Goal: Task Accomplishment & Management: Manage account settings

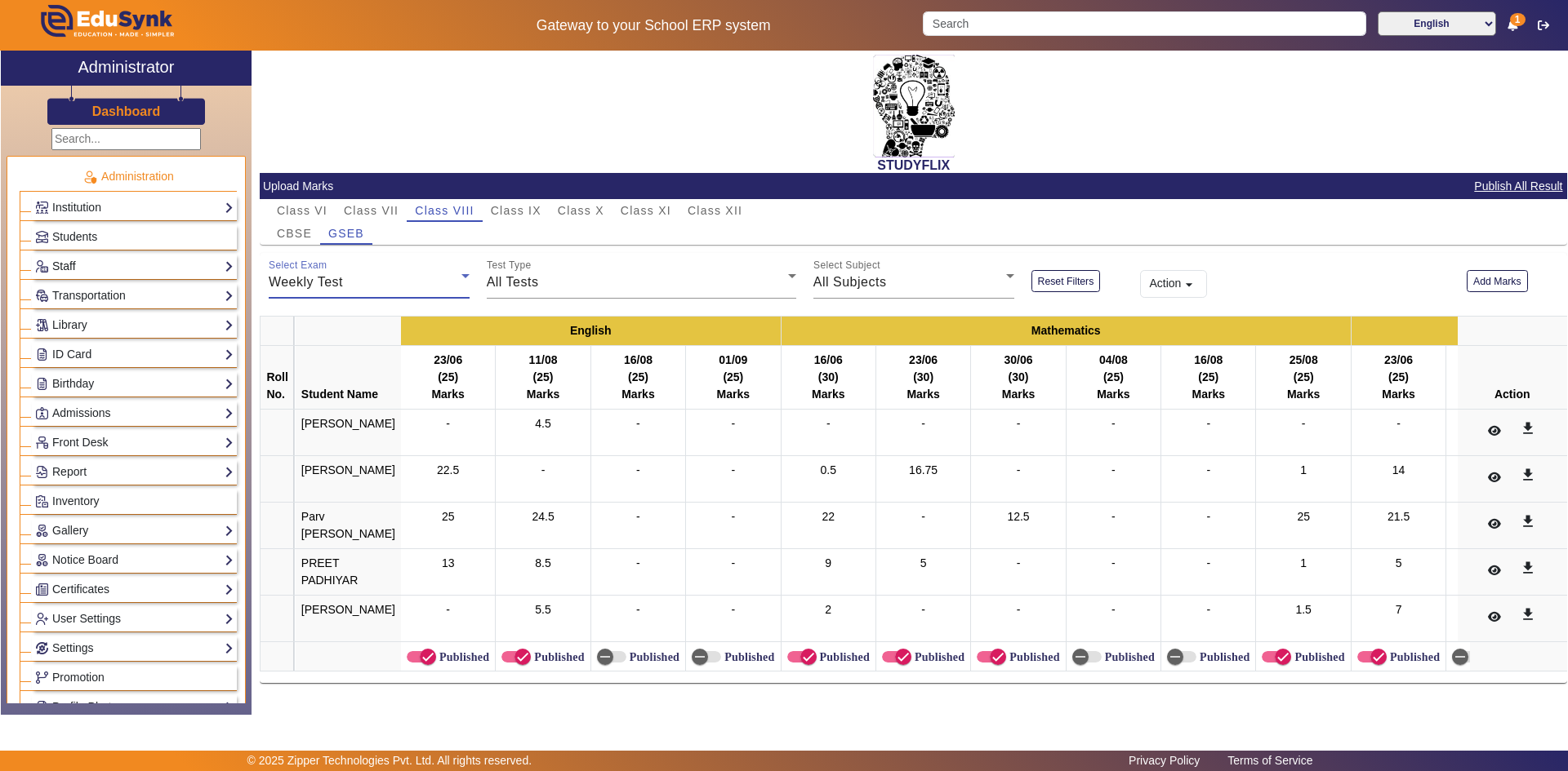
drag, startPoint x: 0, startPoint y: 0, endPoint x: 70, endPoint y: 264, distance: 273.1
click at [70, 264] on link "Staff" at bounding box center [134, 266] width 199 height 19
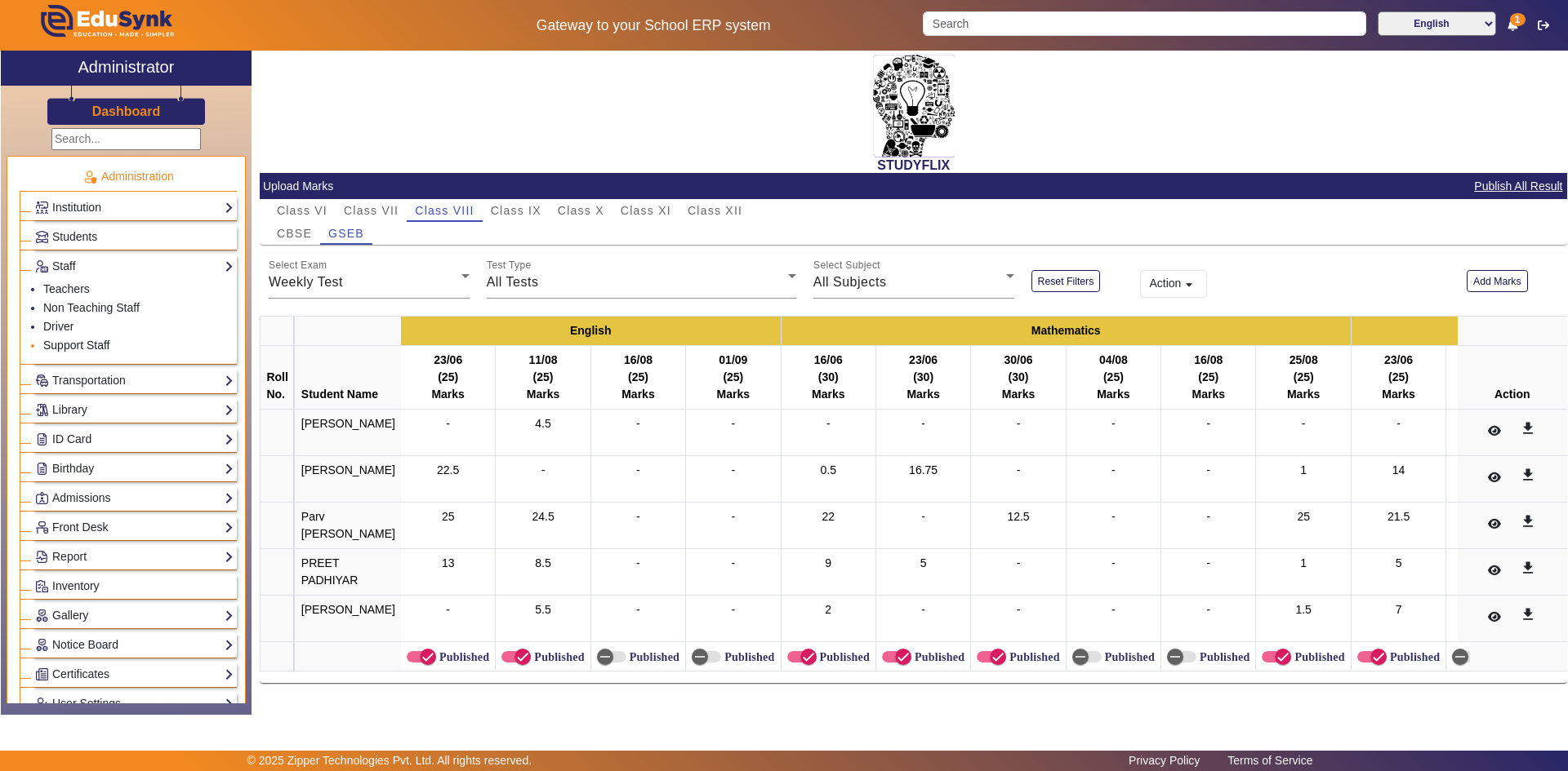
click at [64, 342] on link "Support Staff" at bounding box center [76, 345] width 66 height 13
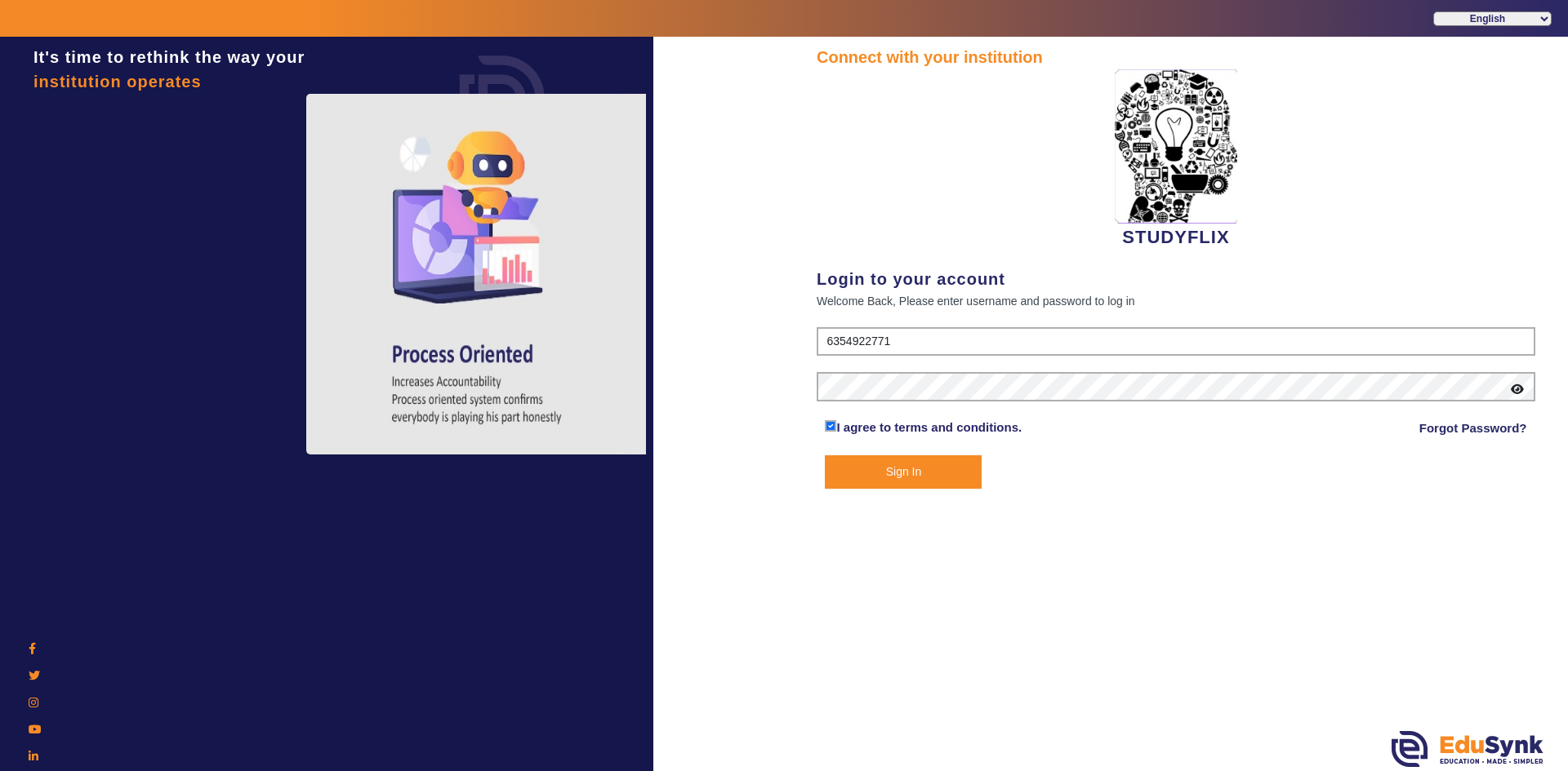
click at [937, 468] on button "Sign In" at bounding box center [903, 472] width 157 height 33
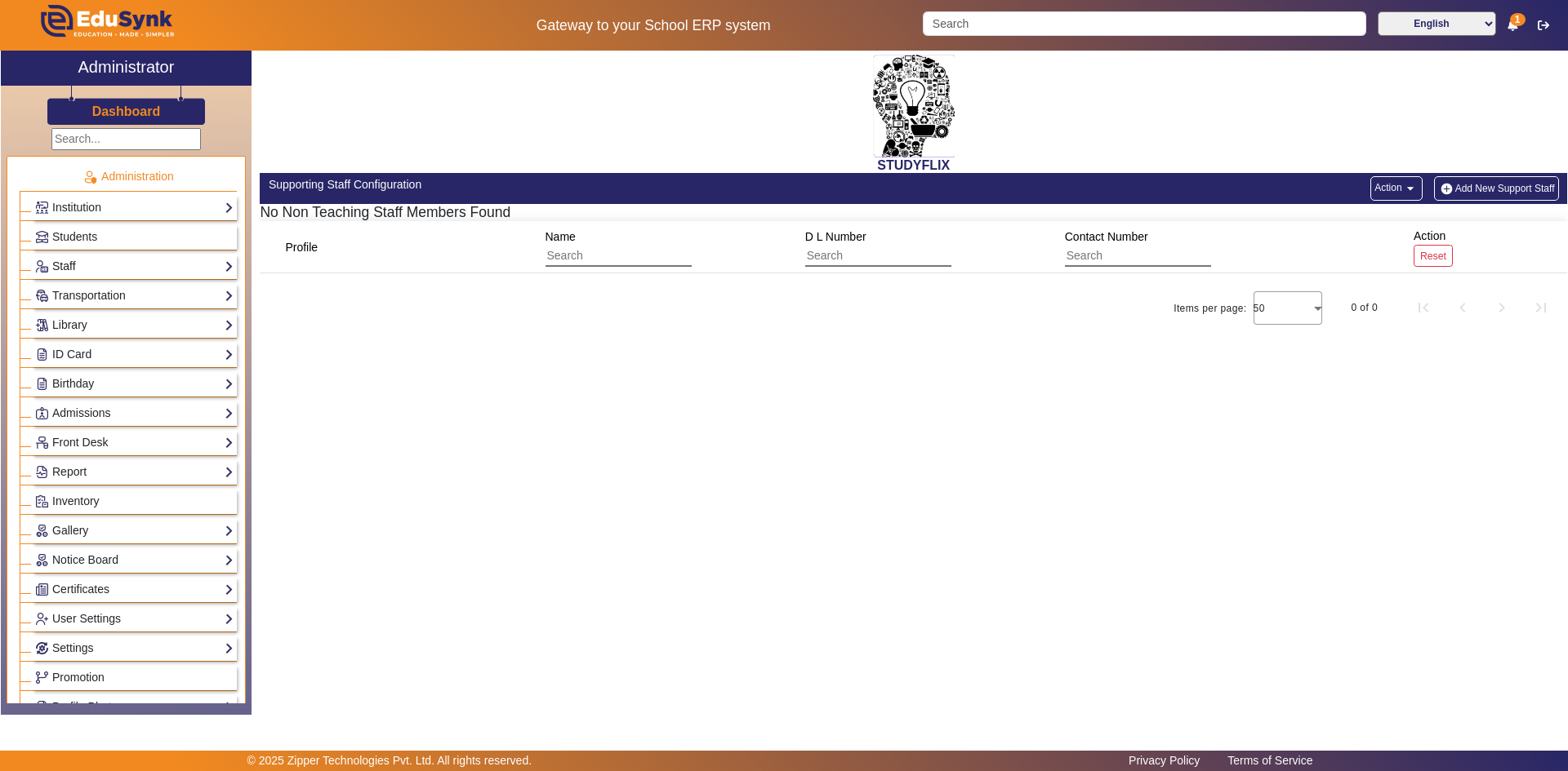
click at [74, 266] on link "Staff" at bounding box center [134, 266] width 199 height 19
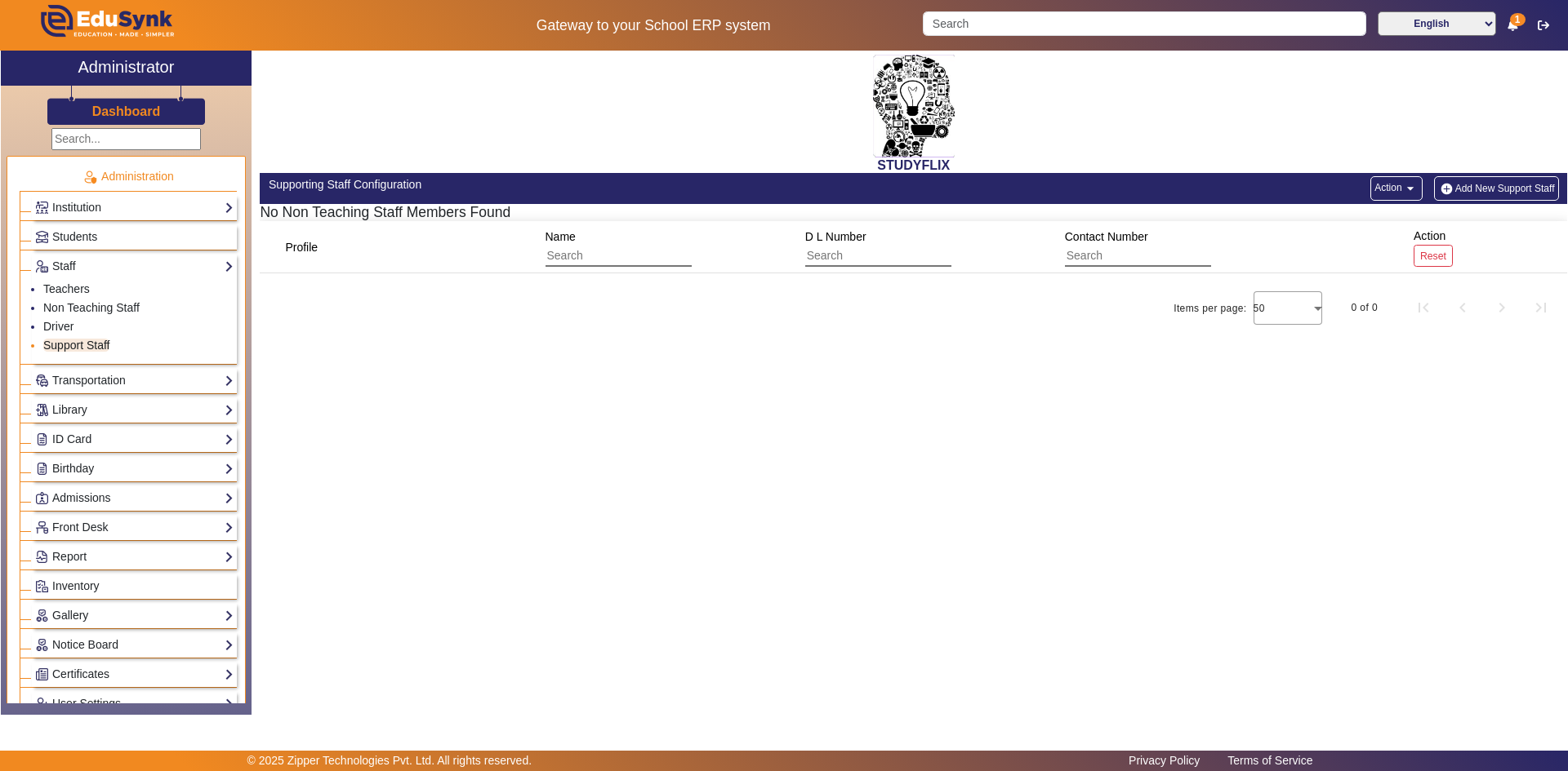
click at [75, 343] on link "Support Staff" at bounding box center [76, 345] width 66 height 13
click at [1487, 194] on button "Add New Support Staff" at bounding box center [1496, 189] width 125 height 25
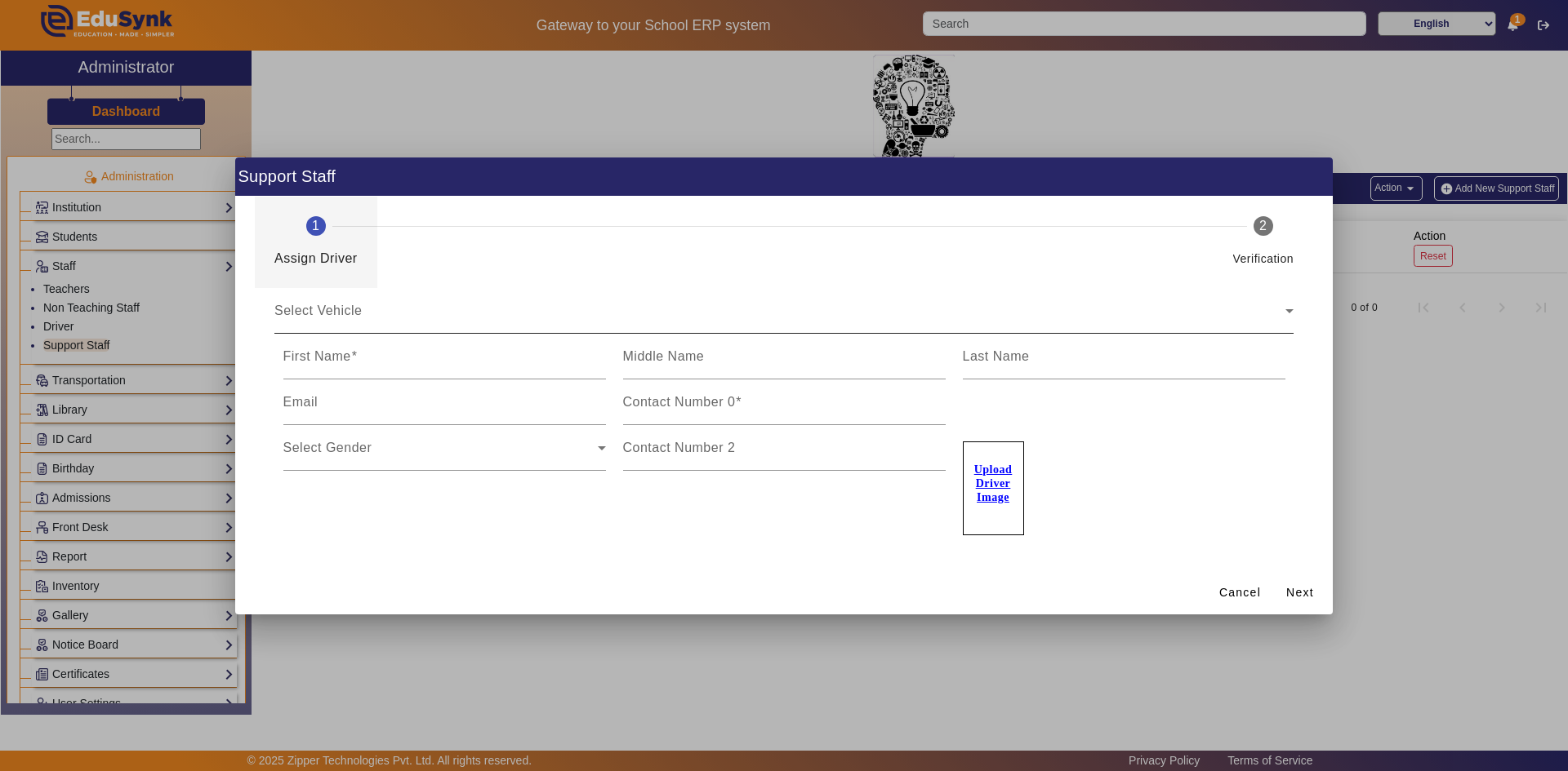
click at [333, 308] on div "Select Vehicle" at bounding box center [780, 318] width 1011 height 20
click at [363, 320] on div "Select Vehicle" at bounding box center [780, 318] width 1011 height 20
click at [362, 319] on span "Select Vehicle" at bounding box center [319, 317] width 88 height 14
click at [1291, 311] on icon at bounding box center [1289, 311] width 8 height 4
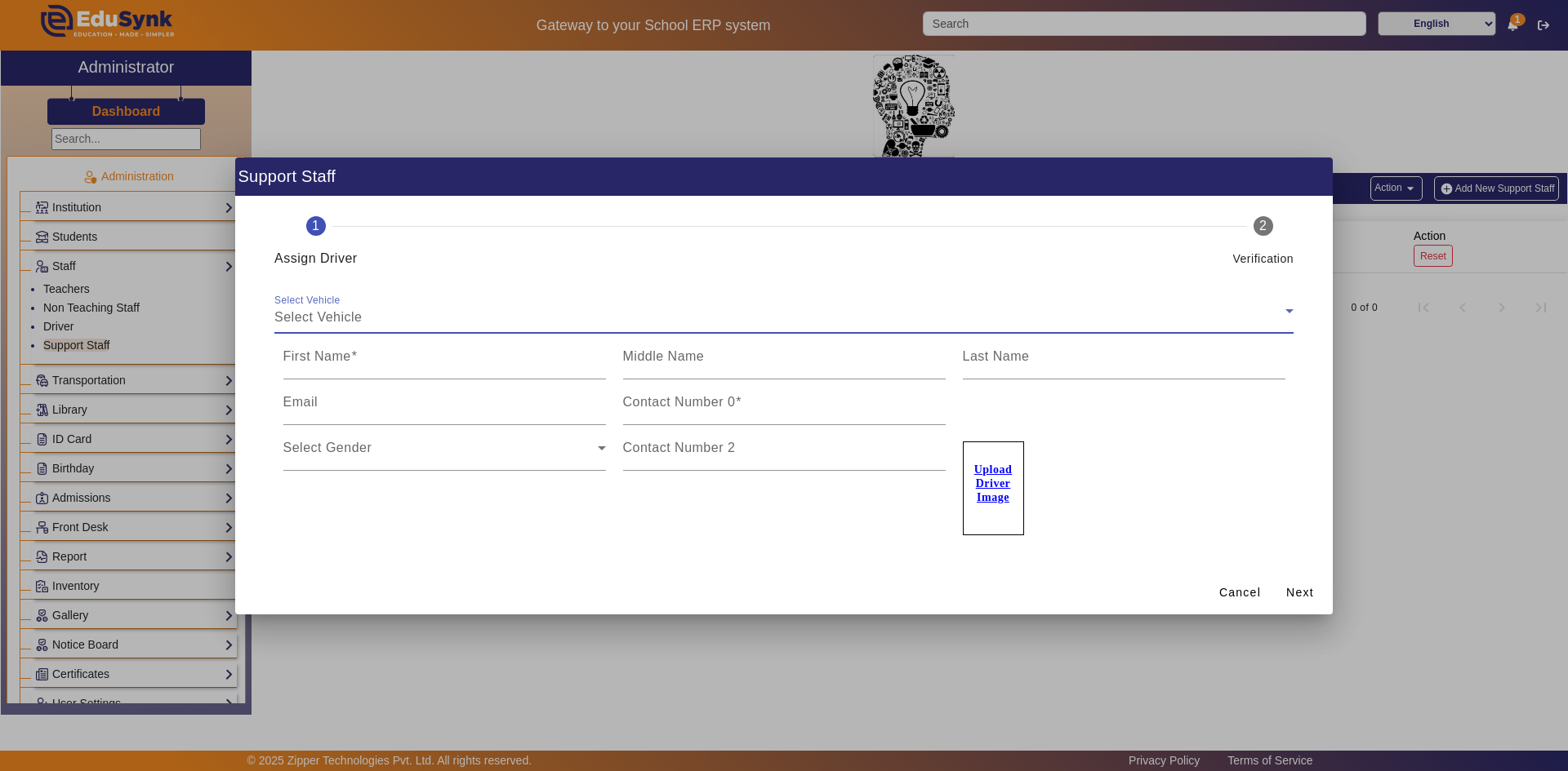
click at [1462, 403] on div at bounding box center [784, 386] width 1568 height 771
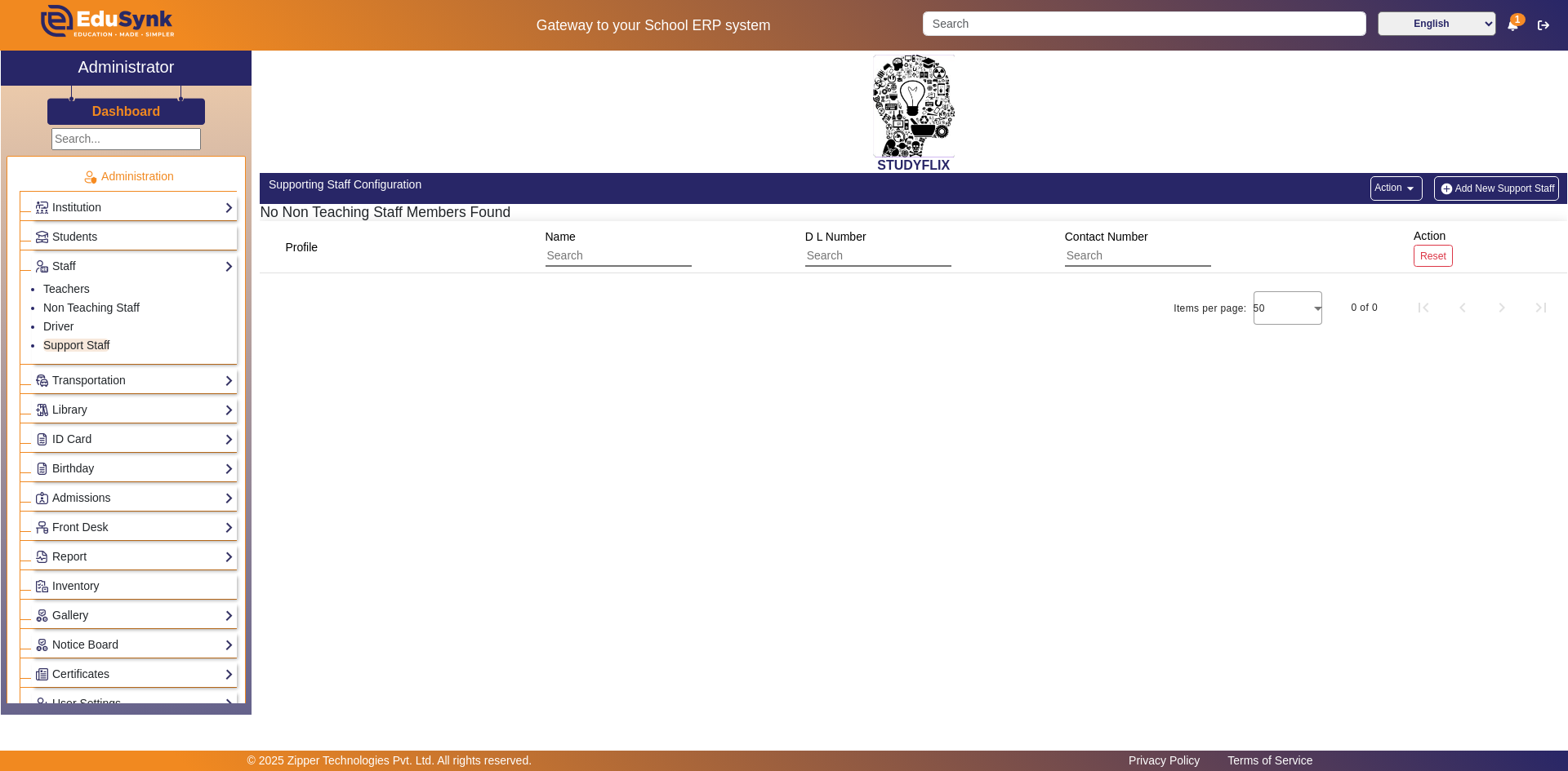
click at [1490, 192] on button "Add New Support Staff" at bounding box center [1496, 189] width 125 height 25
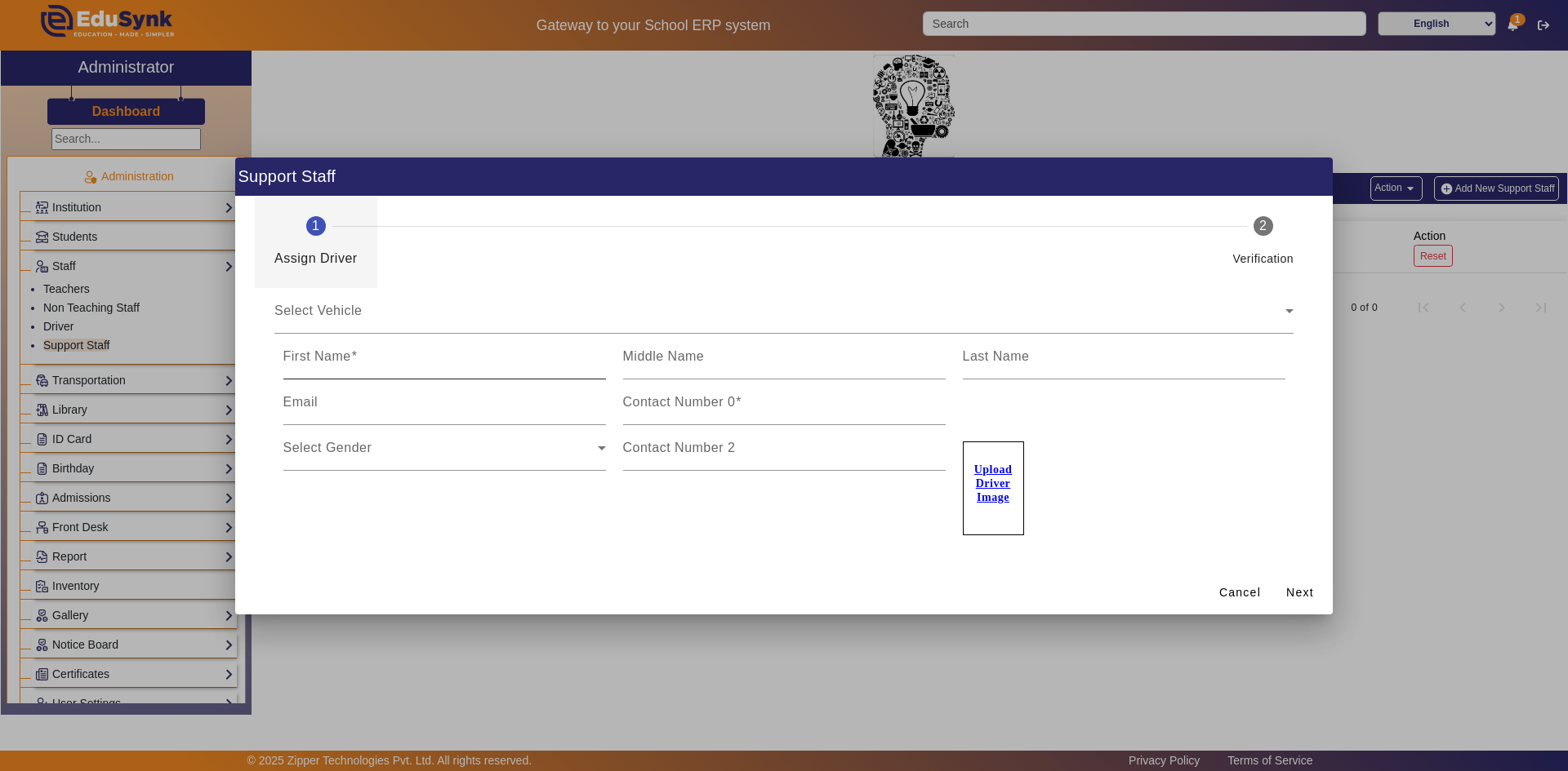
click at [360, 356] on input "First Name" at bounding box center [444, 363] width 323 height 20
type input "PARUL"
click at [659, 363] on mat-label "Middle Name" at bounding box center [663, 356] width 82 height 14
click at [659, 363] on input "Middle Name" at bounding box center [784, 363] width 323 height 20
click at [1009, 353] on mat-label "Last Name" at bounding box center [996, 356] width 67 height 14
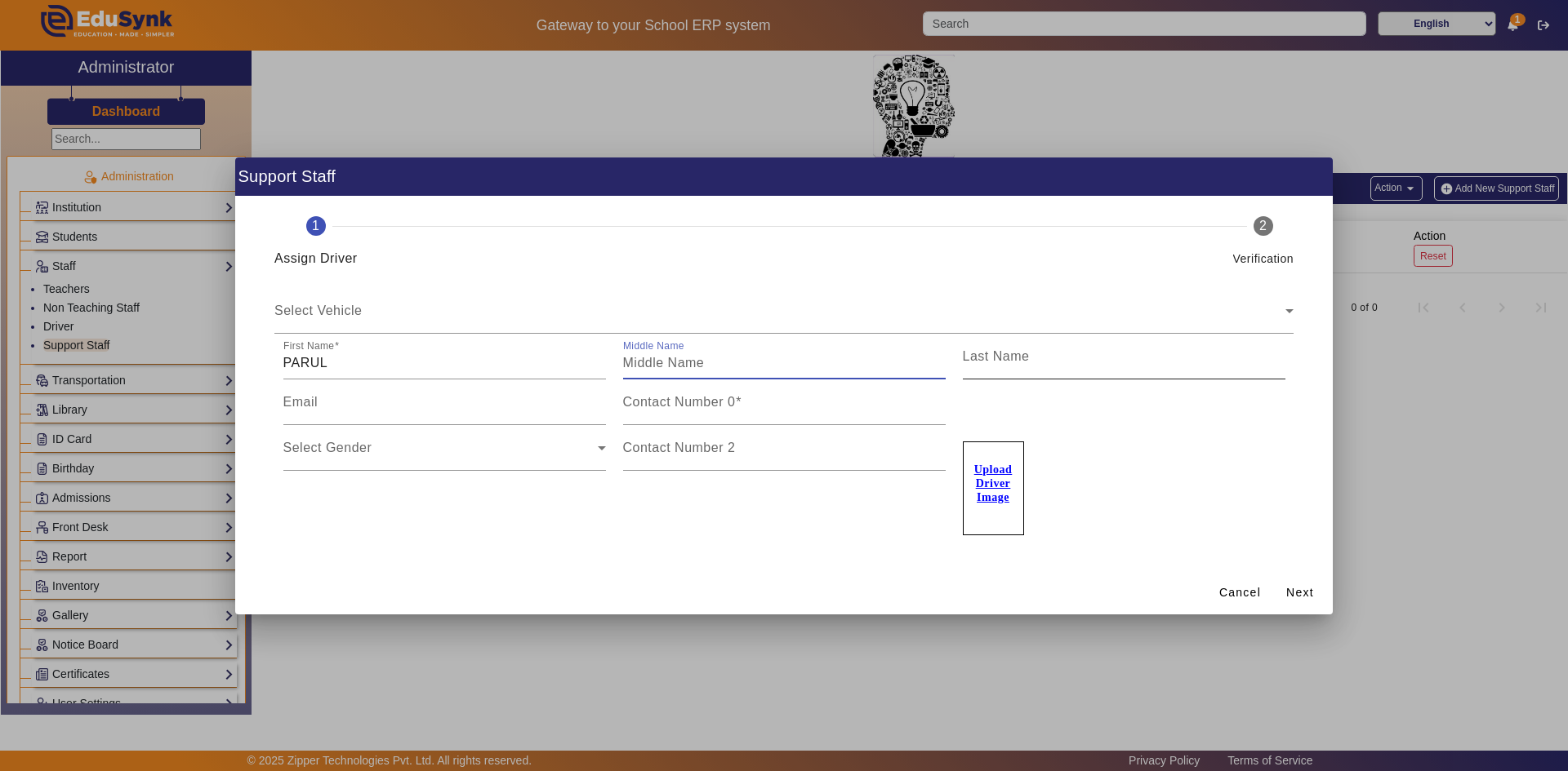
click at [1009, 354] on input "Last Name" at bounding box center [1124, 363] width 323 height 20
type input "PARMAR"
click at [1097, 478] on div "Upload Driver Image" at bounding box center [1124, 480] width 323 height 110
click at [468, 393] on div "Email" at bounding box center [444, 403] width 323 height 46
click at [1284, 597] on span at bounding box center [1300, 593] width 52 height 39
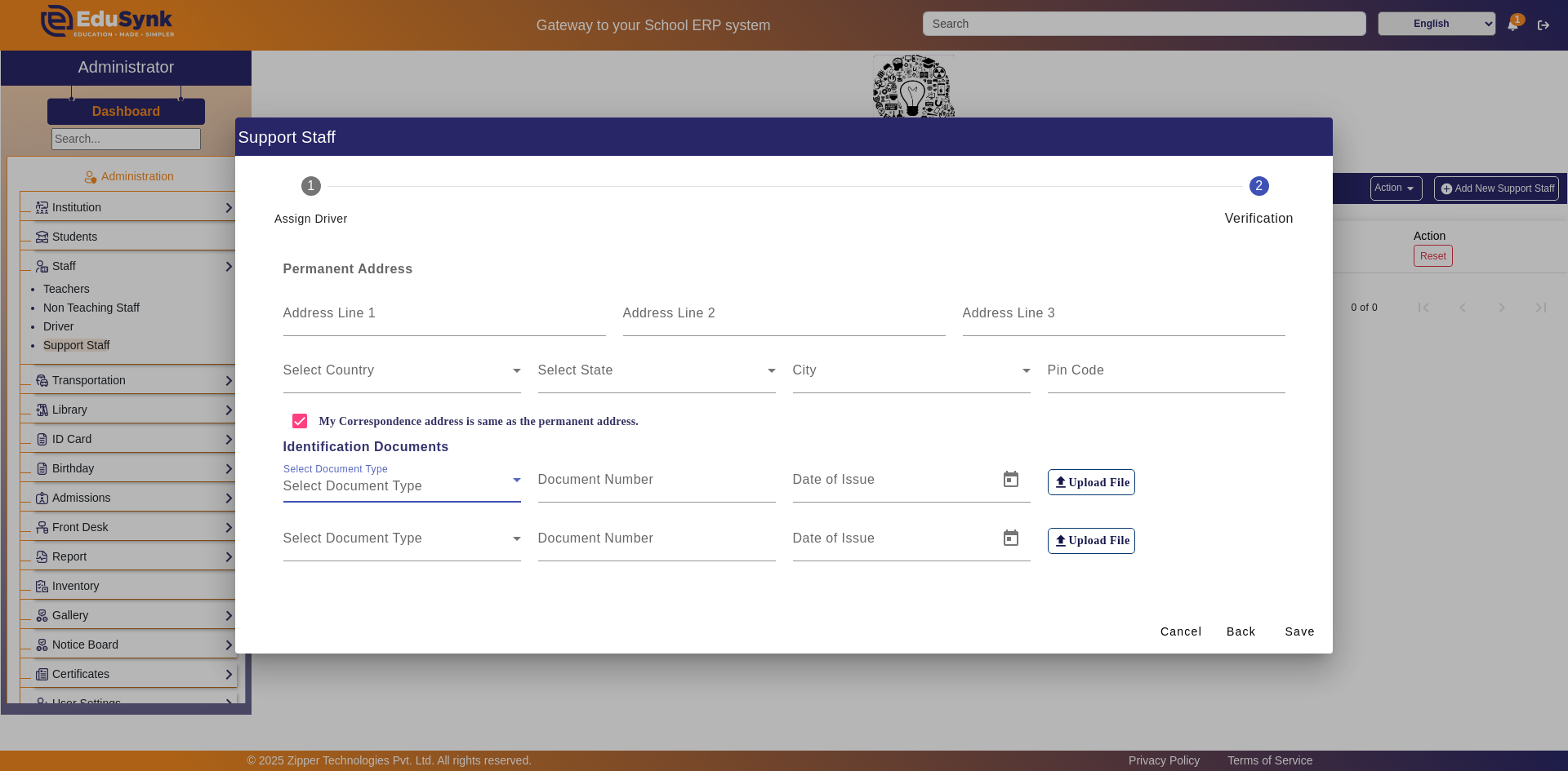
click at [416, 480] on span "Select Document Type" at bounding box center [353, 486] width 140 height 14
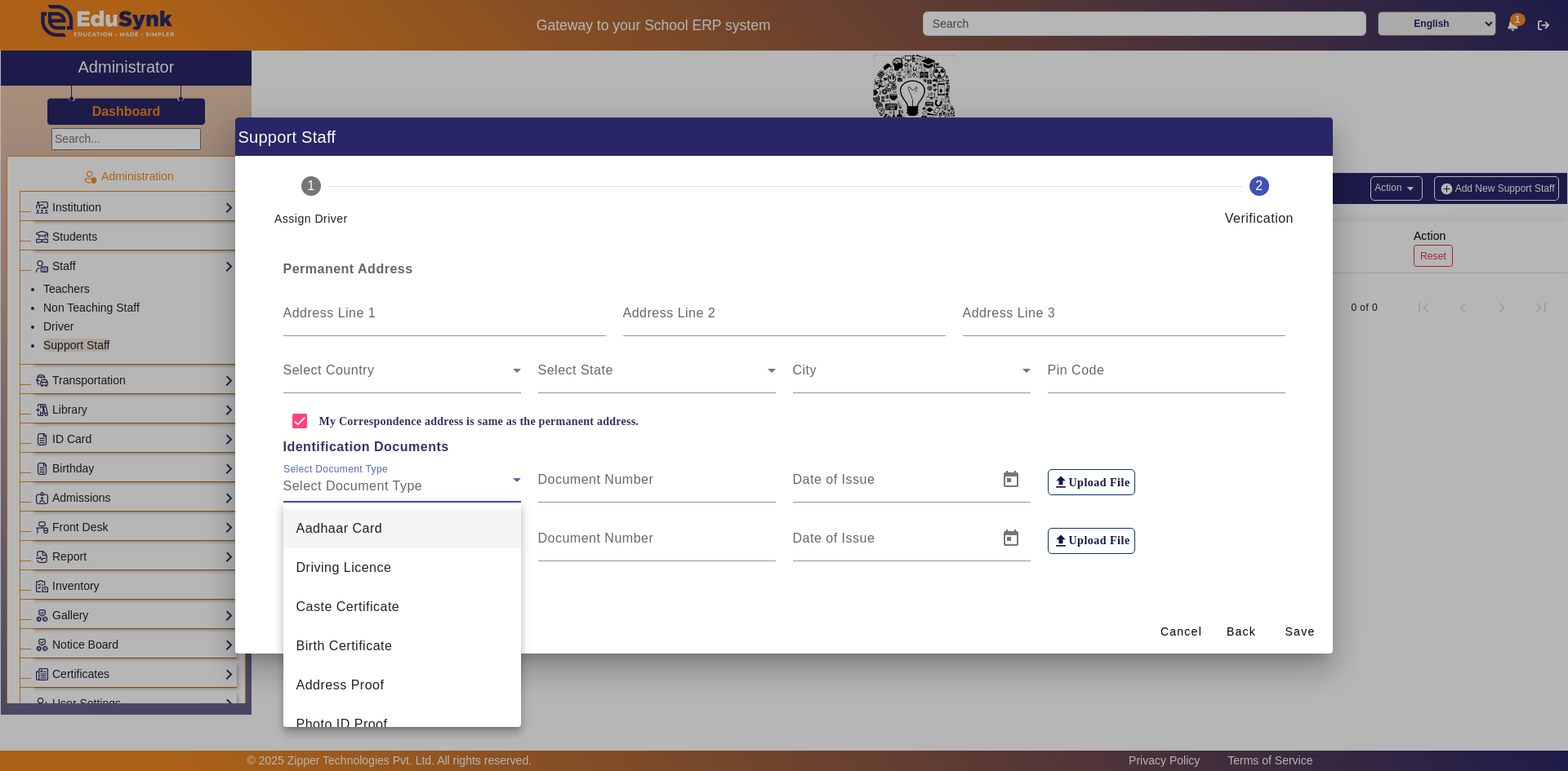
click at [1217, 443] on div at bounding box center [784, 386] width 1568 height 771
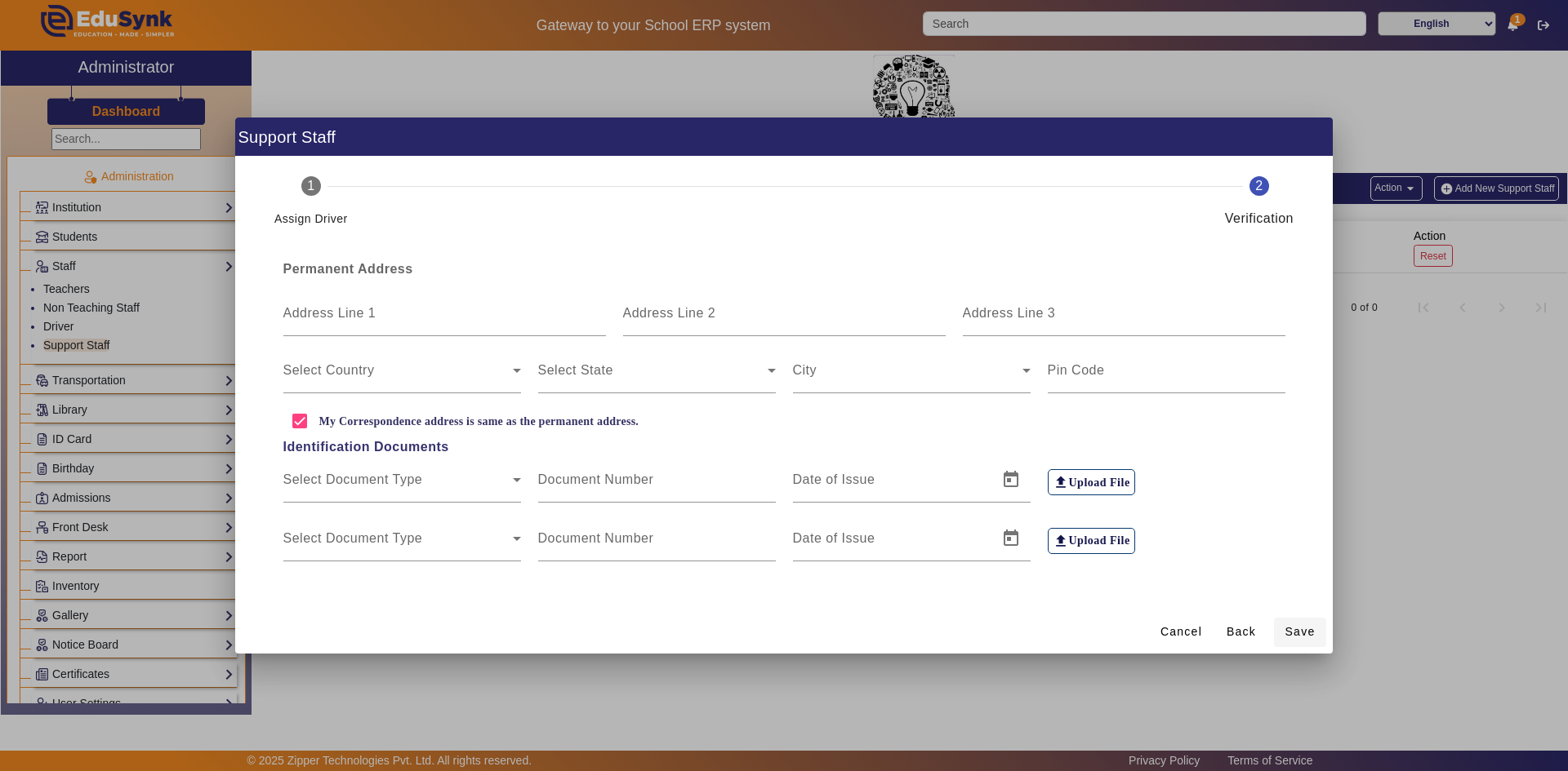
click at [1311, 630] on span "Save" at bounding box center [1300, 631] width 30 height 17
click at [1237, 629] on span "Back" at bounding box center [1241, 631] width 29 height 17
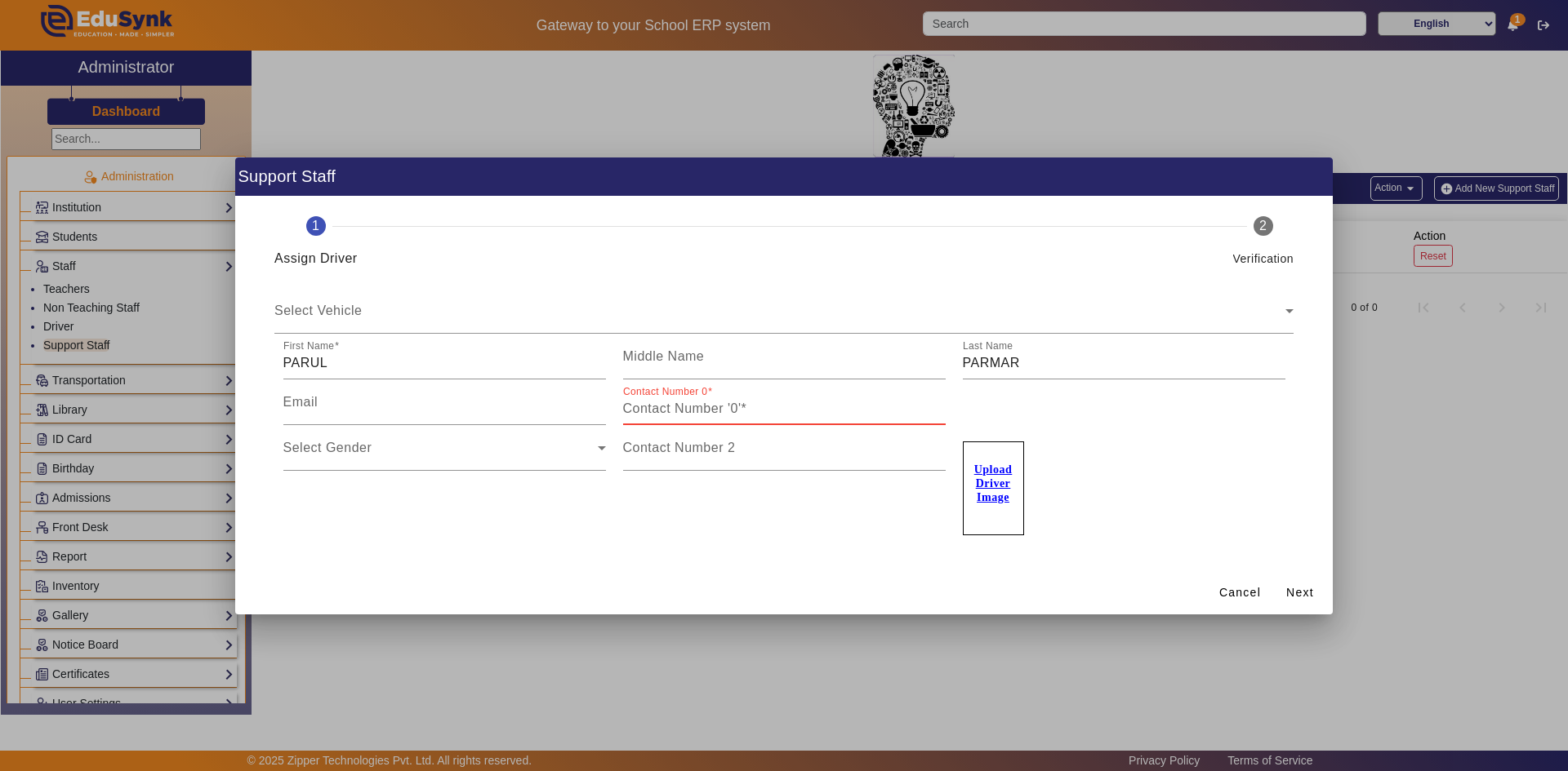
click at [738, 412] on input "Contact Number 0" at bounding box center [784, 409] width 323 height 20
click at [698, 426] on div "Contact Number 2" at bounding box center [784, 448] width 323 height 46
click at [713, 588] on div "Cancel Back Next Save" at bounding box center [784, 592] width 1097 height 43
click at [770, 537] on div "Select Vehicle Select Vehicle First Name [PERSON_NAME] Middle Name Last Name [P…" at bounding box center [784, 421] width 1058 height 267
click at [645, 409] on input "99" at bounding box center [784, 409] width 323 height 20
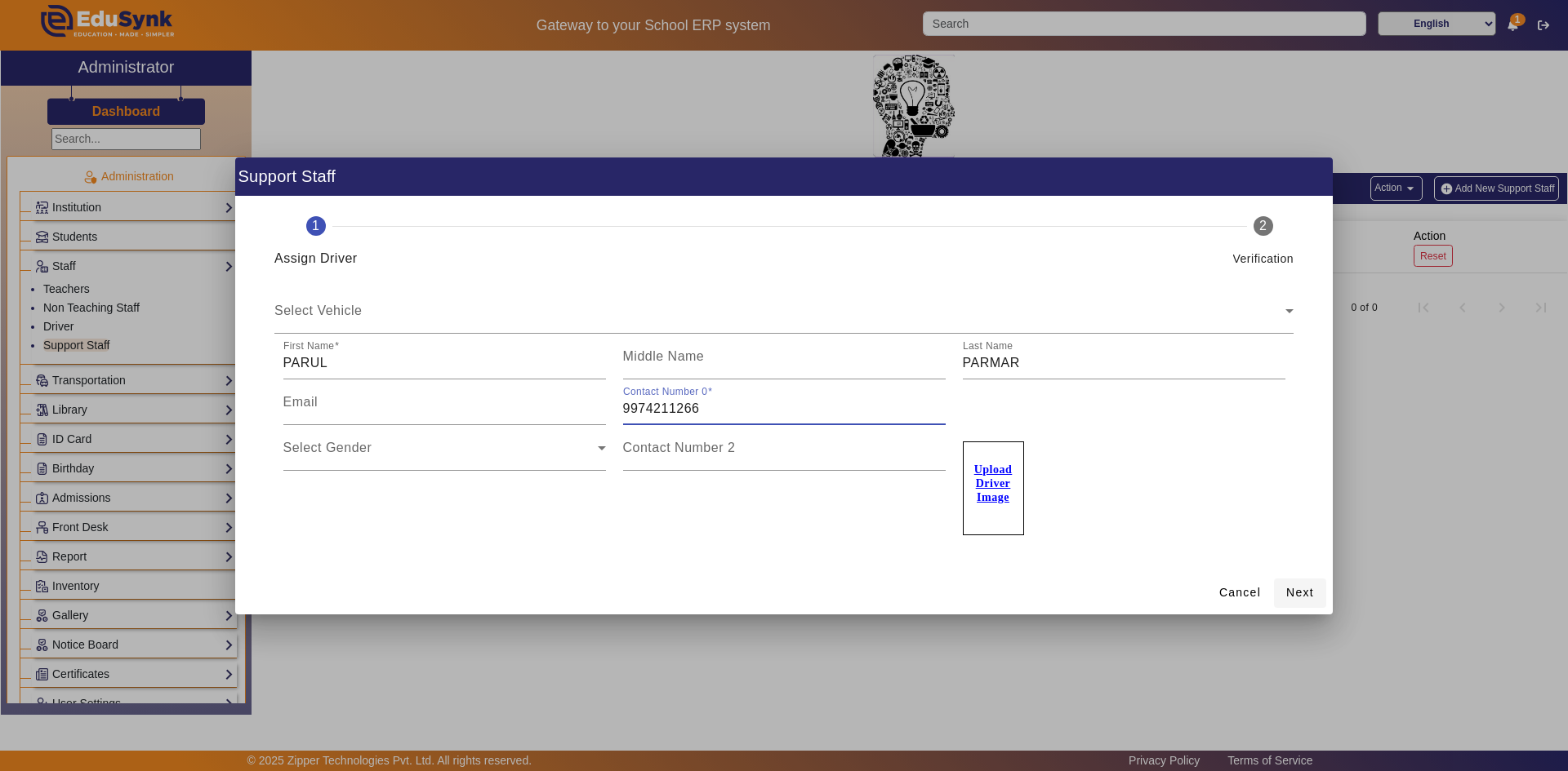
type input "9974211266"
click at [1282, 597] on span at bounding box center [1300, 593] width 52 height 39
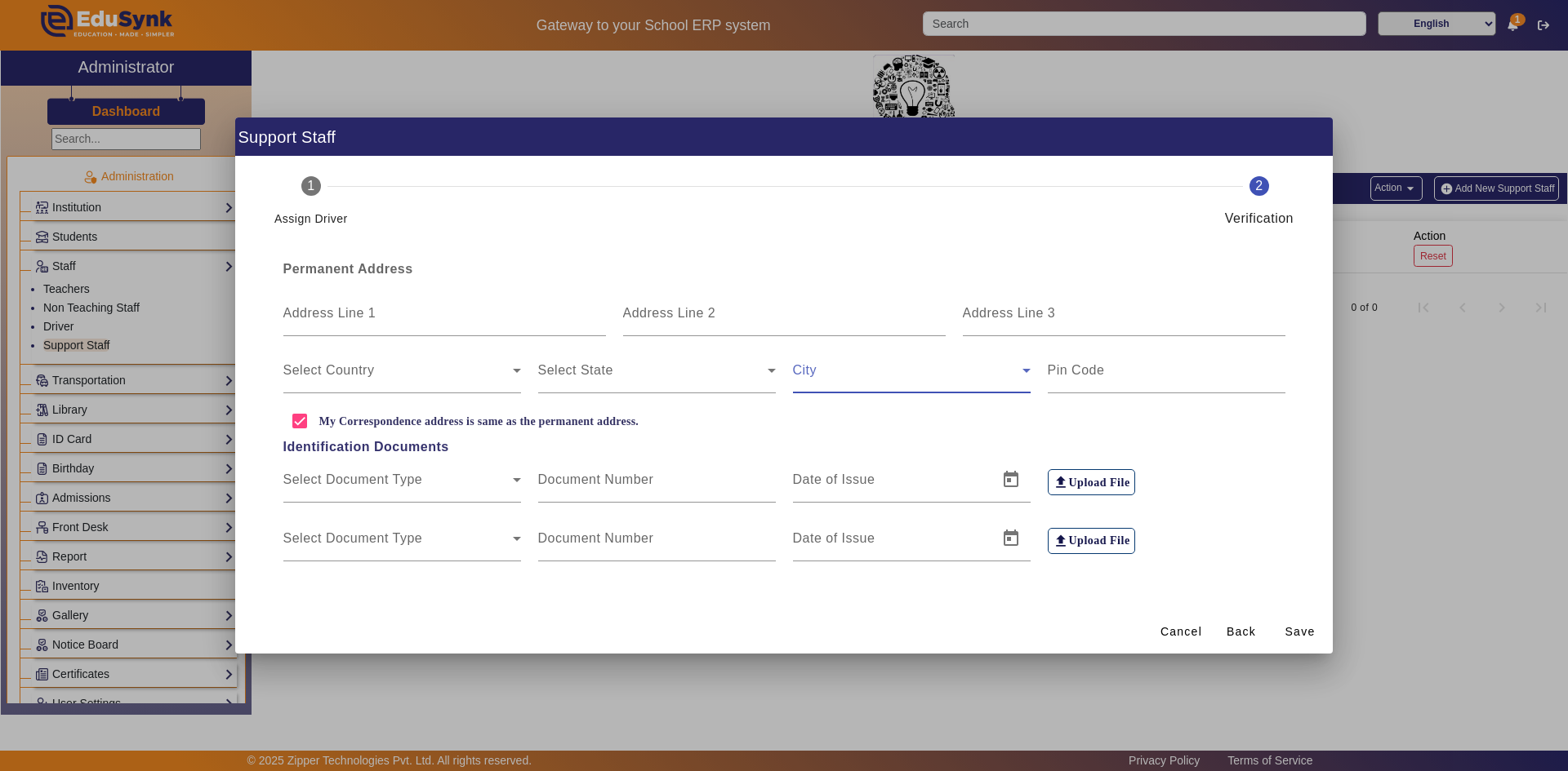
click at [915, 386] on span at bounding box center [907, 377] width 230 height 20
click at [915, 381] on span at bounding box center [907, 377] width 230 height 20
click at [584, 372] on span at bounding box center [652, 377] width 230 height 20
click at [408, 370] on span at bounding box center [398, 377] width 230 height 20
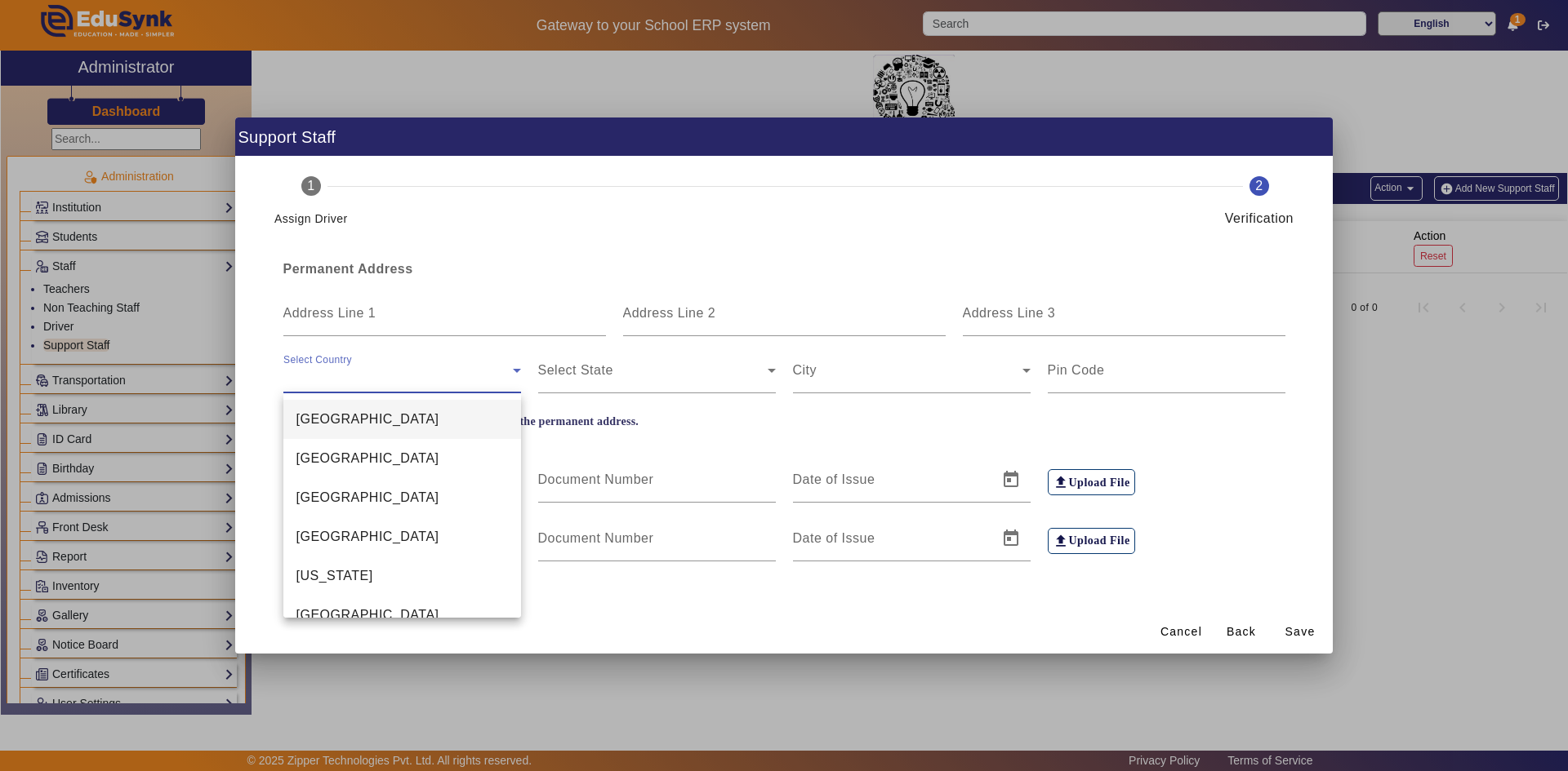
click at [466, 303] on div at bounding box center [784, 386] width 1568 height 771
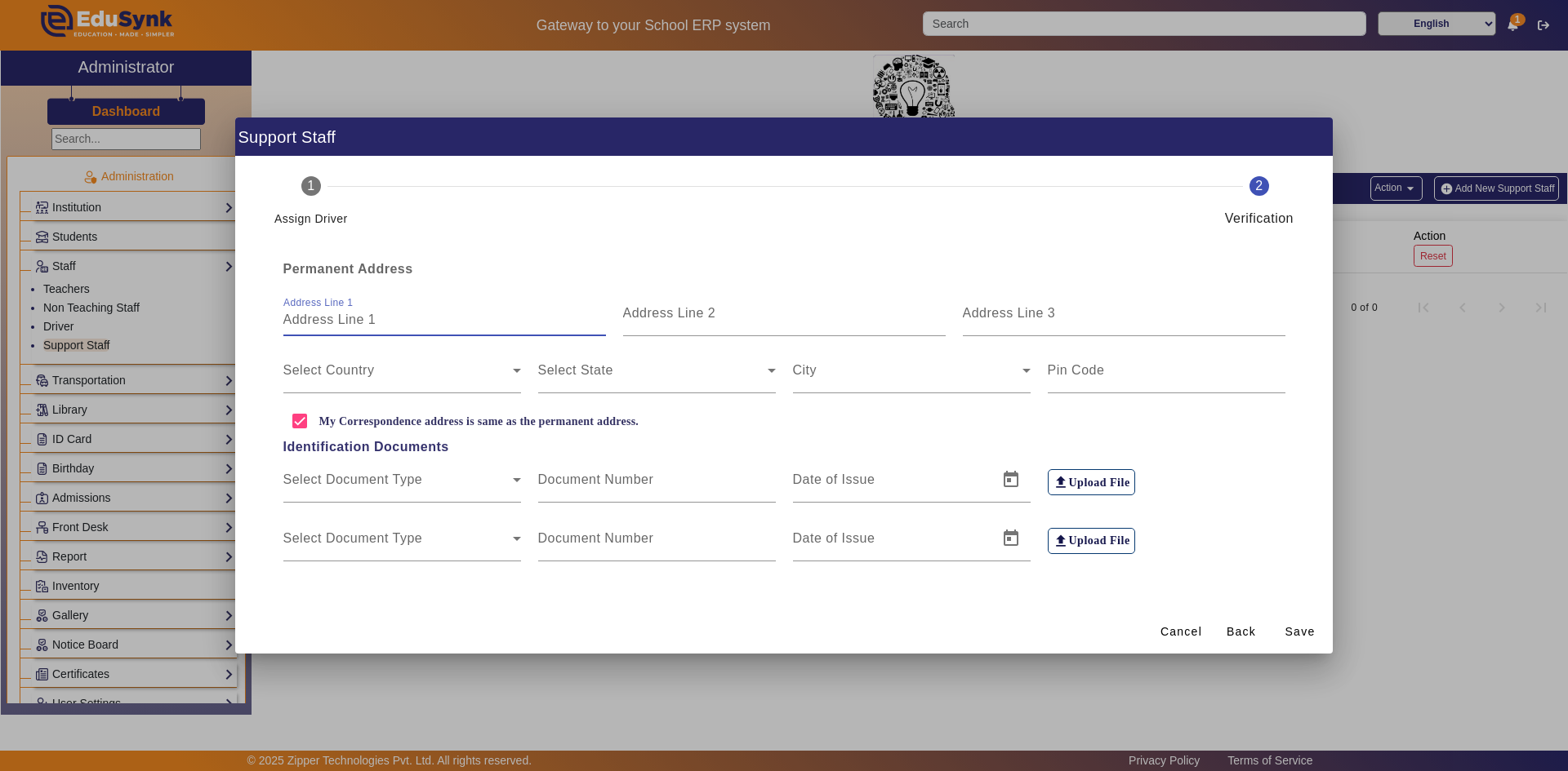
click at [440, 323] on input "Address Line 1" at bounding box center [444, 320] width 323 height 20
click at [675, 319] on mat-label "Address Line 2" at bounding box center [669, 313] width 93 height 14
click at [675, 319] on input "Address Line 2" at bounding box center [784, 320] width 323 height 20
click at [1290, 632] on span "Save" at bounding box center [1300, 631] width 30 height 17
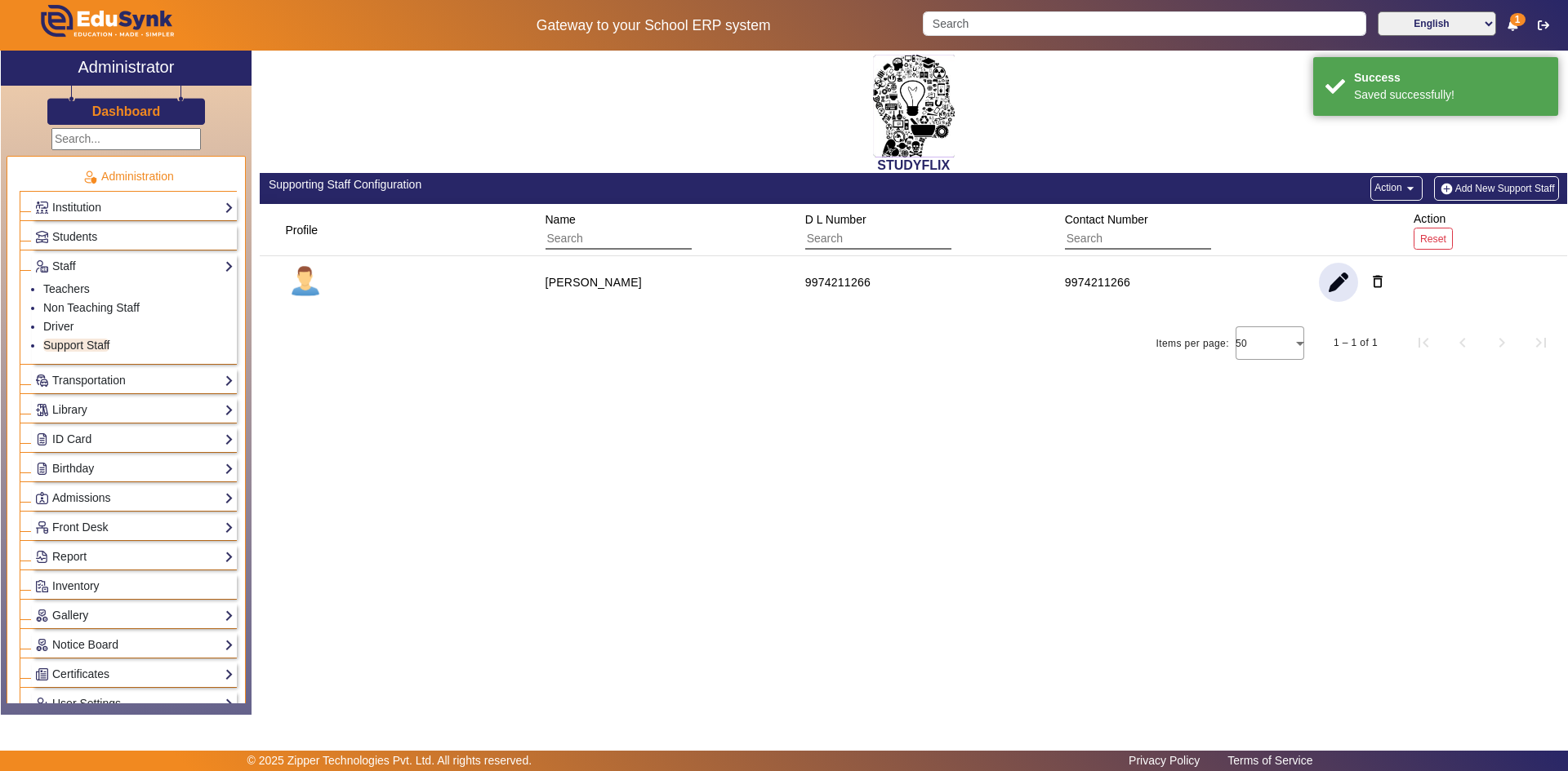
click at [1338, 287] on span "button" at bounding box center [1338, 283] width 39 height 39
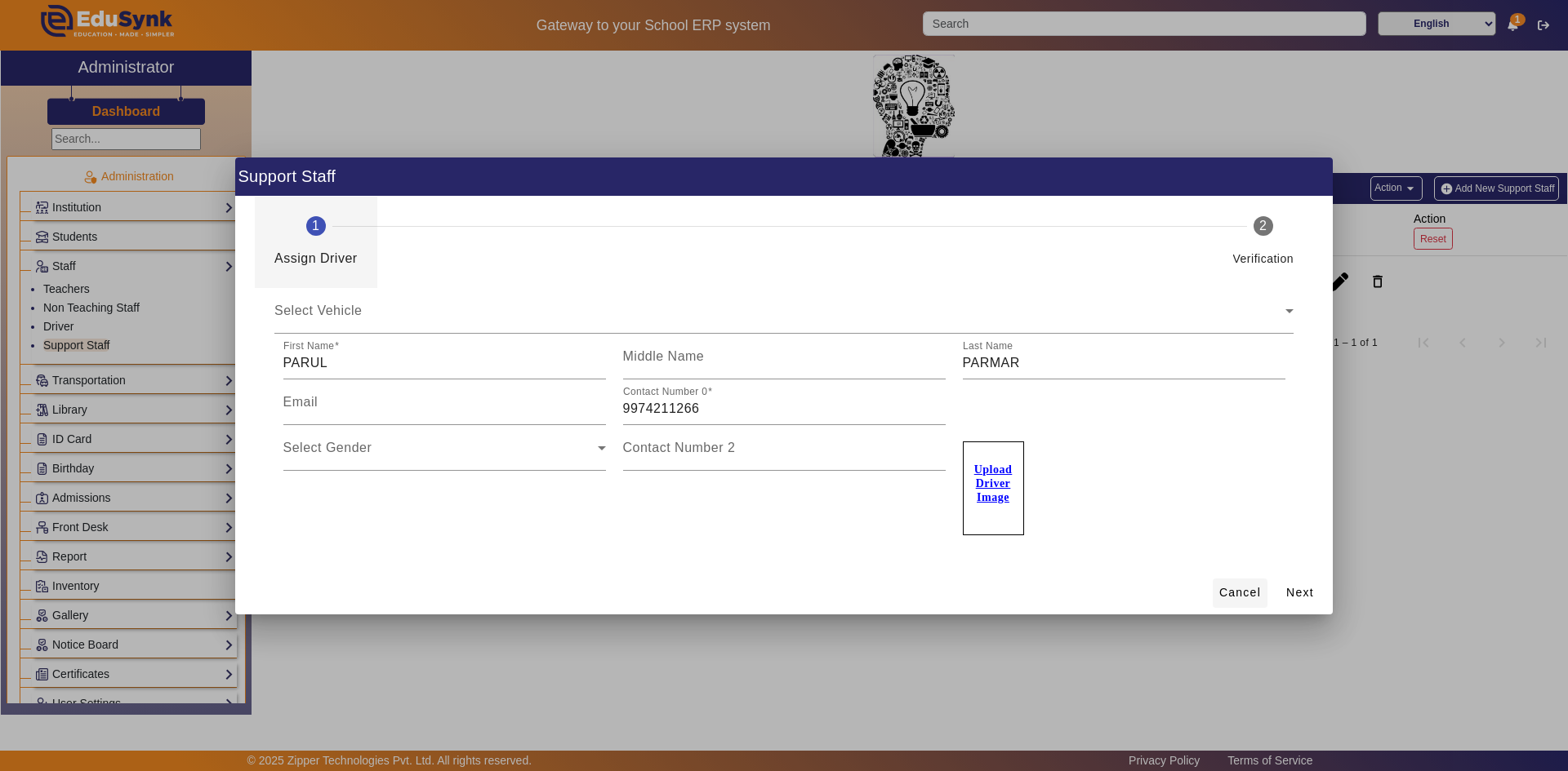
click at [1240, 592] on span "Cancel" at bounding box center [1240, 592] width 42 height 17
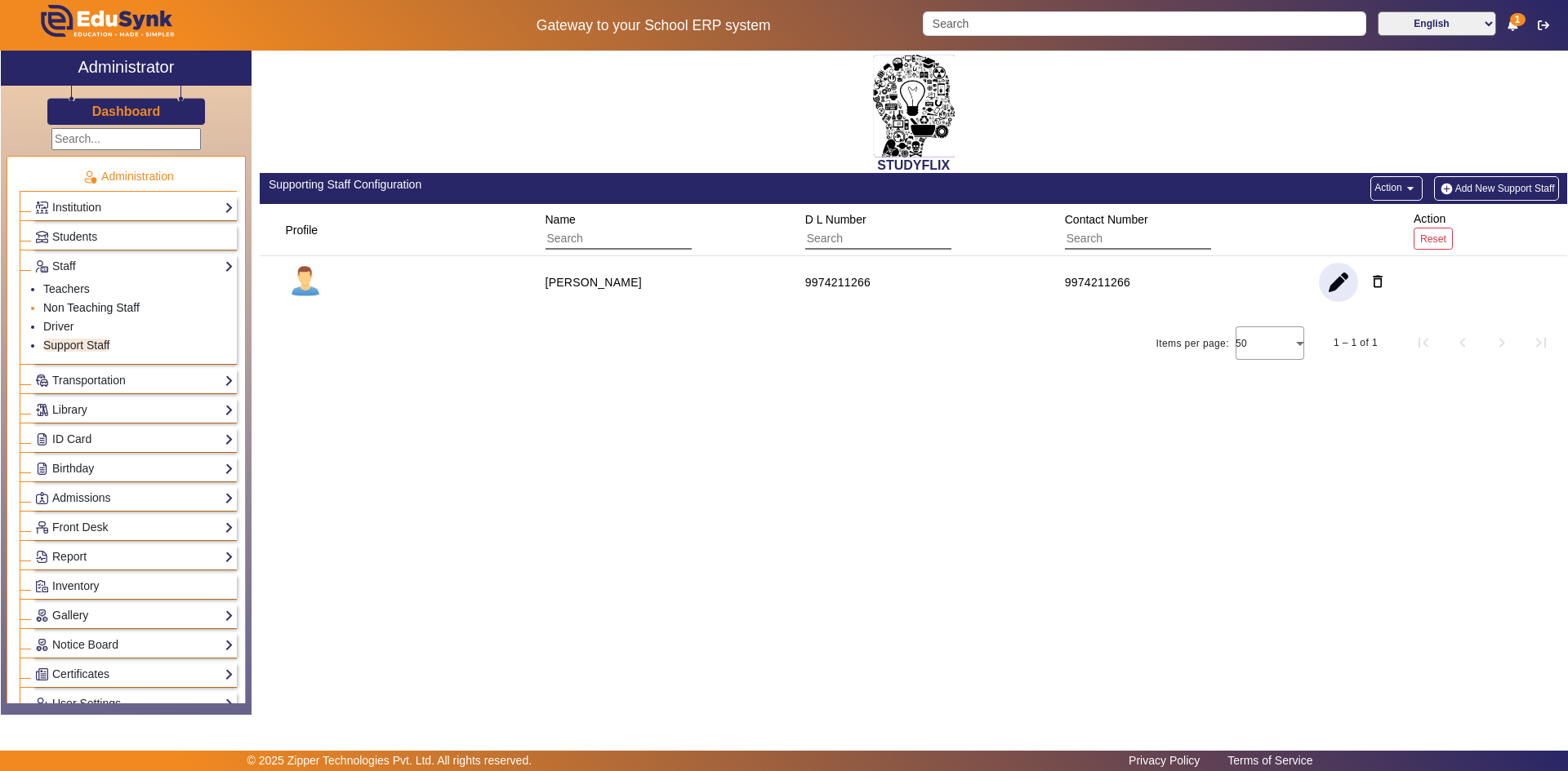
click at [65, 310] on link "Non Teaching Staff" at bounding box center [92, 308] width 96 height 13
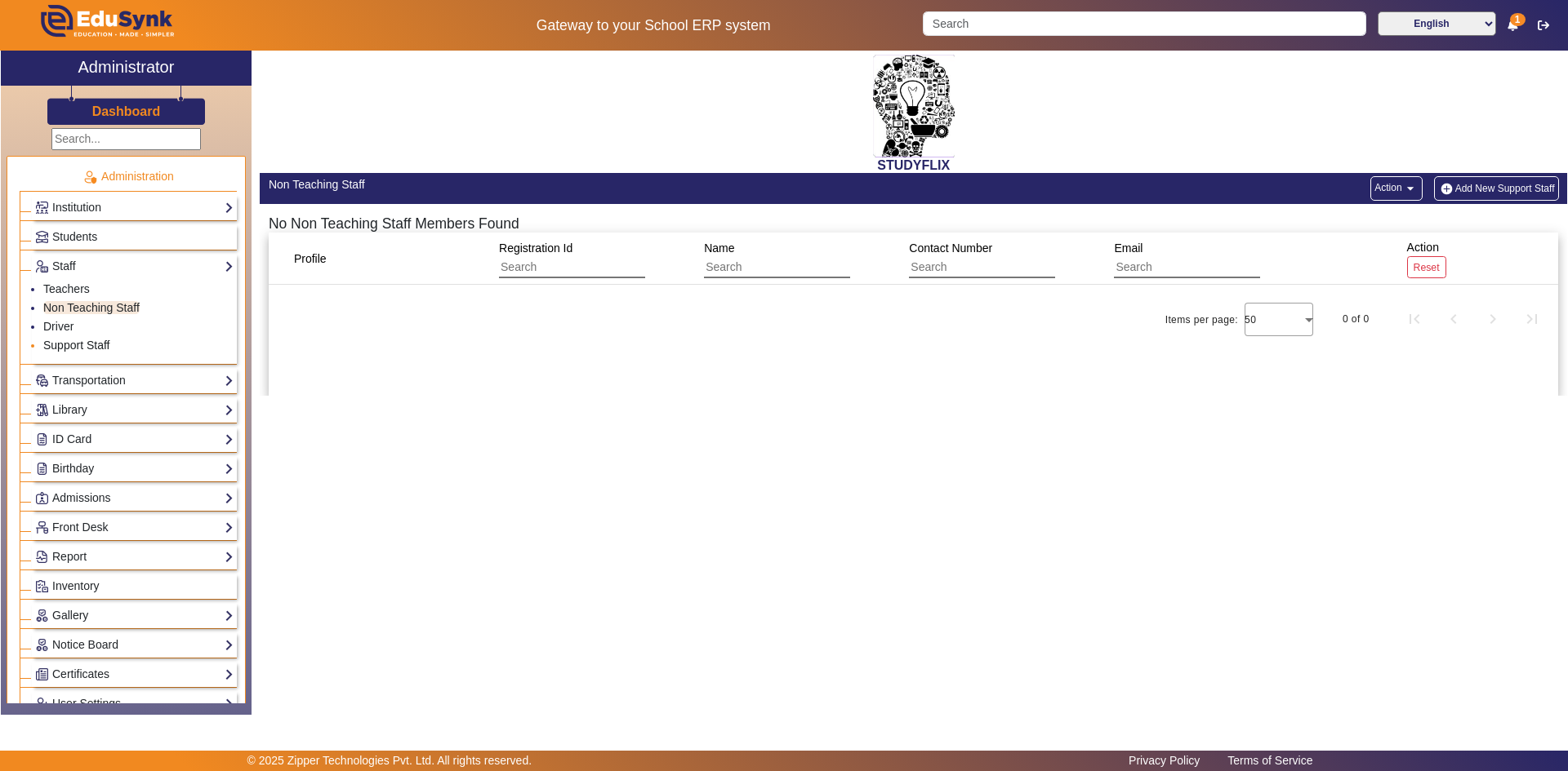
click at [56, 350] on link "Support Staff" at bounding box center [76, 345] width 66 height 13
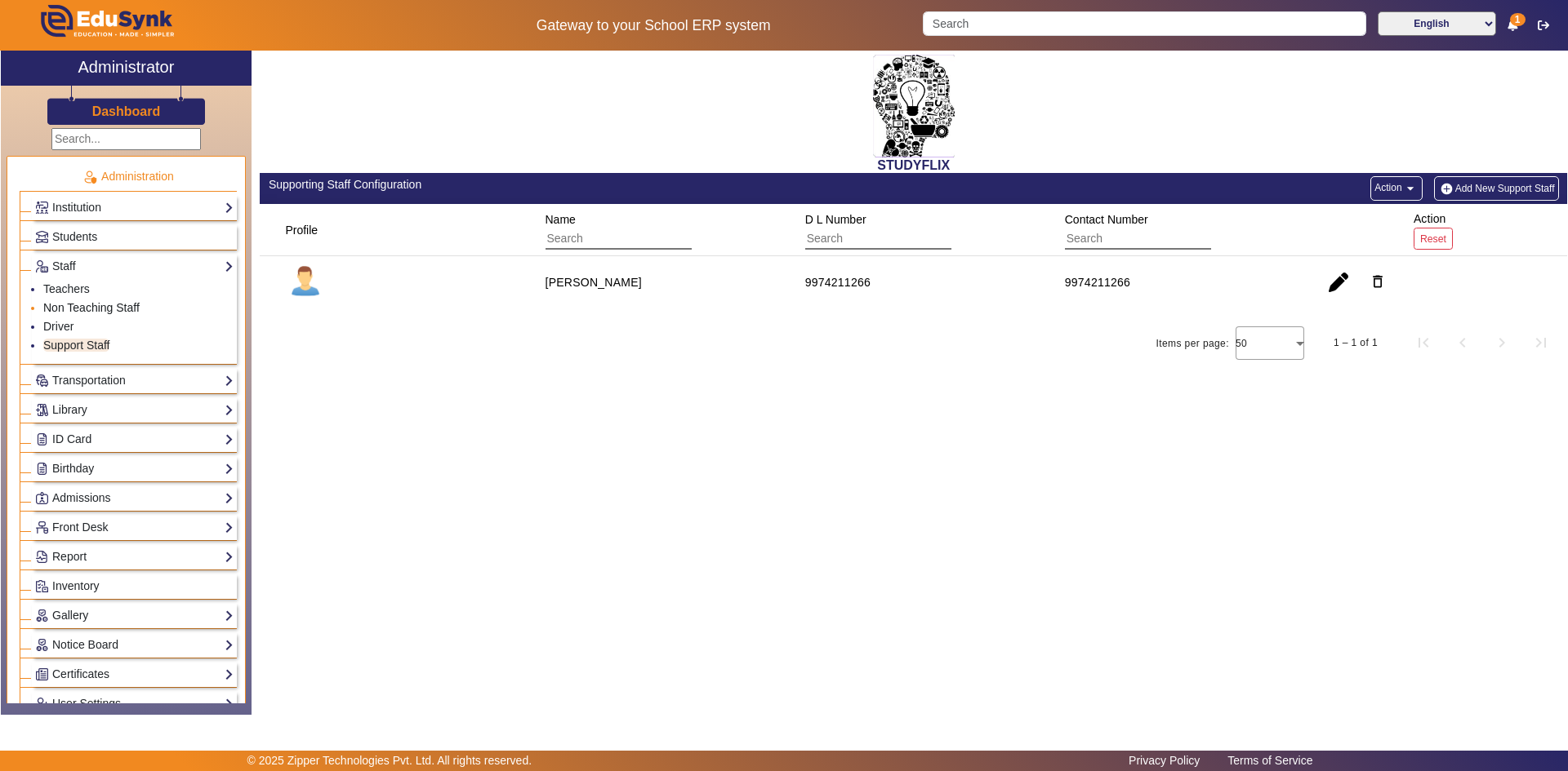
click at [61, 310] on link "Non Teaching Staff" at bounding box center [92, 308] width 96 height 13
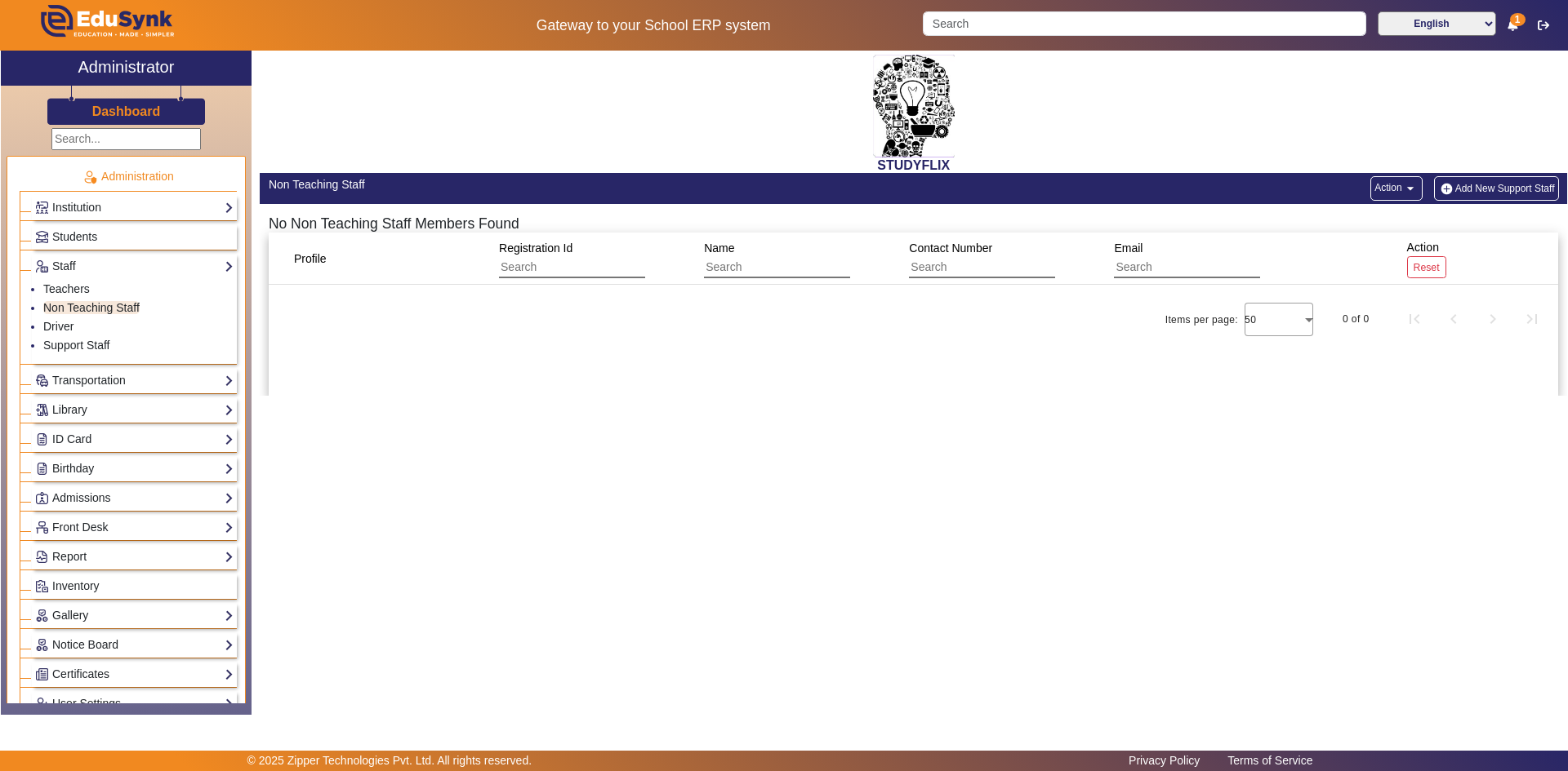
click at [431, 375] on div "Profile Registration Id Name Contact Number Email Action Reset Items per page: …" at bounding box center [914, 314] width 1290 height 163
click at [345, 270] on div "Profile" at bounding box center [318, 259] width 59 height 29
click at [102, 345] on link "Support Staff" at bounding box center [76, 345] width 66 height 13
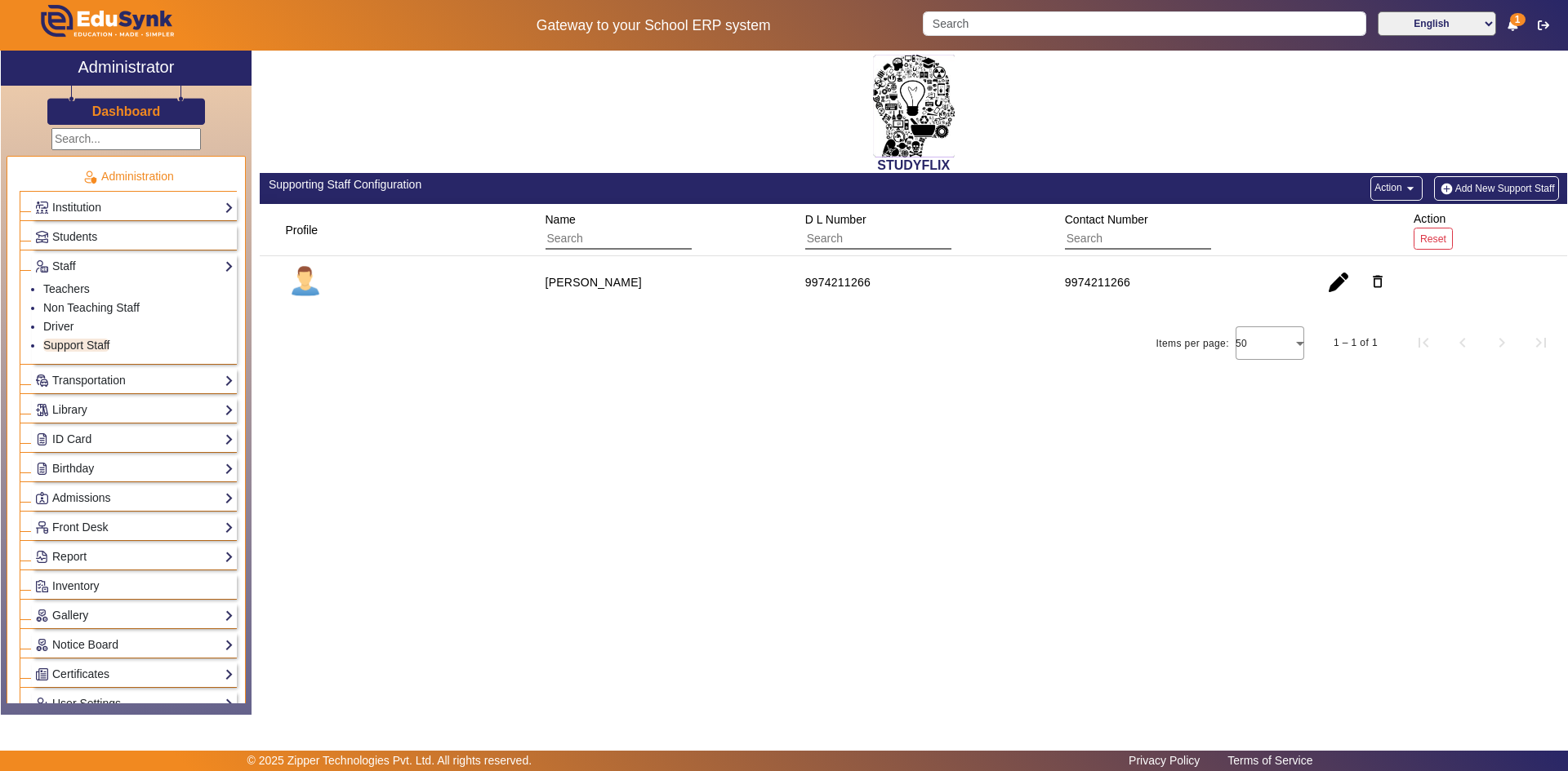
click at [654, 299] on mat-cell "[PERSON_NAME]" at bounding box center [657, 283] width 260 height 52
click at [1338, 290] on span "button" at bounding box center [1338, 283] width 39 height 39
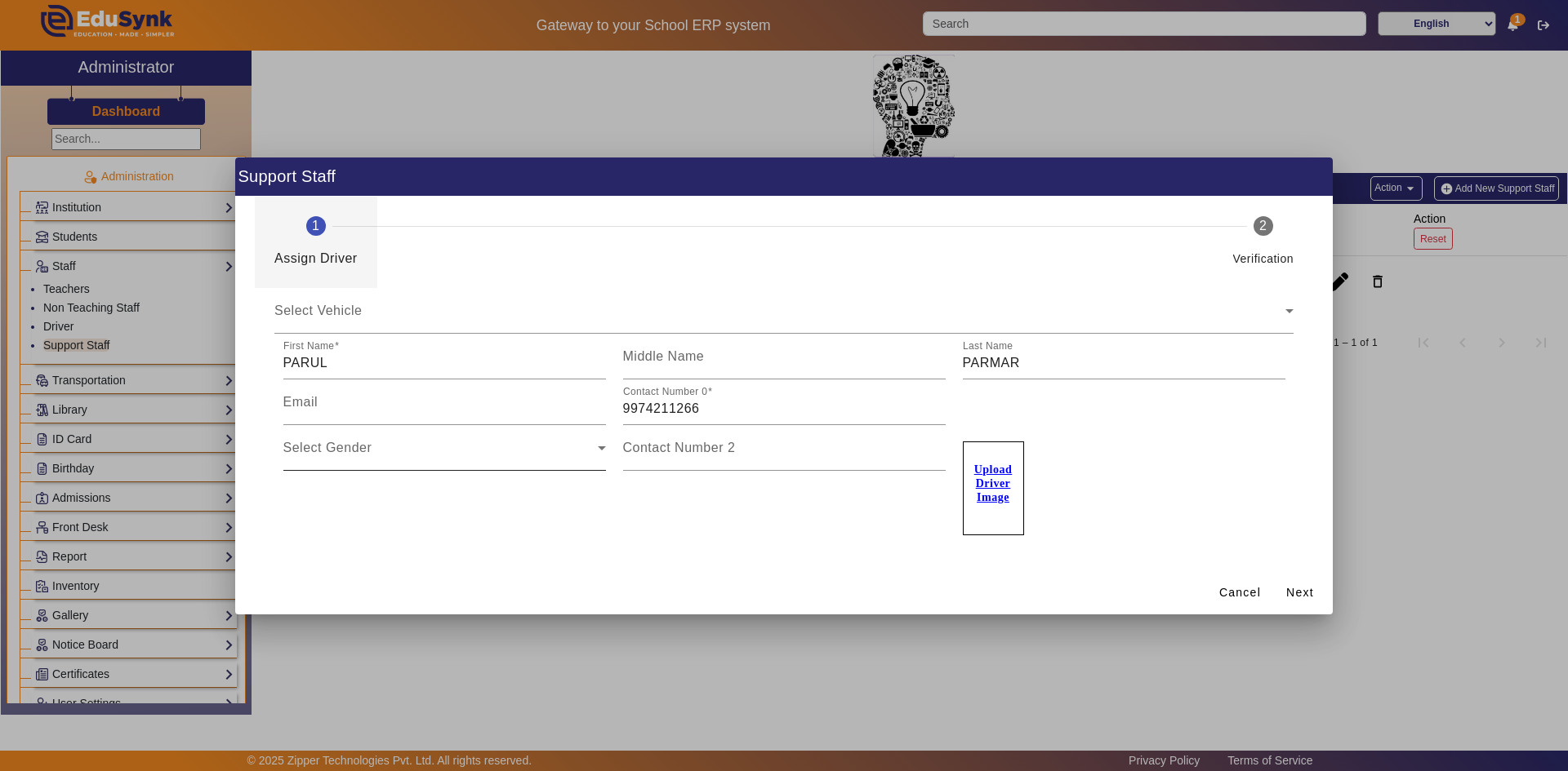
click at [444, 455] on div "Select Gender" at bounding box center [440, 455] width 315 height 20
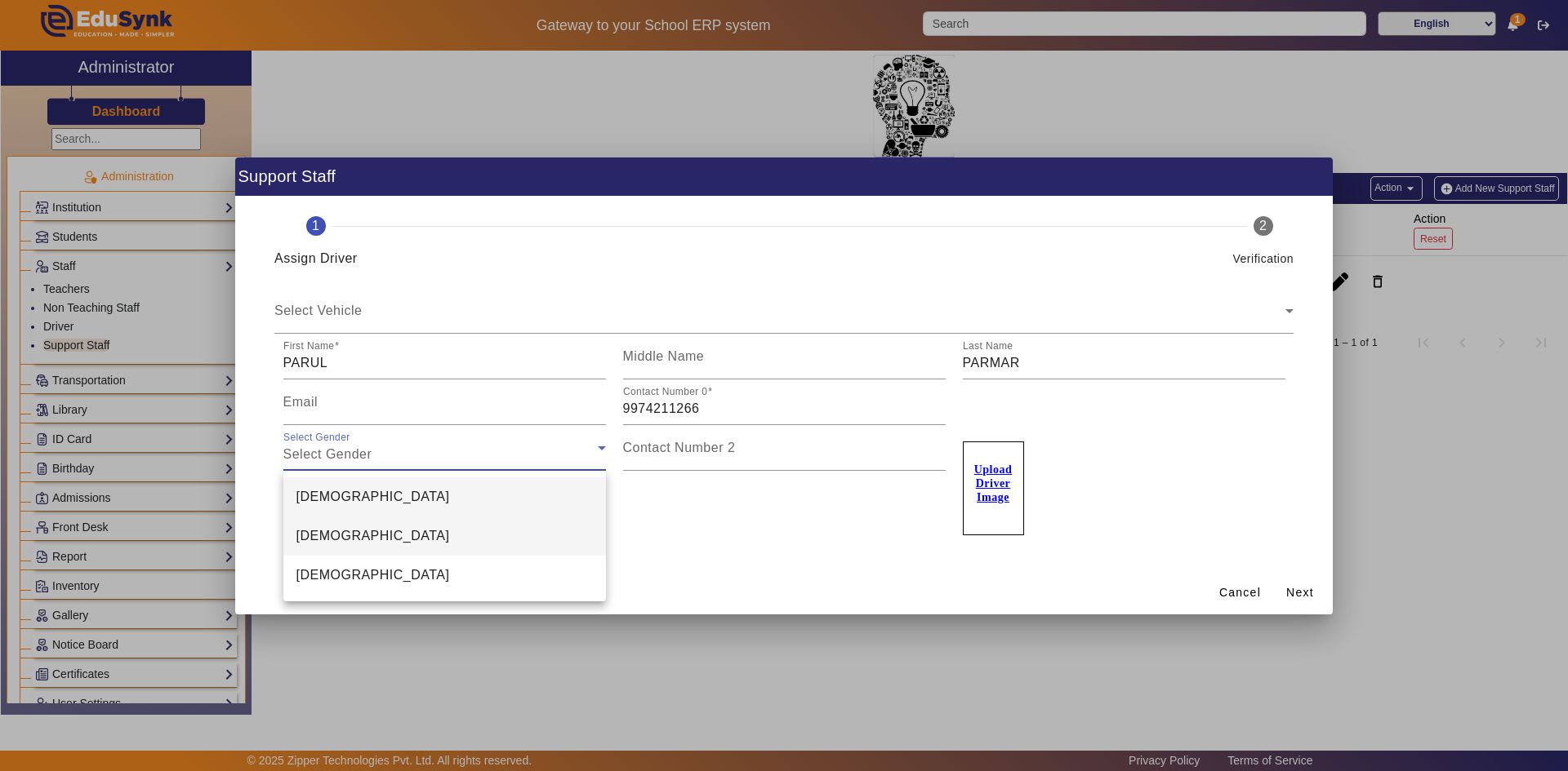
click at [367, 539] on mat-option "[DEMOGRAPHIC_DATA]" at bounding box center [444, 537] width 323 height 39
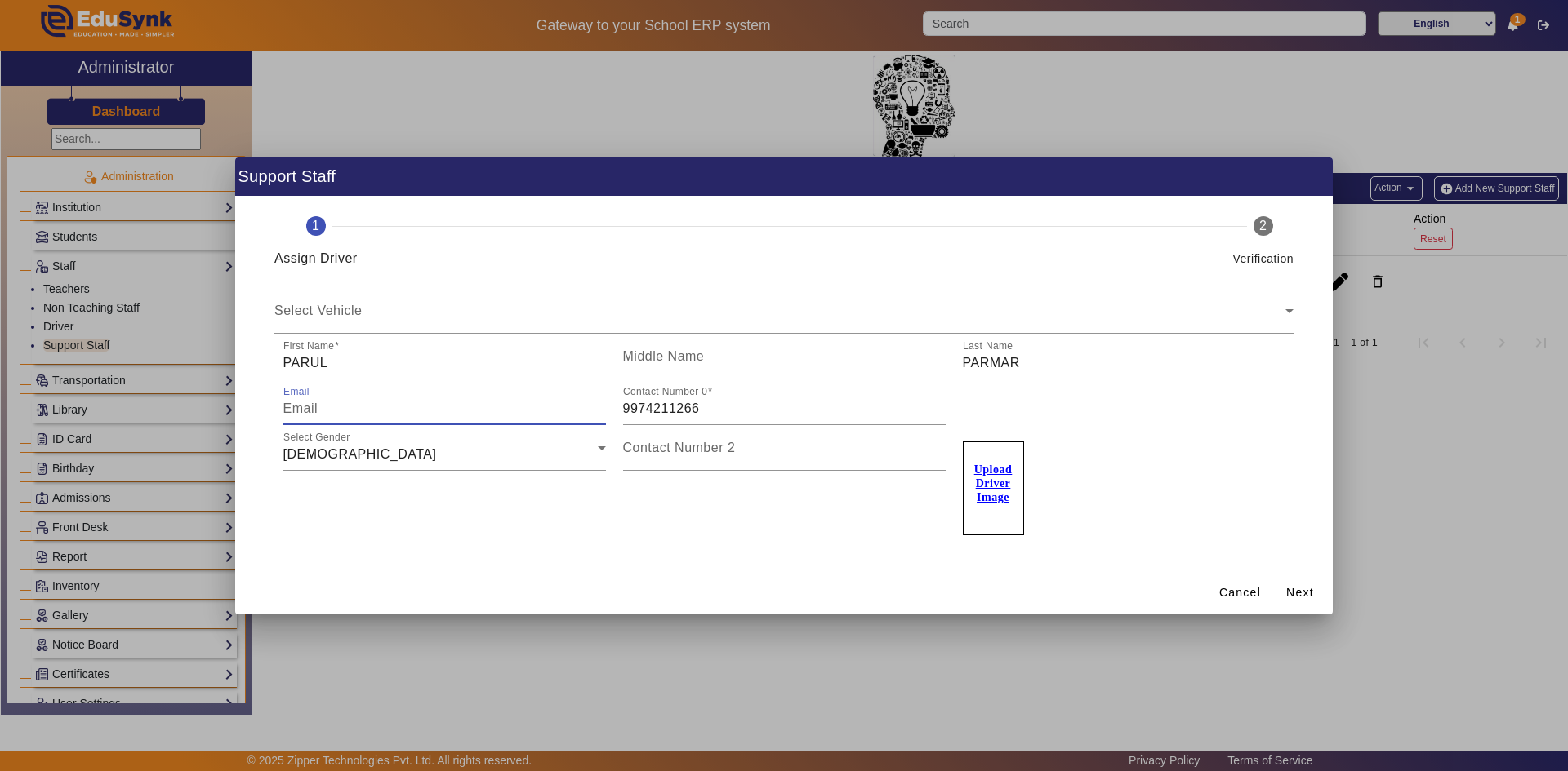
click at [400, 407] on input "Email" at bounding box center [444, 409] width 323 height 20
click at [1292, 593] on span "Next" at bounding box center [1300, 592] width 28 height 17
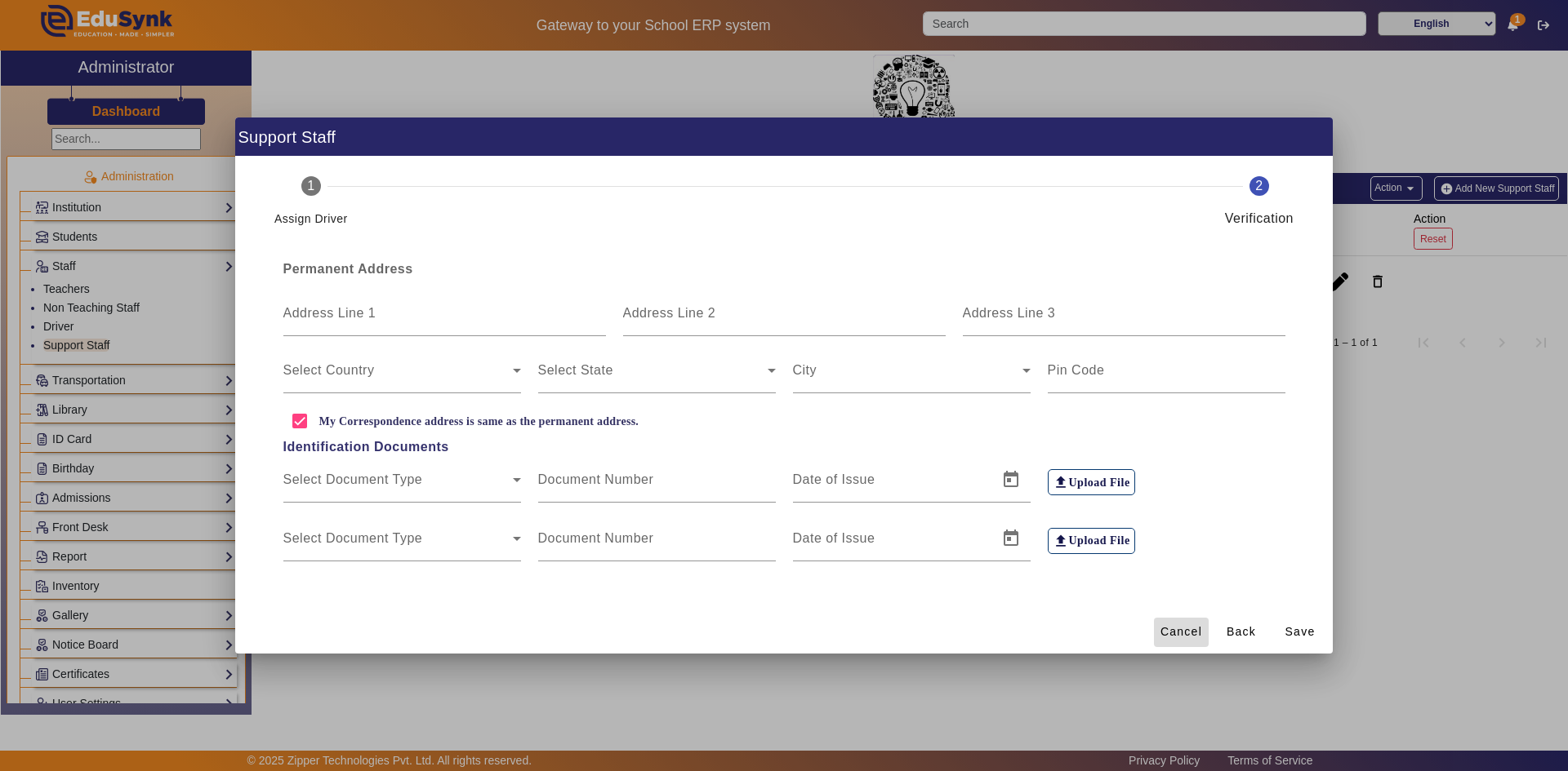
click at [1195, 630] on span "Cancel" at bounding box center [1181, 631] width 42 height 17
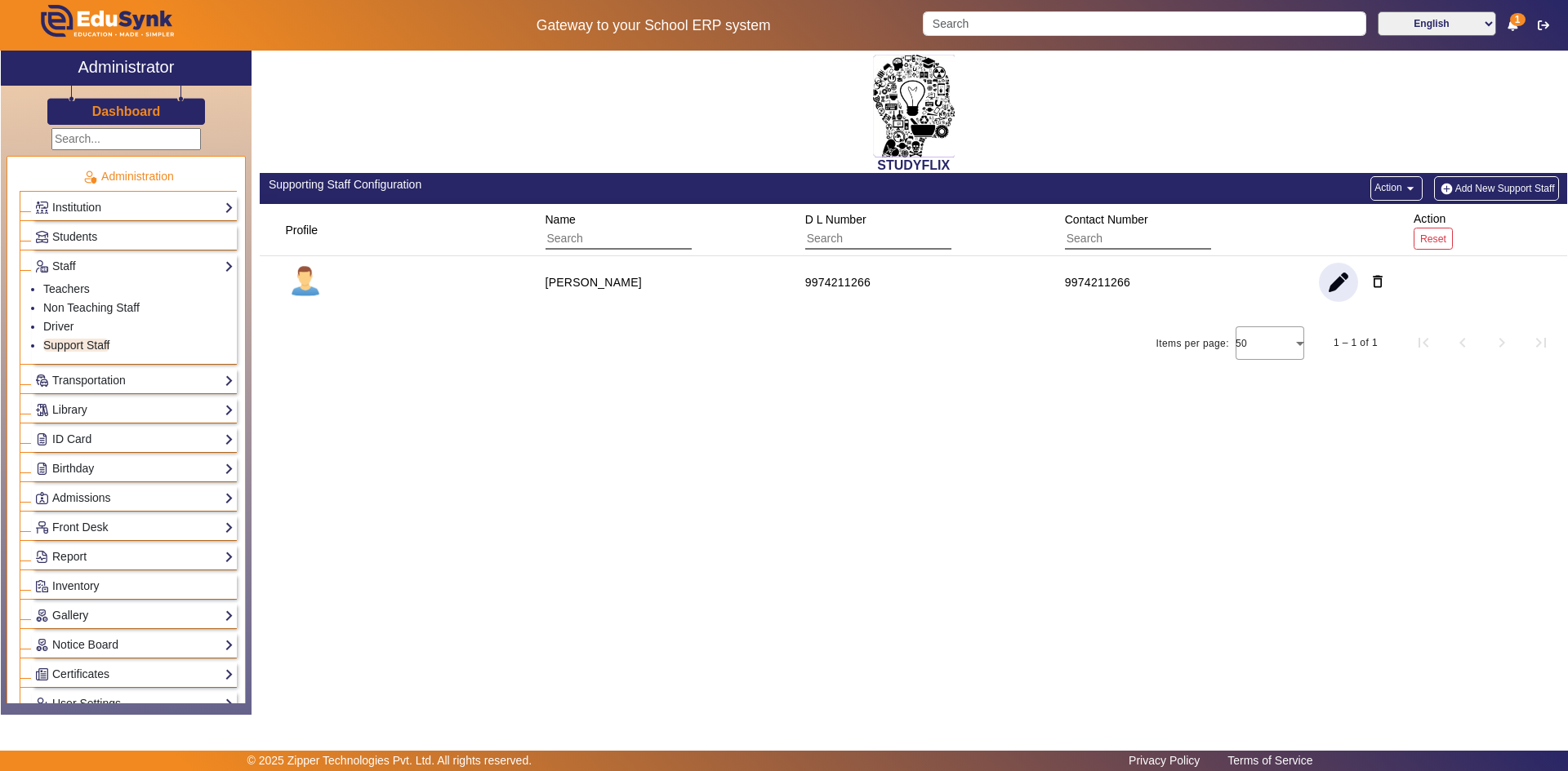
click at [559, 287] on div "[PERSON_NAME]" at bounding box center [593, 283] width 96 height 16
click at [1335, 287] on span "button" at bounding box center [1338, 283] width 39 height 39
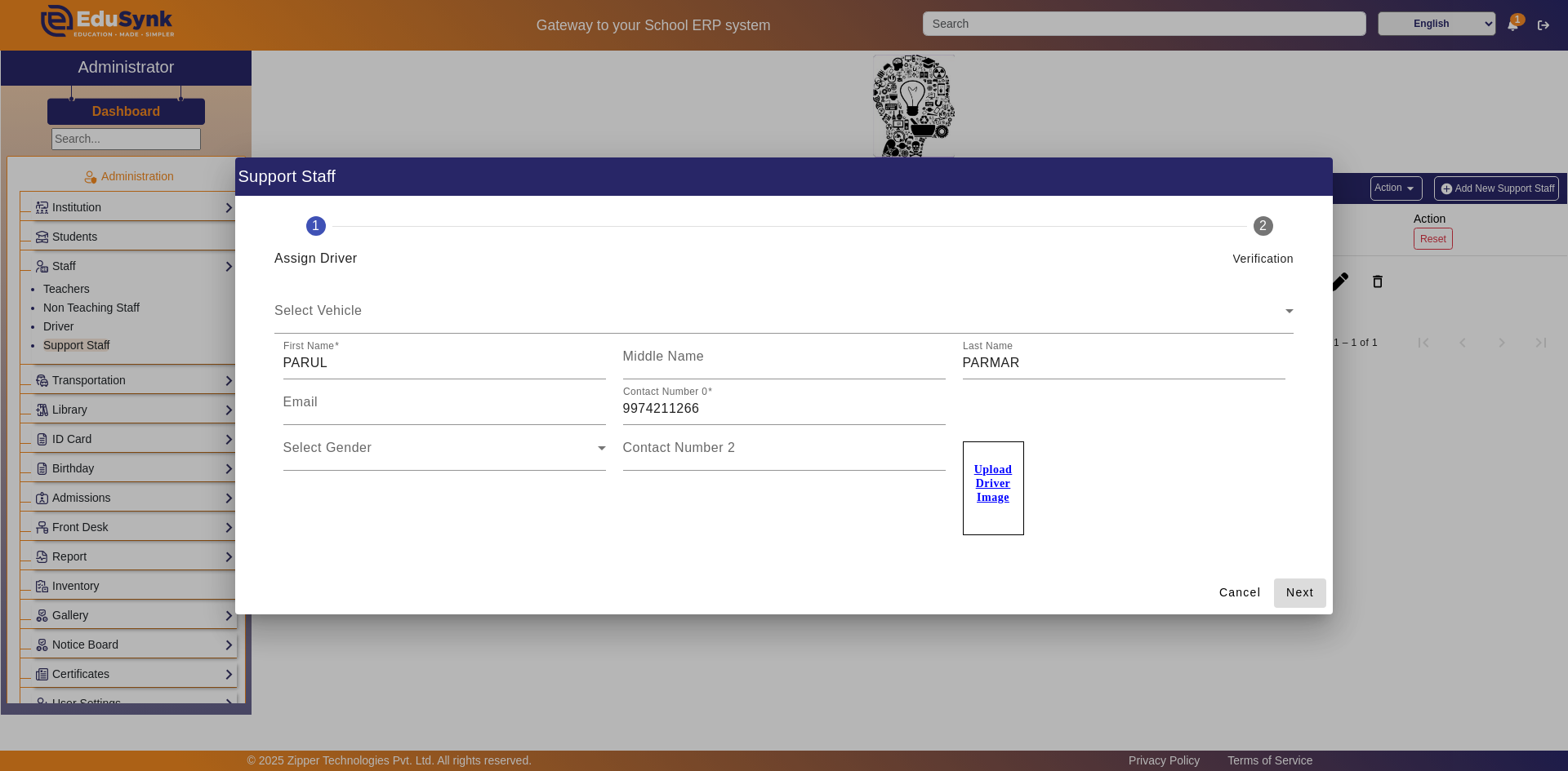
click at [1303, 598] on span "Next" at bounding box center [1300, 592] width 28 height 17
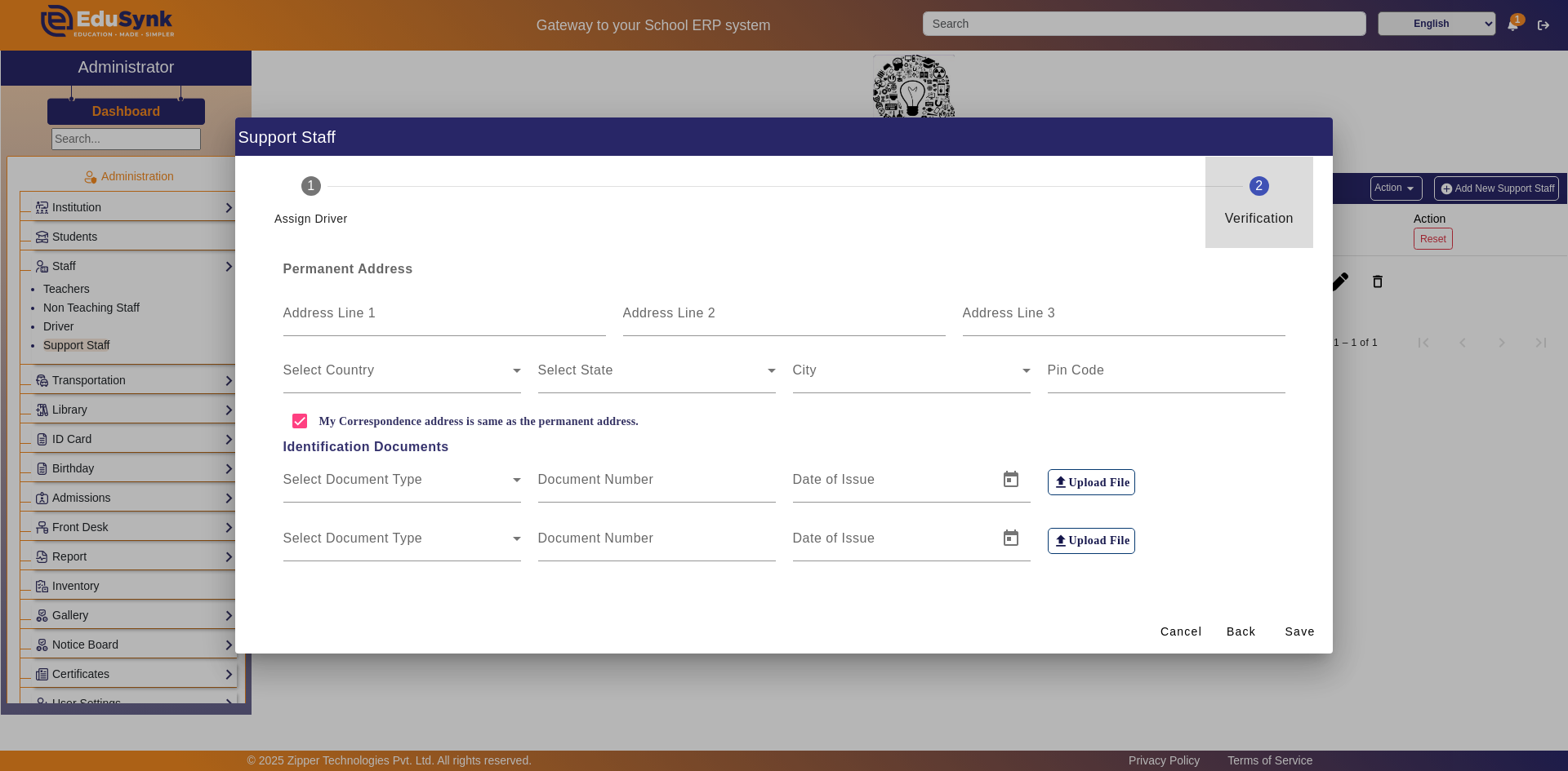
click at [1240, 199] on div "Verification" at bounding box center [1259, 212] width 69 height 33
click at [1248, 289] on div "Address Line 1 Address Line 2 Address Line 3" at bounding box center [784, 308] width 1019 height 57
click at [1385, 387] on div at bounding box center [784, 386] width 1568 height 771
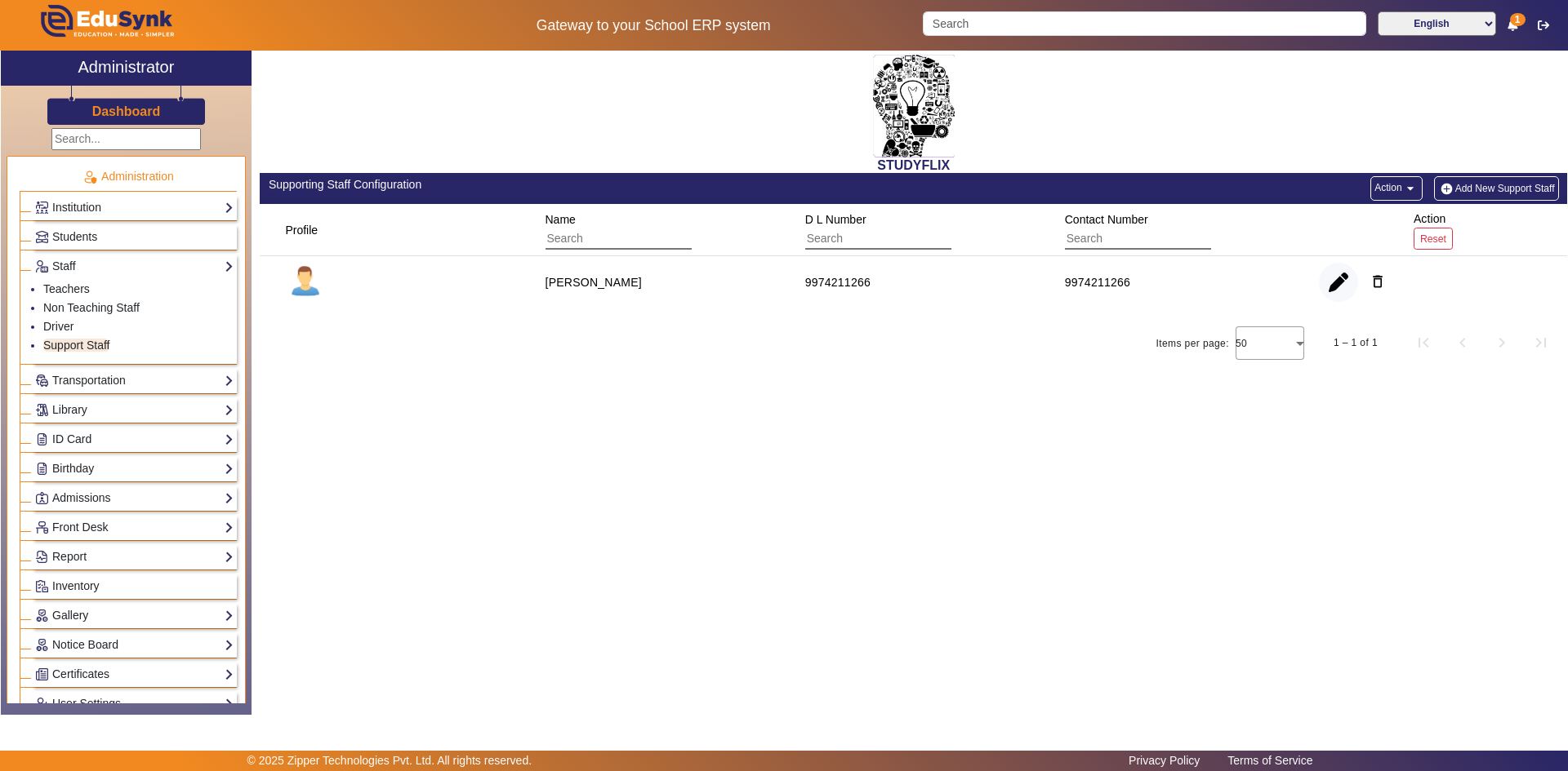
click at [1350, 275] on span "button" at bounding box center [1338, 283] width 39 height 39
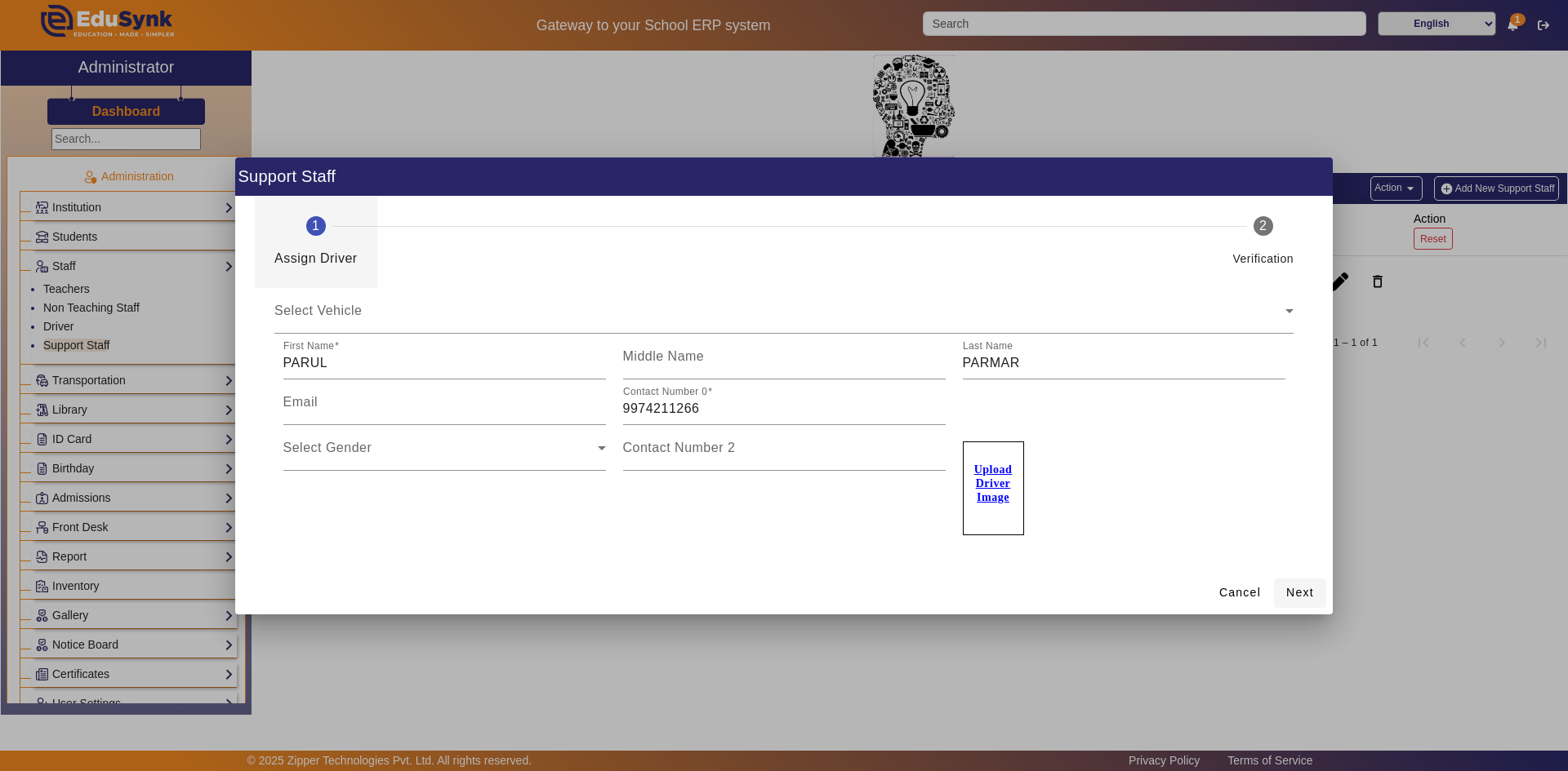
click at [1296, 584] on span "Next" at bounding box center [1300, 592] width 28 height 17
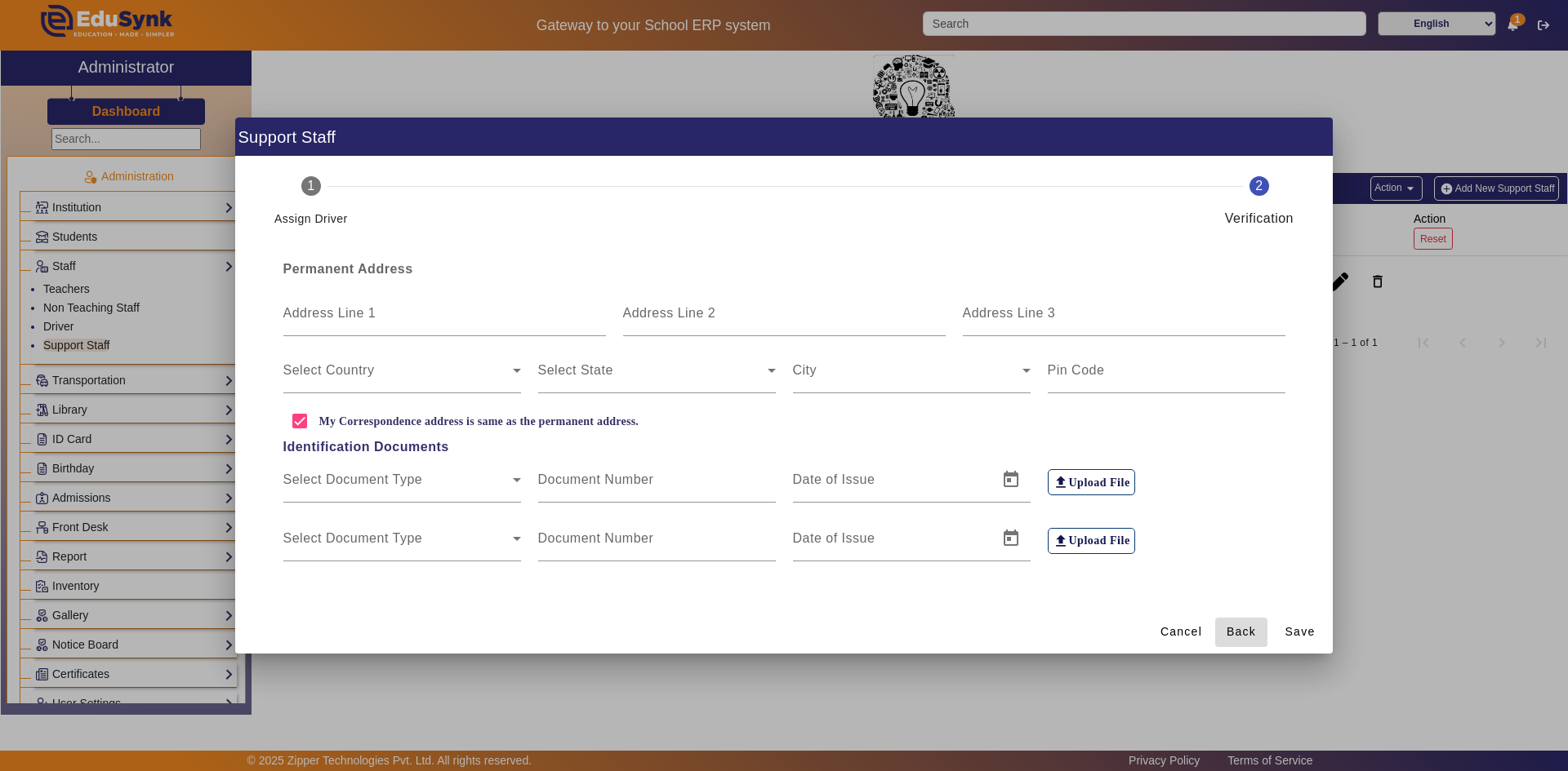
click at [1231, 631] on span "Back" at bounding box center [1241, 631] width 29 height 17
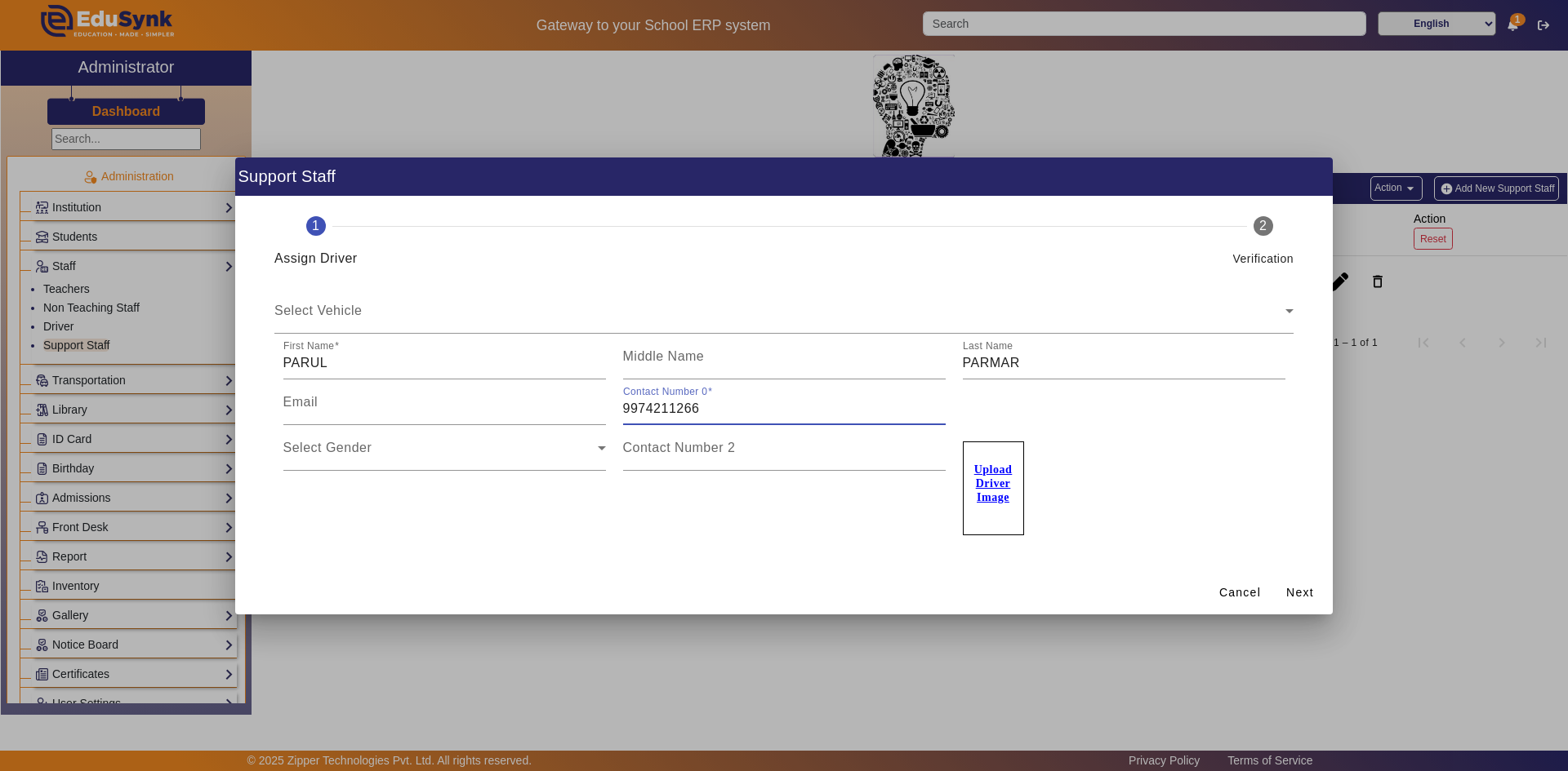
drag, startPoint x: 691, startPoint y: 417, endPoint x: 615, endPoint y: 408, distance: 76.5
click at [615, 408] on div "Contact Number [PHONE_NUMBER]" at bounding box center [784, 403] width 340 height 46
click at [1252, 588] on span "Cancel" at bounding box center [1240, 592] width 42 height 17
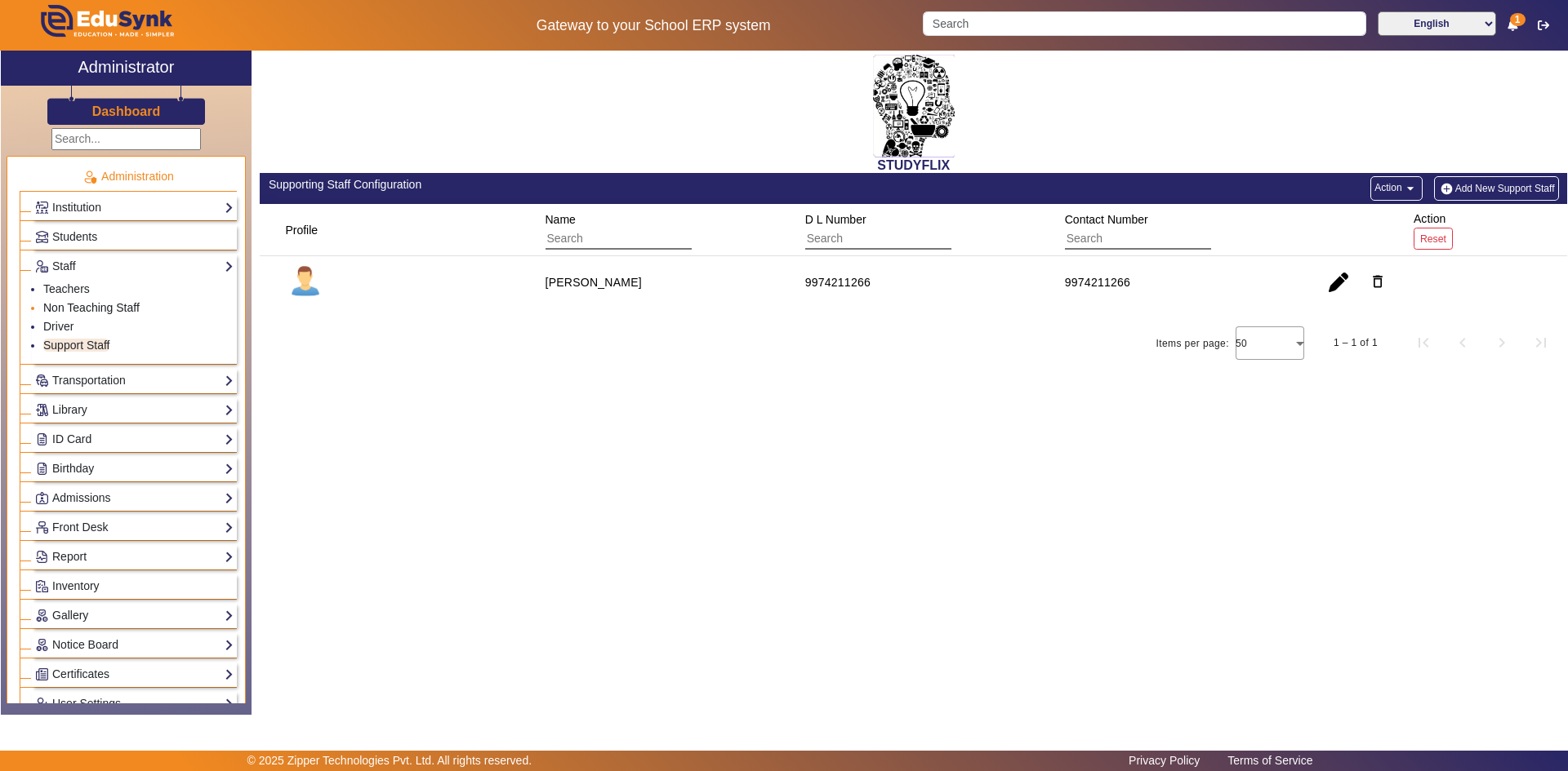
click at [76, 309] on link "Non Teaching Staff" at bounding box center [92, 308] width 96 height 13
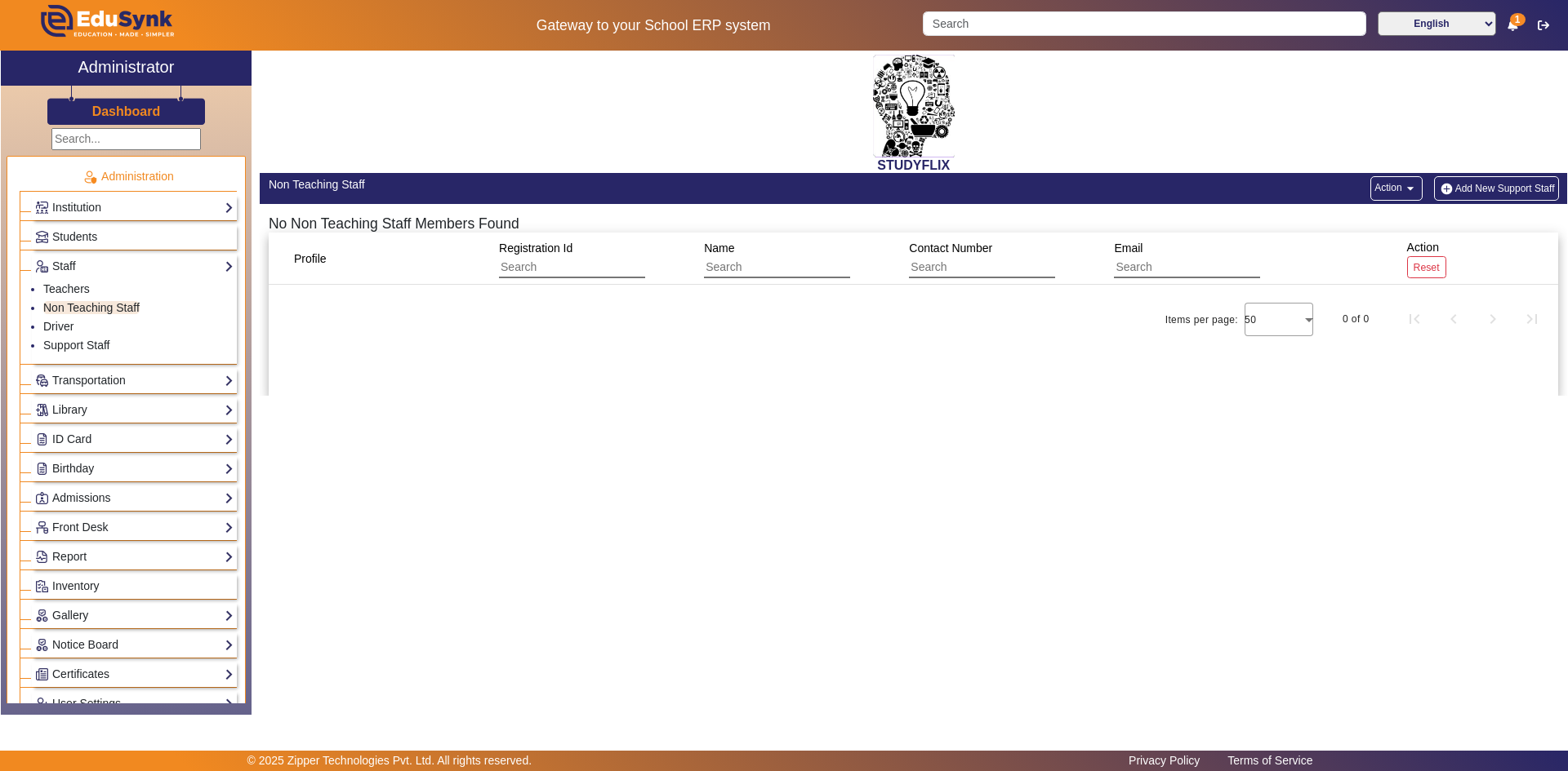
click at [1494, 194] on button "Add New Support Staff" at bounding box center [1496, 189] width 125 height 25
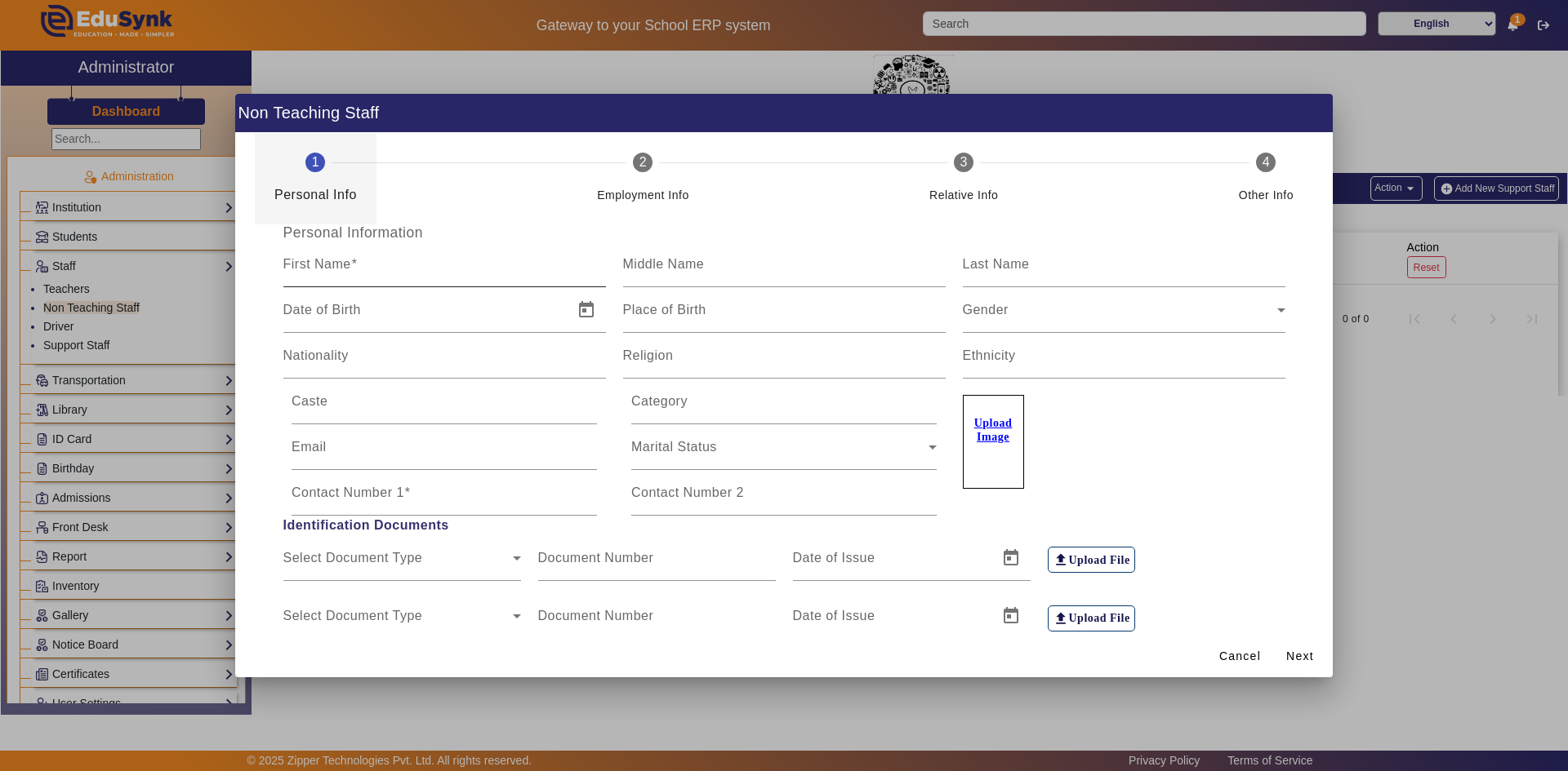
click at [460, 271] on input "First Name" at bounding box center [444, 271] width 323 height 20
type input "PARUL"
click at [995, 254] on div "Last Name" at bounding box center [1124, 265] width 323 height 46
type input "PARMAR"
click at [414, 412] on input "Caste" at bounding box center [444, 408] width 306 height 20
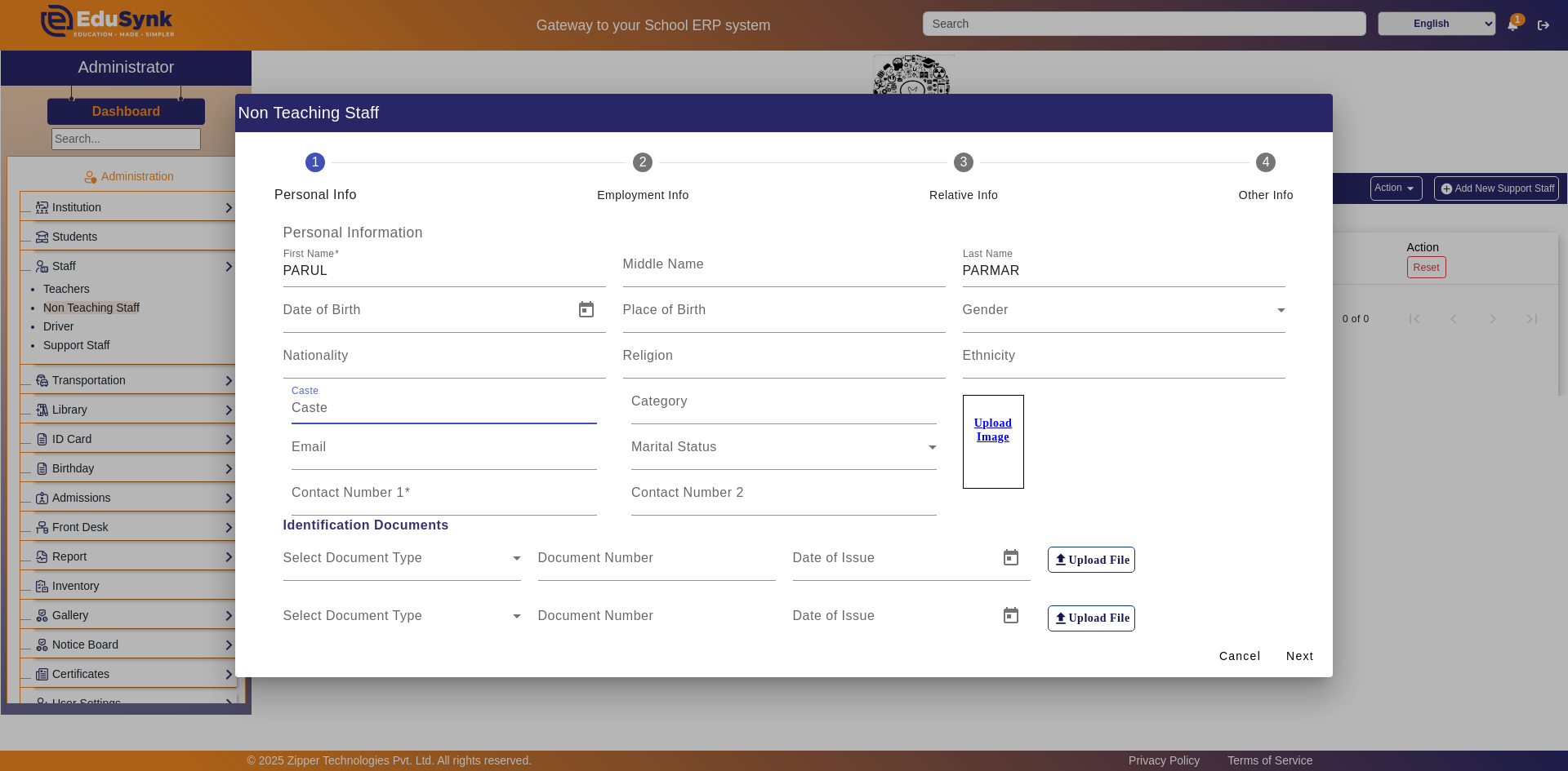
click at [378, 403] on input "Caste" at bounding box center [444, 408] width 306 height 20
click at [389, 411] on input "Caste" at bounding box center [444, 408] width 306 height 20
click at [364, 457] on input "Email" at bounding box center [444, 454] width 306 height 20
click at [365, 503] on input "Contact Number 1" at bounding box center [444, 500] width 306 height 20
paste input "9974211266"
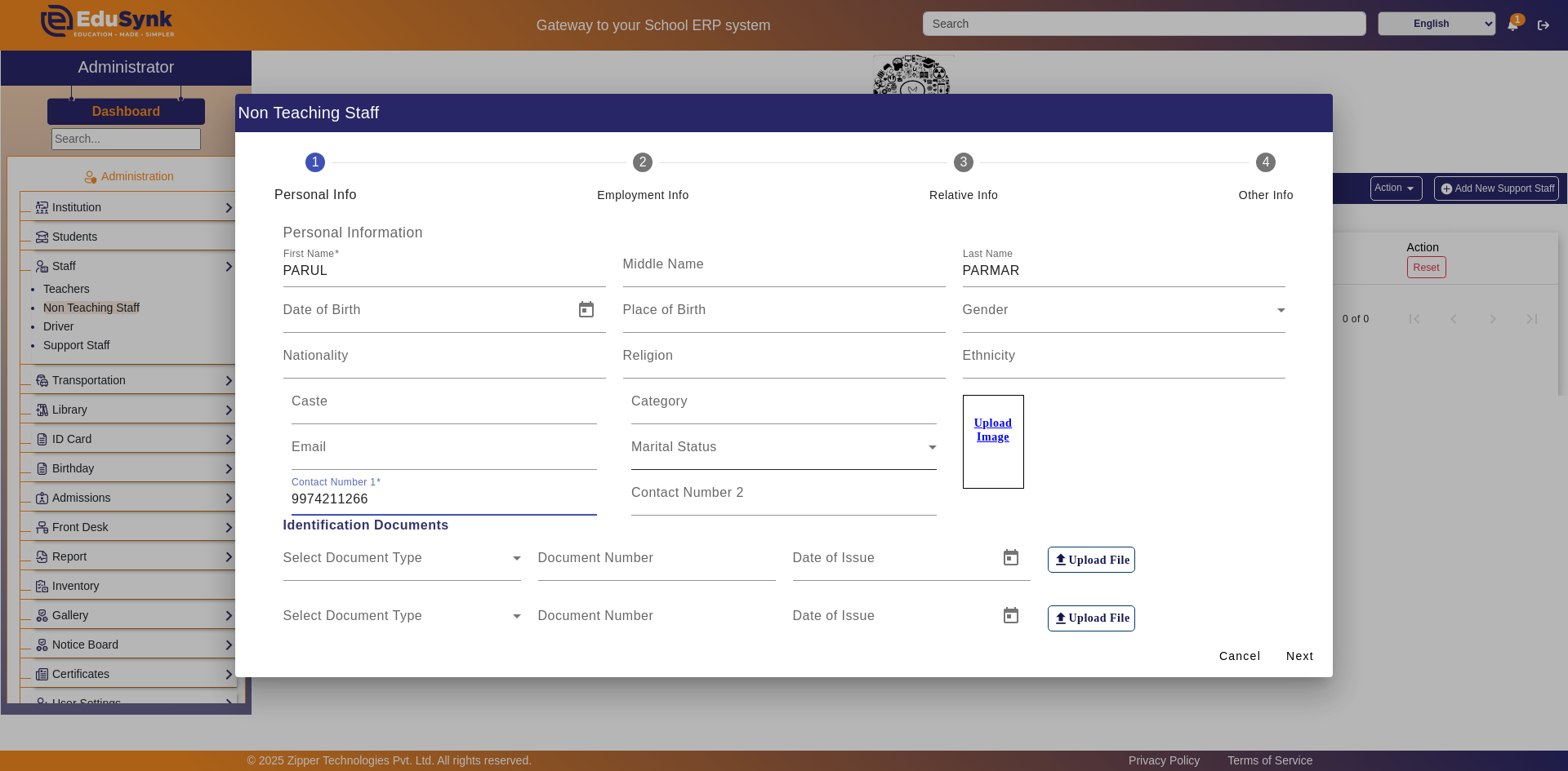
type input "9974211266"
click at [691, 440] on mat-label "Marital Status" at bounding box center [673, 447] width 86 height 14
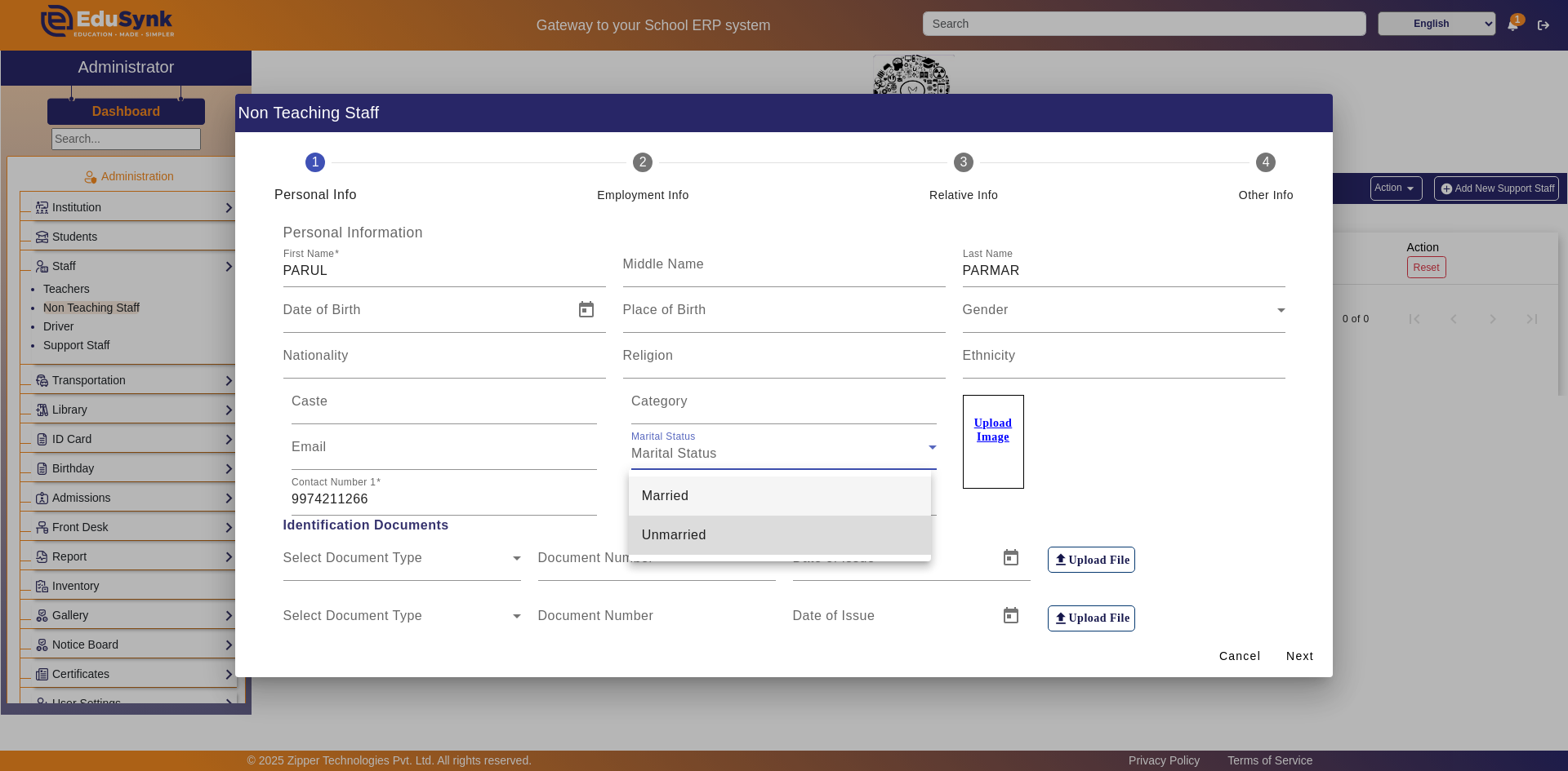
click at [684, 527] on span "Unmarried" at bounding box center [673, 536] width 65 height 20
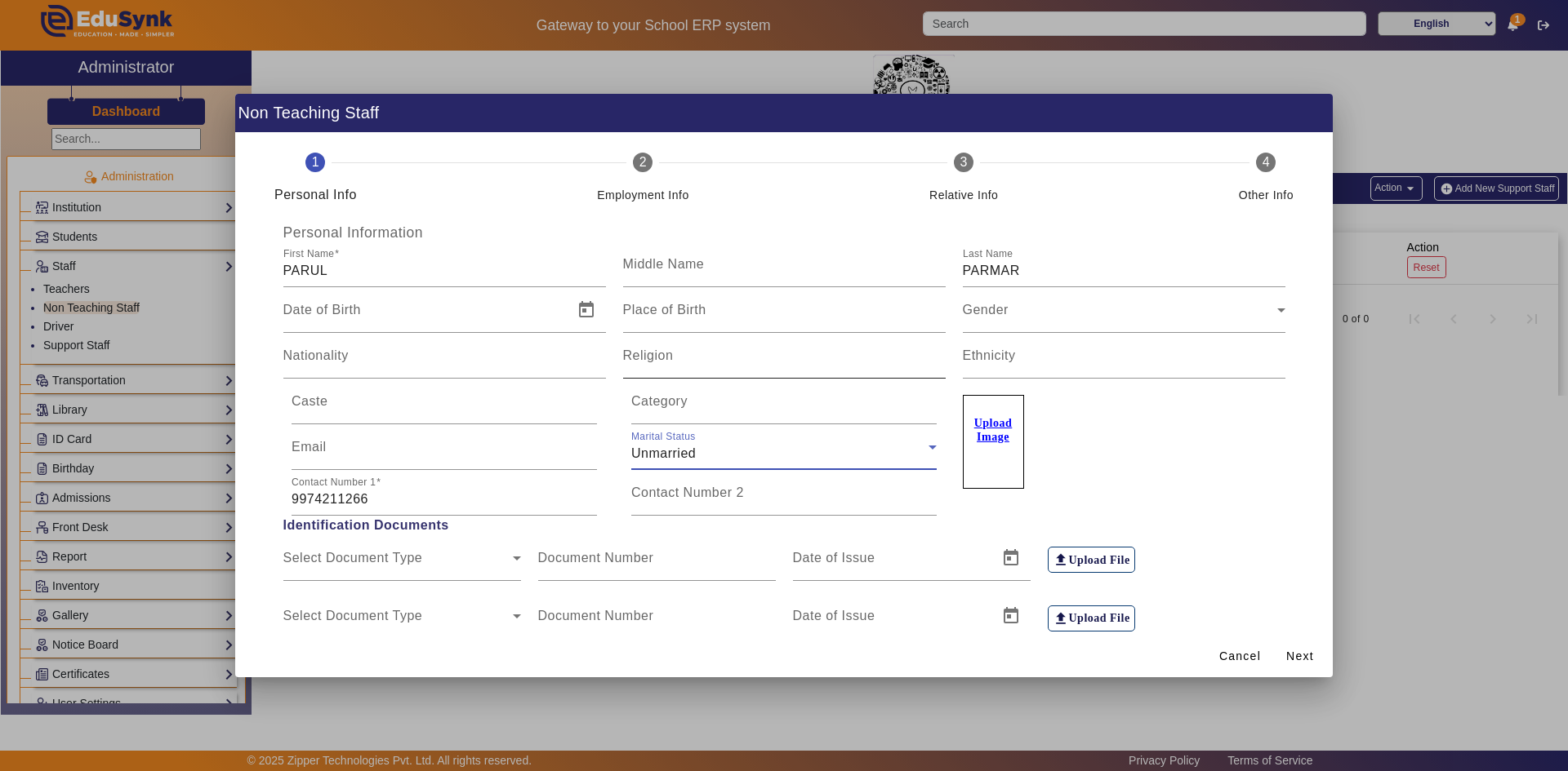
click at [705, 358] on input "Religion" at bounding box center [784, 363] width 323 height 20
click at [696, 413] on input "Category" at bounding box center [784, 408] width 306 height 20
click at [700, 497] on mat-label "Contact Number 2" at bounding box center [687, 492] width 113 height 14
click at [700, 497] on input "Contact Number 2" at bounding box center [784, 500] width 306 height 20
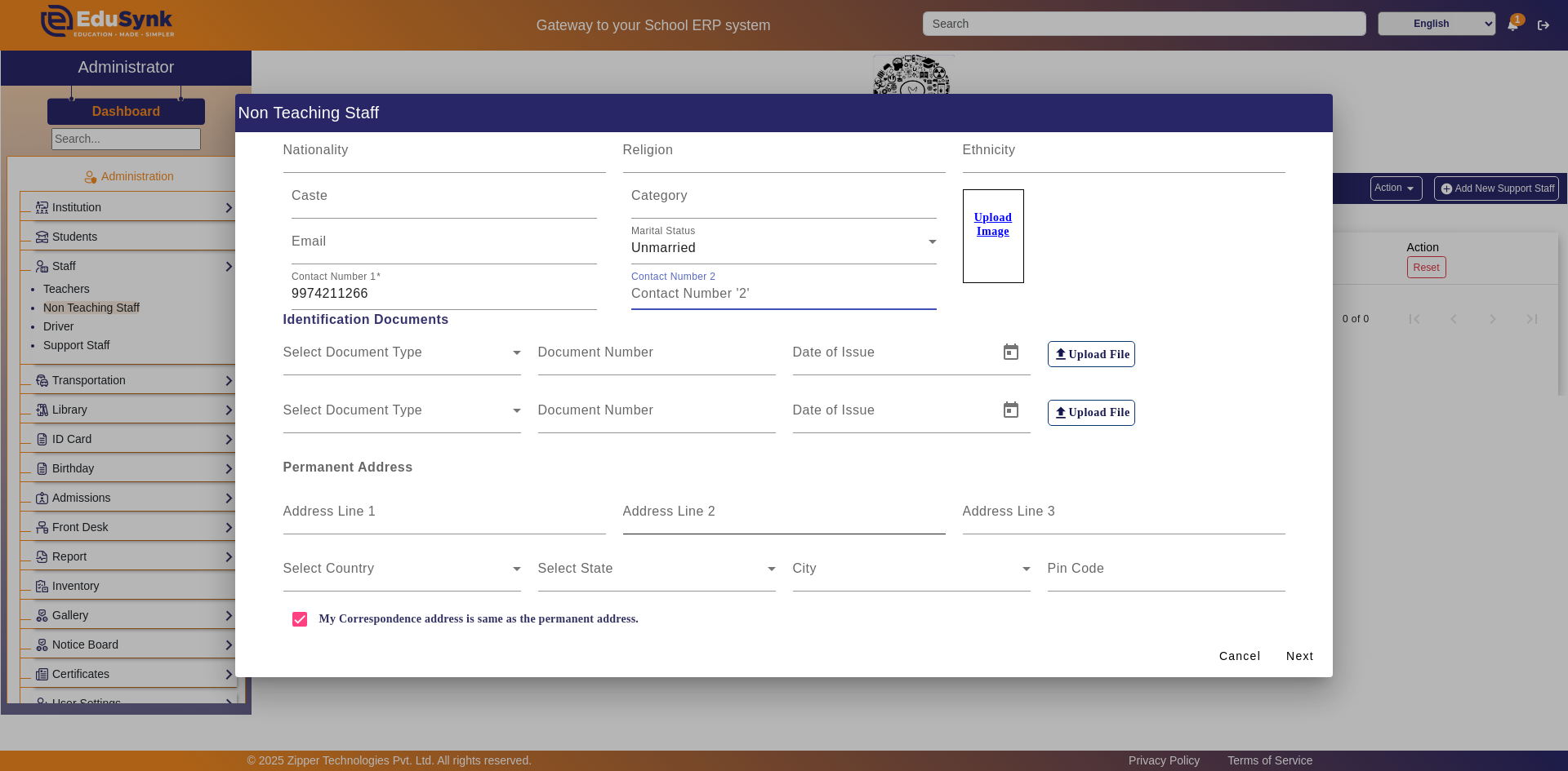
scroll to position [243, 0]
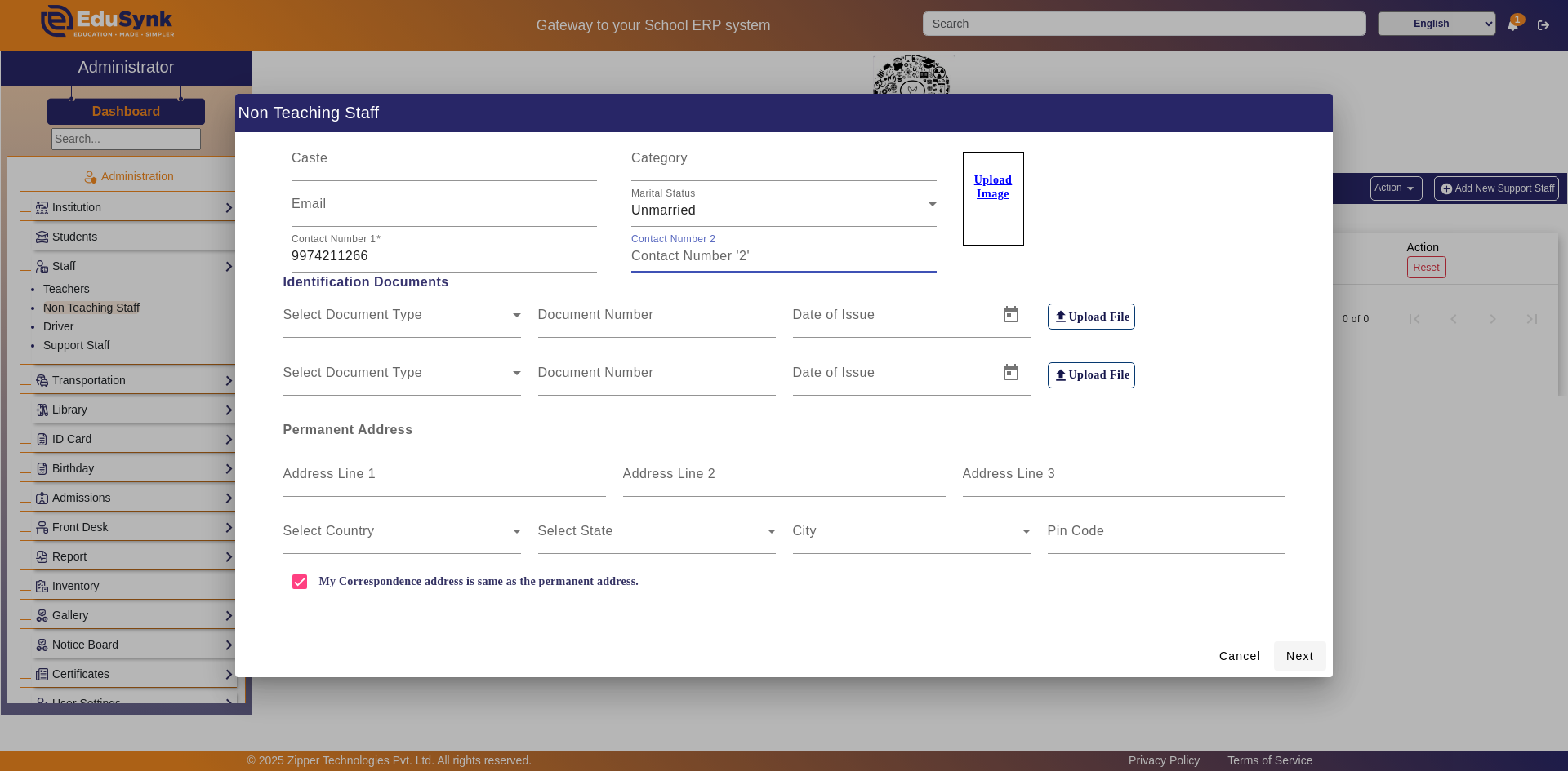
click at [1312, 661] on span "Next" at bounding box center [1300, 656] width 28 height 17
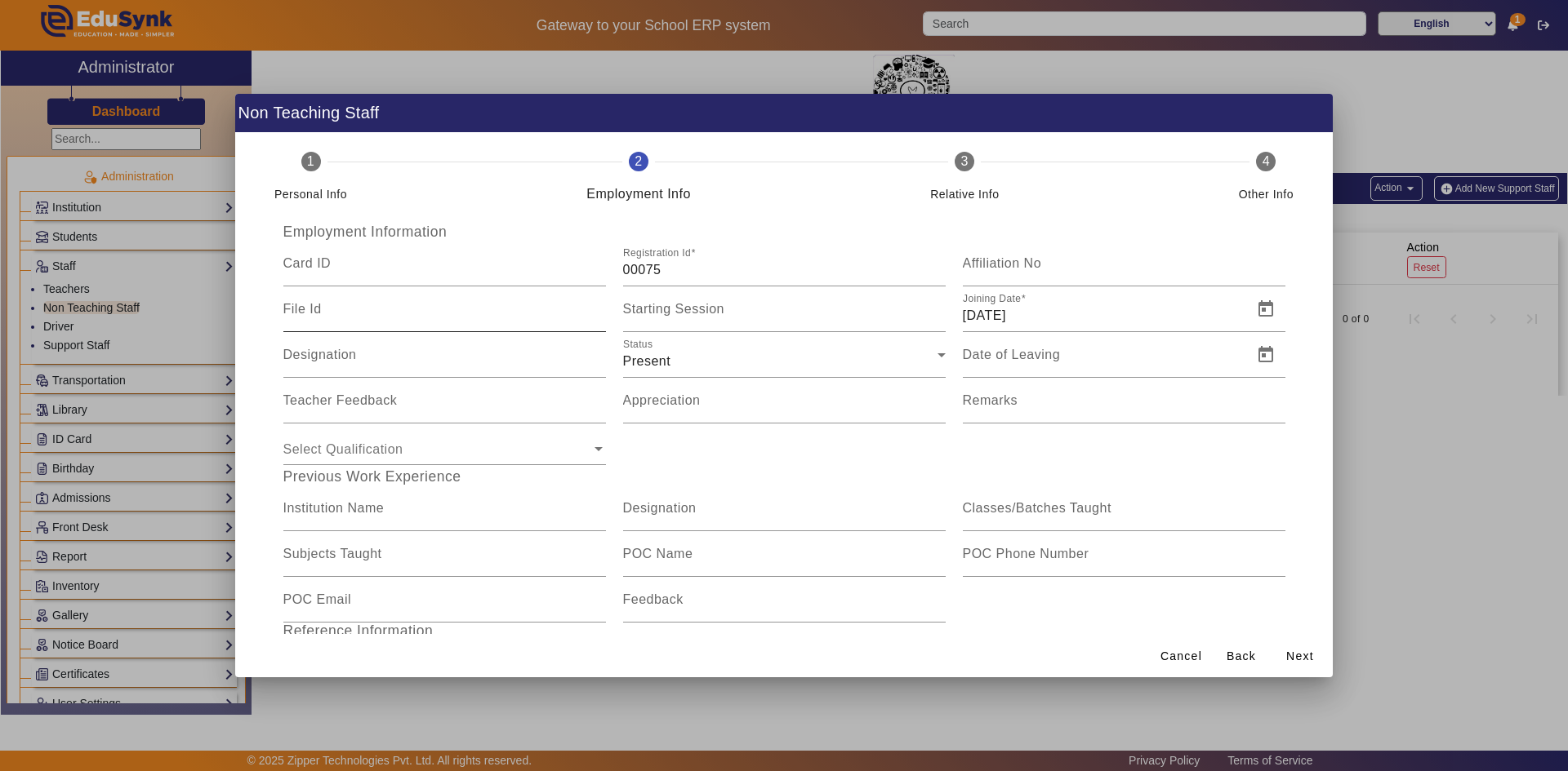
scroll to position [0, 0]
click at [1016, 360] on mat-label "Date of Leaving" at bounding box center [1012, 355] width 98 height 14
click at [1016, 360] on input "Date of Leaving" at bounding box center [1102, 363] width 280 height 20
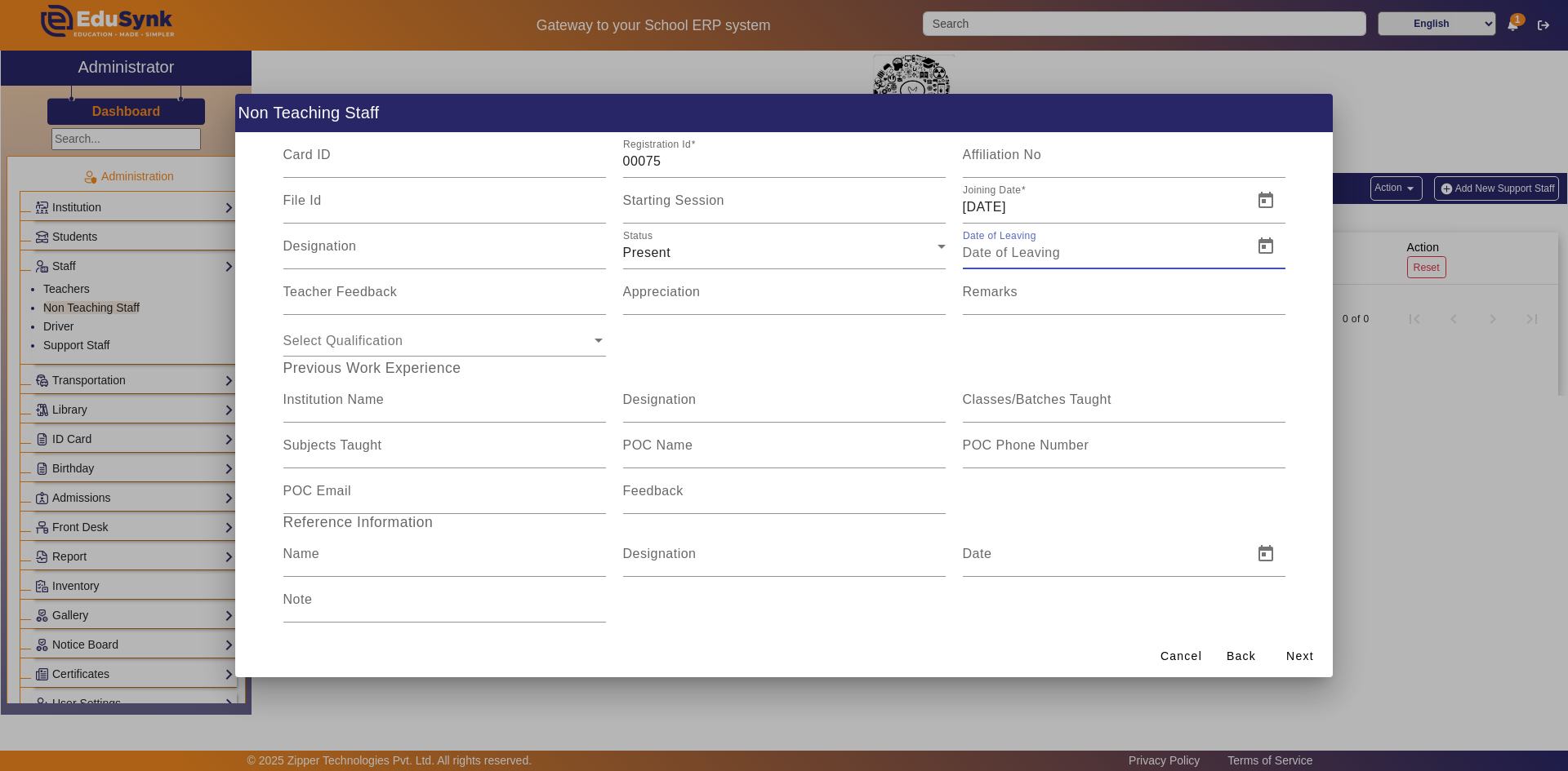
scroll to position [134, 0]
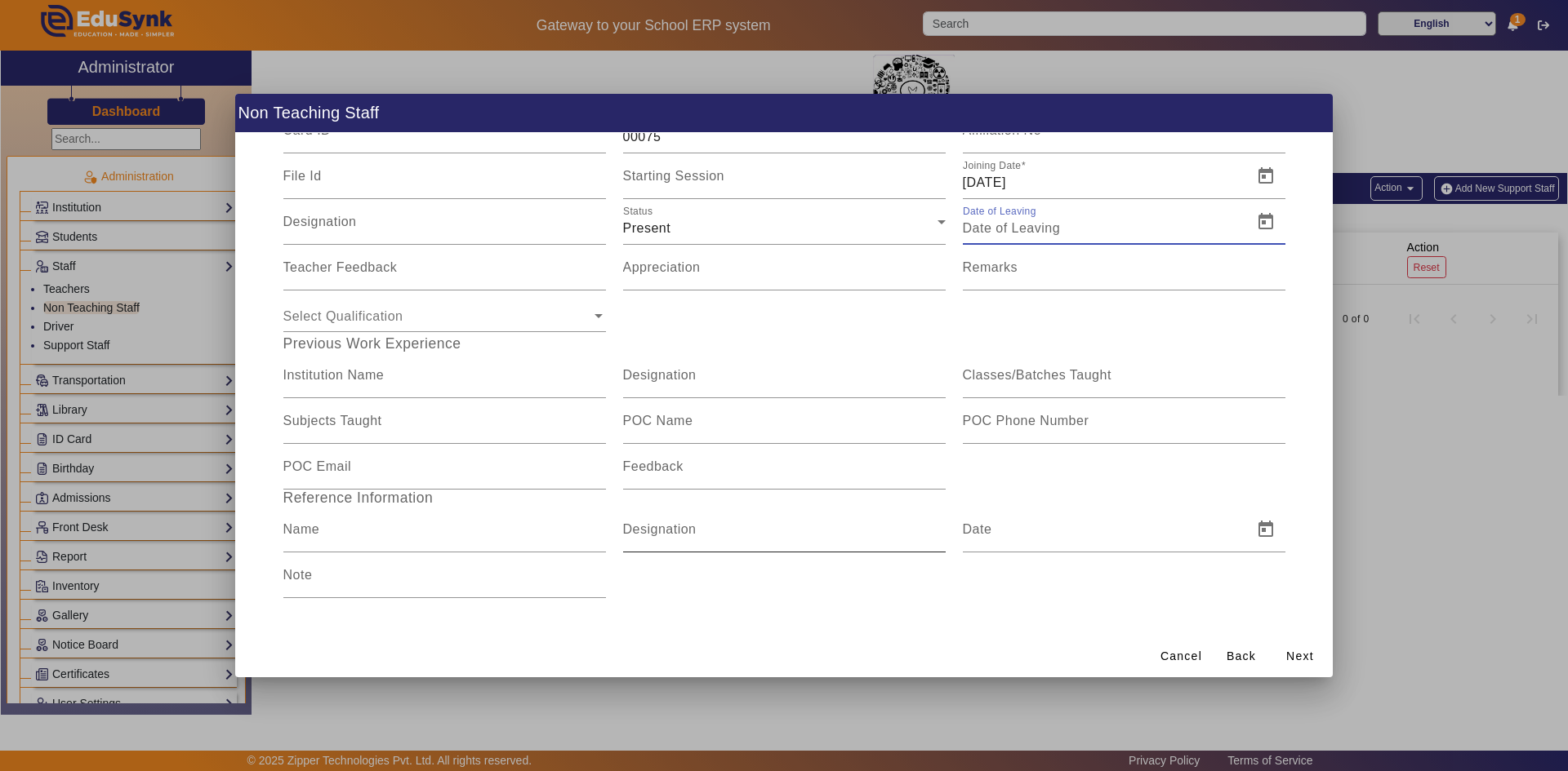
click at [806, 538] on input "Designation" at bounding box center [784, 537] width 323 height 20
type input "PEON"
click at [999, 536] on input "Date" at bounding box center [1102, 537] width 280 height 20
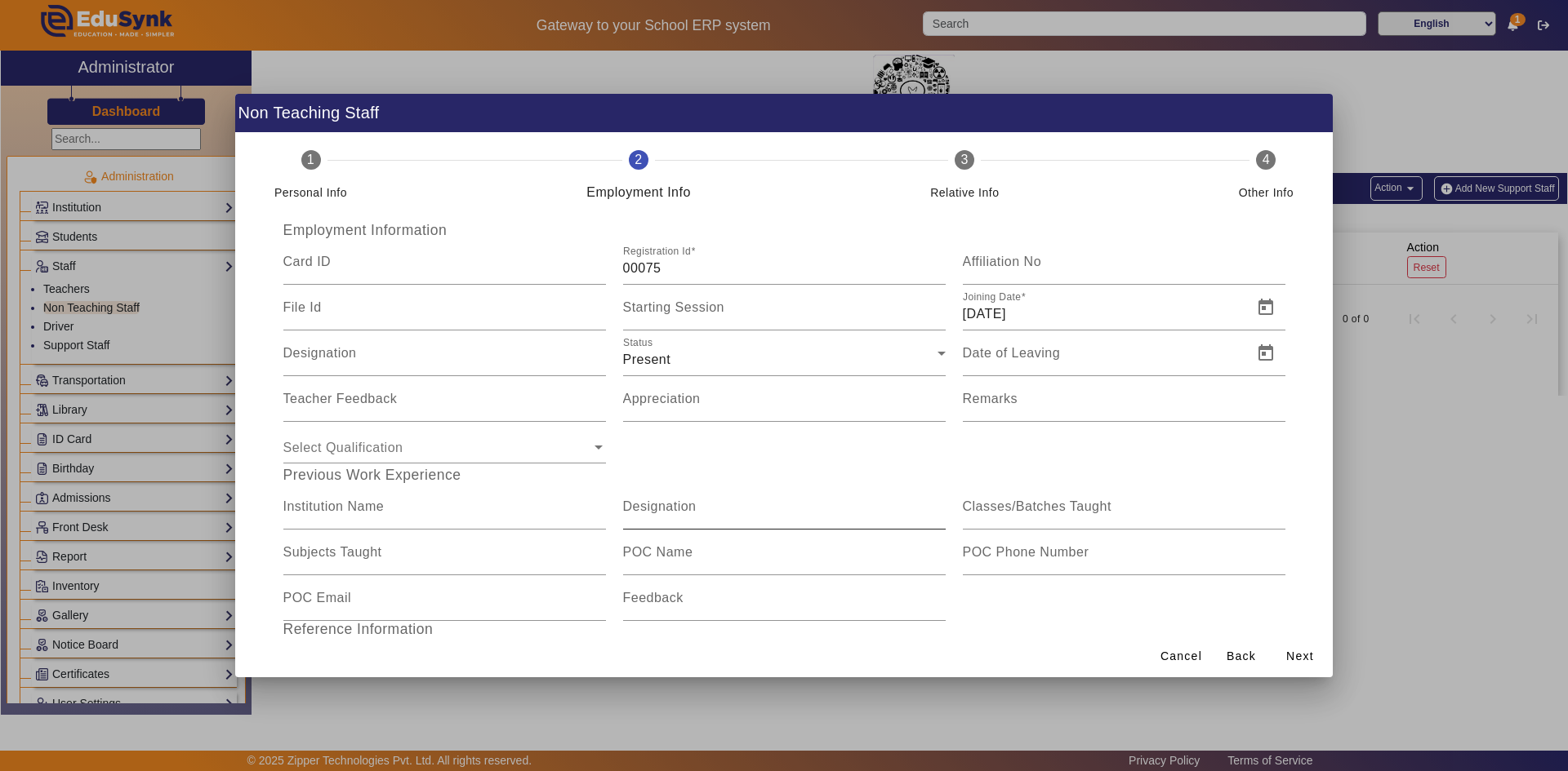
scroll to position [0, 0]
click at [374, 360] on input "Designation" at bounding box center [444, 363] width 323 height 20
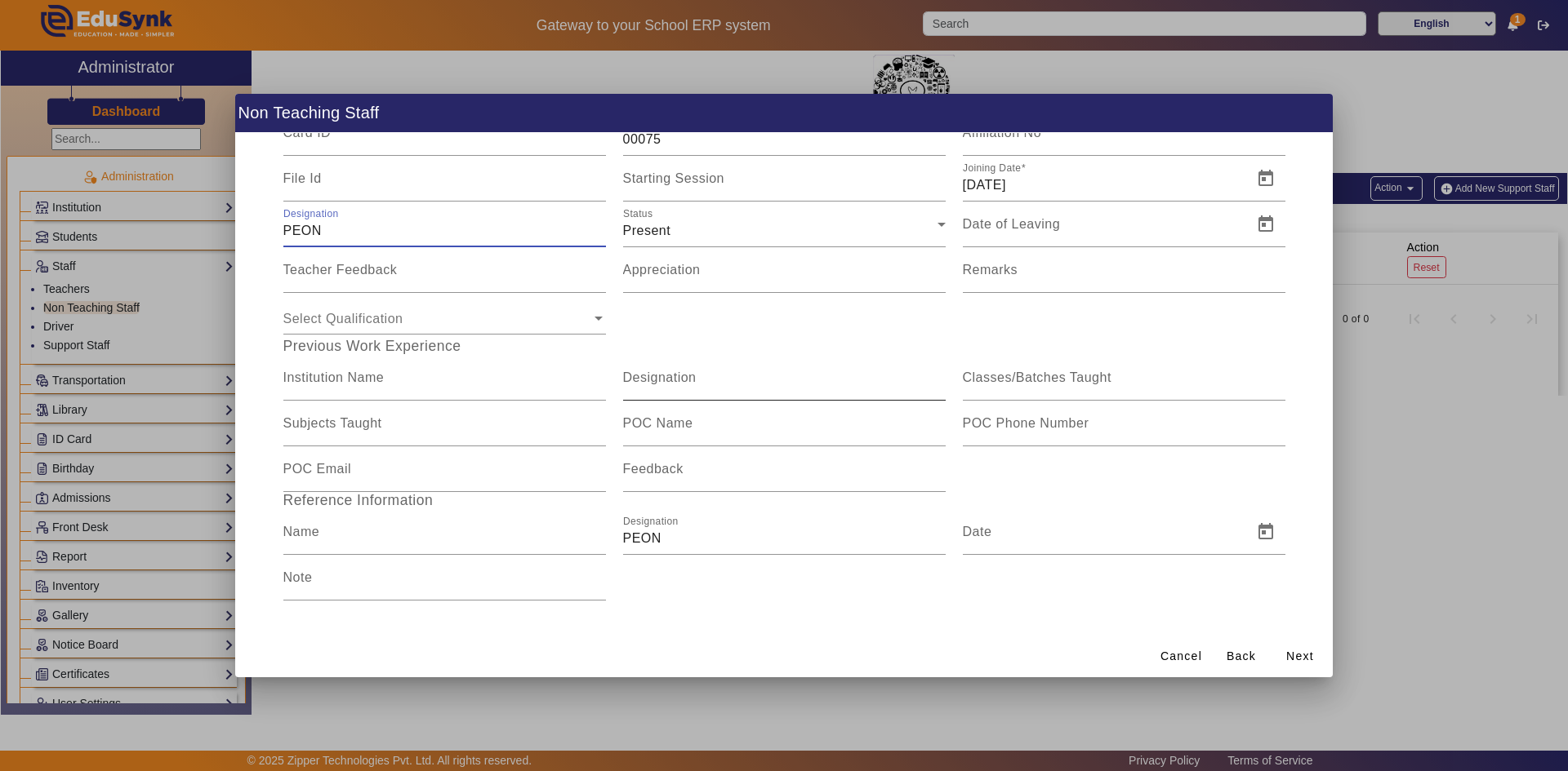
scroll to position [134, 0]
type input "PEON"
drag, startPoint x: 678, startPoint y: 528, endPoint x: 610, endPoint y: 535, distance: 68.4
click at [610, 535] on div "Name Designation PEON Date" at bounding box center [784, 530] width 1019 height 46
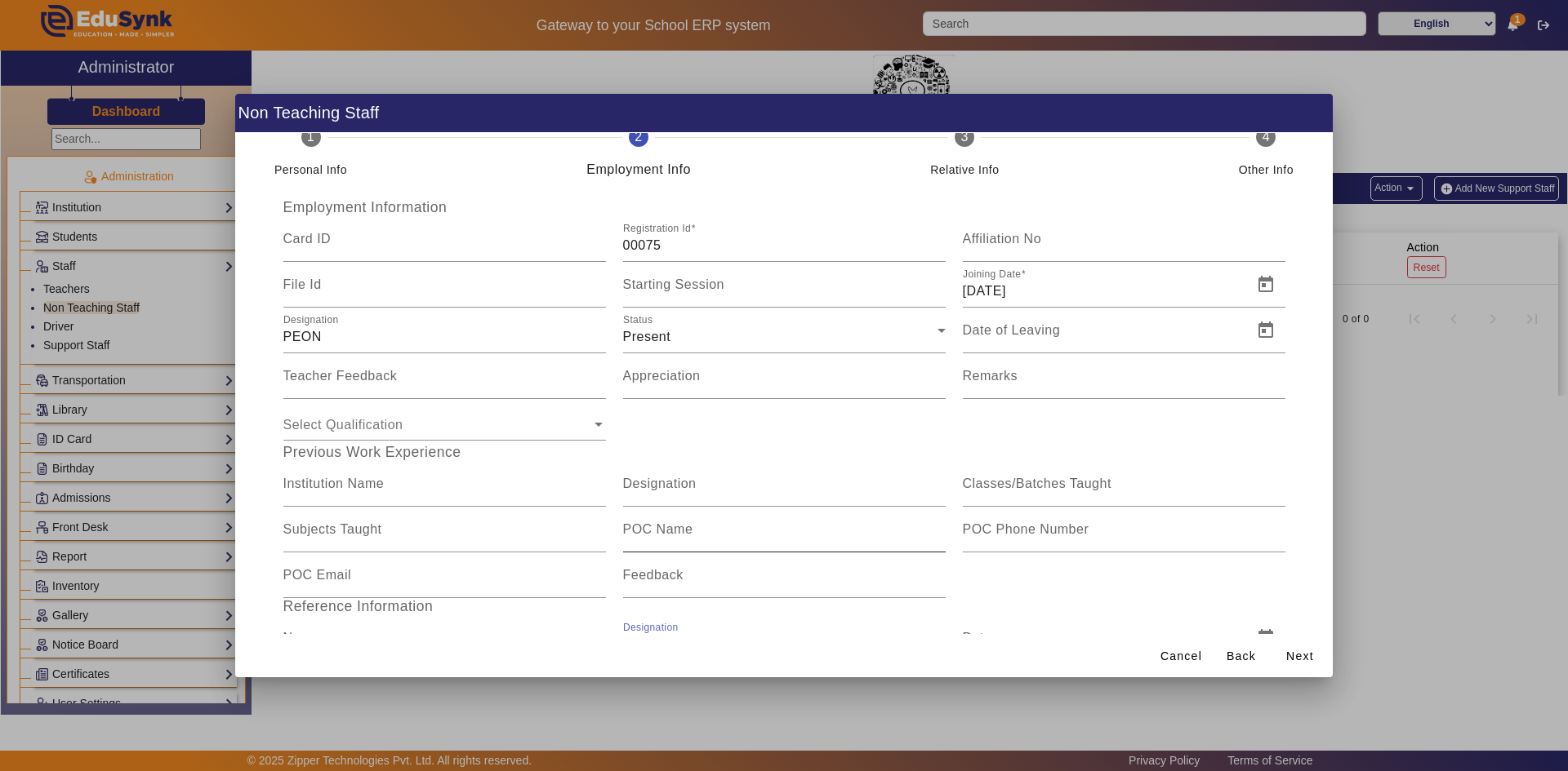
scroll to position [0, 0]
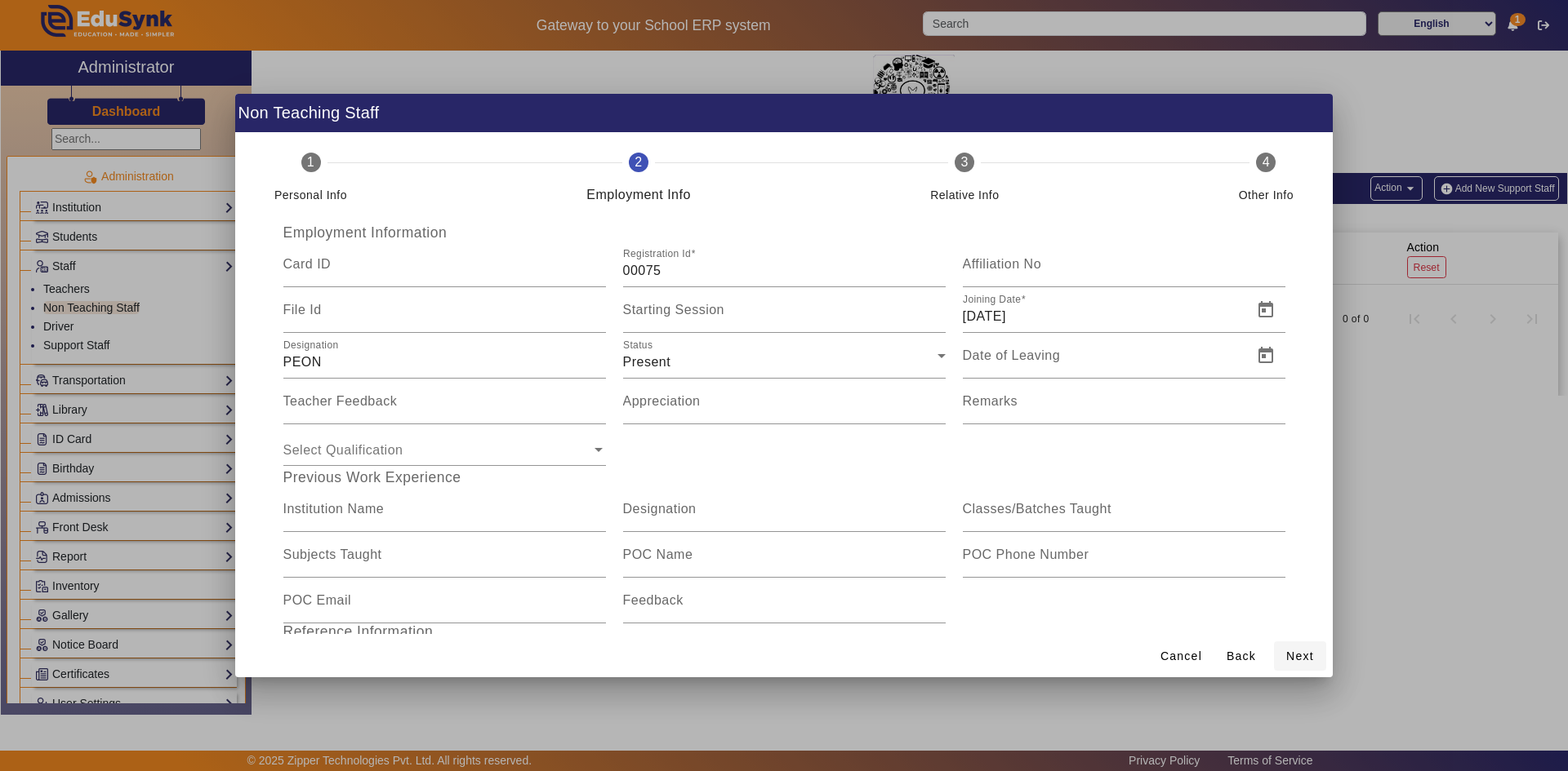
click at [1298, 651] on span "Next" at bounding box center [1300, 656] width 28 height 17
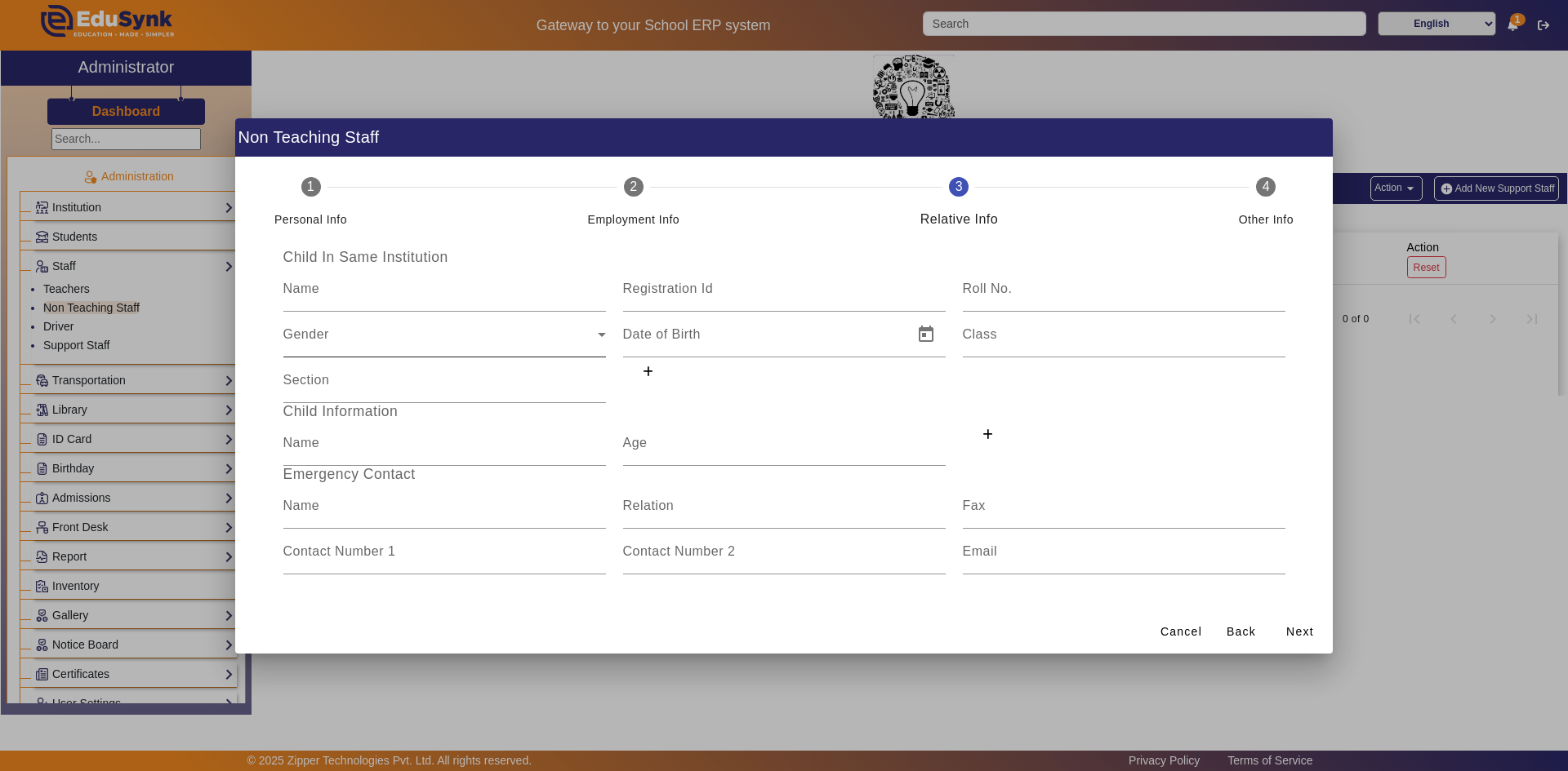
click at [428, 332] on div "Gender" at bounding box center [440, 341] width 315 height 20
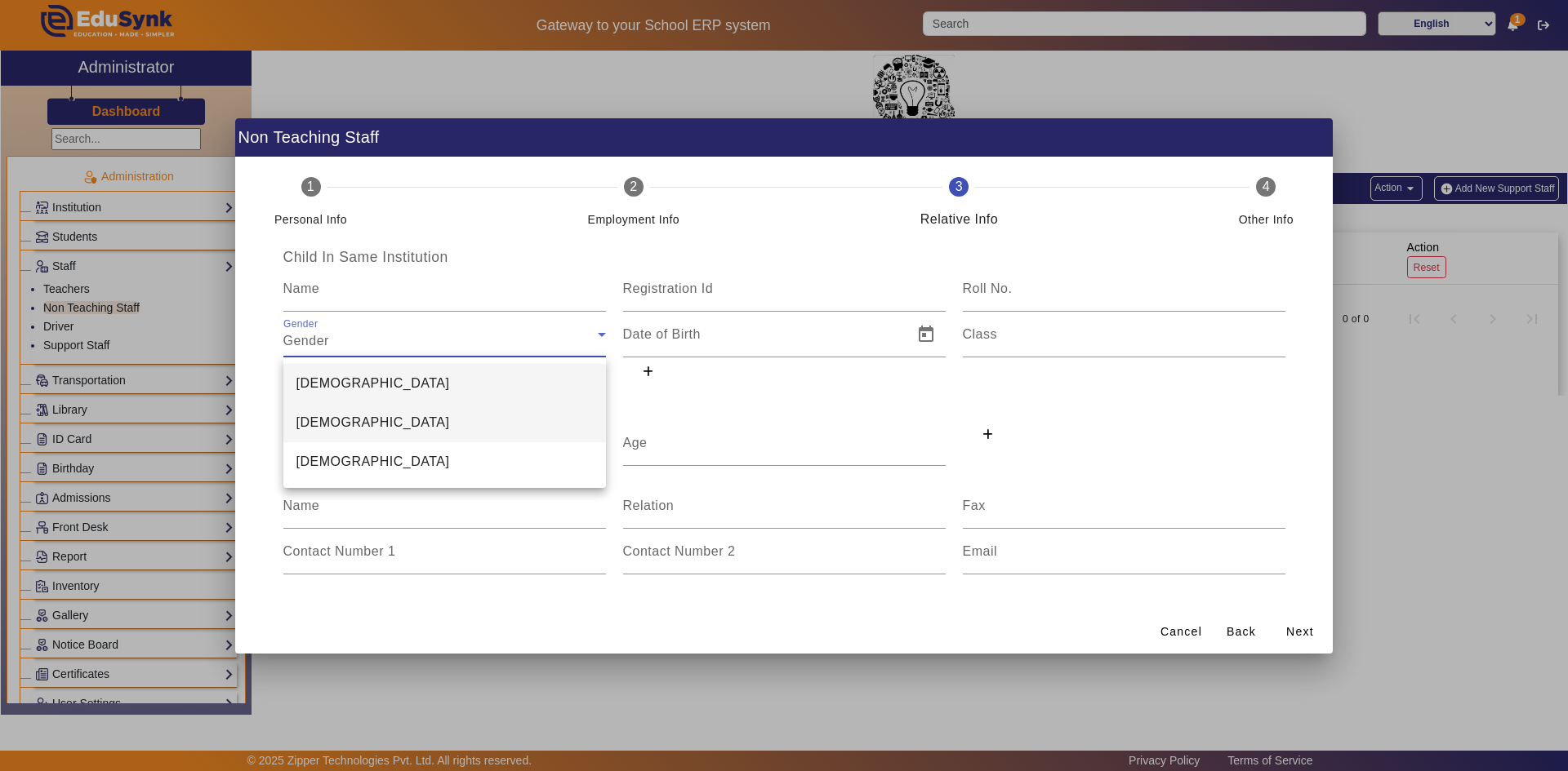
click at [350, 417] on mat-option "[DEMOGRAPHIC_DATA]" at bounding box center [444, 423] width 323 height 39
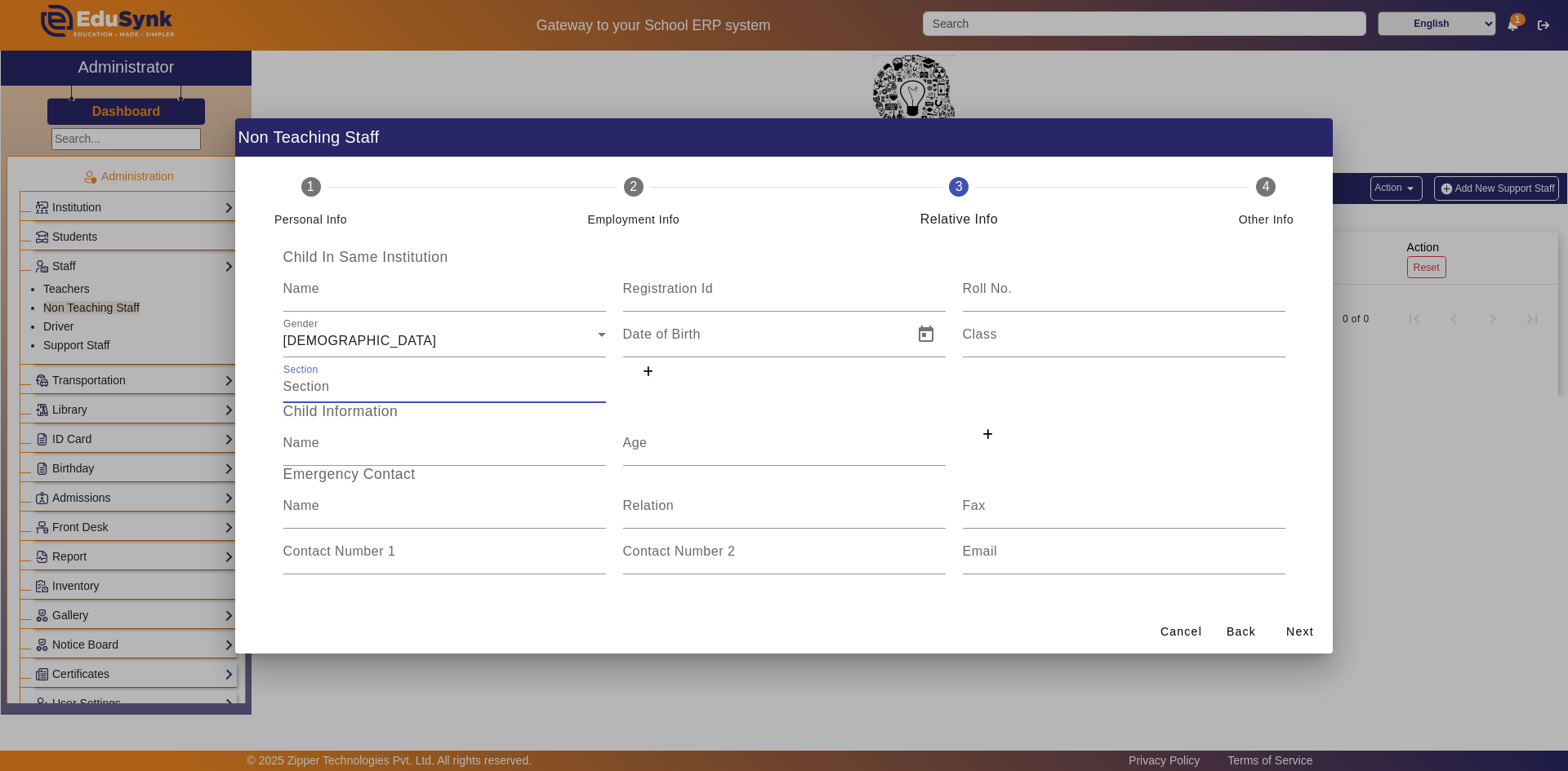
click at [395, 388] on input "Section" at bounding box center [444, 387] width 323 height 20
click at [1287, 635] on span "Next" at bounding box center [1300, 631] width 28 height 17
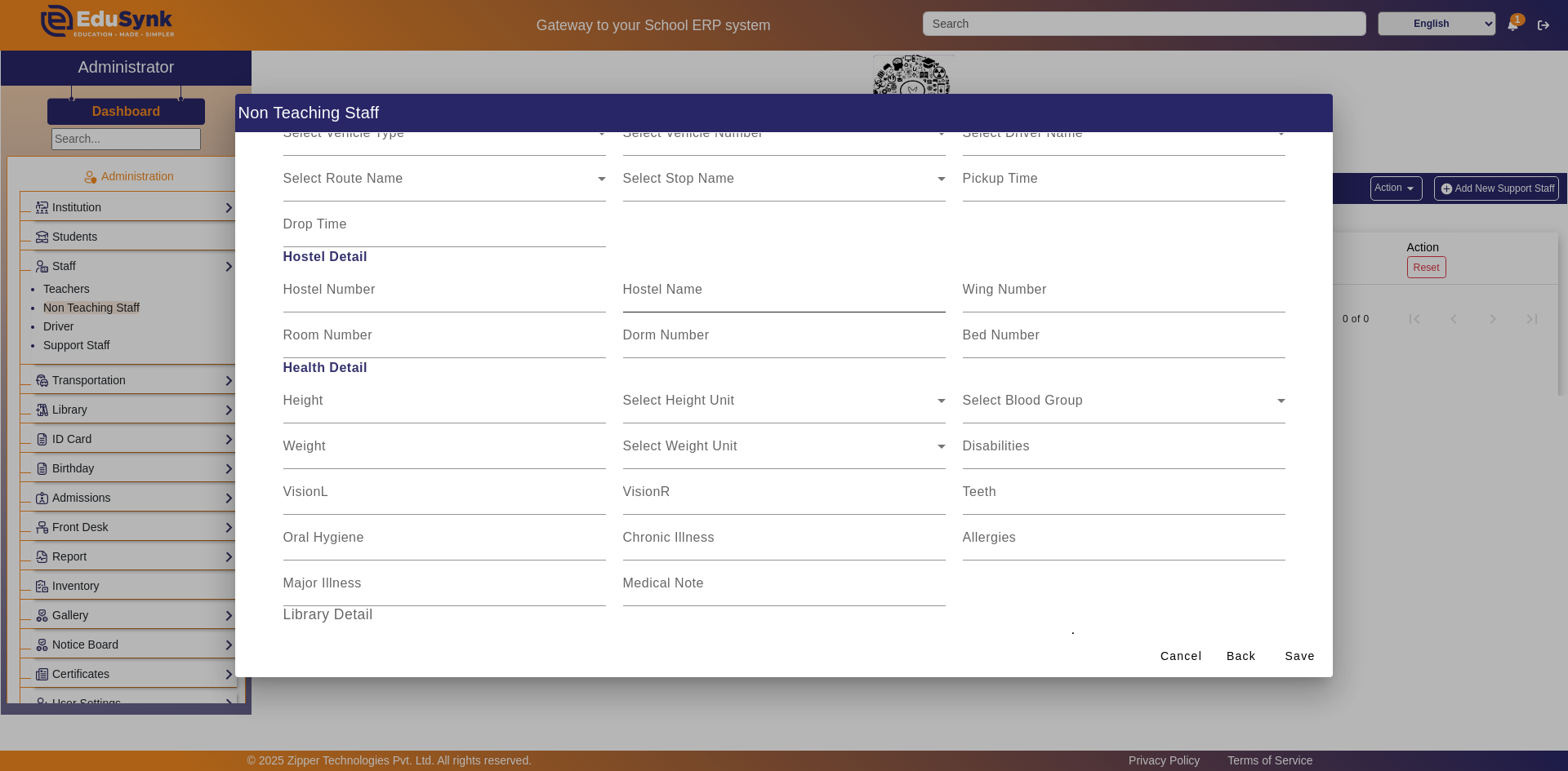
scroll to position [316, 0]
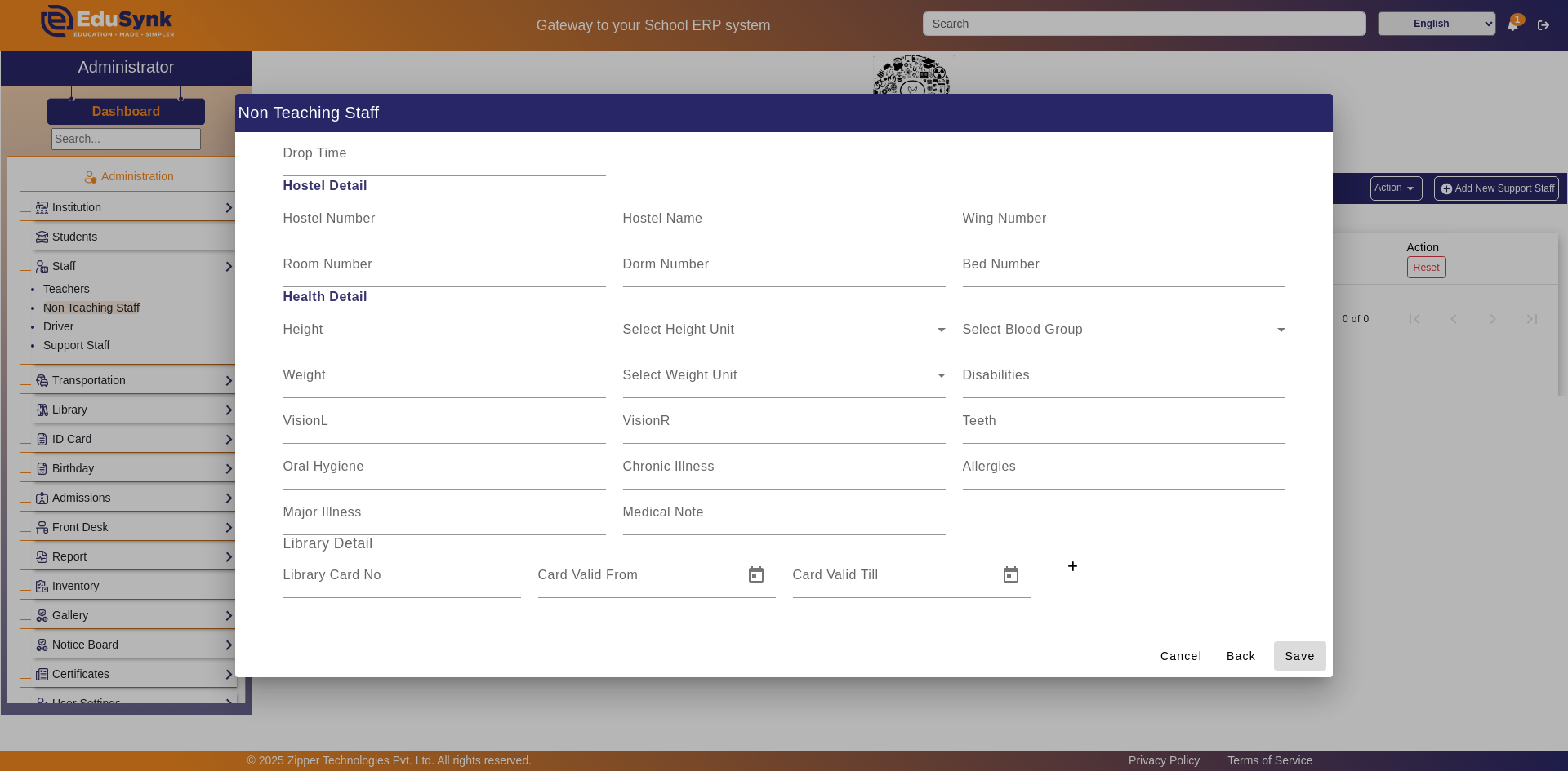
click at [1286, 658] on span "Save" at bounding box center [1300, 656] width 30 height 17
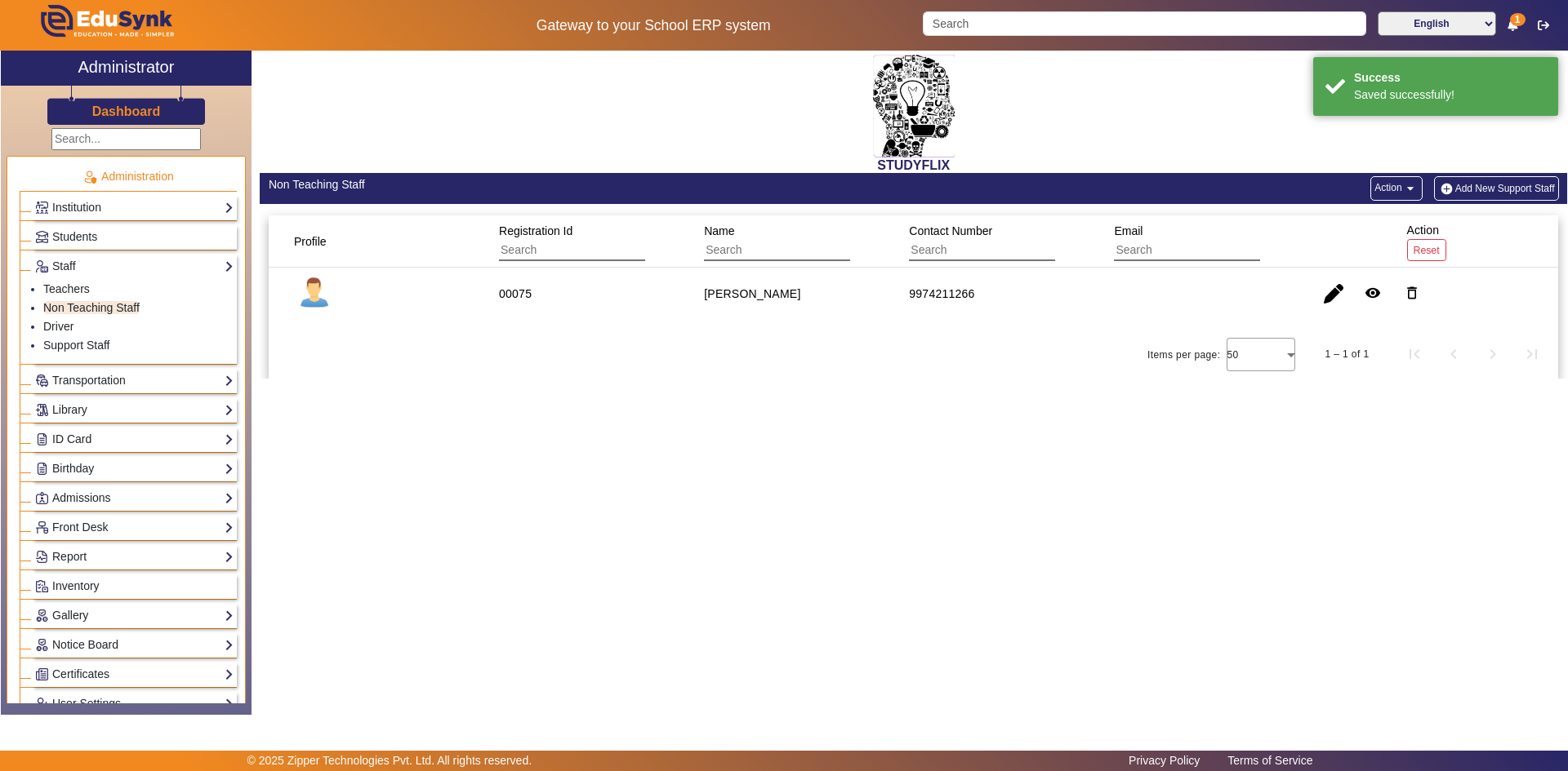
click at [956, 520] on div "STUDYFLIX Non Teaching Staff Action arrow_drop_down Add New Support Staff Profi…" at bounding box center [909, 374] width 1316 height 647
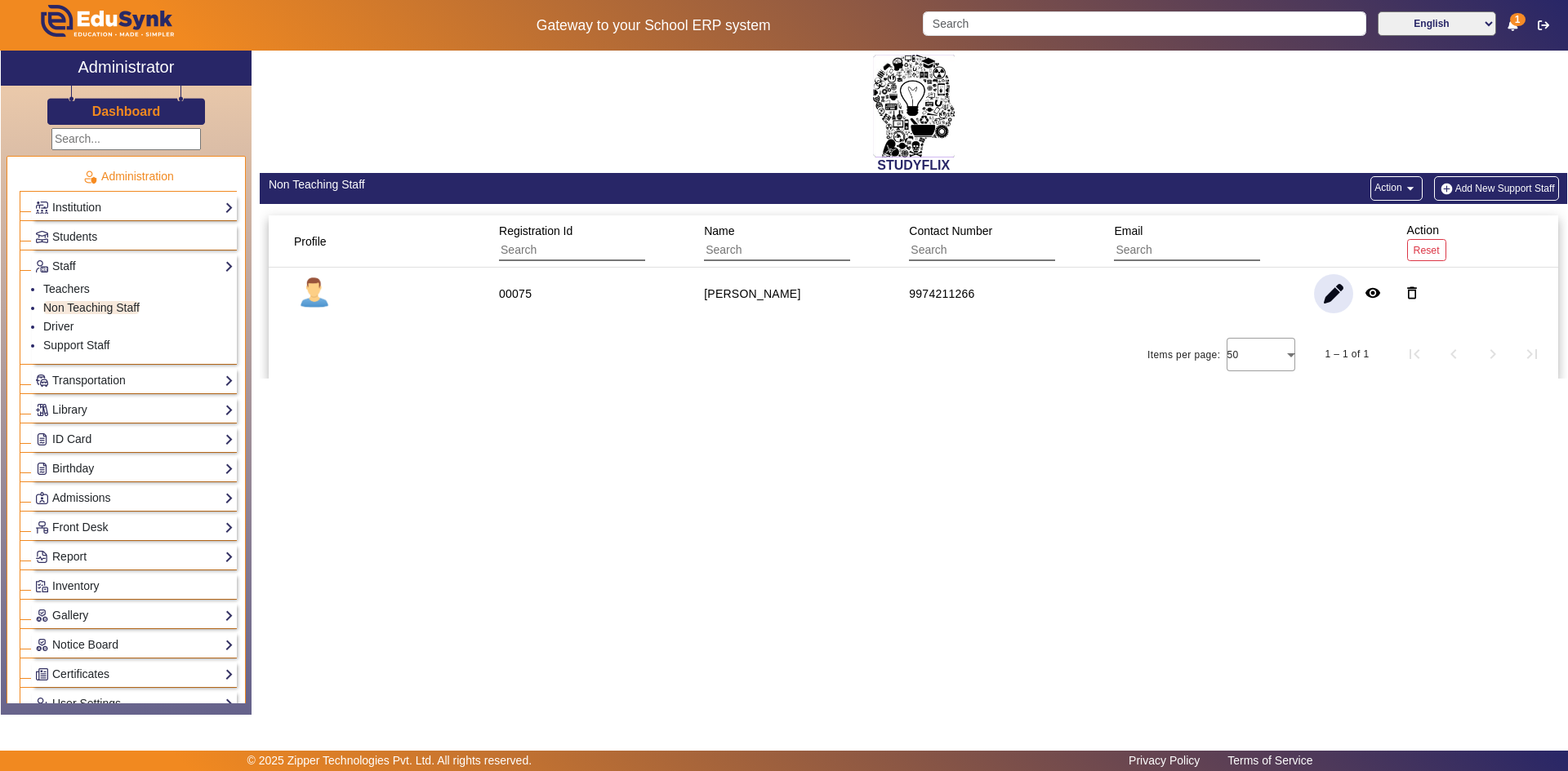
click at [1332, 295] on span "button" at bounding box center [1333, 294] width 39 height 39
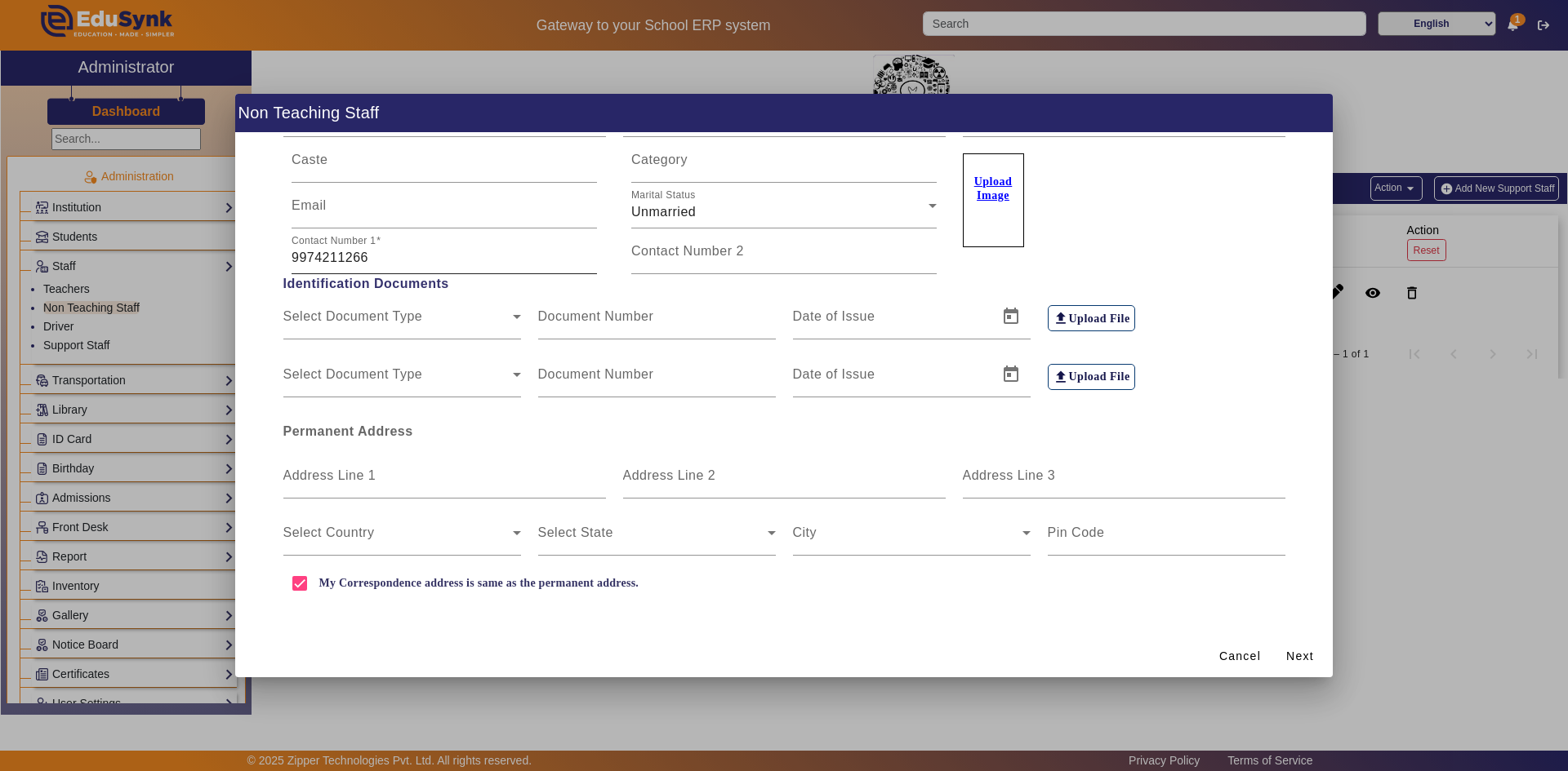
scroll to position [243, 0]
click at [1258, 661] on span "Cancel" at bounding box center [1240, 656] width 42 height 17
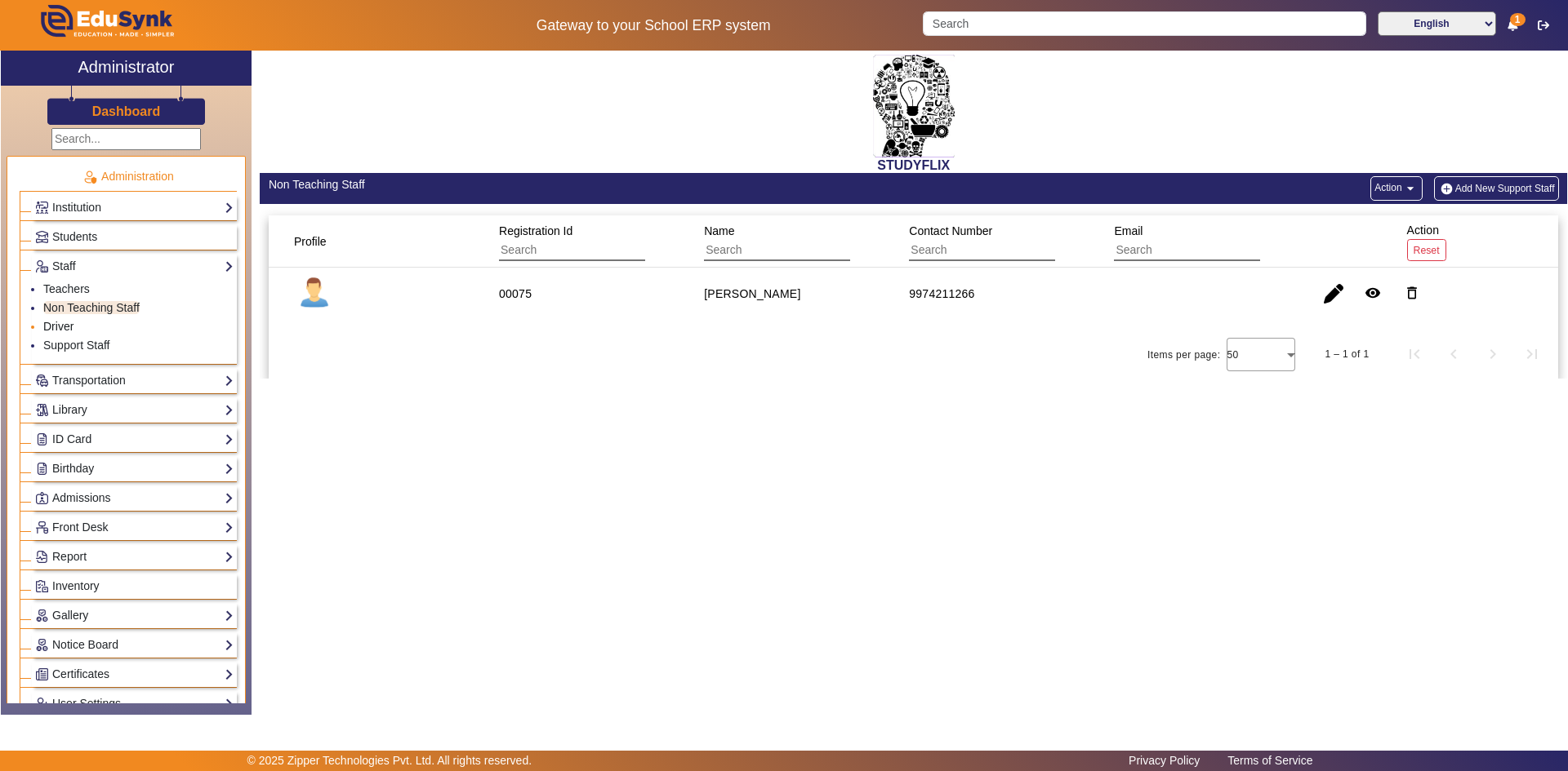
click at [65, 326] on link "Driver" at bounding box center [58, 327] width 30 height 13
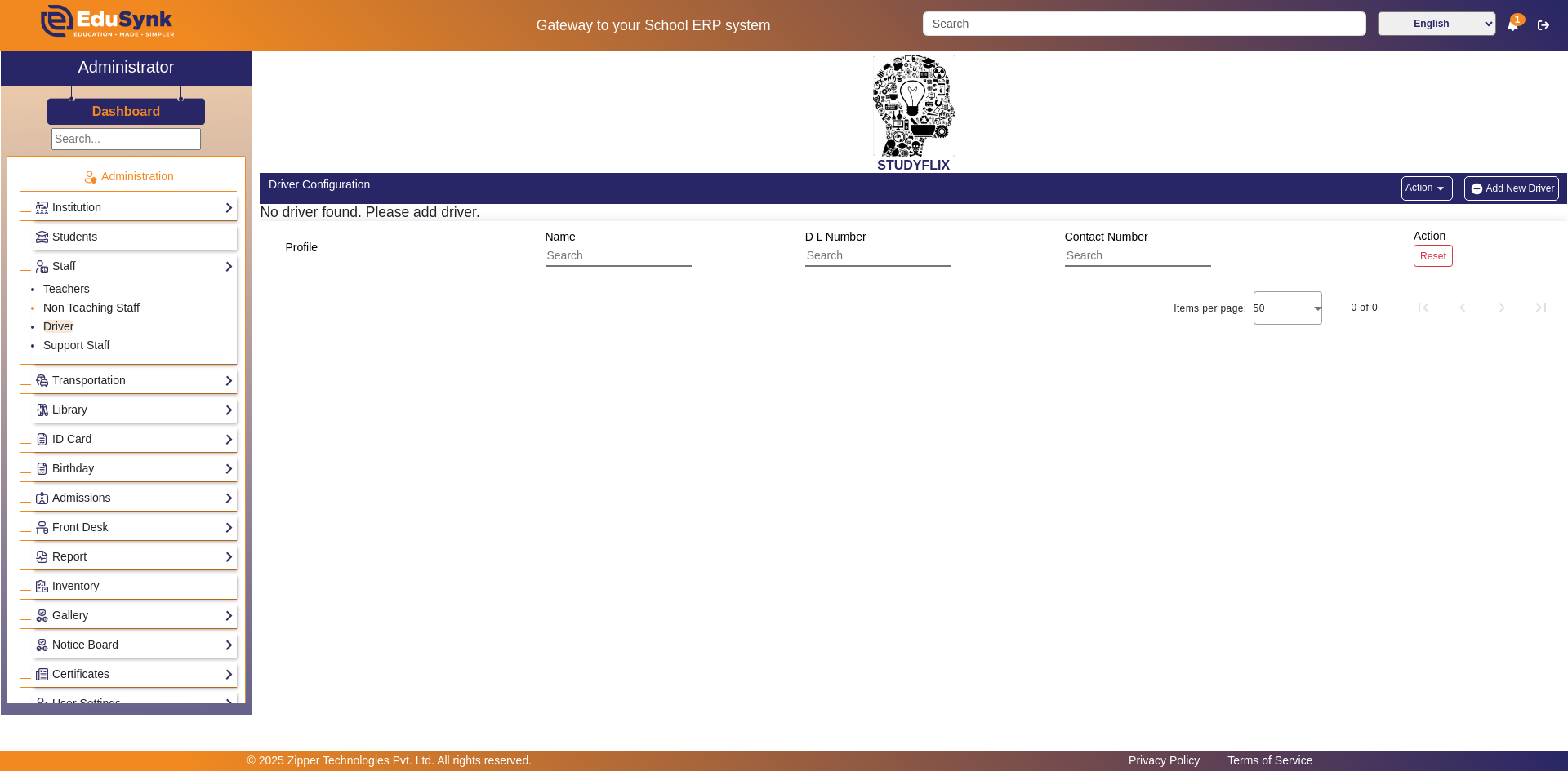
click at [69, 307] on link "Non Teaching Staff" at bounding box center [92, 308] width 96 height 13
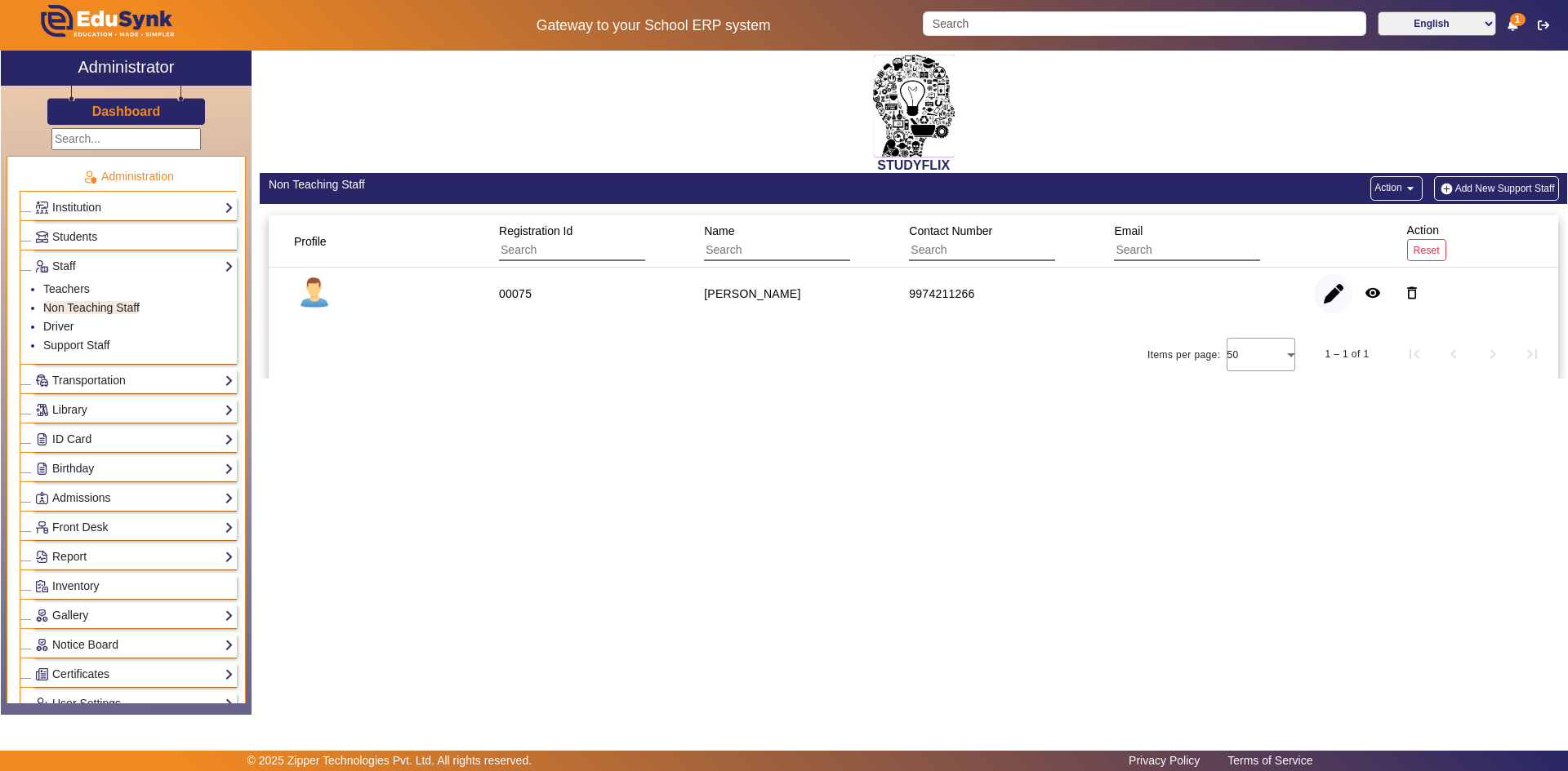
click at [1327, 295] on span "button" at bounding box center [1333, 294] width 39 height 39
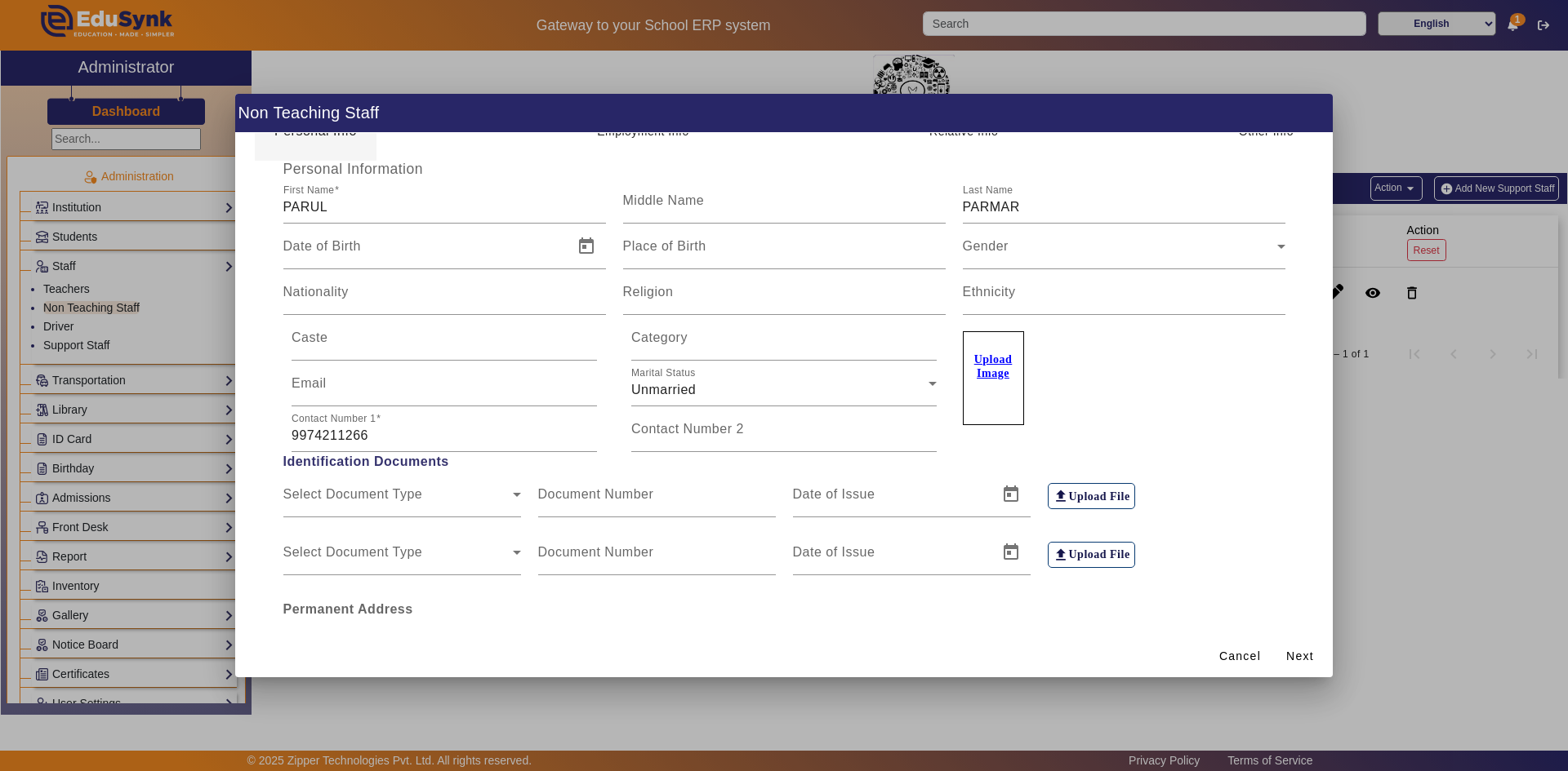
scroll to position [243, 0]
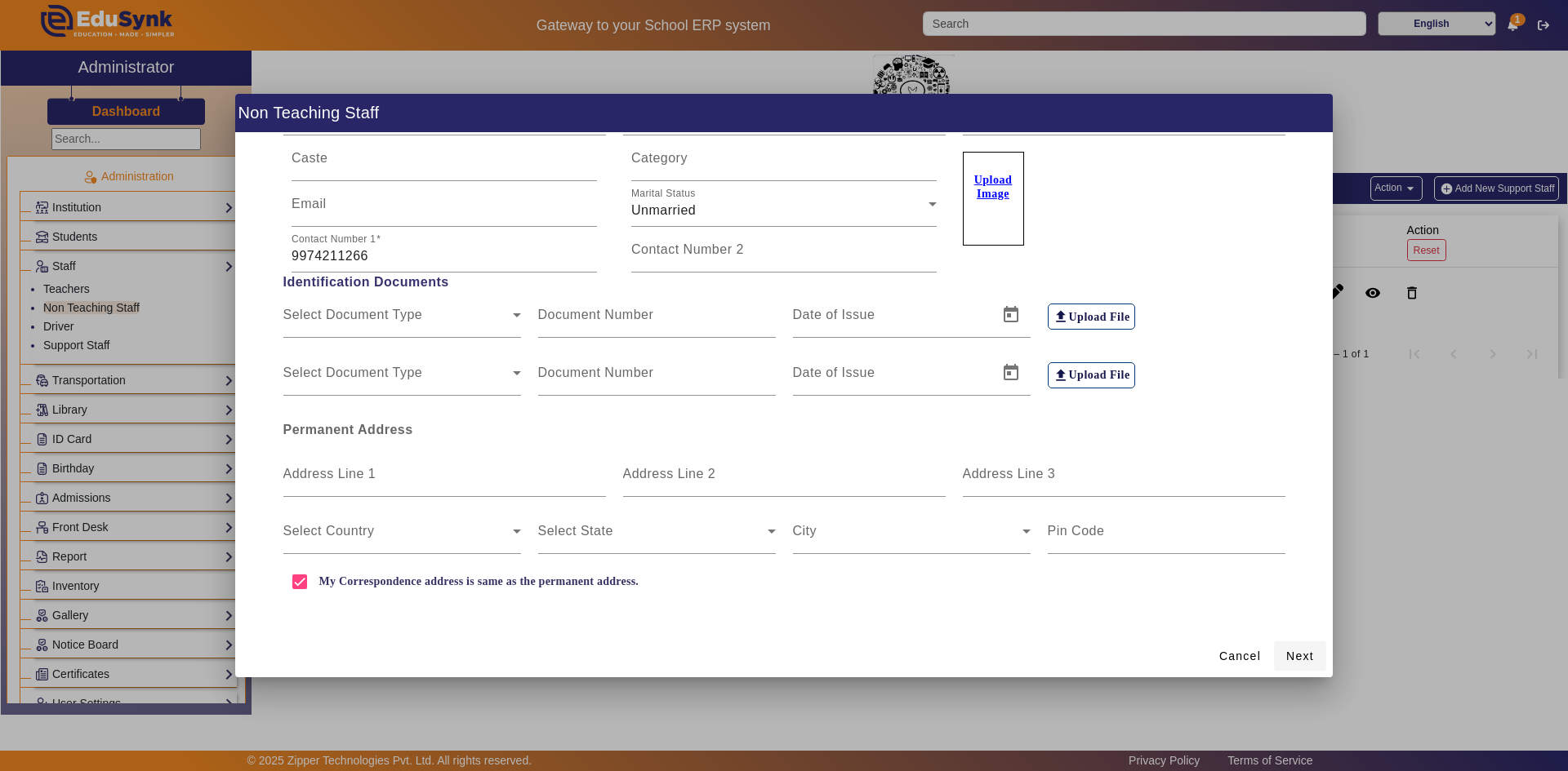
click at [1291, 650] on span "Next" at bounding box center [1300, 656] width 28 height 17
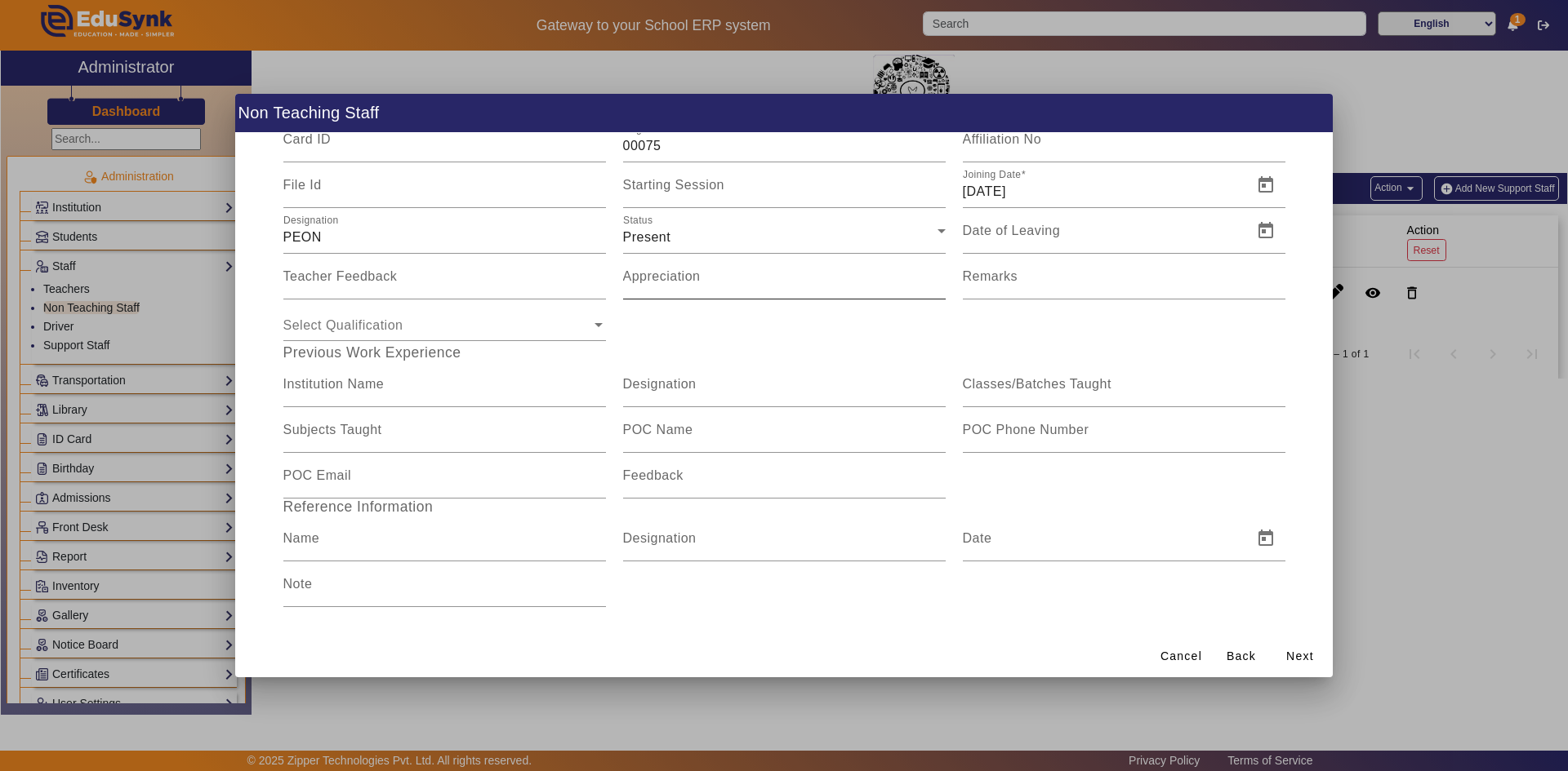
scroll to position [134, 0]
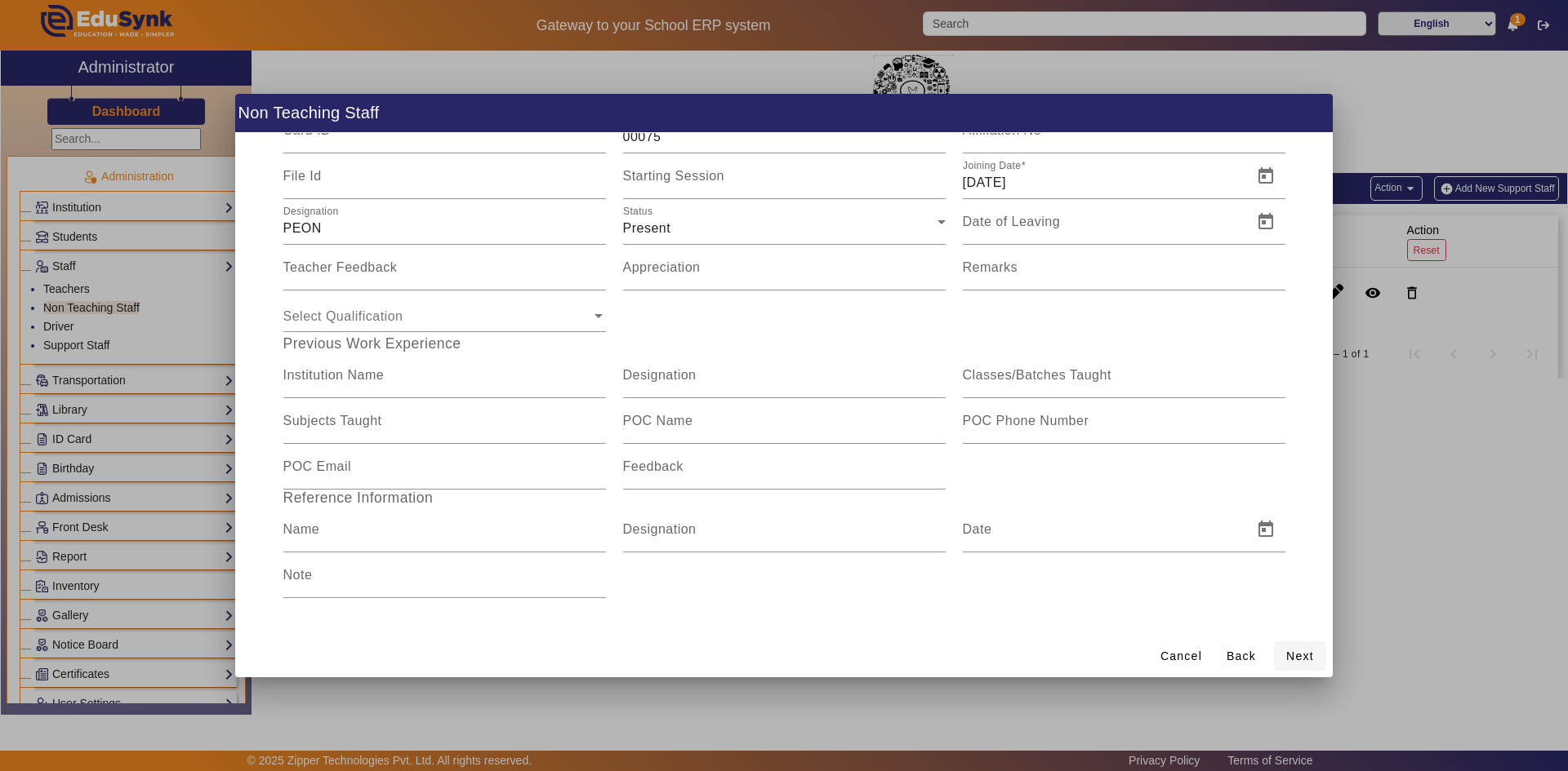
click at [1294, 650] on span "Next" at bounding box center [1300, 656] width 28 height 17
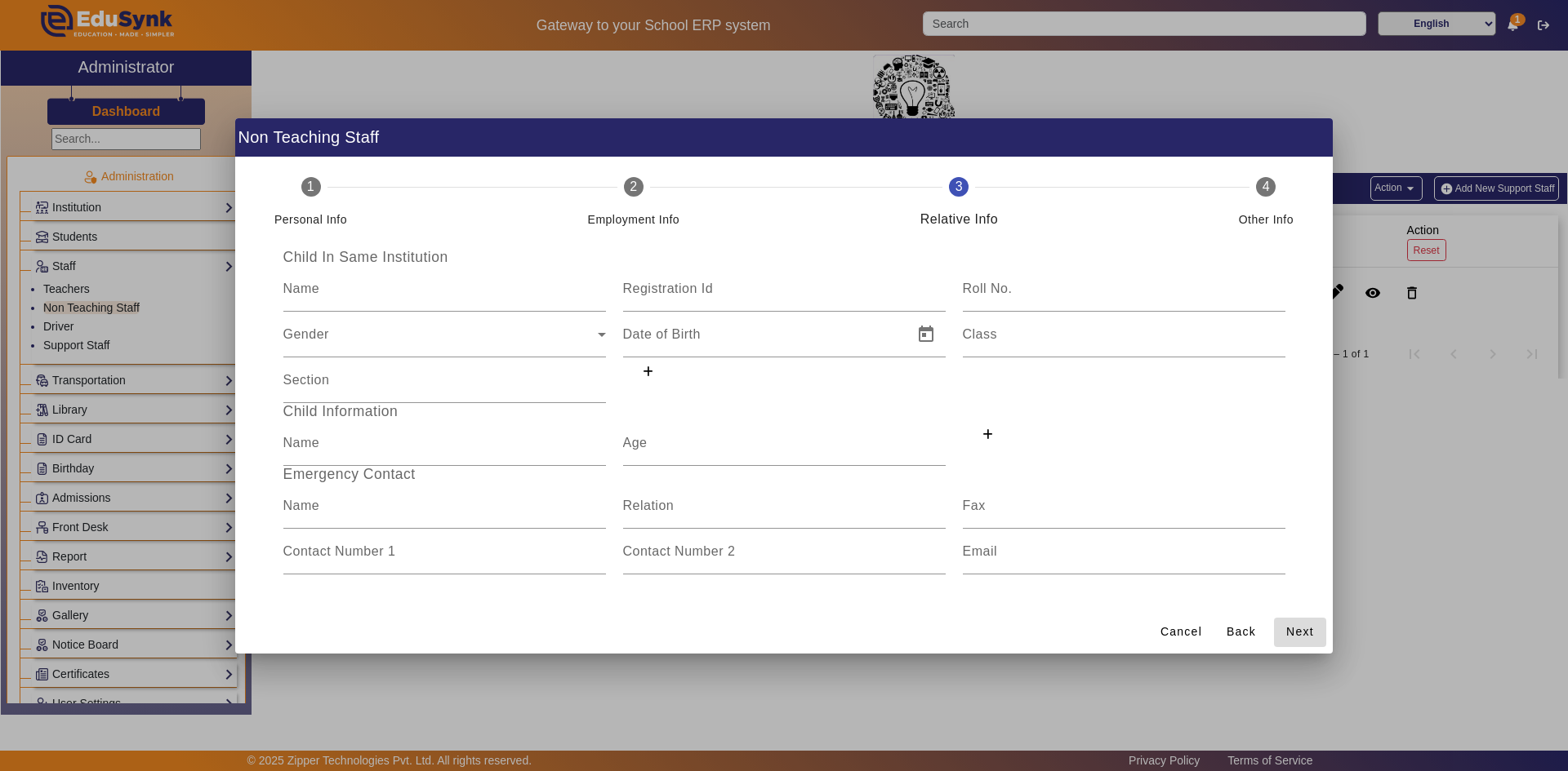
scroll to position [0, 0]
click at [1175, 626] on span "Cancel" at bounding box center [1181, 631] width 42 height 17
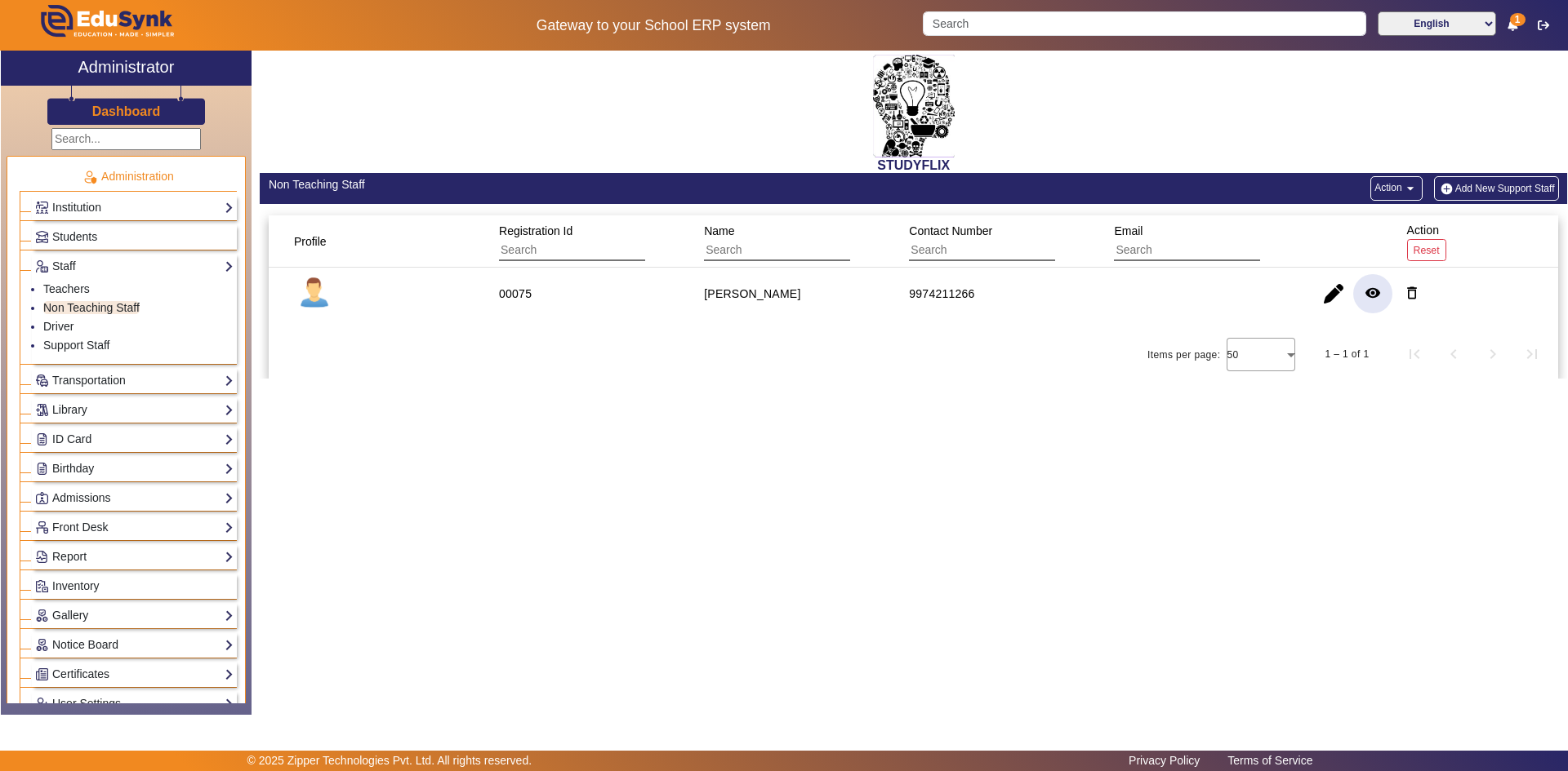
click at [1367, 296] on mat-icon "remove_red_eye" at bounding box center [1373, 293] width 16 height 16
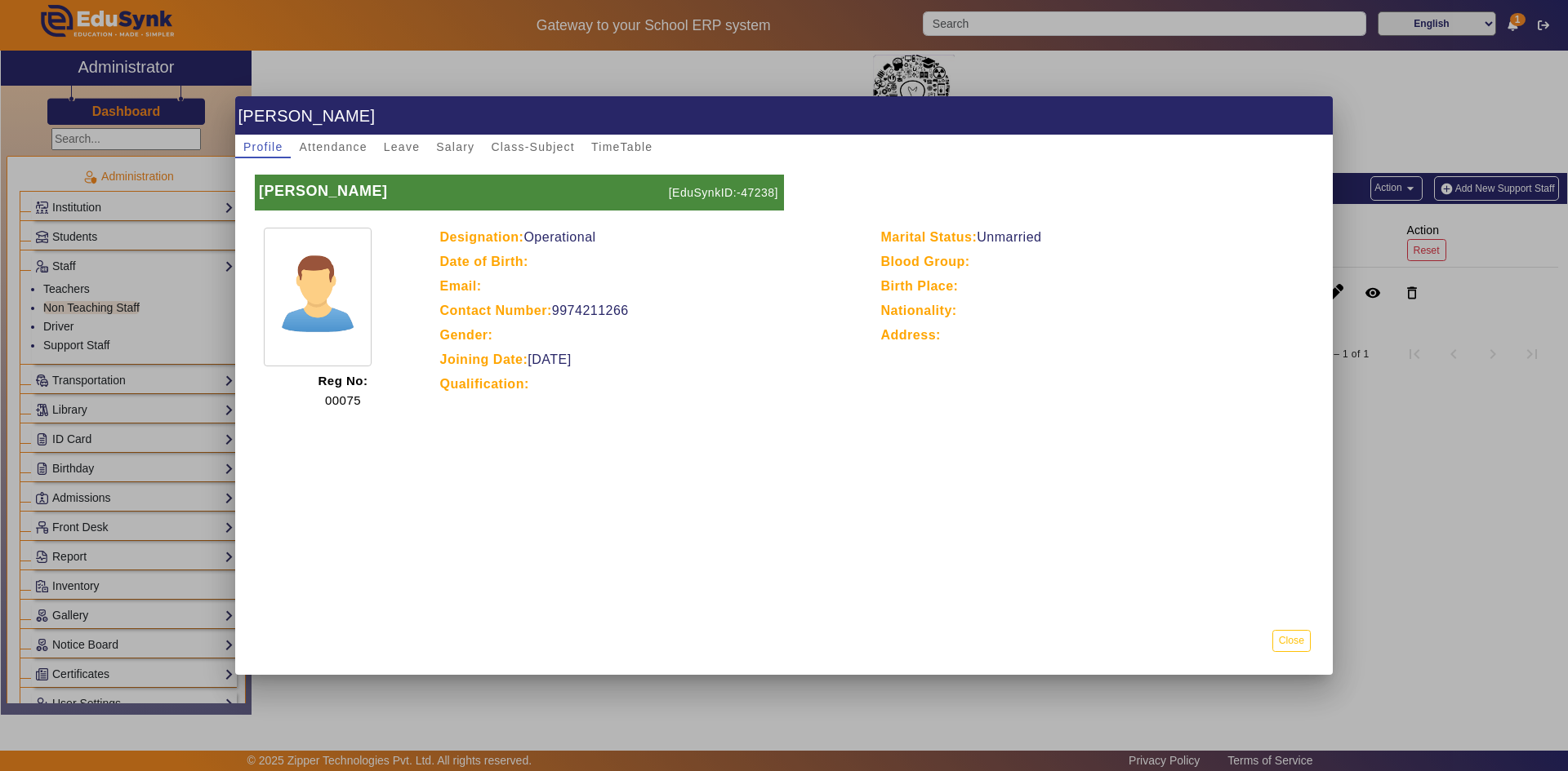
drag, startPoint x: 742, startPoint y: 190, endPoint x: 774, endPoint y: 193, distance: 32.1
click at [774, 193] on p "[EduSynkID:-47238]" at bounding box center [724, 193] width 119 height 36
click at [943, 359] on div "Marital Status: [DEMOGRAPHIC_DATA] Blood Group: Birth Place: Nationality: Addre…" at bounding box center [1092, 319] width 441 height 183
drag, startPoint x: 958, startPoint y: 503, endPoint x: 943, endPoint y: 475, distance: 31.8
click at [959, 503] on div "[PERSON_NAME] Profile Attendance Leave Salary Class-Subject TimeTable [PERSON_N…" at bounding box center [784, 386] width 1097 height 578
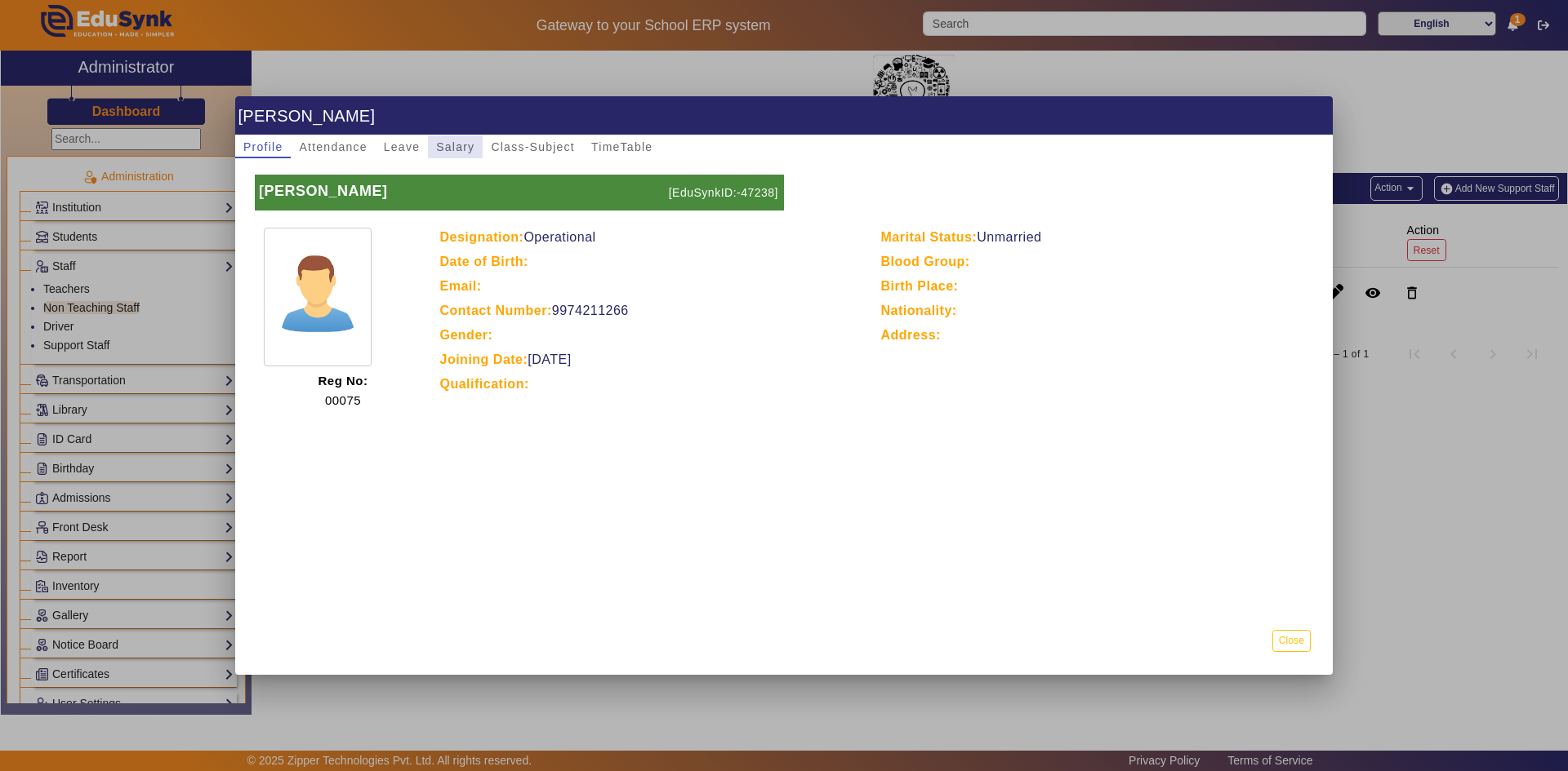
click at [447, 147] on span "Salary" at bounding box center [455, 147] width 38 height 11
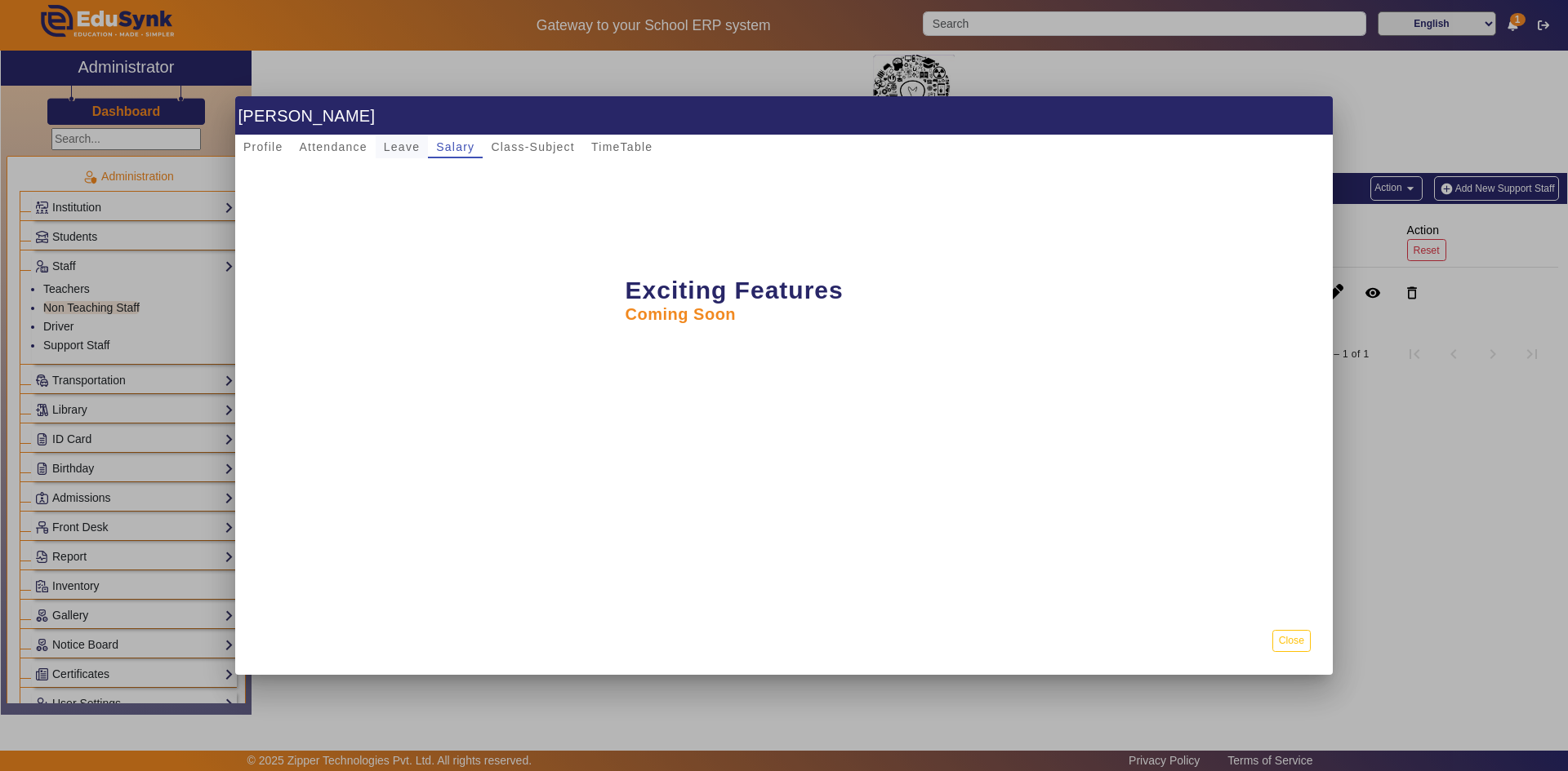
click at [392, 145] on span "Leave" at bounding box center [402, 147] width 36 height 11
click at [342, 148] on span "Attendance" at bounding box center [333, 147] width 68 height 11
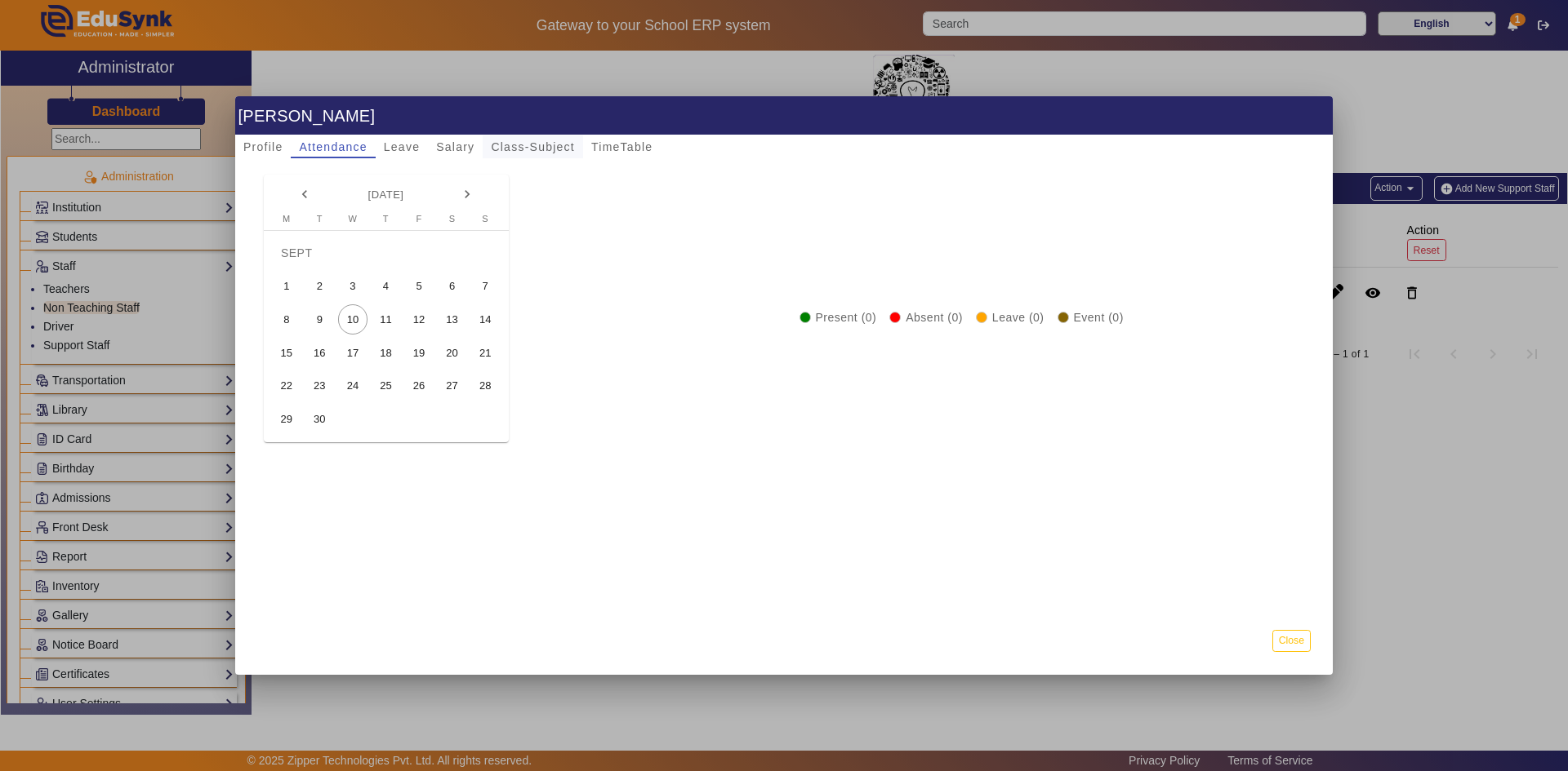
click at [555, 147] on span "Class-Subject" at bounding box center [533, 147] width 84 height 11
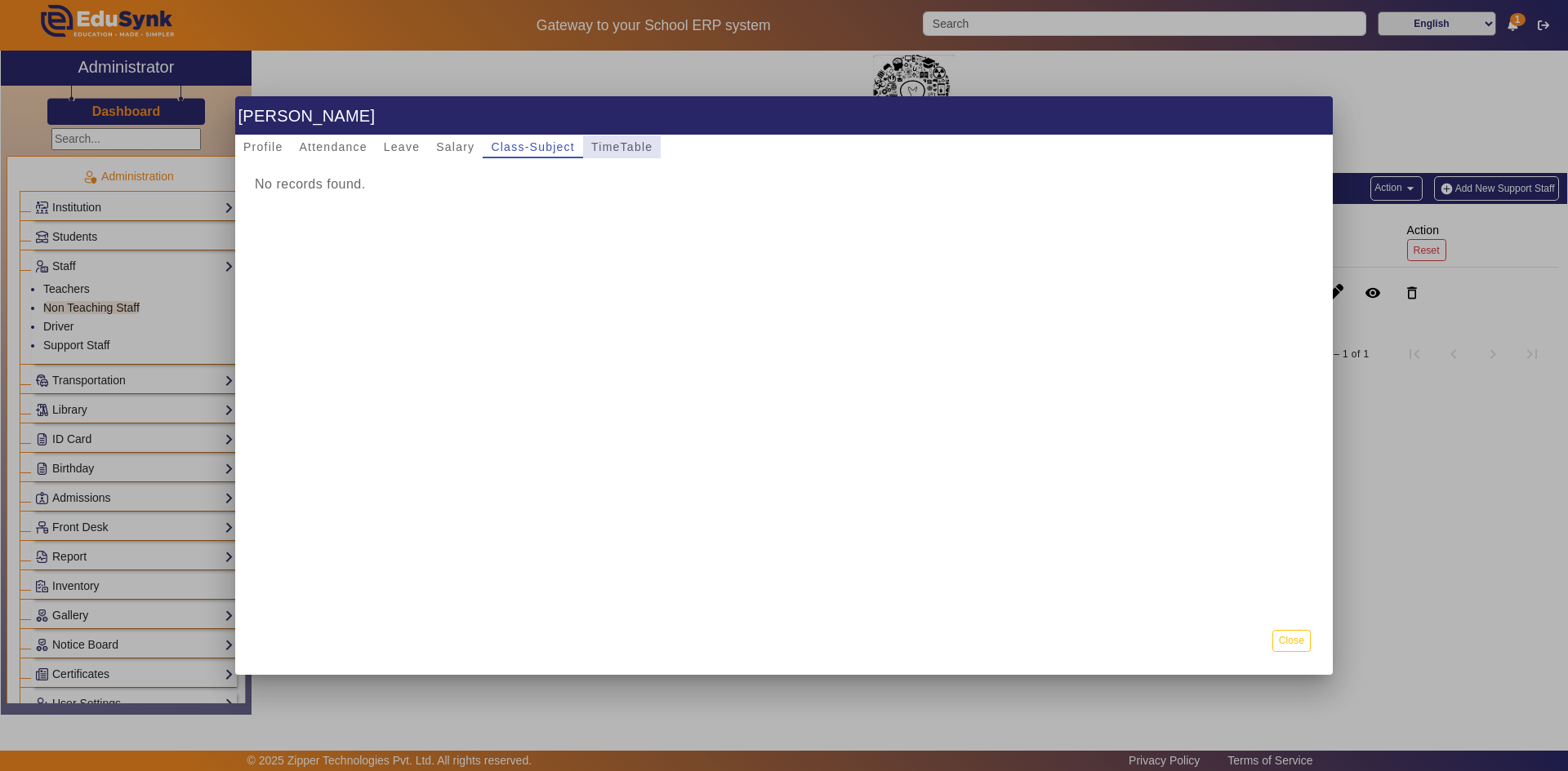
click at [605, 148] on span "TimeTable" at bounding box center [621, 147] width 61 height 11
click at [449, 210] on div "No Record Found For This Week" at bounding box center [784, 217] width 1058 height 20
click at [444, 218] on div "No Record Found For This Week" at bounding box center [784, 217] width 1058 height 20
click at [322, 144] on span "Attendance" at bounding box center [333, 147] width 68 height 11
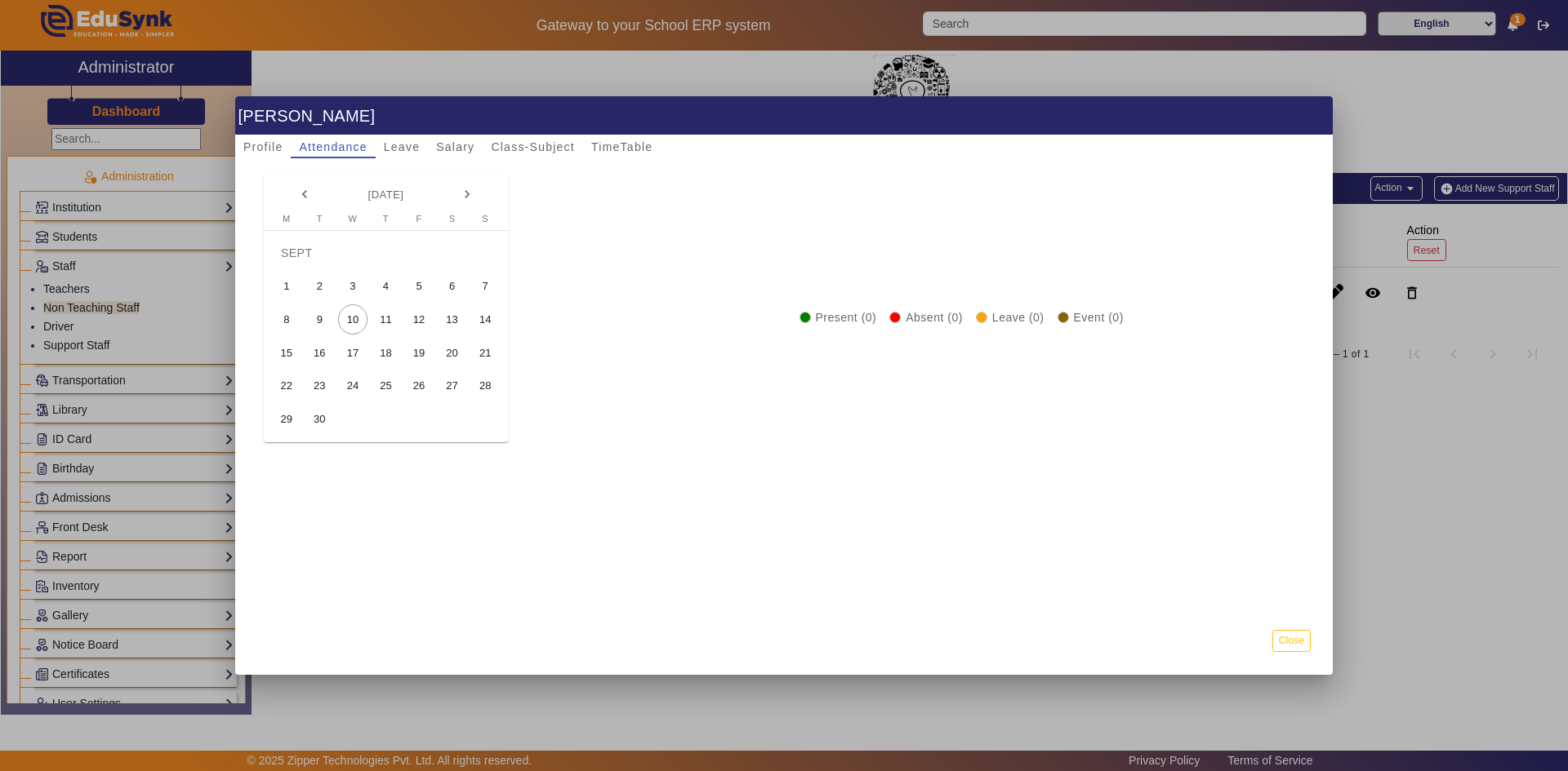
click at [105, 282] on div at bounding box center [784, 386] width 1568 height 771
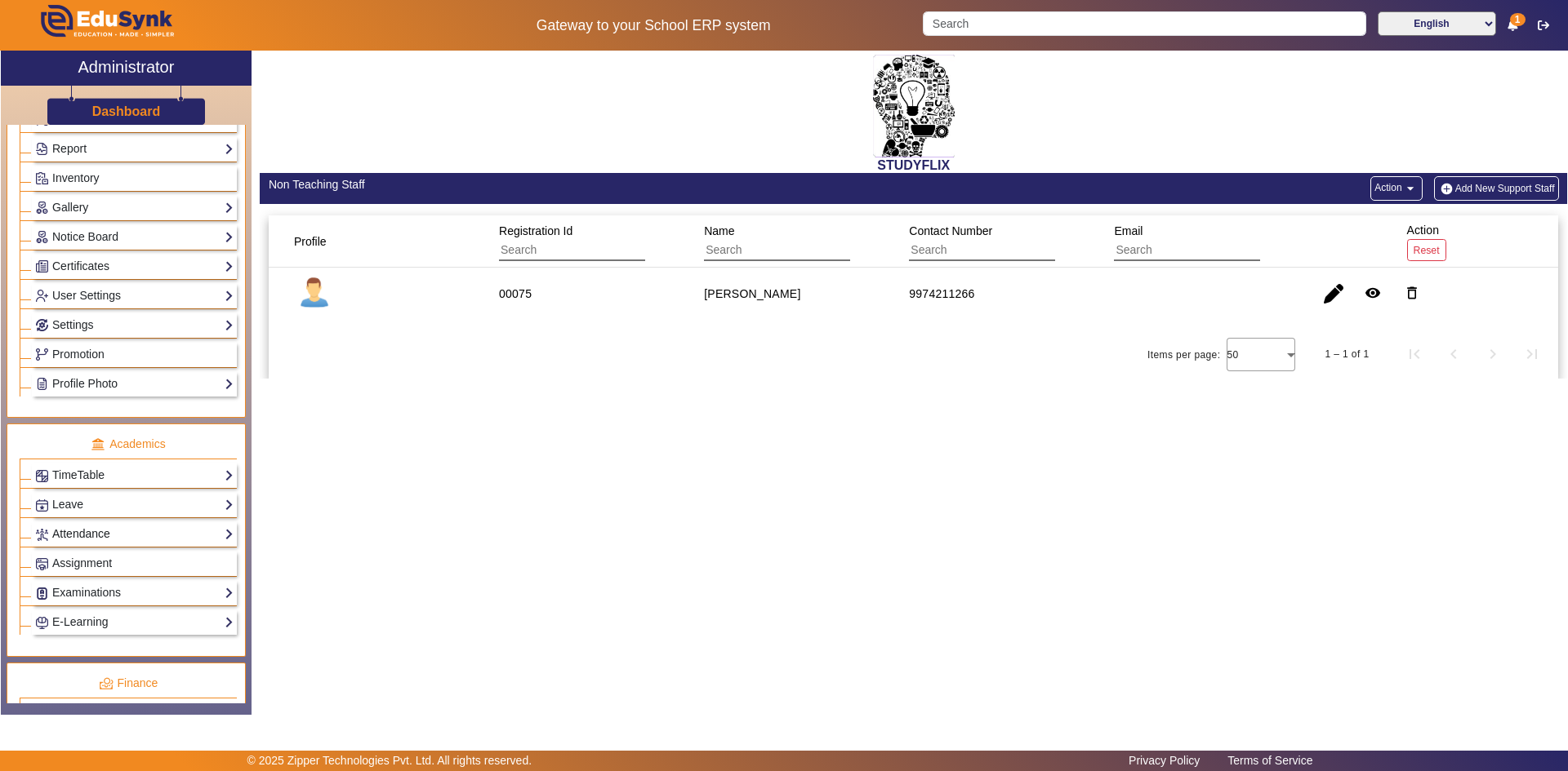
click at [76, 534] on link "Attendance" at bounding box center [134, 534] width 199 height 19
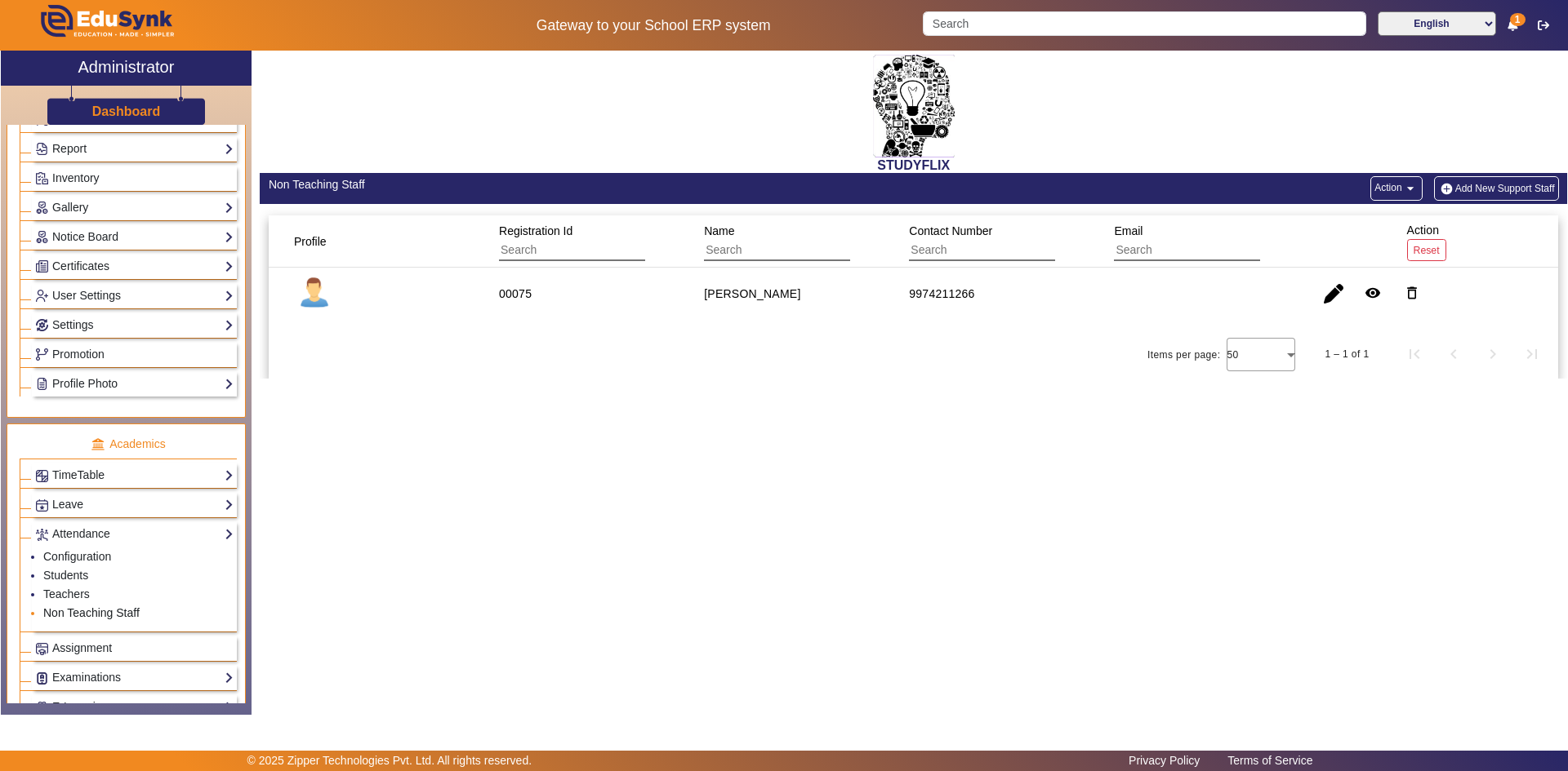
click at [54, 608] on link "Non Teaching Staff" at bounding box center [92, 613] width 96 height 13
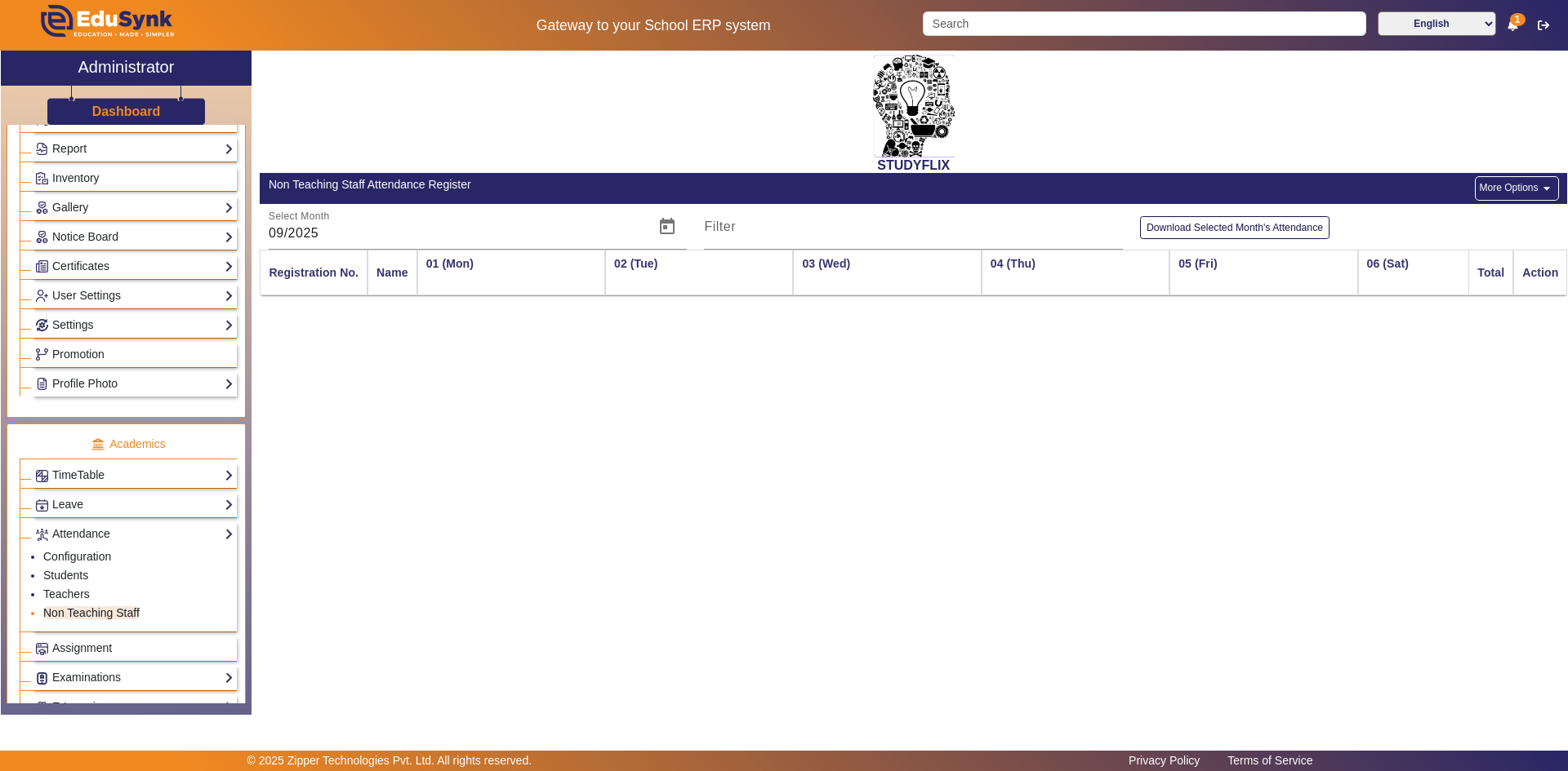
scroll to position [0, 669]
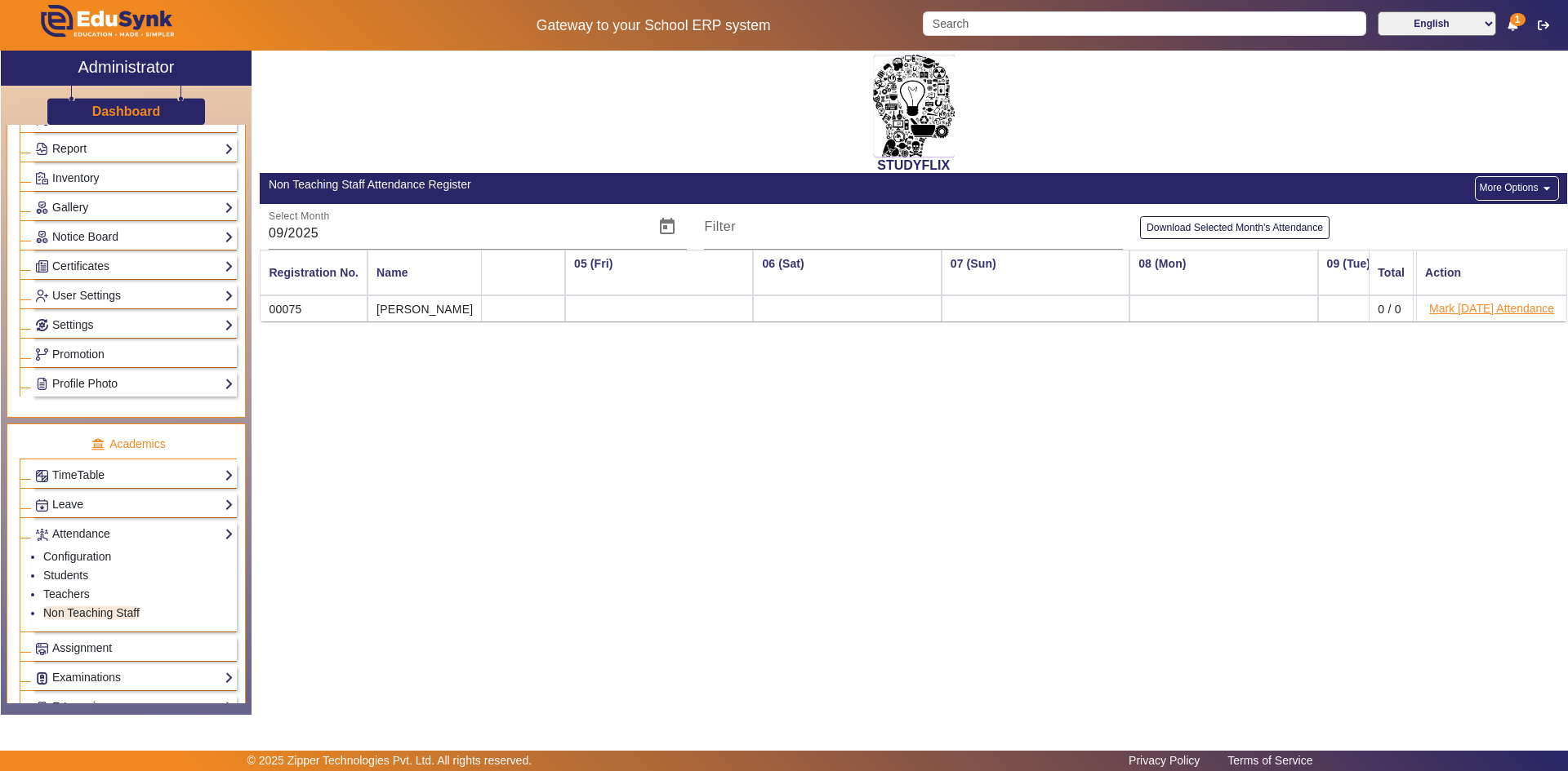
click at [1486, 310] on button "Mark [DATE] Attendance" at bounding box center [1491, 309] width 128 height 20
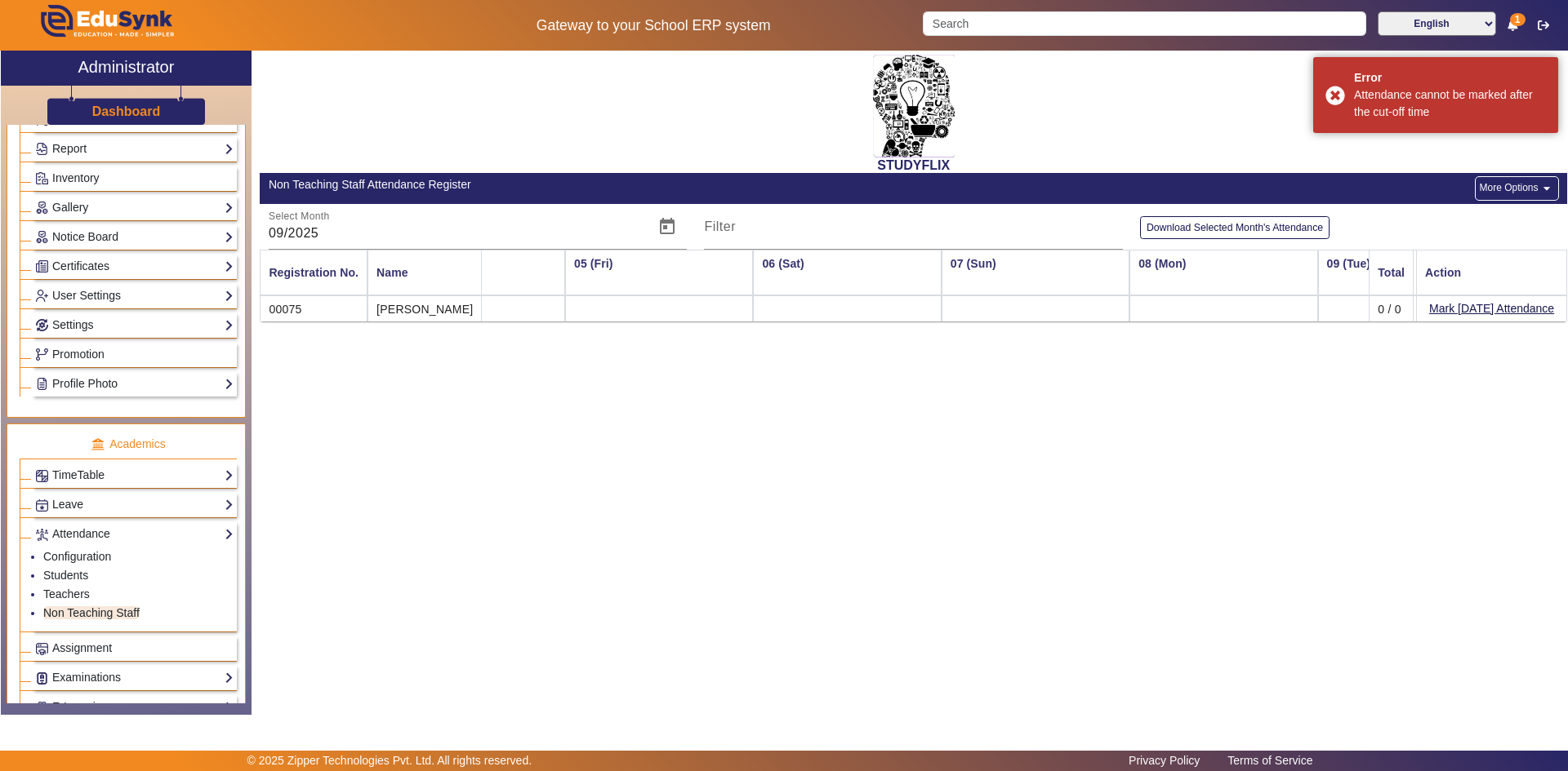
click at [1521, 186] on button "More Options arrow_drop_down" at bounding box center [1517, 189] width 83 height 25
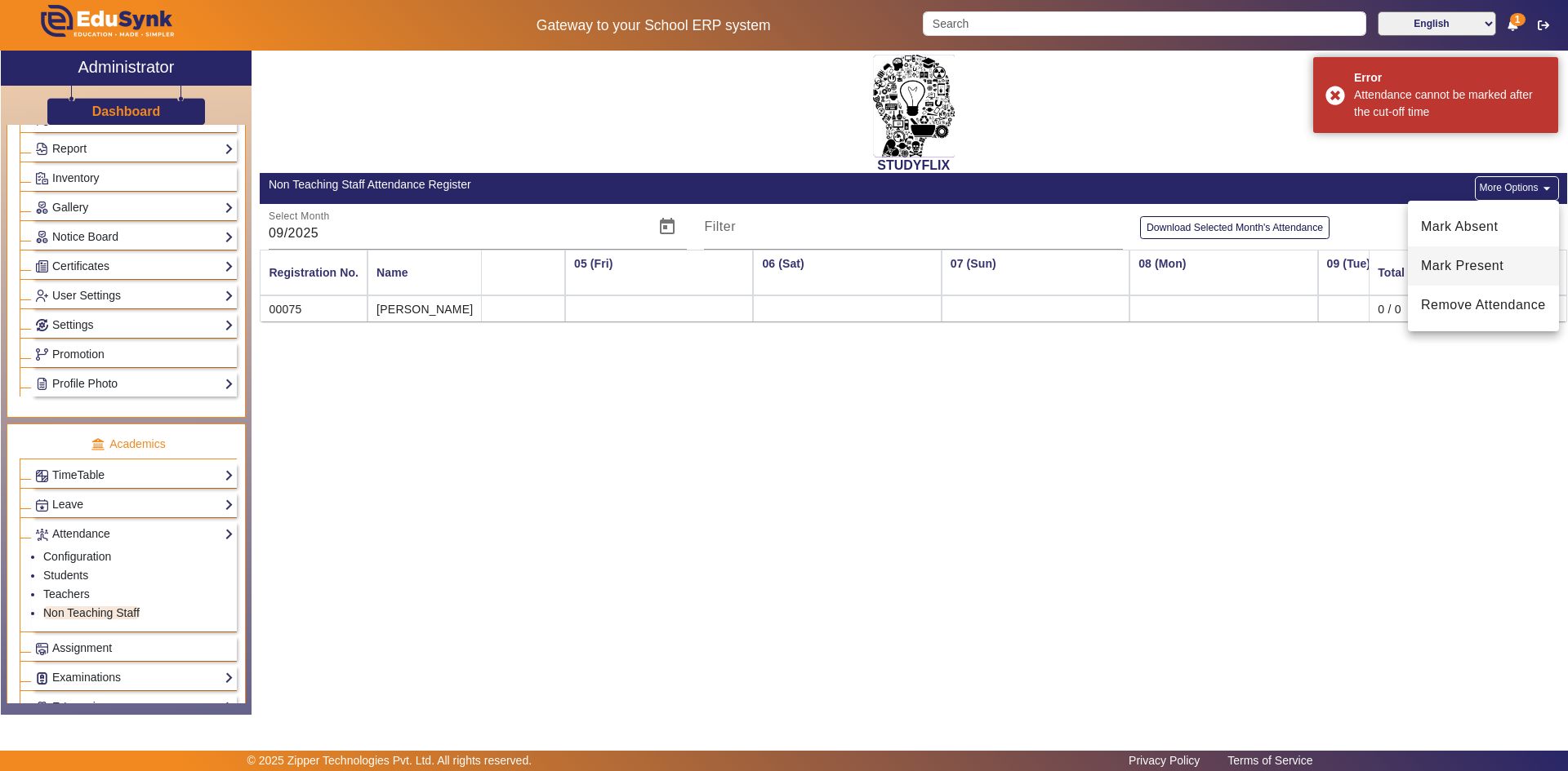
click at [1468, 265] on span "Mark Present" at bounding box center [1483, 266] width 125 height 20
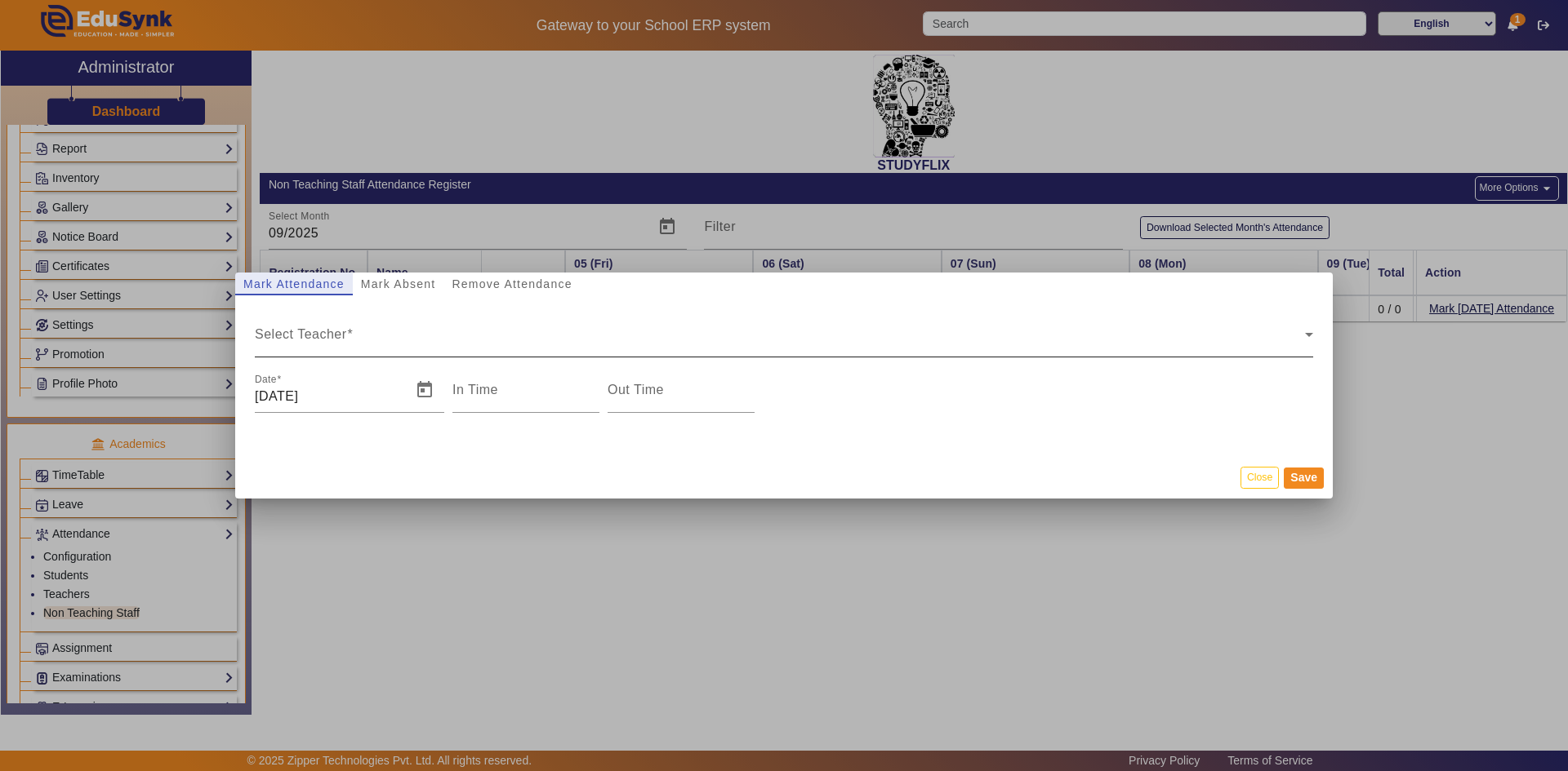
click at [303, 328] on mat-label "Select Teacher" at bounding box center [301, 334] width 92 height 14
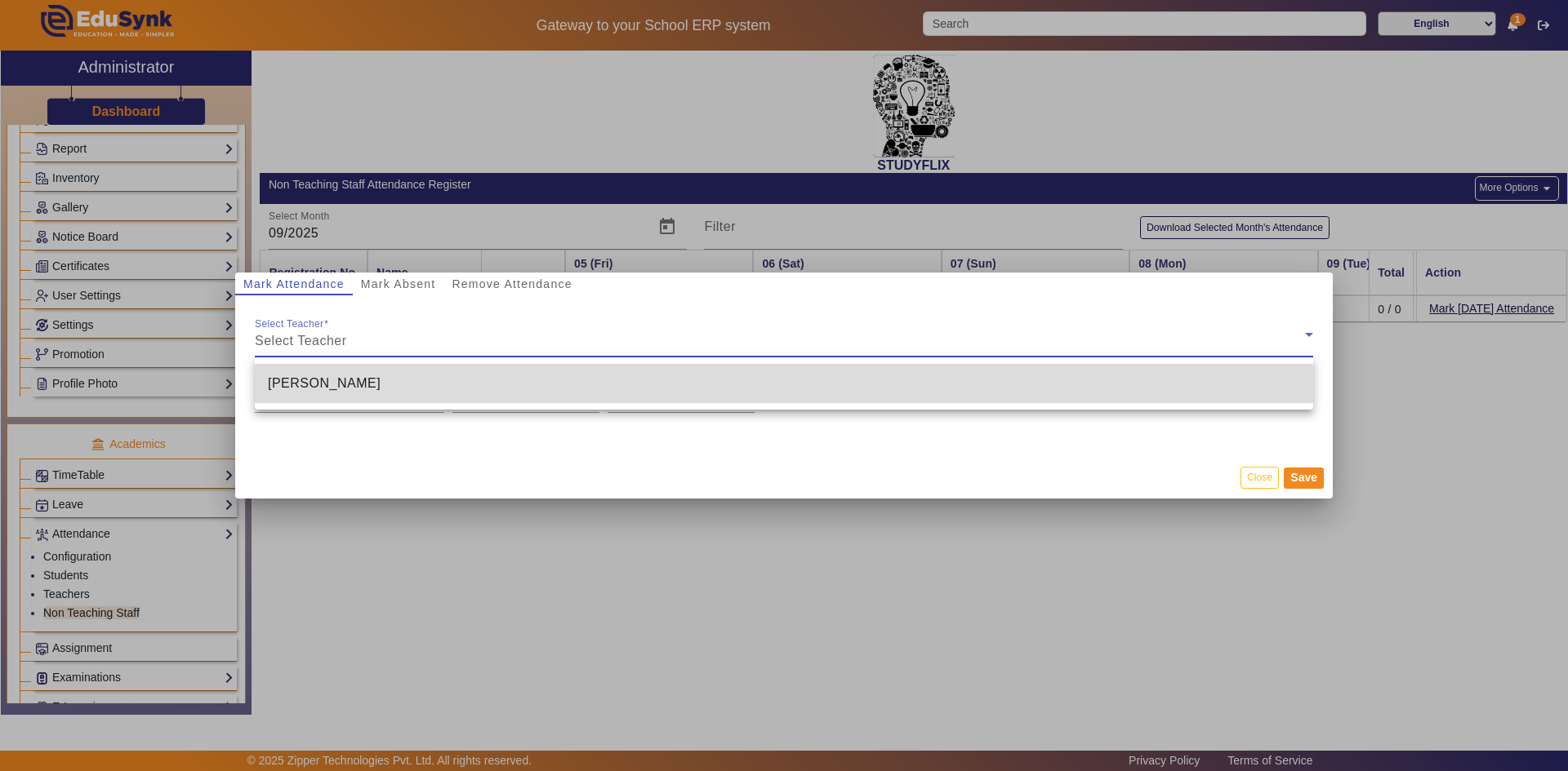
click at [302, 386] on span "[PERSON_NAME]" at bounding box center [324, 384] width 113 height 20
type input "7:18 pm"
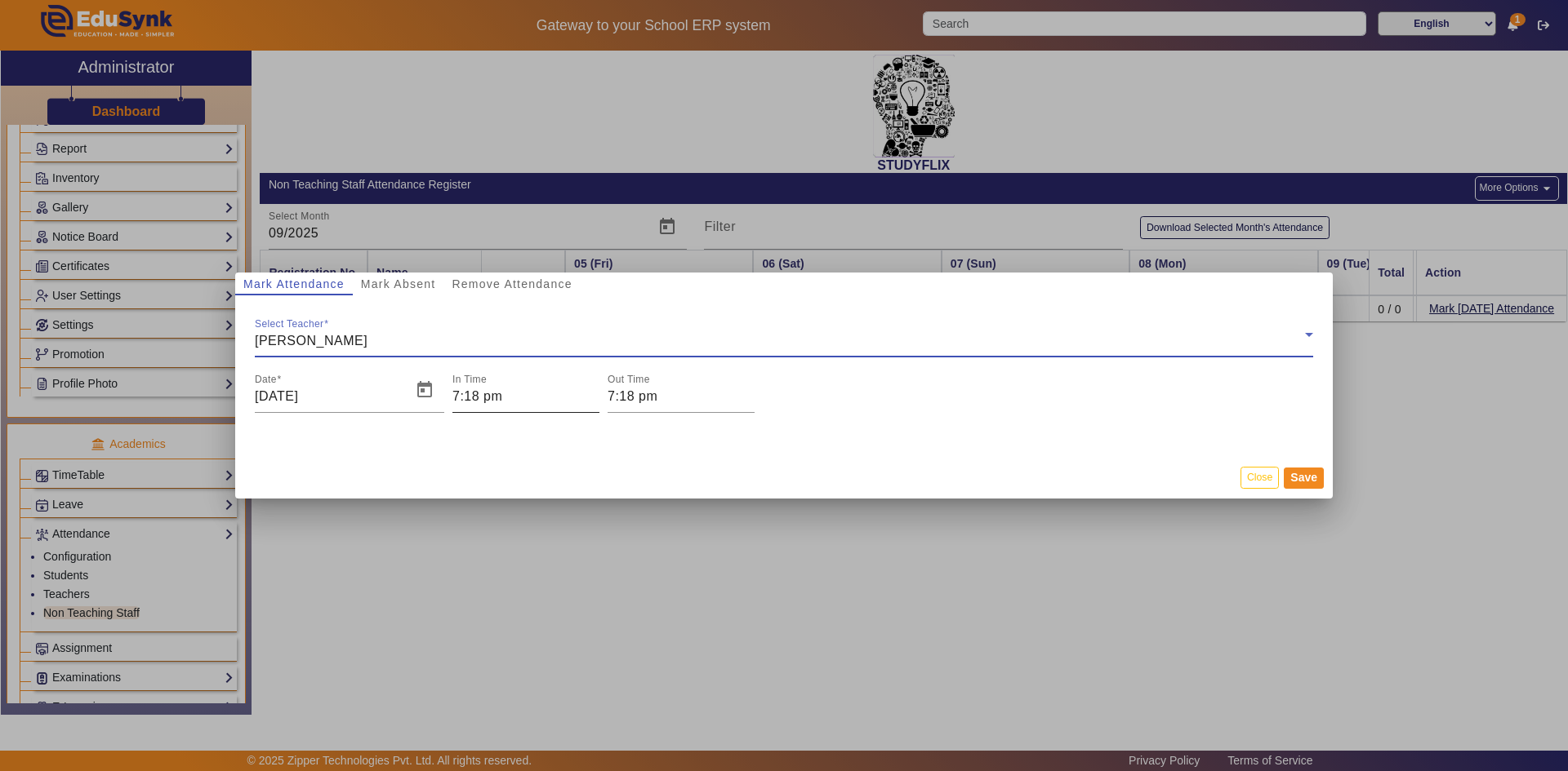
click at [474, 402] on input "7:18 pm" at bounding box center [526, 397] width 147 height 20
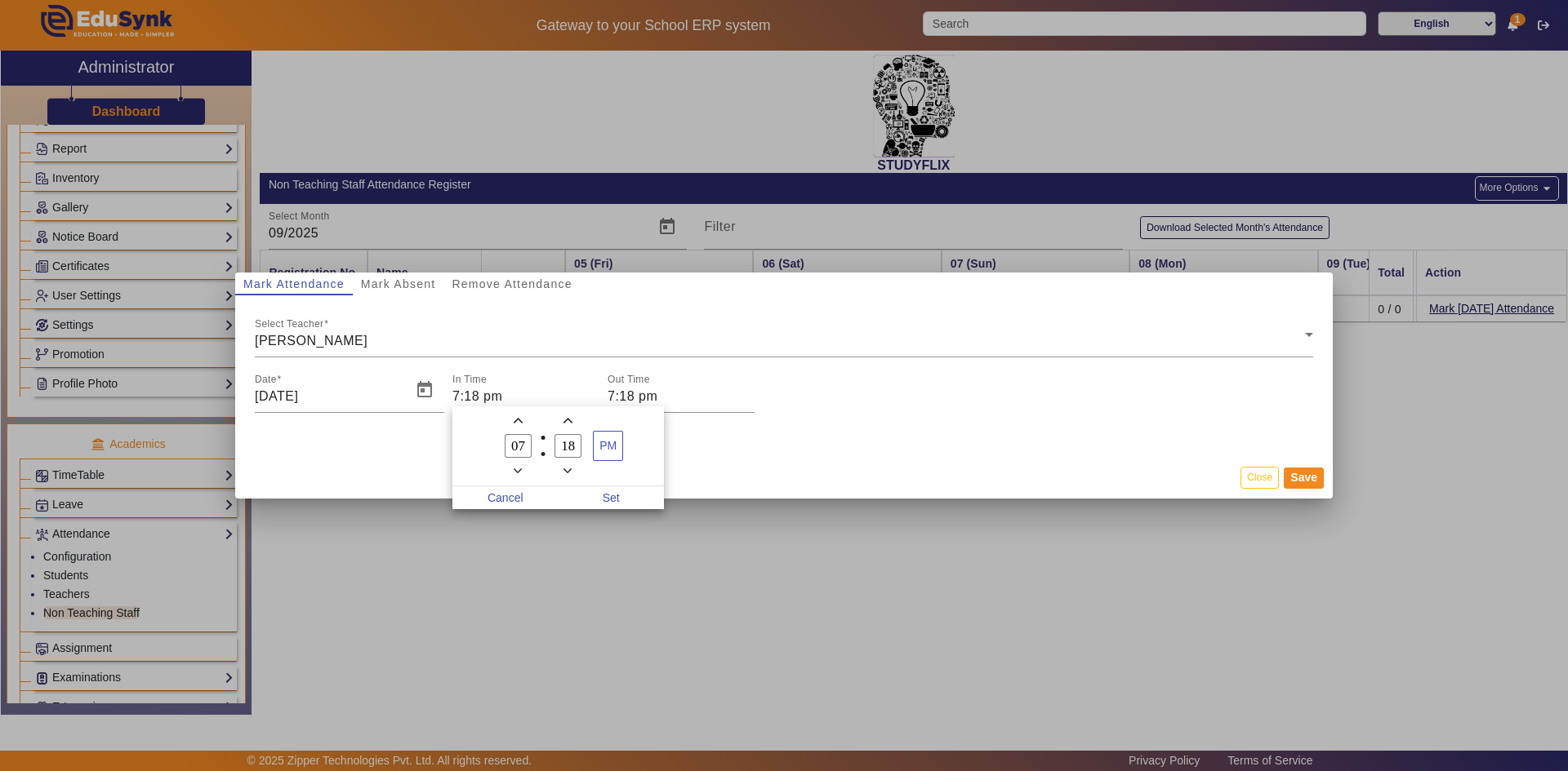
click at [522, 446] on input "07" at bounding box center [519, 446] width 28 height 24
click at [520, 448] on input "07" at bounding box center [519, 446] width 28 height 24
type input "10"
click at [614, 446] on span "PM" at bounding box center [607, 446] width 29 height 29
click at [575, 448] on input "18" at bounding box center [568, 446] width 28 height 24
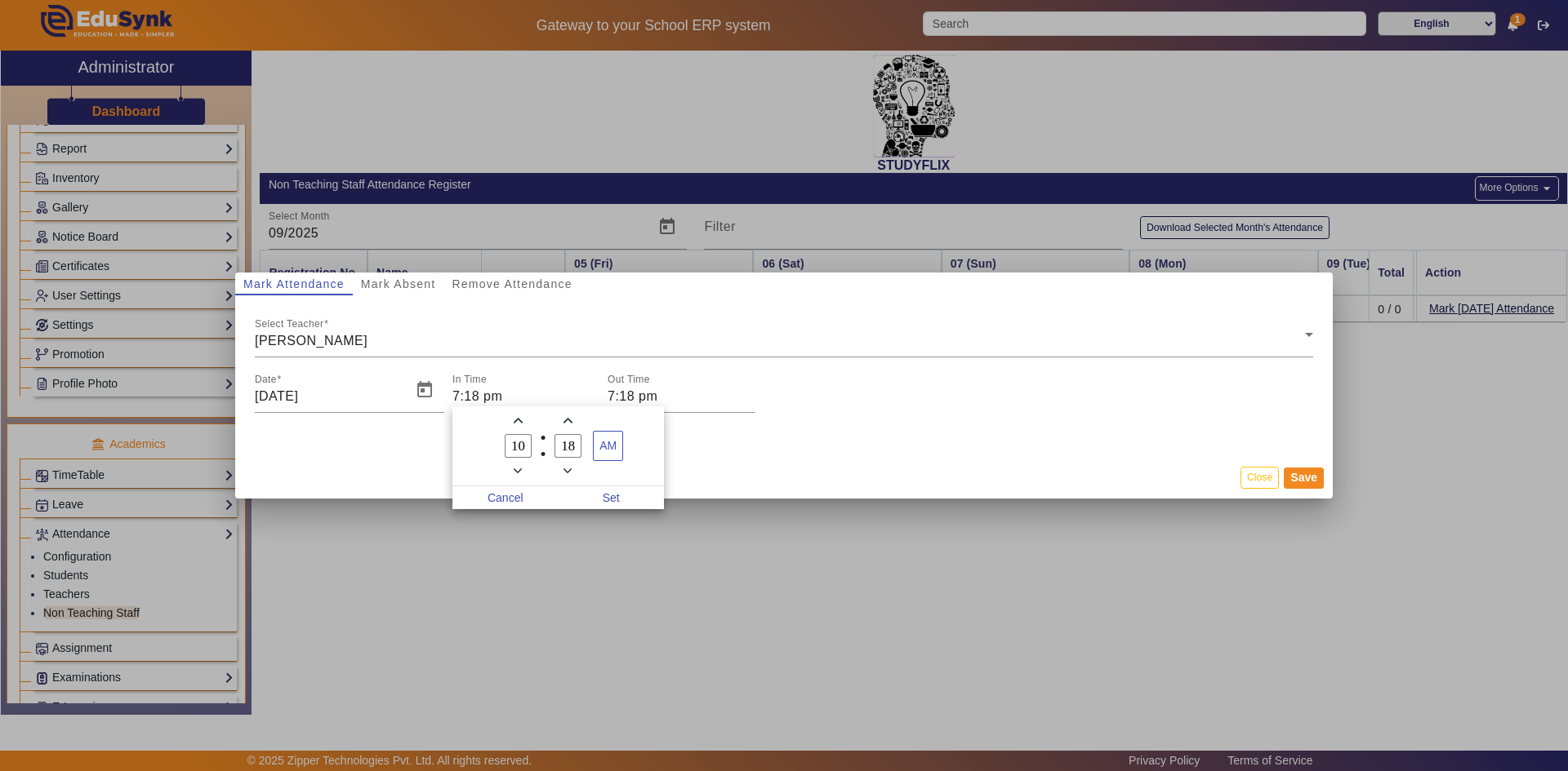
click at [1264, 477] on div at bounding box center [784, 386] width 1568 height 771
click at [1262, 479] on button "Close" at bounding box center [1259, 478] width 38 height 22
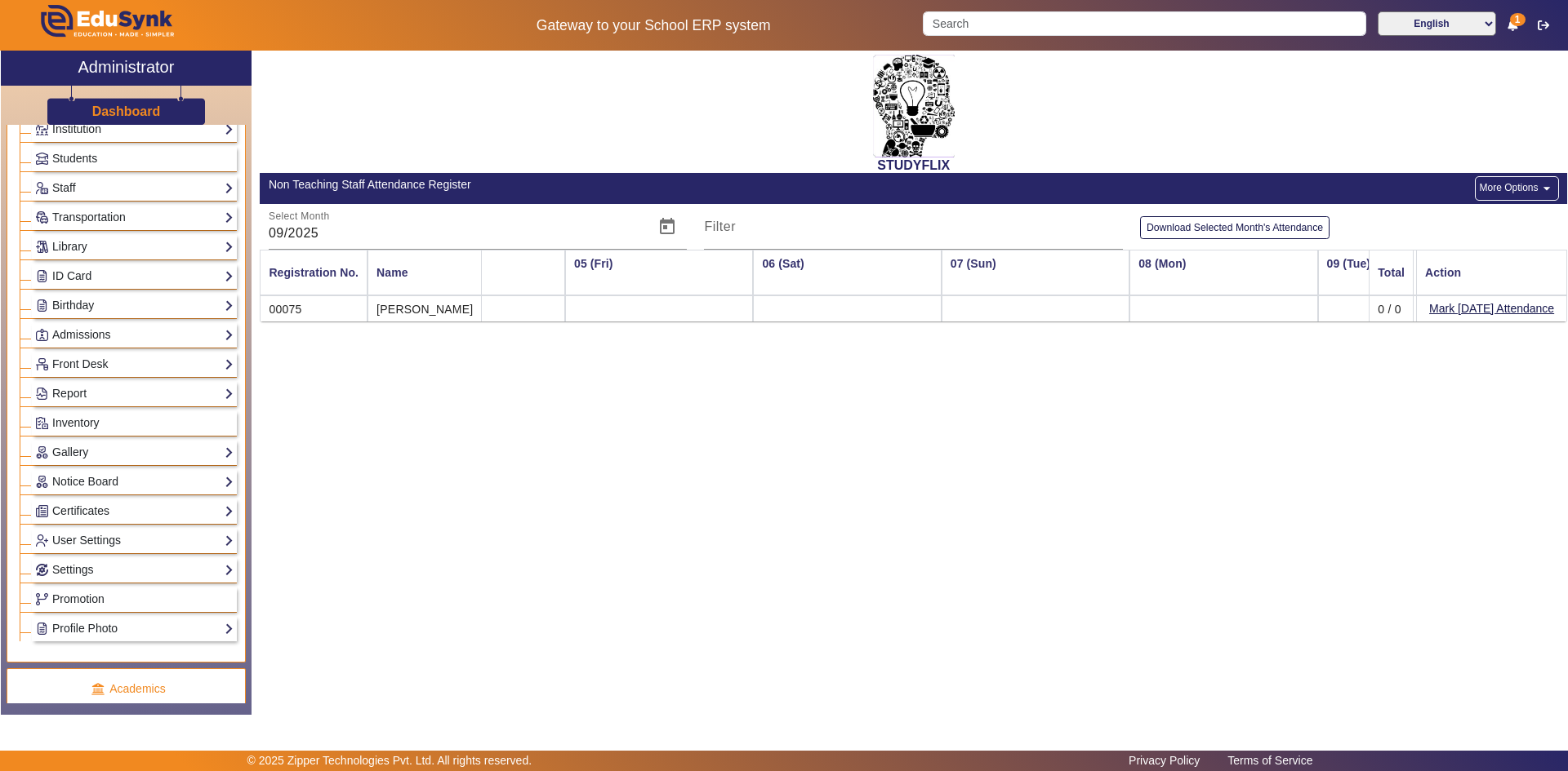
scroll to position [0, 0]
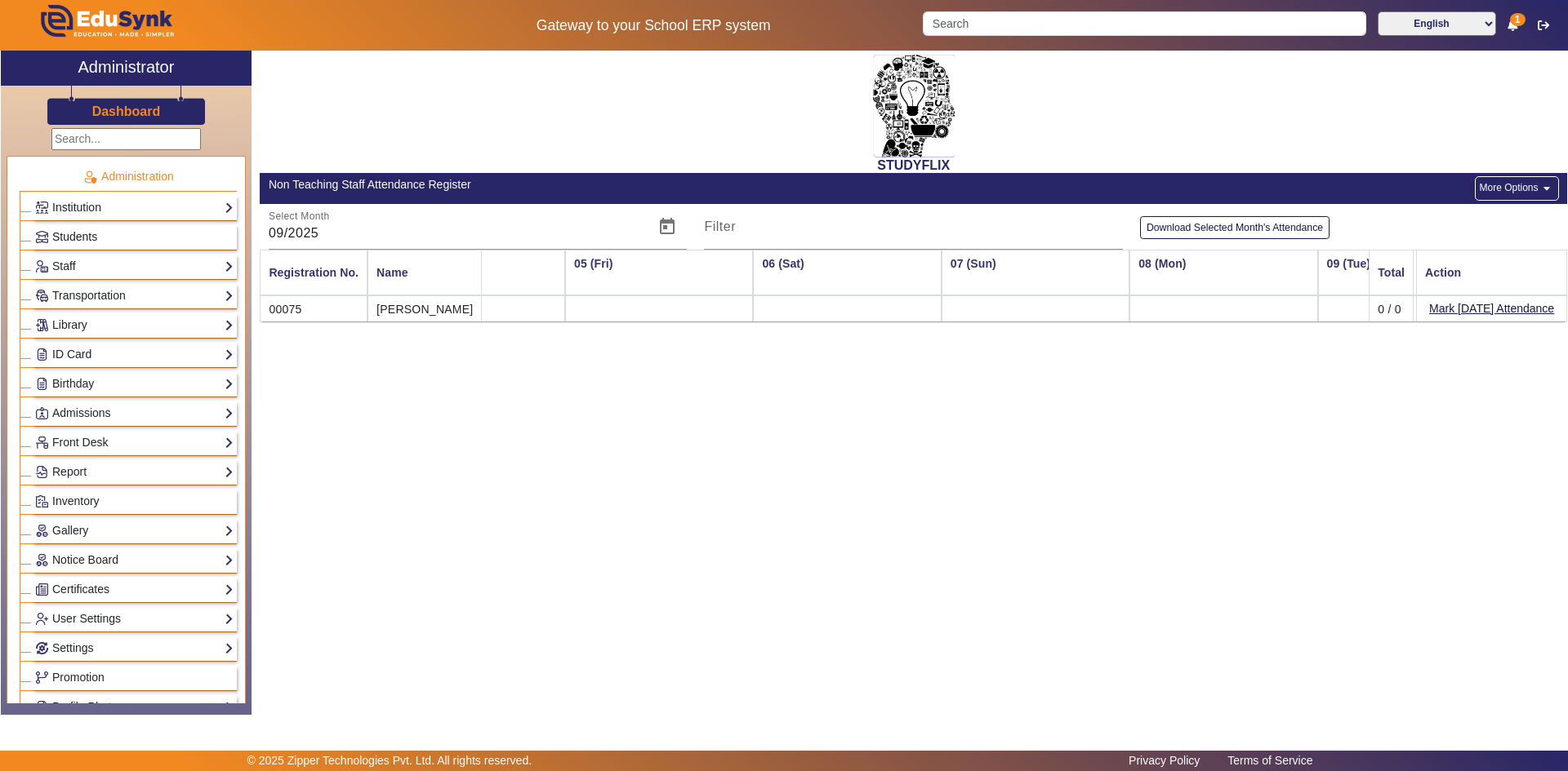
click at [78, 243] on link "Students" at bounding box center [134, 237] width 199 height 19
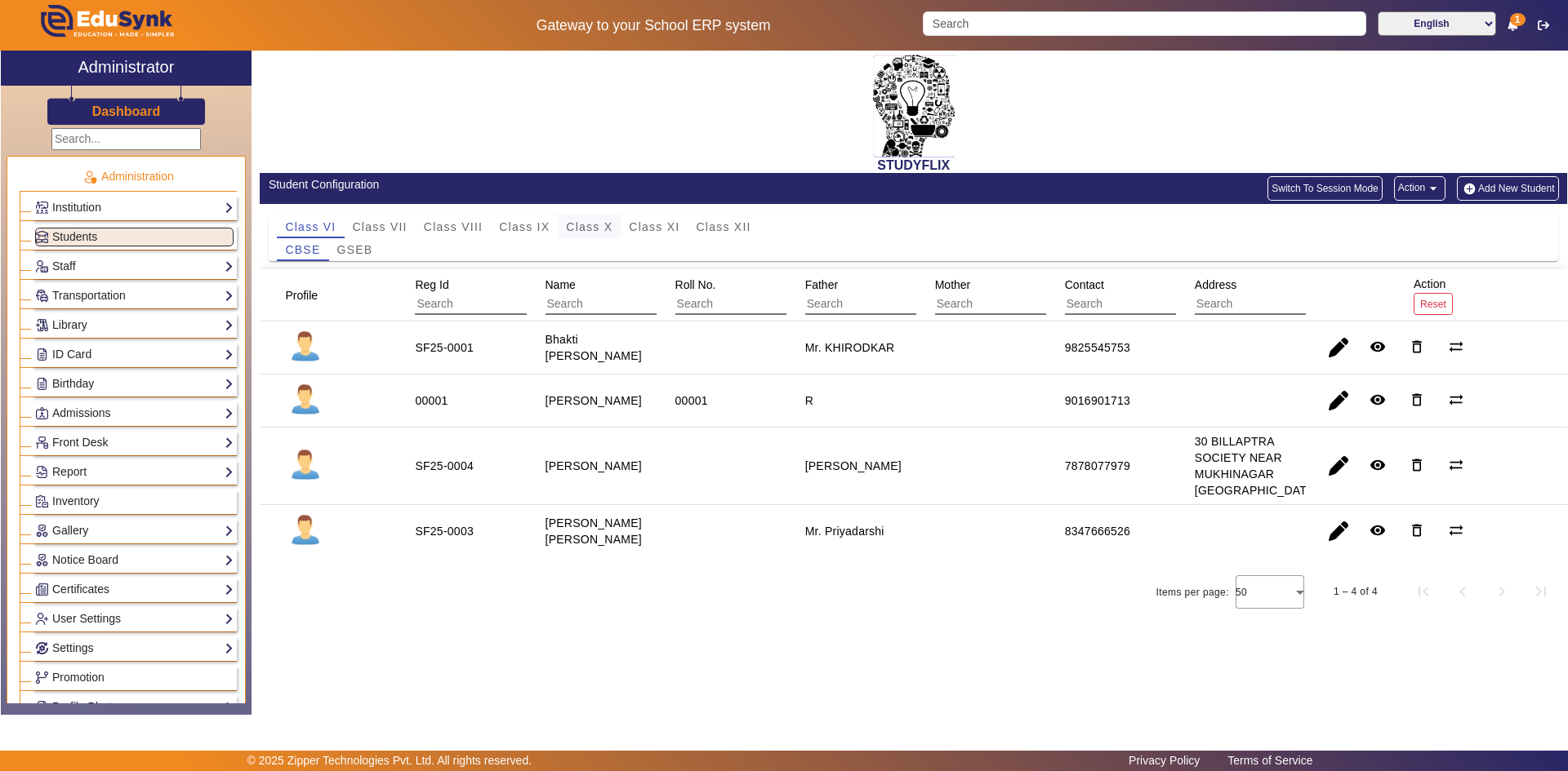
click at [581, 229] on span "Class X" at bounding box center [588, 227] width 47 height 11
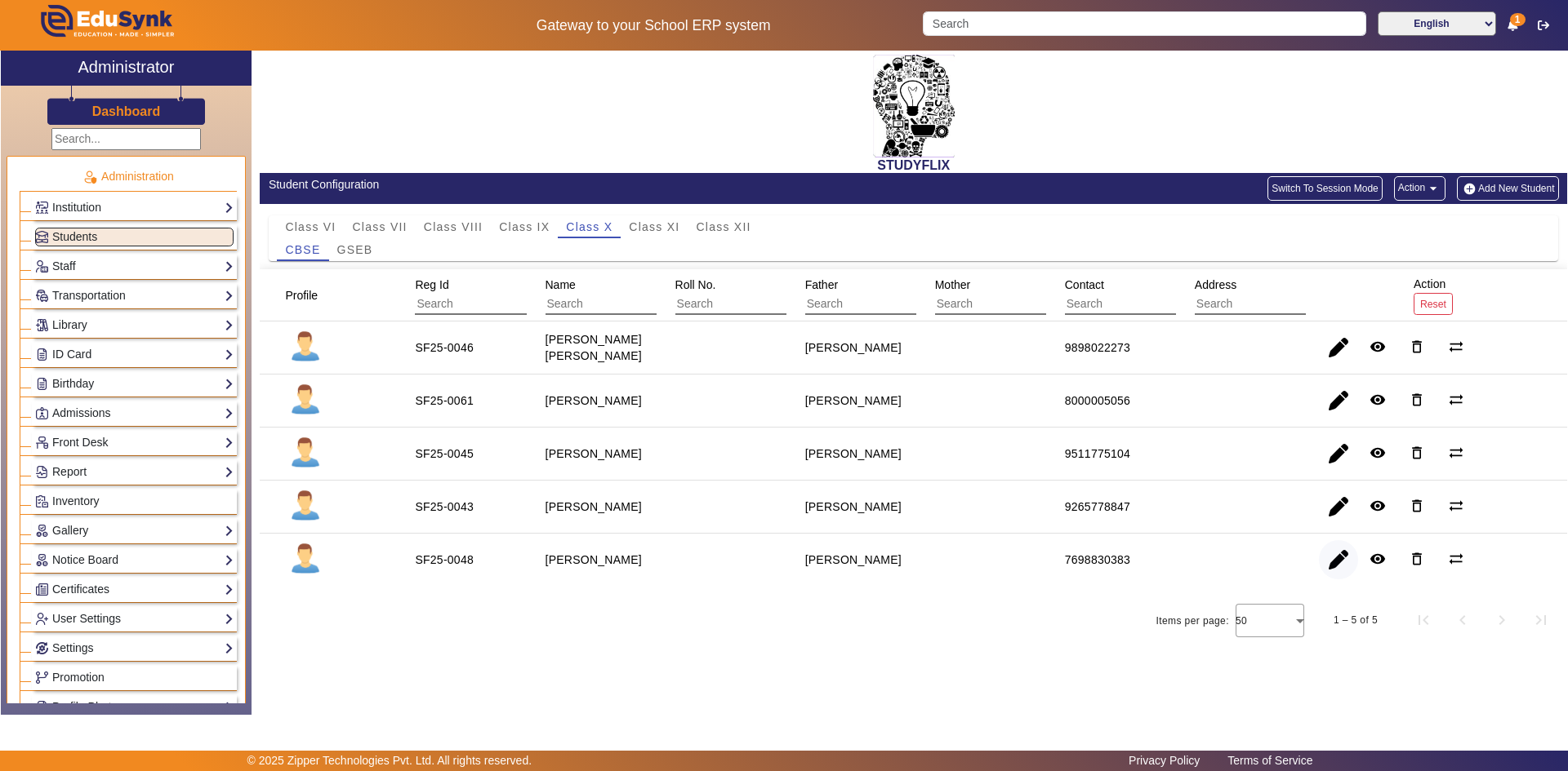
click at [1337, 577] on span "button" at bounding box center [1338, 559] width 39 height 39
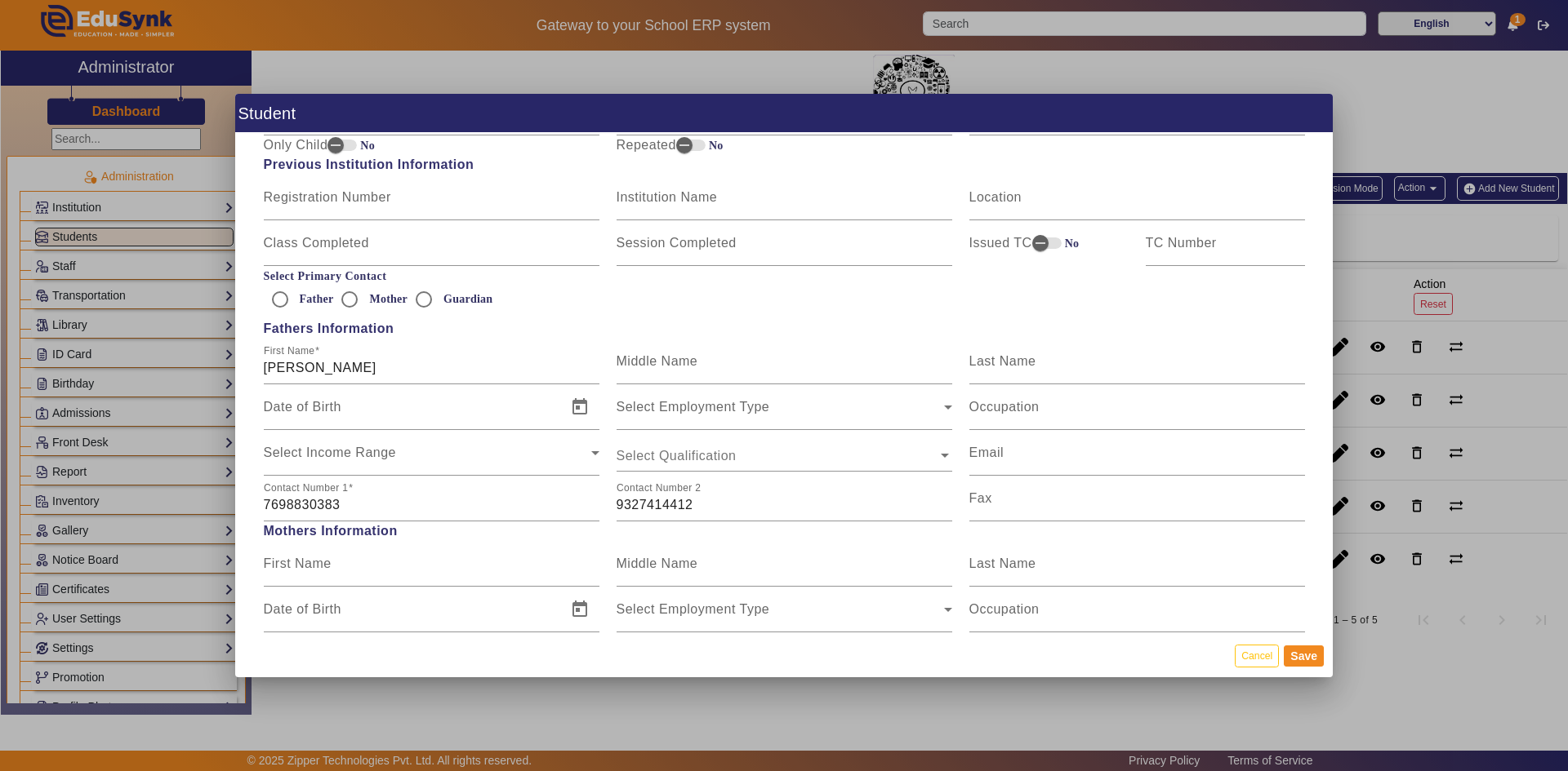
scroll to position [1224, 0]
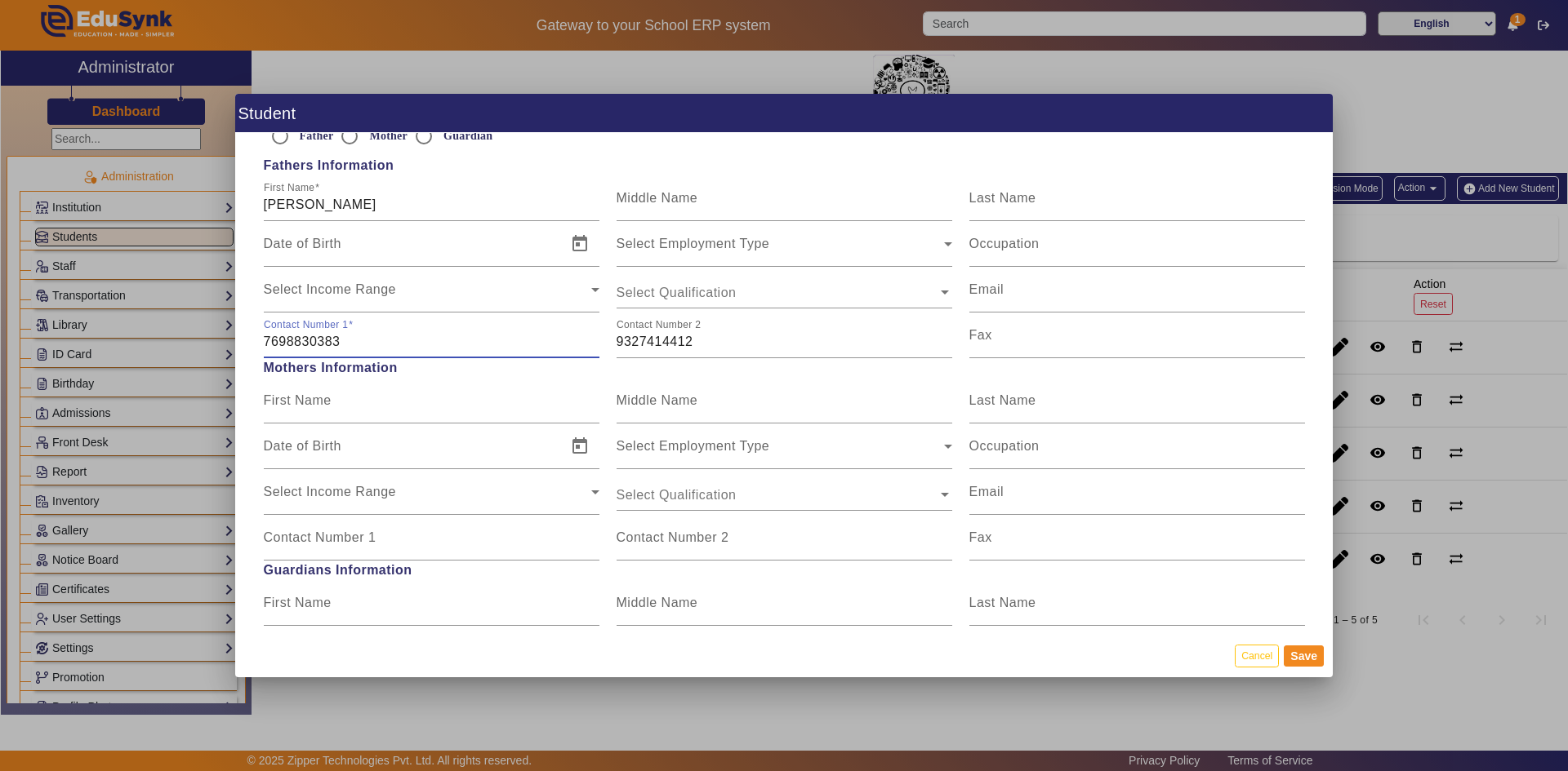
drag, startPoint x: 347, startPoint y: 338, endPoint x: 199, endPoint y: 335, distance: 148.0
click at [199, 335] on div "Student Personal Information First Name [PERSON_NAME] Middle Name M Last Name […" at bounding box center [784, 386] width 1568 height 771
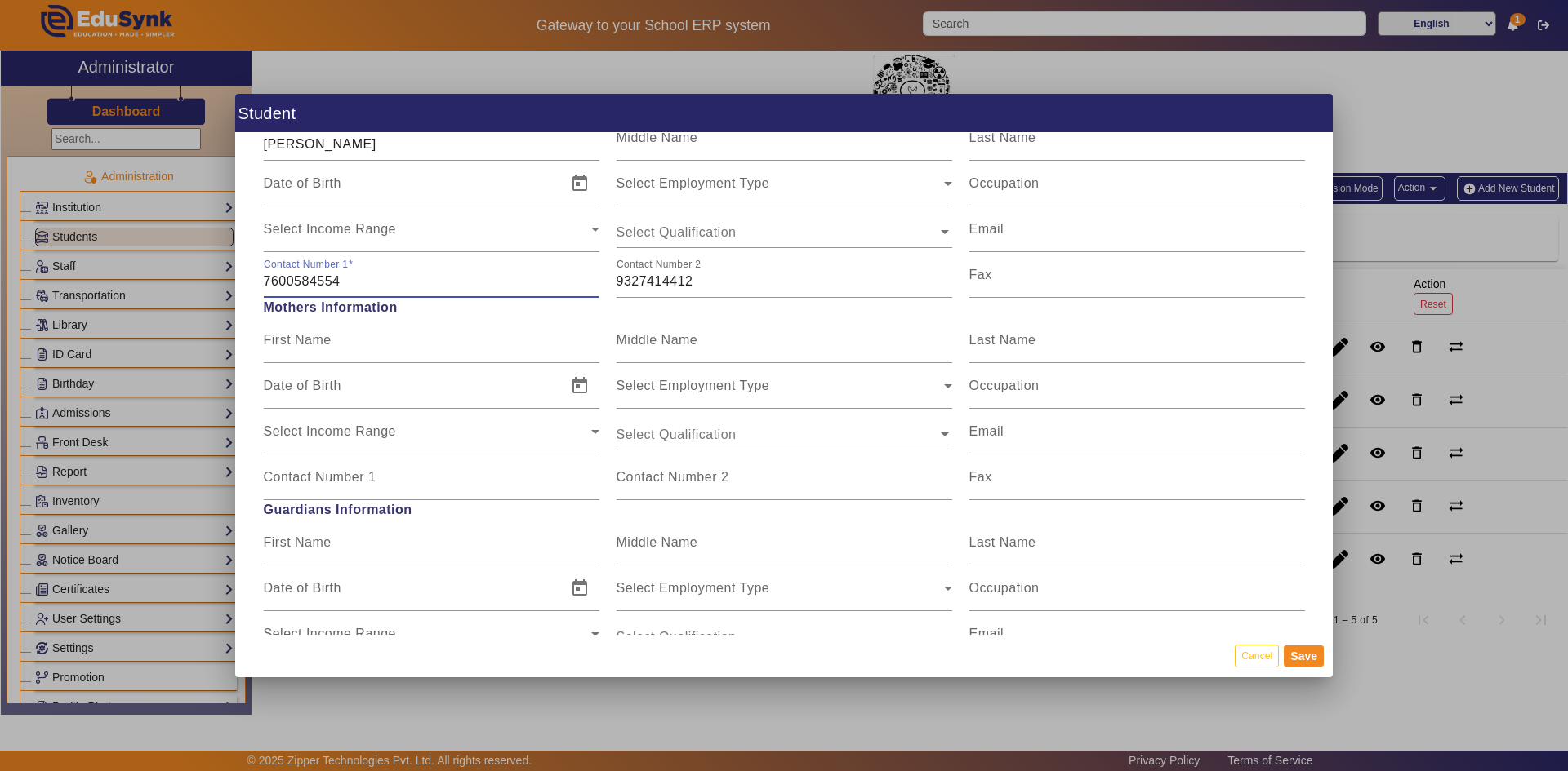
scroll to position [1306, 0]
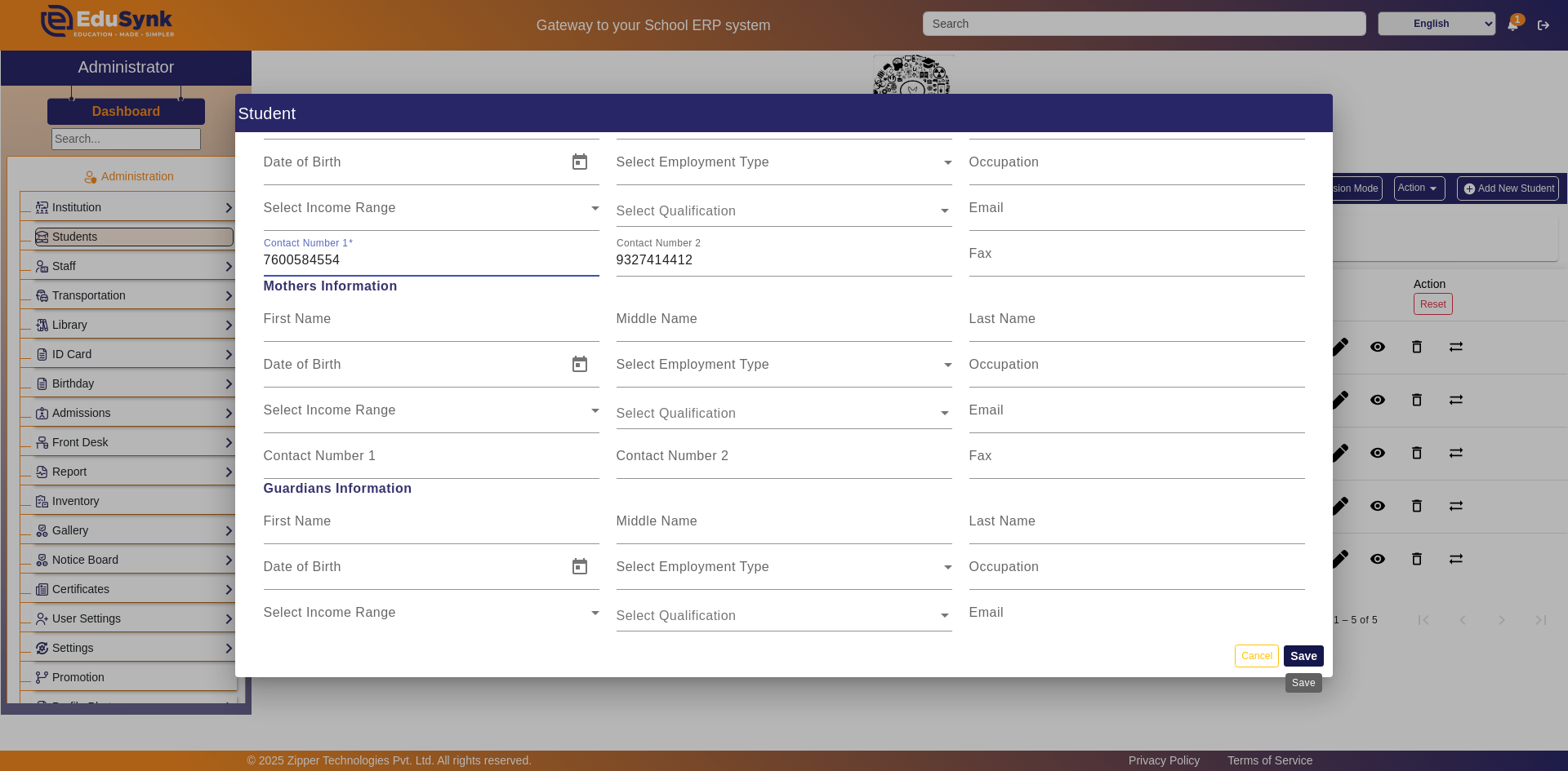
type input "7600584554"
click at [1297, 656] on button "Save" at bounding box center [1303, 656] width 40 height 21
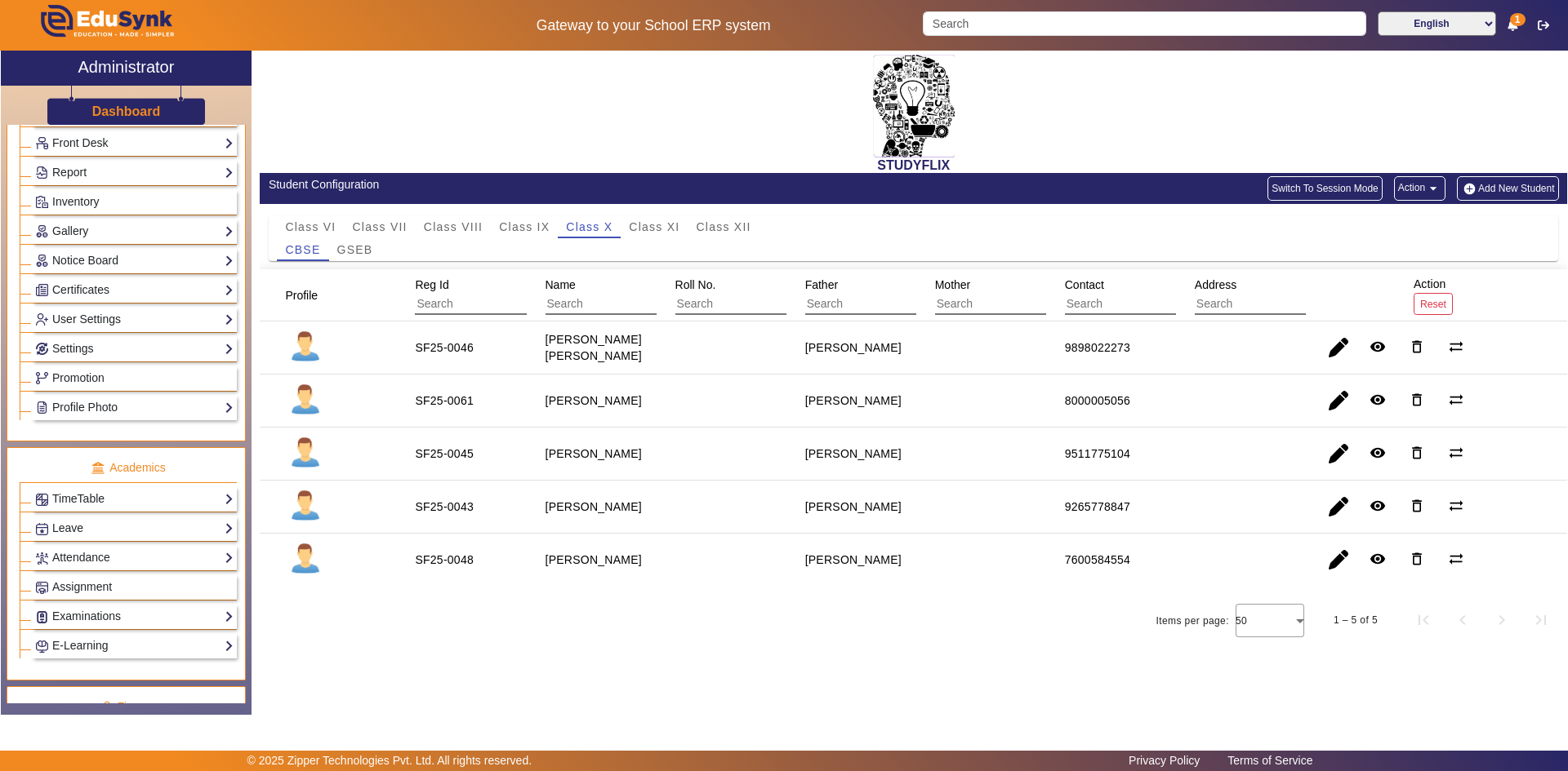
scroll to position [408, 0]
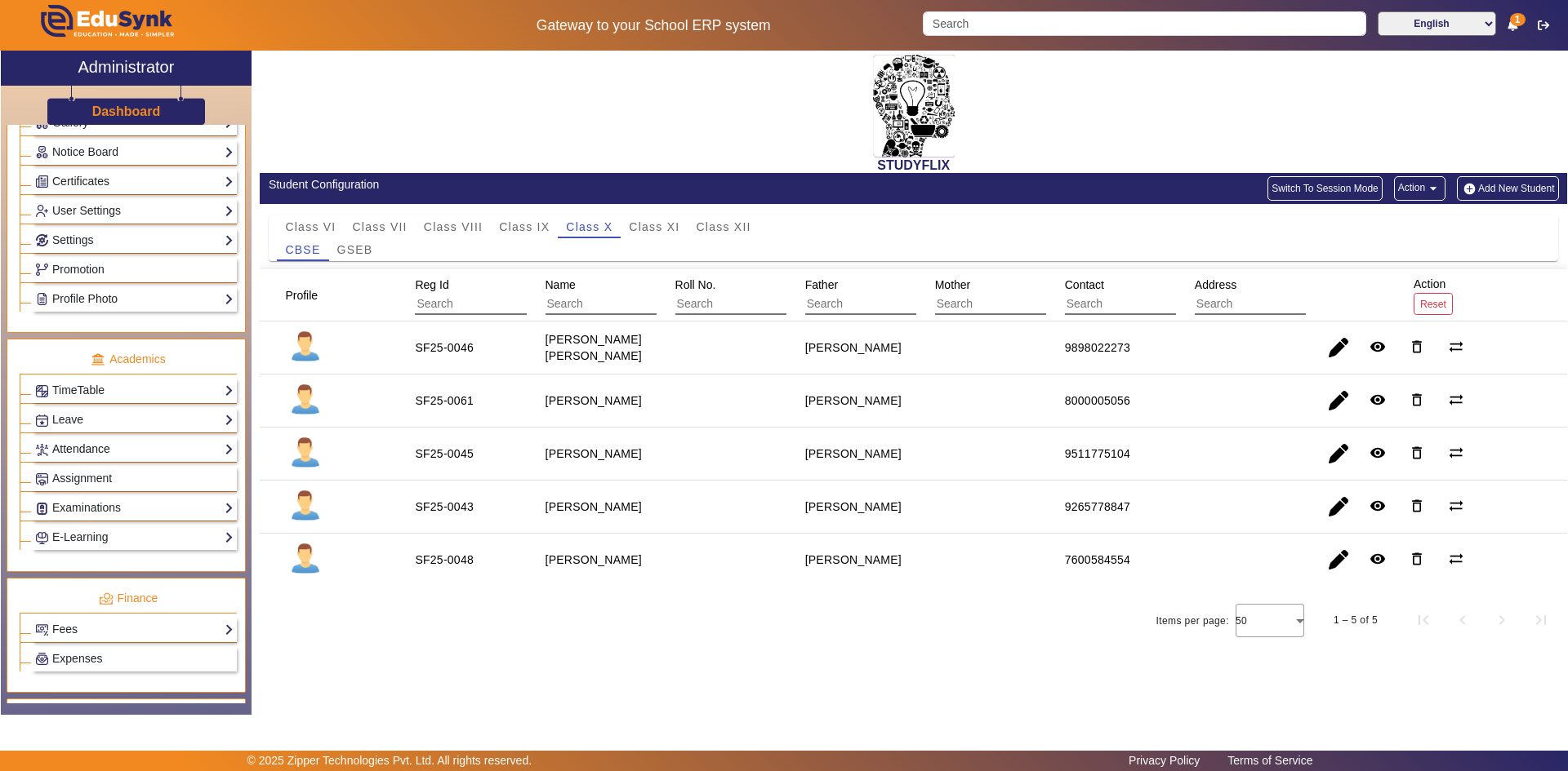
click at [94, 452] on link "Attendance" at bounding box center [134, 449] width 199 height 19
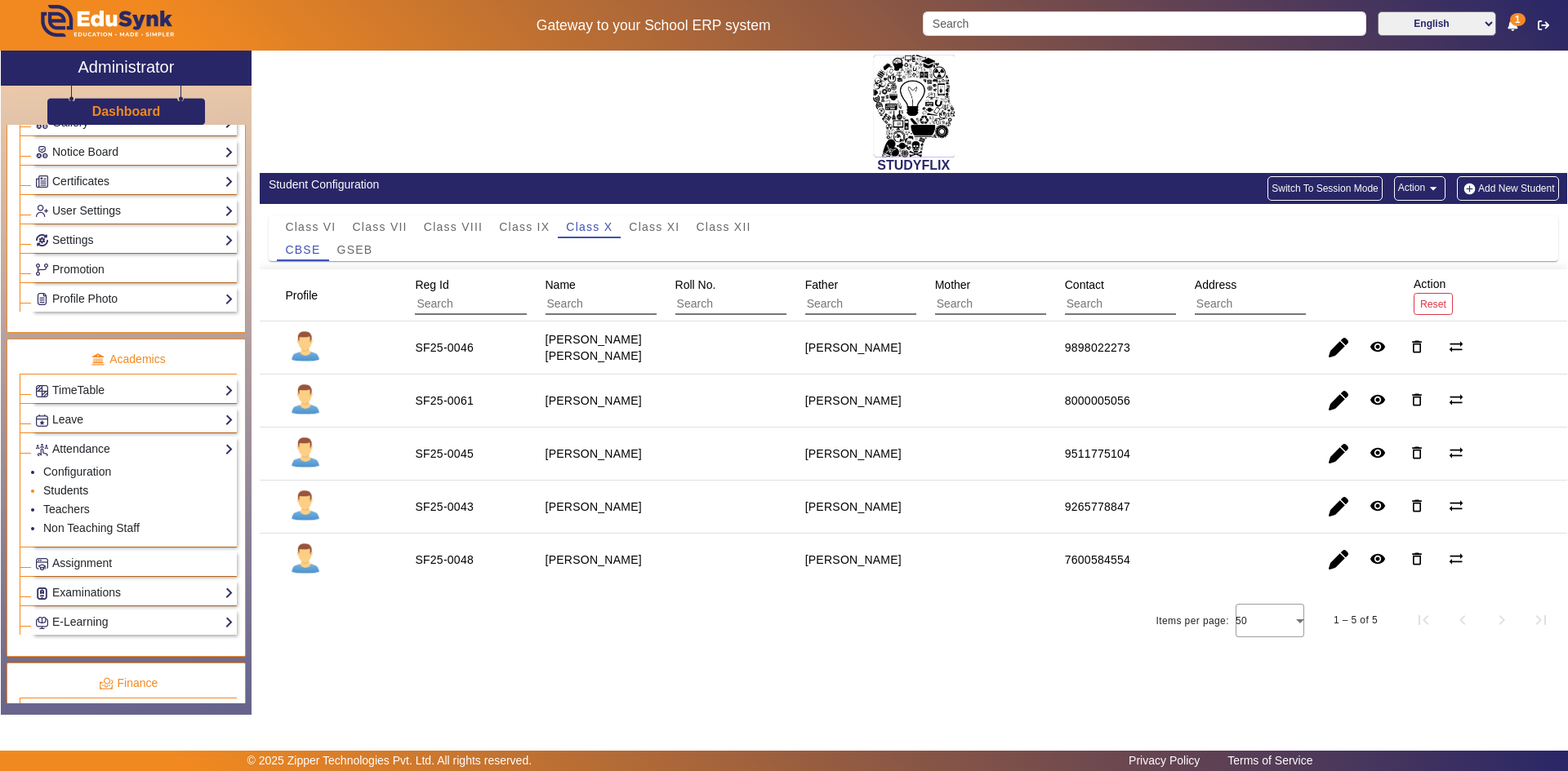
click at [75, 488] on link "Students" at bounding box center [65, 491] width 45 height 13
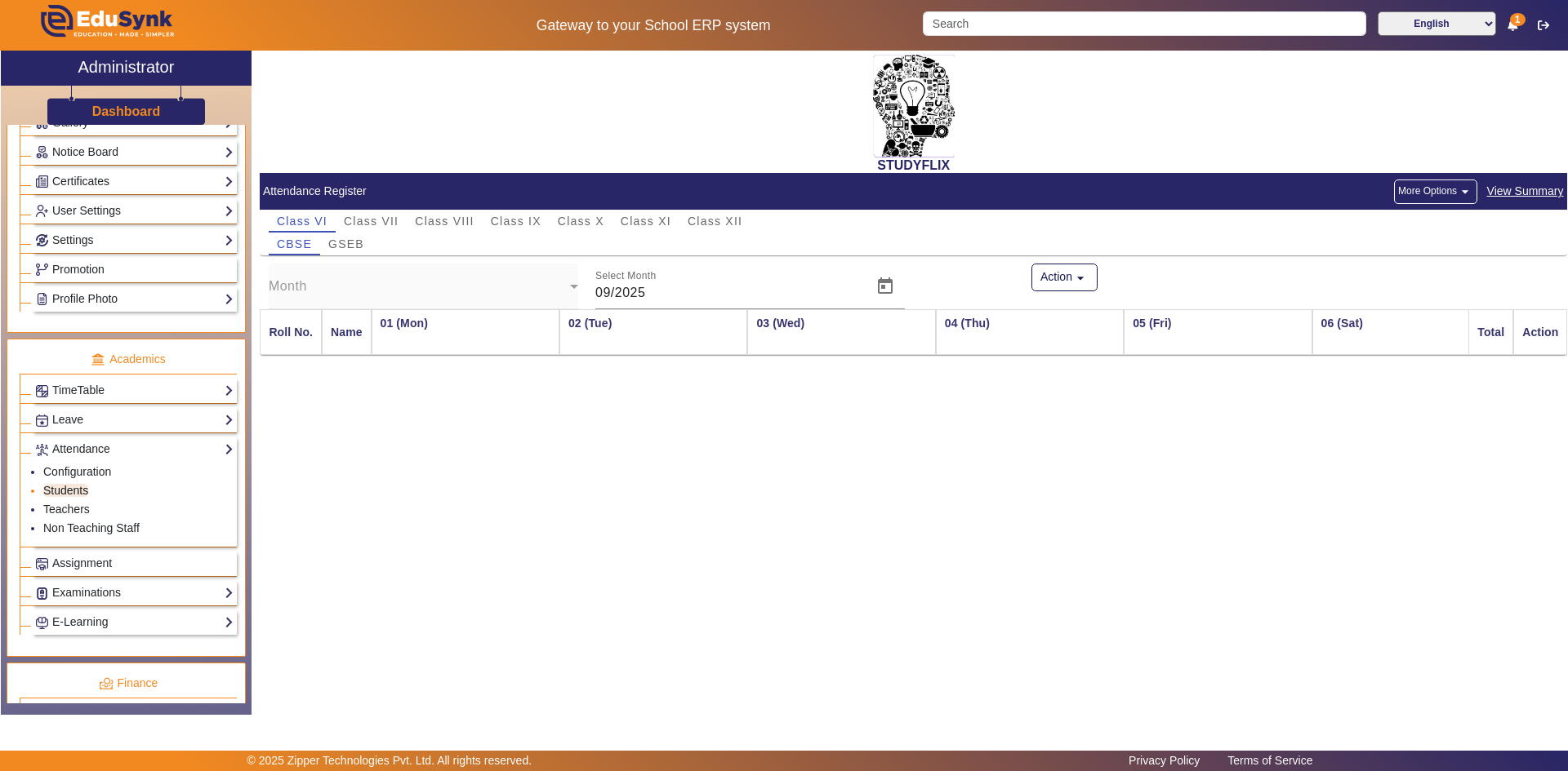
scroll to position [0, 669]
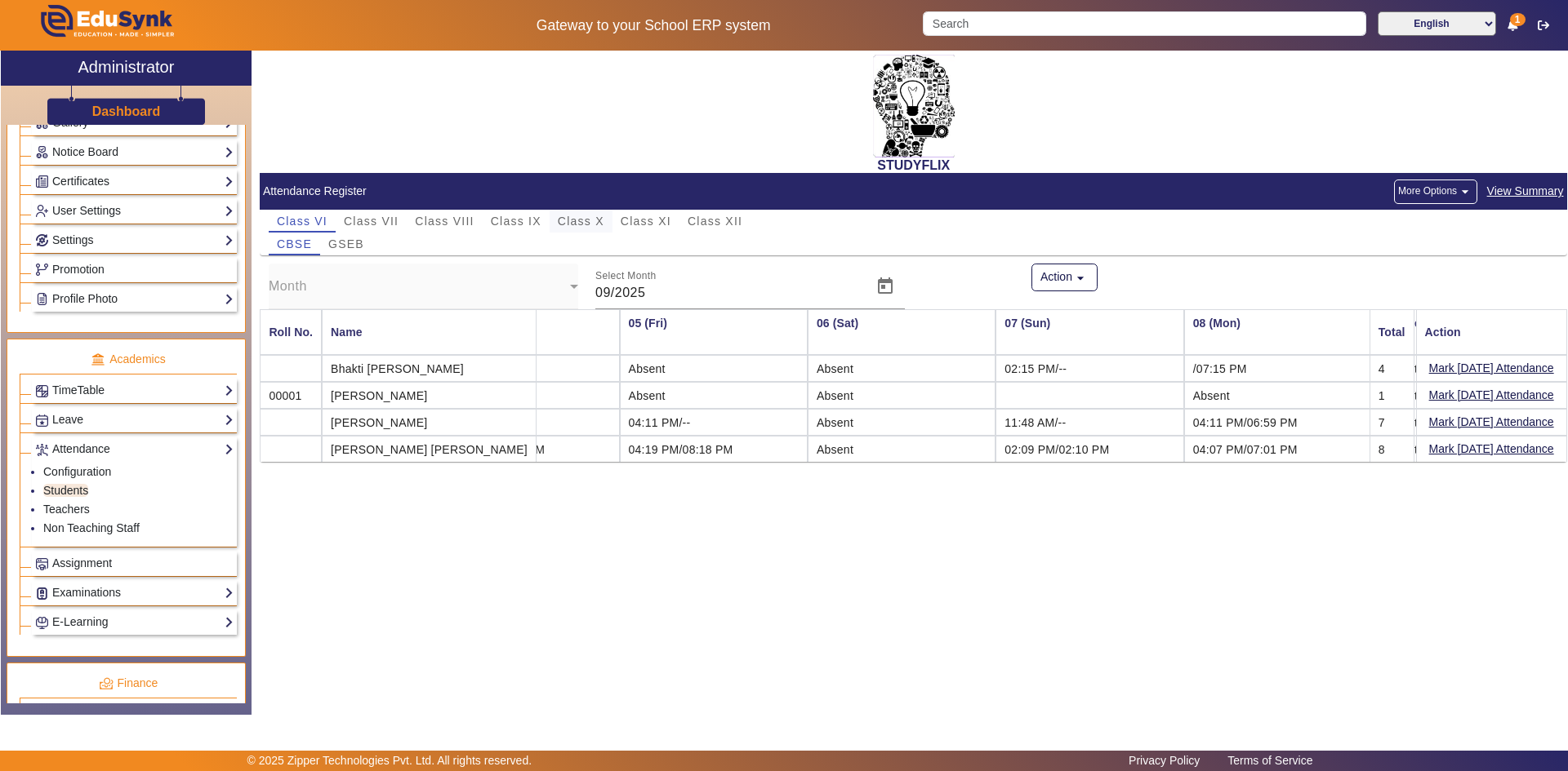
click at [576, 225] on span "Class X" at bounding box center [580, 221] width 47 height 11
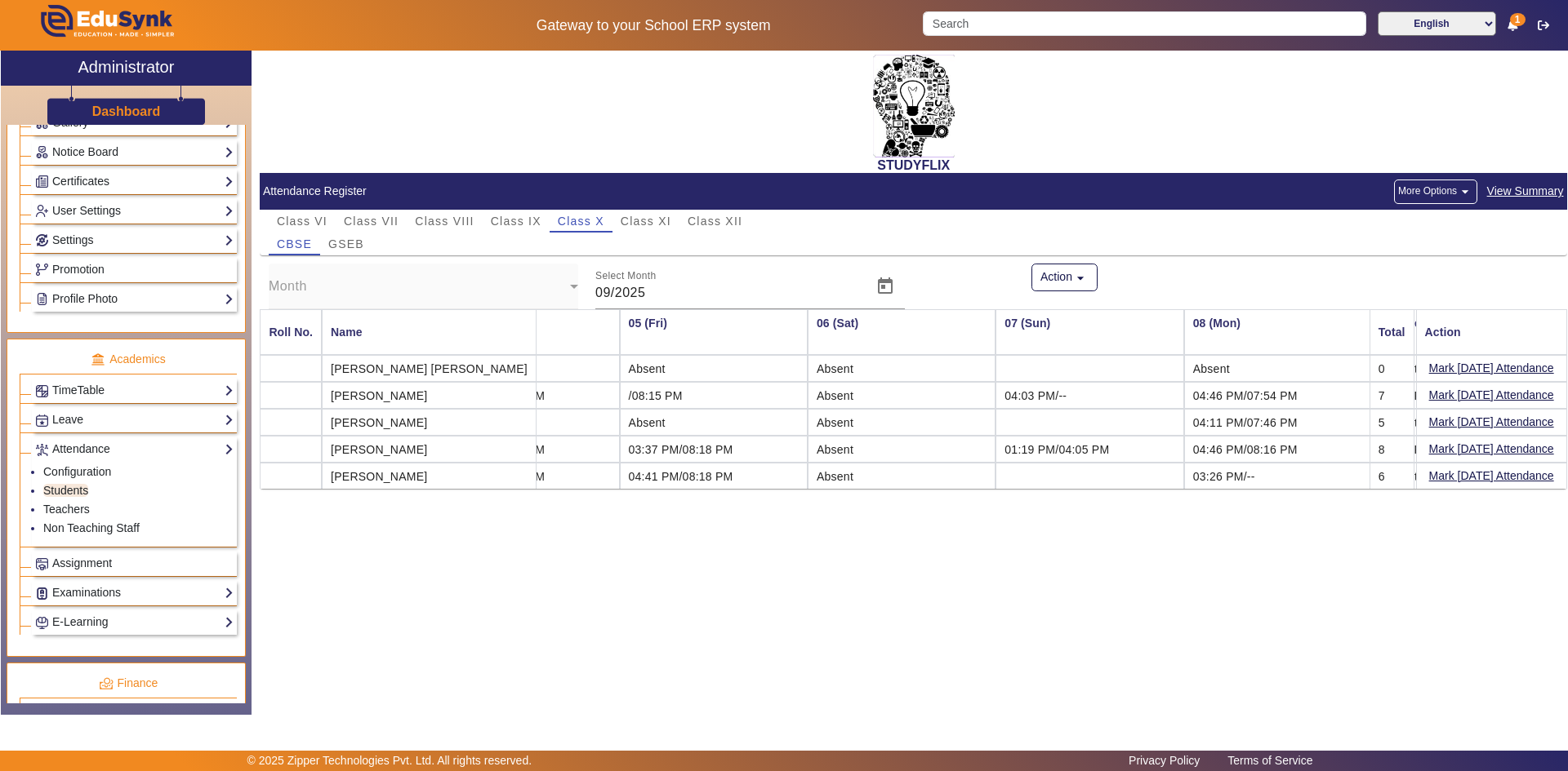
drag, startPoint x: 787, startPoint y: 474, endPoint x: 841, endPoint y: 475, distance: 54.0
click at [841, 475] on td "Absent" at bounding box center [901, 476] width 188 height 26
drag, startPoint x: 610, startPoint y: 336, endPoint x: 640, endPoint y: 339, distance: 30.1
click at [640, 339] on th "05 (Fri)" at bounding box center [713, 332] width 188 height 46
click at [1016, 487] on td at bounding box center [1089, 476] width 188 height 26
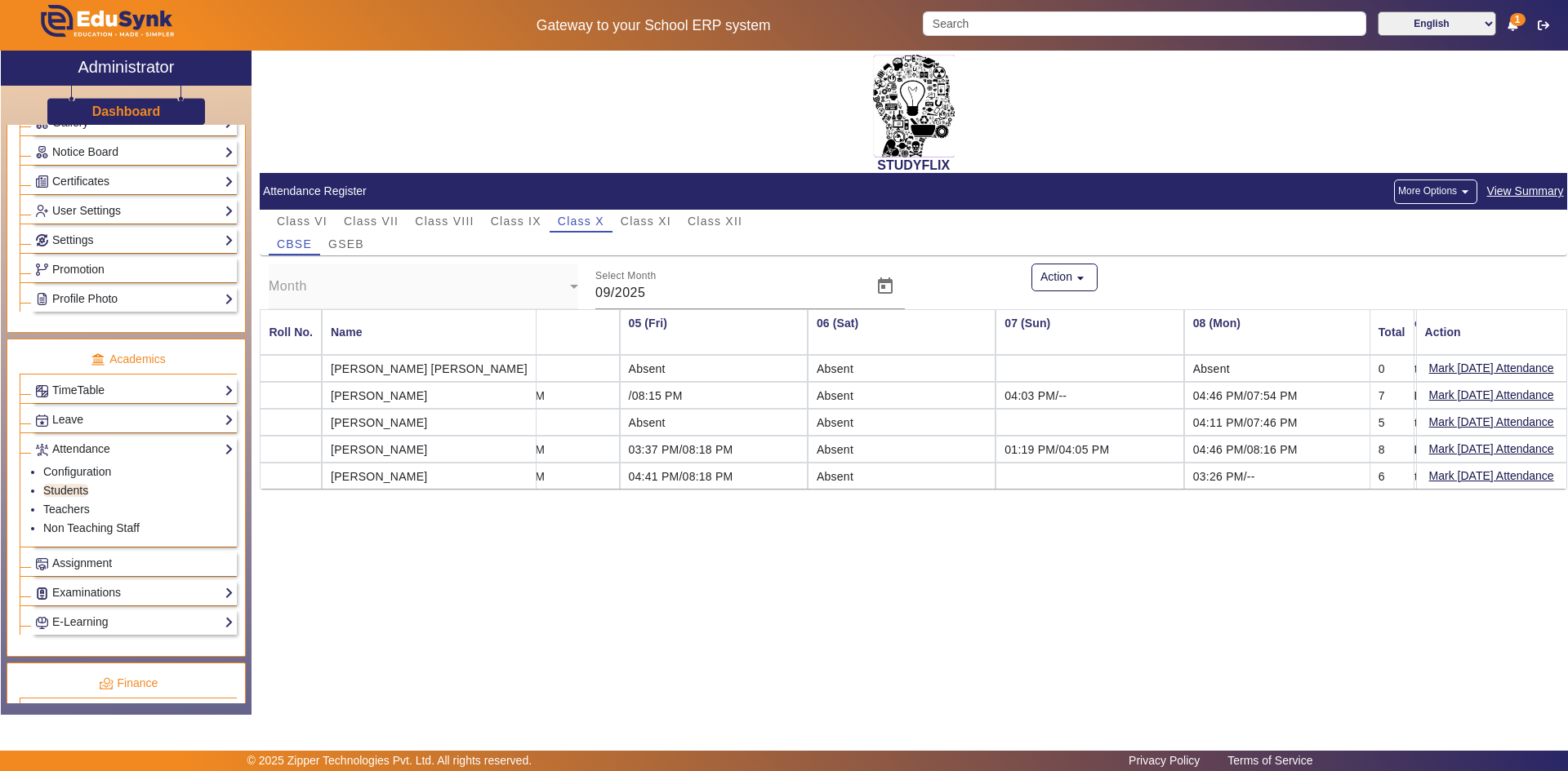
drag, startPoint x: 1156, startPoint y: 483, endPoint x: 1212, endPoint y: 479, distance: 56.1
click at [1212, 479] on td "03:26 PM/--" at bounding box center [1278, 476] width 188 height 26
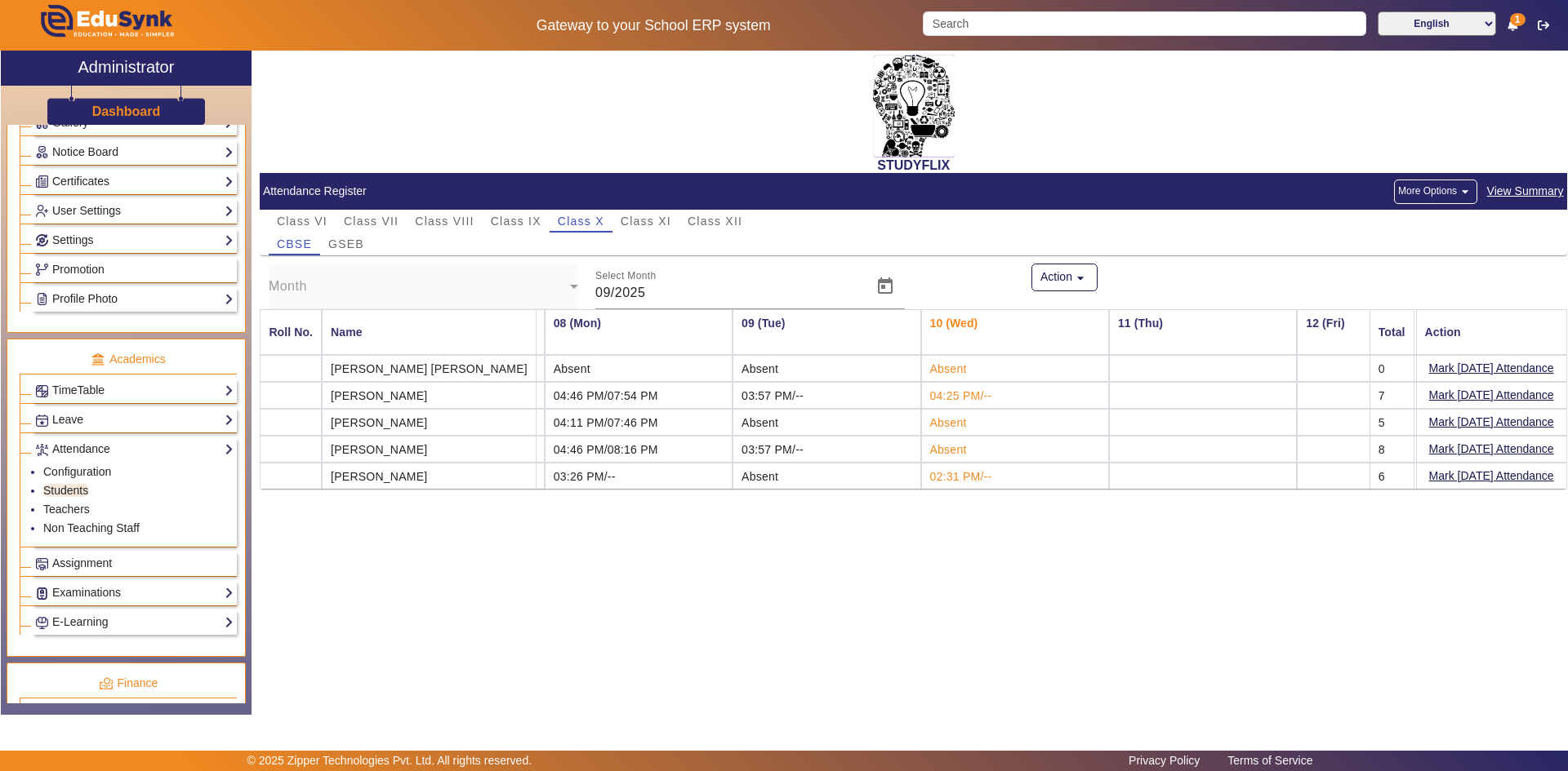
scroll to position [0, 1325]
click at [726, 569] on div "STUDYFLIX Attendance Register More Options arrow_drop_down View Summary Class V…" at bounding box center [909, 374] width 1316 height 647
click at [96, 293] on link "Profile Photo" at bounding box center [134, 299] width 199 height 19
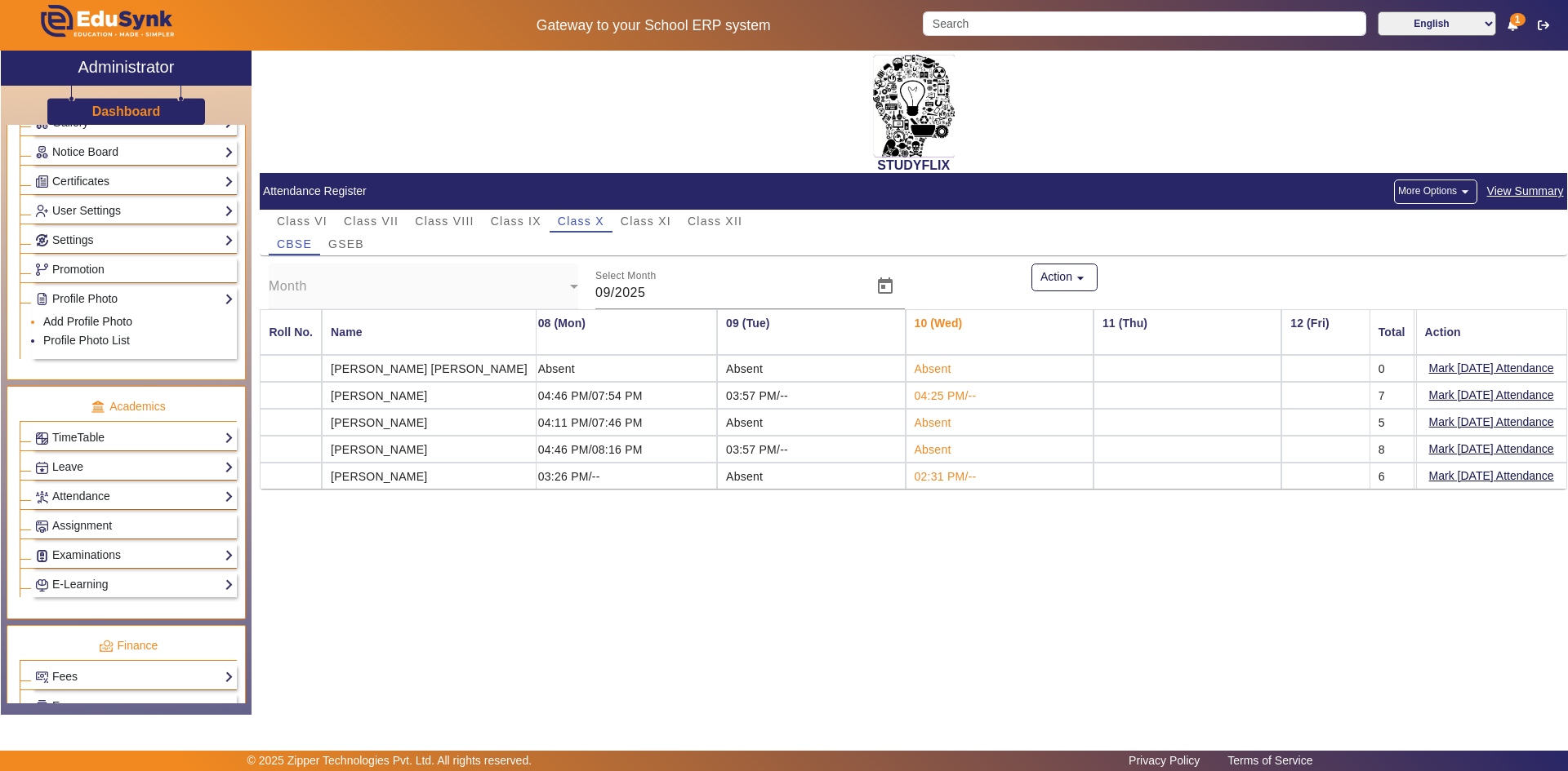
click at [86, 326] on link "Add Profile Photo" at bounding box center [87, 322] width 89 height 13
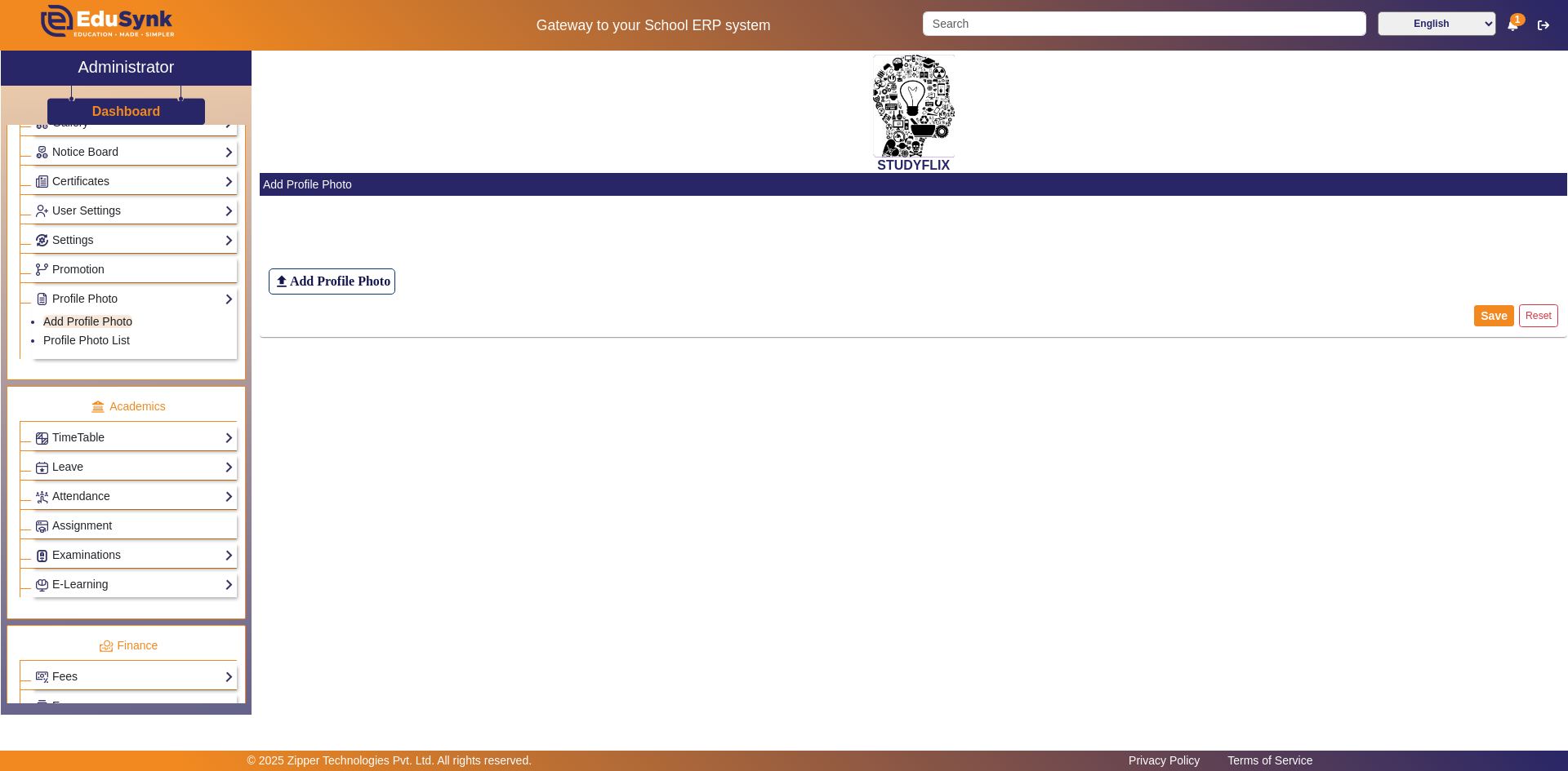
scroll to position [490, 0]
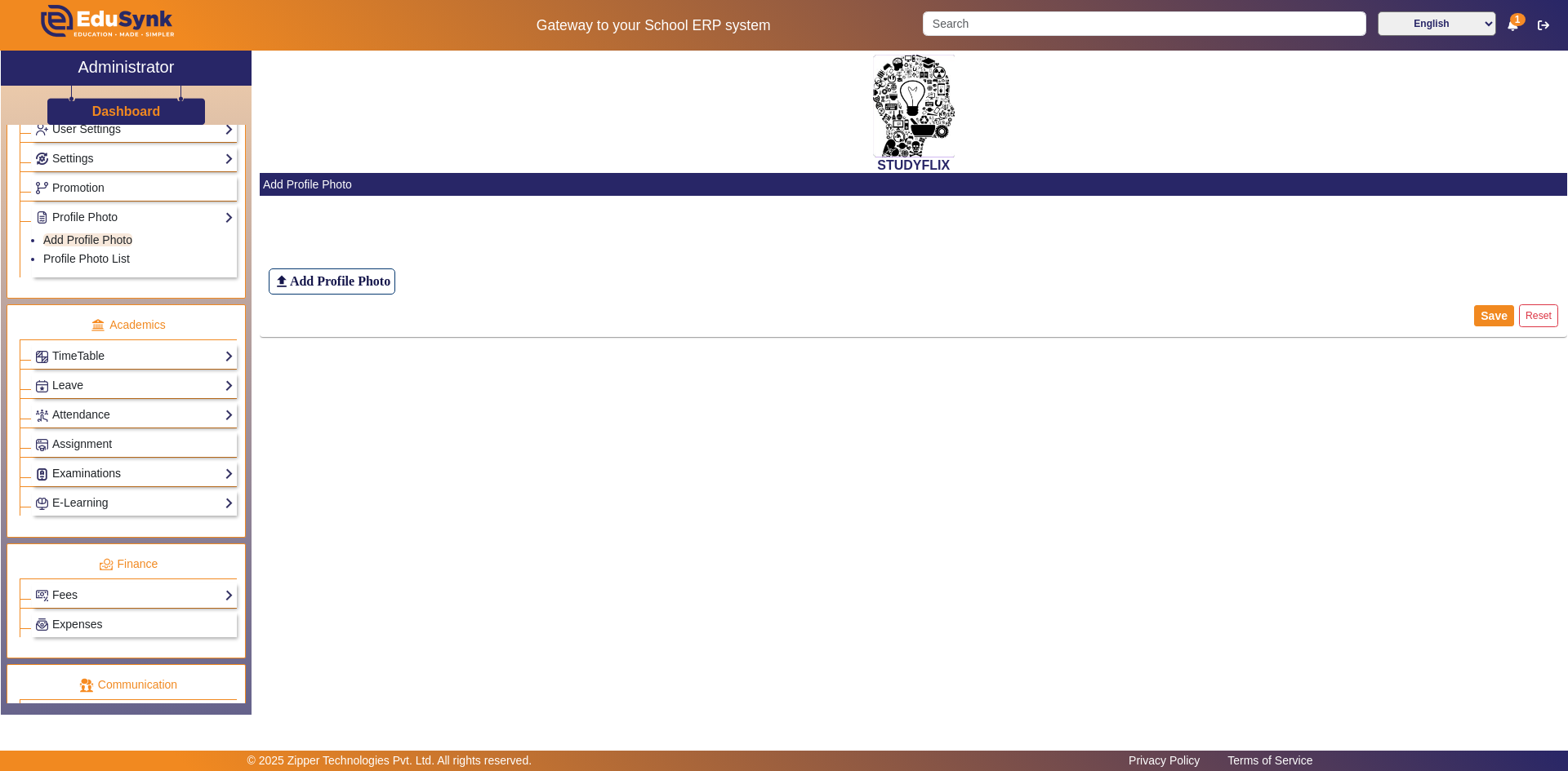
click at [60, 475] on link "Examinations" at bounding box center [134, 474] width 199 height 19
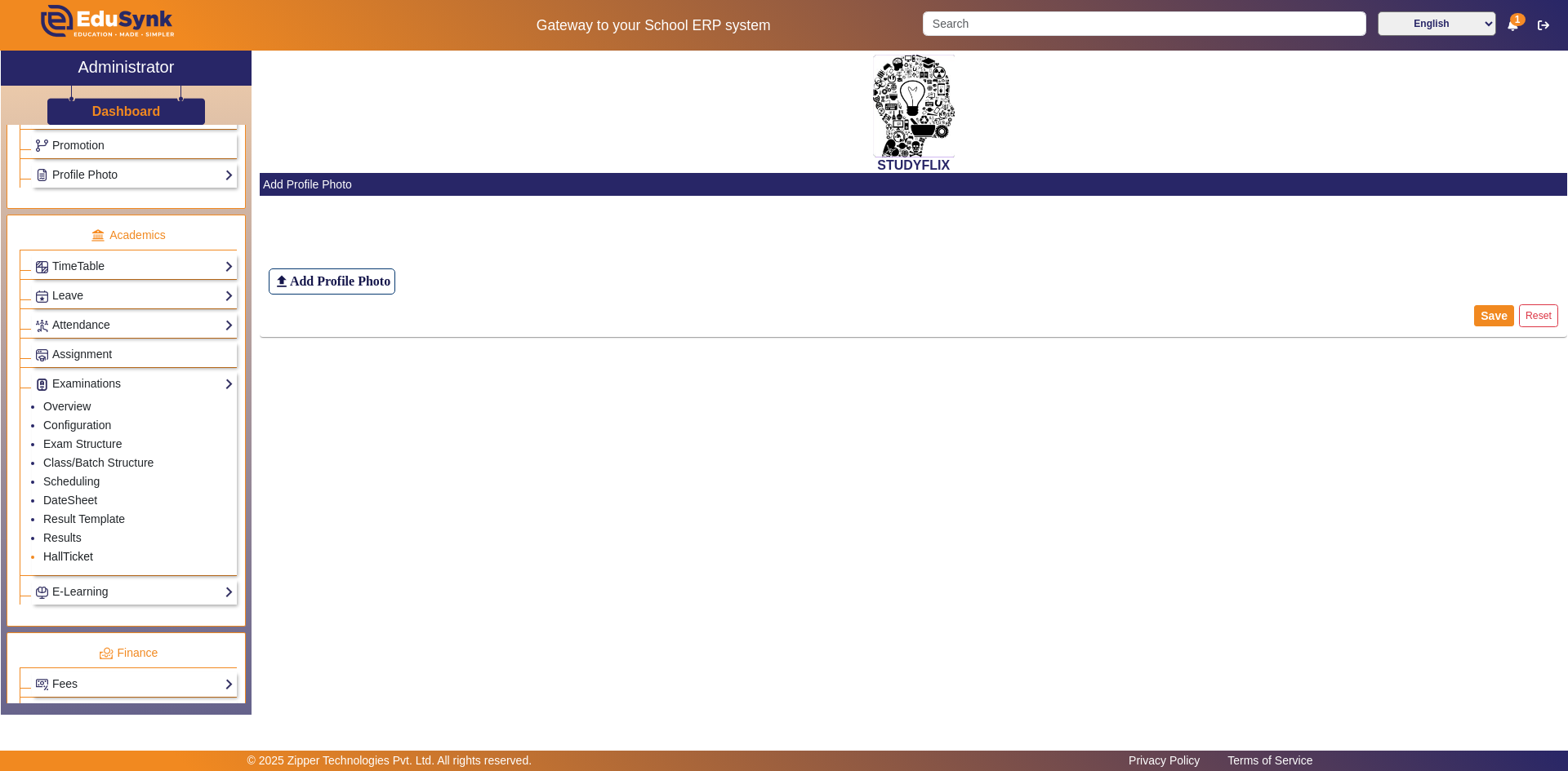
scroll to position [571, 0]
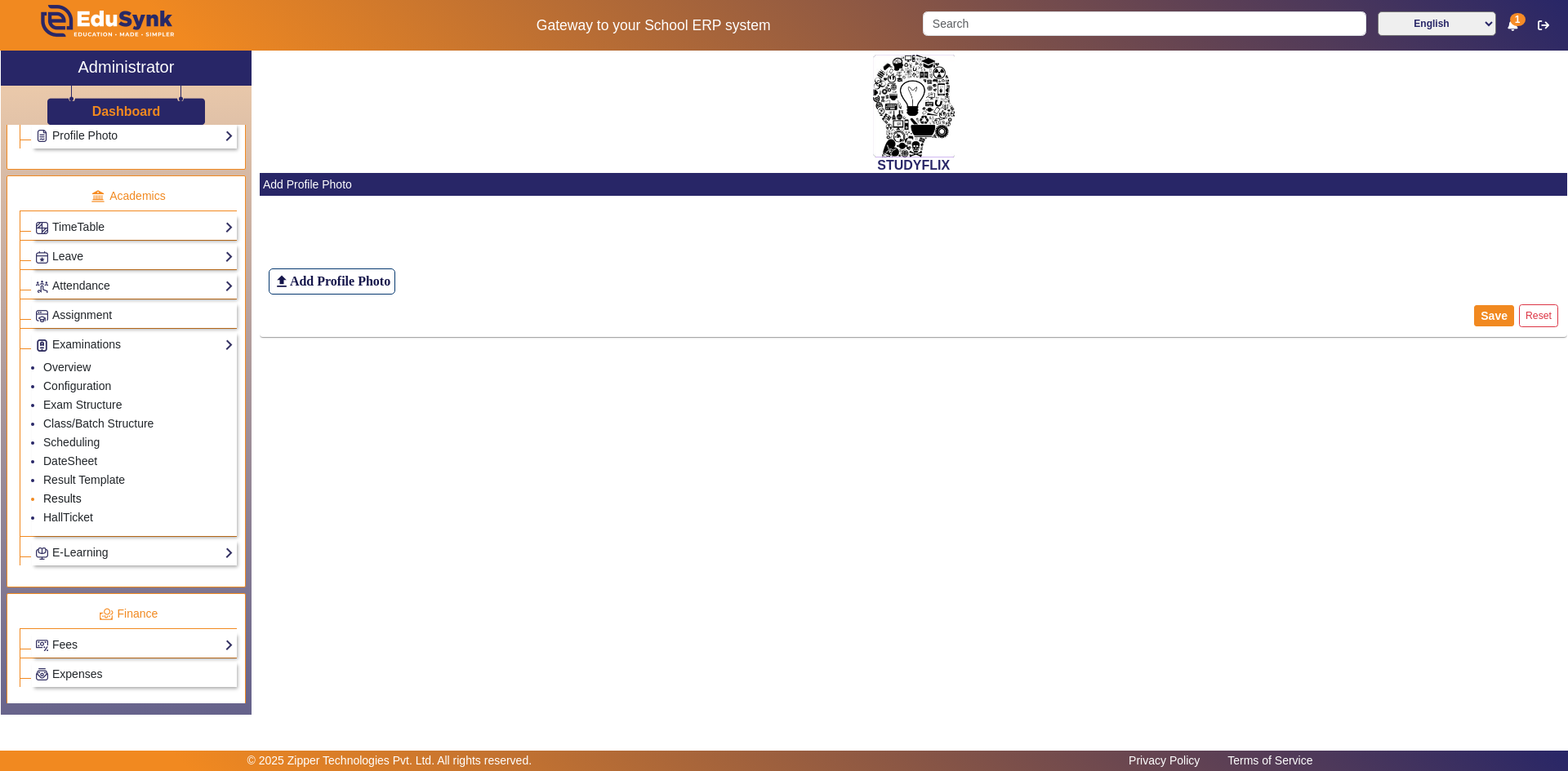
click at [55, 498] on link "Results" at bounding box center [62, 499] width 38 height 13
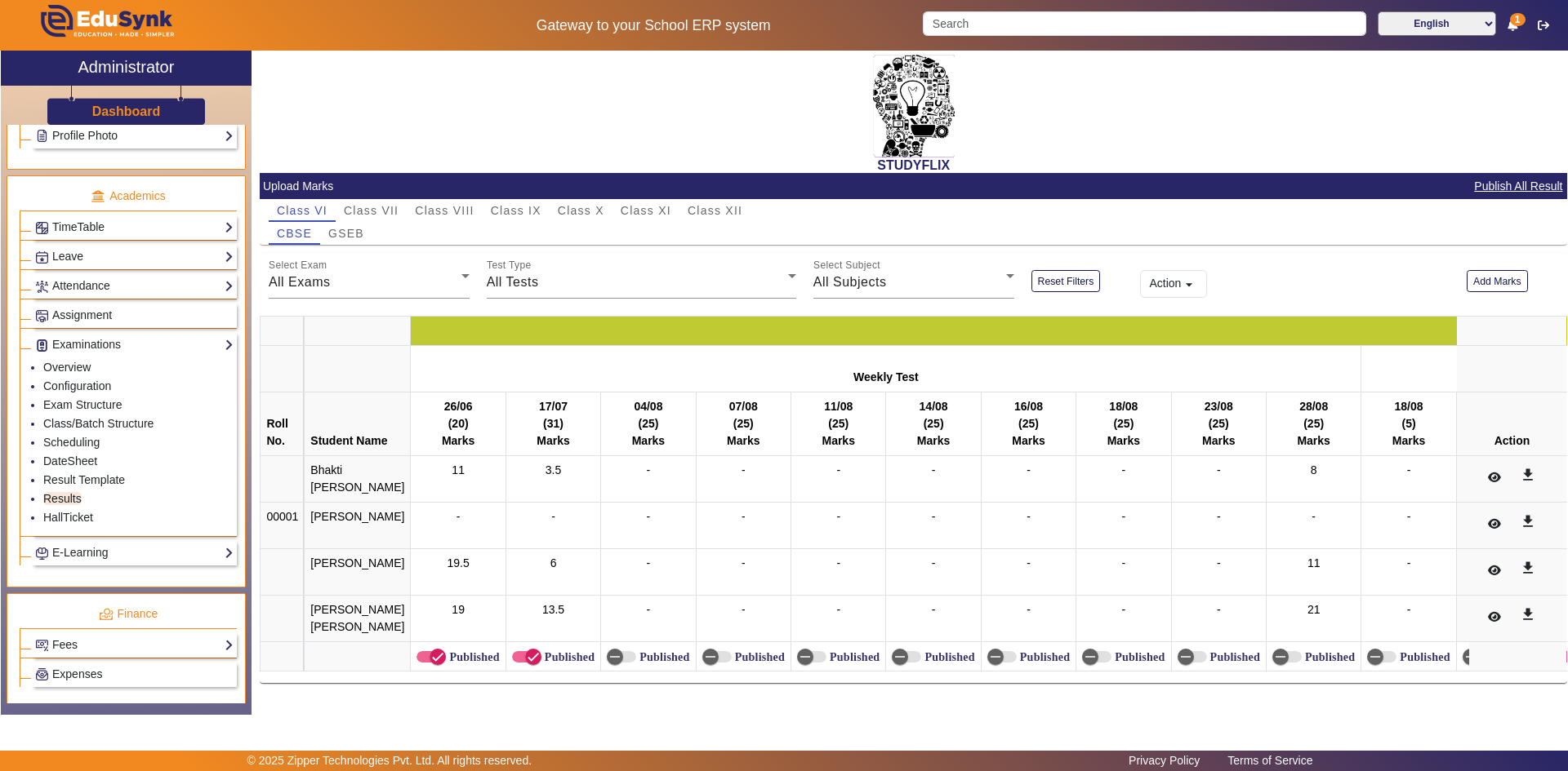
scroll to position [28, 0]
click at [714, 205] on span "Class XII" at bounding box center [714, 211] width 55 height 11
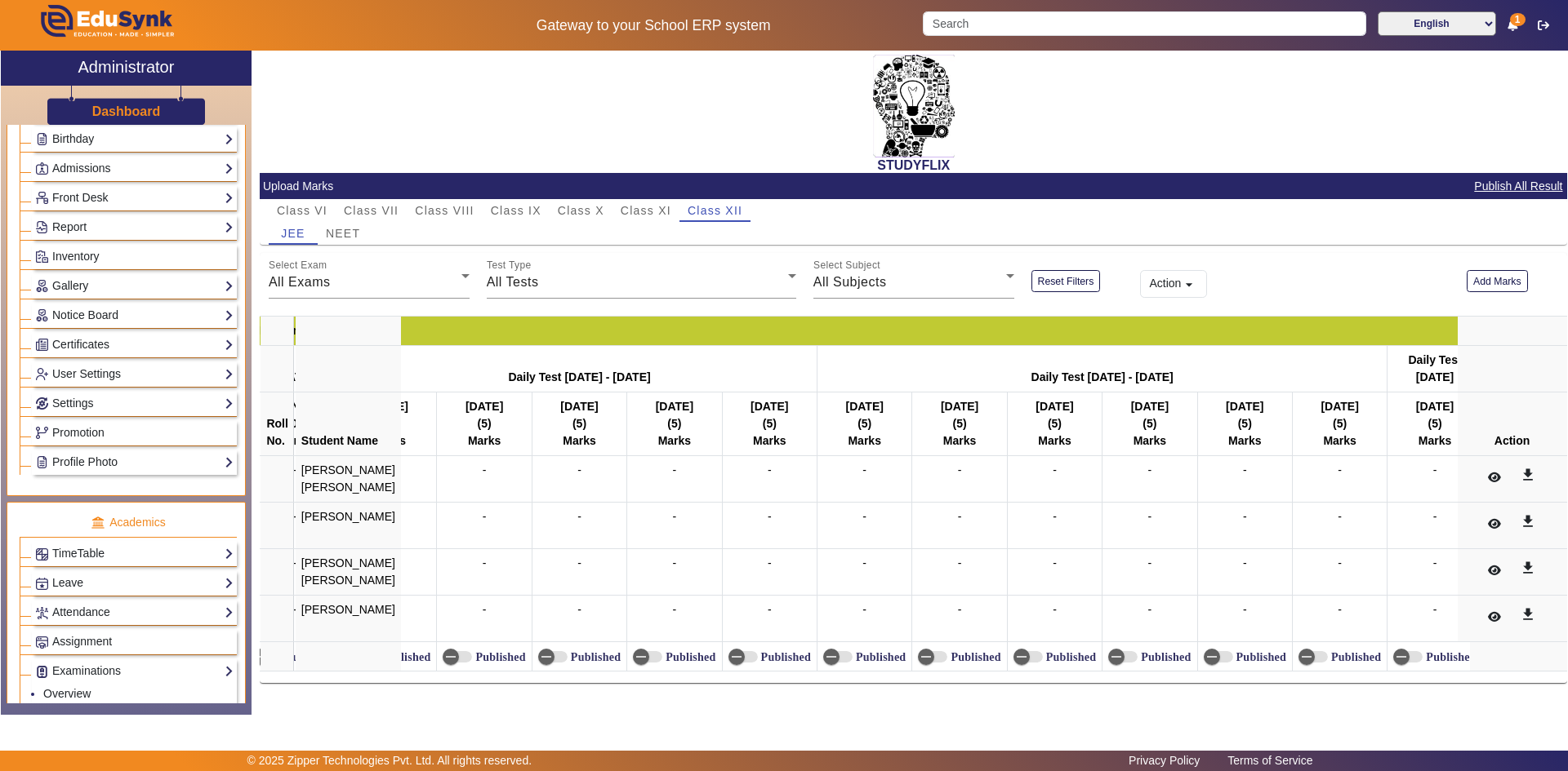
scroll to position [0, 0]
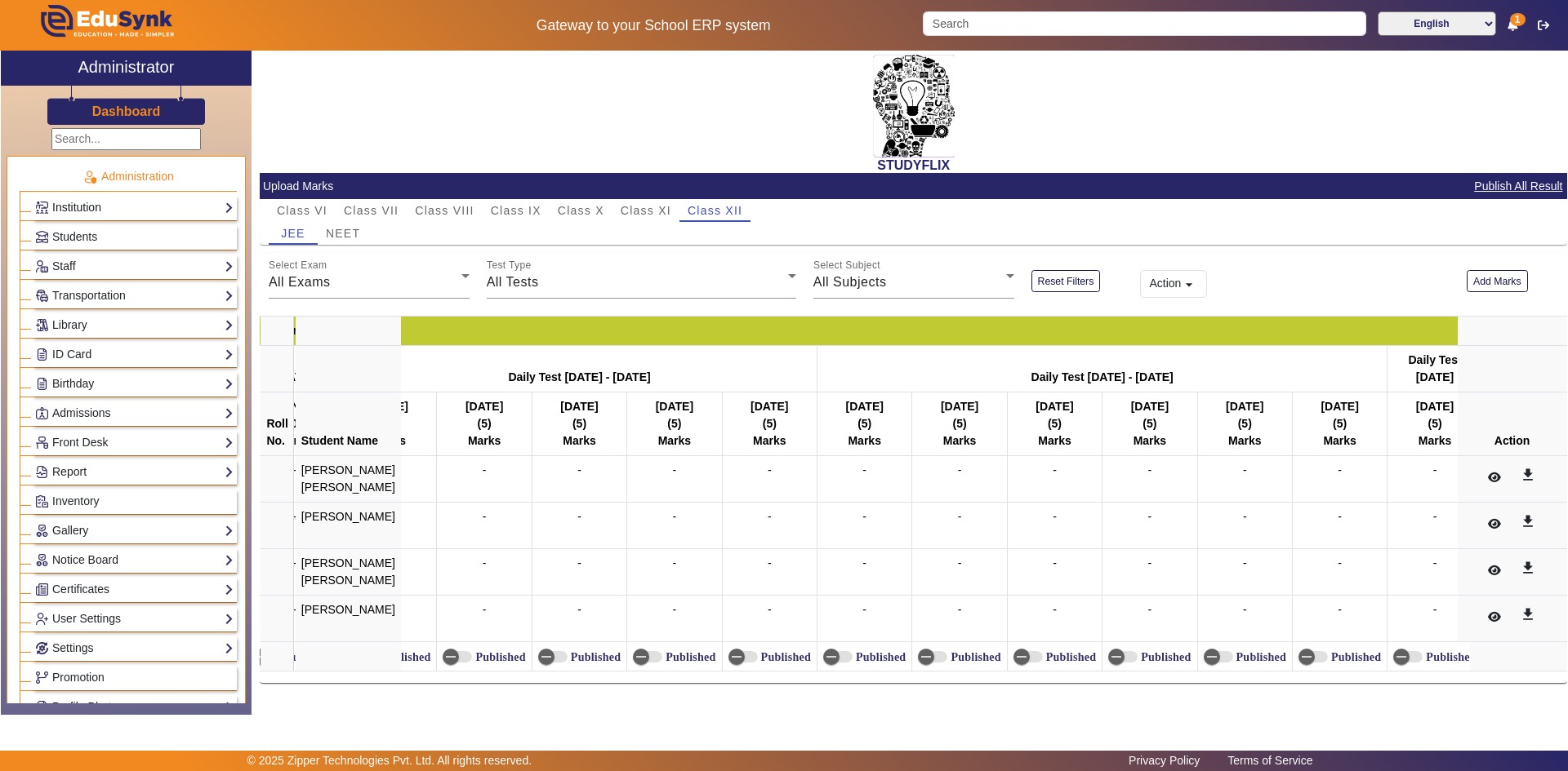
drag, startPoint x: 96, startPoint y: 216, endPoint x: 118, endPoint y: 198, distance: 28.4
click at [99, 216] on link "Institution" at bounding box center [134, 207] width 199 height 19
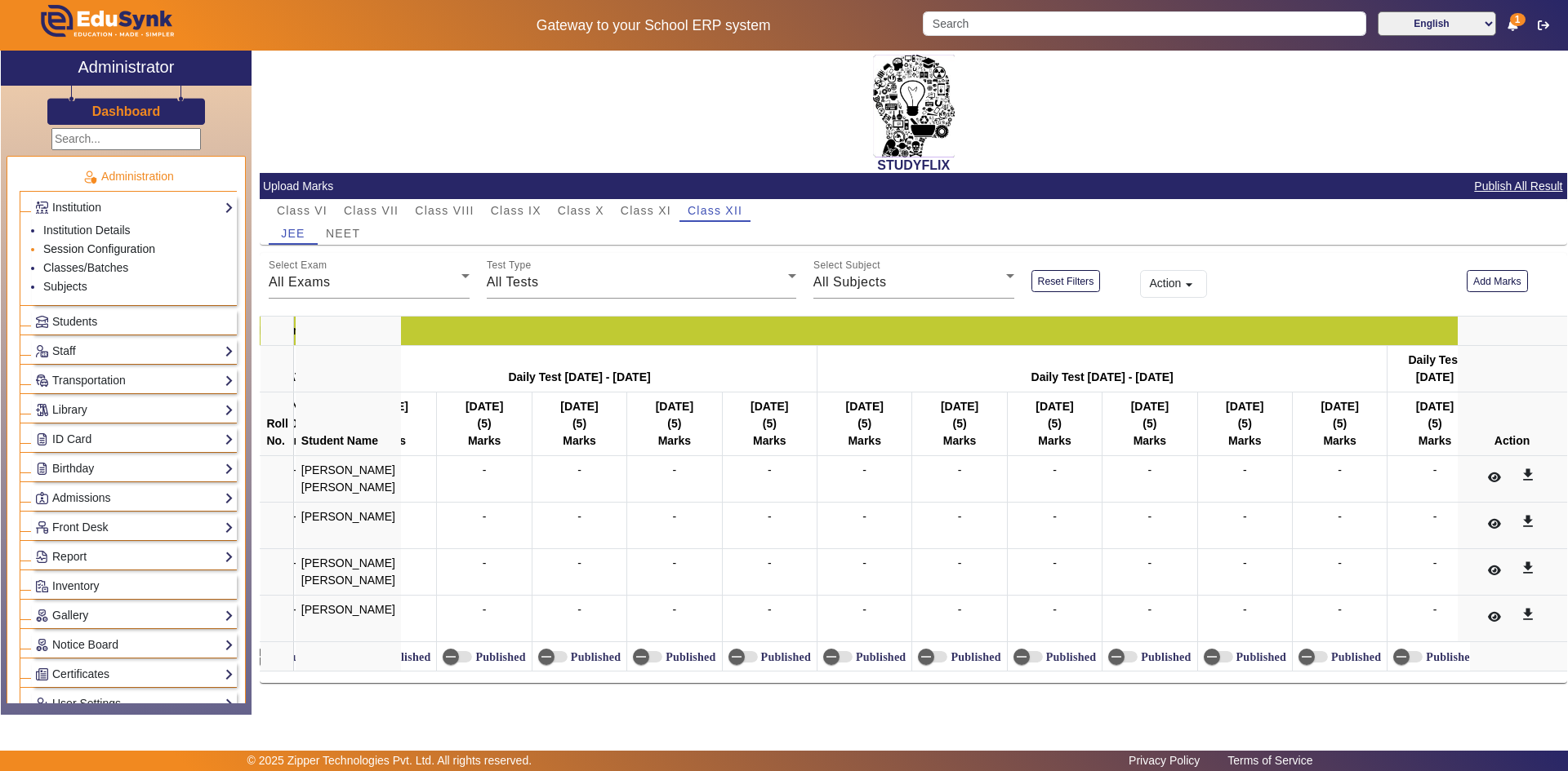
click at [79, 247] on link "Session Configuration" at bounding box center [99, 249] width 112 height 13
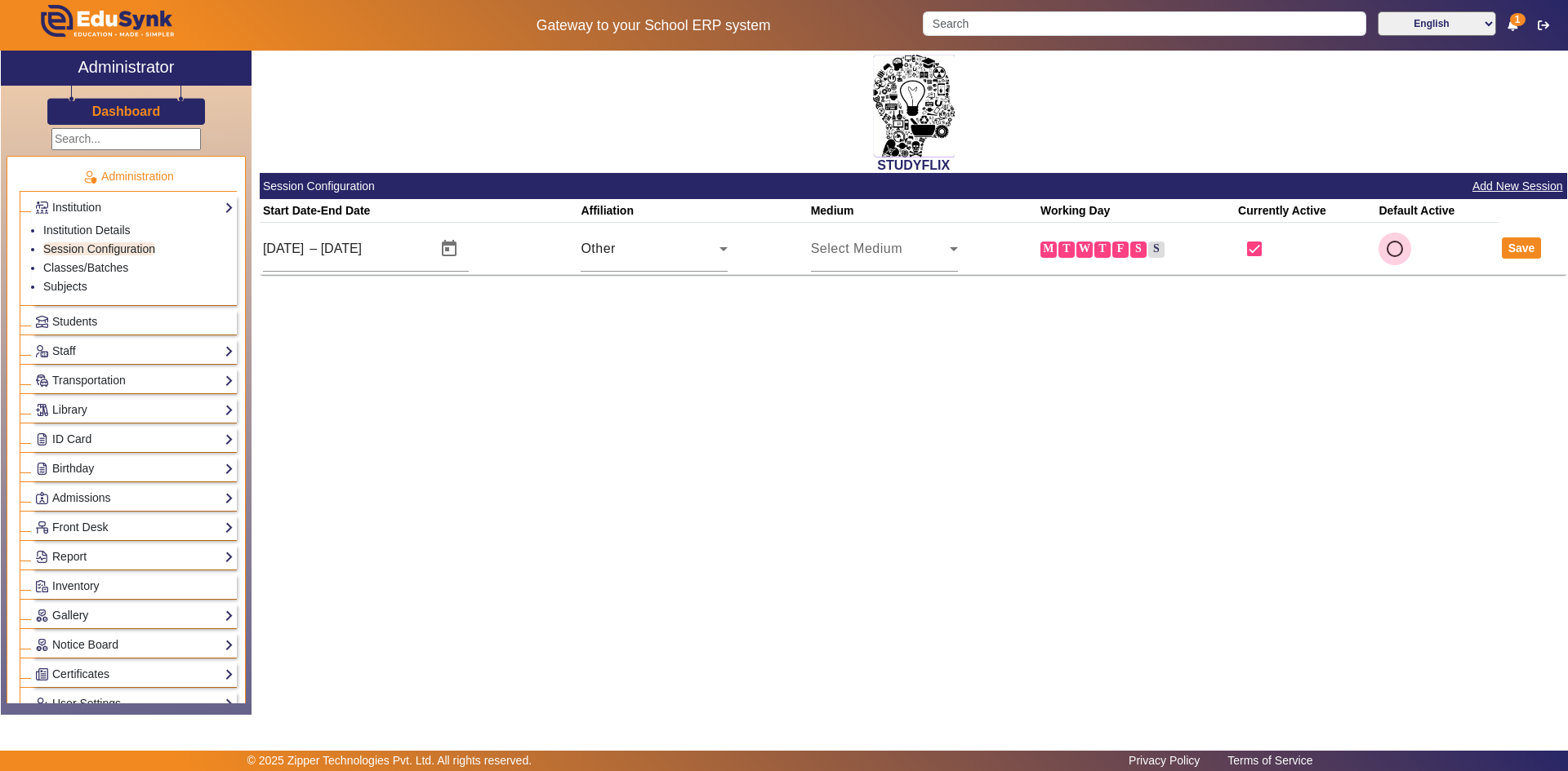
click at [1391, 251] on input "radio" at bounding box center [1395, 249] width 33 height 33
click at [1521, 187] on button "Add New Session" at bounding box center [1517, 186] width 94 height 20
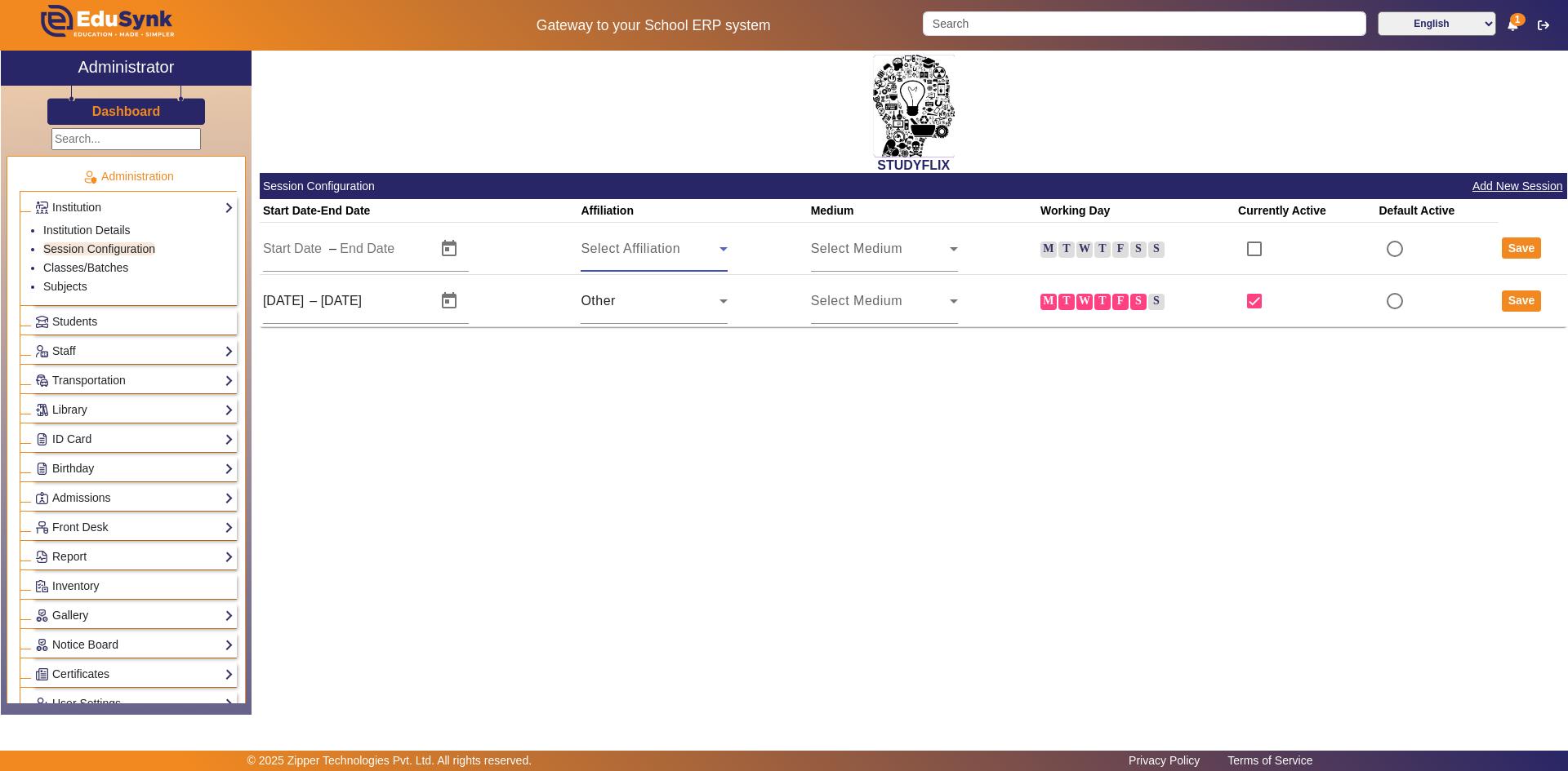
click at [652, 250] on span "Select Affiliation" at bounding box center [630, 248] width 100 height 14
click at [784, 385] on div at bounding box center [784, 386] width 1568 height 771
click at [666, 258] on div "Select Affiliation" at bounding box center [650, 249] width 139 height 20
click at [847, 256] on div at bounding box center [784, 386] width 1568 height 771
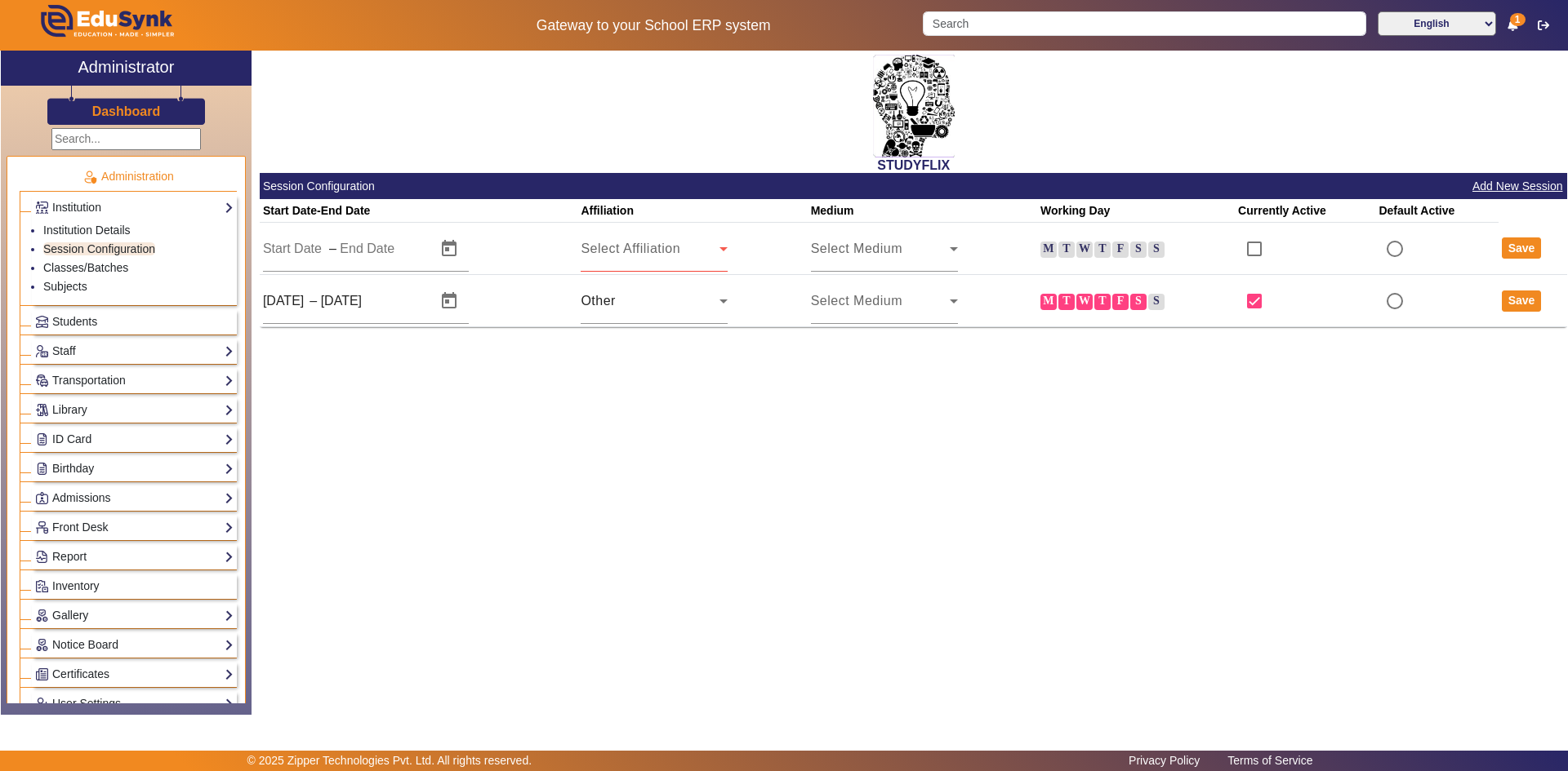
click at [847, 256] on div "Select Medium" at bounding box center [880, 249] width 139 height 20
click at [1016, 398] on div at bounding box center [784, 386] width 1568 height 771
click at [651, 358] on div "STUDYFLIX Session Configuration Add New Session Start Date-End Date Affiliation…" at bounding box center [909, 374] width 1316 height 647
click at [94, 229] on link "Institution Details" at bounding box center [87, 230] width 87 height 13
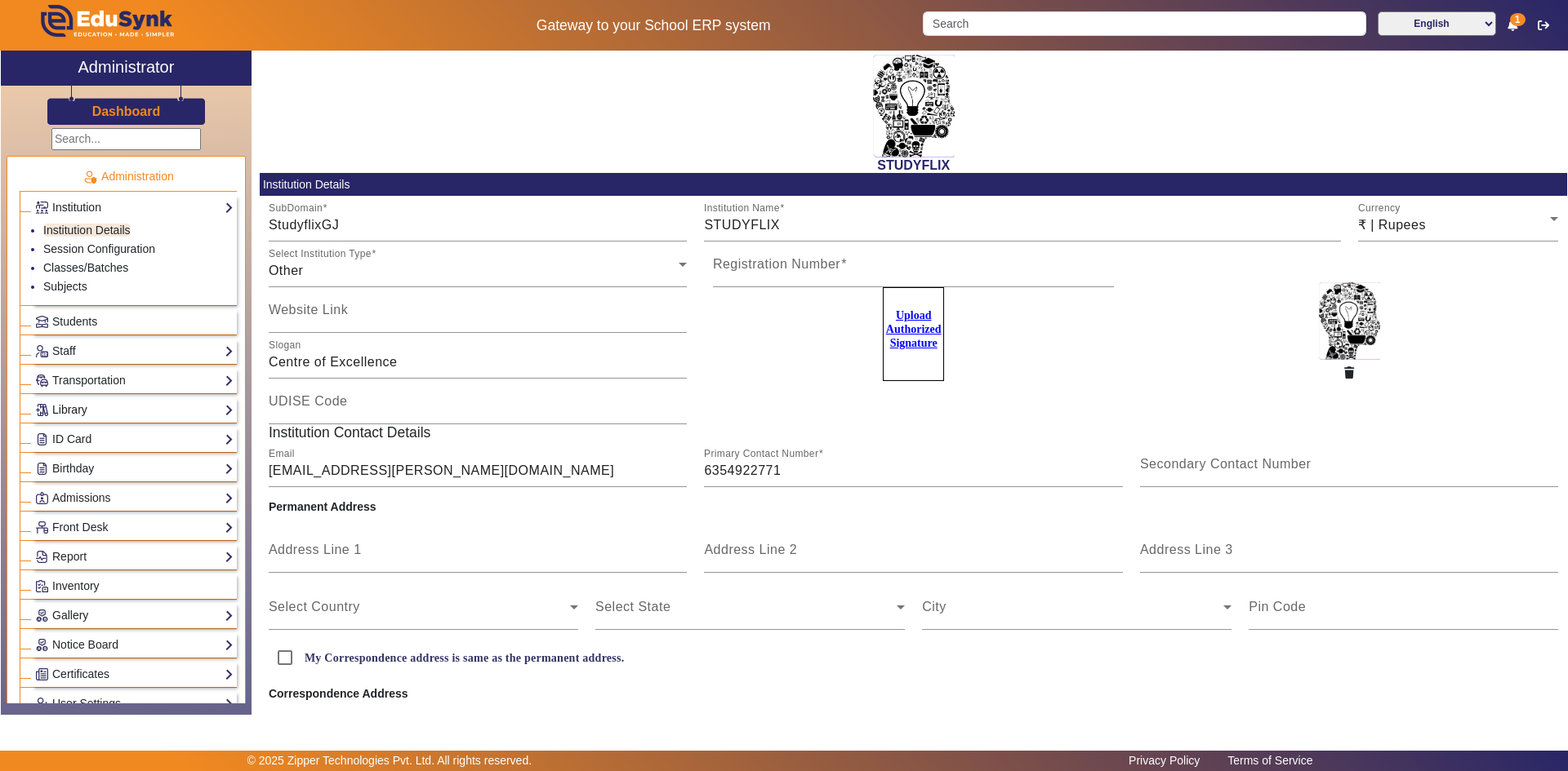
click at [84, 409] on link "Library" at bounding box center [134, 410] width 199 height 19
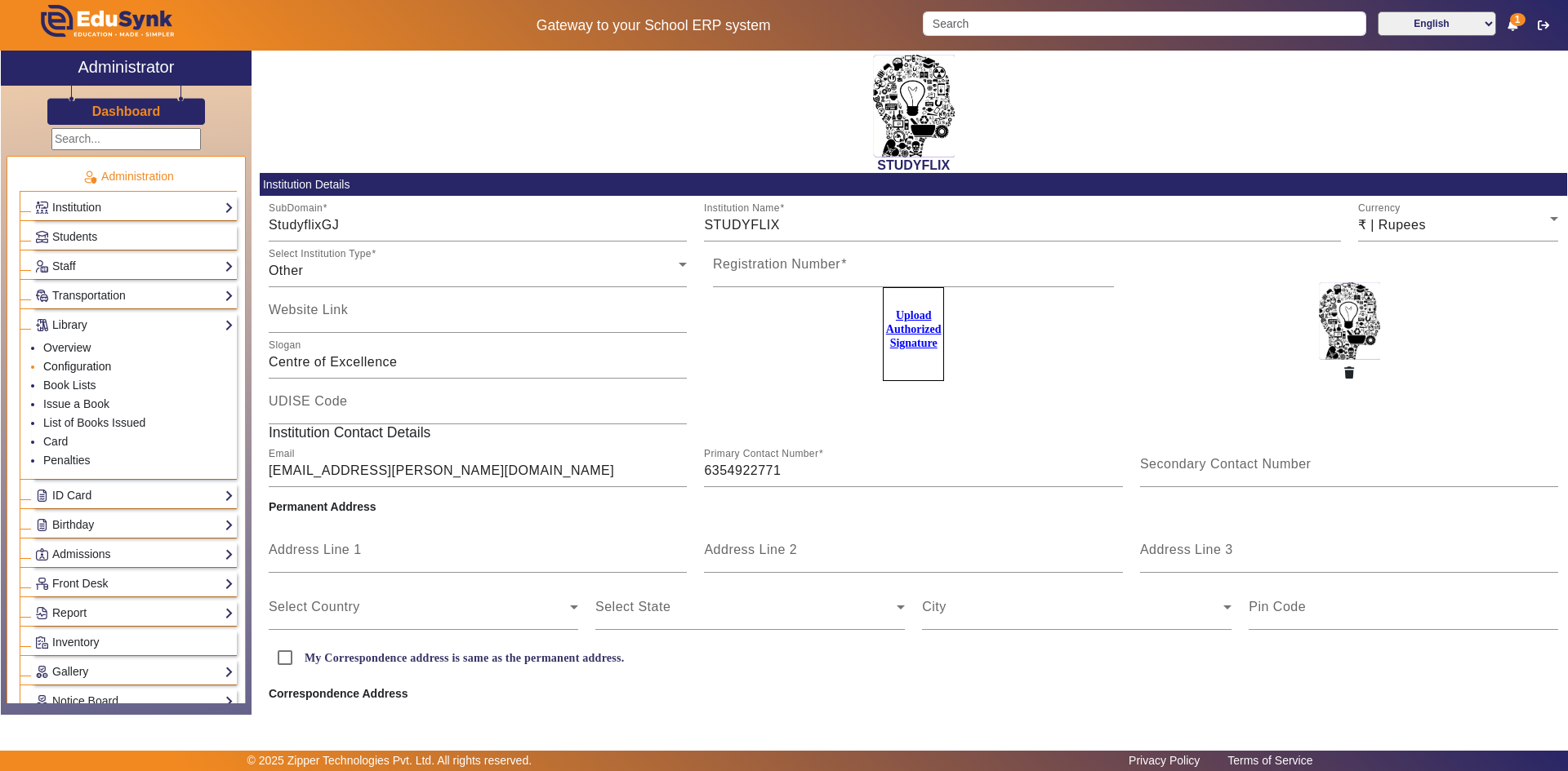
click at [74, 368] on link "Configuration" at bounding box center [77, 367] width 68 height 13
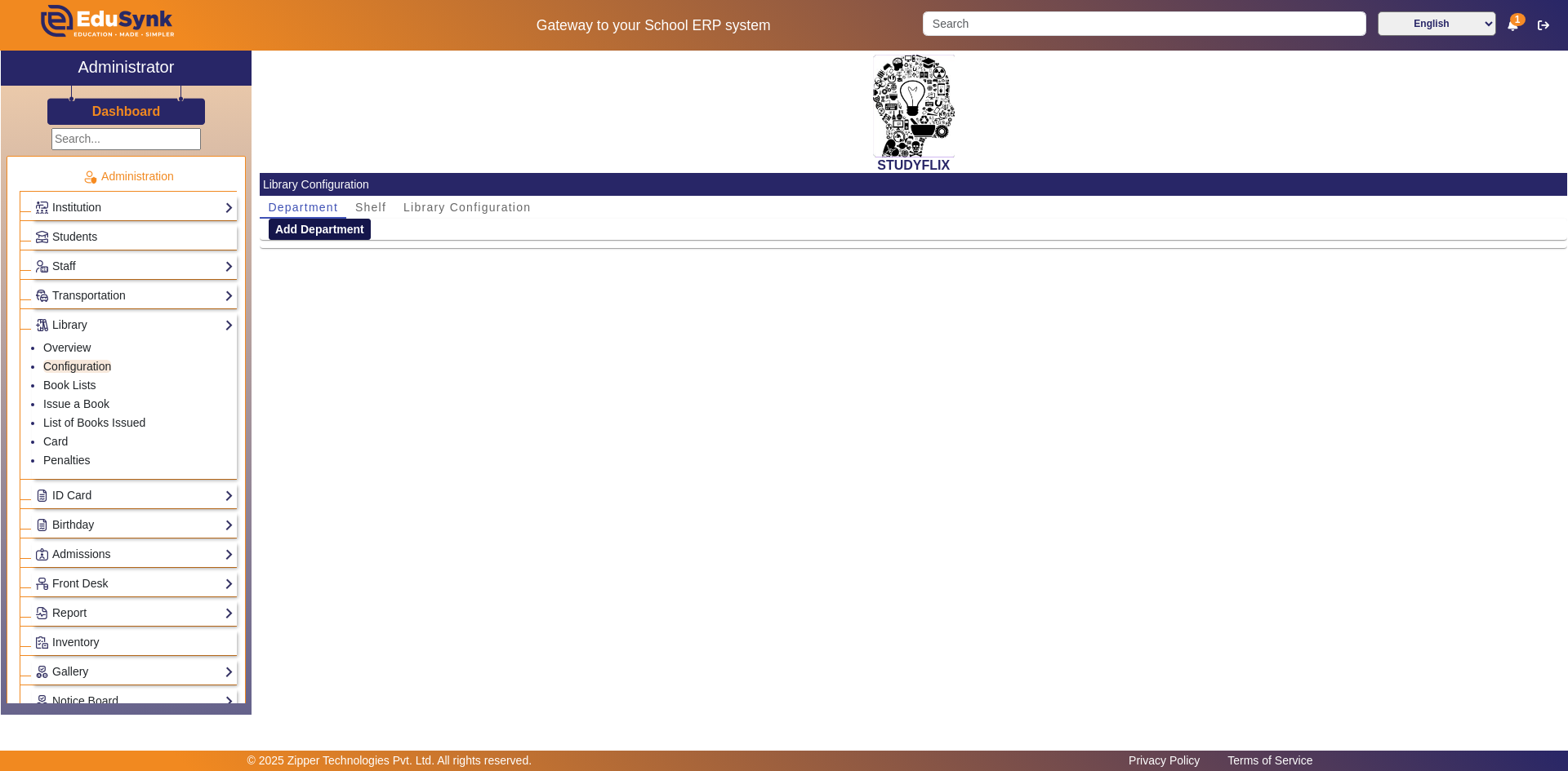
click at [329, 236] on button "Add Department" at bounding box center [319, 230] width 102 height 21
click at [338, 250] on input "Department Name" at bounding box center [423, 248] width 310 height 20
click at [376, 213] on span "Shelf" at bounding box center [371, 207] width 31 height 11
click at [422, 208] on span "Library Configuration" at bounding box center [467, 207] width 127 height 11
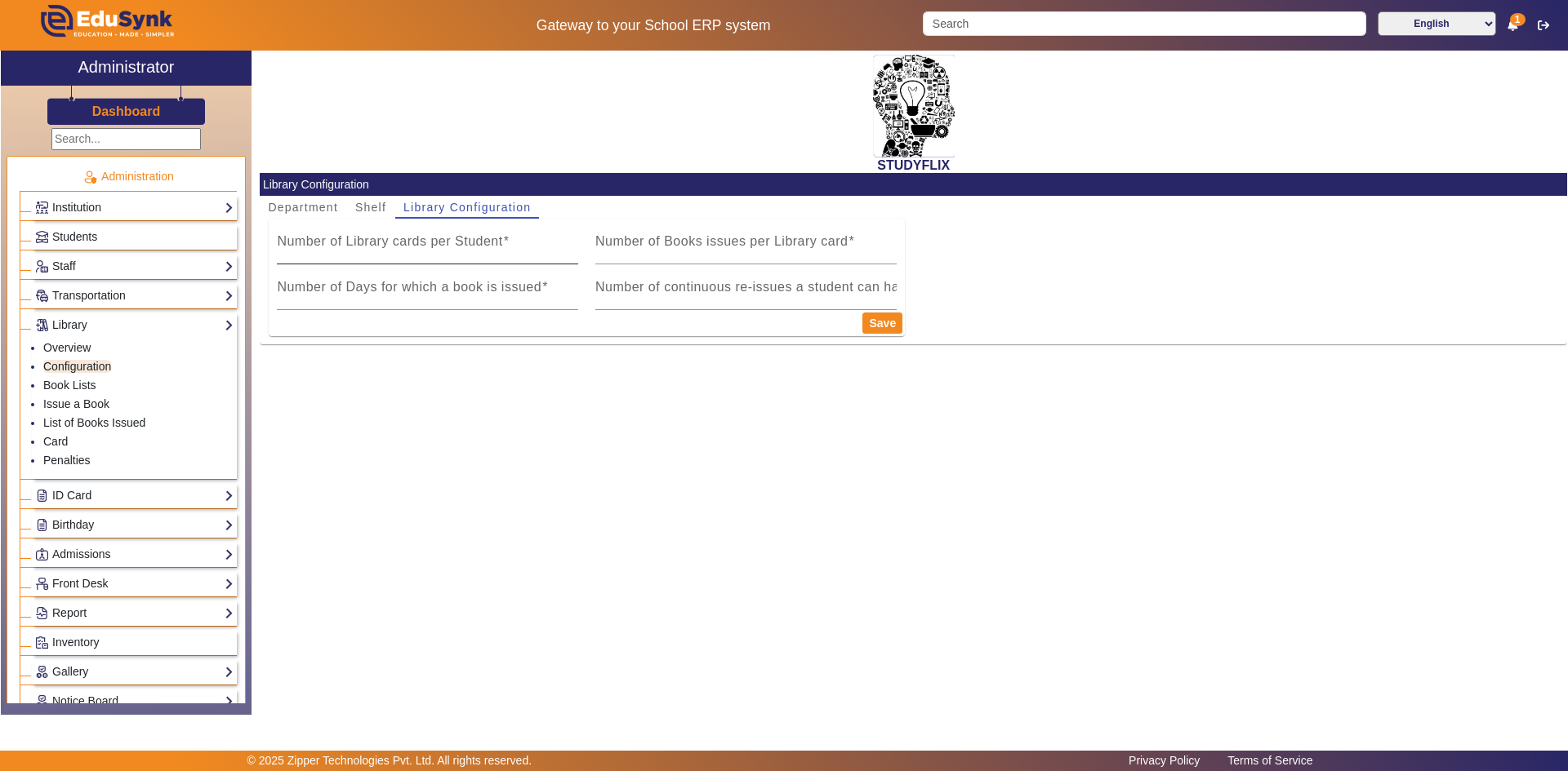
click at [400, 244] on mat-label "Number of Library cards per Student" at bounding box center [390, 241] width 226 height 14
click at [400, 244] on input "Number of Library cards per Student" at bounding box center [427, 248] width 302 height 20
type input "-1"
click at [567, 256] on input "-1" at bounding box center [427, 248] width 302 height 20
click at [623, 247] on mat-label "Number of Books issues per Library card" at bounding box center [721, 241] width 252 height 14
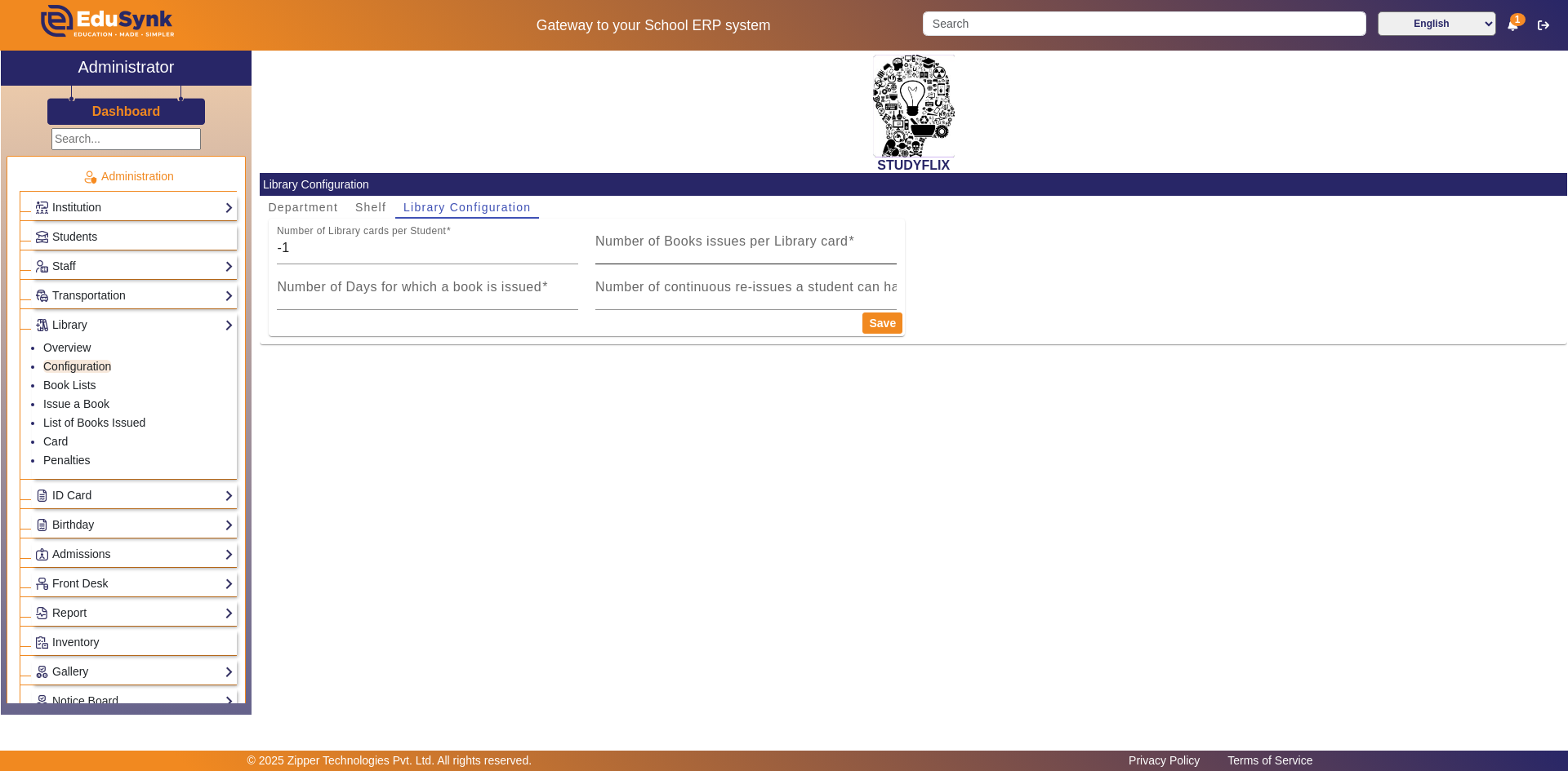
click at [623, 247] on input "Number of Books issues per Library card" at bounding box center [745, 248] width 302 height 20
click at [713, 270] on div "Number of continuous re-issues a student can have" at bounding box center [745, 287] width 302 height 46
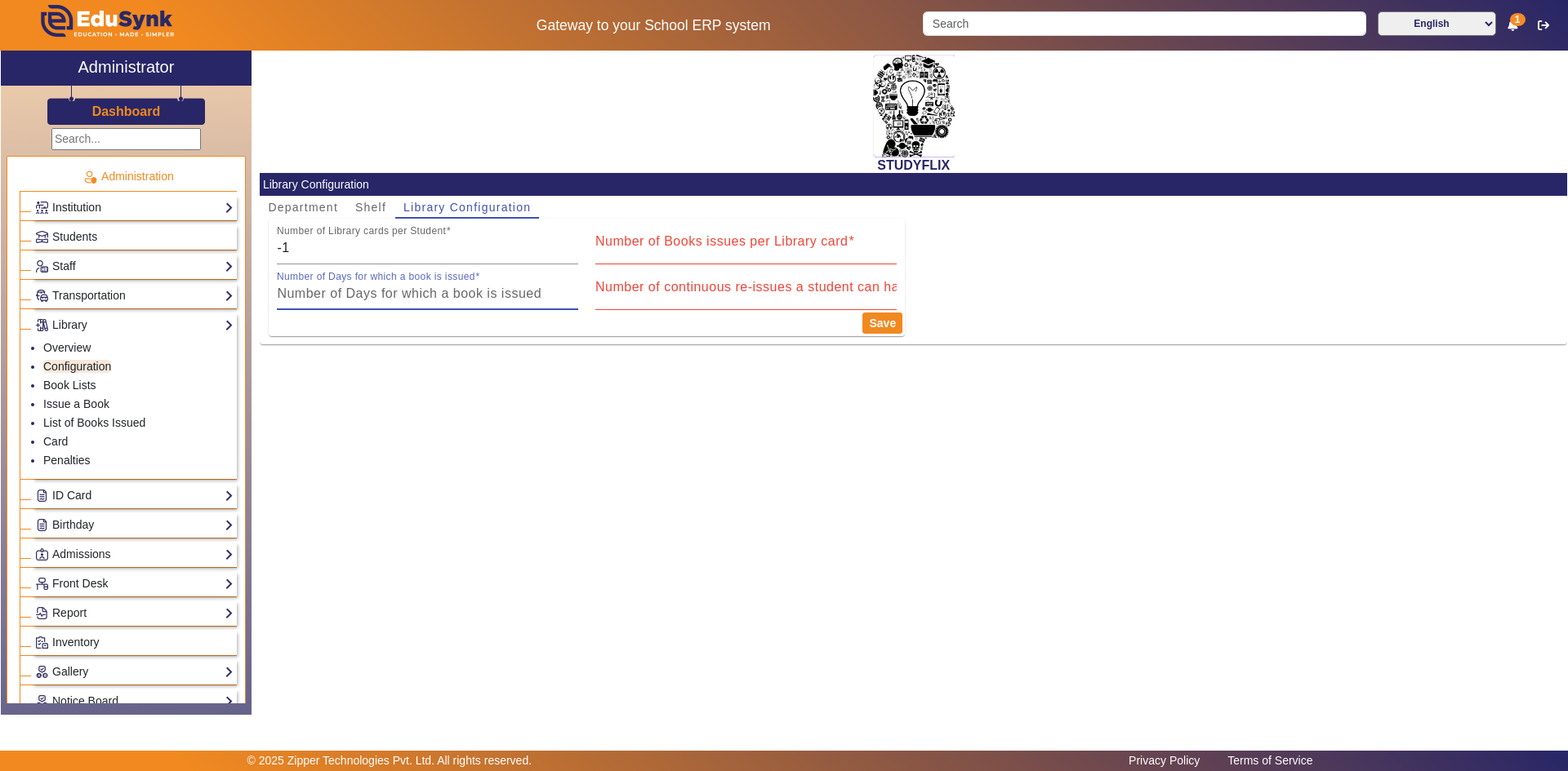
click at [532, 296] on input "Number of Days for which a book is issued" at bounding box center [427, 294] width 302 height 20
click at [532, 295] on input "Number of Days for which a book is issued" at bounding box center [427, 294] width 302 height 20
click at [82, 408] on link "Issue a Book" at bounding box center [76, 404] width 66 height 13
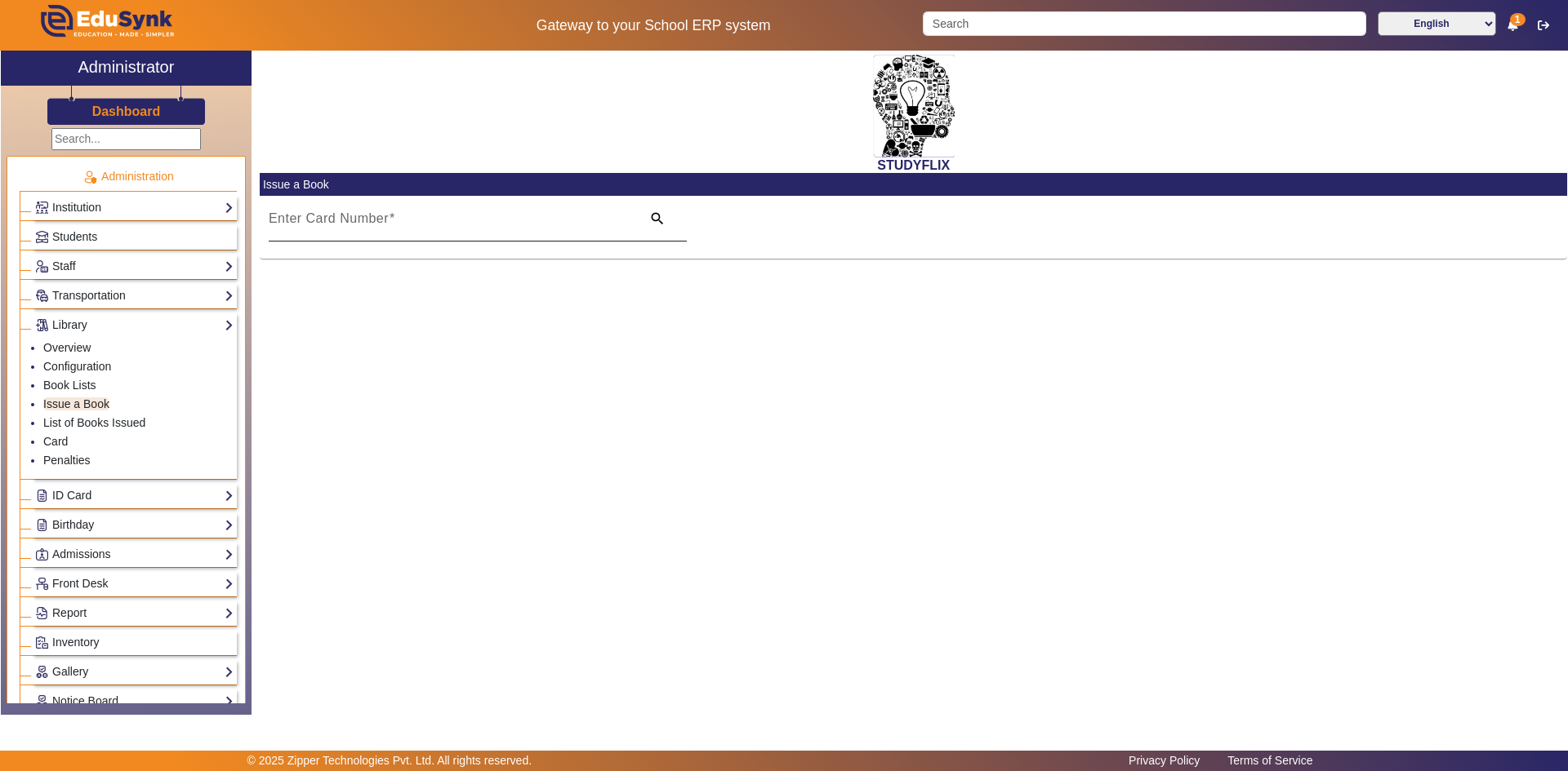
click at [409, 209] on div "Enter Card Number" at bounding box center [450, 219] width 364 height 46
click at [395, 223] on input "Enter Card Number" at bounding box center [450, 225] width 364 height 20
click at [102, 426] on link "List of Books Issued" at bounding box center [94, 423] width 102 height 13
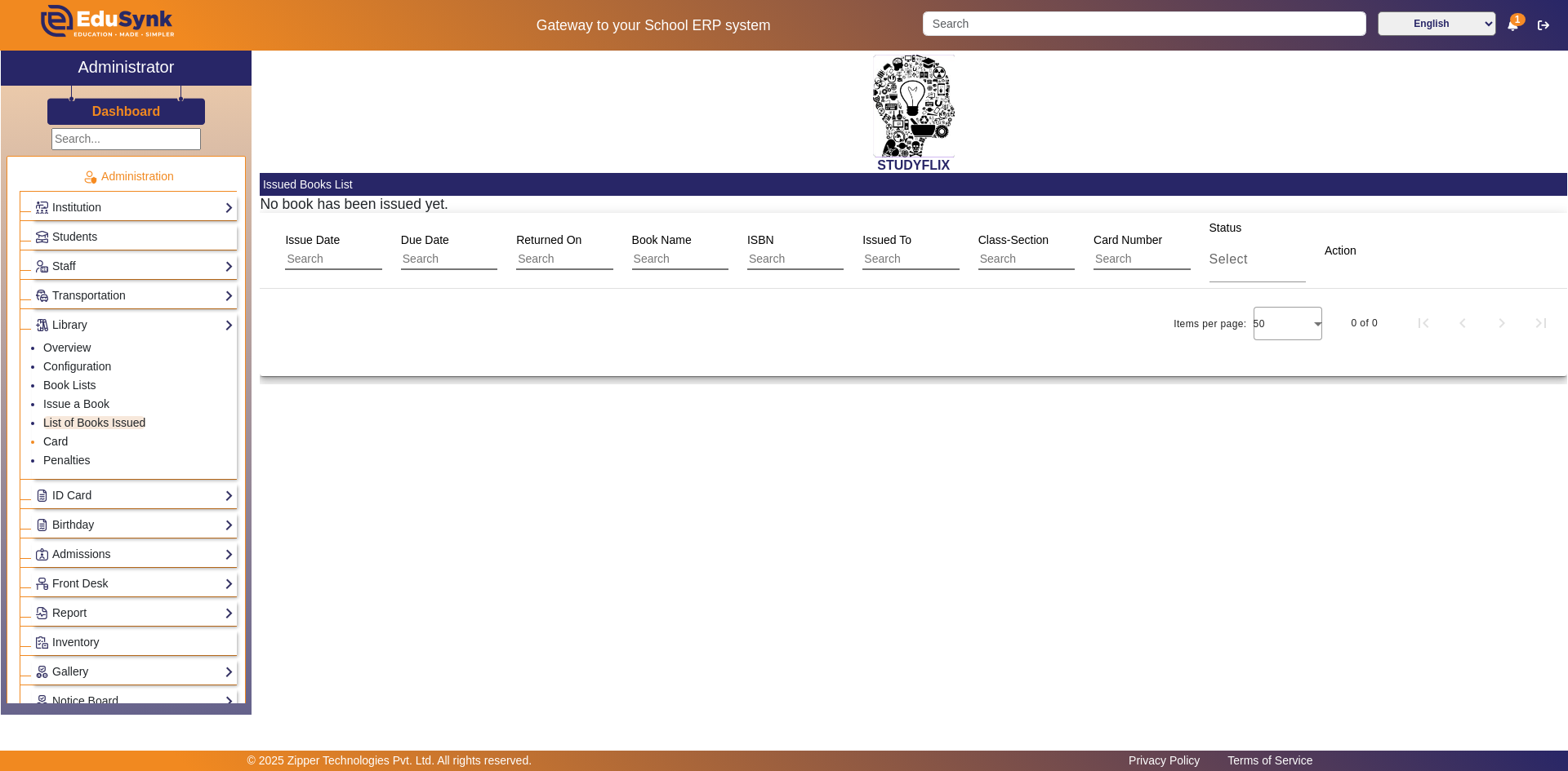
click at [59, 443] on link "Card" at bounding box center [56, 442] width 25 height 13
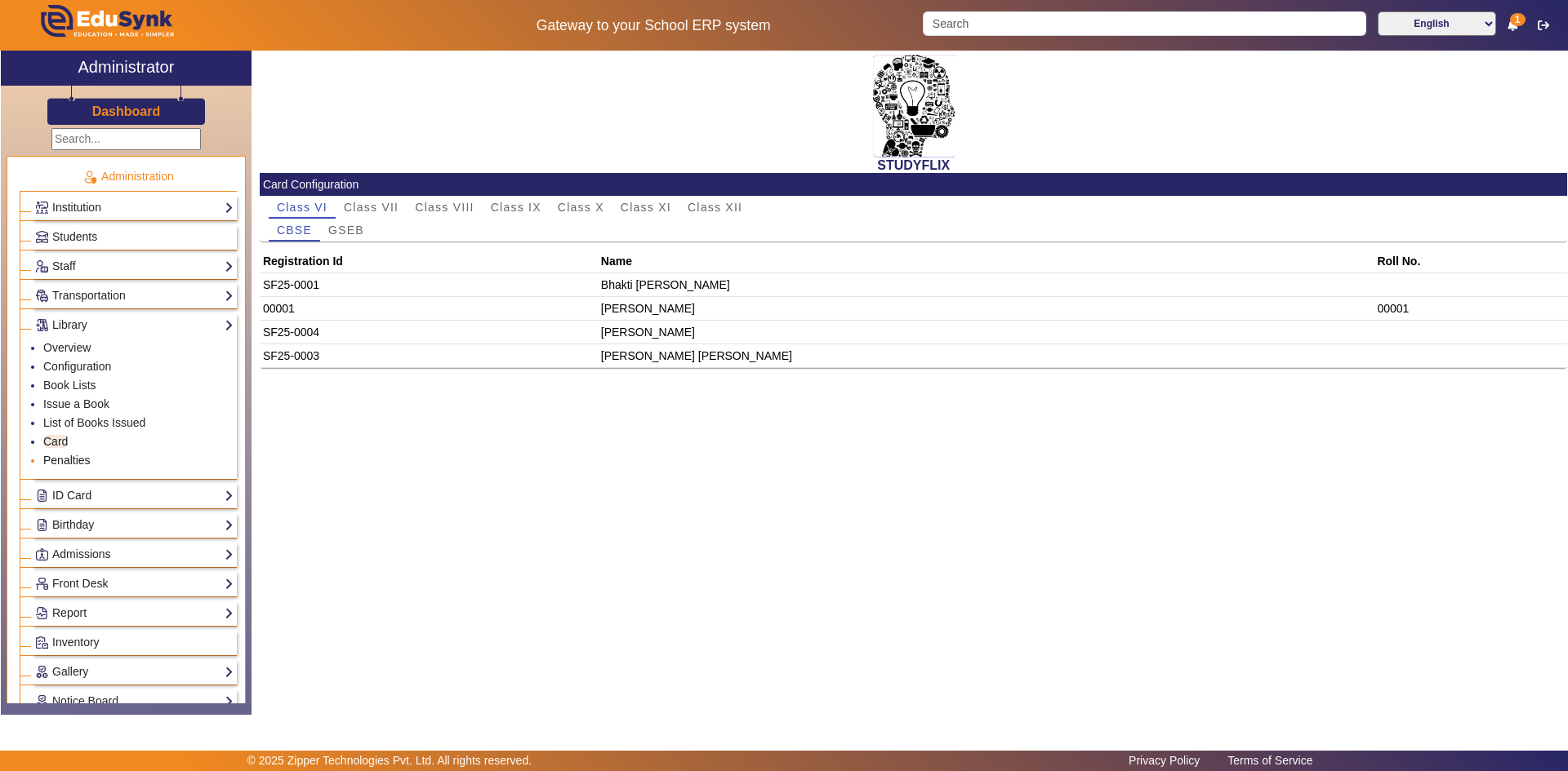
click at [64, 456] on link "Penalties" at bounding box center [67, 461] width 47 height 13
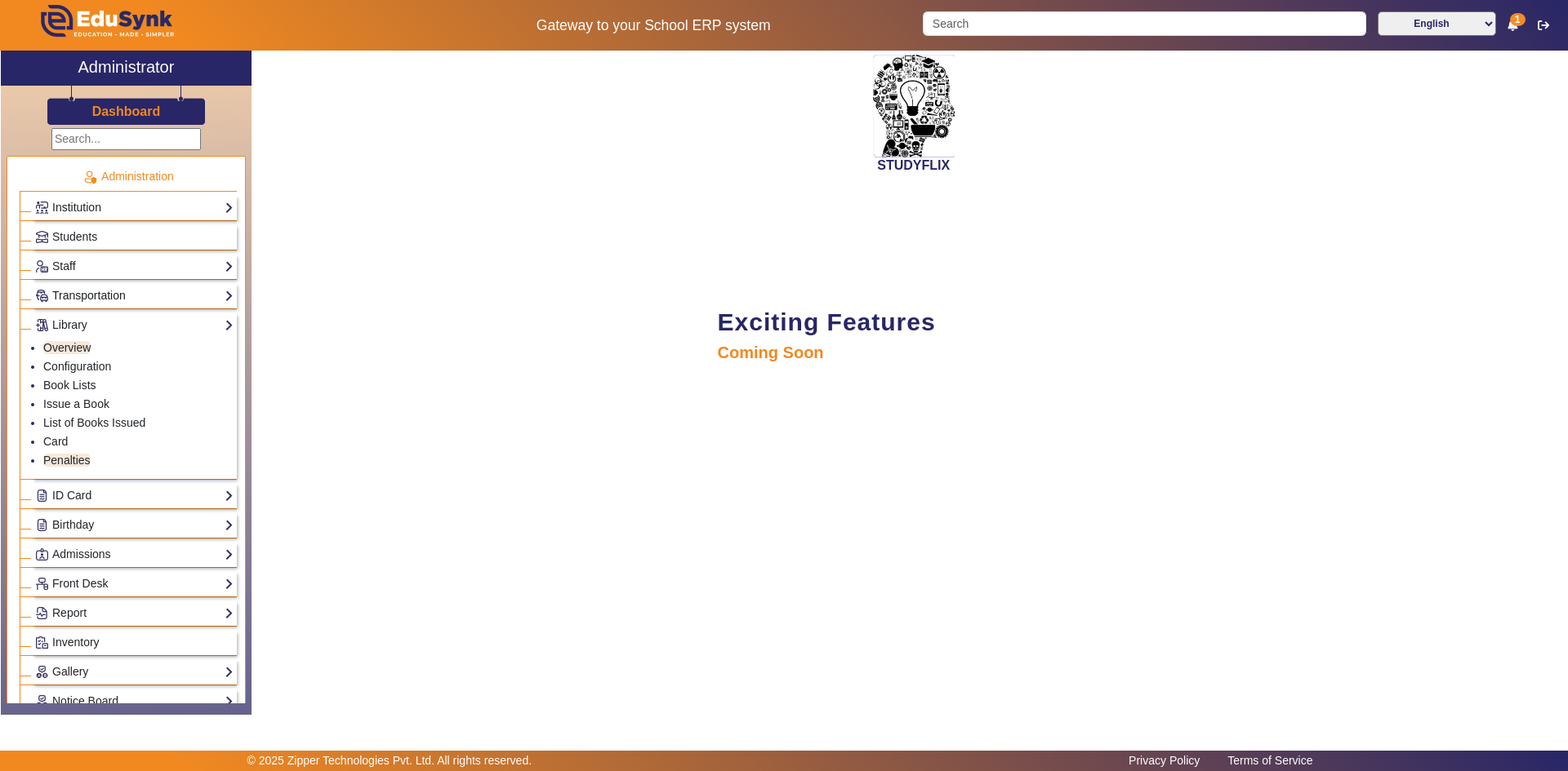
click at [102, 298] on link "Transportation" at bounding box center [134, 296] width 199 height 19
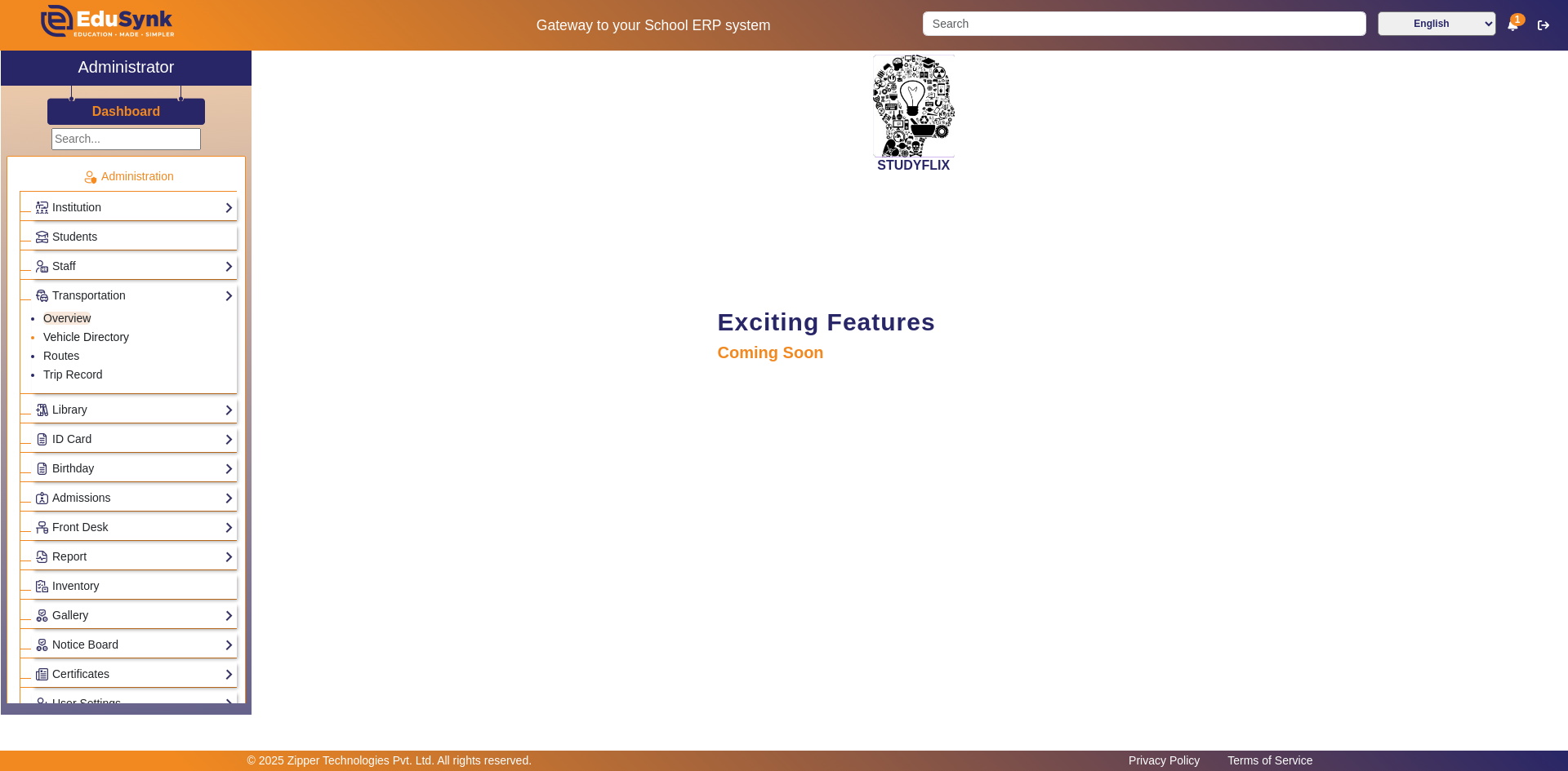
click at [65, 340] on link "Vehicle Directory" at bounding box center [86, 337] width 86 height 13
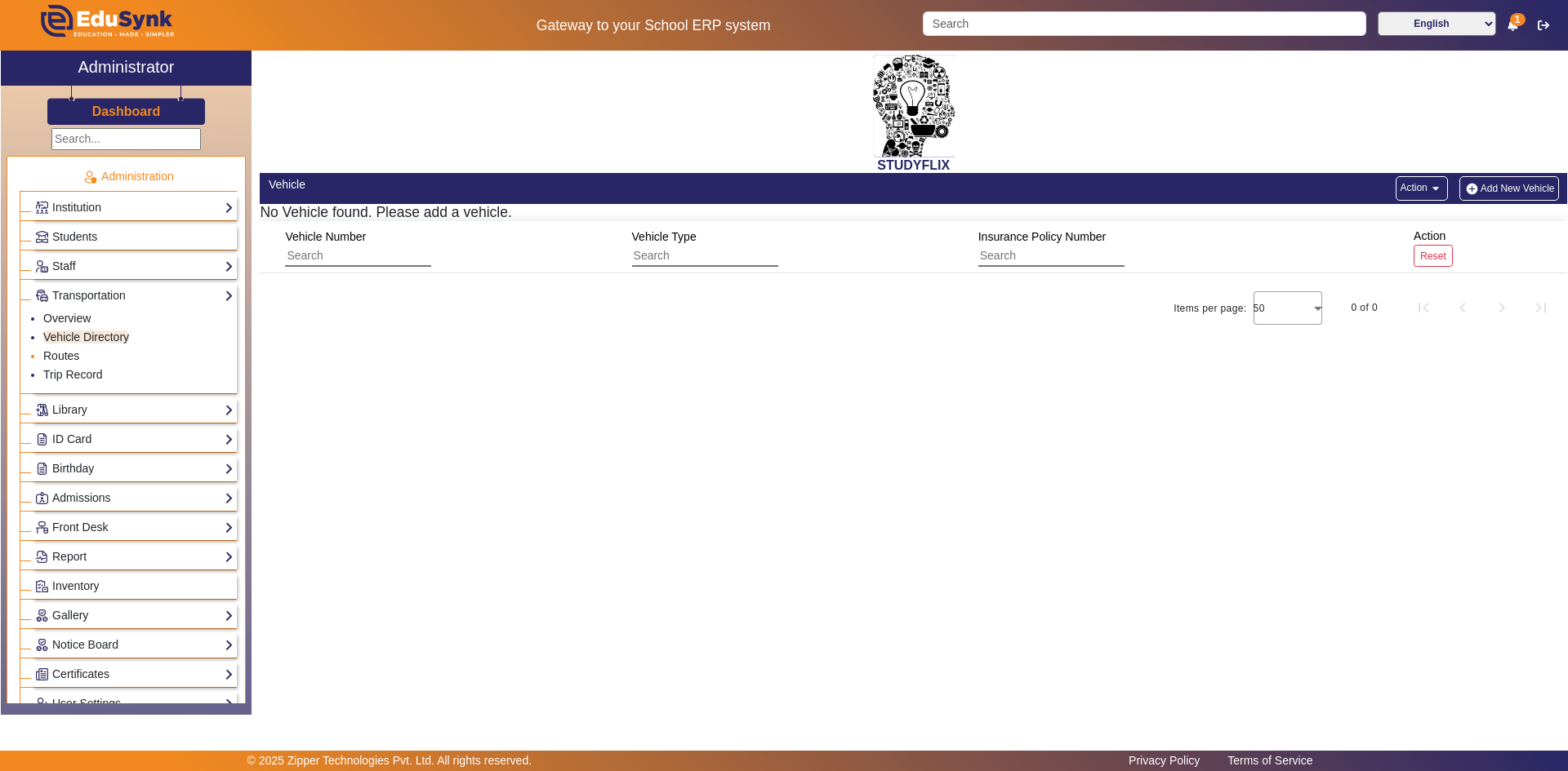
click at [63, 349] on li "Routes" at bounding box center [138, 357] width 190 height 19
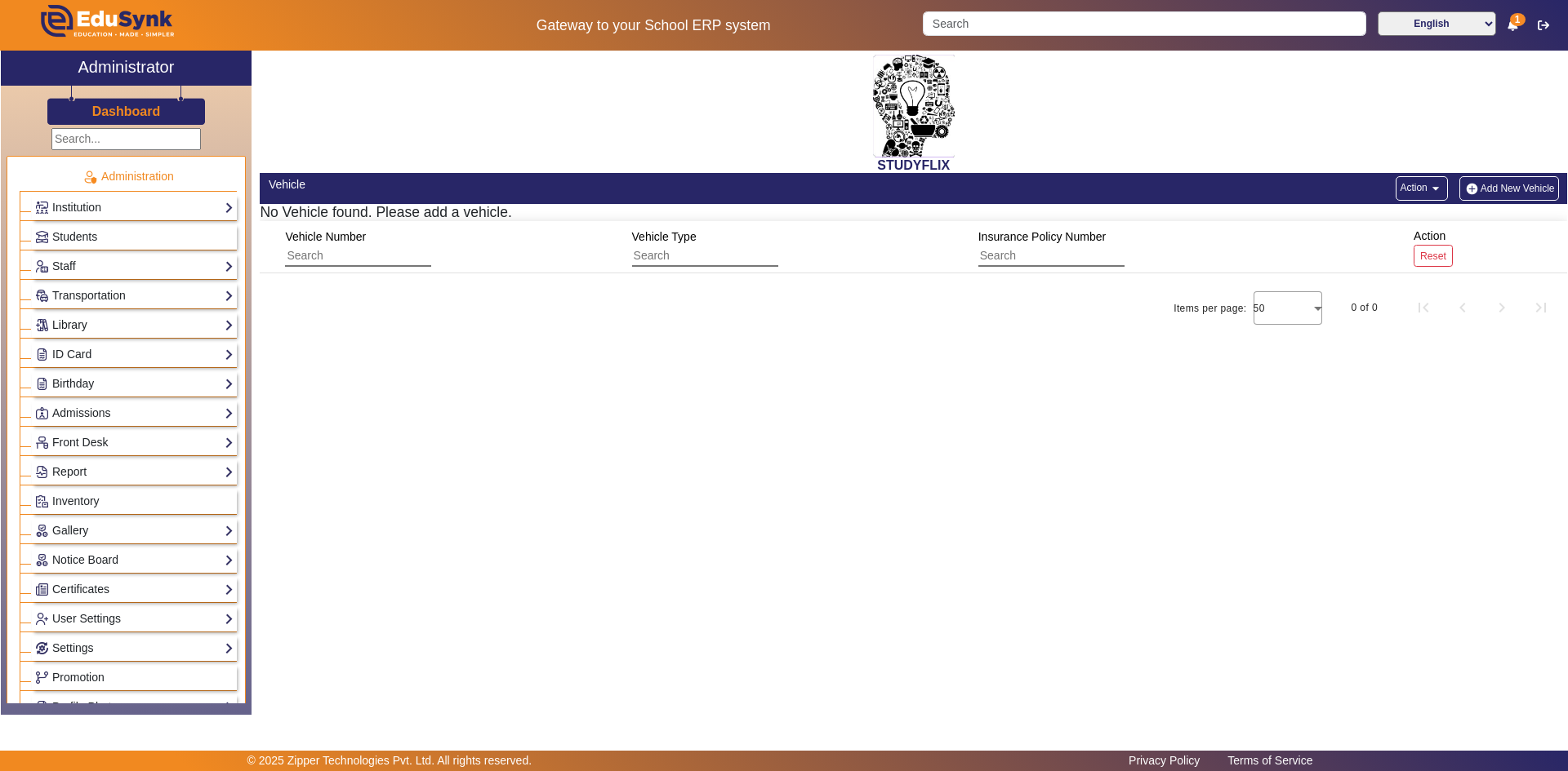
click at [69, 330] on link "Library" at bounding box center [134, 325] width 199 height 19
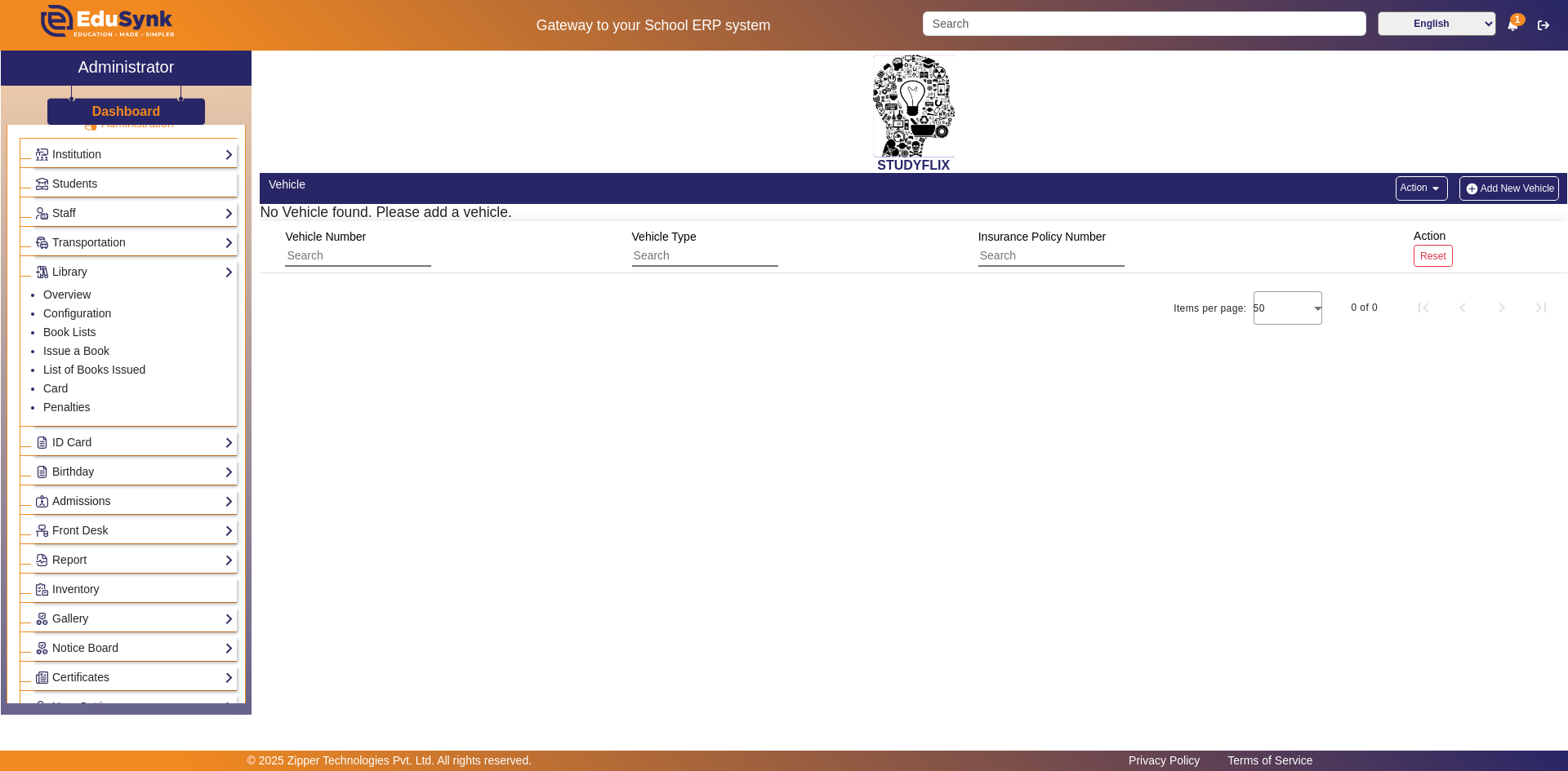
scroll to position [82, 0]
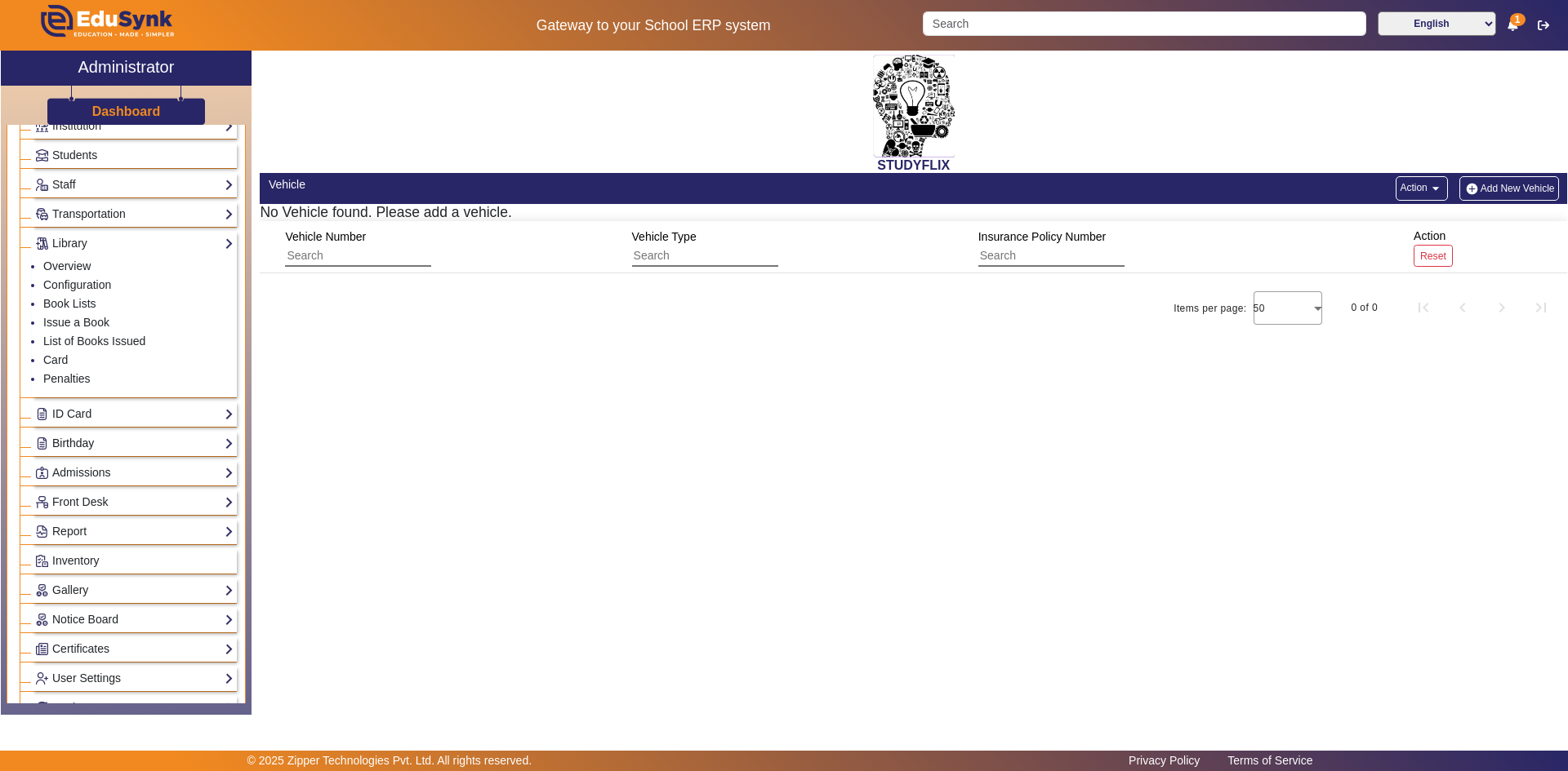
click at [94, 445] on link "Birthday" at bounding box center [134, 443] width 199 height 19
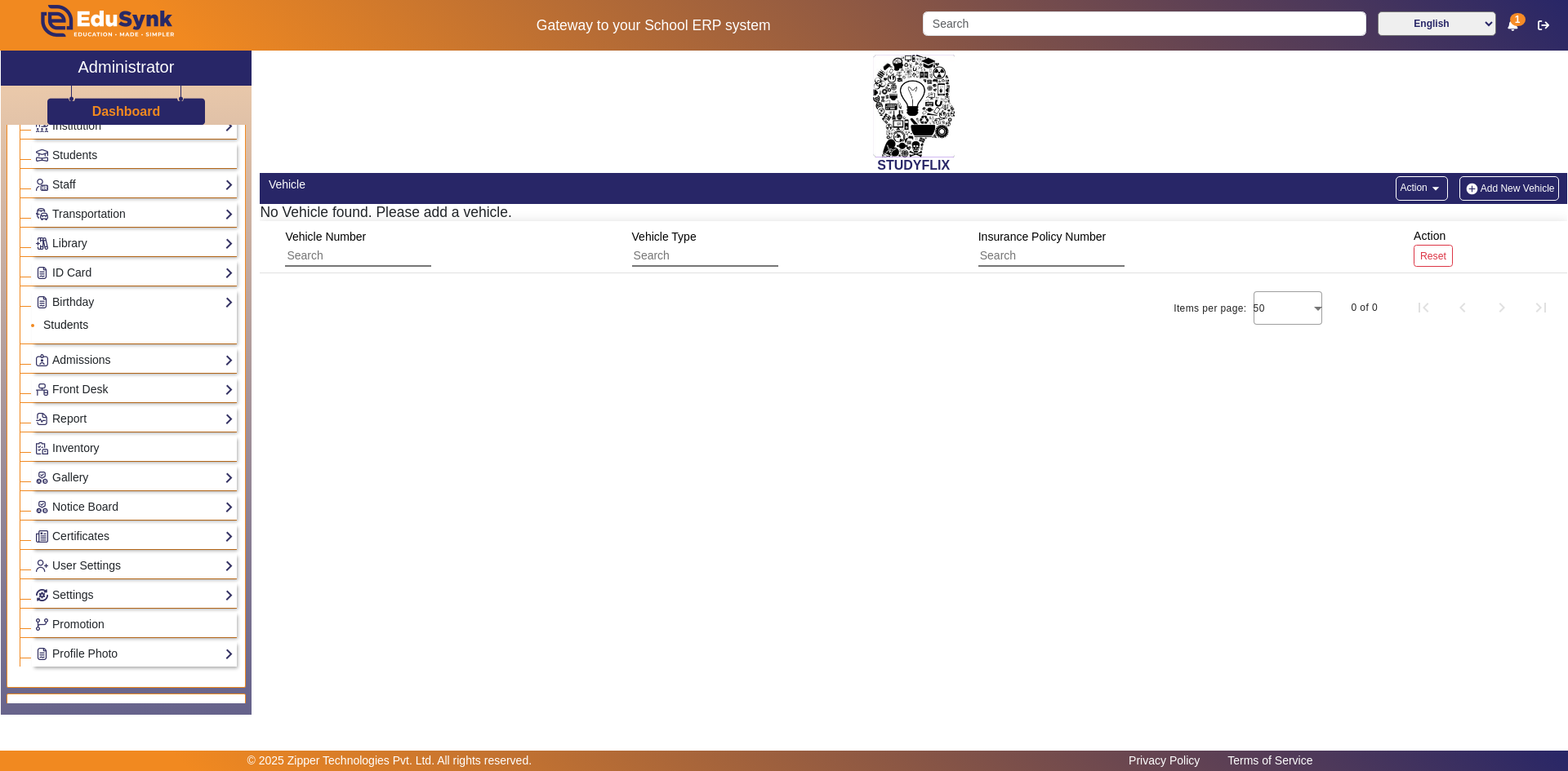
click at [62, 323] on link "Students" at bounding box center [65, 325] width 45 height 13
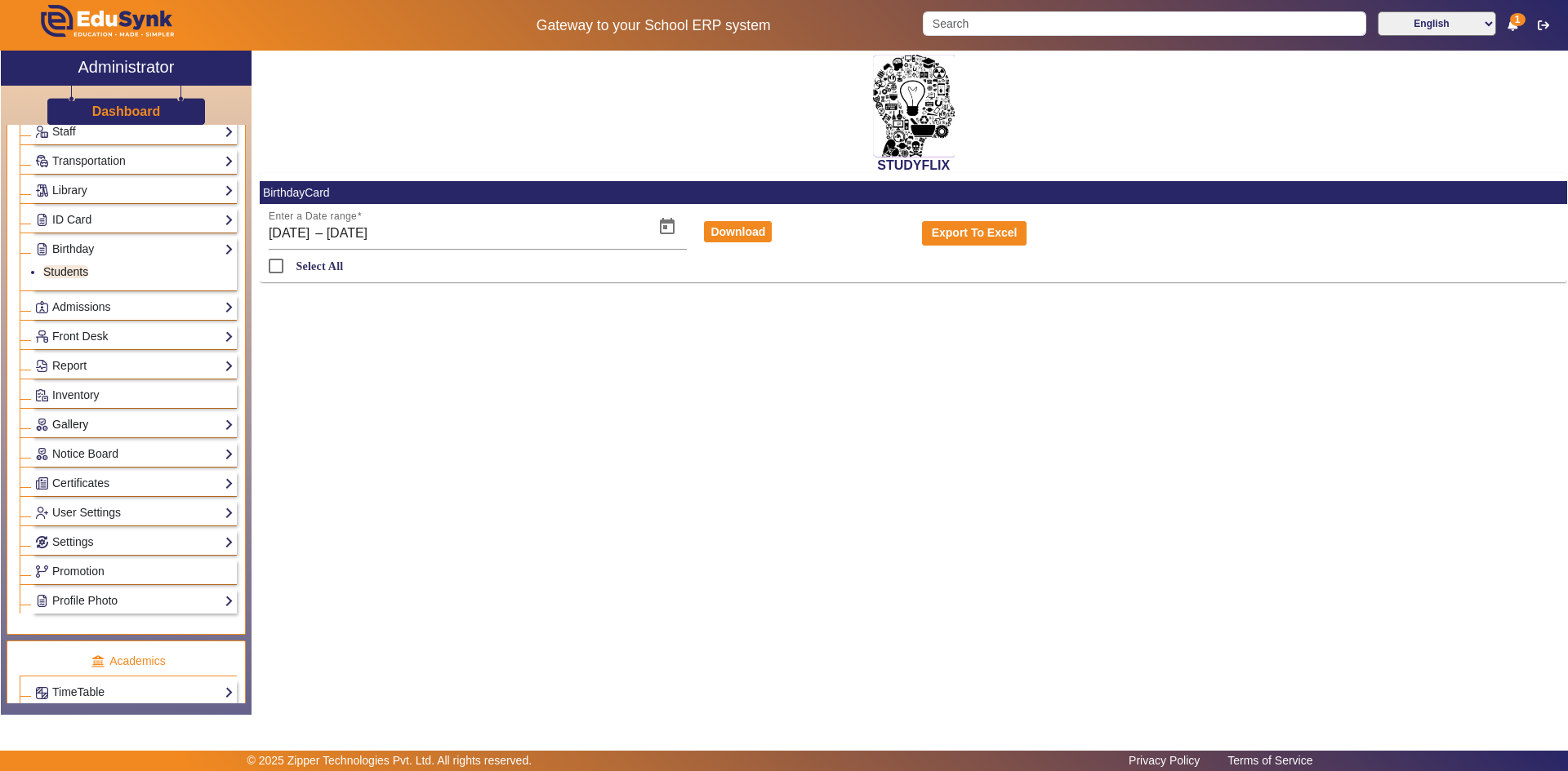
scroll to position [163, 0]
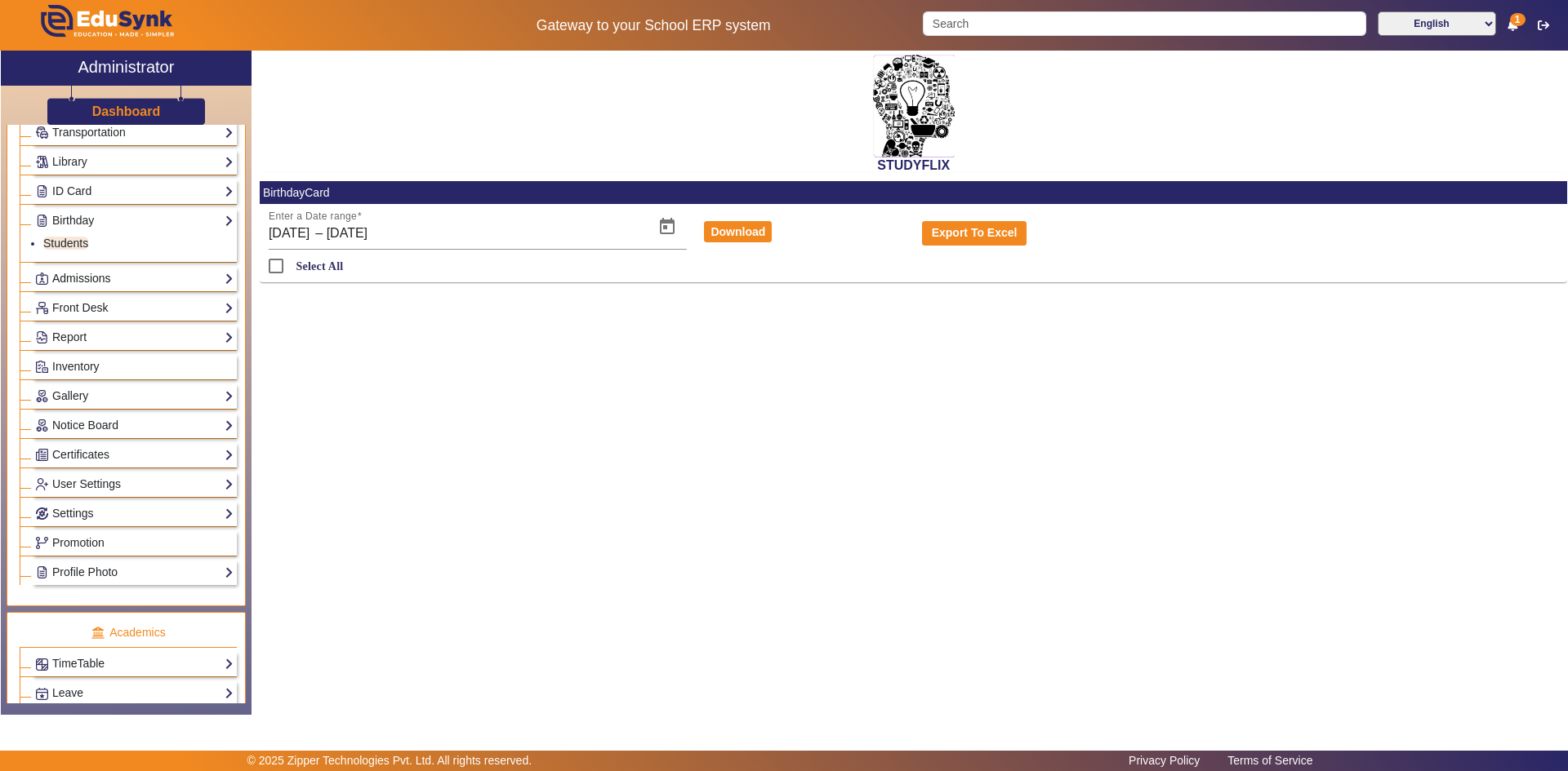
click at [86, 283] on link "Admissions" at bounding box center [134, 279] width 199 height 19
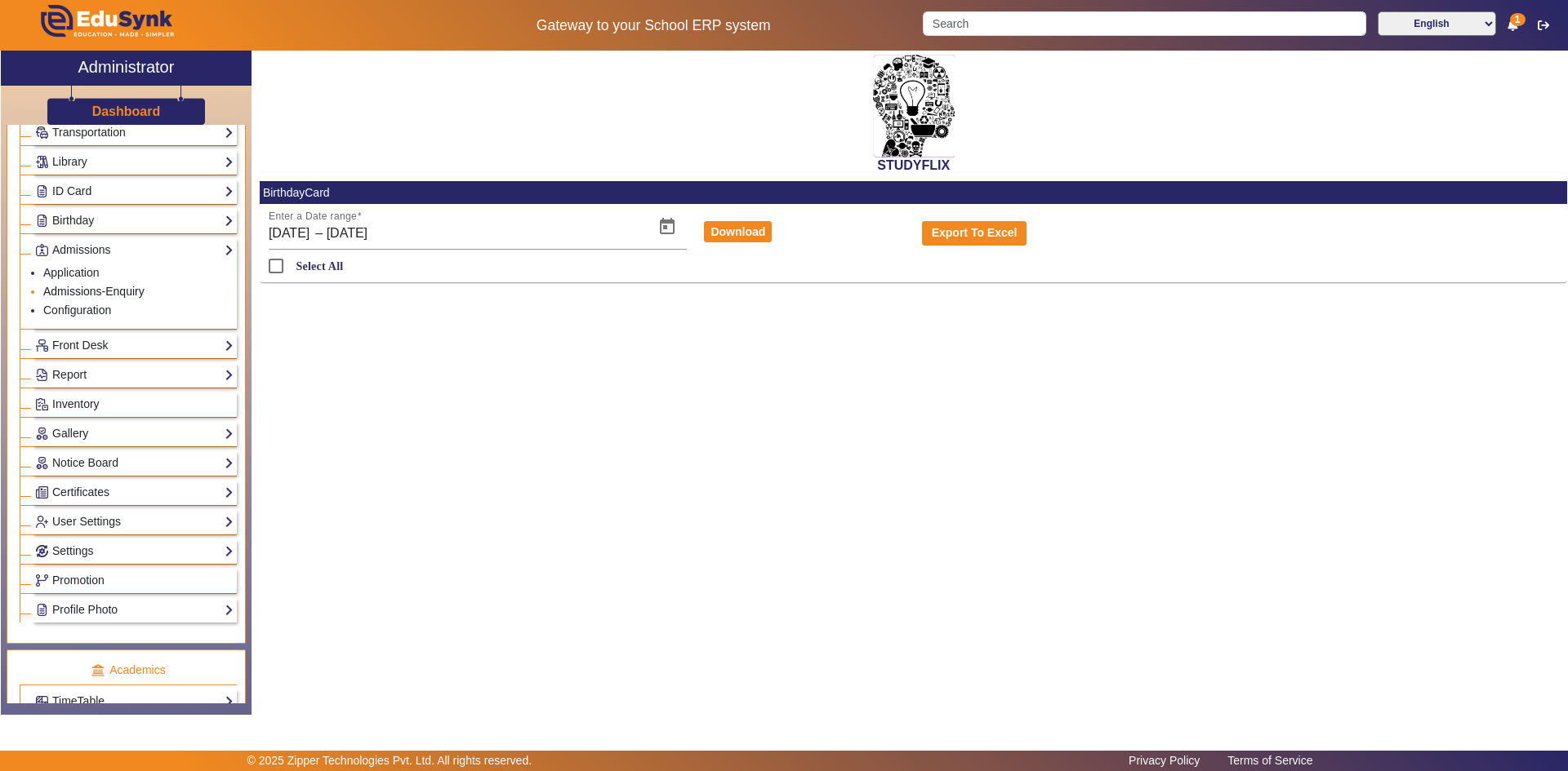
click at [83, 292] on link "Admissions-Enquiry" at bounding box center [94, 292] width 101 height 13
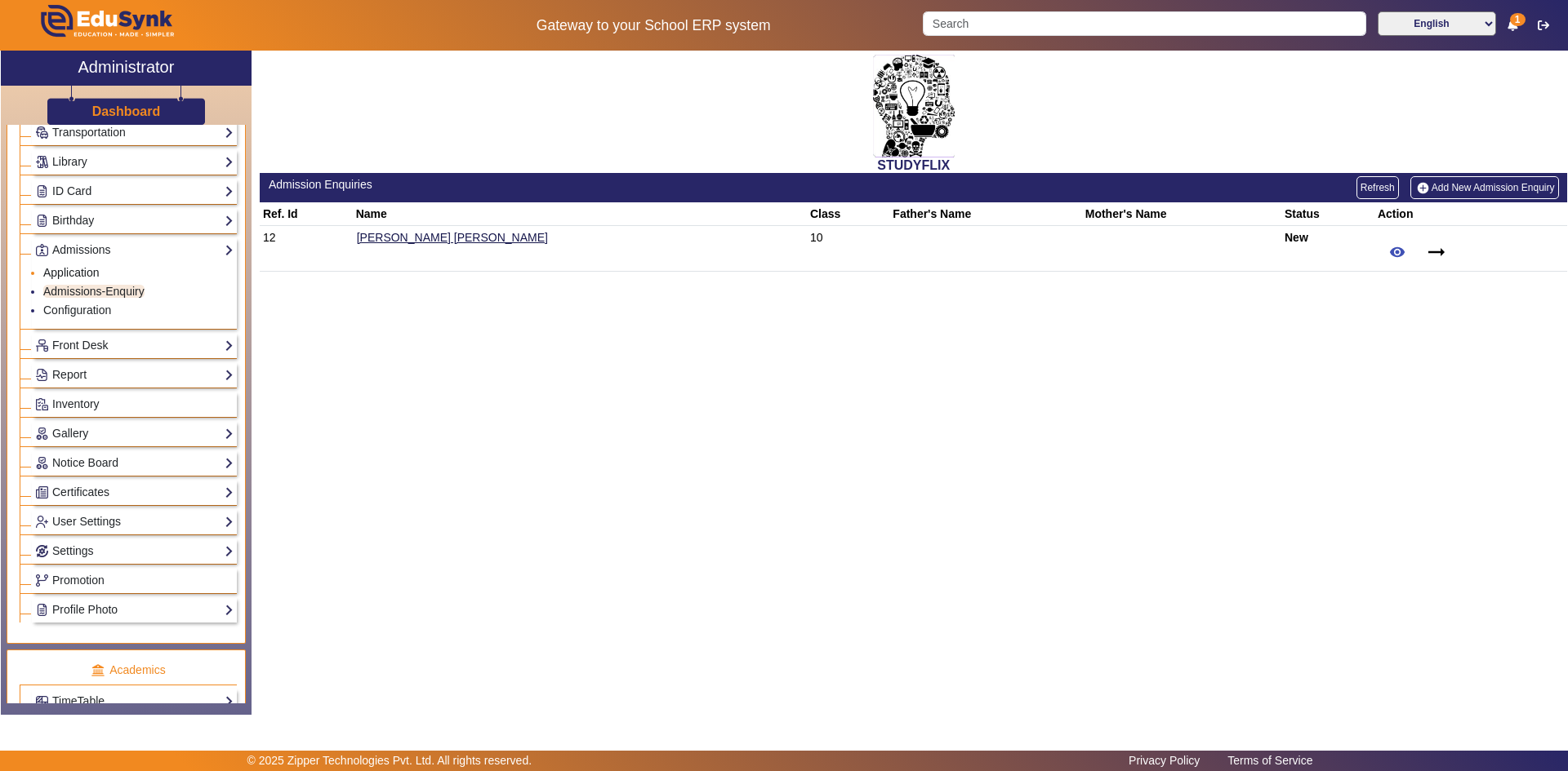
click at [70, 270] on link "Application" at bounding box center [71, 273] width 56 height 13
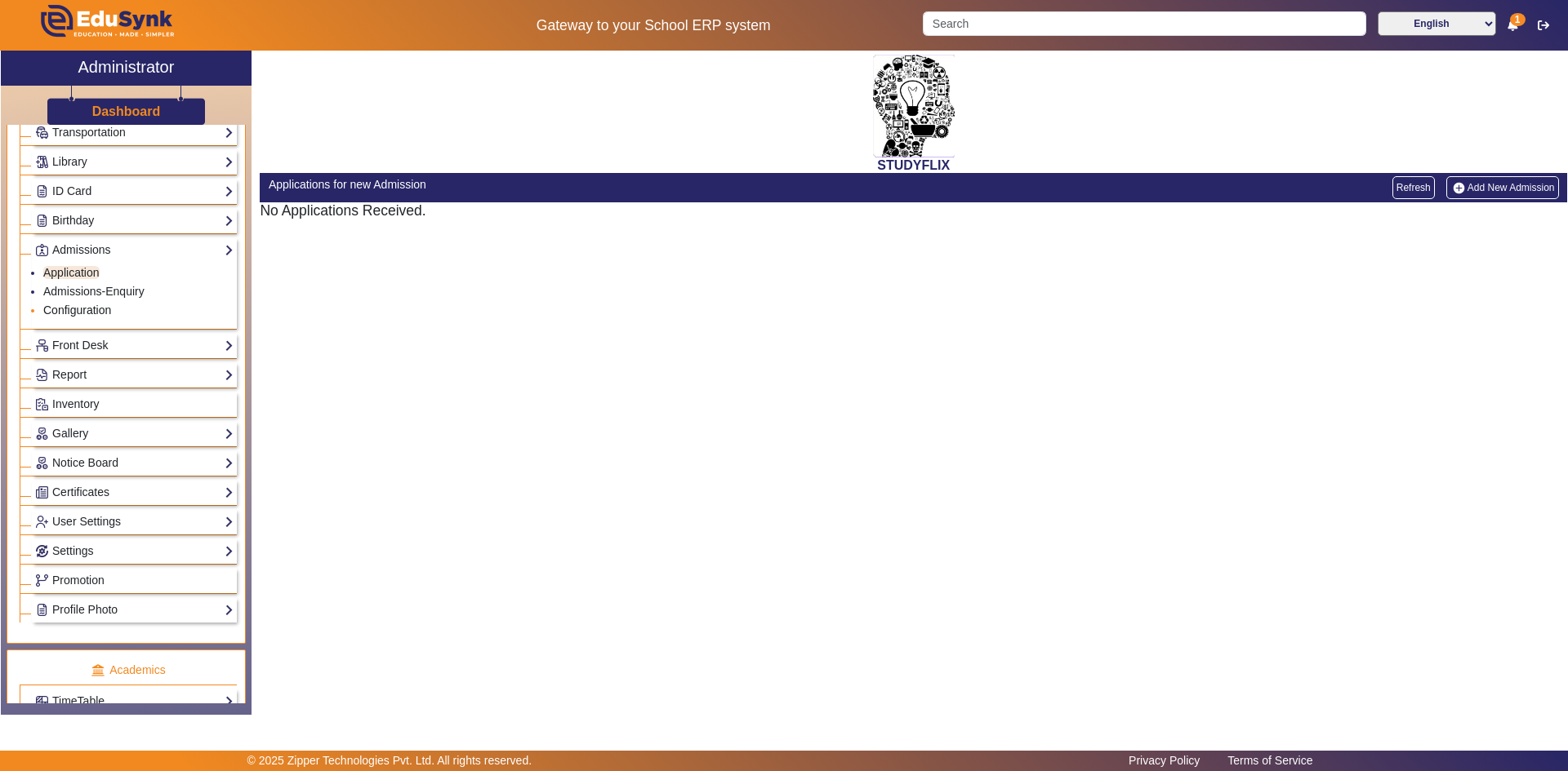
click at [68, 311] on link "Configuration" at bounding box center [77, 310] width 68 height 13
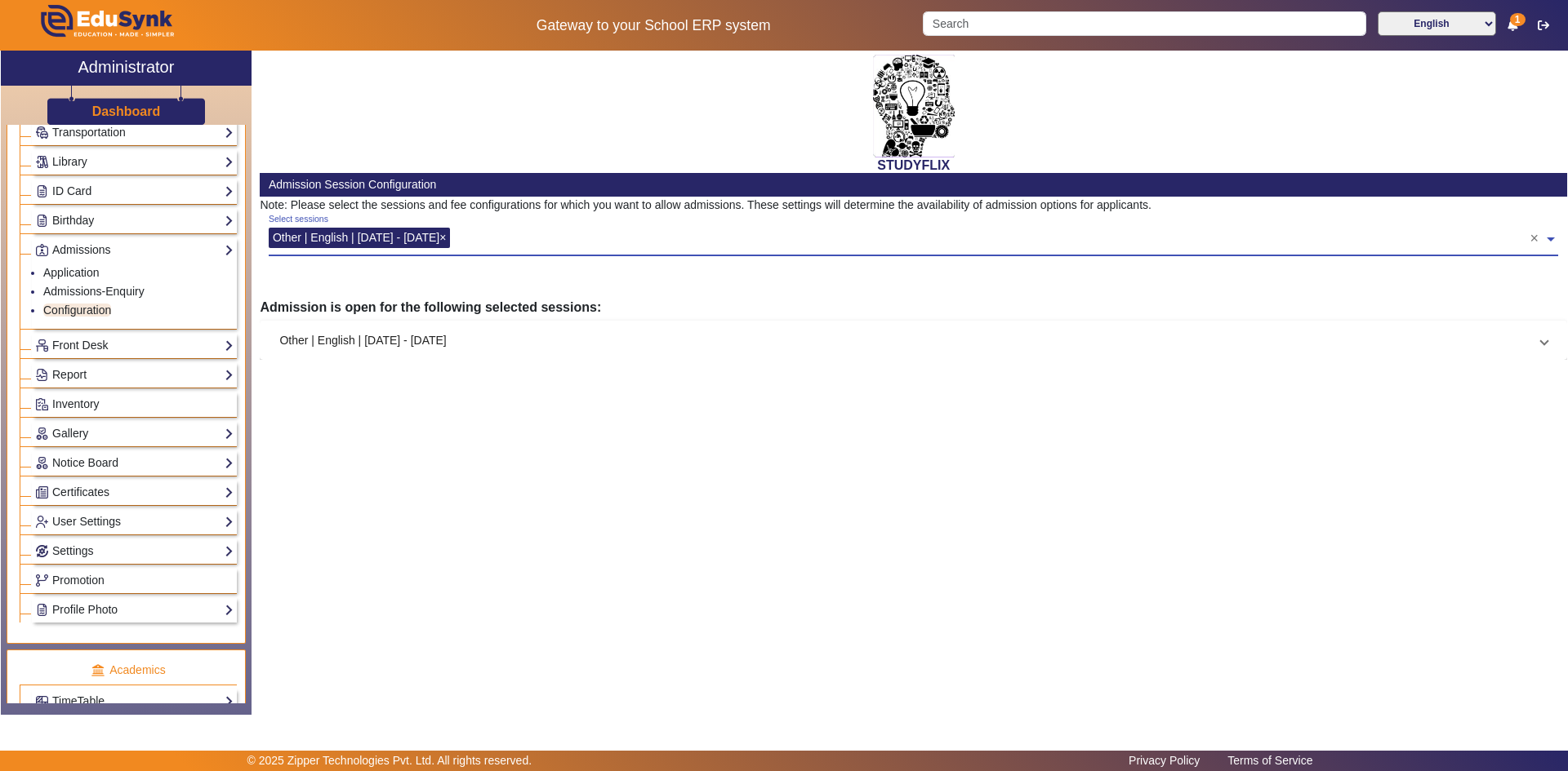
click at [319, 216] on div "Select sessions" at bounding box center [298, 220] width 60 height 13
click at [482, 238] on input "text" at bounding box center [993, 235] width 1074 height 16
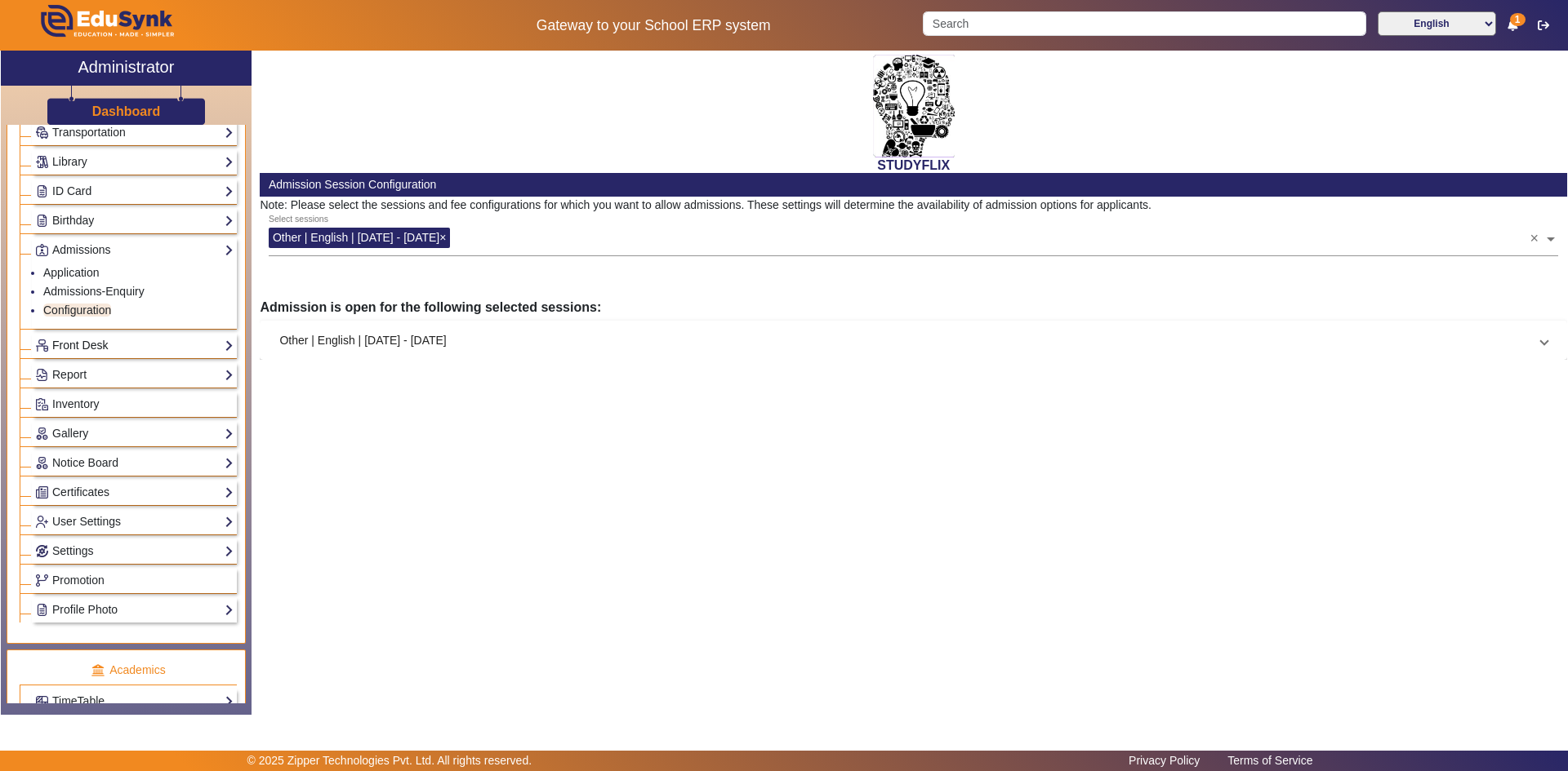
click at [96, 343] on link "Front Desk" at bounding box center [134, 345] width 199 height 19
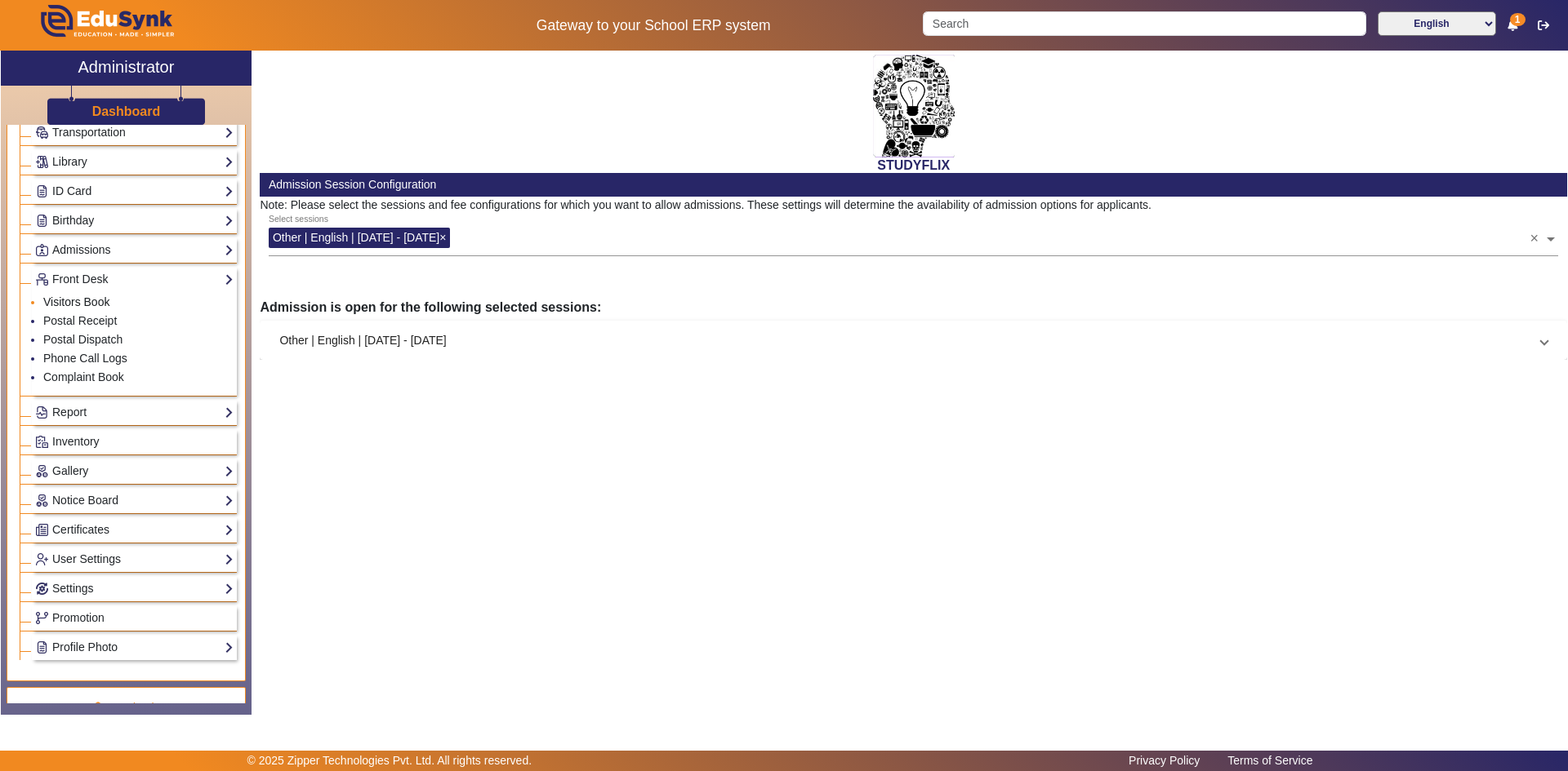
click at [100, 302] on link "Visitors Book" at bounding box center [76, 302] width 66 height 13
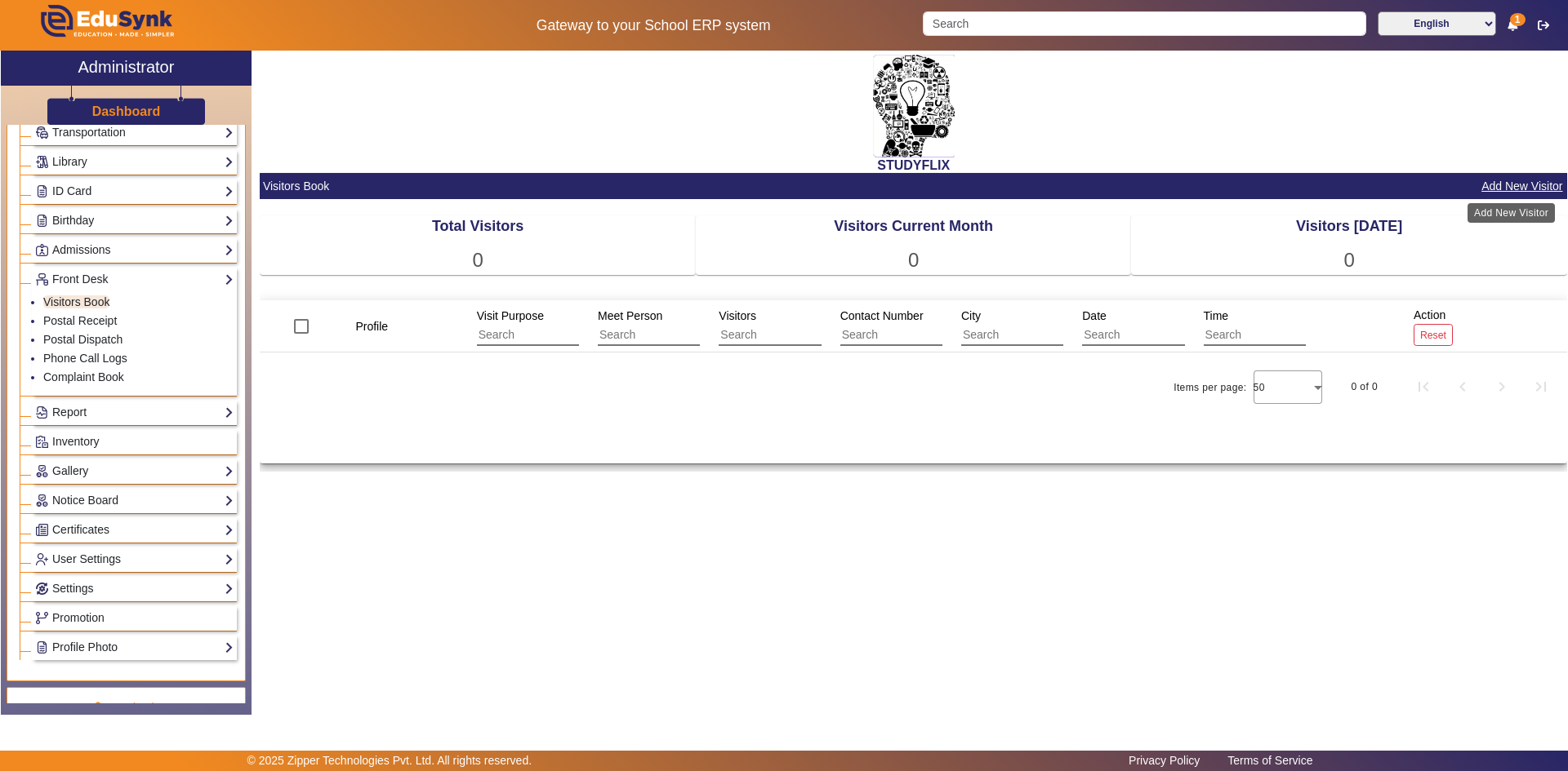
click at [1525, 185] on button "Add New Visitor" at bounding box center [1521, 186] width 84 height 20
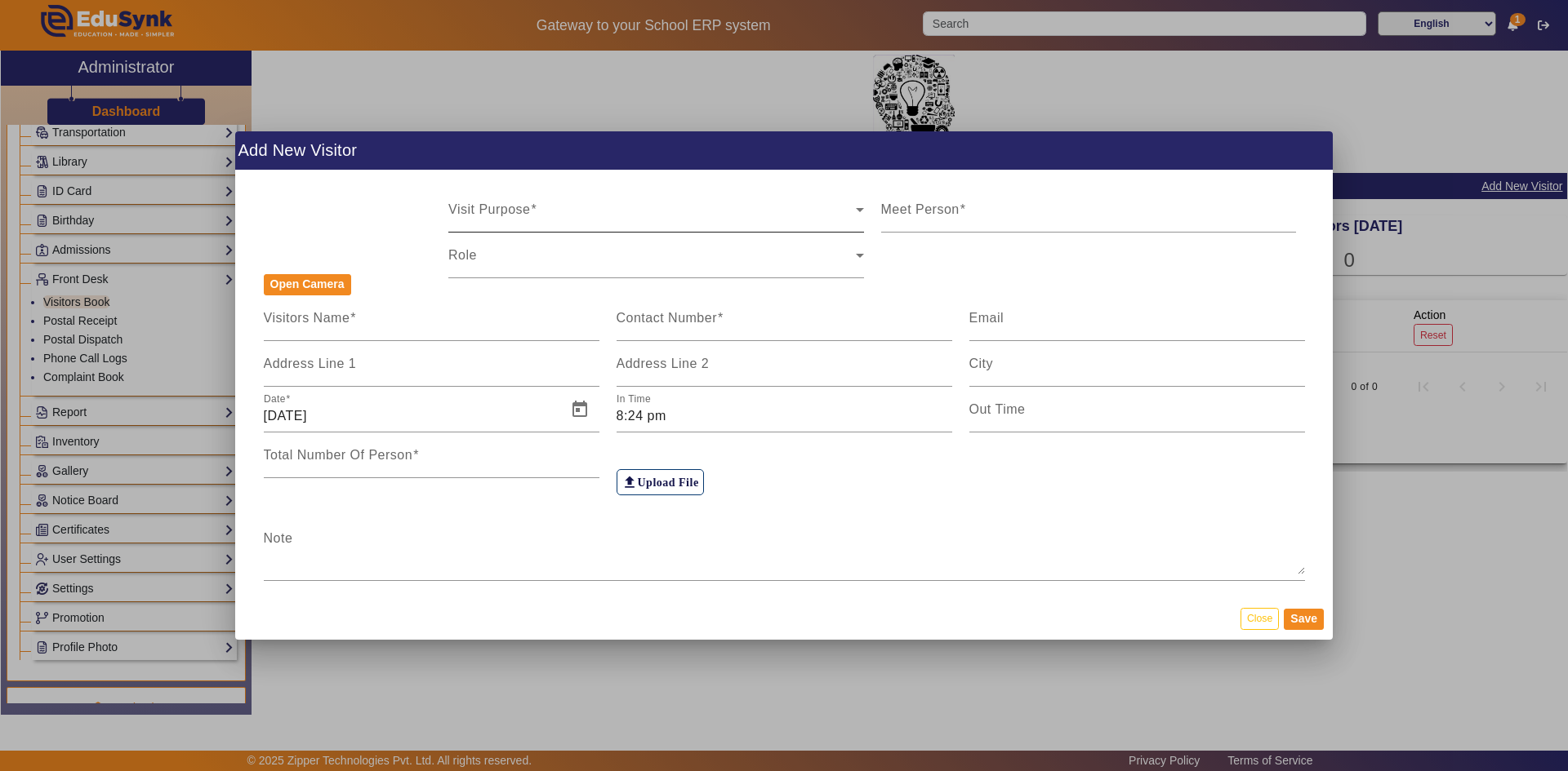
click at [566, 218] on span at bounding box center [652, 216] width 408 height 20
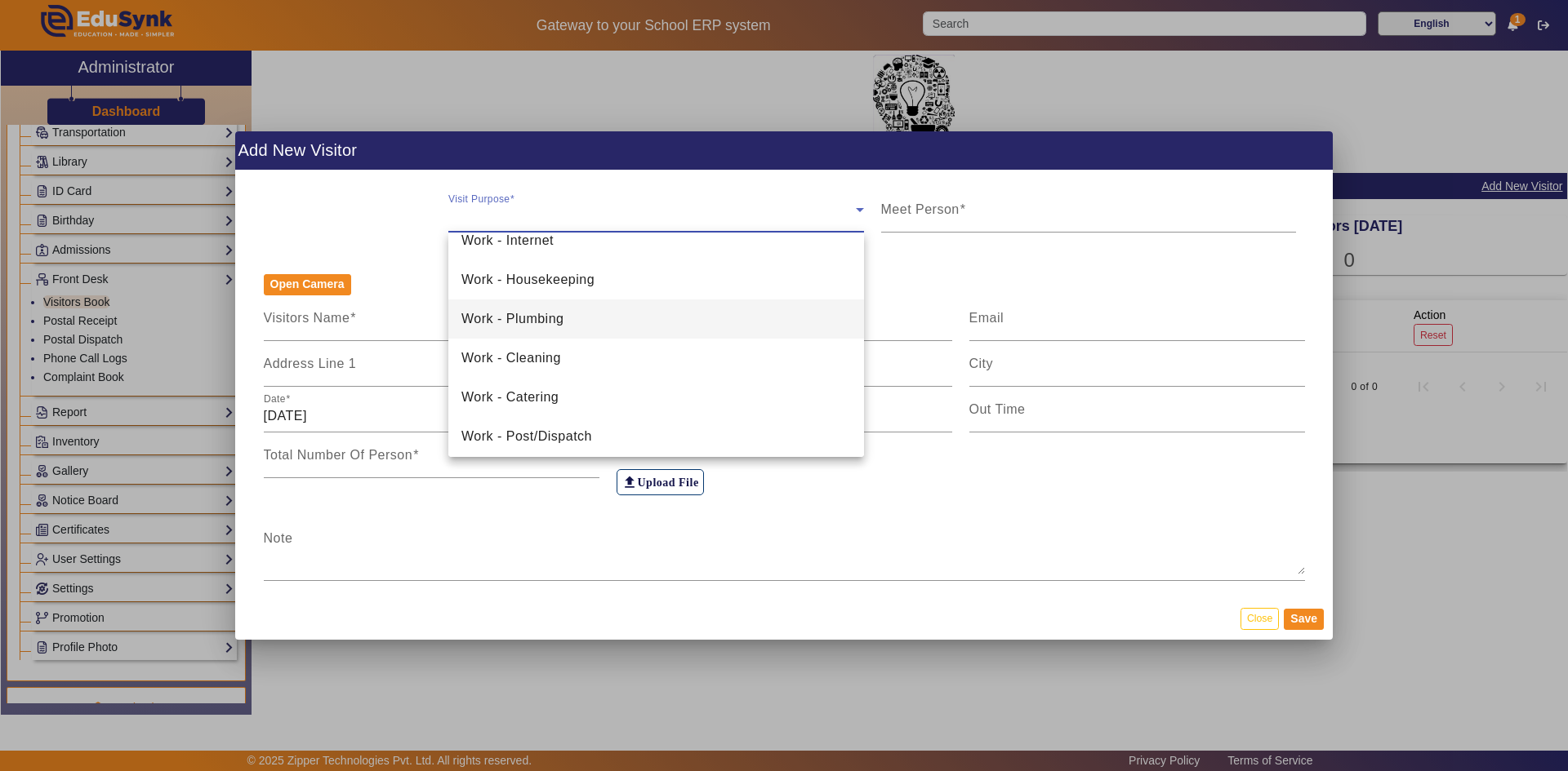
scroll to position [488, 0]
click at [939, 214] on div at bounding box center [784, 386] width 1568 height 771
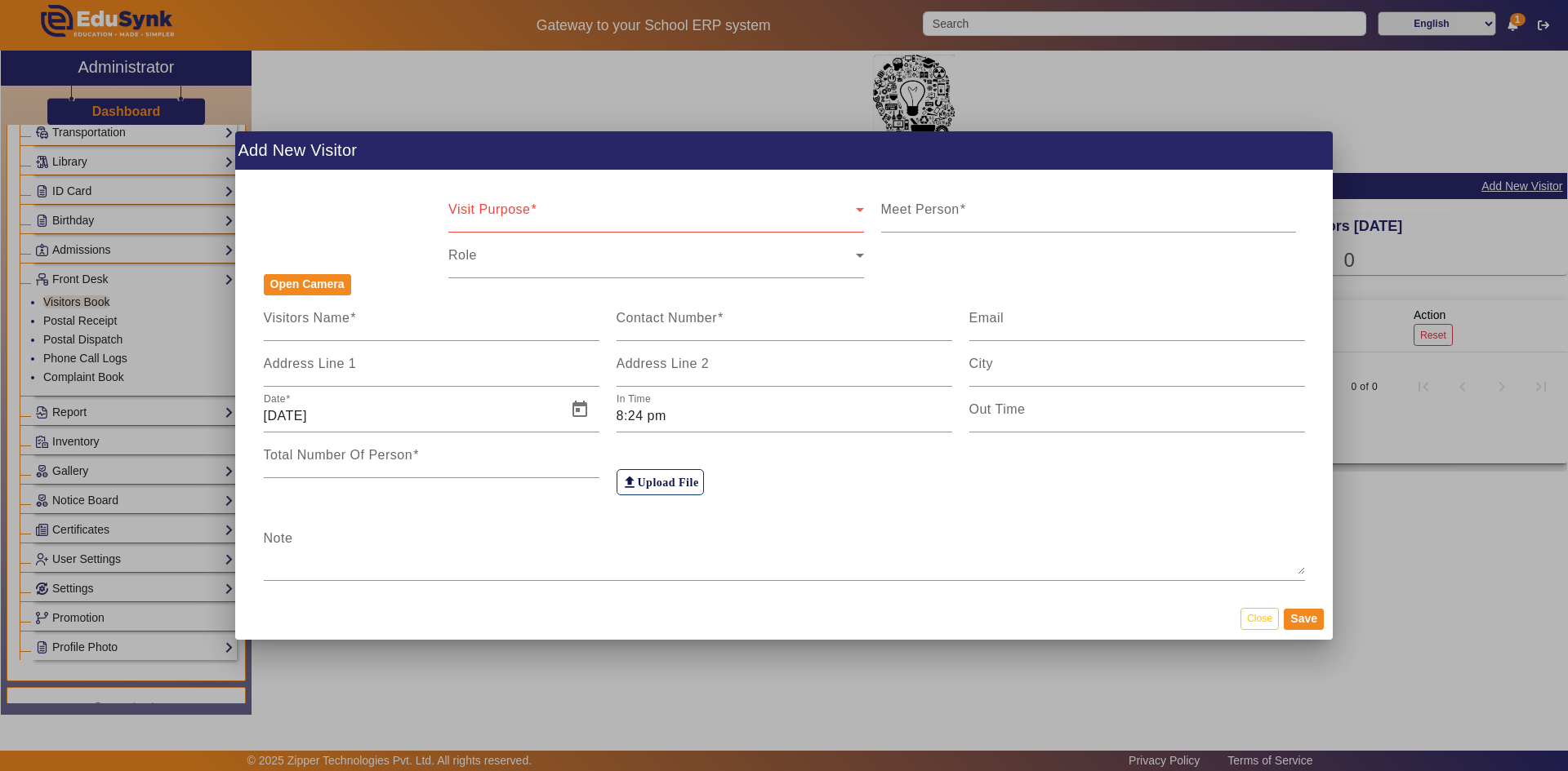
click at [939, 214] on mat-label "Meet Person" at bounding box center [920, 209] width 78 height 14
click at [939, 214] on input "Meet Person" at bounding box center [1088, 216] width 416 height 20
click at [946, 214] on input "Meet Person" at bounding box center [1088, 216] width 416 height 20
click at [783, 265] on span at bounding box center [652, 262] width 408 height 20
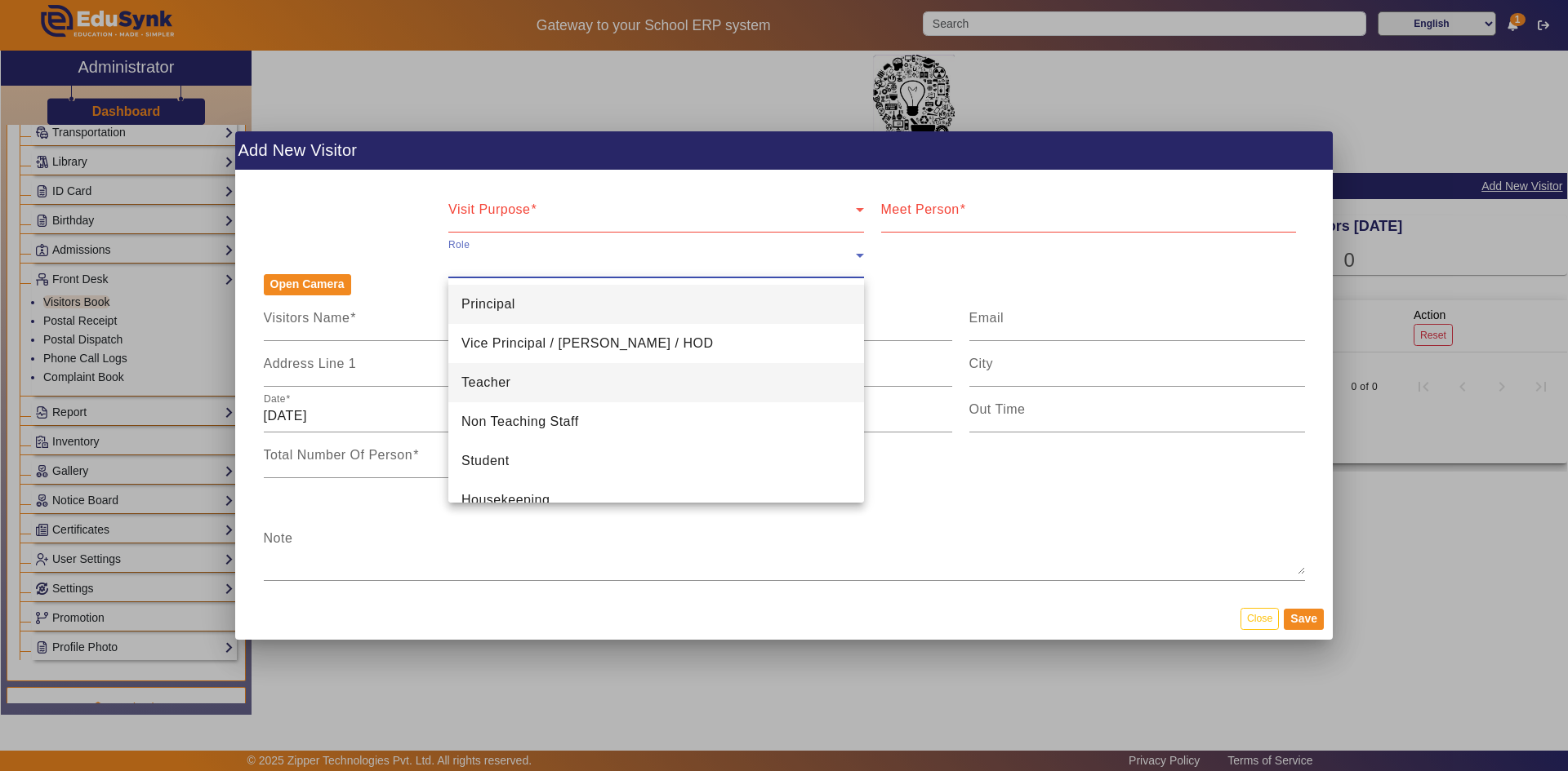
click at [658, 386] on mat-option "Teacher" at bounding box center [656, 383] width 416 height 39
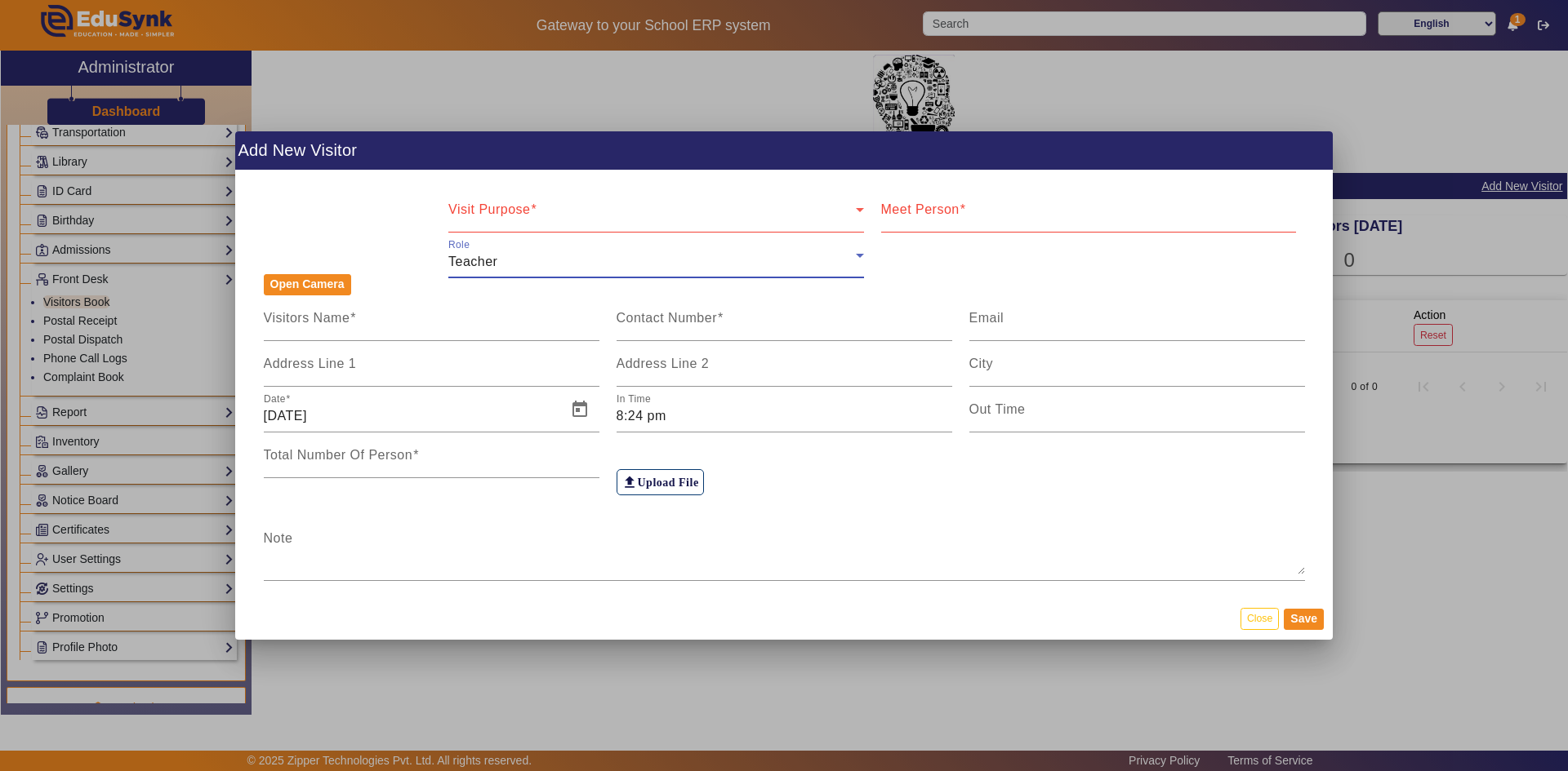
click at [671, 216] on span at bounding box center [652, 216] width 408 height 20
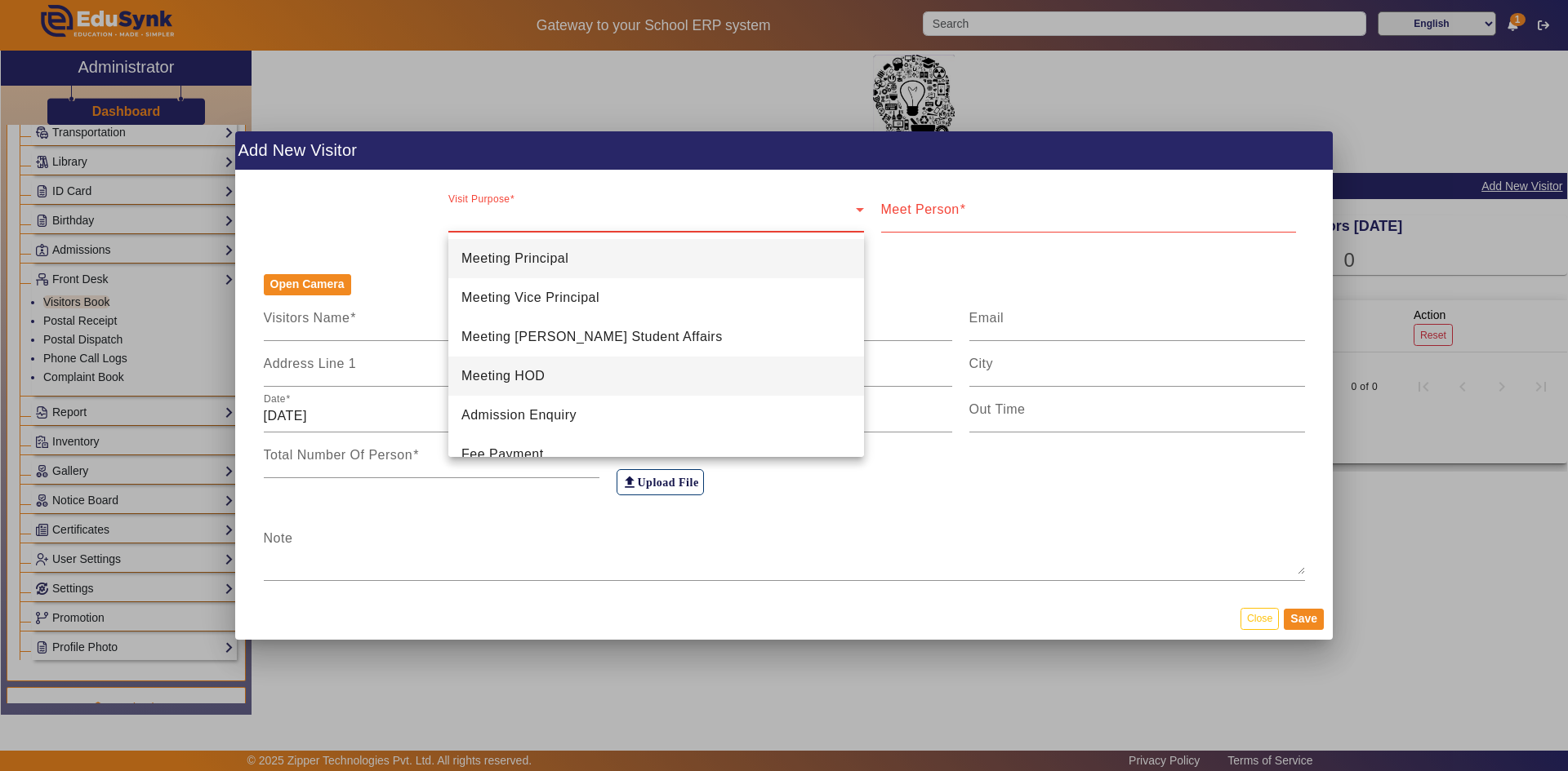
click at [574, 377] on mat-option "Meeting HOD" at bounding box center [656, 377] width 416 height 39
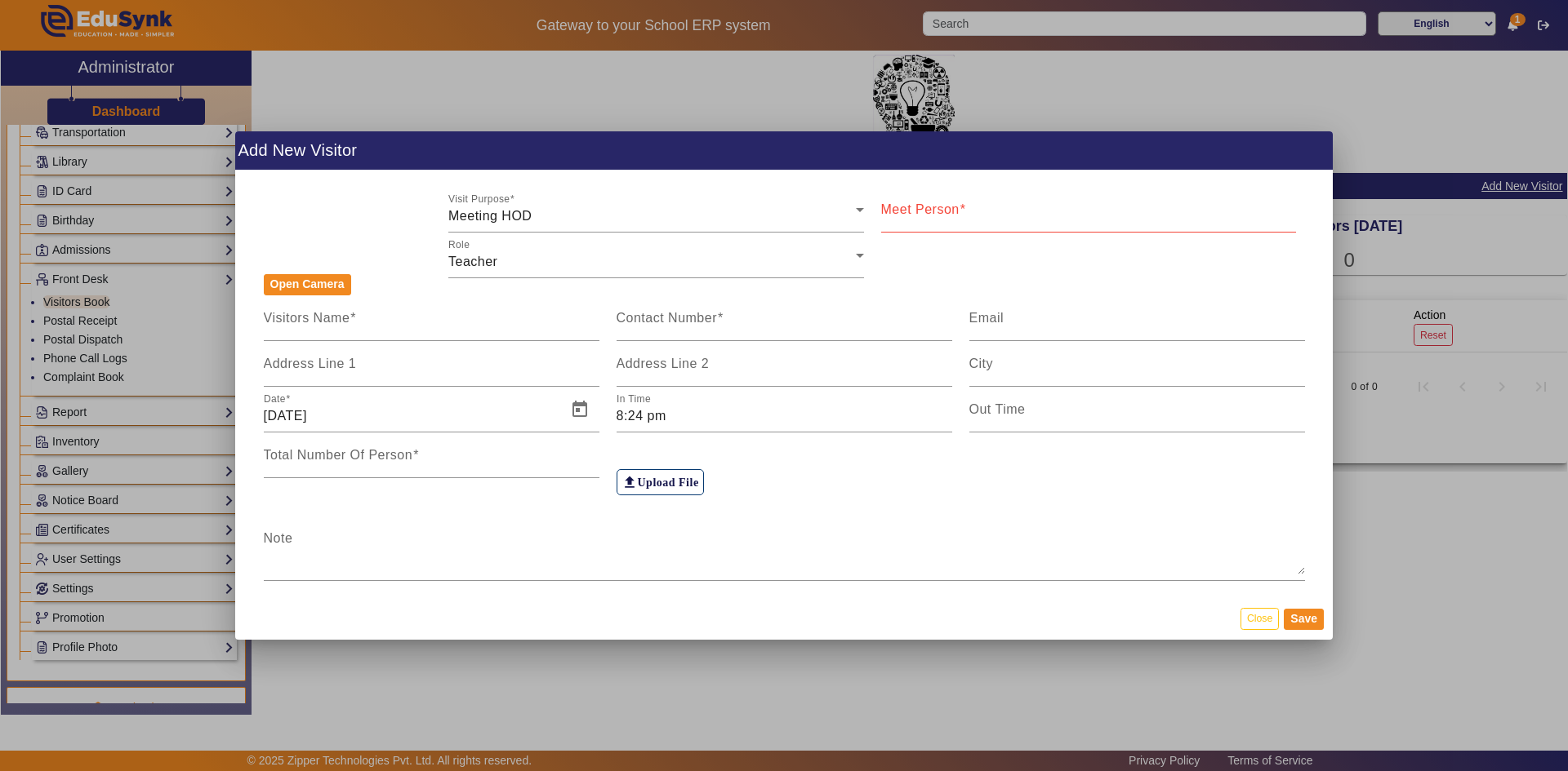
click at [921, 212] on mat-label "Meet Person" at bounding box center [920, 209] width 78 height 14
click at [921, 212] on input "Meet Person" at bounding box center [1088, 216] width 416 height 20
click at [692, 327] on input "Contact Number" at bounding box center [784, 325] width 336 height 20
click at [512, 324] on input "Visitors Name" at bounding box center [431, 325] width 336 height 20
click at [436, 365] on input "Address Line 1" at bounding box center [431, 371] width 336 height 20
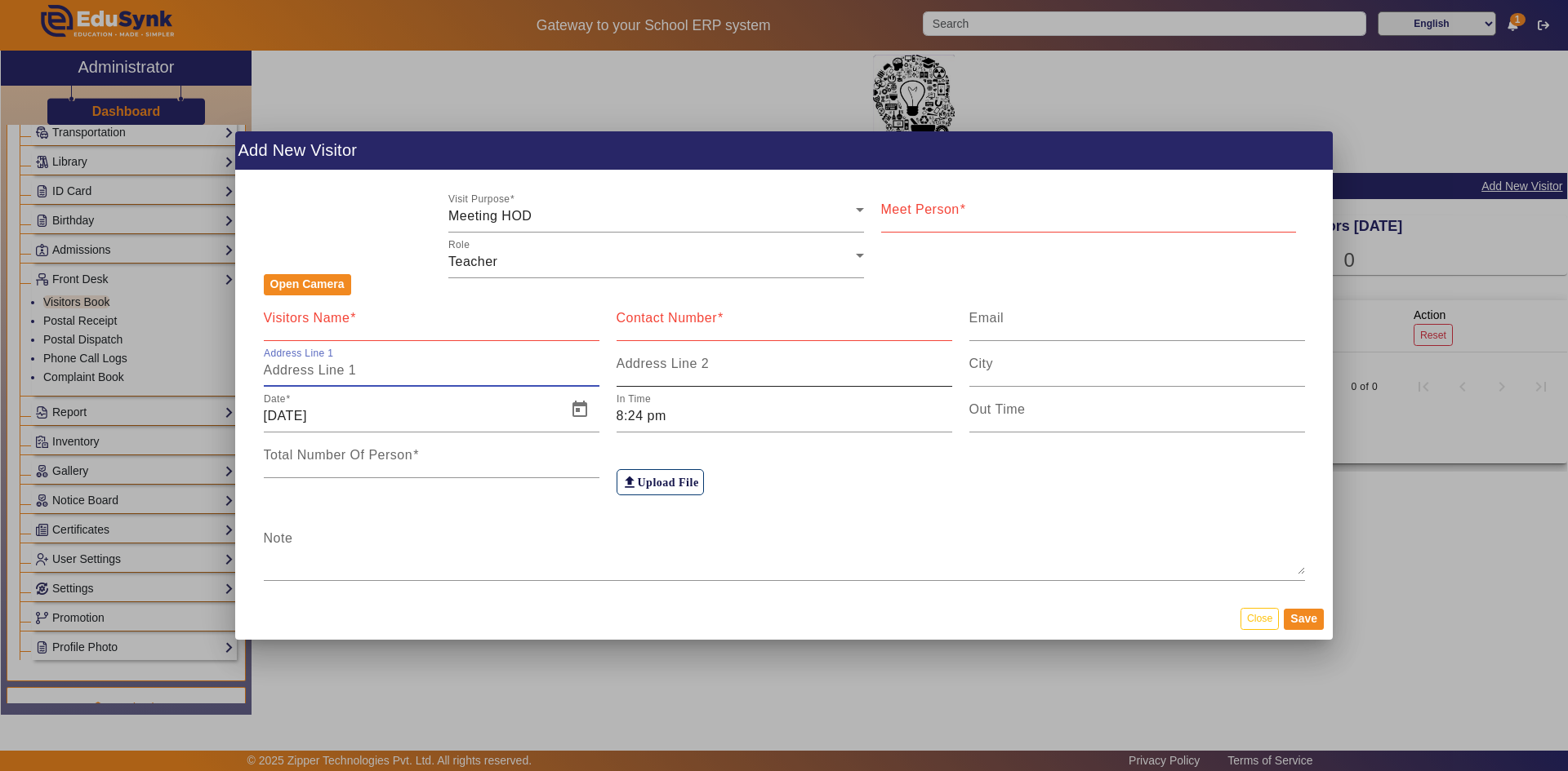
click at [721, 347] on div "Address Line 2" at bounding box center [784, 364] width 336 height 46
click at [994, 358] on div "City" at bounding box center [1137, 364] width 336 height 46
click at [404, 463] on input "Total Number Of Person" at bounding box center [431, 462] width 336 height 20
click at [594, 466] on input "1" at bounding box center [431, 462] width 336 height 20
type input "2"
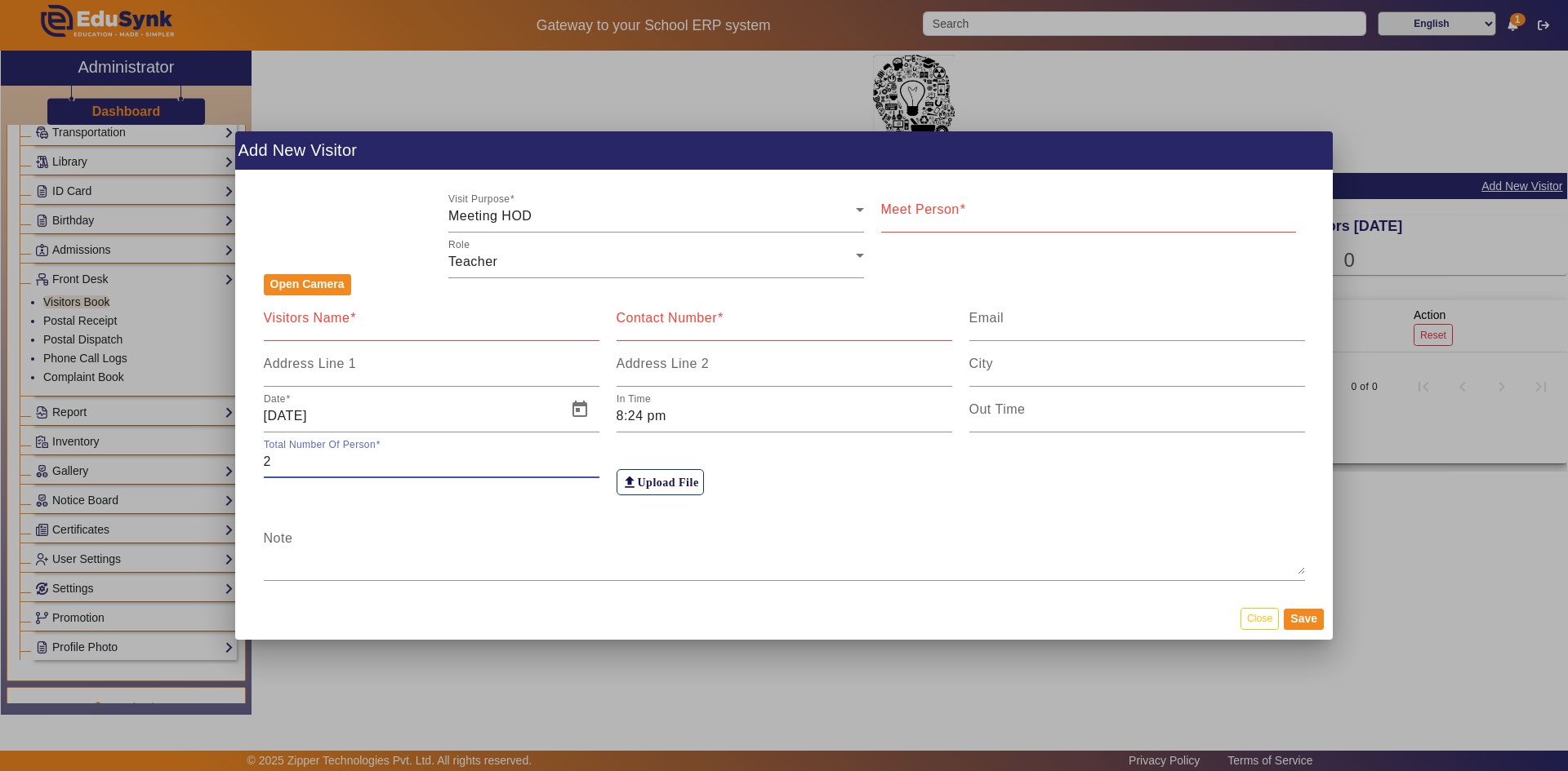
click at [591, 453] on input "2" at bounding box center [431, 462] width 336 height 20
click at [316, 279] on button "Open Camera" at bounding box center [307, 285] width 87 height 21
click at [1249, 620] on button "Close" at bounding box center [1259, 618] width 38 height 22
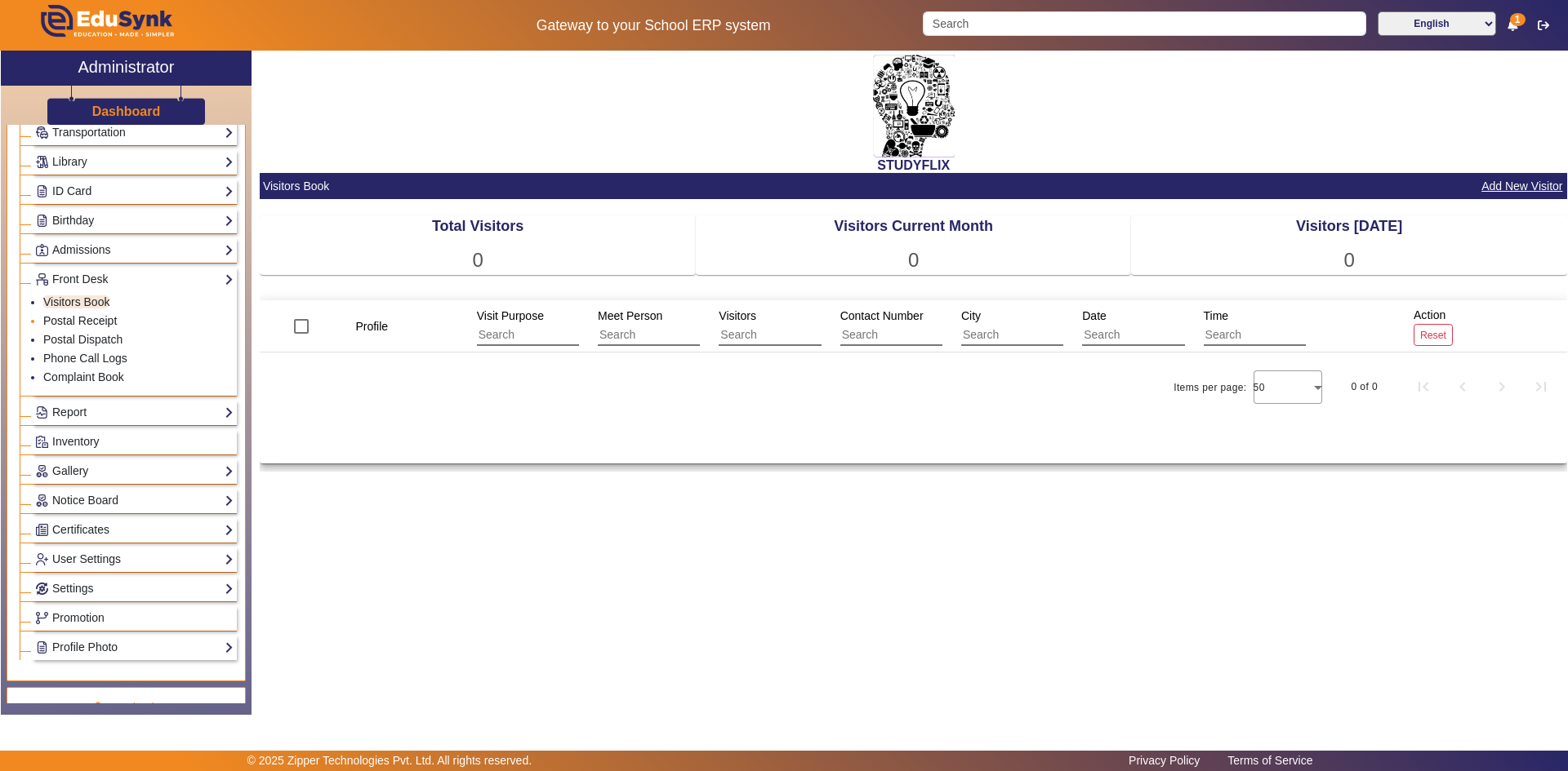
click at [83, 321] on link "Postal Receipt" at bounding box center [80, 321] width 74 height 13
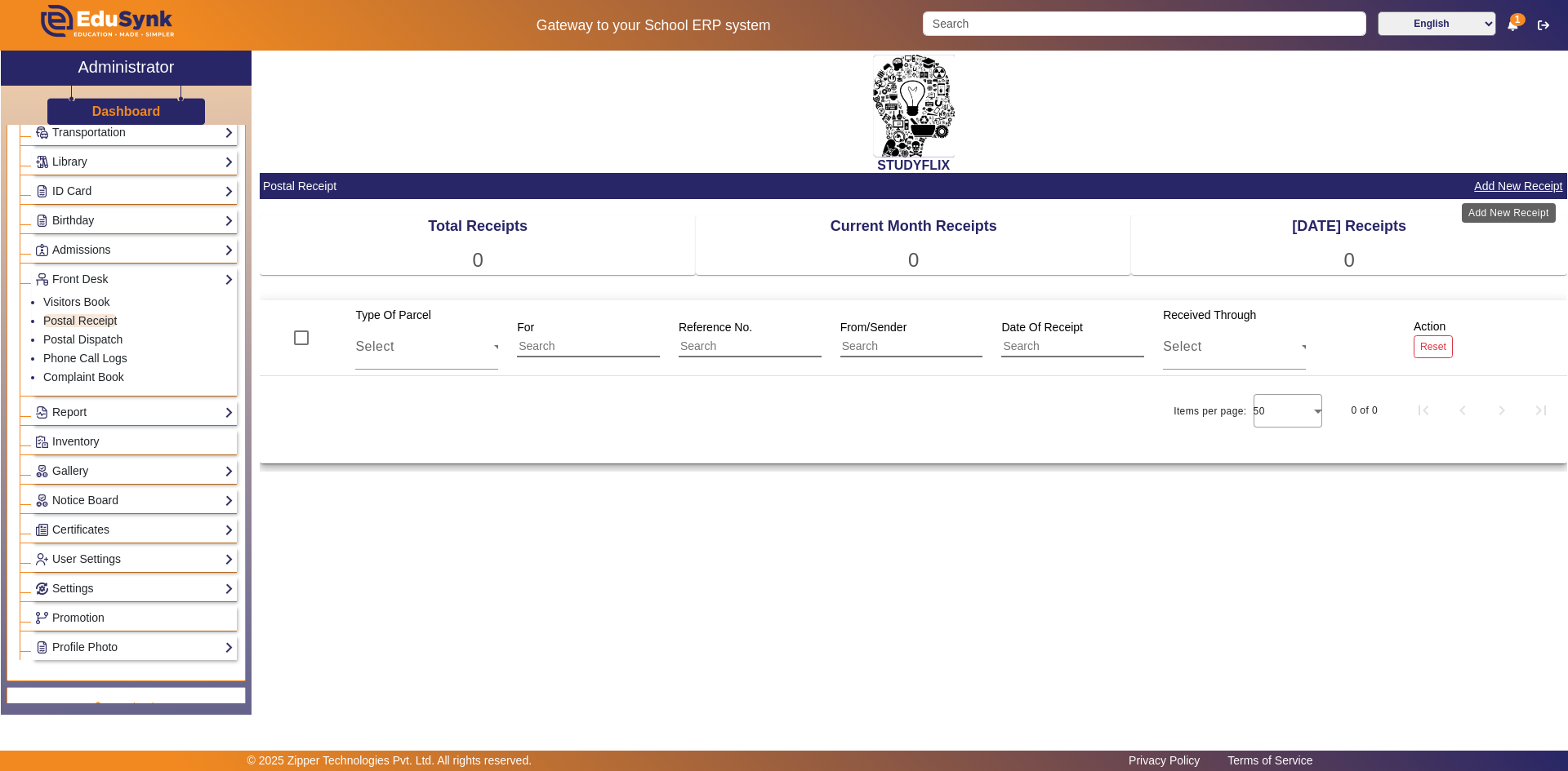
click at [1513, 182] on button "Add New Receipt" at bounding box center [1518, 186] width 92 height 20
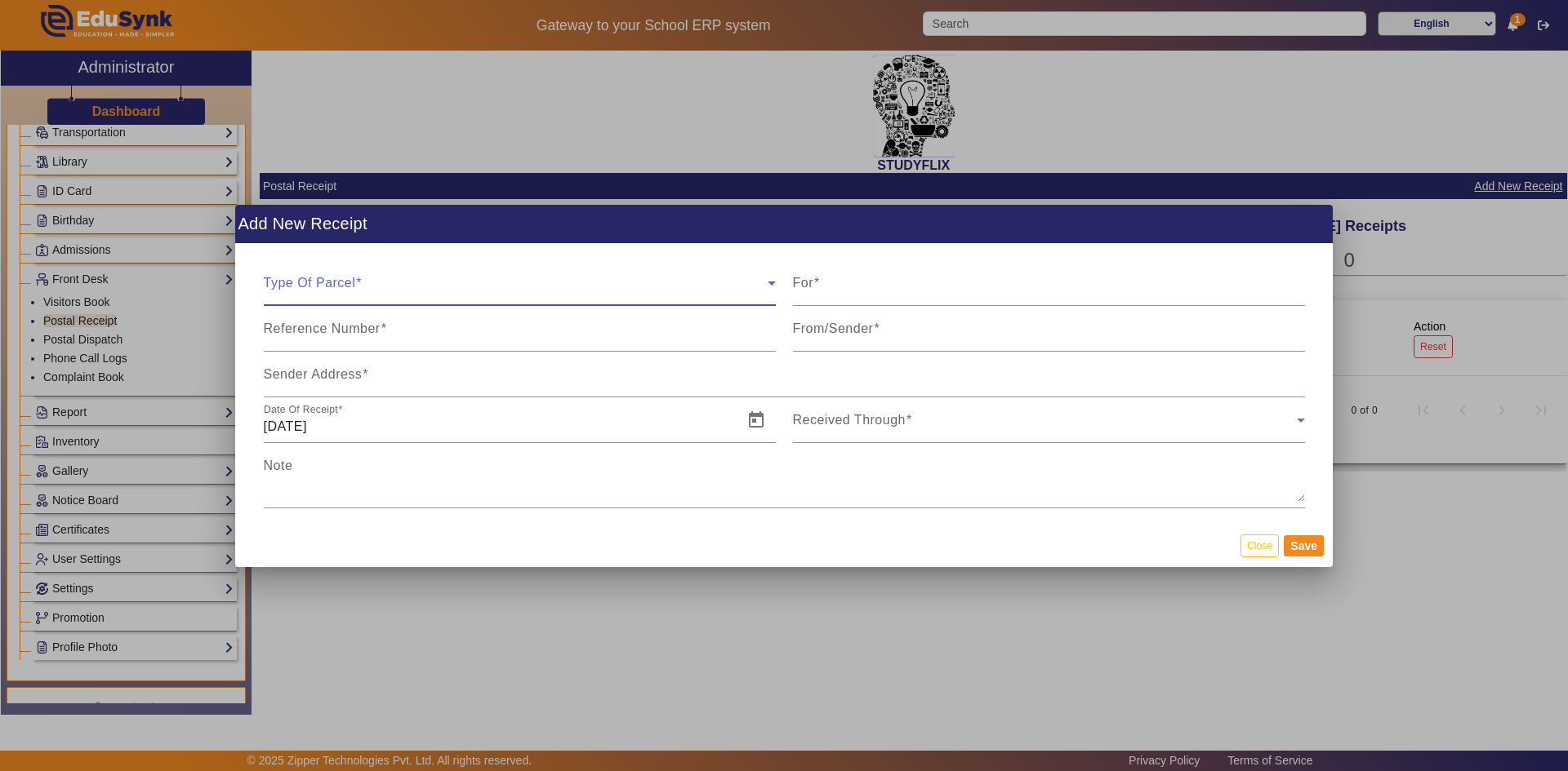
click at [421, 296] on span at bounding box center [516, 290] width 504 height 20
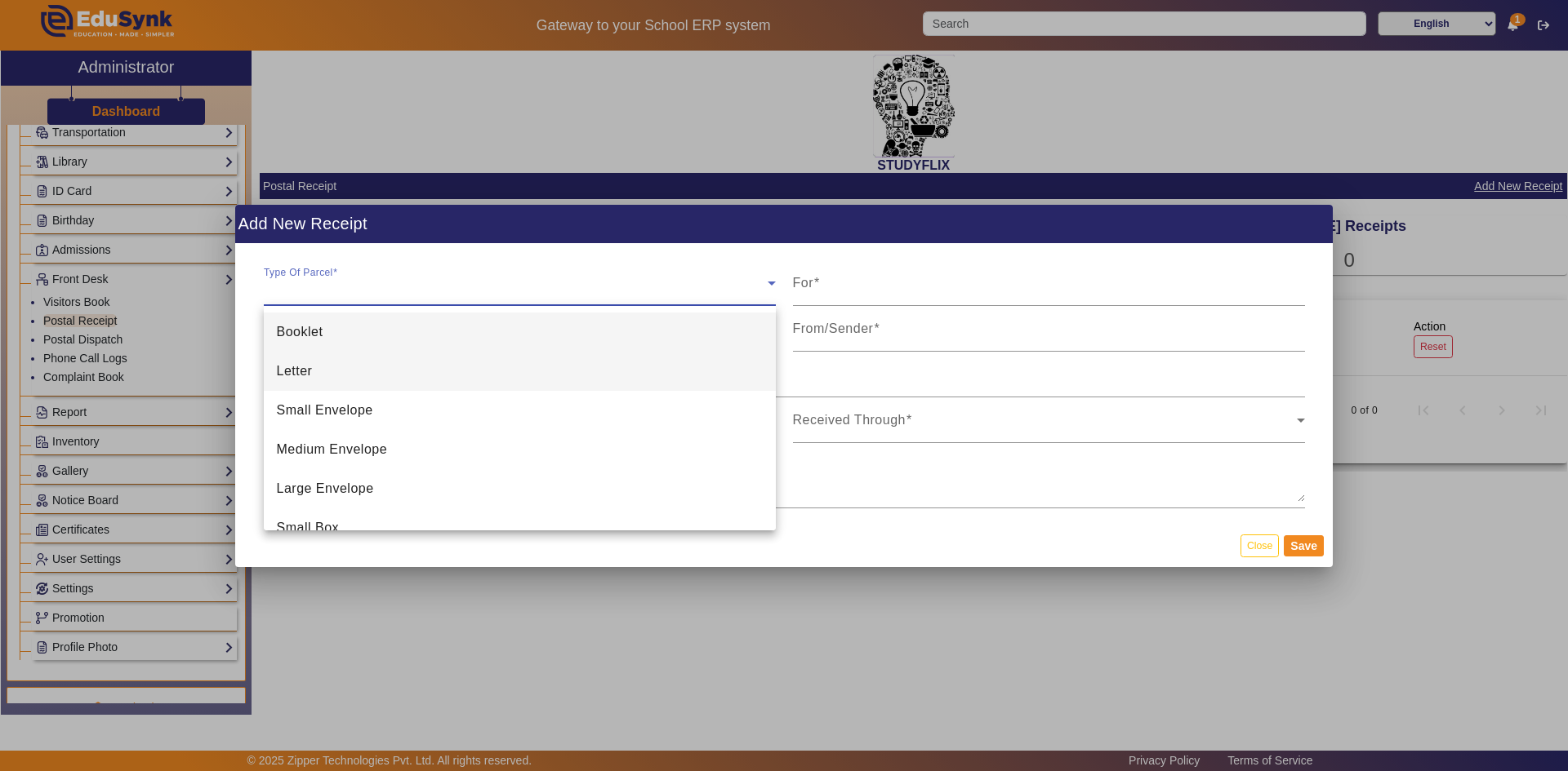
click at [386, 372] on mat-option "Letter" at bounding box center [520, 372] width 512 height 39
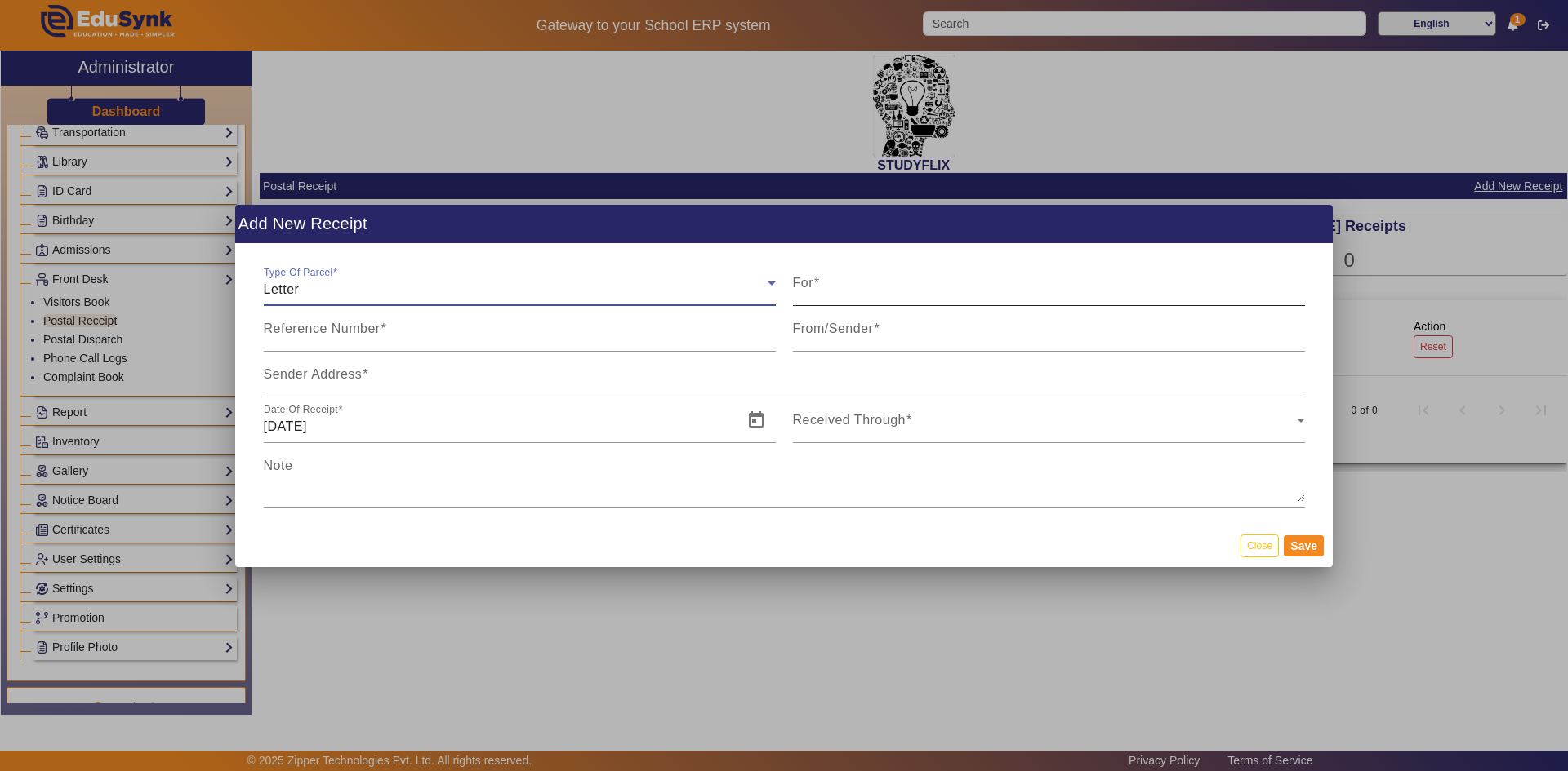
click at [846, 295] on input "For" at bounding box center [1048, 290] width 512 height 20
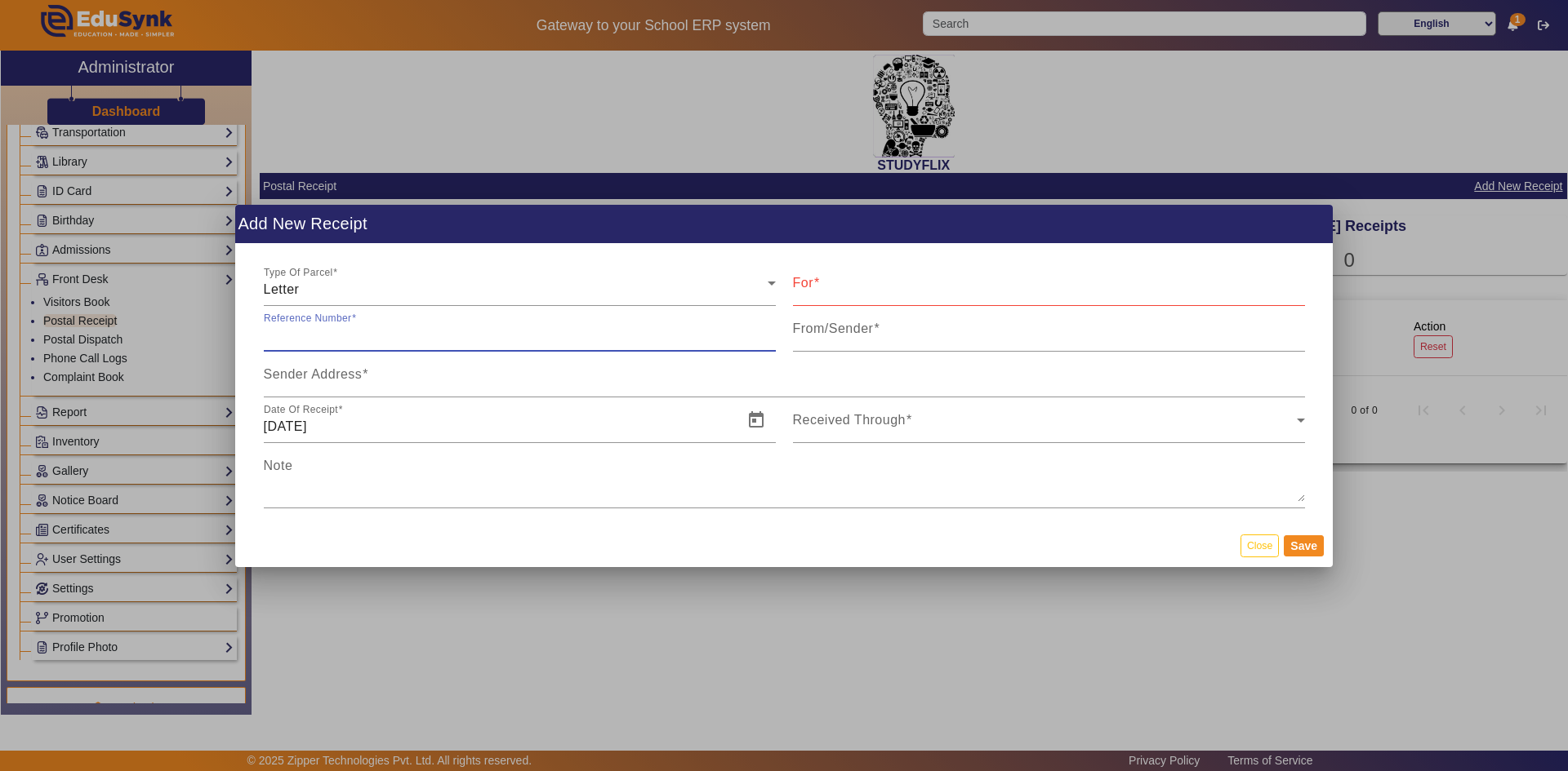
click at [444, 328] on input "Reference Number" at bounding box center [520, 336] width 512 height 20
click at [855, 336] on label "From/Sender" at bounding box center [836, 329] width 87 height 15
click at [855, 336] on input "From/Sender" at bounding box center [1048, 336] width 512 height 20
click at [511, 393] on div "Sender Address" at bounding box center [784, 375] width 1041 height 46
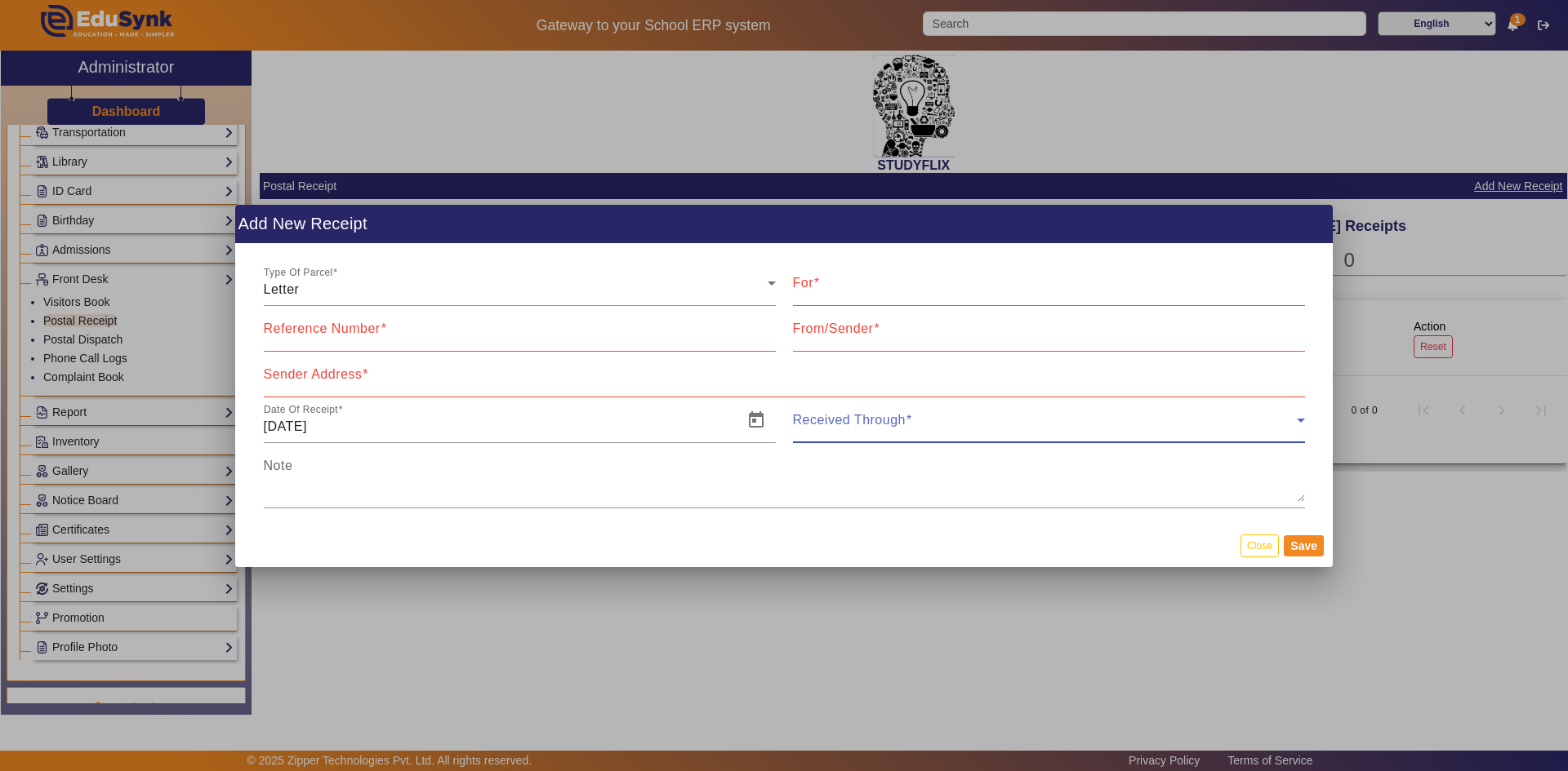
click at [872, 422] on span at bounding box center [1044, 427] width 504 height 20
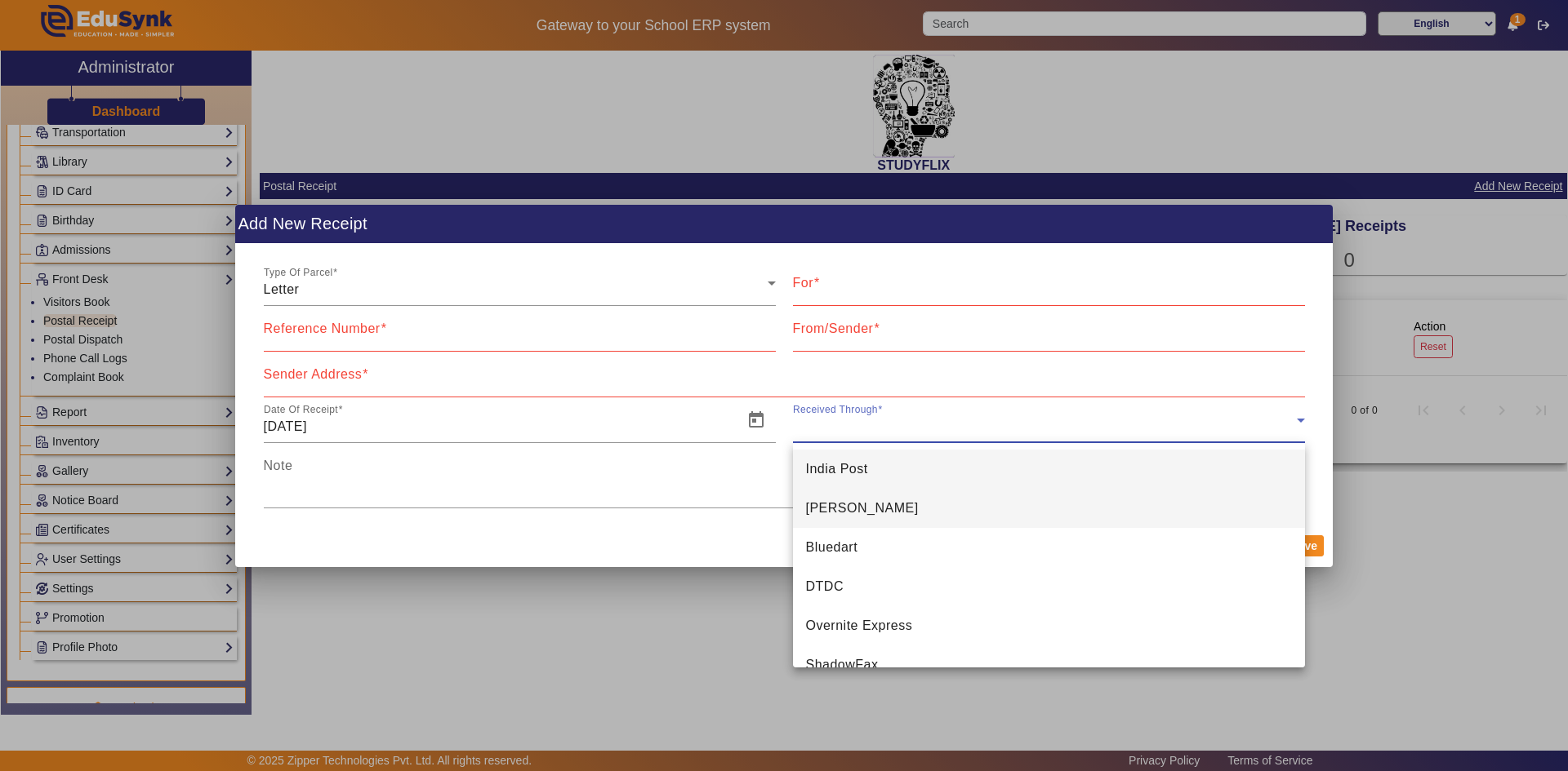
click at [840, 508] on span "[PERSON_NAME]" at bounding box center [862, 509] width 113 height 20
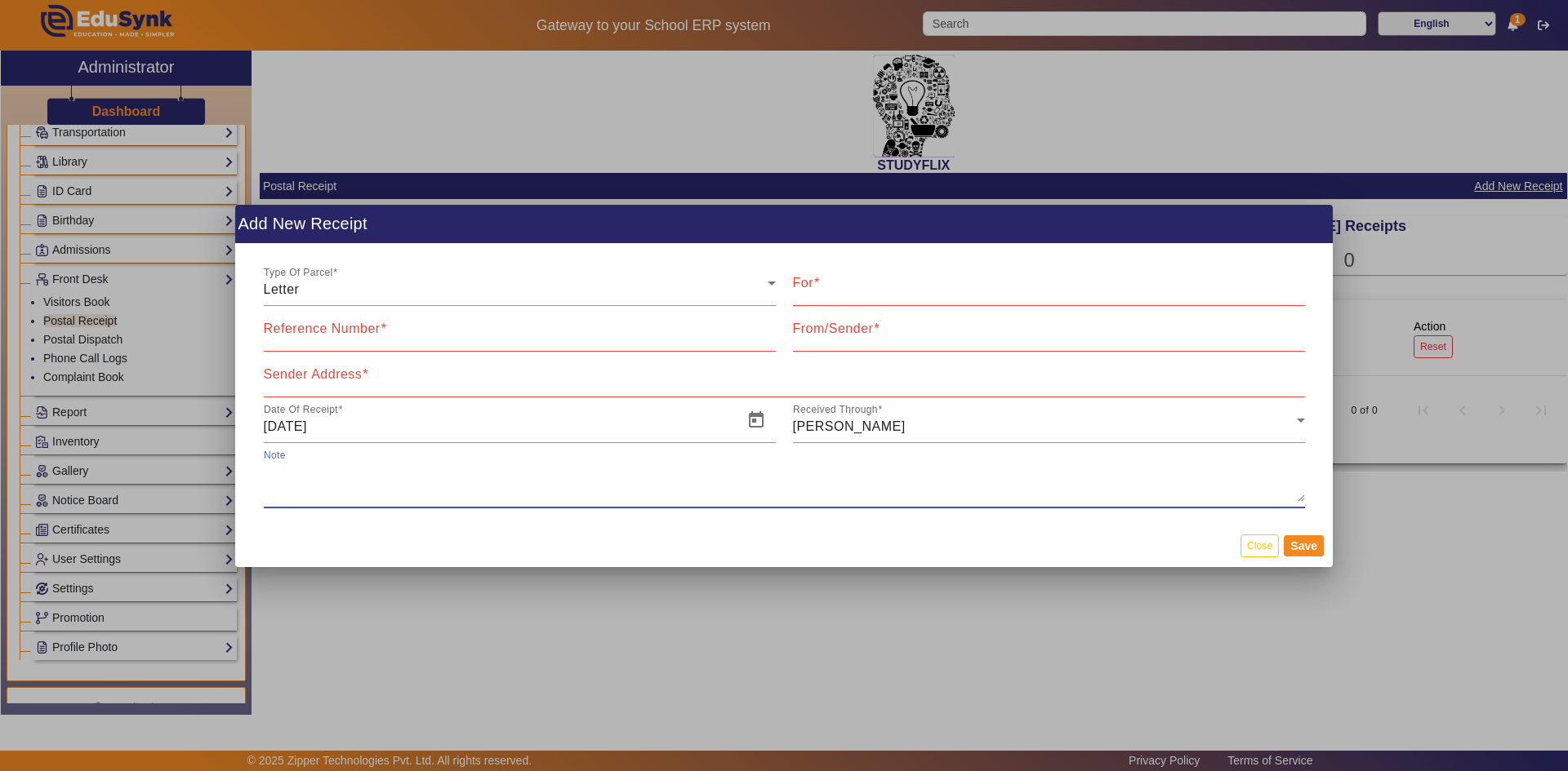
click at [599, 482] on textarea "Note" at bounding box center [784, 483] width 1041 height 39
click at [1258, 546] on button "Close" at bounding box center [1259, 545] width 38 height 22
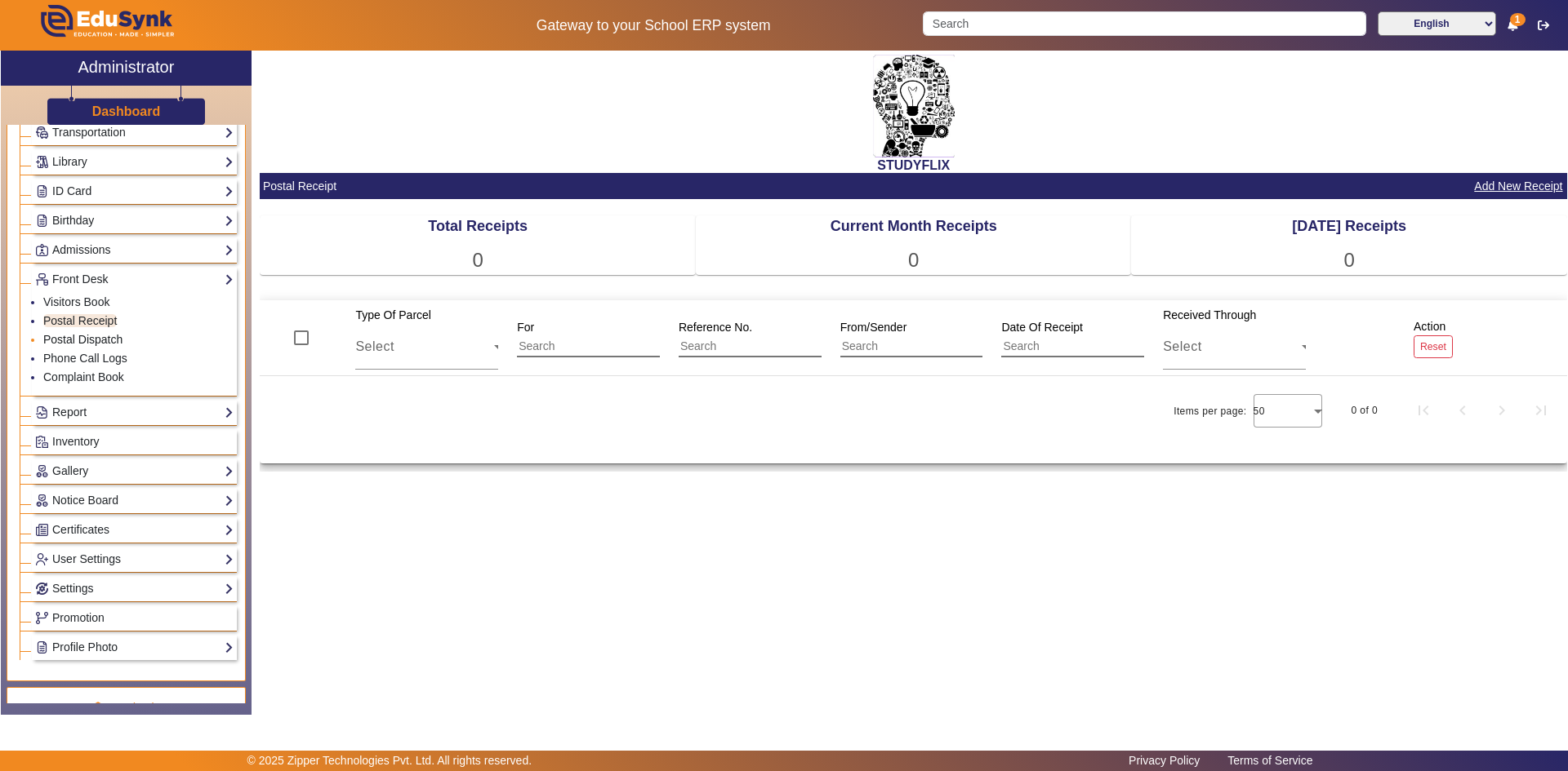
click at [110, 342] on link "Postal Dispatch" at bounding box center [83, 340] width 79 height 13
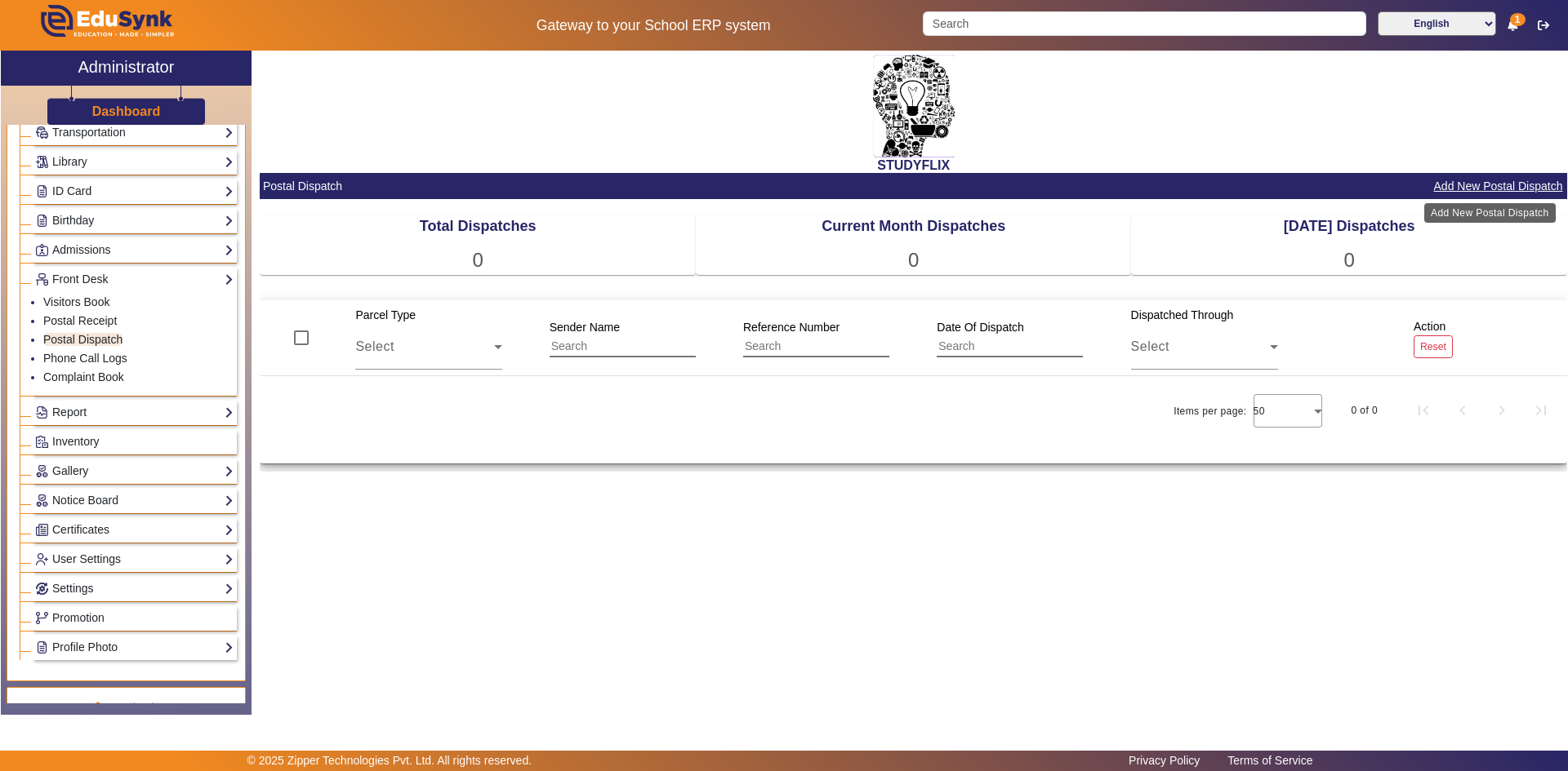
click at [1485, 184] on button "Add New Postal Dispatch" at bounding box center [1499, 186] width 132 height 20
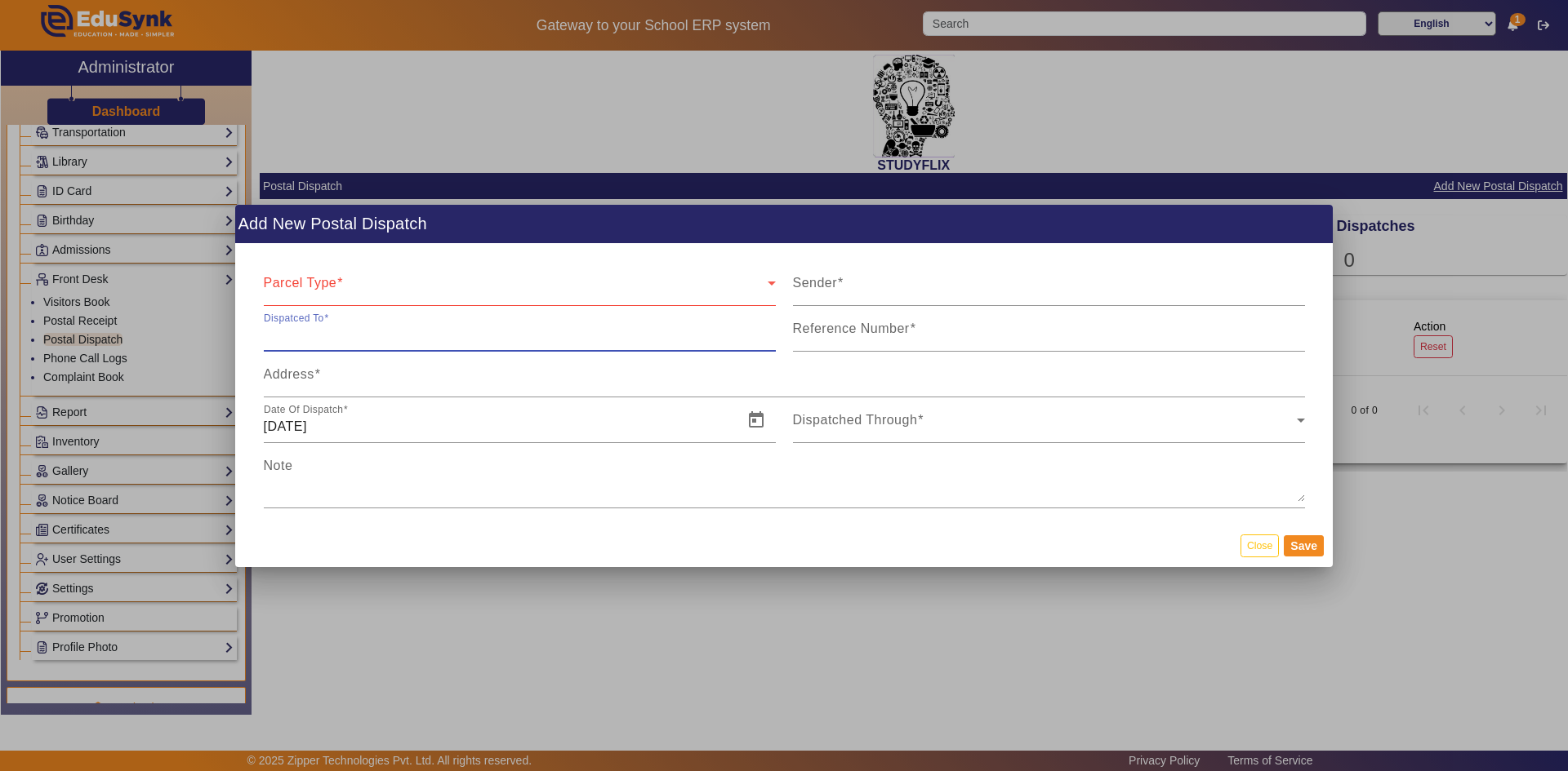
click at [369, 332] on input "Dispatced To" at bounding box center [520, 336] width 512 height 20
click at [834, 325] on mat-label "Reference Number" at bounding box center [851, 328] width 117 height 14
click at [834, 326] on input "Reference Number" at bounding box center [1048, 336] width 512 height 20
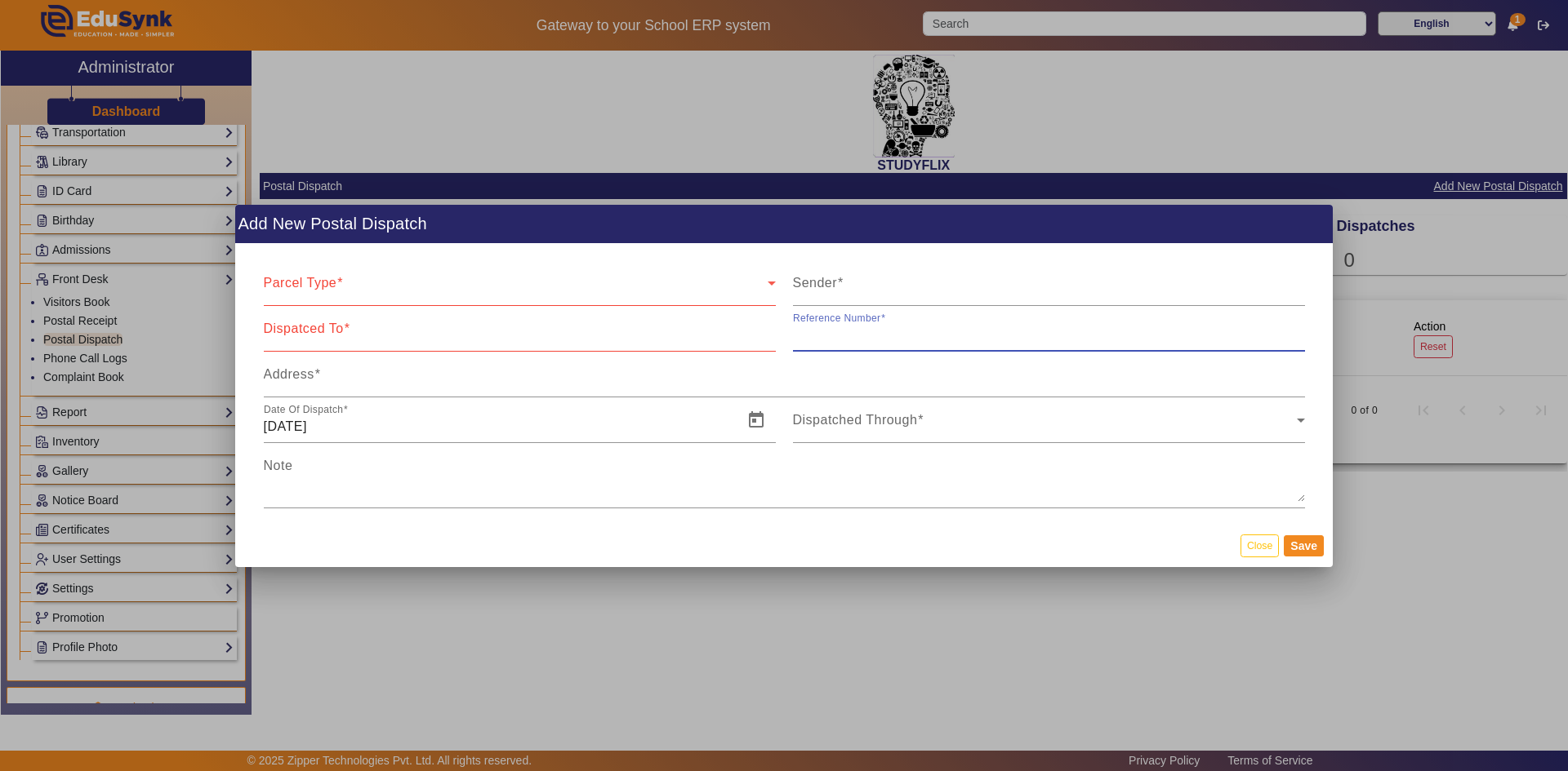
click at [117, 369] on div at bounding box center [784, 386] width 1568 height 771
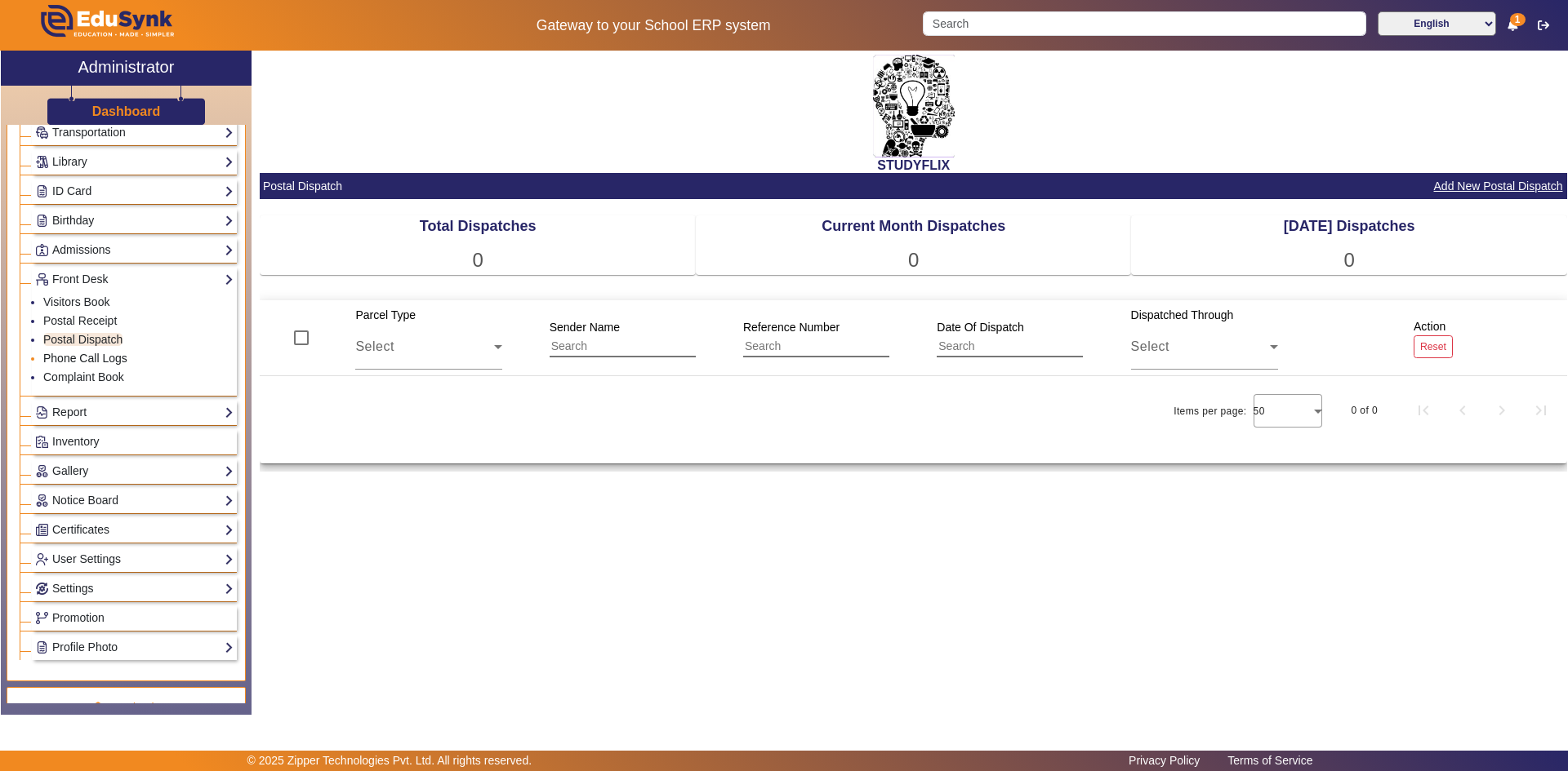
click at [100, 359] on link "Phone Call Logs" at bounding box center [85, 359] width 84 height 13
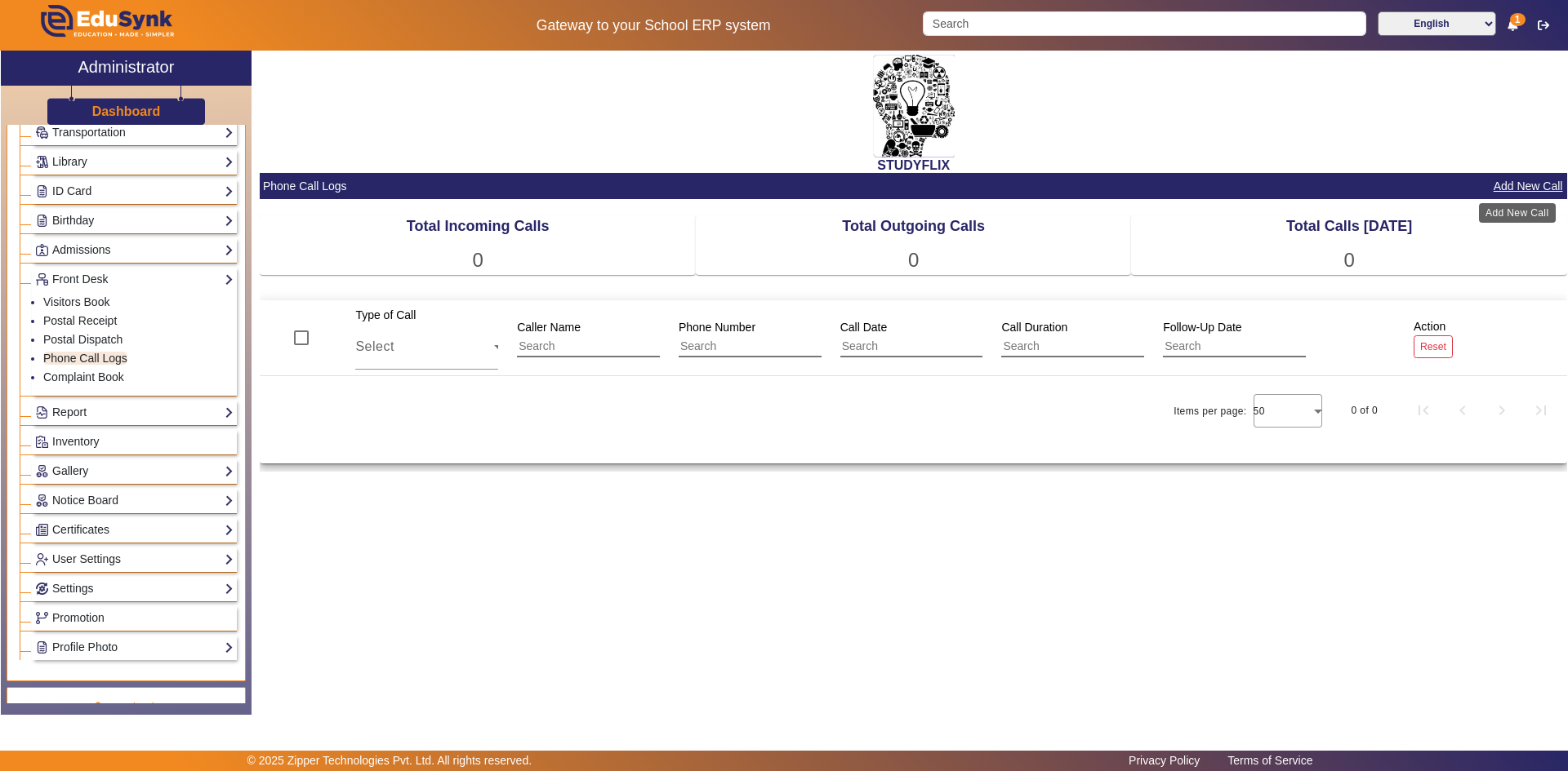
click at [1534, 187] on button "Add New Call" at bounding box center [1528, 186] width 73 height 20
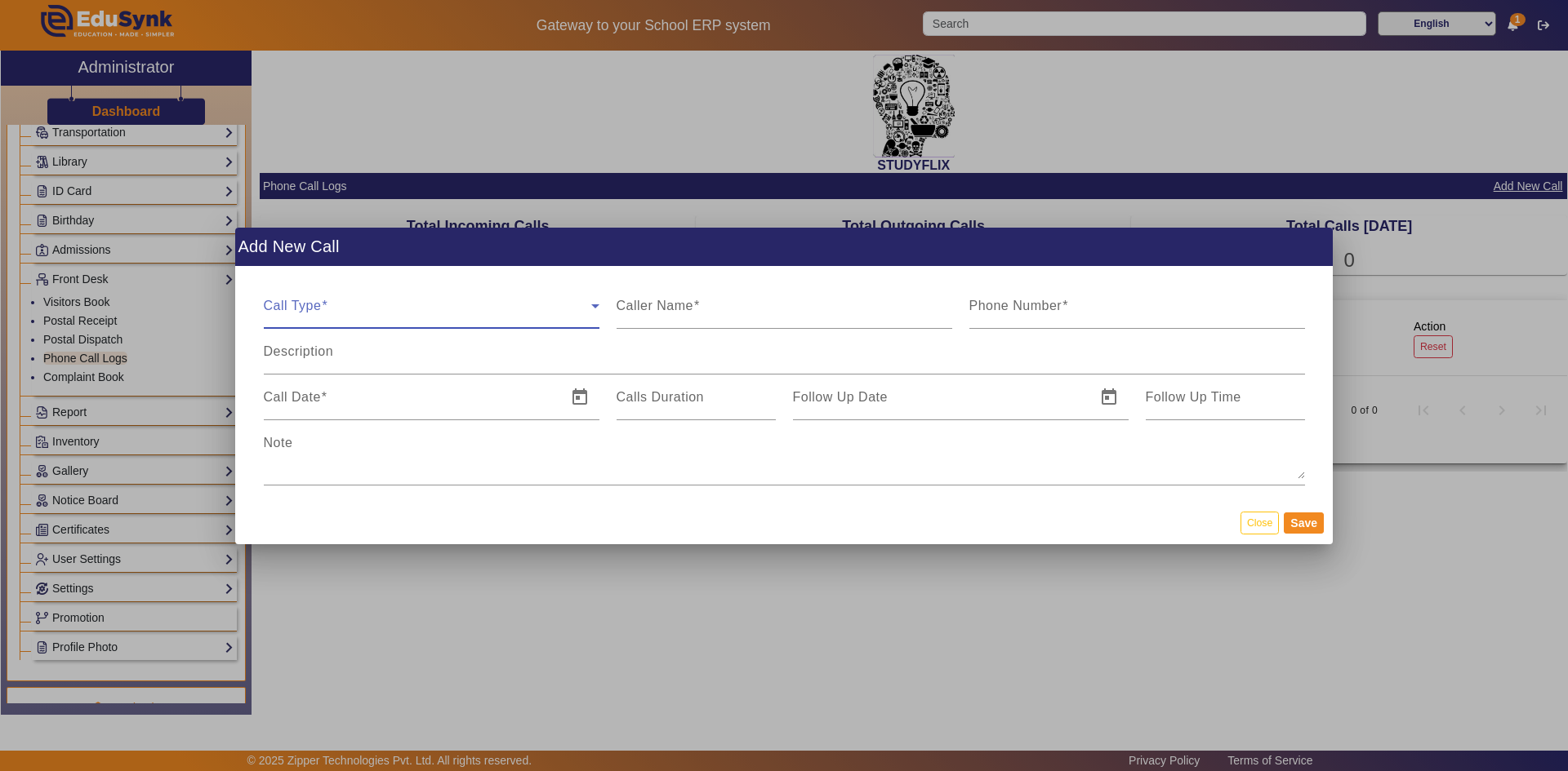
click at [359, 315] on span at bounding box center [427, 313] width 328 height 20
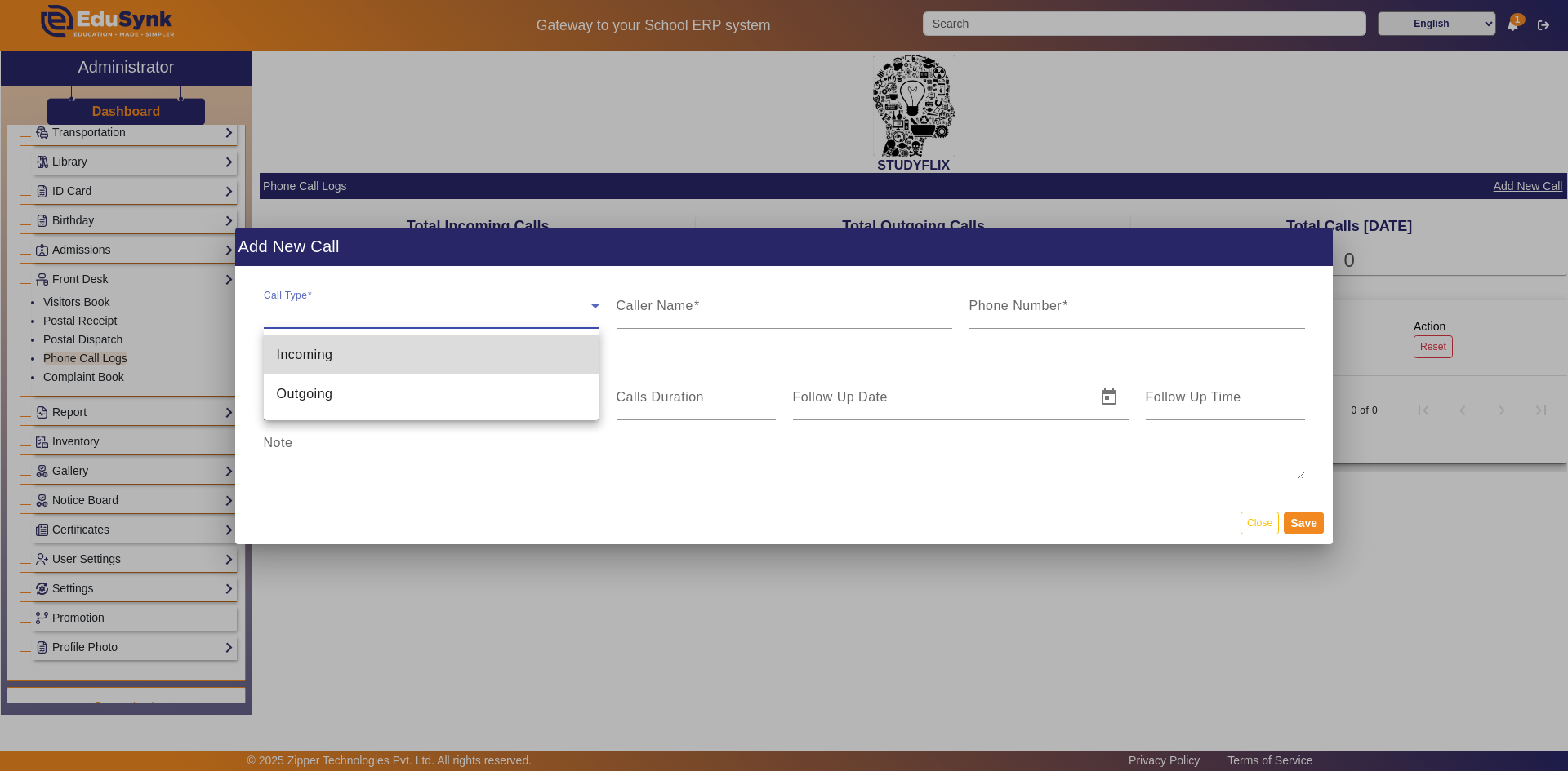
click at [369, 356] on mat-option "Incoming" at bounding box center [431, 355] width 336 height 39
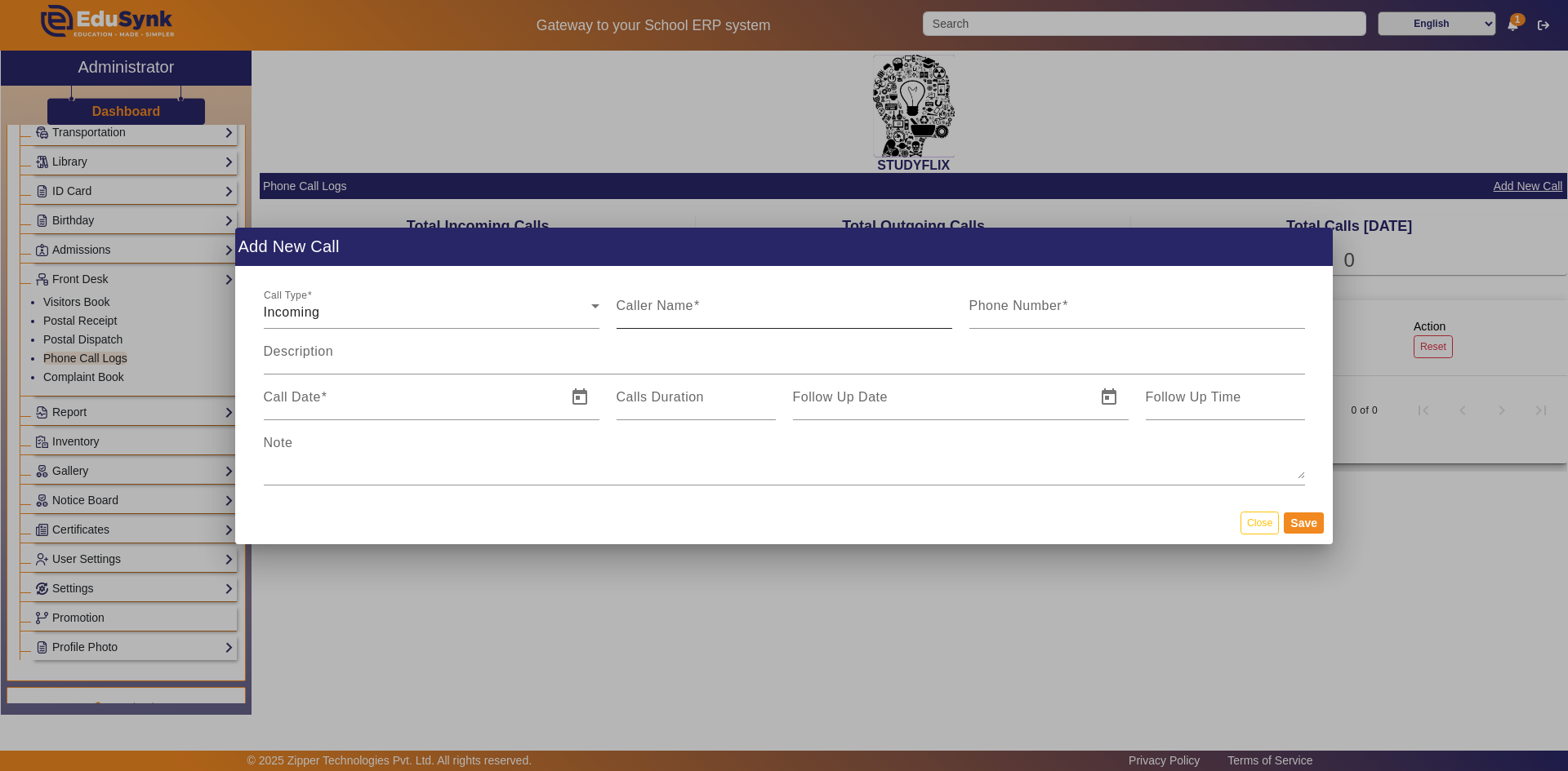
click at [666, 310] on mat-label "Caller Name" at bounding box center [654, 305] width 77 height 14
click at [666, 310] on input "Caller Name" at bounding box center [784, 313] width 336 height 20
click at [1084, 314] on input "Phone Number" at bounding box center [1137, 313] width 336 height 20
click at [1298, 314] on input "-1" at bounding box center [1137, 313] width 336 height 20
click at [1299, 308] on input "0" at bounding box center [1137, 313] width 336 height 20
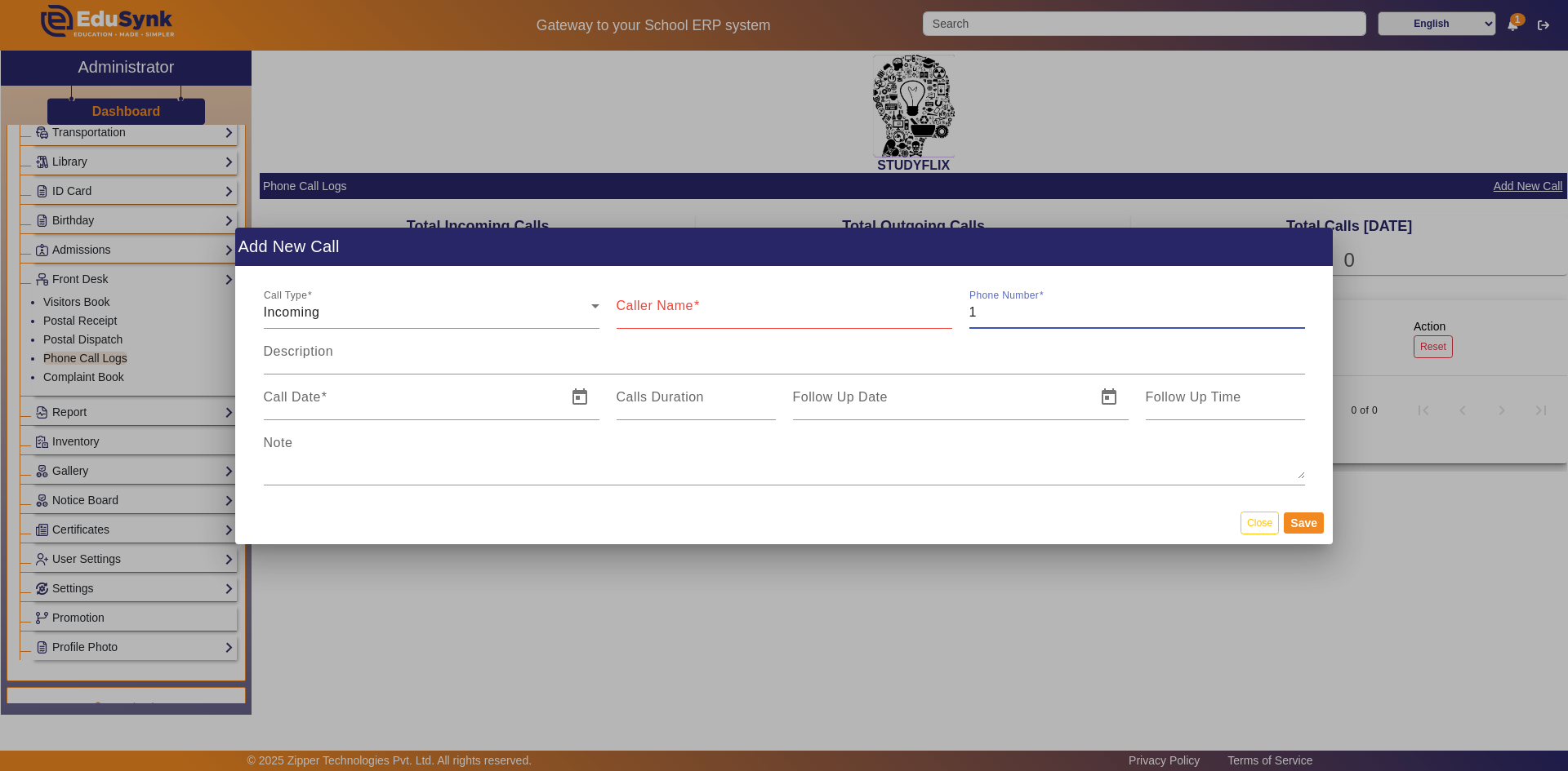
click at [1299, 308] on input "1" at bounding box center [1137, 313] width 336 height 20
click at [1299, 308] on input "46" at bounding box center [1137, 313] width 336 height 20
click at [1299, 308] on input "47" at bounding box center [1137, 313] width 336 height 20
click at [1299, 308] on input "48" at bounding box center [1137, 313] width 336 height 20
click at [1299, 308] on input "49" at bounding box center [1137, 313] width 336 height 20
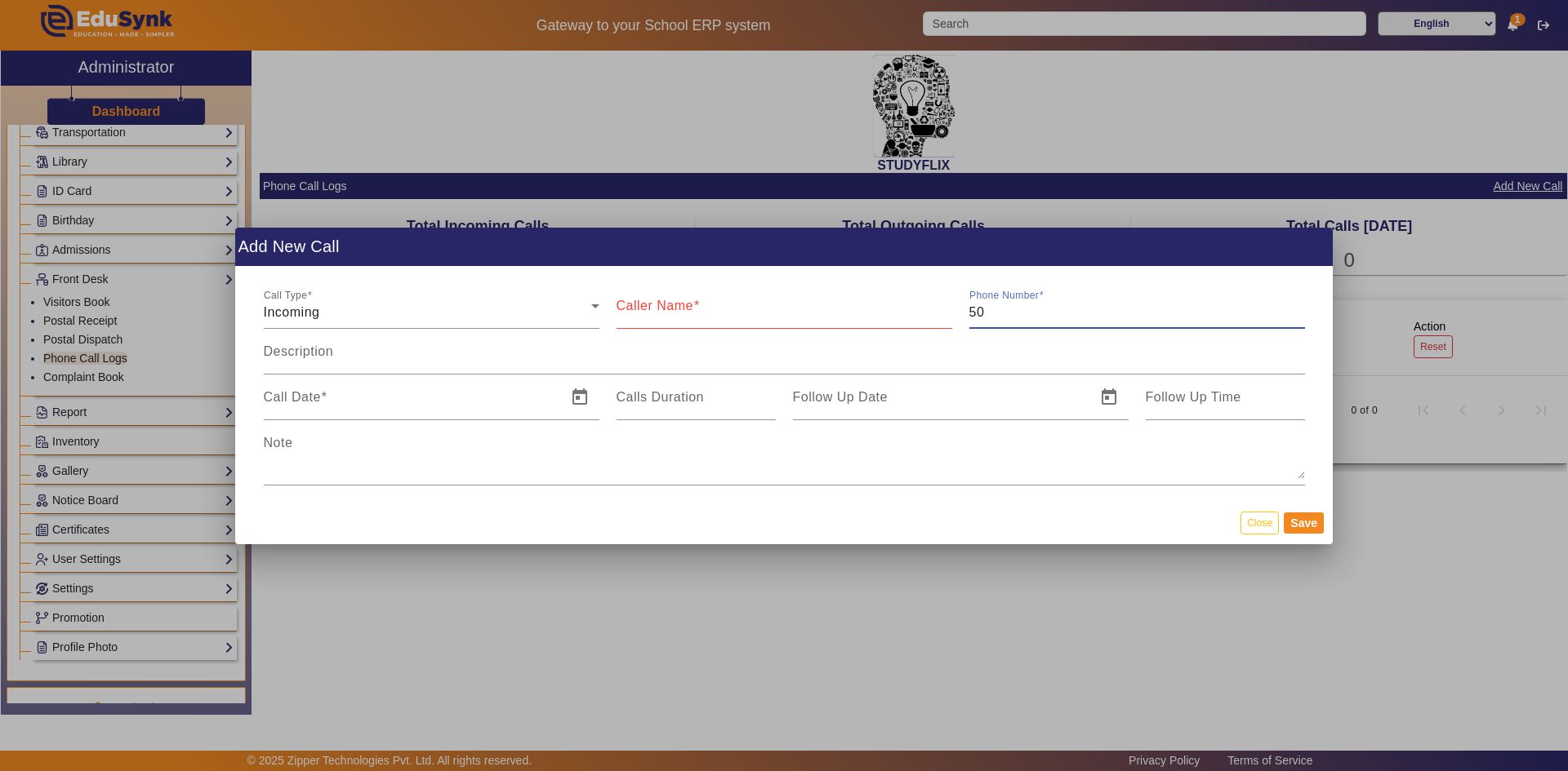
click at [1299, 308] on input "50" at bounding box center [1137, 313] width 336 height 20
type input "61"
click at [1299, 308] on input "61" at bounding box center [1137, 313] width 336 height 20
click at [432, 403] on input "Call Date" at bounding box center [410, 404] width 293 height 20
click at [586, 394] on span "Open calendar" at bounding box center [579, 398] width 39 height 39
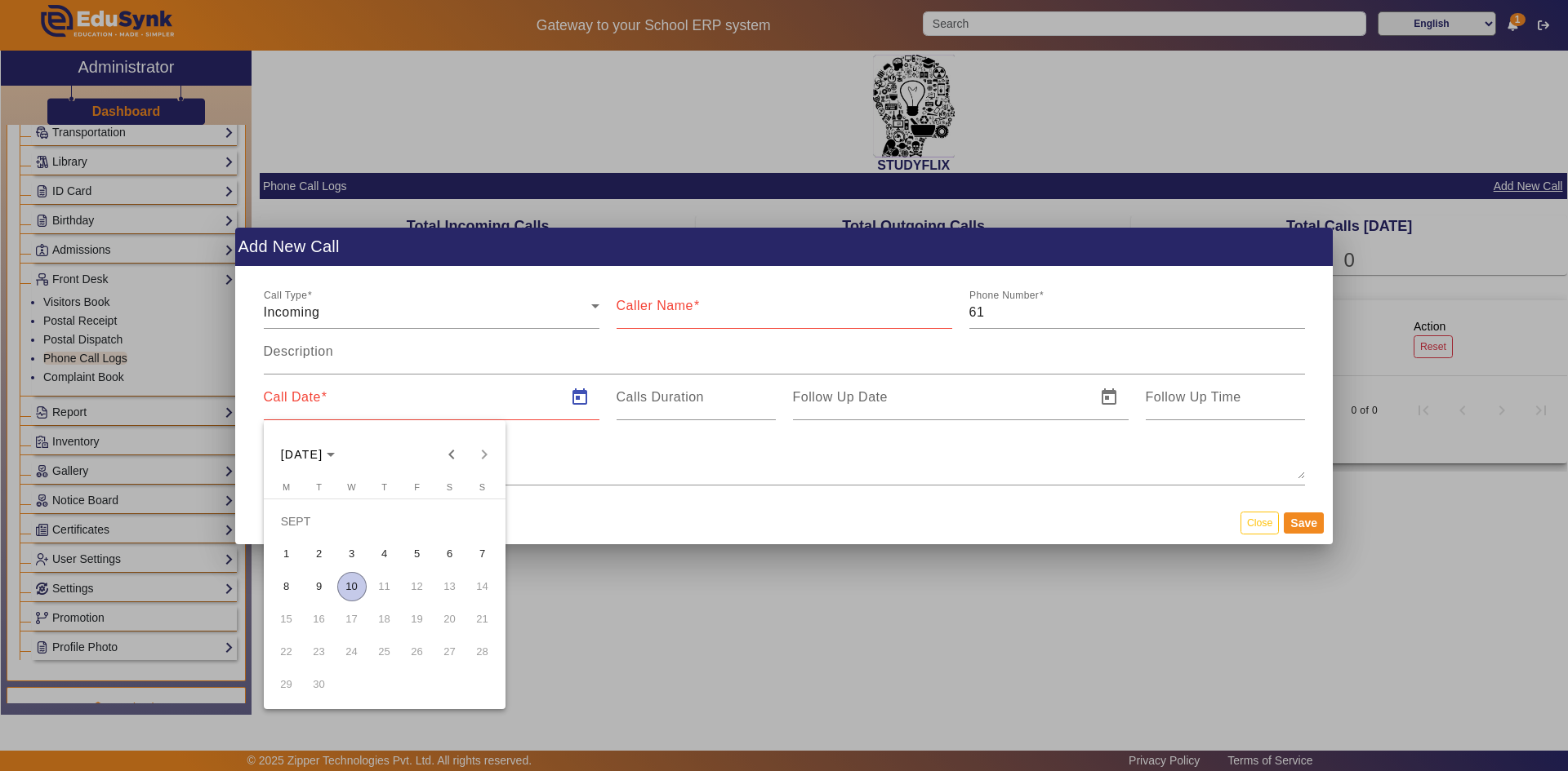
click at [356, 584] on span "10" at bounding box center [352, 586] width 29 height 29
type input "[DATE]"
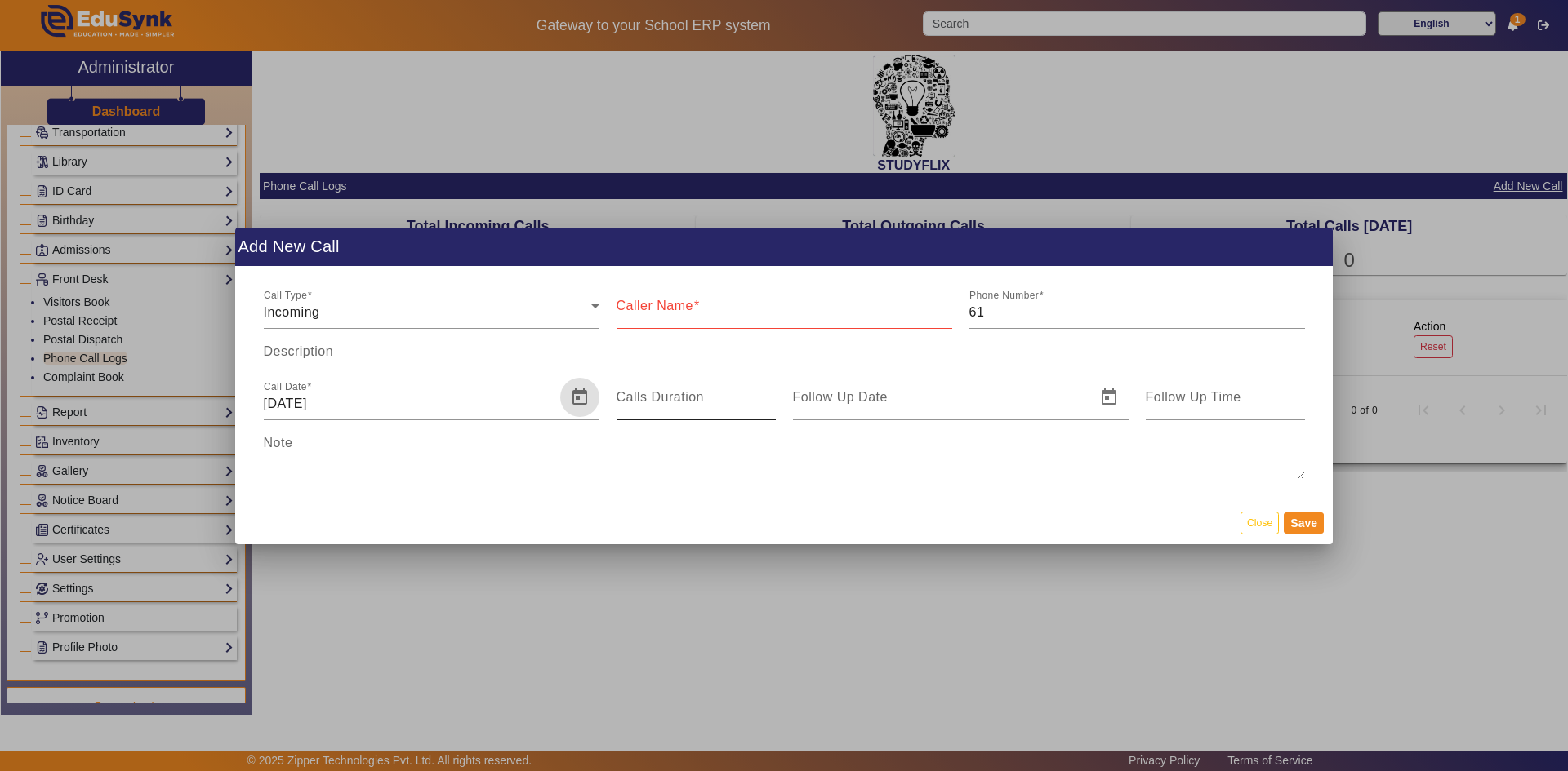
click at [692, 399] on mat-label "Calls Duration" at bounding box center [659, 397] width 87 height 14
click at [692, 399] on input "Calls Duration" at bounding box center [695, 404] width 159 height 20
click at [820, 400] on mat-label "Follow Up Date" at bounding box center [840, 397] width 95 height 14
click at [820, 400] on input "Follow Up Date" at bounding box center [939, 404] width 293 height 20
click at [710, 407] on input "Calls Duration" at bounding box center [695, 404] width 159 height 20
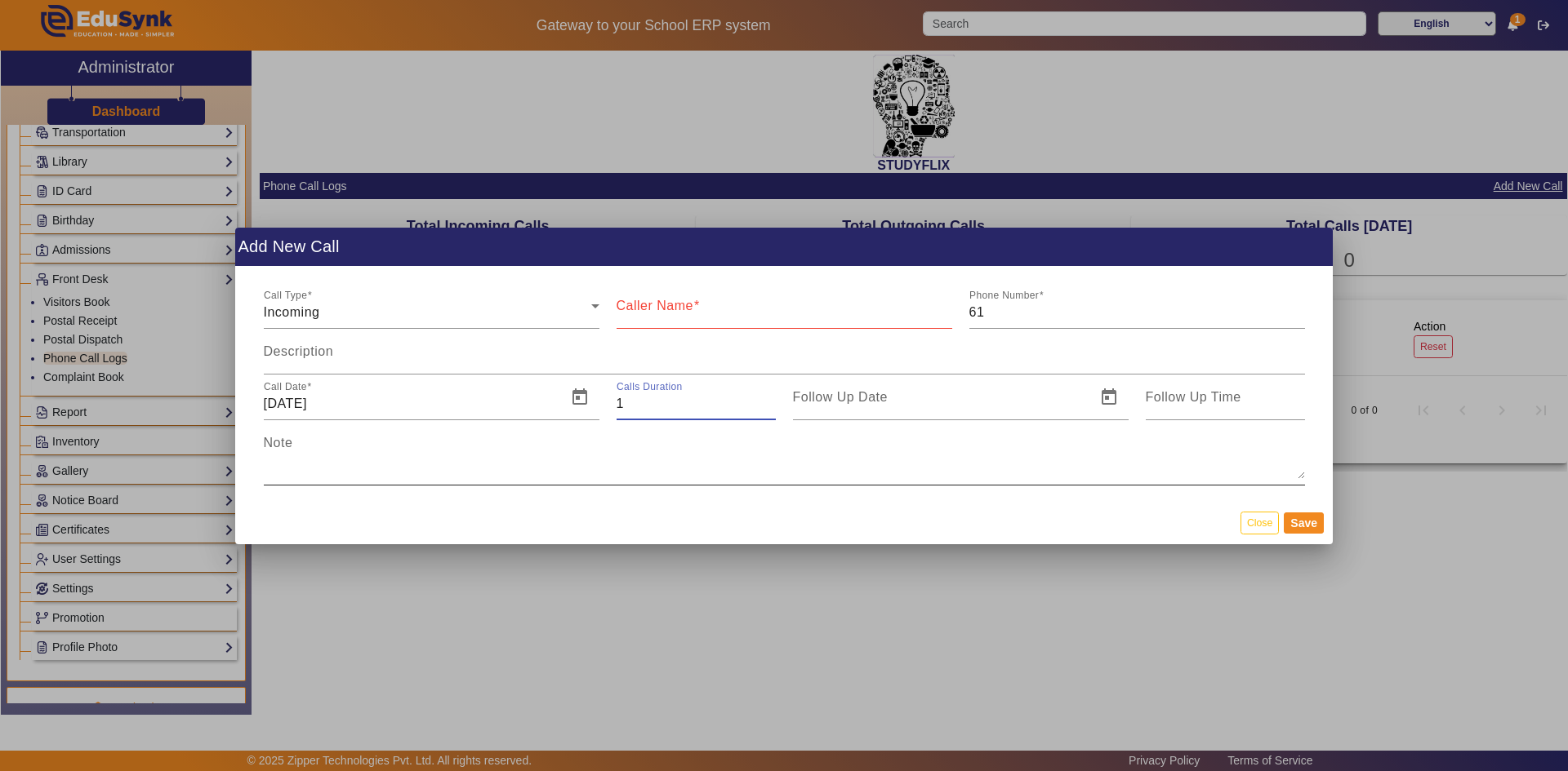
type input "1"
click at [717, 465] on textarea "Note" at bounding box center [784, 460] width 1041 height 39
click at [860, 407] on input "Follow Up Date" at bounding box center [939, 404] width 293 height 20
click at [895, 409] on input "Follow Up Date" at bounding box center [939, 404] width 293 height 20
drag, startPoint x: 891, startPoint y: 408, endPoint x: 869, endPoint y: 408, distance: 22.0
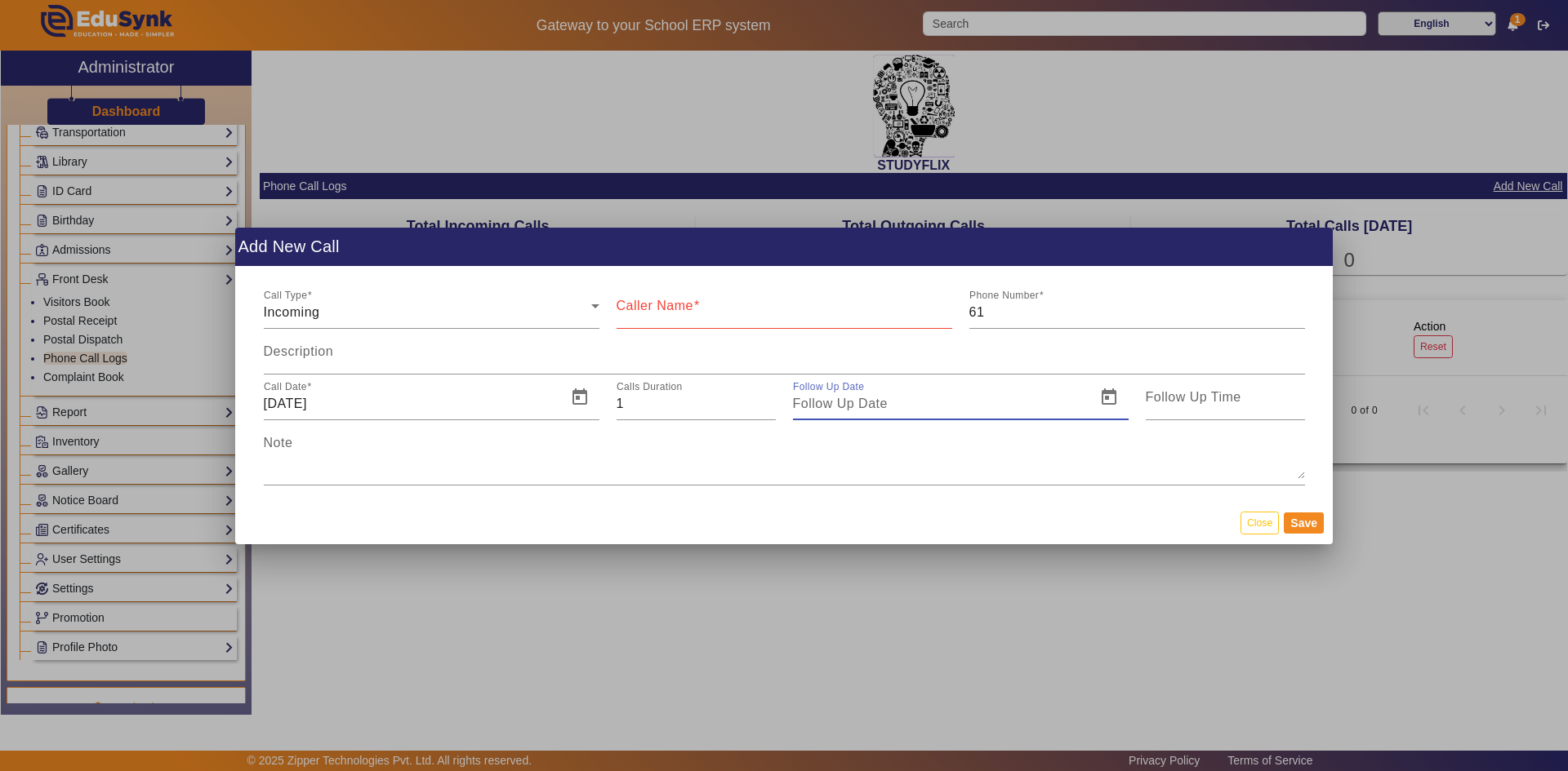
click at [869, 408] on input "Follow Up Date" at bounding box center [939, 404] width 293 height 20
drag, startPoint x: 867, startPoint y: 403, endPoint x: 931, endPoint y: 404, distance: 64.0
click at [931, 404] on input "01/01/[PHONE_NUMBER]" at bounding box center [939, 404] width 293 height 20
click at [824, 403] on input "[DATE]" at bounding box center [939, 404] width 293 height 20
click at [808, 406] on input "[DATE]" at bounding box center [939, 404] width 293 height 20
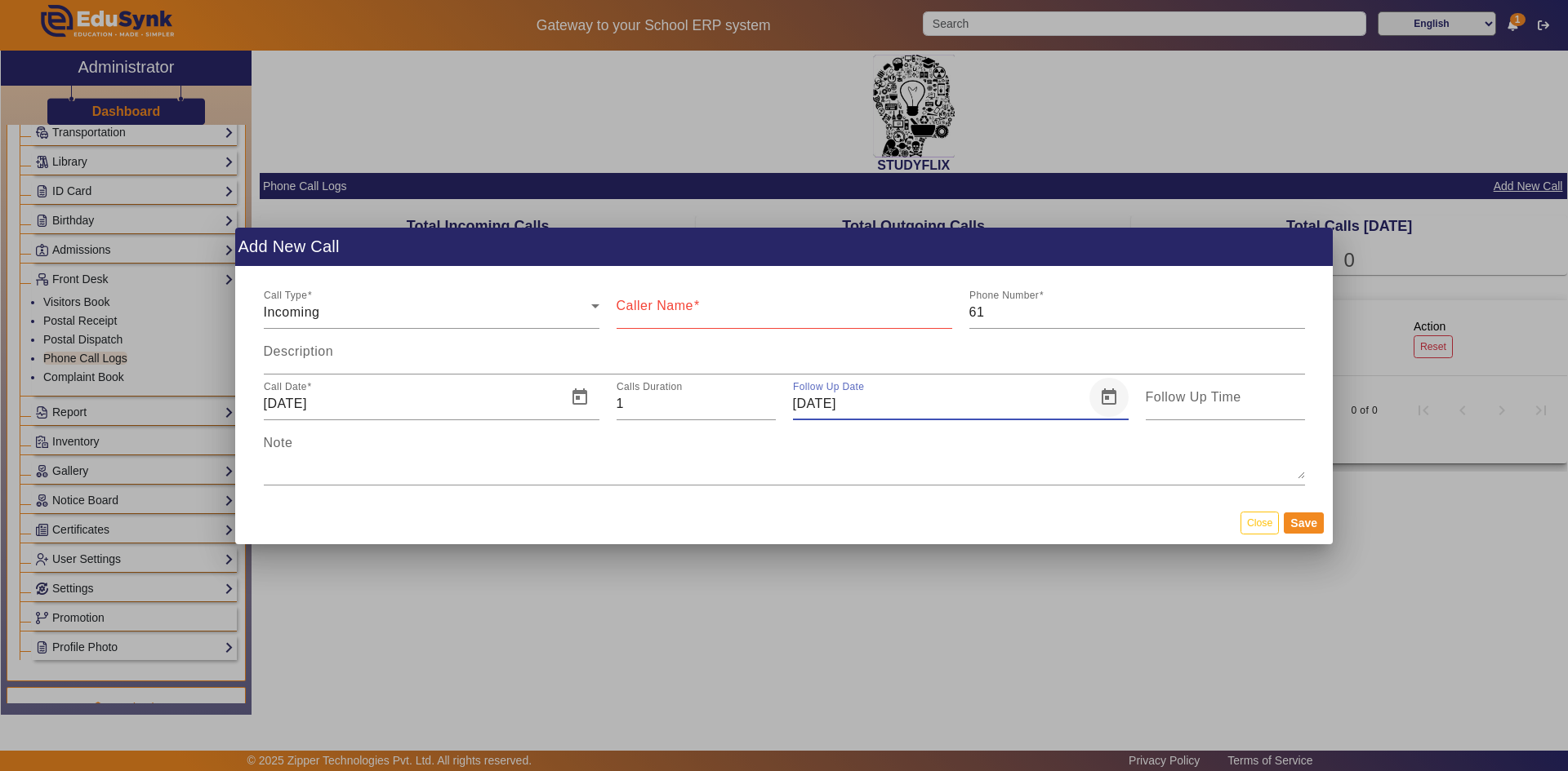
click at [1111, 402] on span "Open calendar" at bounding box center [1109, 398] width 39 height 39
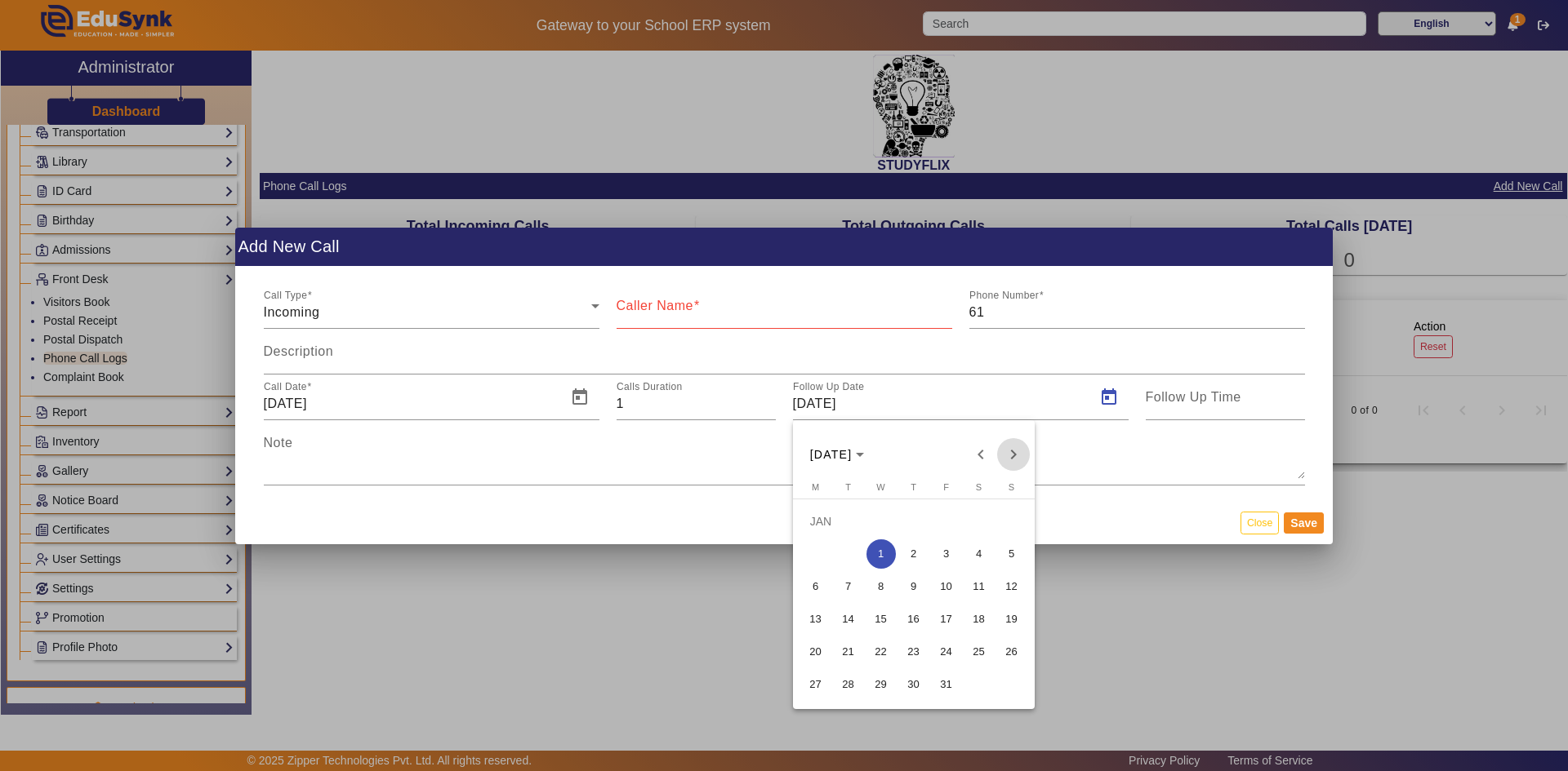
click at [1019, 459] on span "Next month" at bounding box center [1013, 455] width 33 height 33
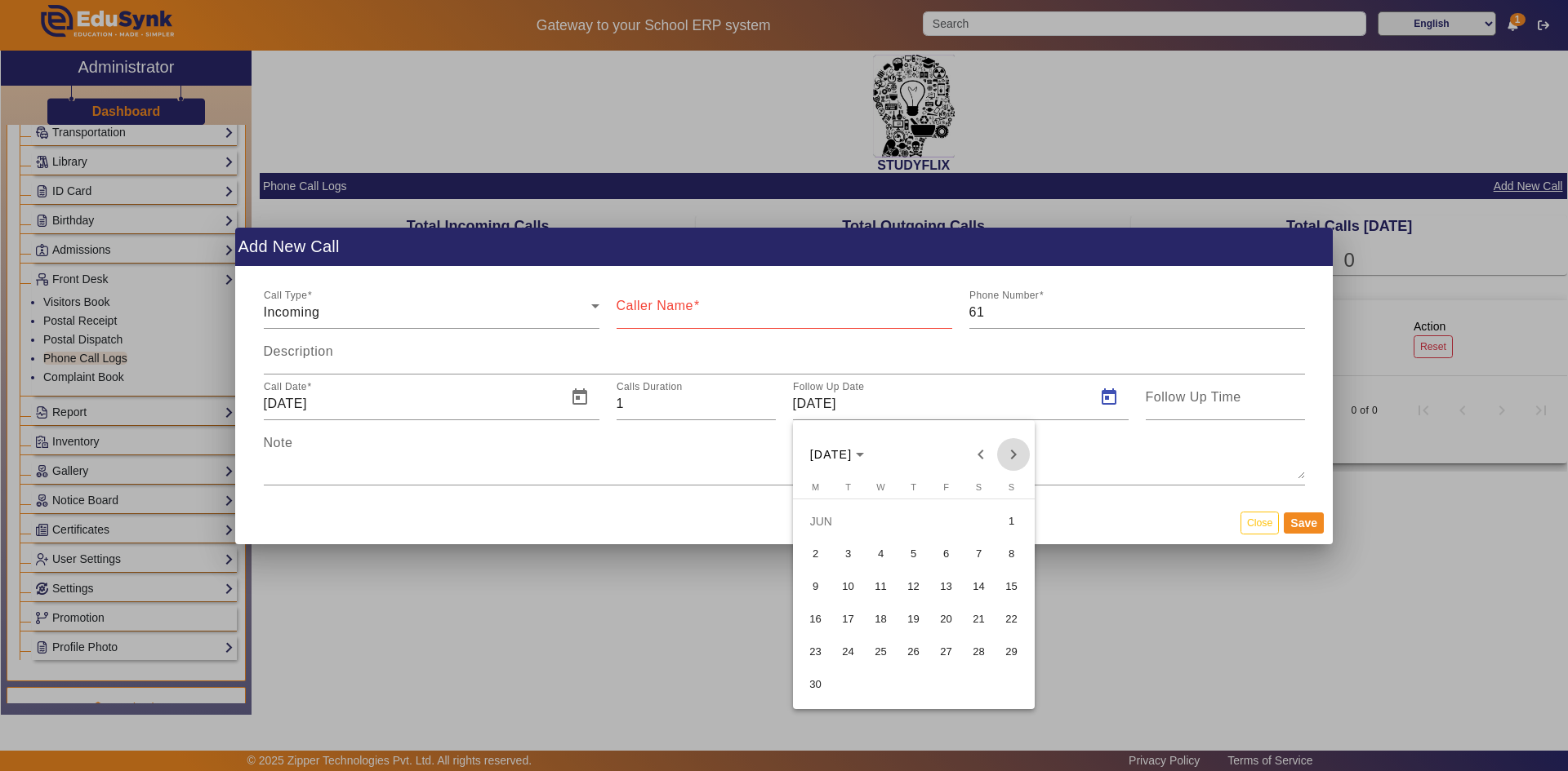
click at [1019, 459] on span "Next month" at bounding box center [1013, 455] width 33 height 33
click at [909, 595] on span "11" at bounding box center [914, 586] width 29 height 29
type input "[DATE]"
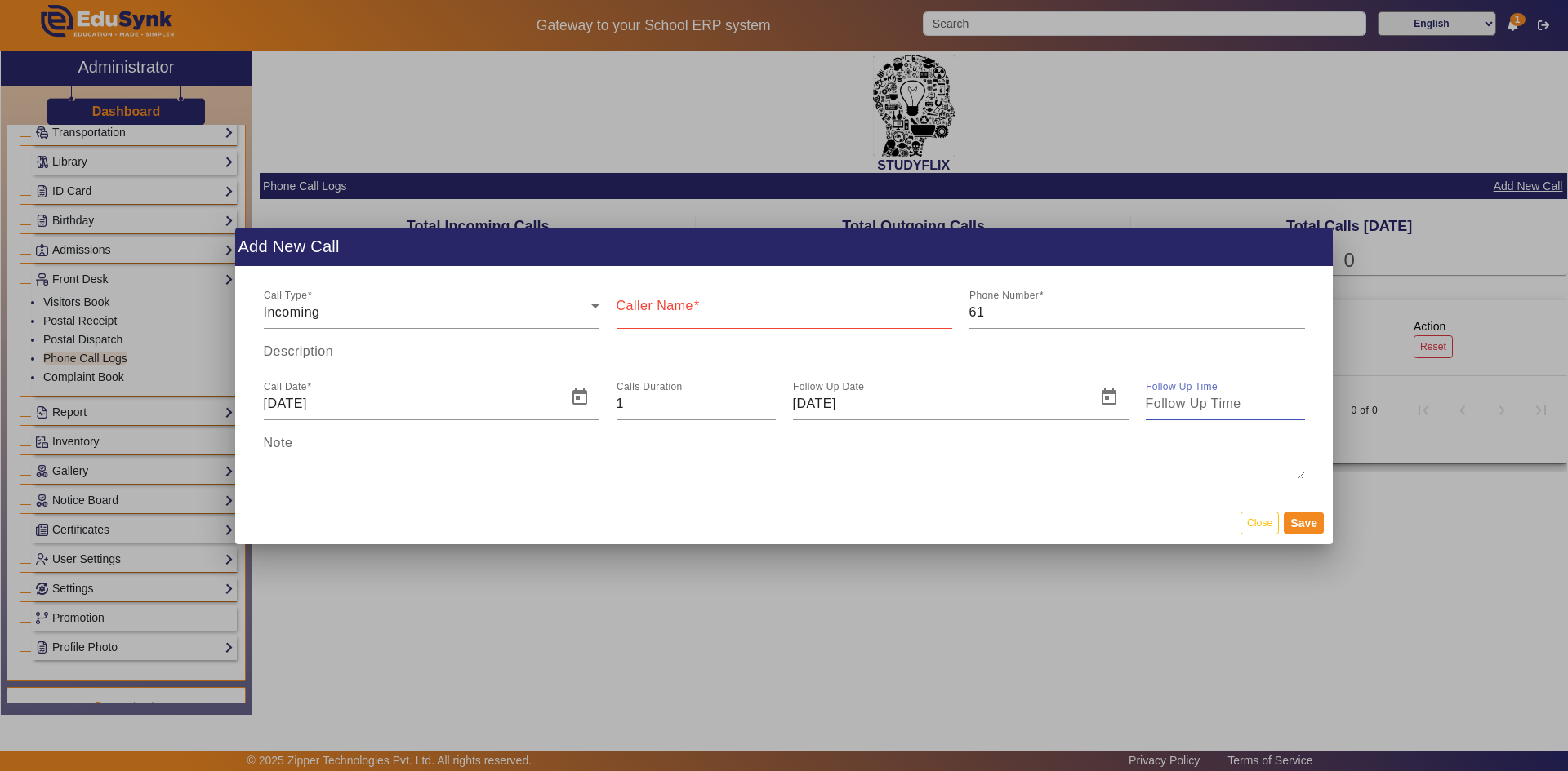
click at [1222, 408] on input "Follow Up Time" at bounding box center [1225, 404] width 159 height 20
click at [1297, 507] on span "Set" at bounding box center [1304, 506] width 106 height 23
type input "8:27 pm"
click at [297, 436] on div "Note" at bounding box center [784, 453] width 1041 height 65
click at [676, 308] on mat-label "Caller Name" at bounding box center [654, 305] width 77 height 14
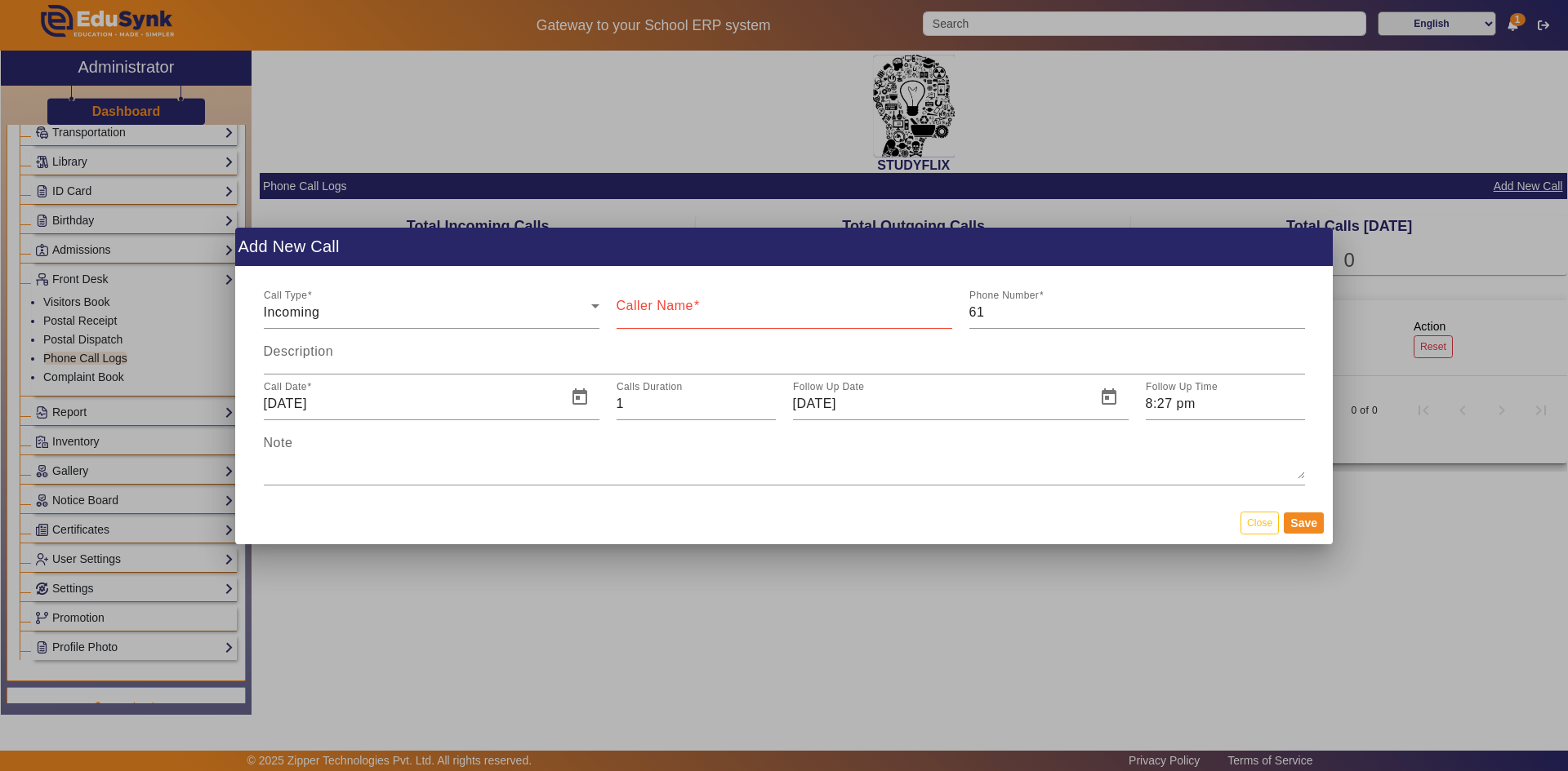
click at [676, 308] on input "Caller Name" at bounding box center [784, 313] width 336 height 20
type input "STUDYFLIX"
click at [429, 322] on div "Incoming" at bounding box center [427, 313] width 328 height 20
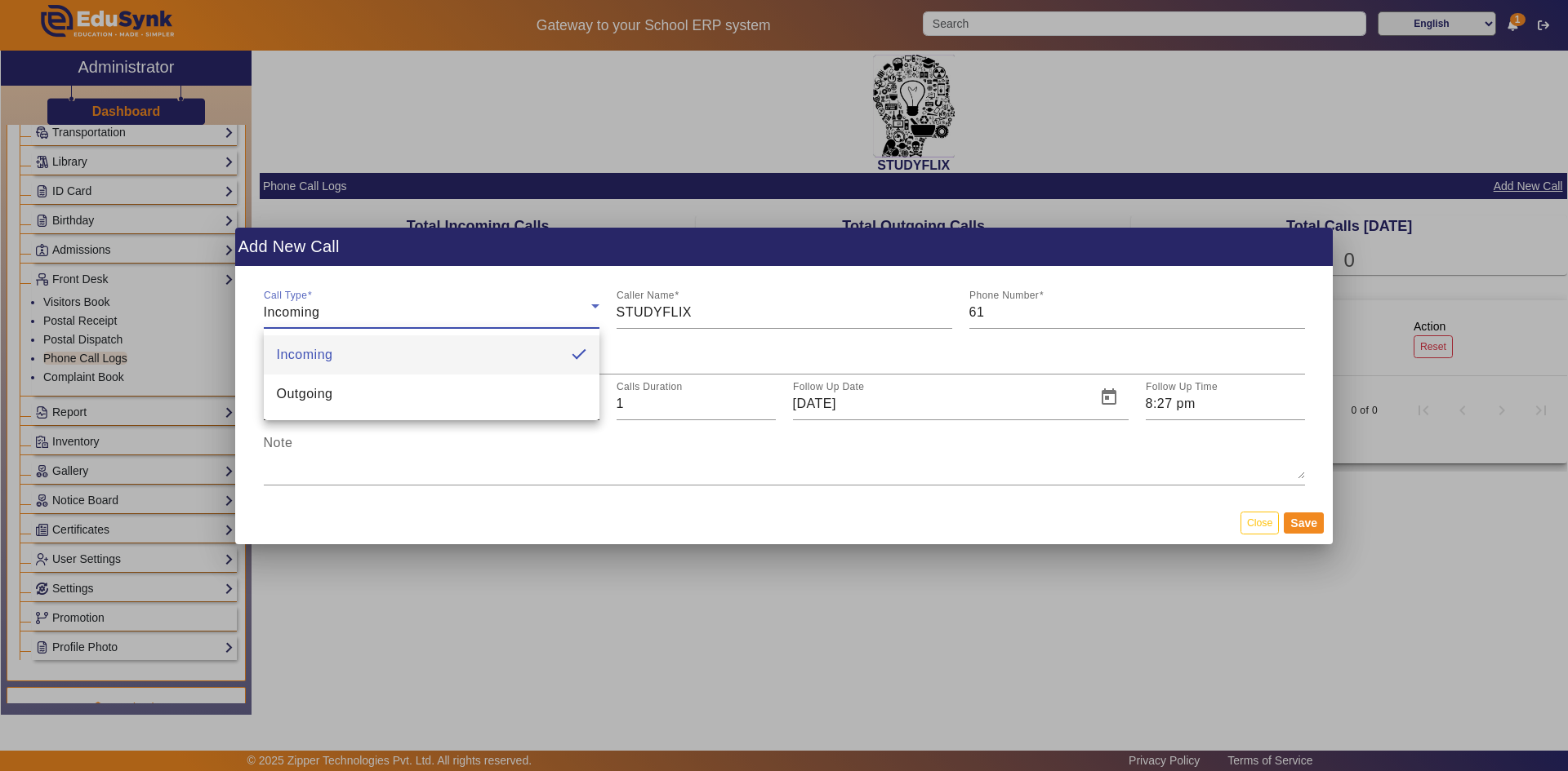
drag, startPoint x: 369, startPoint y: 399, endPoint x: 377, endPoint y: 395, distance: 8.9
click at [371, 399] on mat-option "Outgoing" at bounding box center [431, 394] width 336 height 39
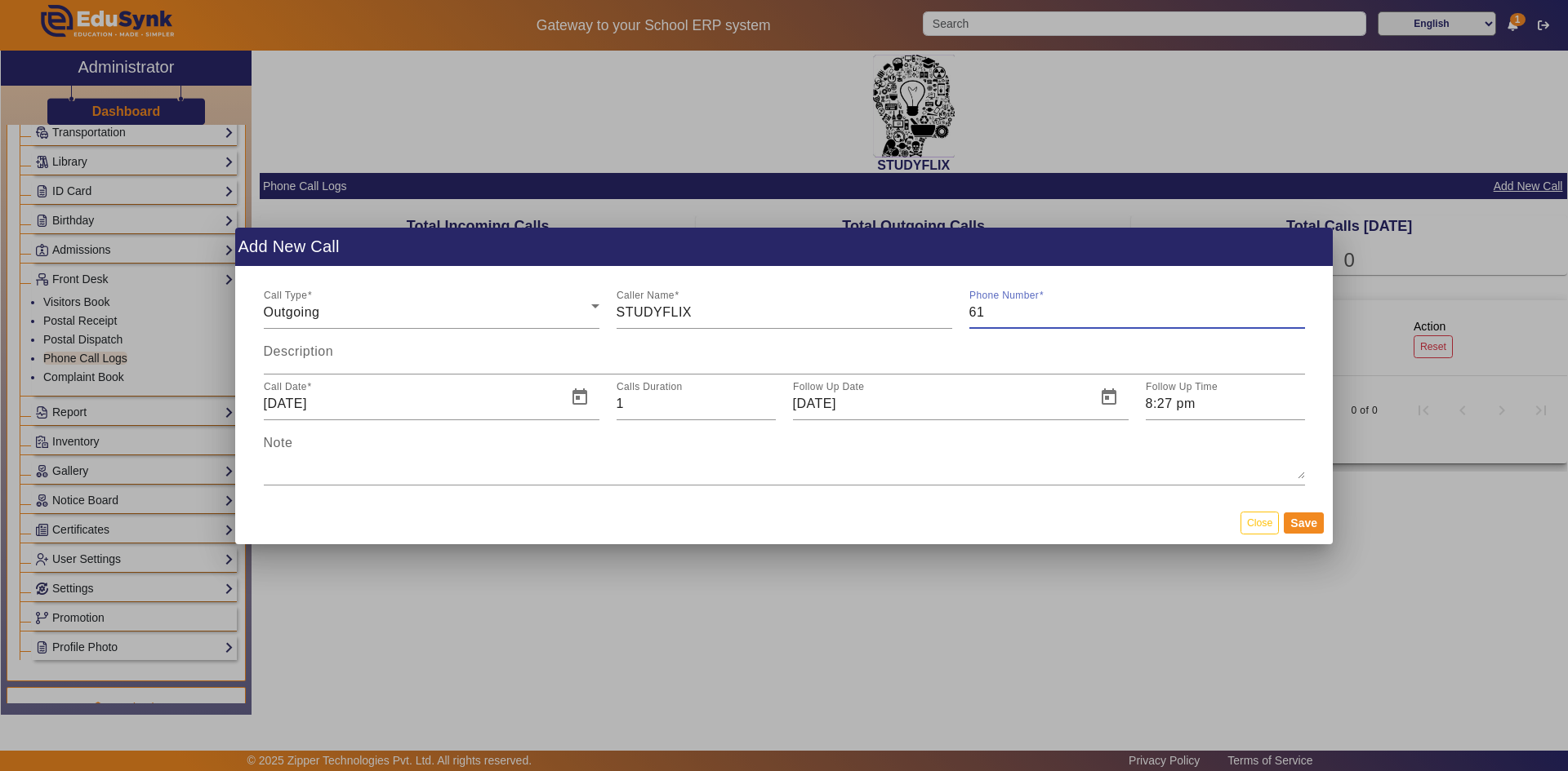
drag, startPoint x: 1002, startPoint y: 314, endPoint x: 965, endPoint y: 314, distance: 37.0
click at [965, 314] on div "Phone Number 61" at bounding box center [1137, 306] width 353 height 46
type input "6354922771"
click at [420, 358] on input "Description" at bounding box center [784, 359] width 1041 height 20
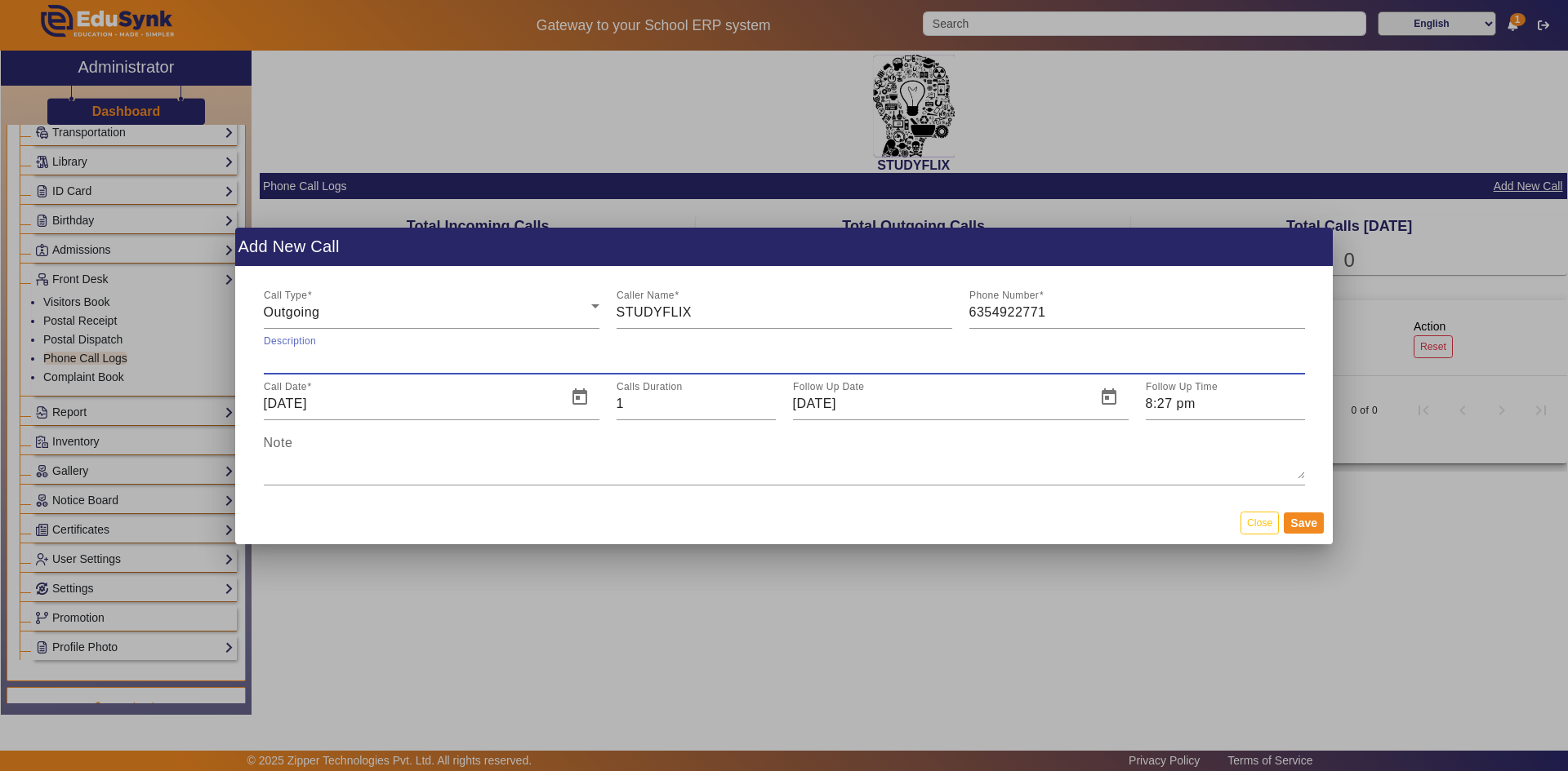
click at [405, 361] on input "Description" at bounding box center [784, 359] width 1041 height 20
type input "MEETING"
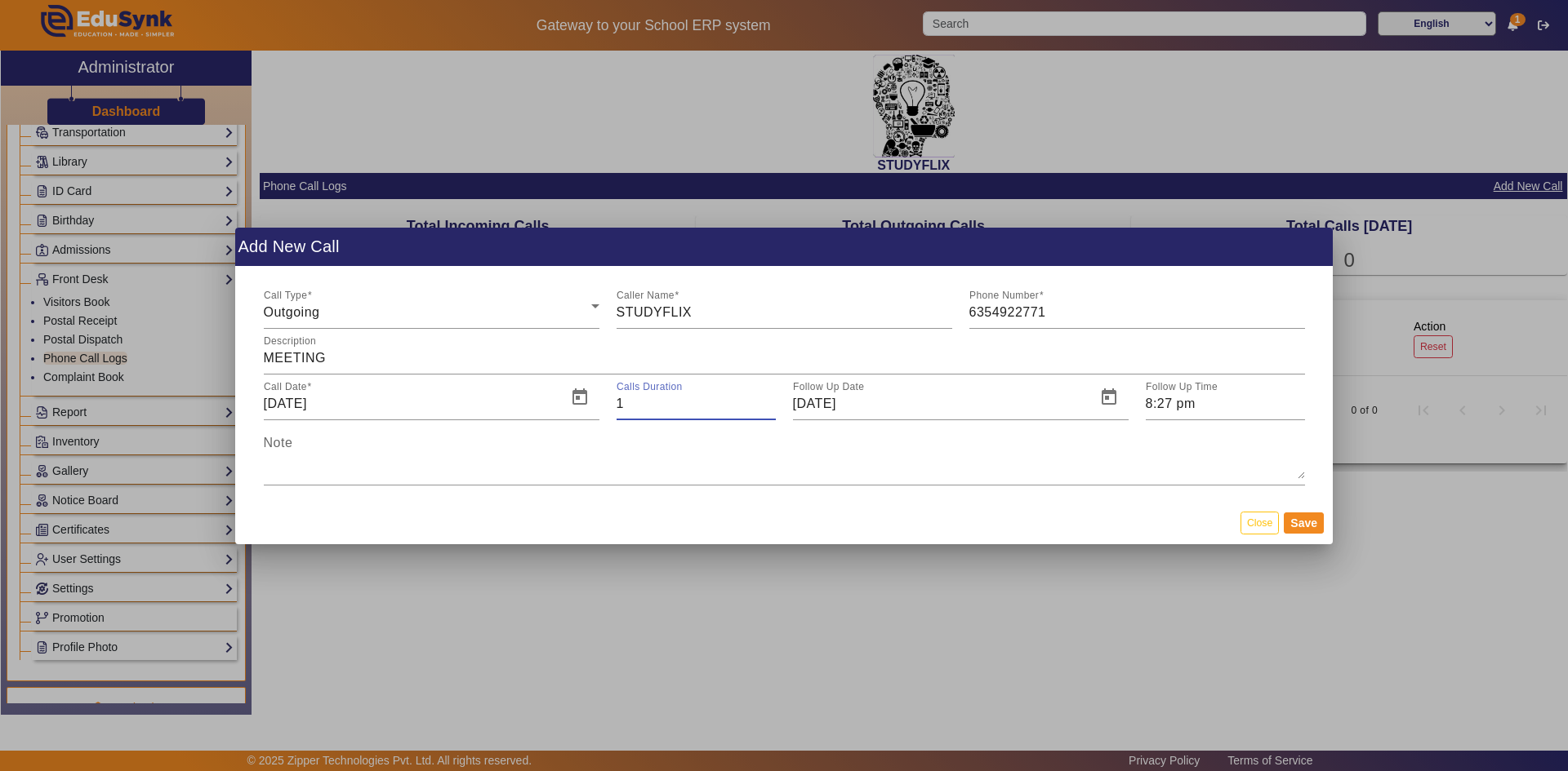
drag, startPoint x: 627, startPoint y: 403, endPoint x: 615, endPoint y: 403, distance: 12.0
click at [616, 403] on input "1" at bounding box center [695, 404] width 159 height 20
click at [1206, 403] on input "8:27 pm" at bounding box center [1225, 404] width 159 height 20
click at [1262, 430] on icon "Add a minute" at bounding box center [1261, 428] width 9 height 9
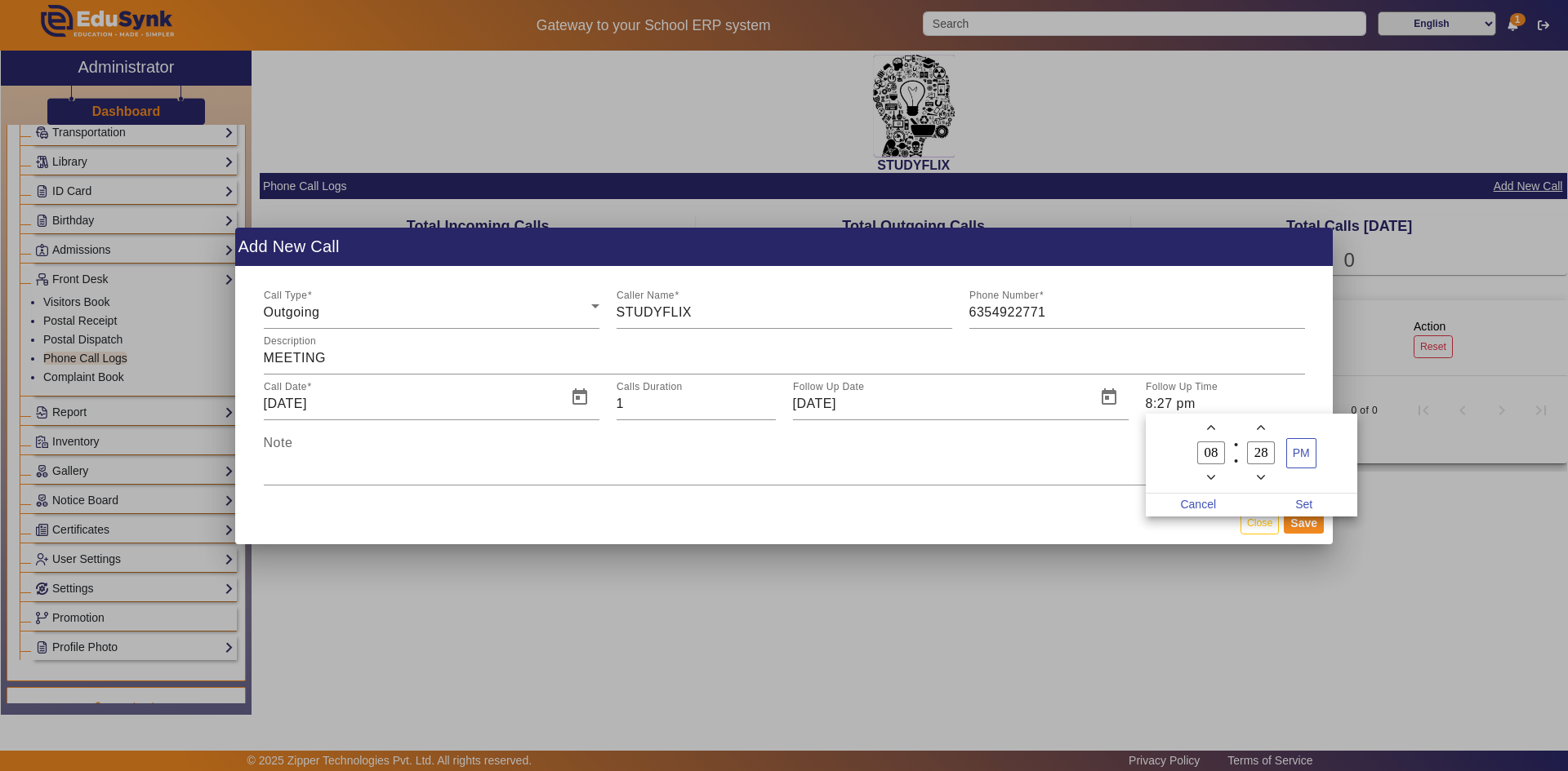
type input "29"
click at [1295, 502] on span "Set" at bounding box center [1304, 506] width 106 height 23
type input "8:29 pm"
click at [822, 406] on input "[DATE]" at bounding box center [939, 404] width 293 height 20
click at [1103, 399] on span "Open calendar" at bounding box center [1109, 398] width 39 height 39
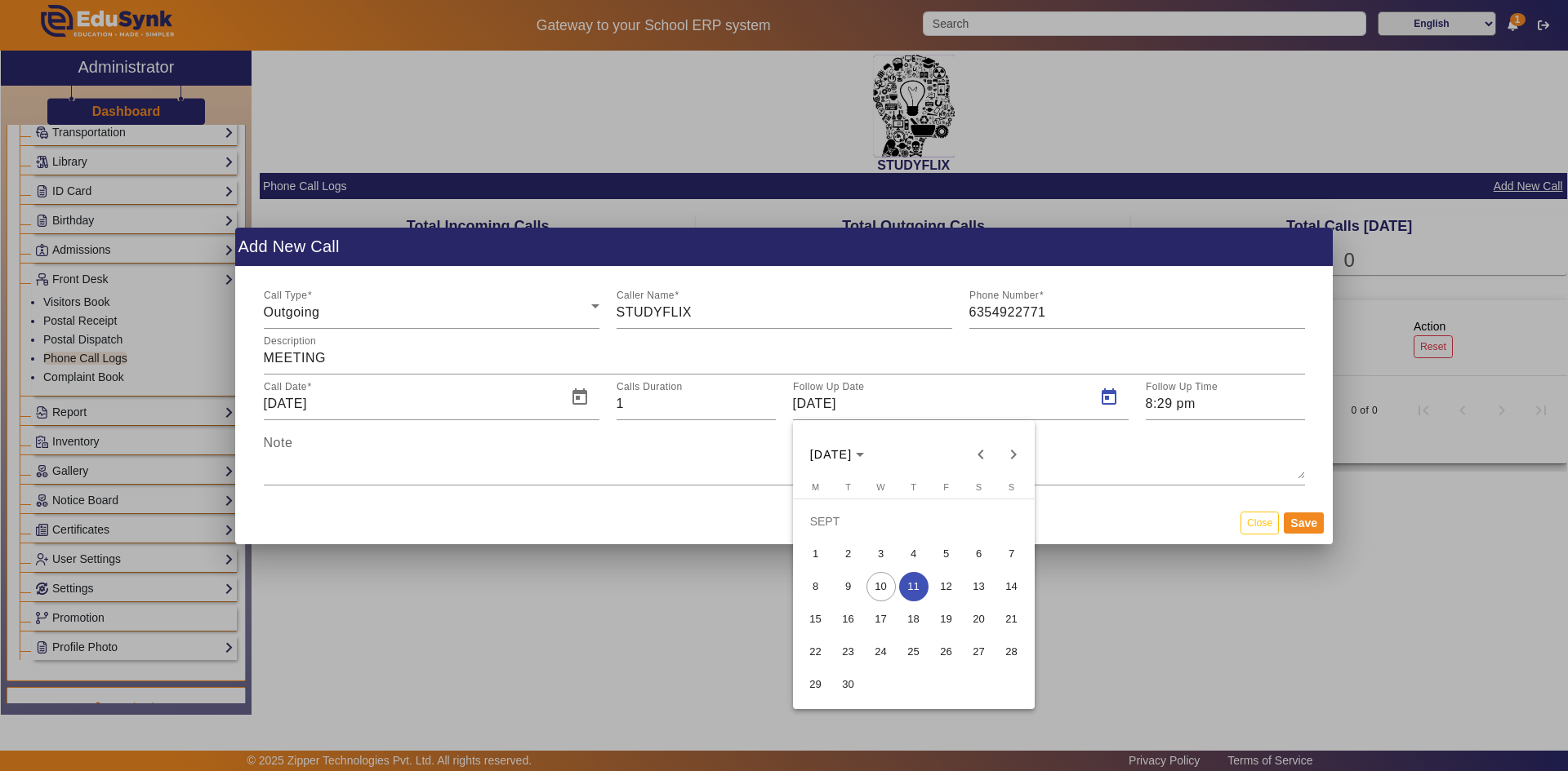
click at [881, 579] on span "10" at bounding box center [881, 586] width 29 height 29
type input "[DATE]"
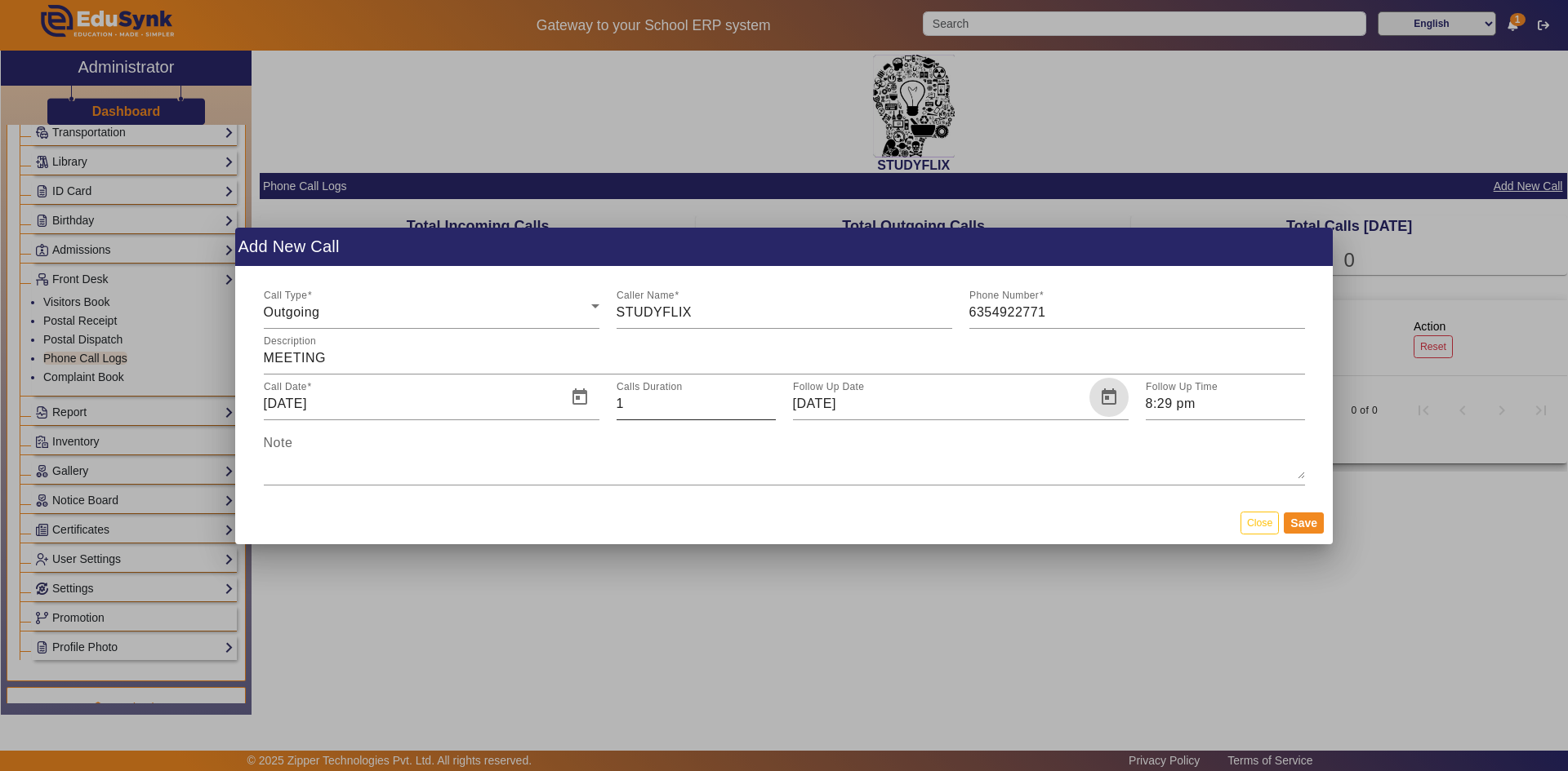
click at [646, 408] on input "1" at bounding box center [695, 404] width 159 height 20
type input "5"
click at [1304, 524] on button "Save" at bounding box center [1303, 524] width 40 height 21
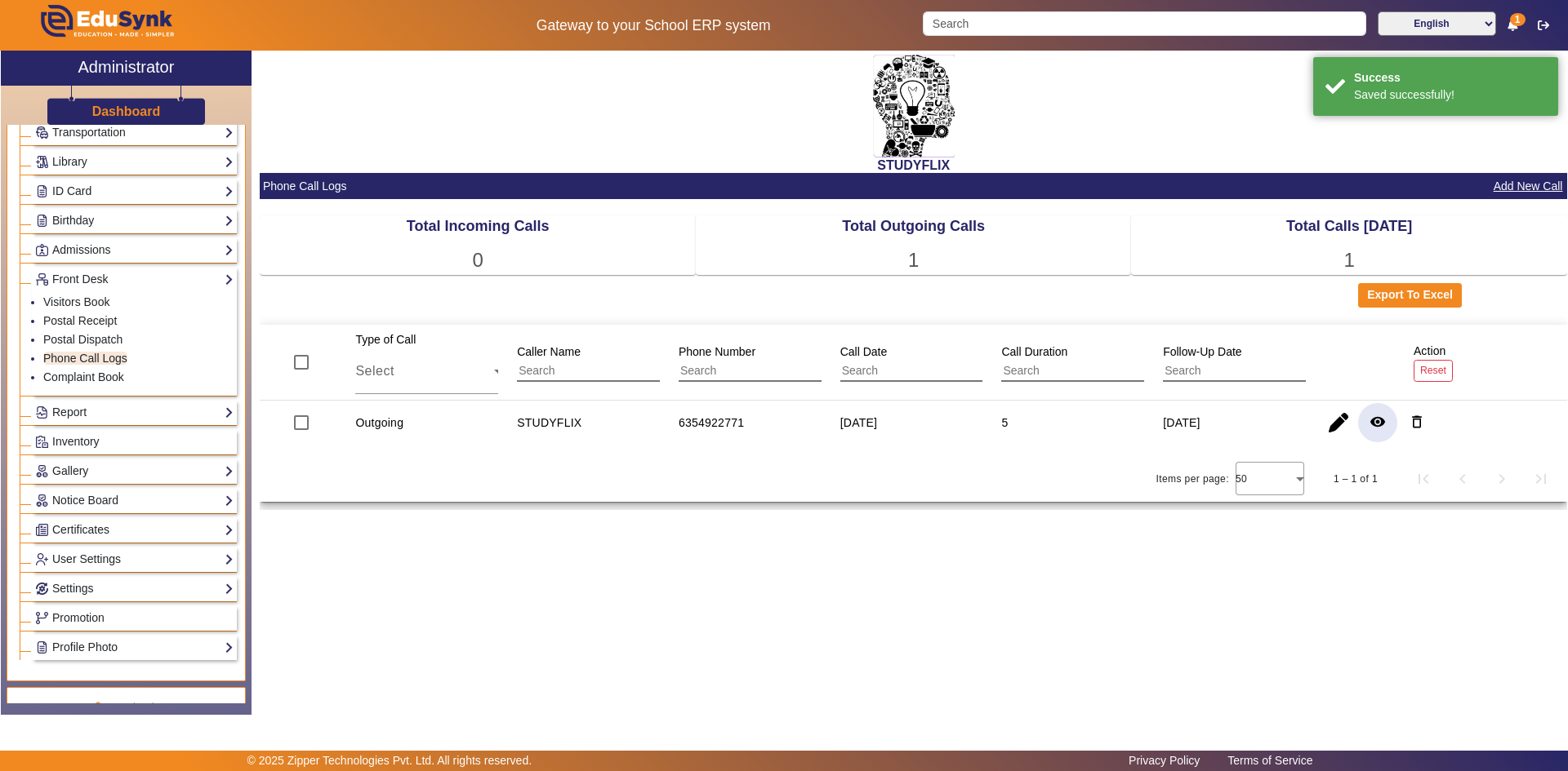
click at [1373, 421] on mat-icon "remove_red_eye" at bounding box center [1378, 422] width 16 height 16
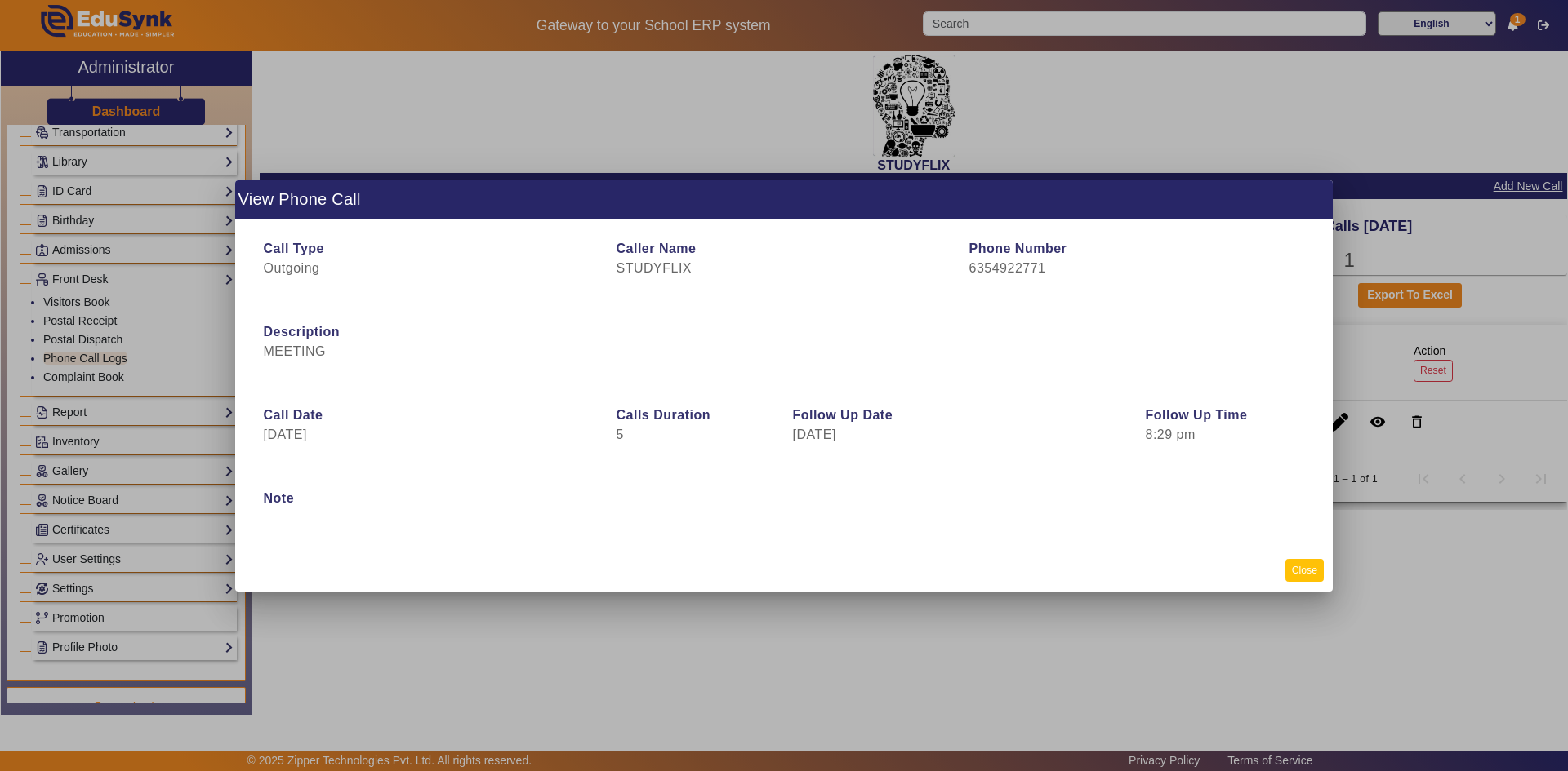
click at [1311, 573] on button "Close" at bounding box center [1304, 569] width 38 height 22
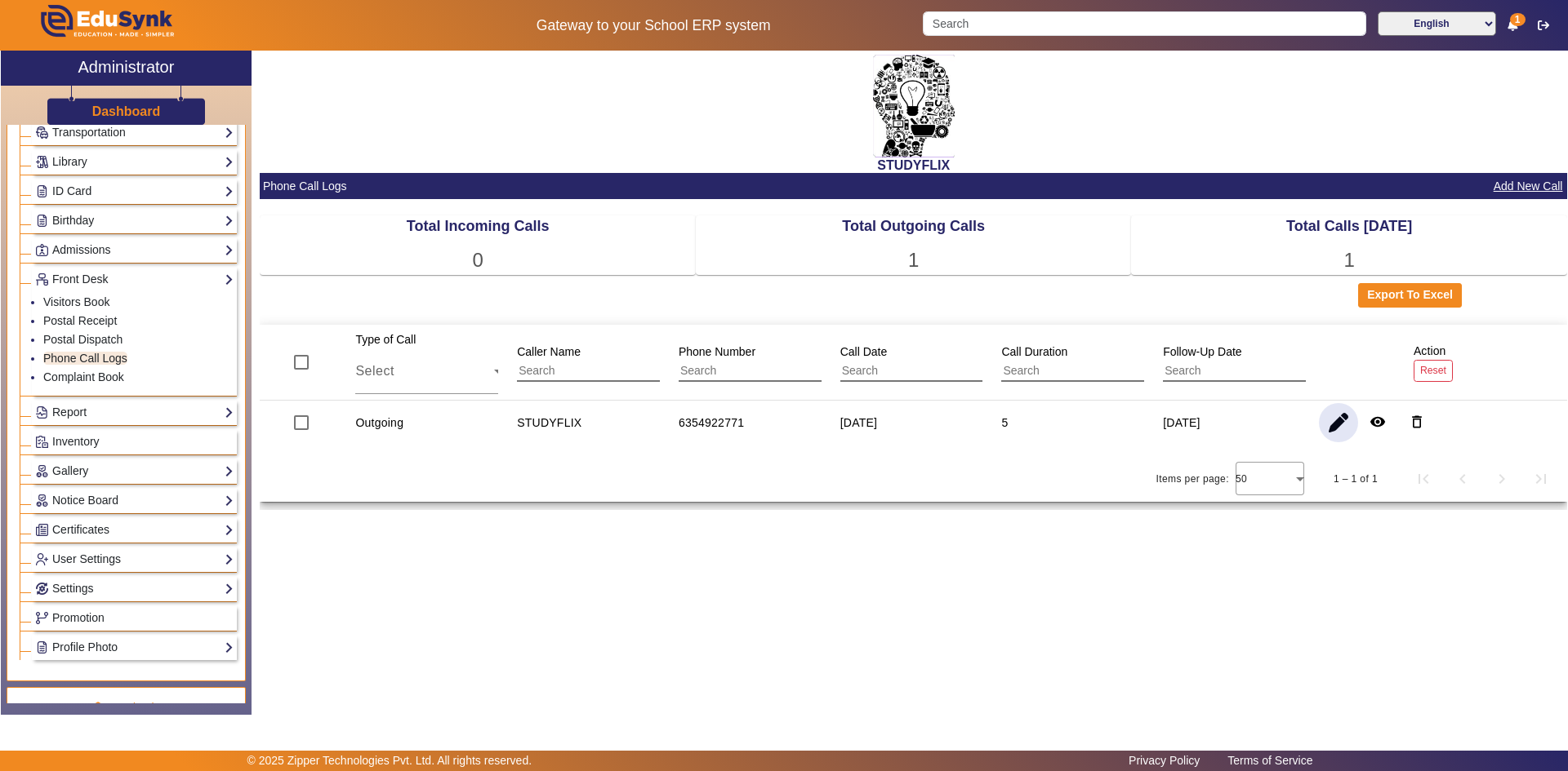
click at [1333, 427] on span "button" at bounding box center [1338, 423] width 39 height 39
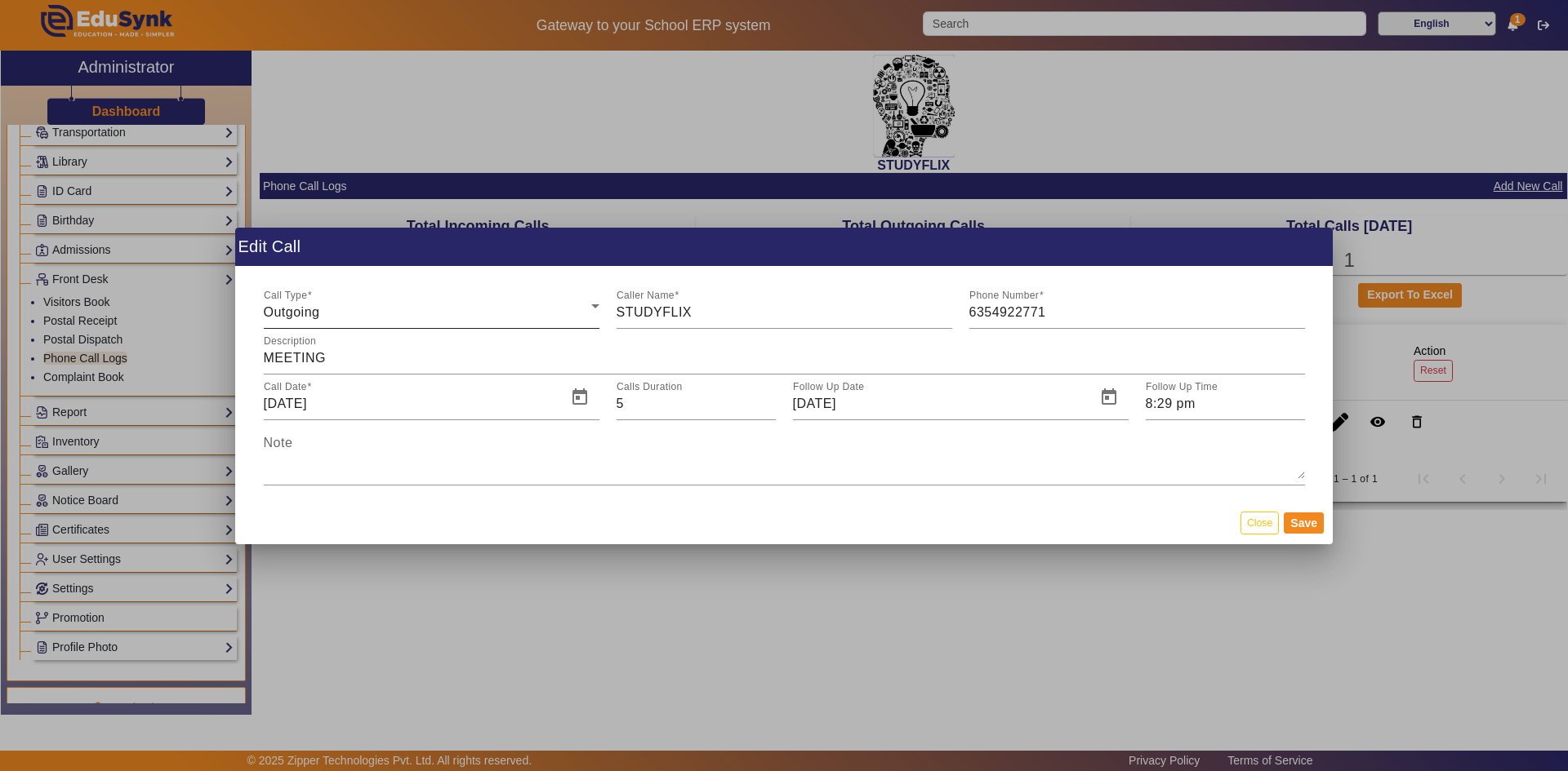
click at [412, 326] on div "Call Type Outgoing" at bounding box center [431, 306] width 336 height 46
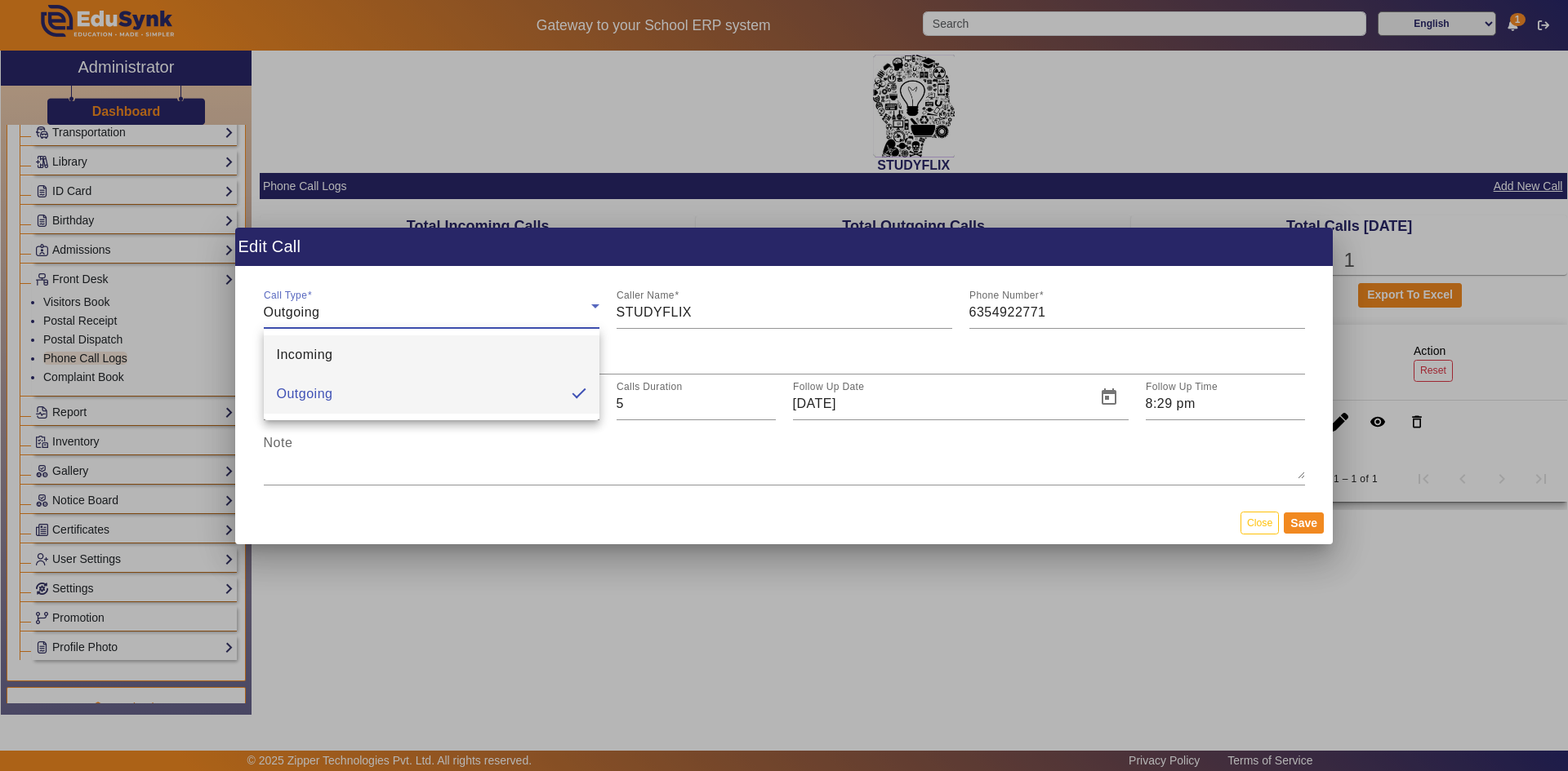
click at [394, 348] on mat-option "Incoming" at bounding box center [431, 355] width 336 height 39
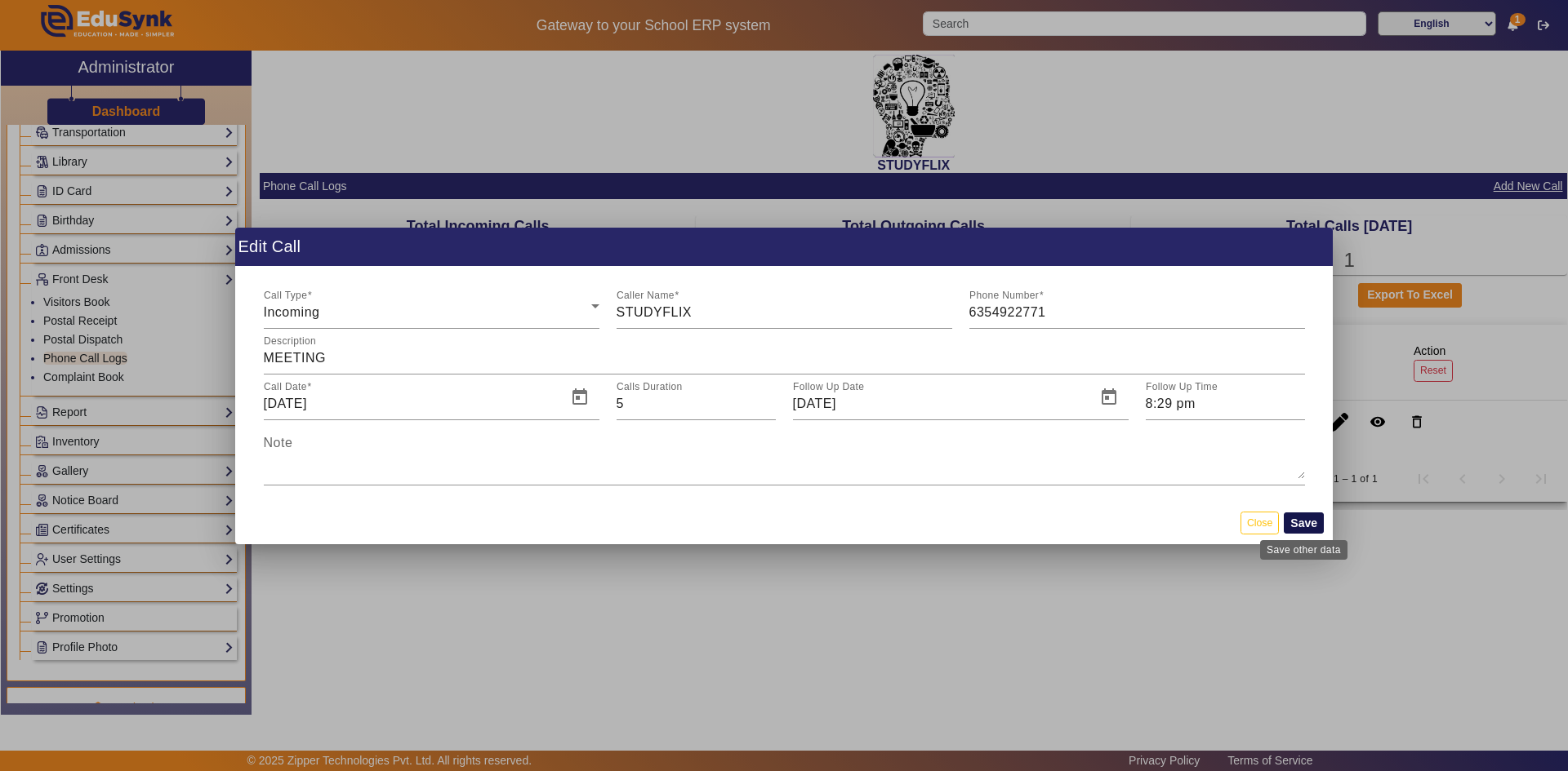
click at [1292, 524] on button "Save" at bounding box center [1303, 524] width 40 height 21
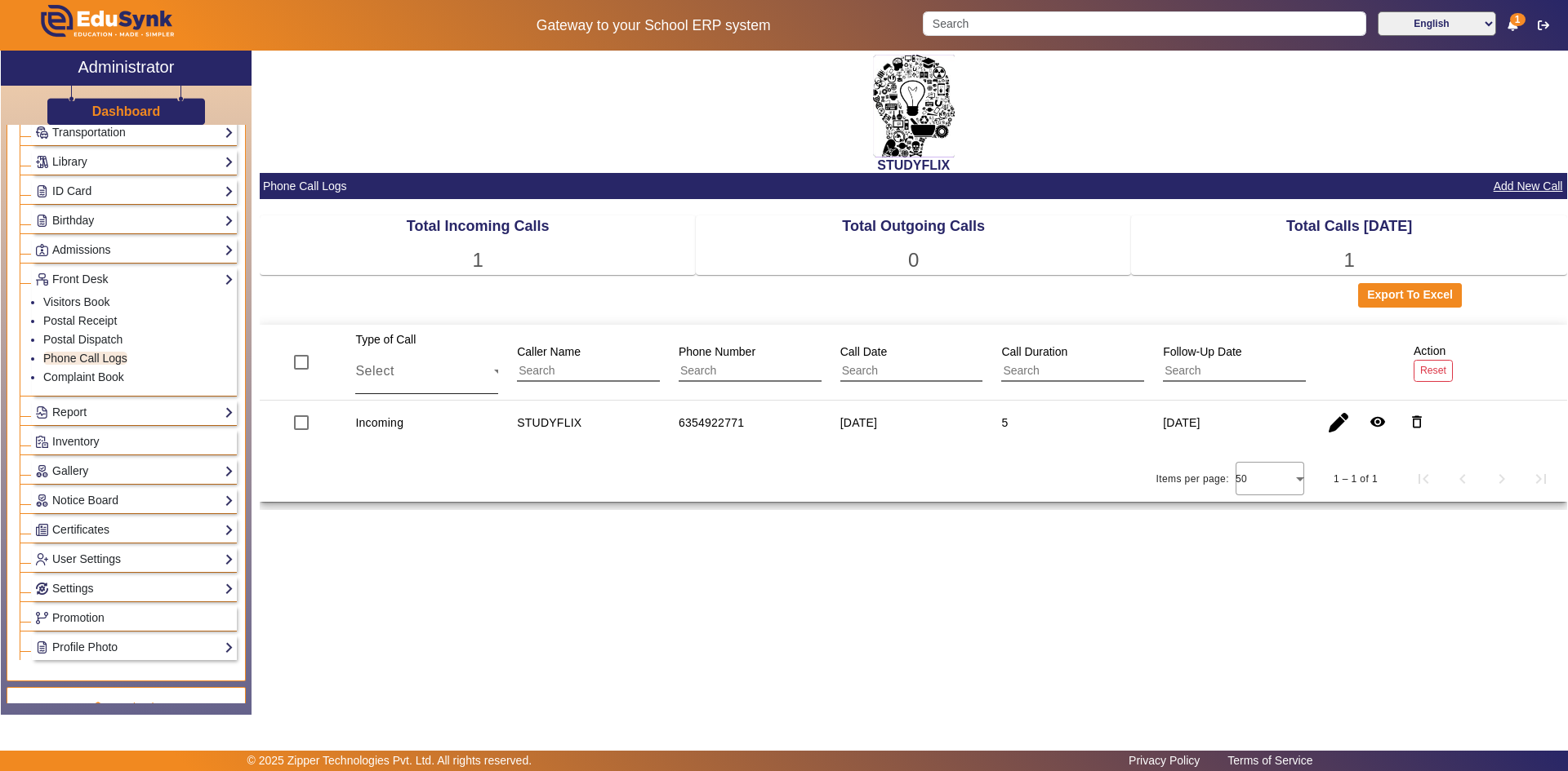
click at [429, 377] on div "Select" at bounding box center [425, 372] width 139 height 20
click at [559, 372] on div at bounding box center [784, 386] width 1568 height 771
click at [1375, 220] on div "Total Calls [DATE]" at bounding box center [1349, 226] width 436 height 22
click at [103, 379] on link "Complaint Book" at bounding box center [83, 377] width 81 height 13
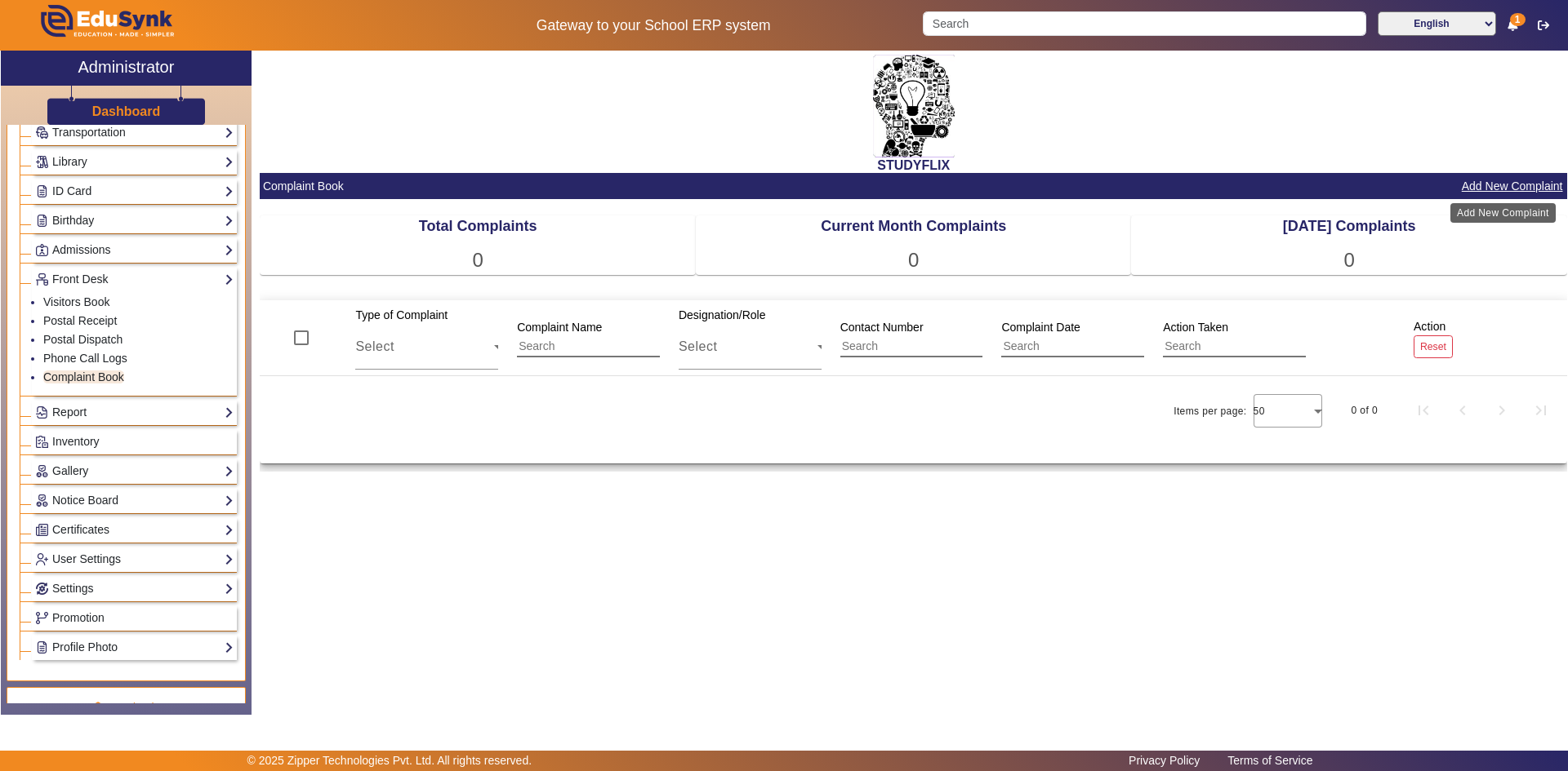
click at [1499, 188] on button "Add New Complaint" at bounding box center [1512, 186] width 105 height 20
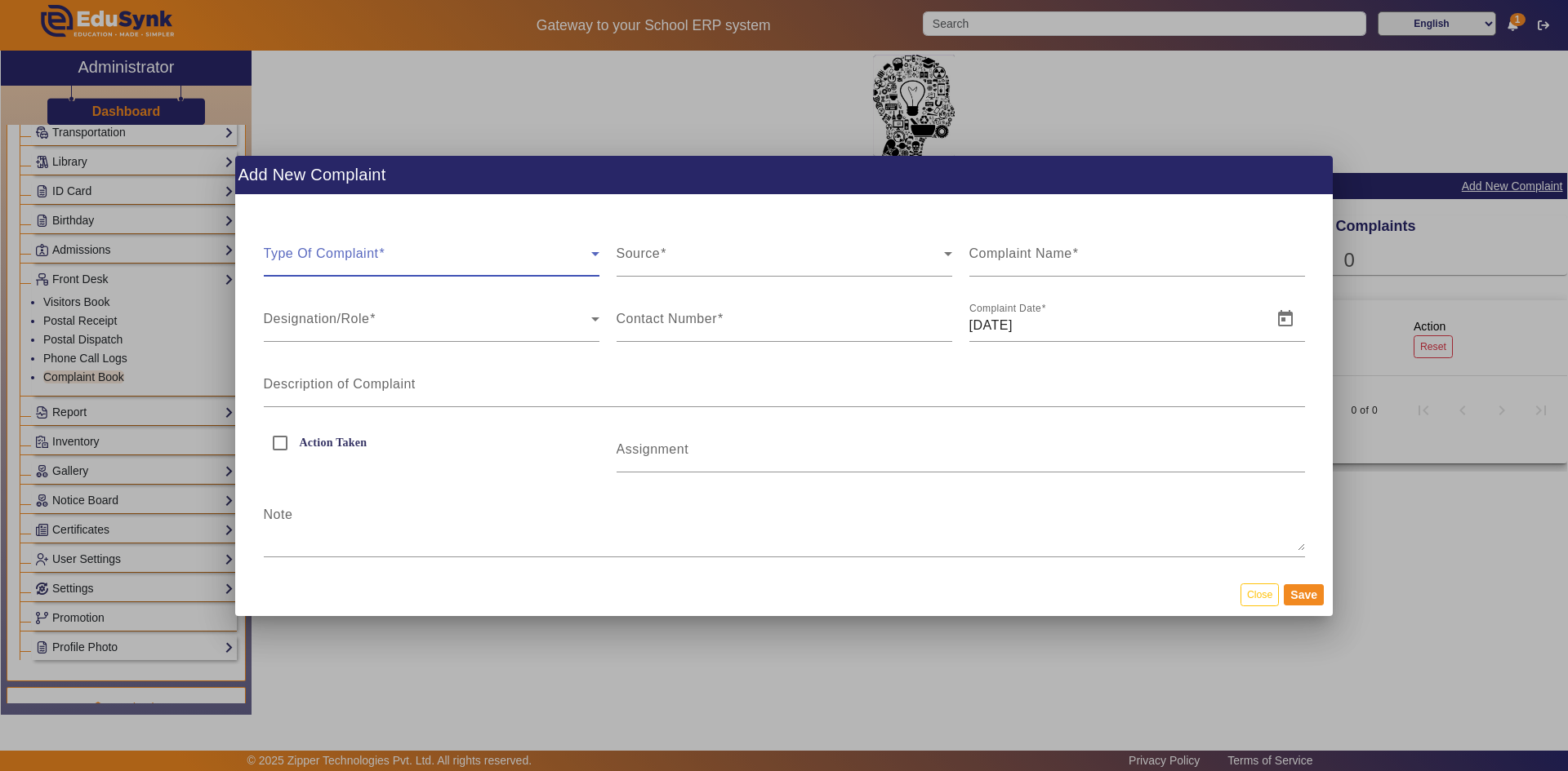
click at [368, 256] on span at bounding box center [427, 261] width 328 height 20
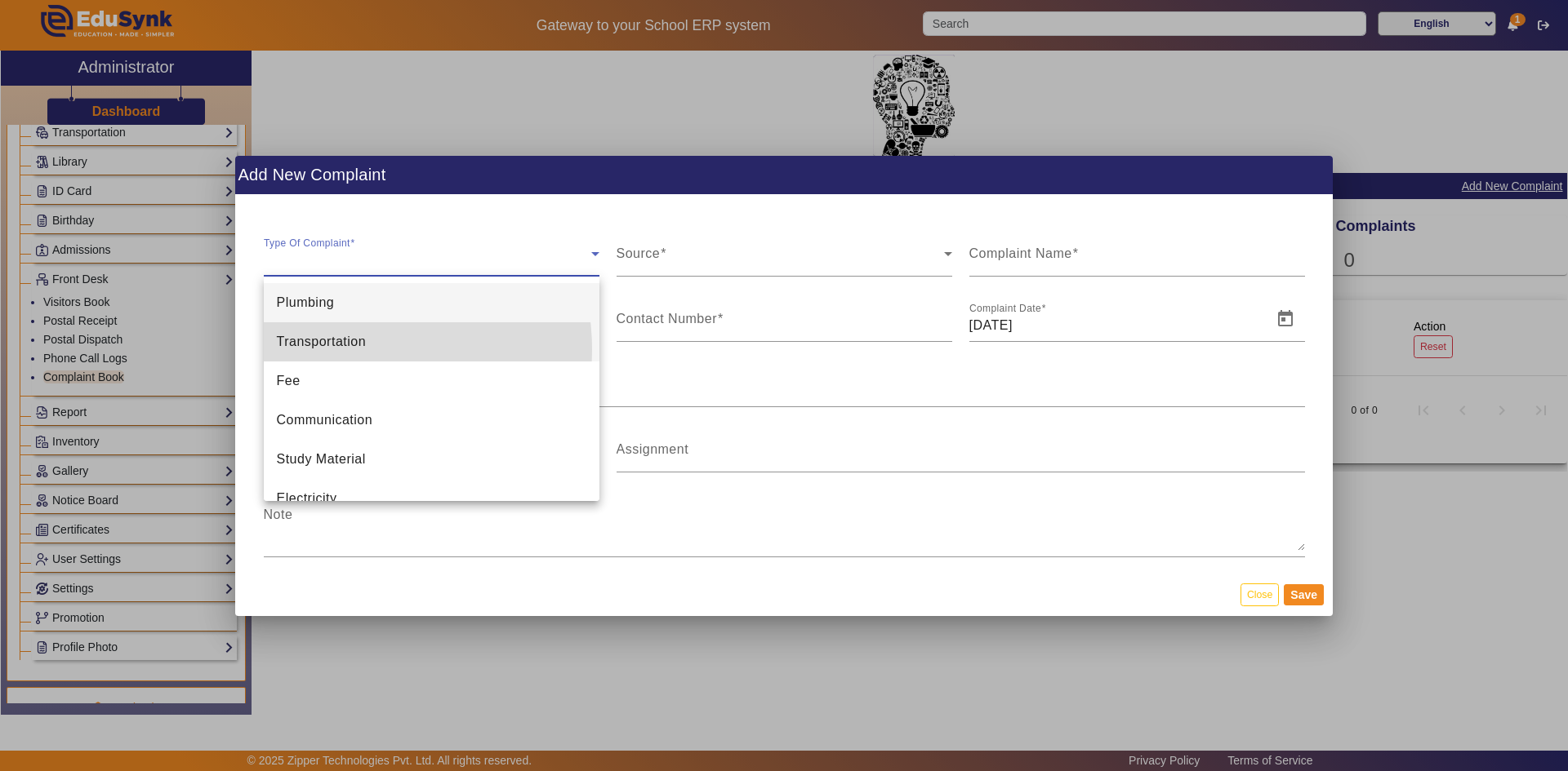
click at [350, 350] on span "Transportation" at bounding box center [322, 342] width 90 height 20
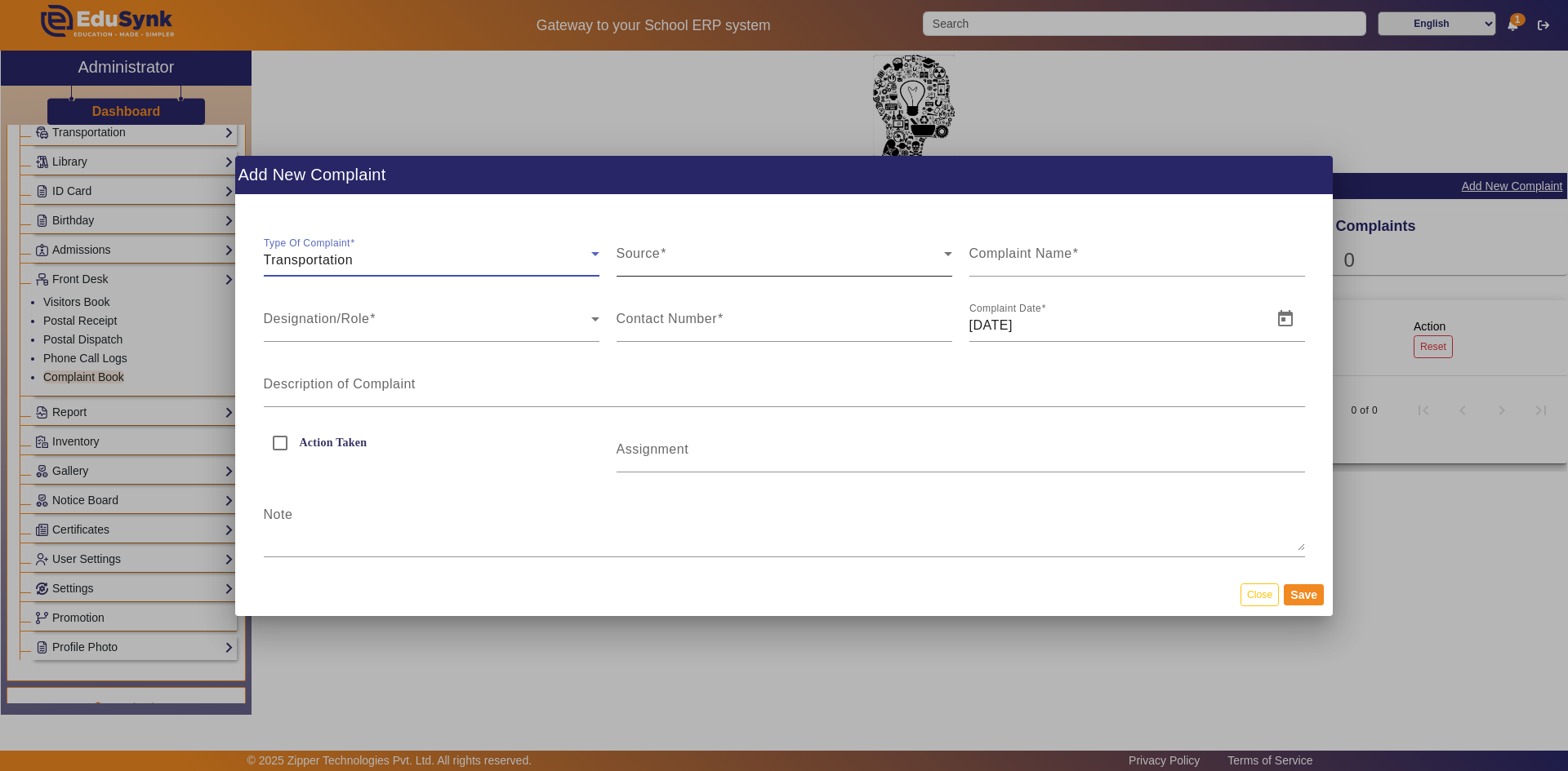
click at [659, 270] on div "Source" at bounding box center [784, 254] width 336 height 46
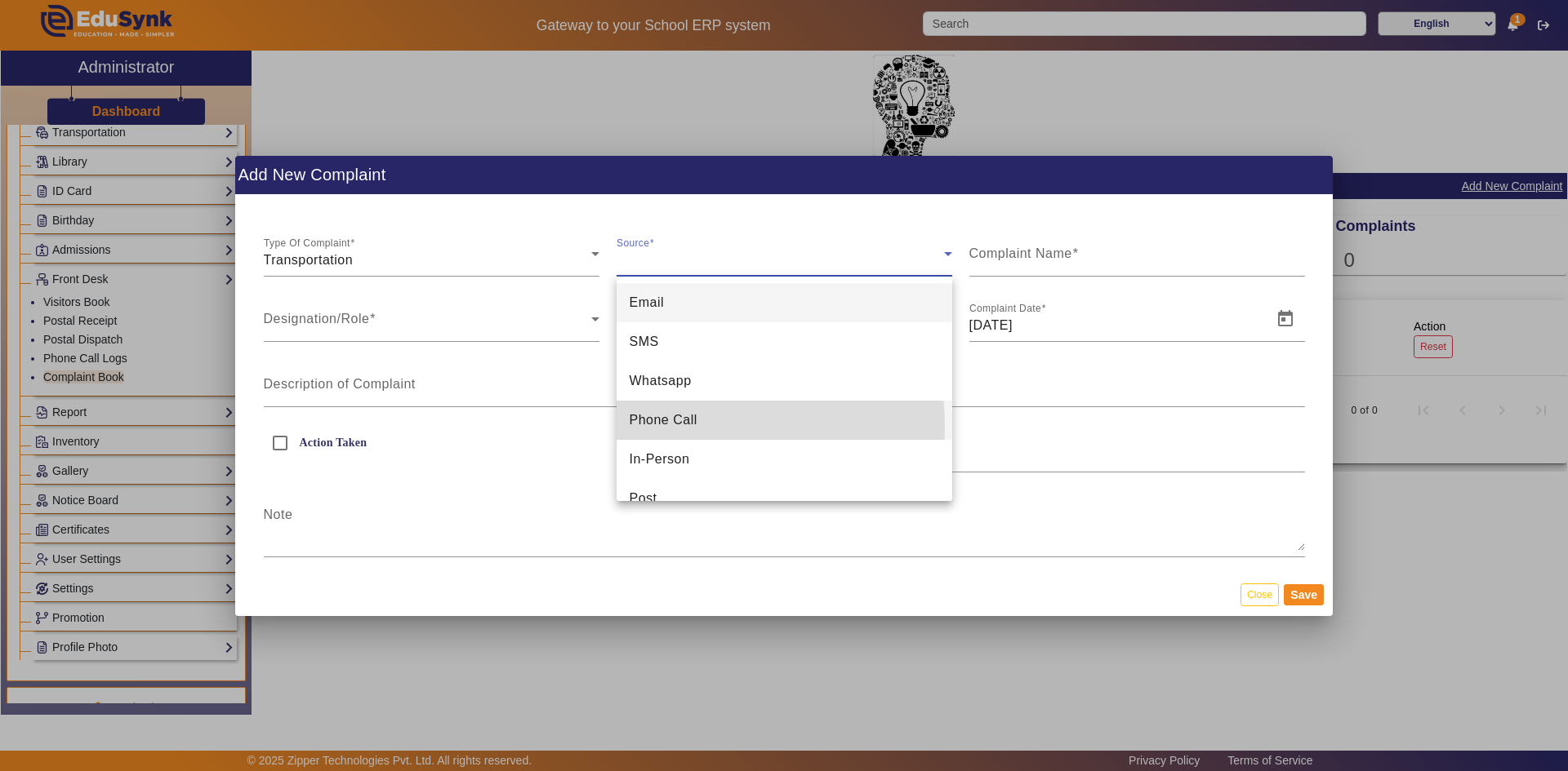
click at [688, 426] on span "Phone Call" at bounding box center [663, 421] width 68 height 20
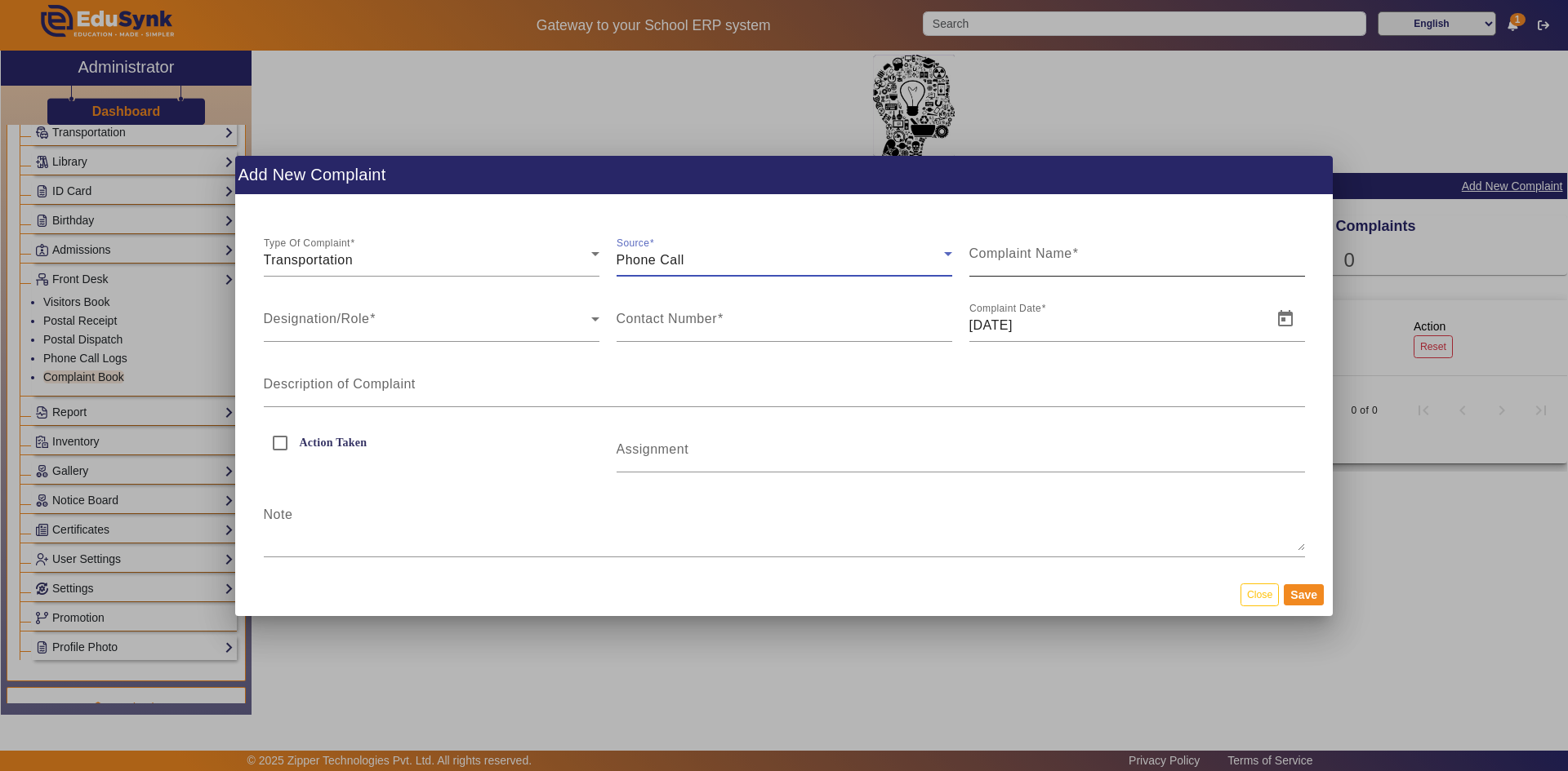
click at [1053, 261] on label "Complaint Name" at bounding box center [1024, 254] width 109 height 15
click at [1053, 261] on input "Complaint Name" at bounding box center [1137, 261] width 336 height 20
click at [507, 320] on span at bounding box center [427, 326] width 328 height 20
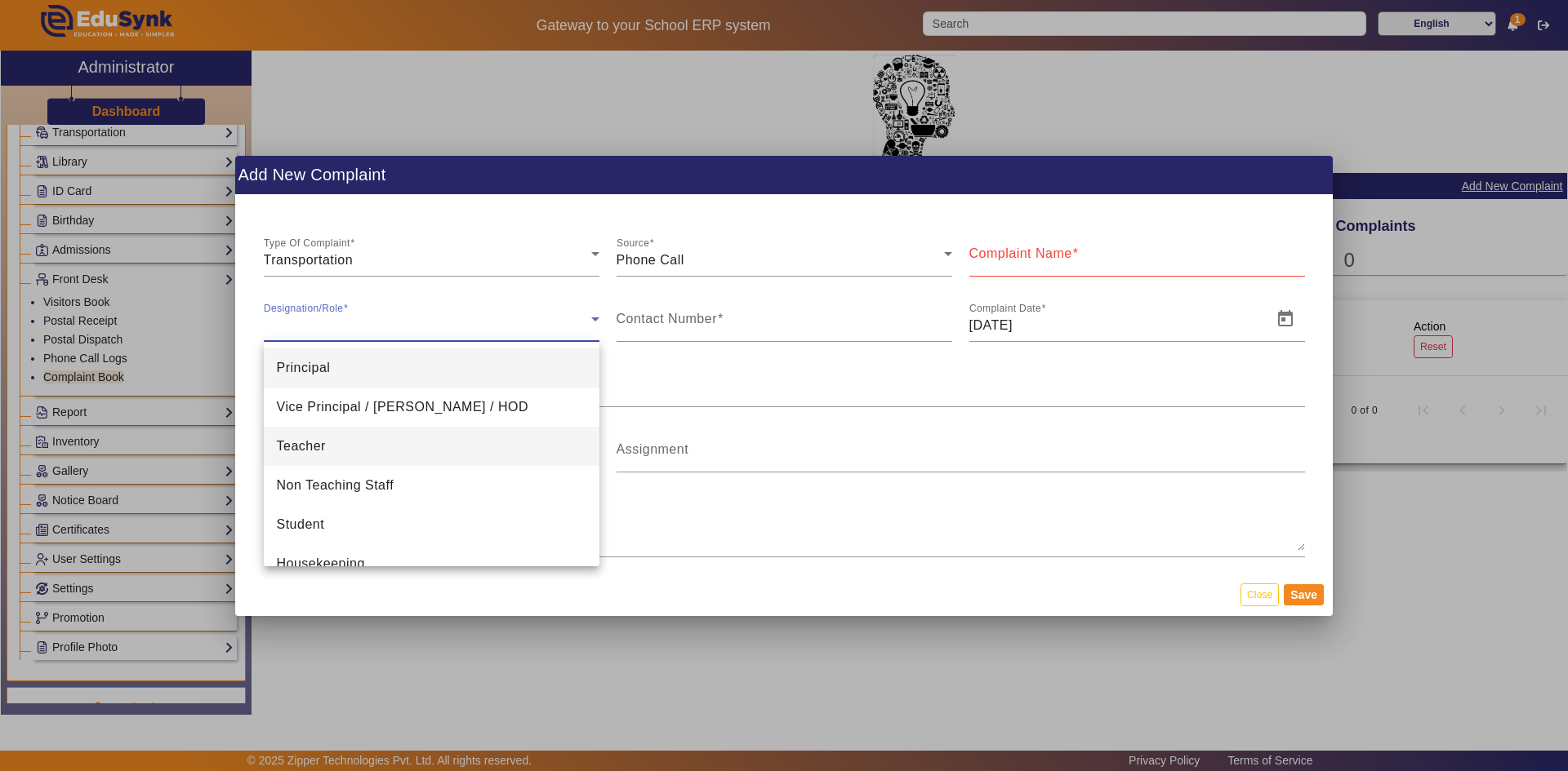
click at [336, 441] on mat-option "Teacher" at bounding box center [431, 447] width 336 height 39
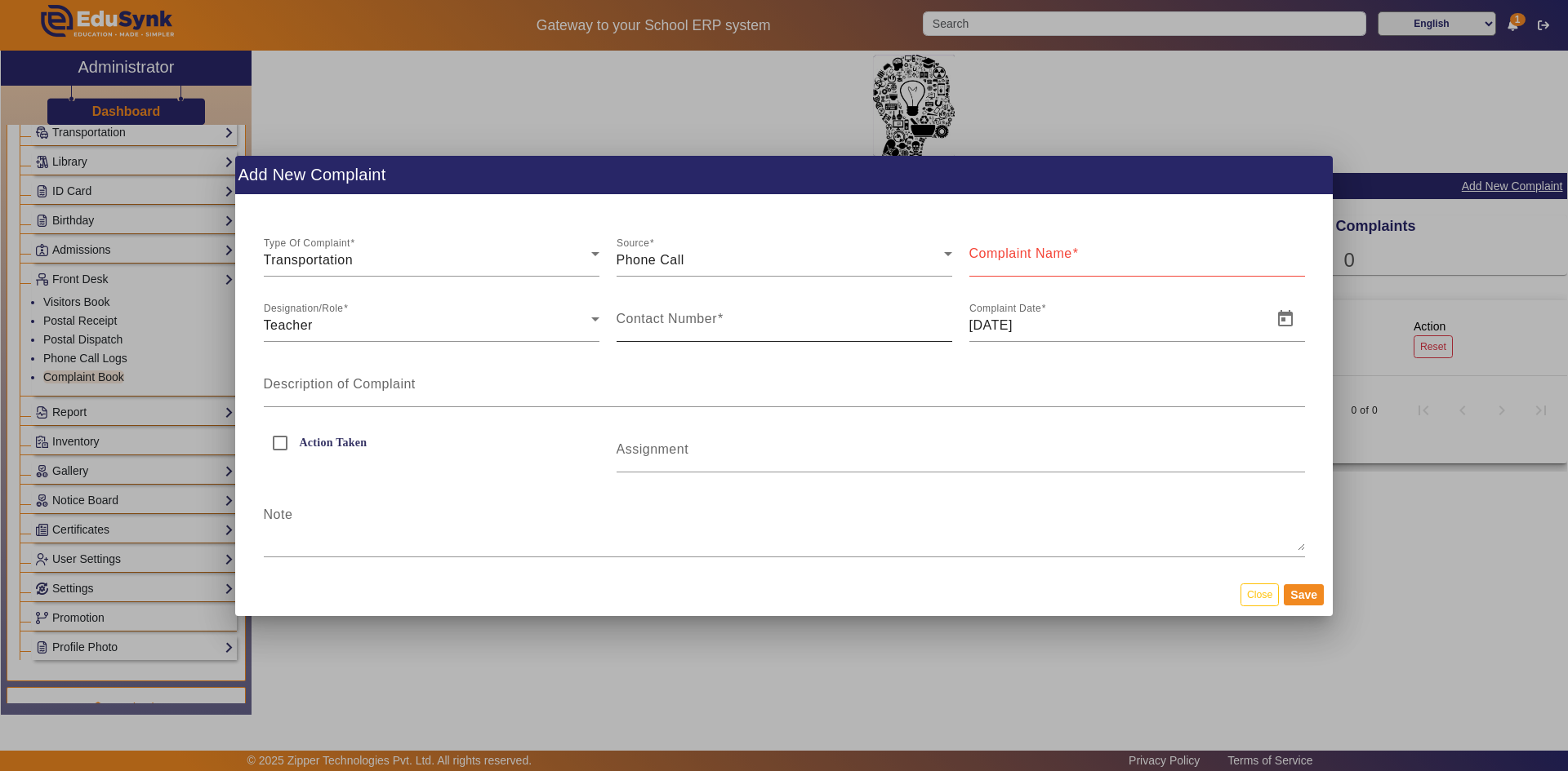
click at [641, 323] on mat-label "Contact Number" at bounding box center [667, 319] width 101 height 14
click at [641, 323] on input "Contact Number" at bounding box center [784, 326] width 336 height 20
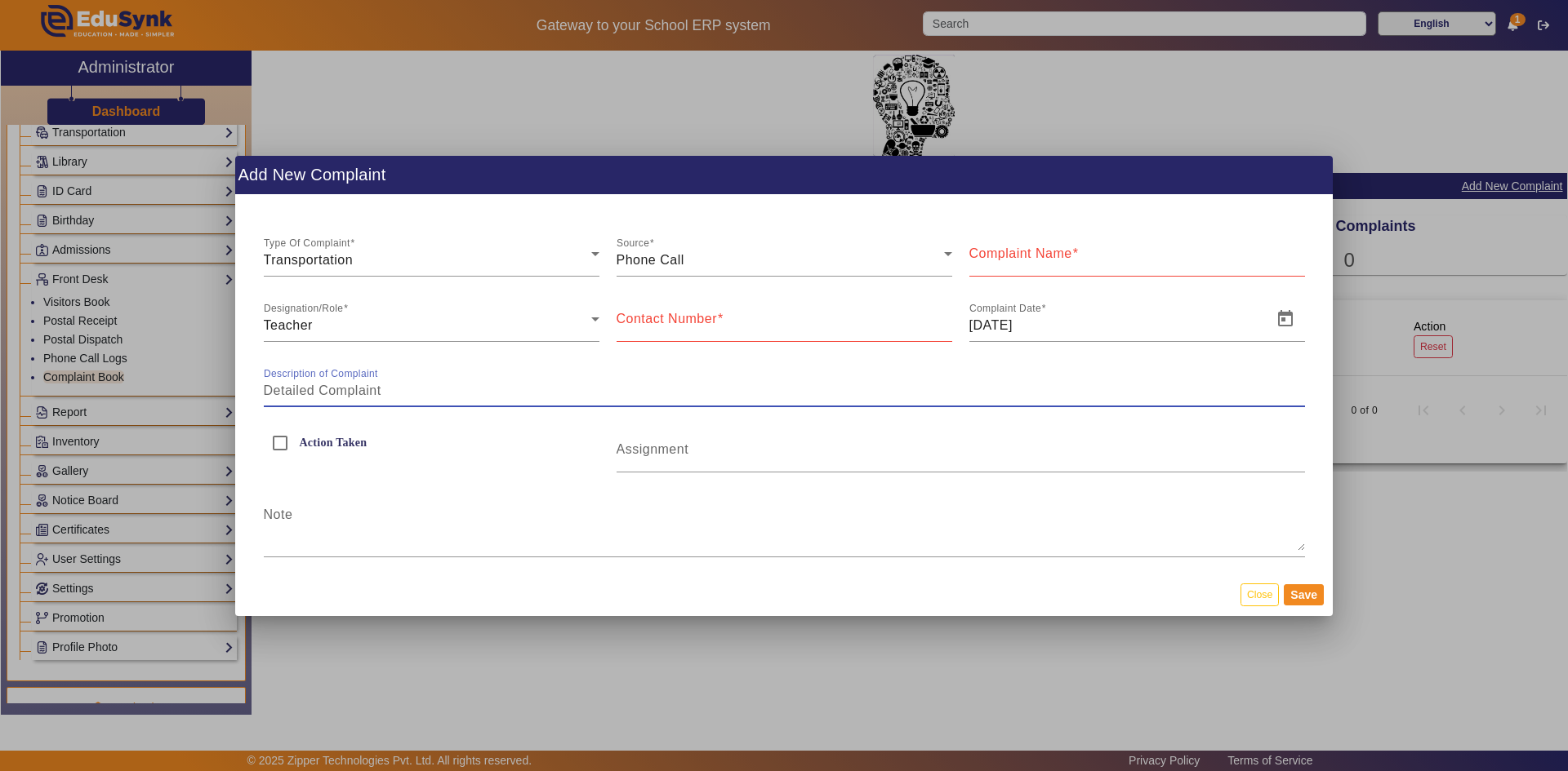
click at [453, 384] on input "Description of Complaint" at bounding box center [784, 391] width 1041 height 20
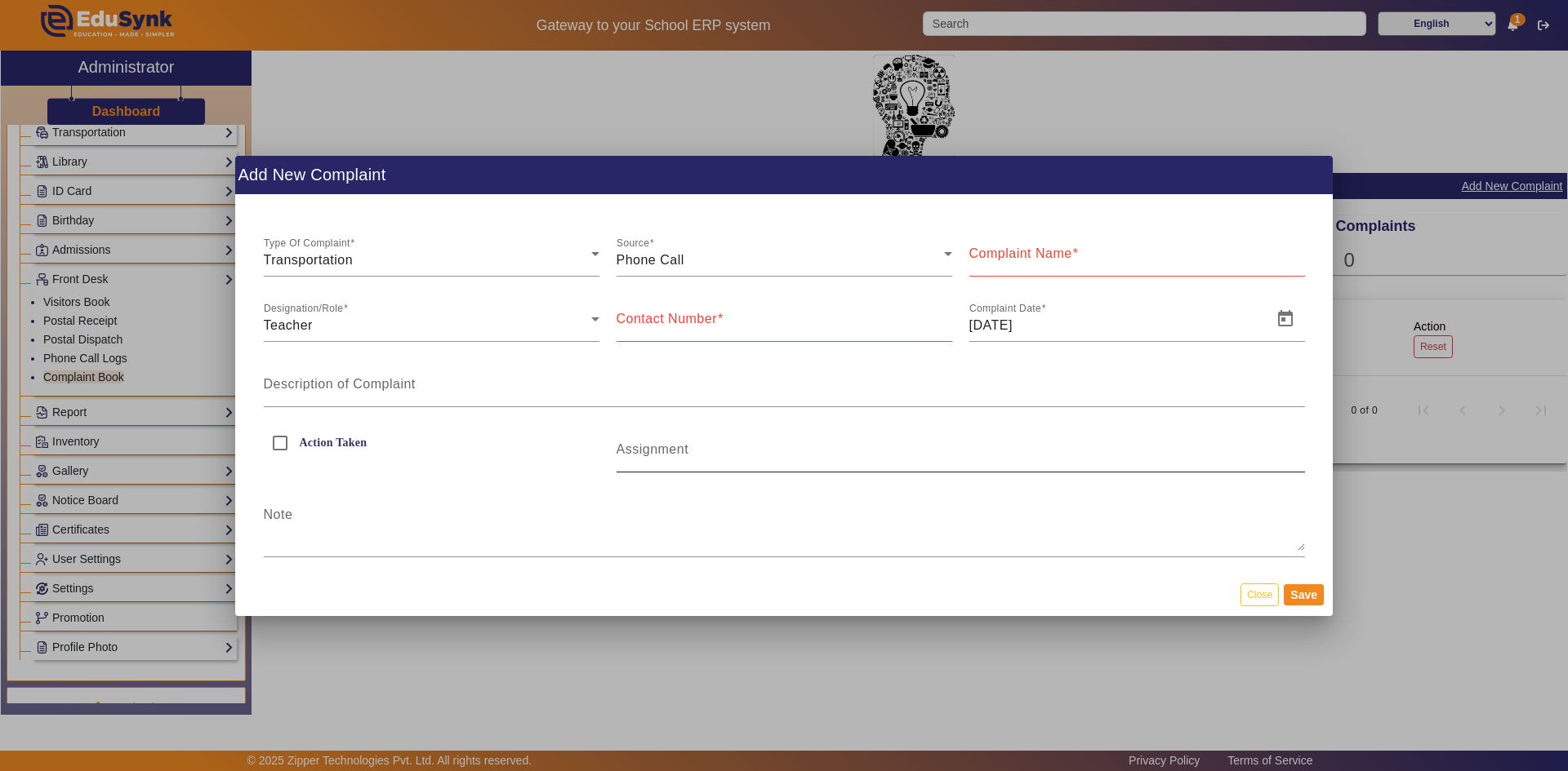
click at [681, 446] on mat-label "Assignment" at bounding box center [652, 449] width 73 height 14
click at [681, 447] on input "Assignment" at bounding box center [960, 457] width 688 height 20
click at [1266, 599] on button "Close" at bounding box center [1259, 594] width 38 height 22
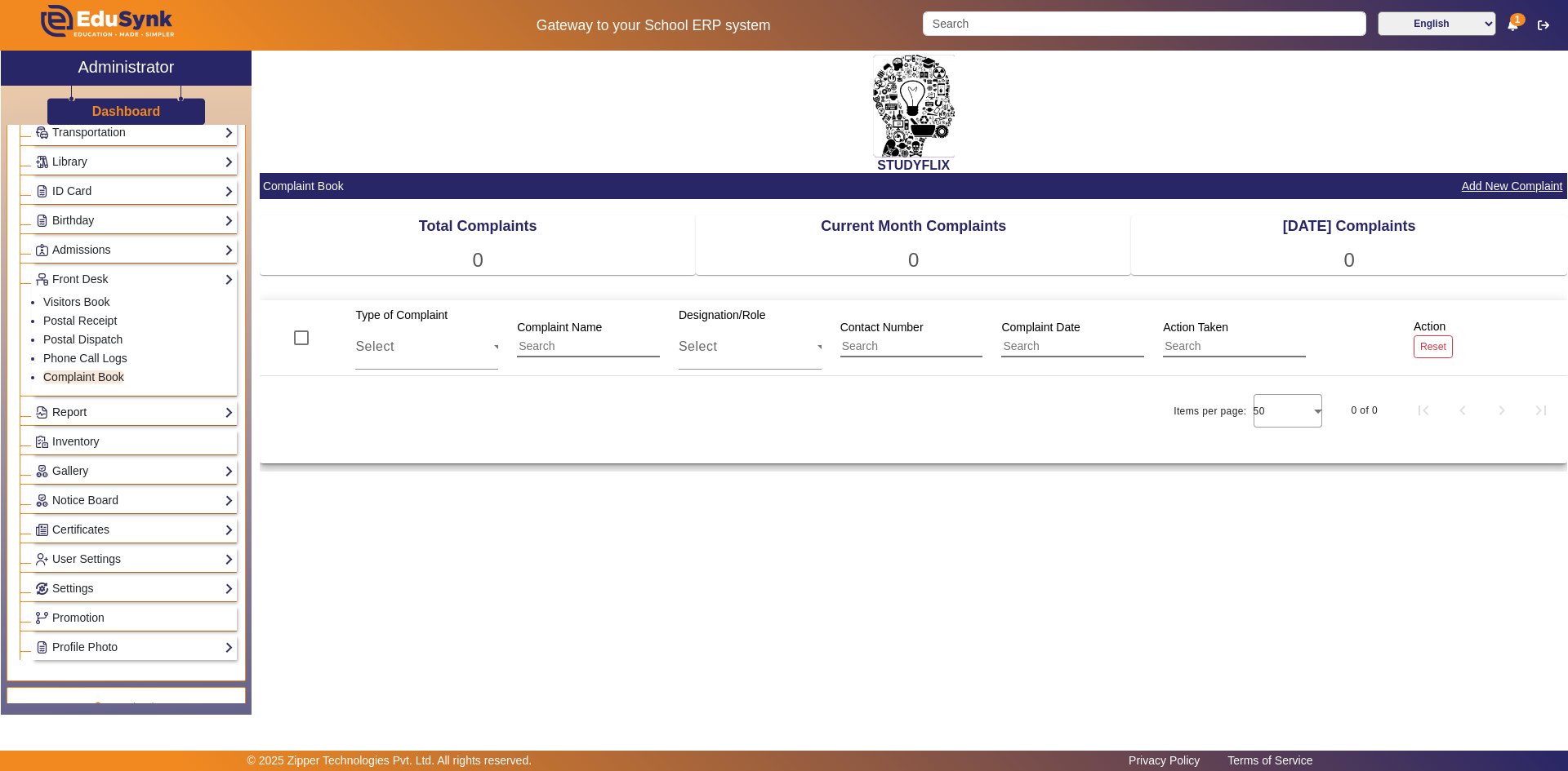
click at [79, 408] on link "Report" at bounding box center [134, 412] width 199 height 19
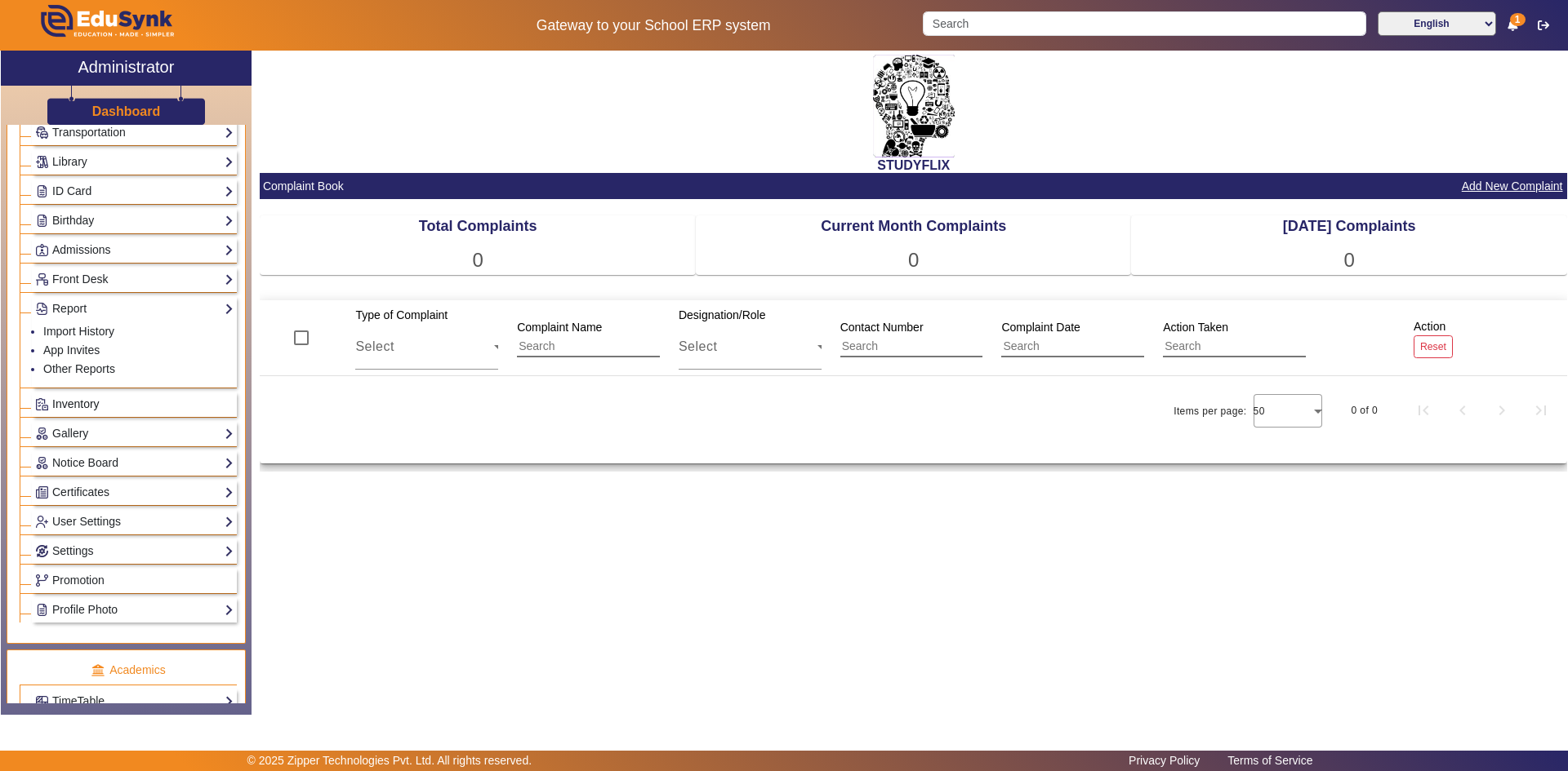
click at [91, 405] on span "Inventory" at bounding box center [76, 404] width 47 height 13
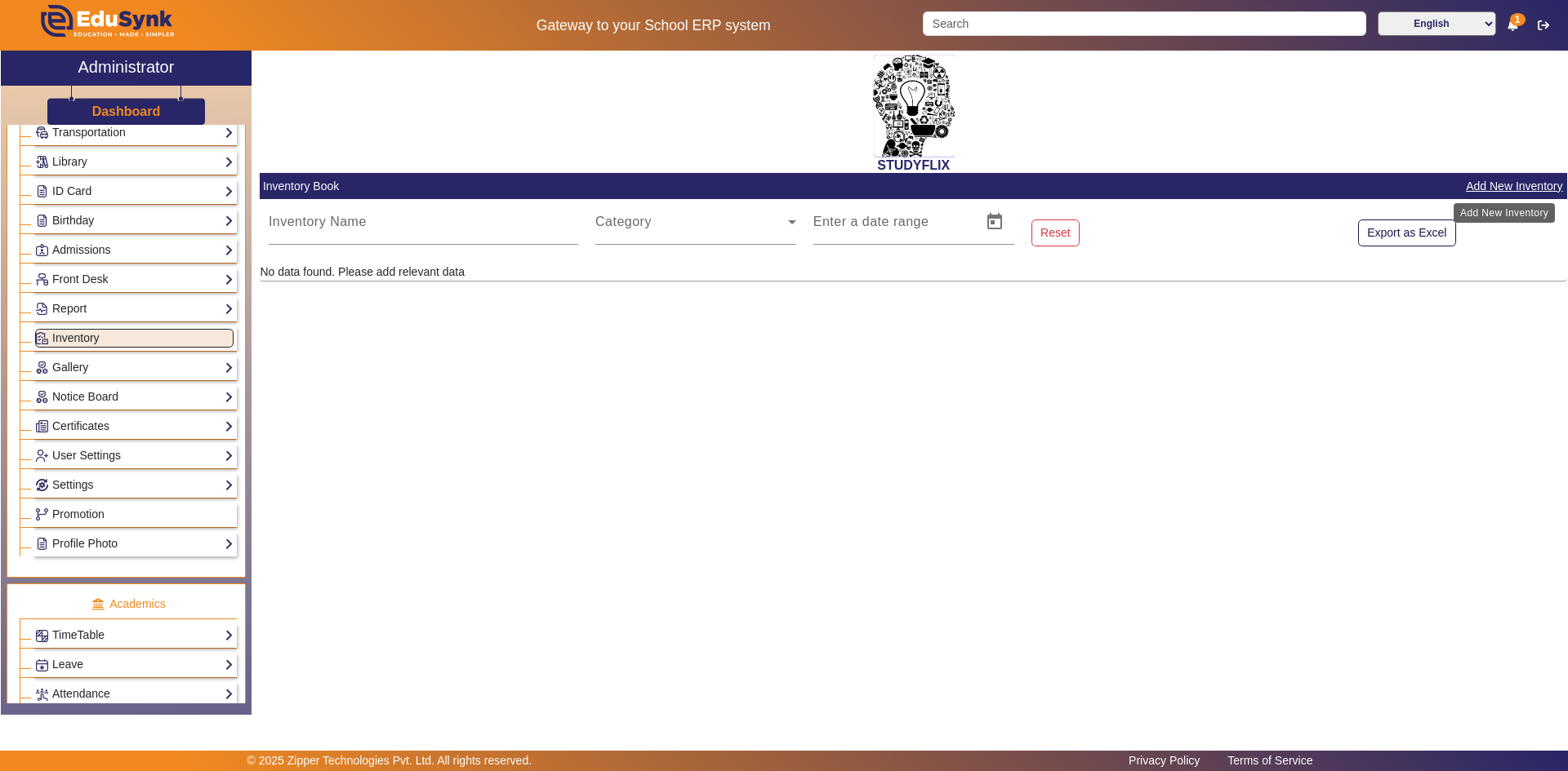
click at [1487, 185] on button "Add New Inventory" at bounding box center [1514, 186] width 100 height 20
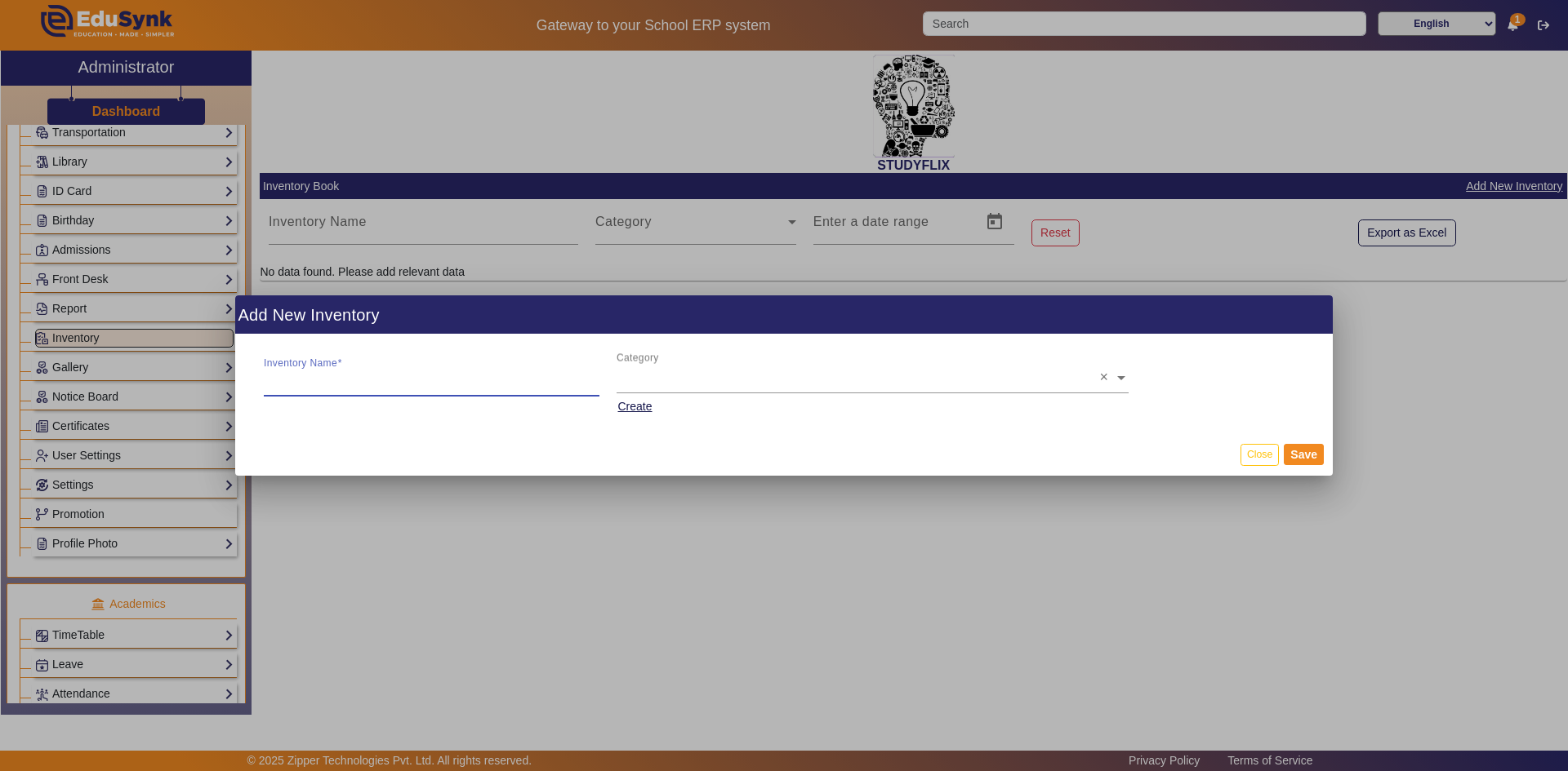
click at [418, 379] on input "Inventory Name" at bounding box center [431, 381] width 336 height 20
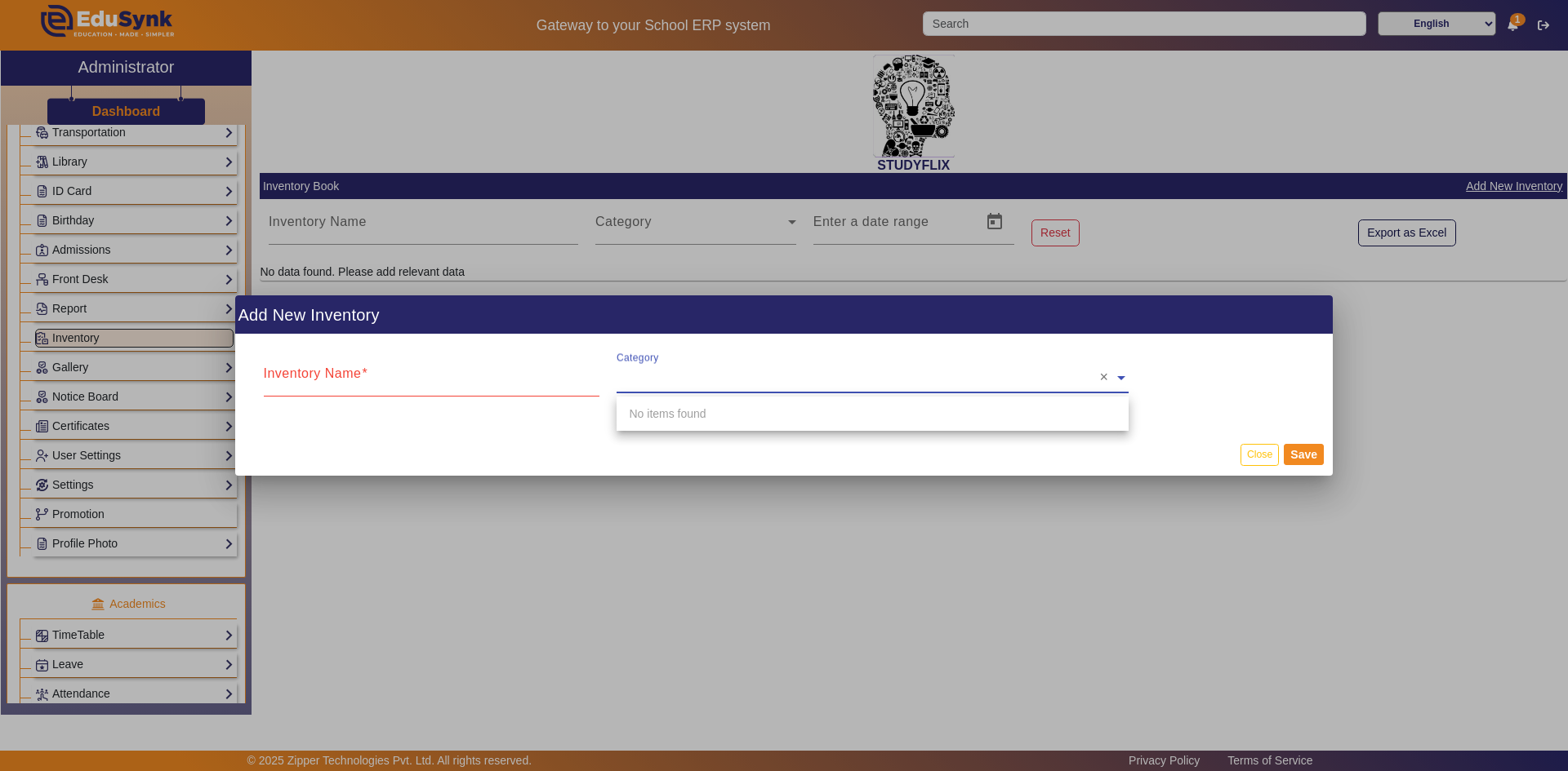
click at [688, 382] on input "text" at bounding box center [872, 378] width 512 height 20
click at [686, 413] on div "No items found" at bounding box center [872, 414] width 512 height 34
click at [1253, 446] on button "Close" at bounding box center [1259, 455] width 38 height 22
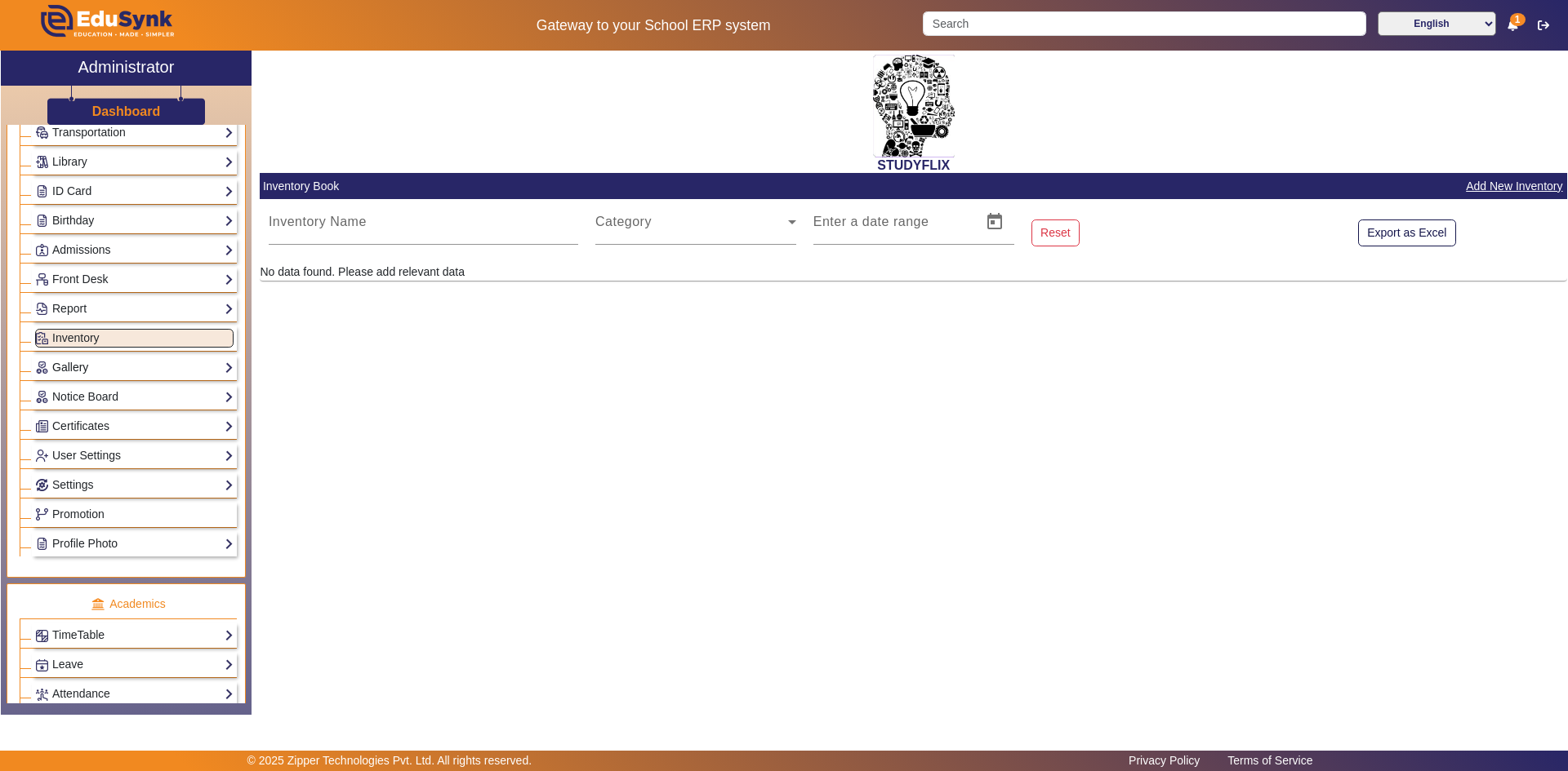
click at [103, 369] on link "Gallery" at bounding box center [134, 368] width 199 height 19
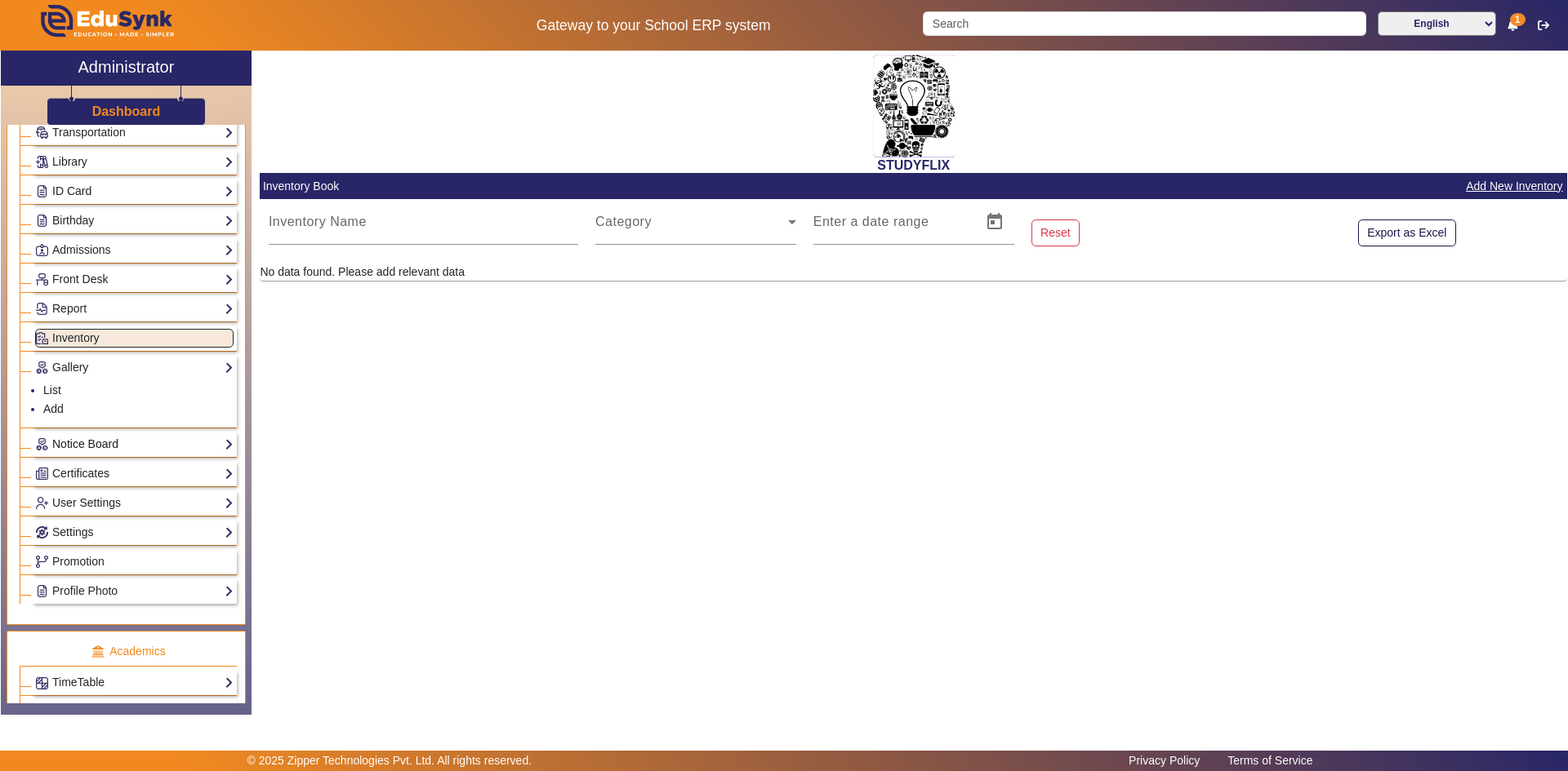
click at [80, 452] on link "Notice Board" at bounding box center [134, 444] width 199 height 19
click at [72, 480] on link "Certificates" at bounding box center [134, 474] width 199 height 19
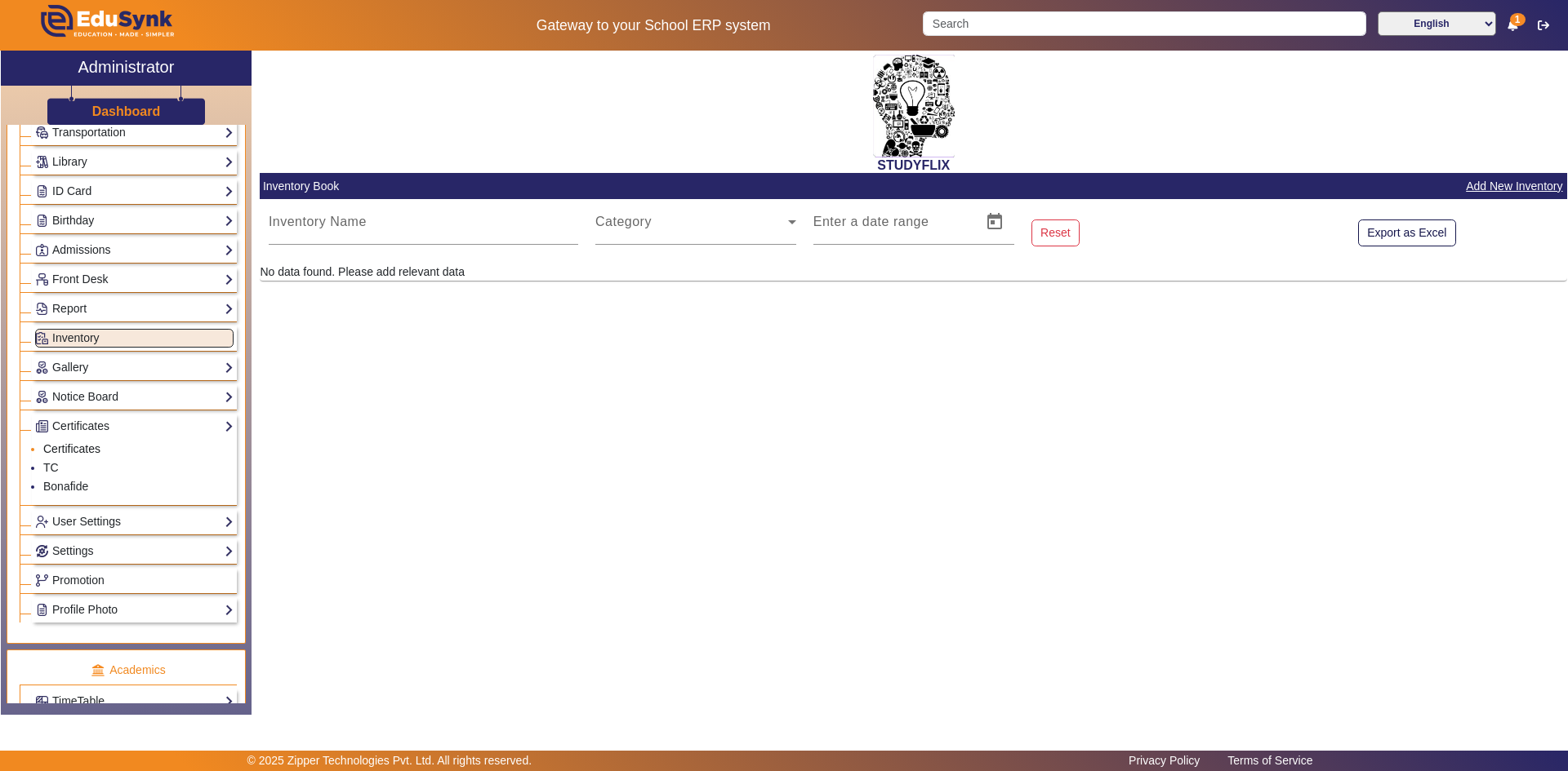
click at [80, 453] on link "Certificates" at bounding box center [72, 449] width 57 height 13
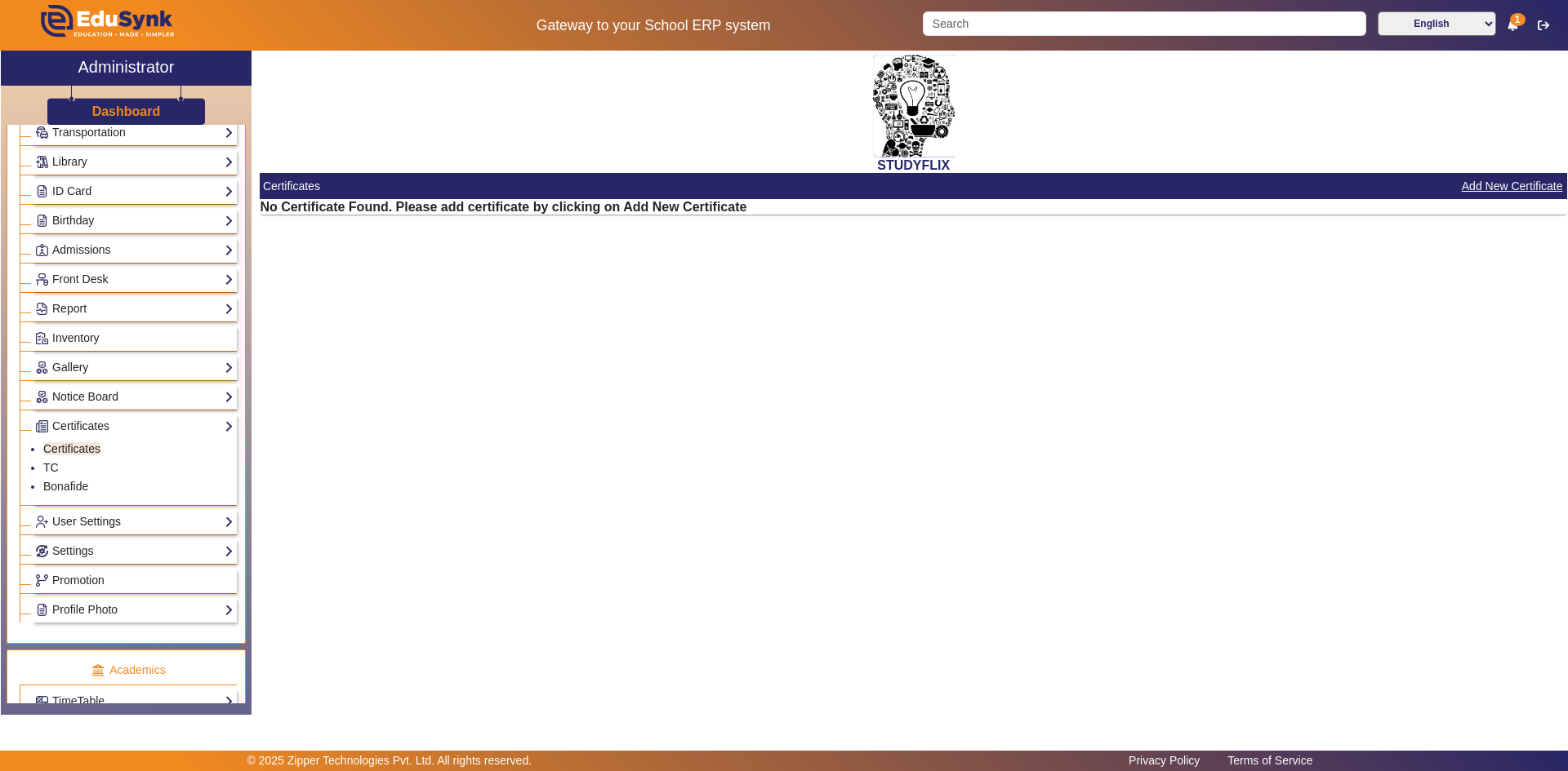
click at [65, 519] on link "User Settings" at bounding box center [134, 522] width 199 height 19
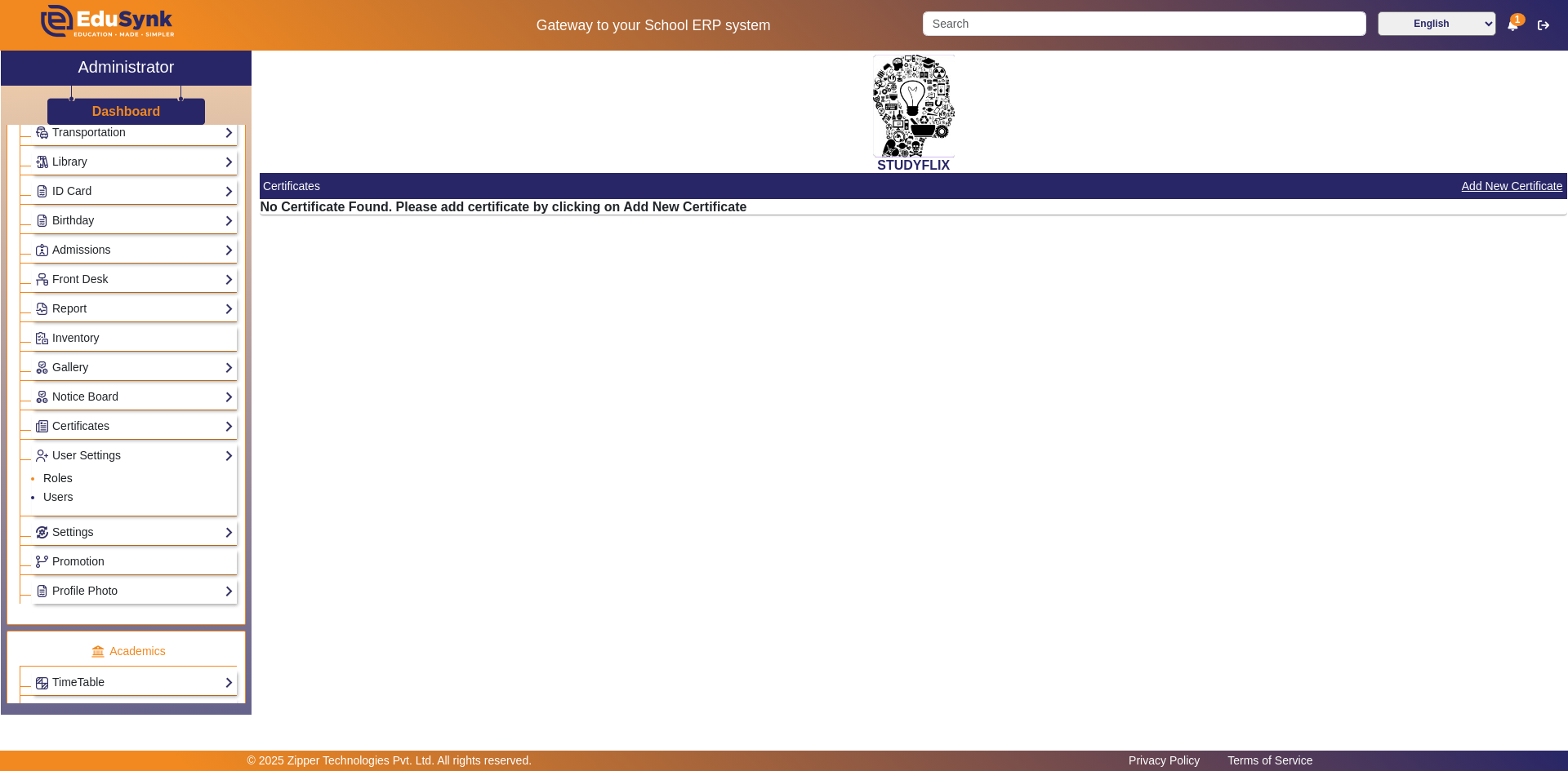
click at [62, 482] on link "Roles" at bounding box center [58, 479] width 29 height 13
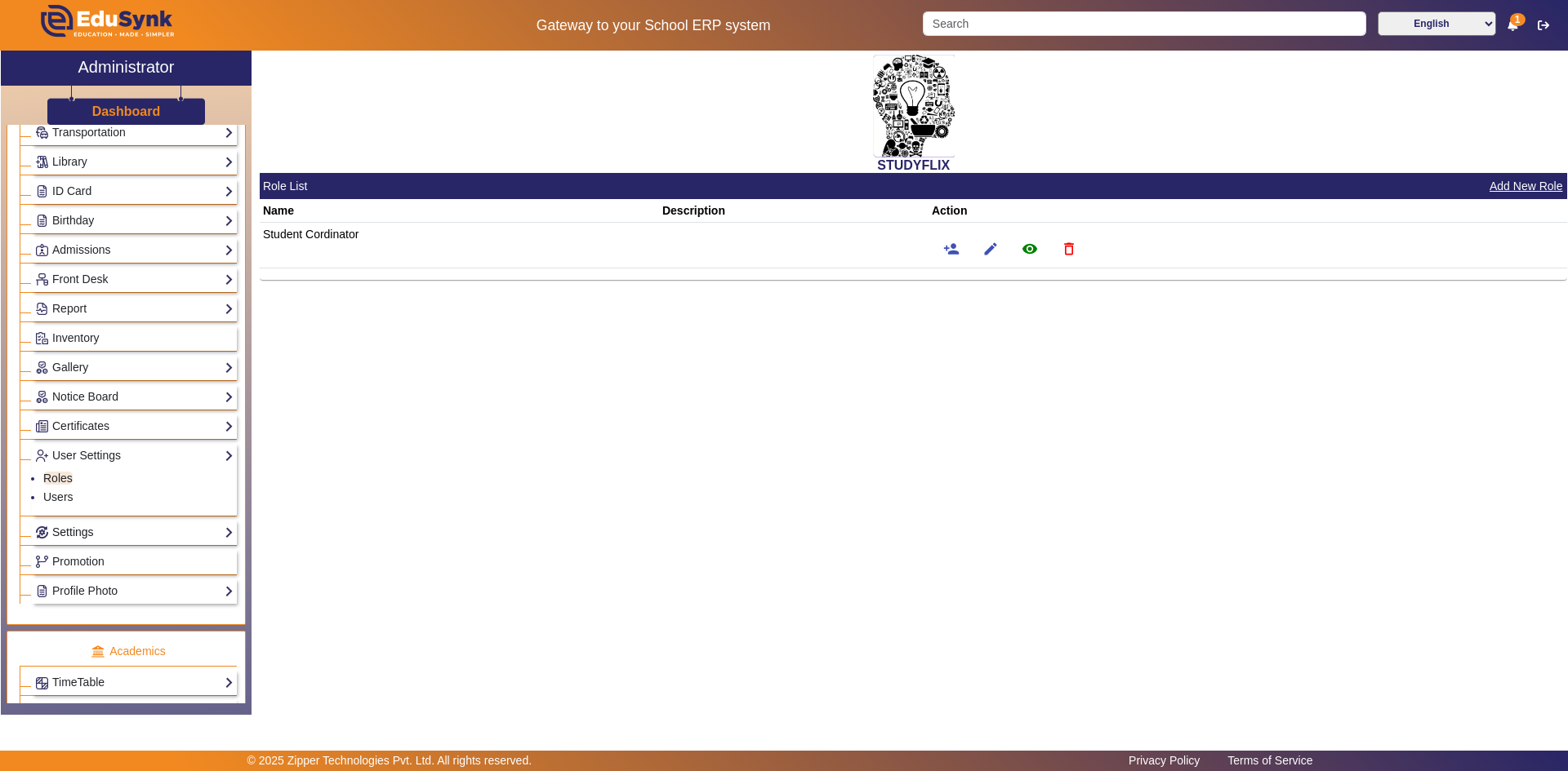
click at [86, 533] on link "Settings" at bounding box center [134, 533] width 199 height 19
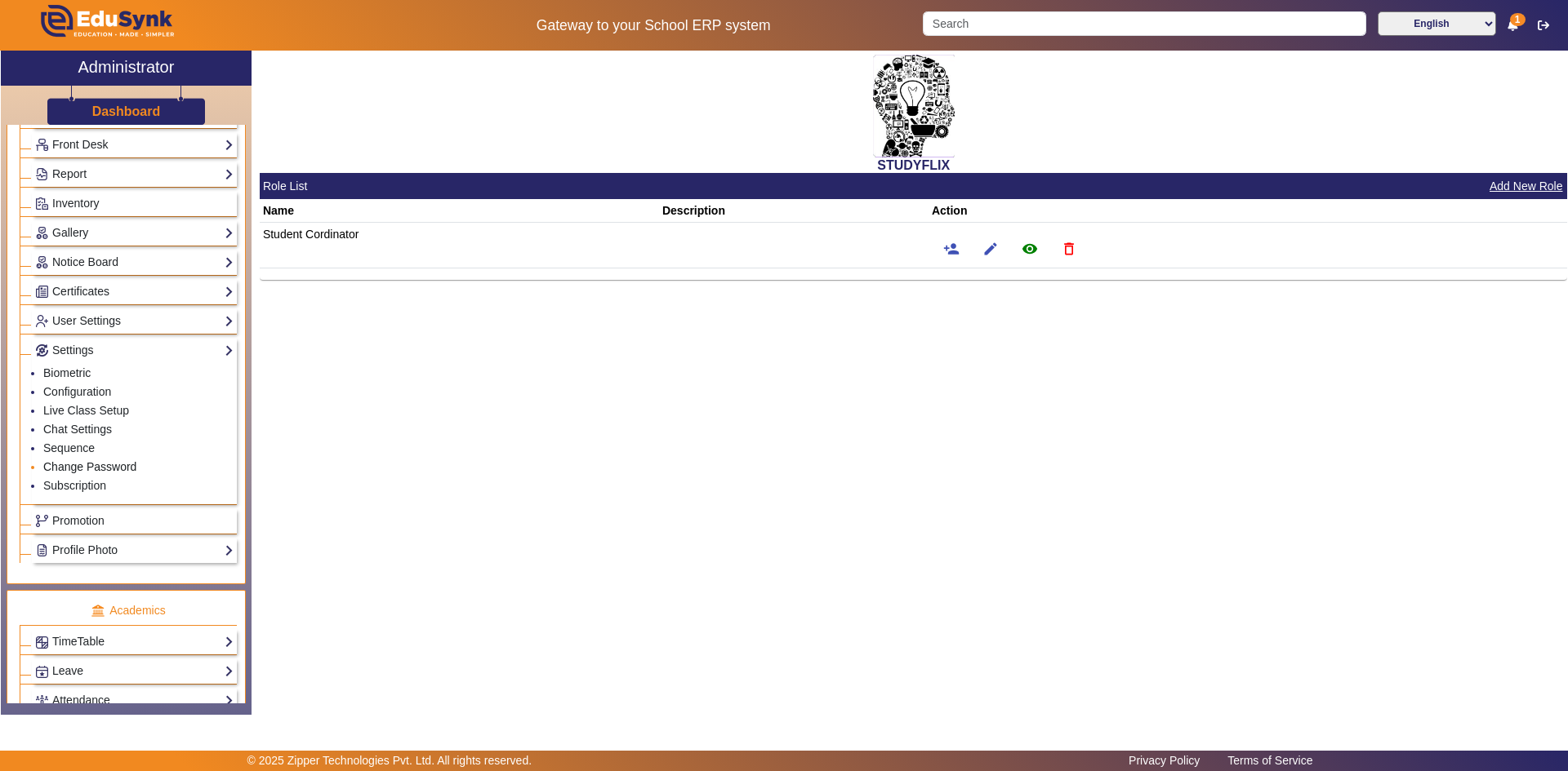
scroll to position [327, 0]
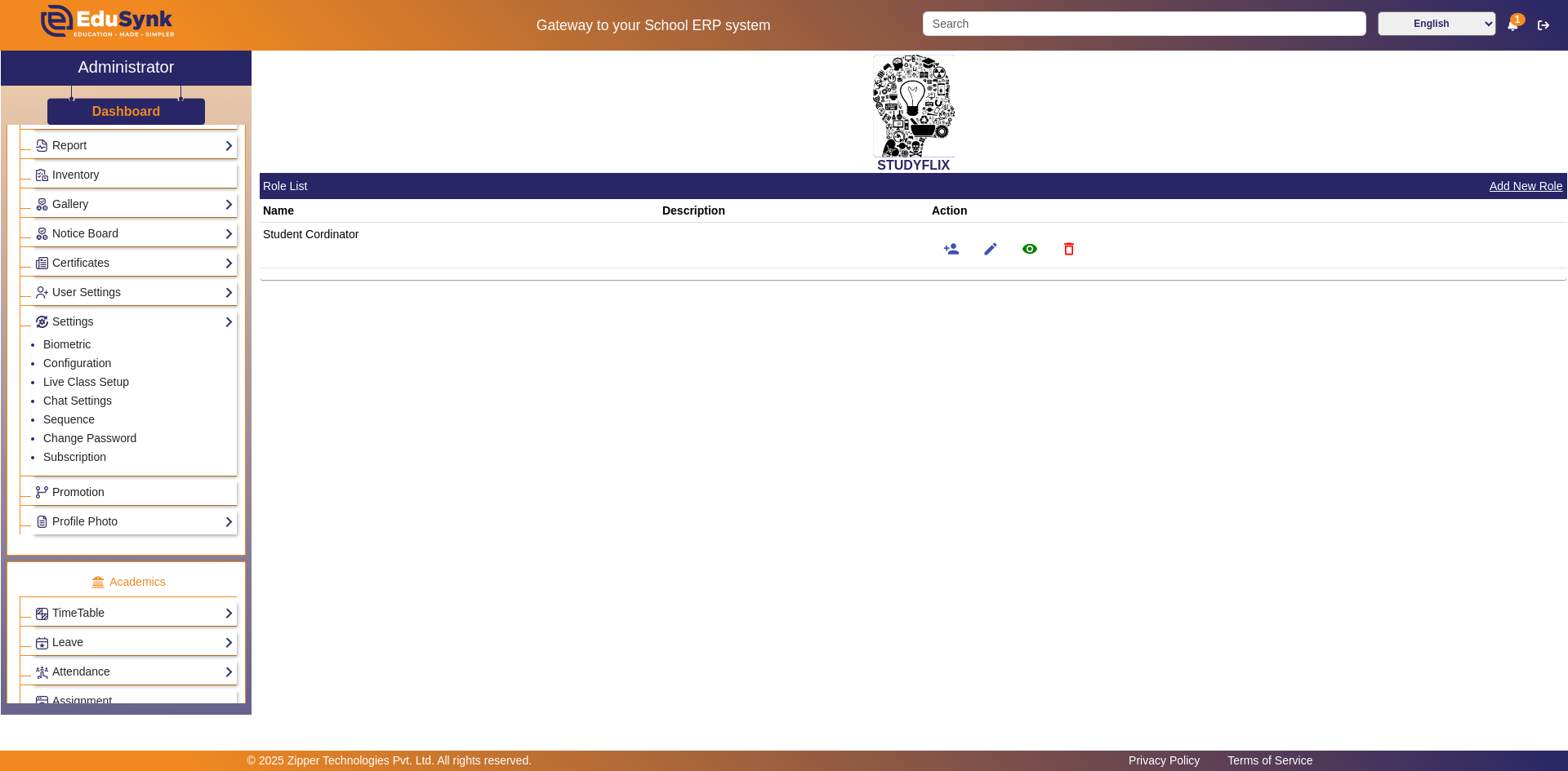
click at [90, 492] on span "Promotion" at bounding box center [78, 492] width 52 height 13
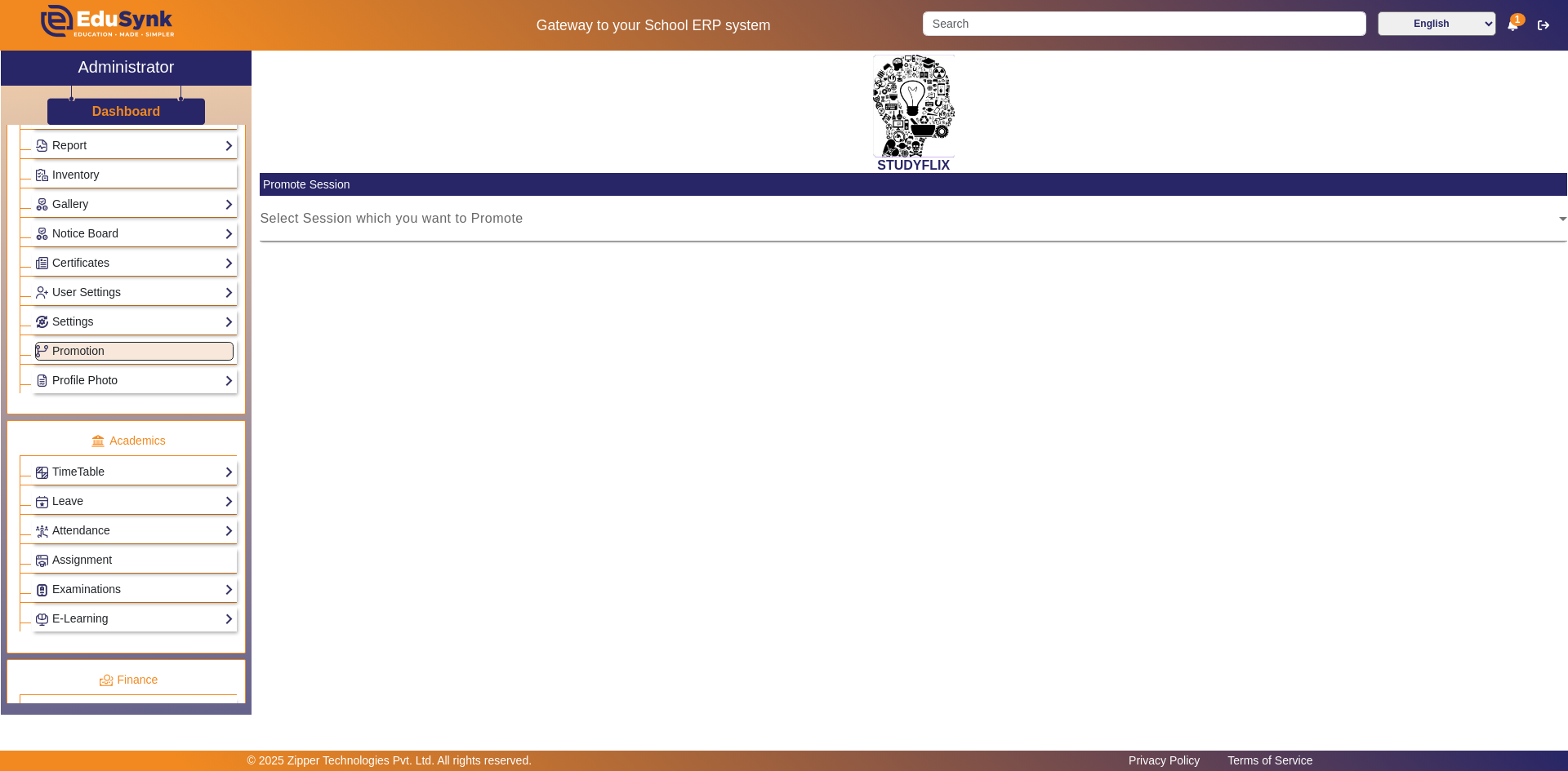
click at [91, 381] on link "Profile Photo" at bounding box center [134, 381] width 199 height 19
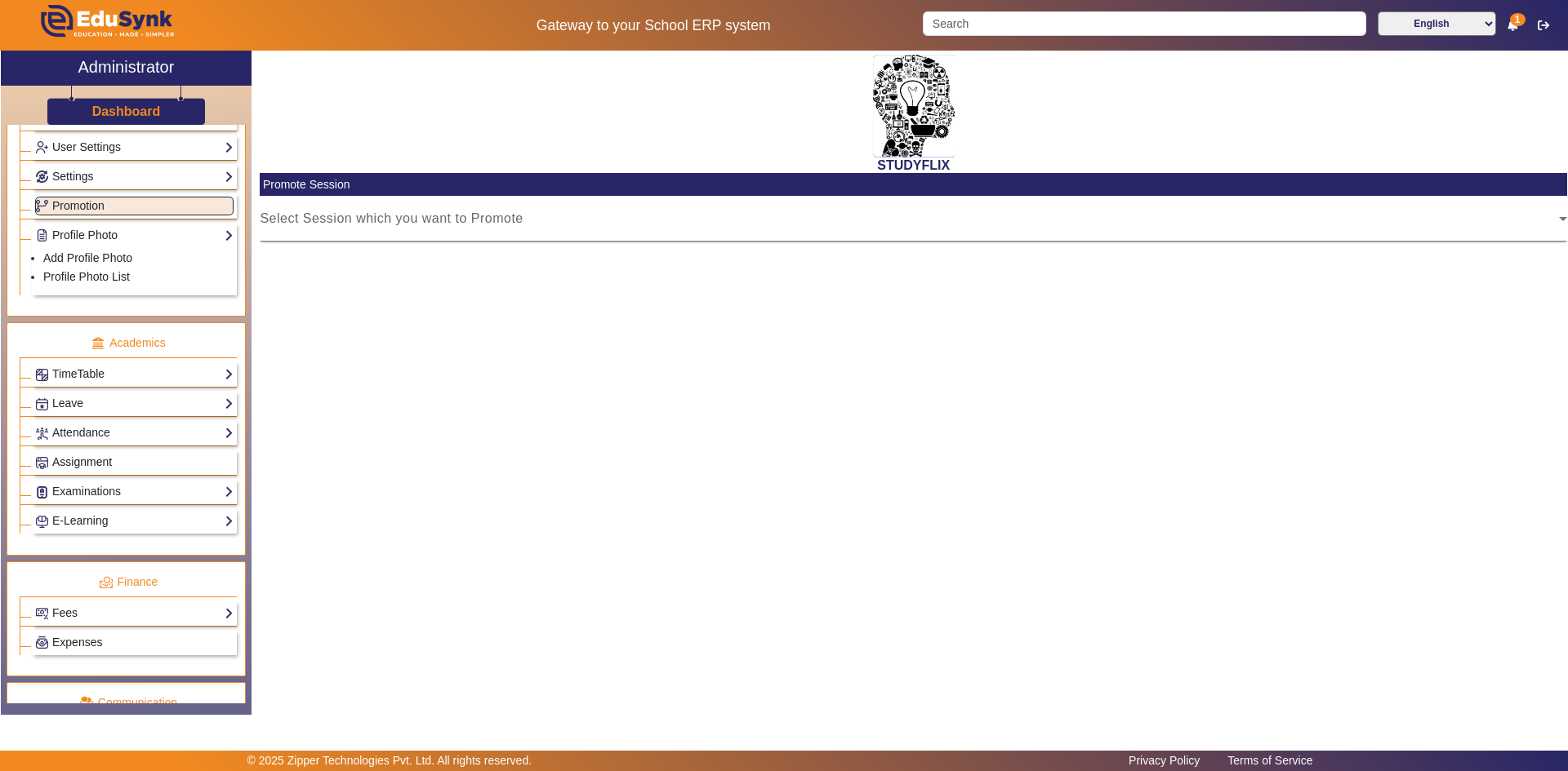
scroll to position [490, 0]
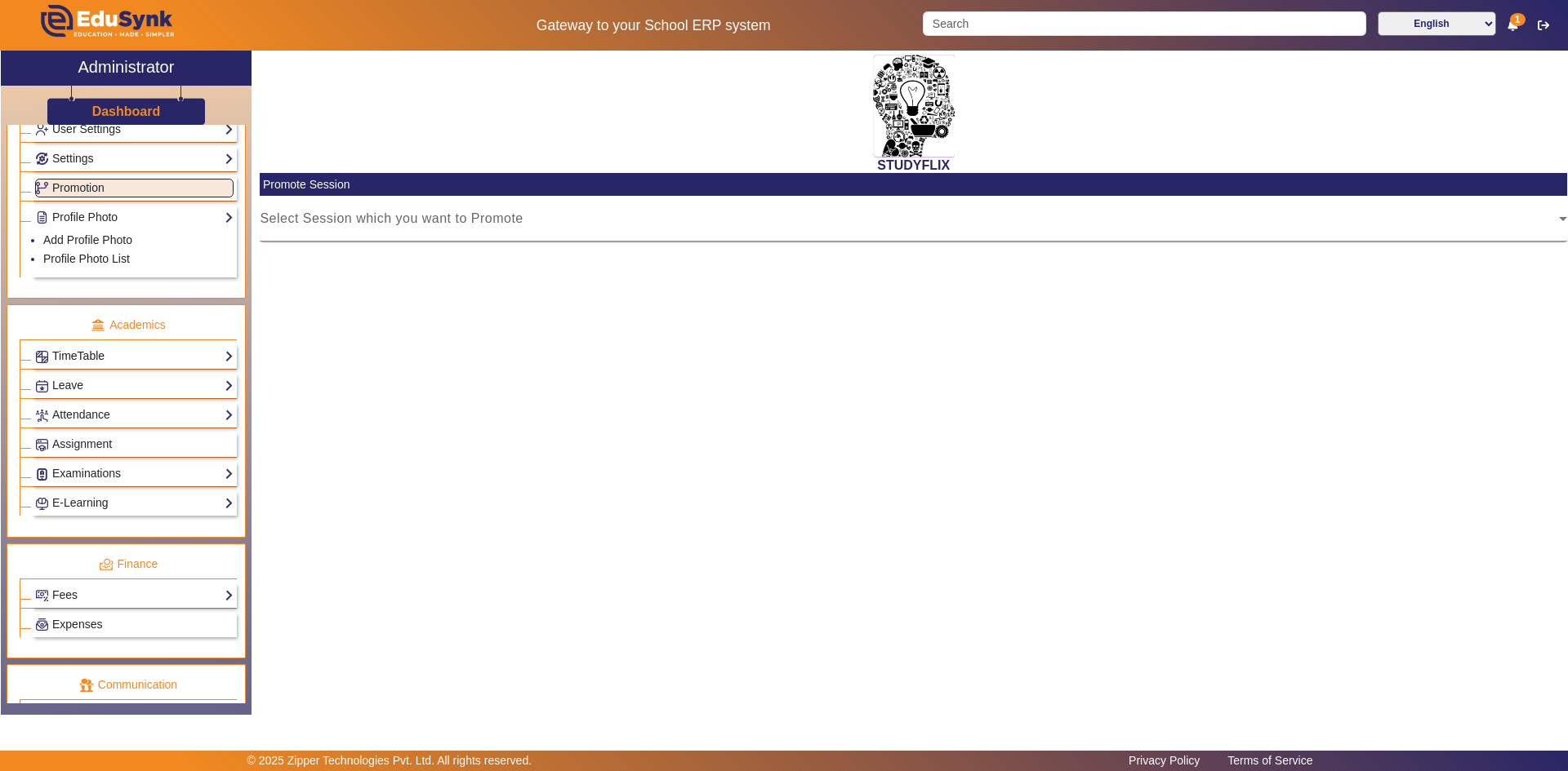
click at [96, 356] on link "TimeTable" at bounding box center [134, 356] width 199 height 19
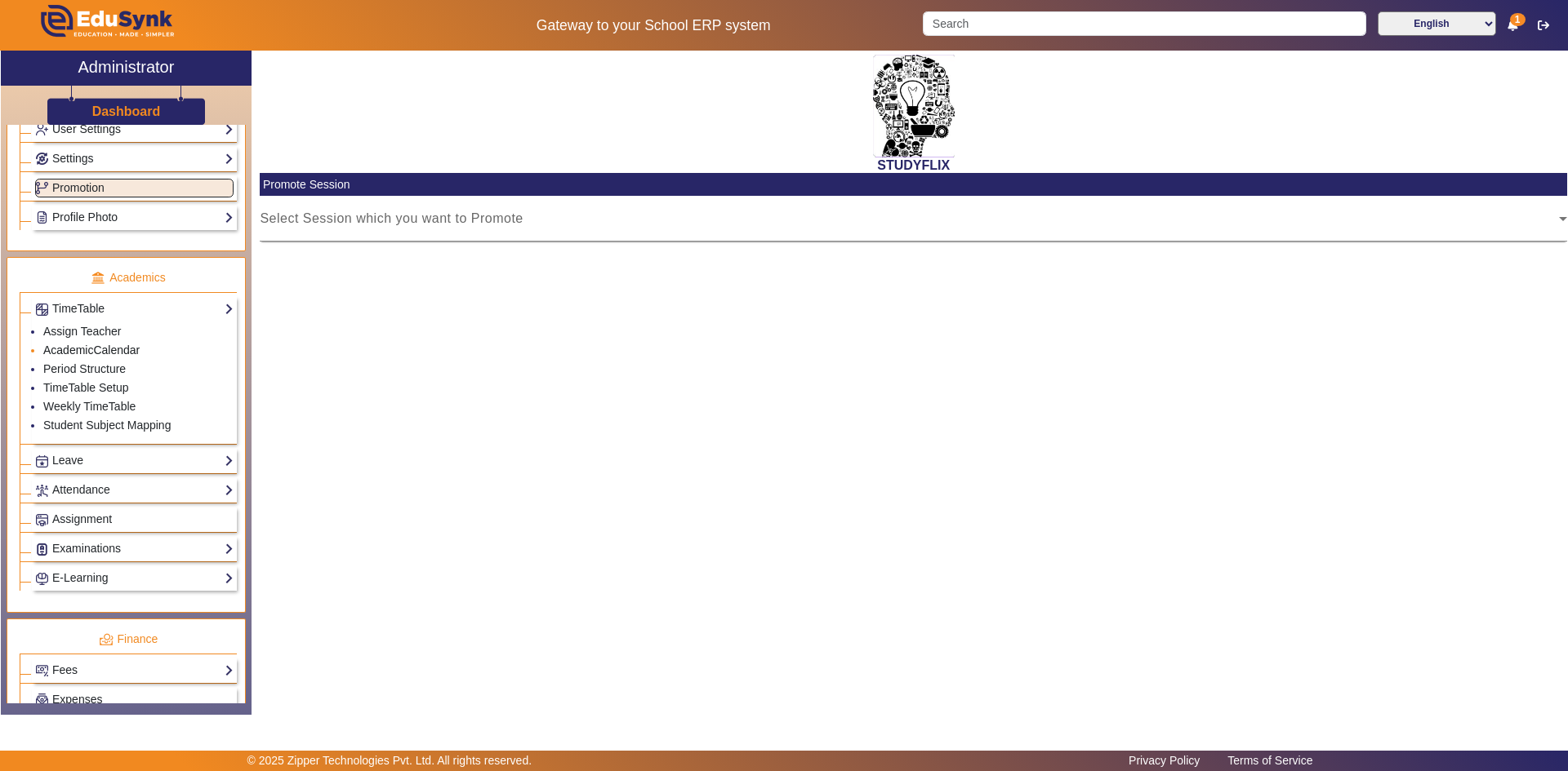
click at [109, 351] on link "AcademicCalendar" at bounding box center [92, 350] width 96 height 13
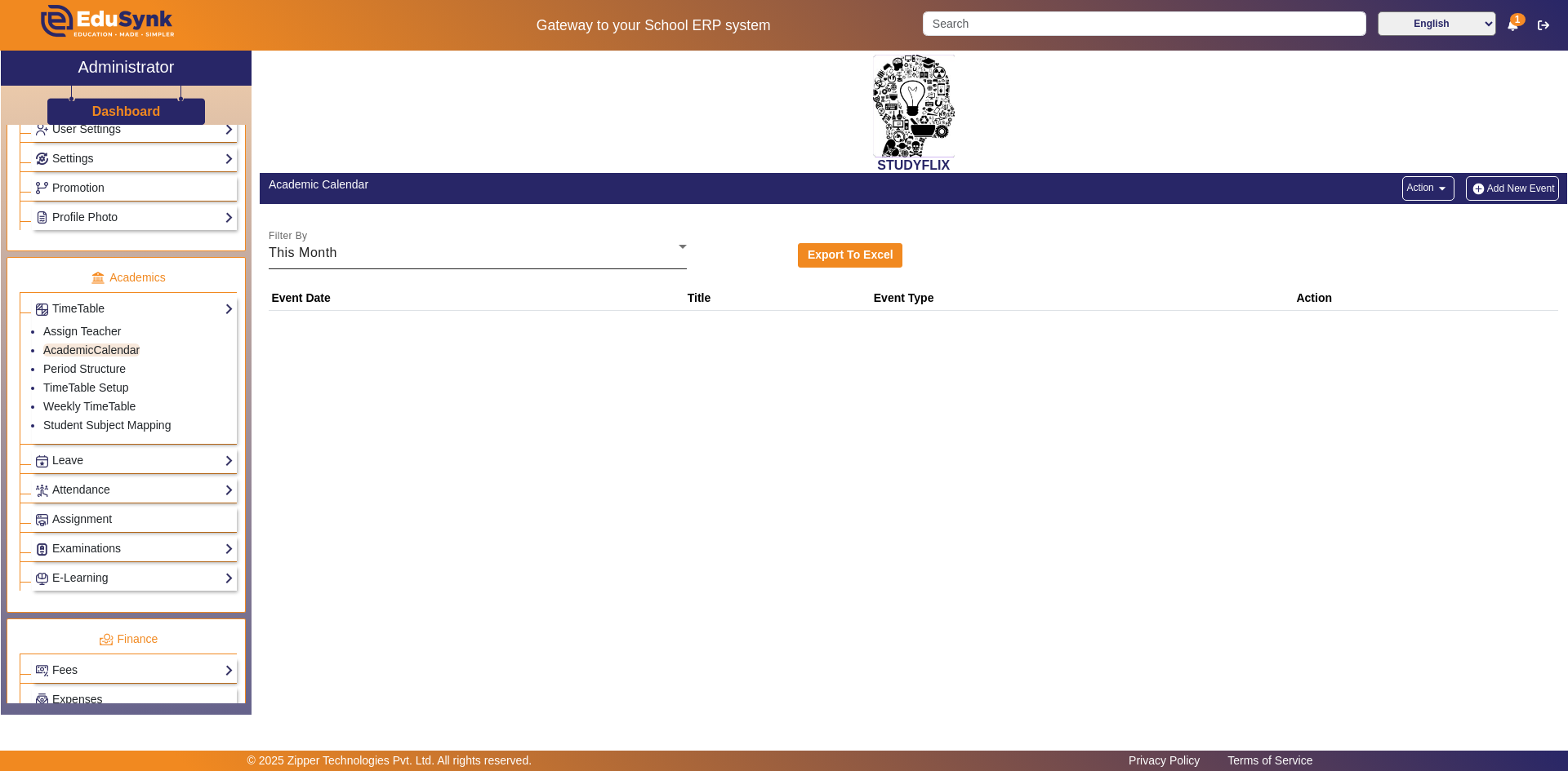
click at [316, 249] on span "This Month" at bounding box center [303, 252] width 69 height 14
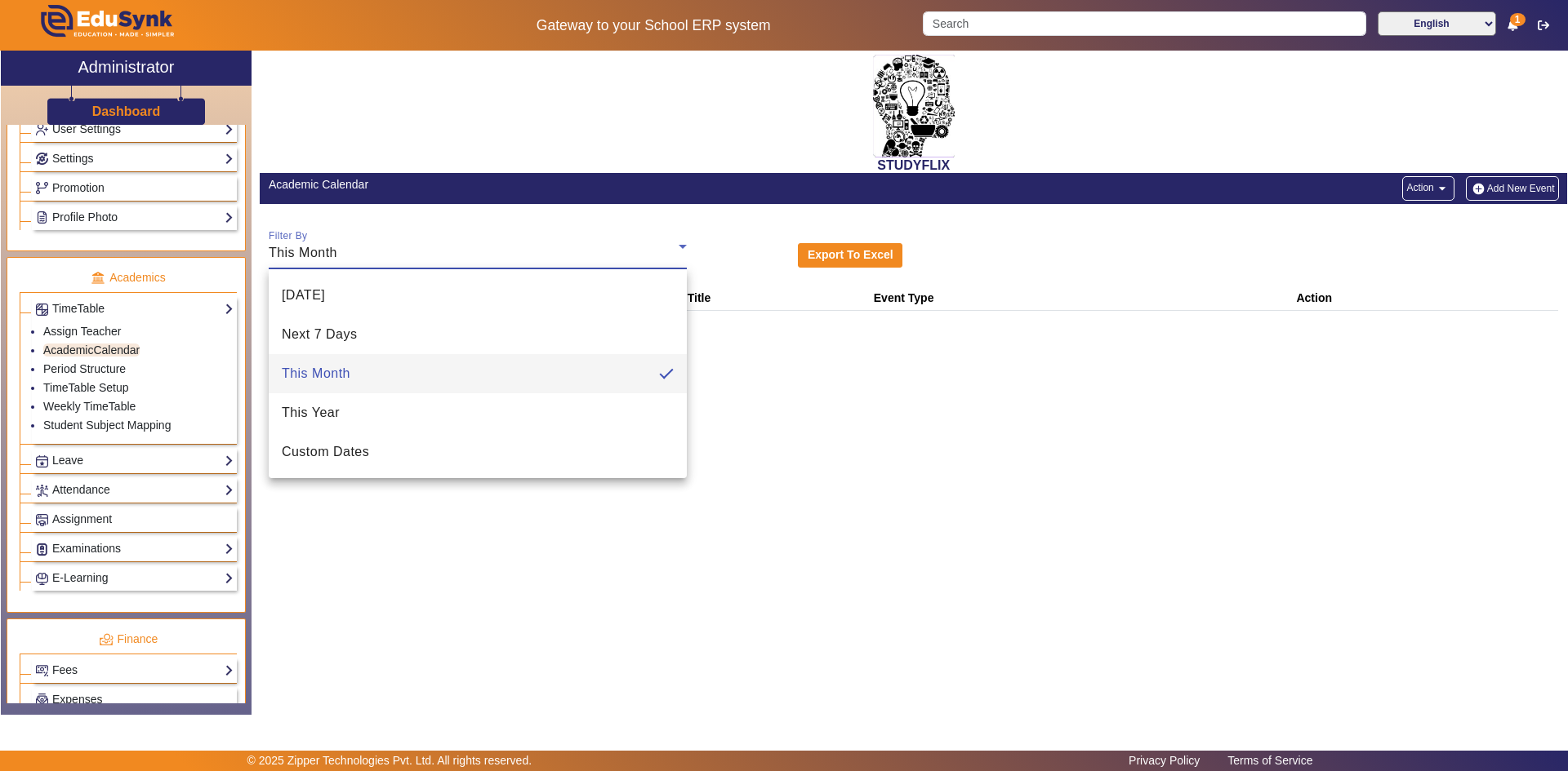
click at [749, 374] on div at bounding box center [784, 386] width 1568 height 771
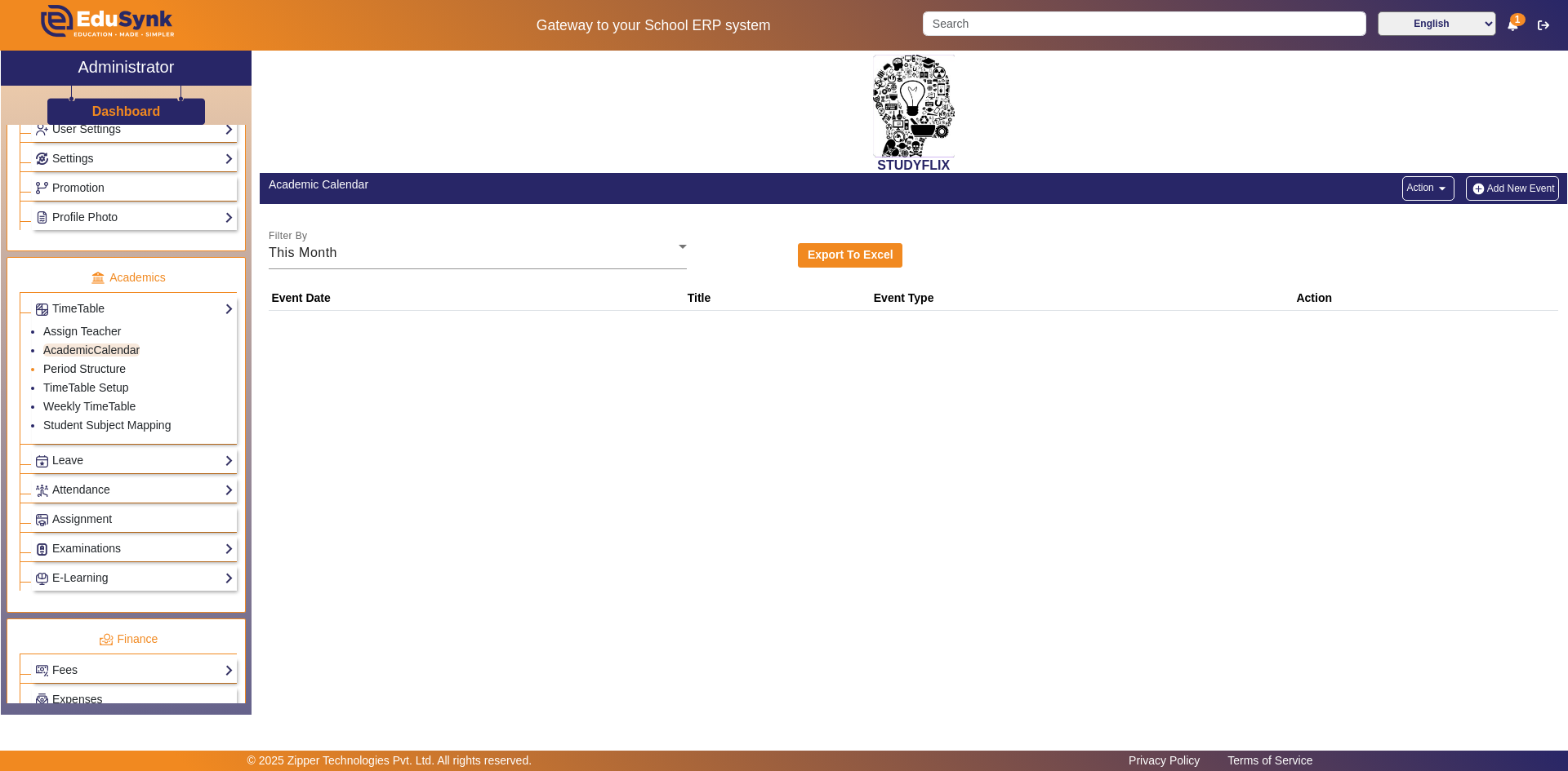
click at [65, 364] on link "Period Structure" at bounding box center [84, 369] width 83 height 13
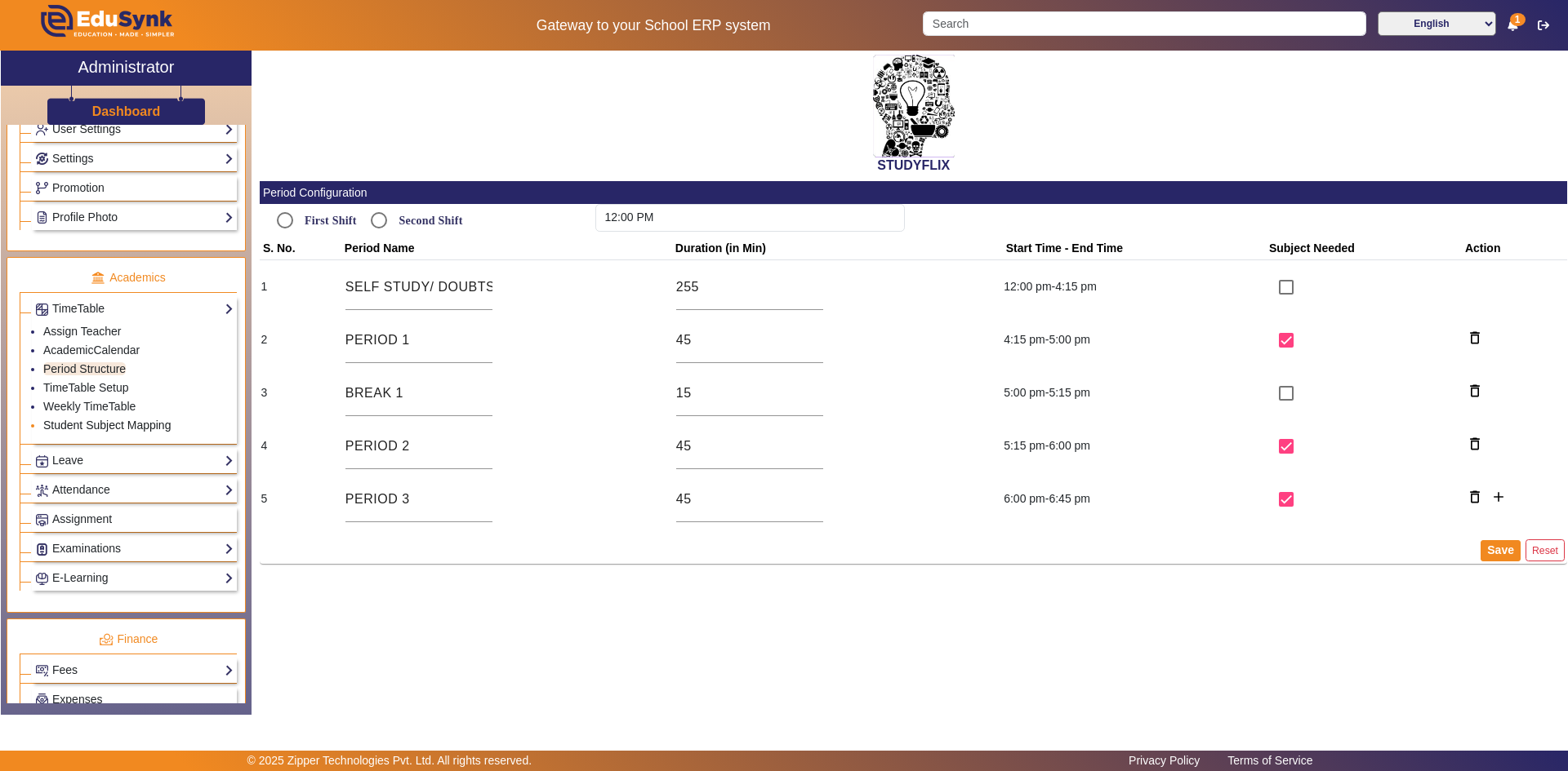
click at [127, 429] on link "Student Subject Mapping" at bounding box center [107, 426] width 127 height 13
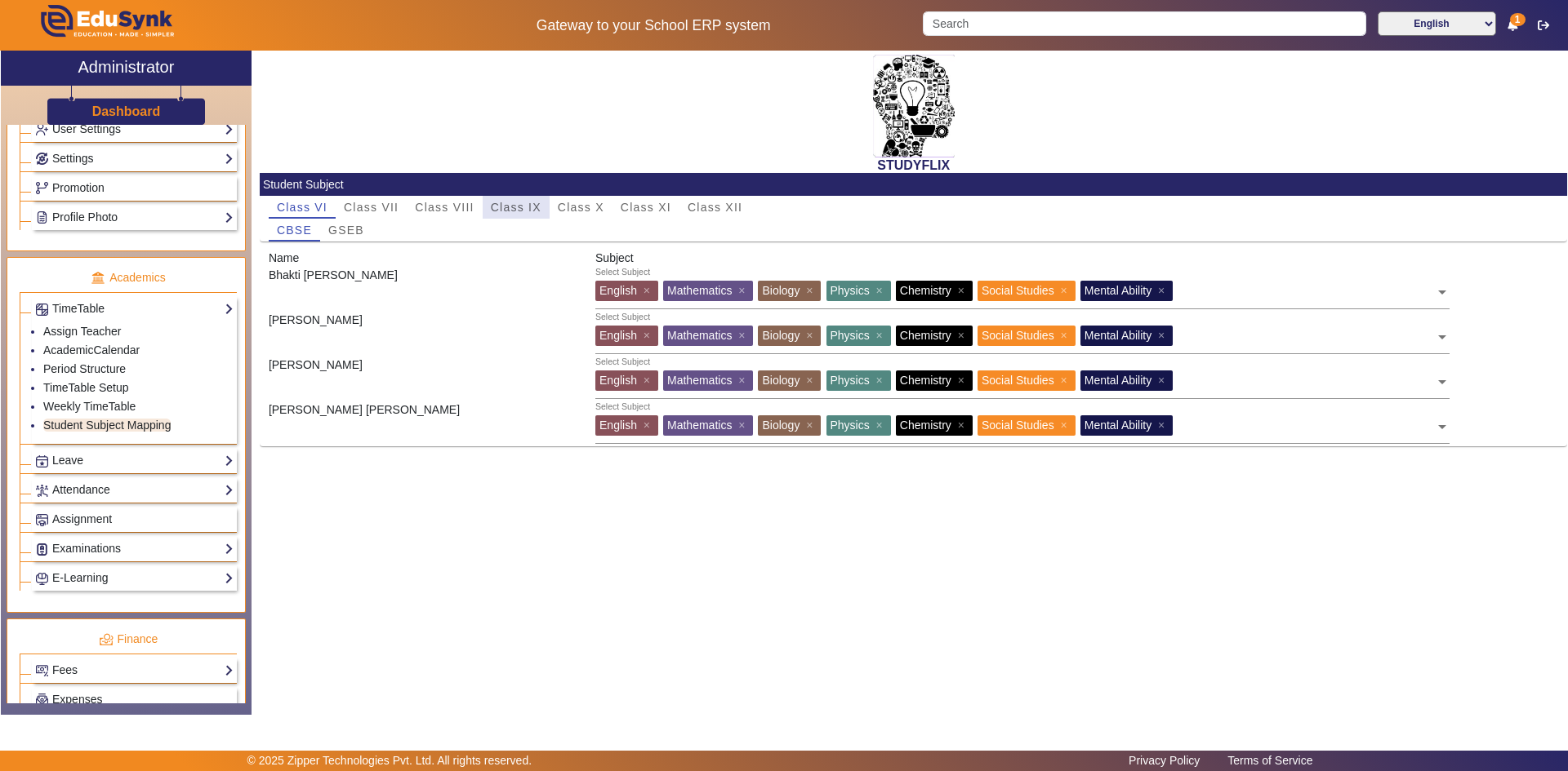
click at [536, 208] on span "Class IX" at bounding box center [516, 207] width 51 height 11
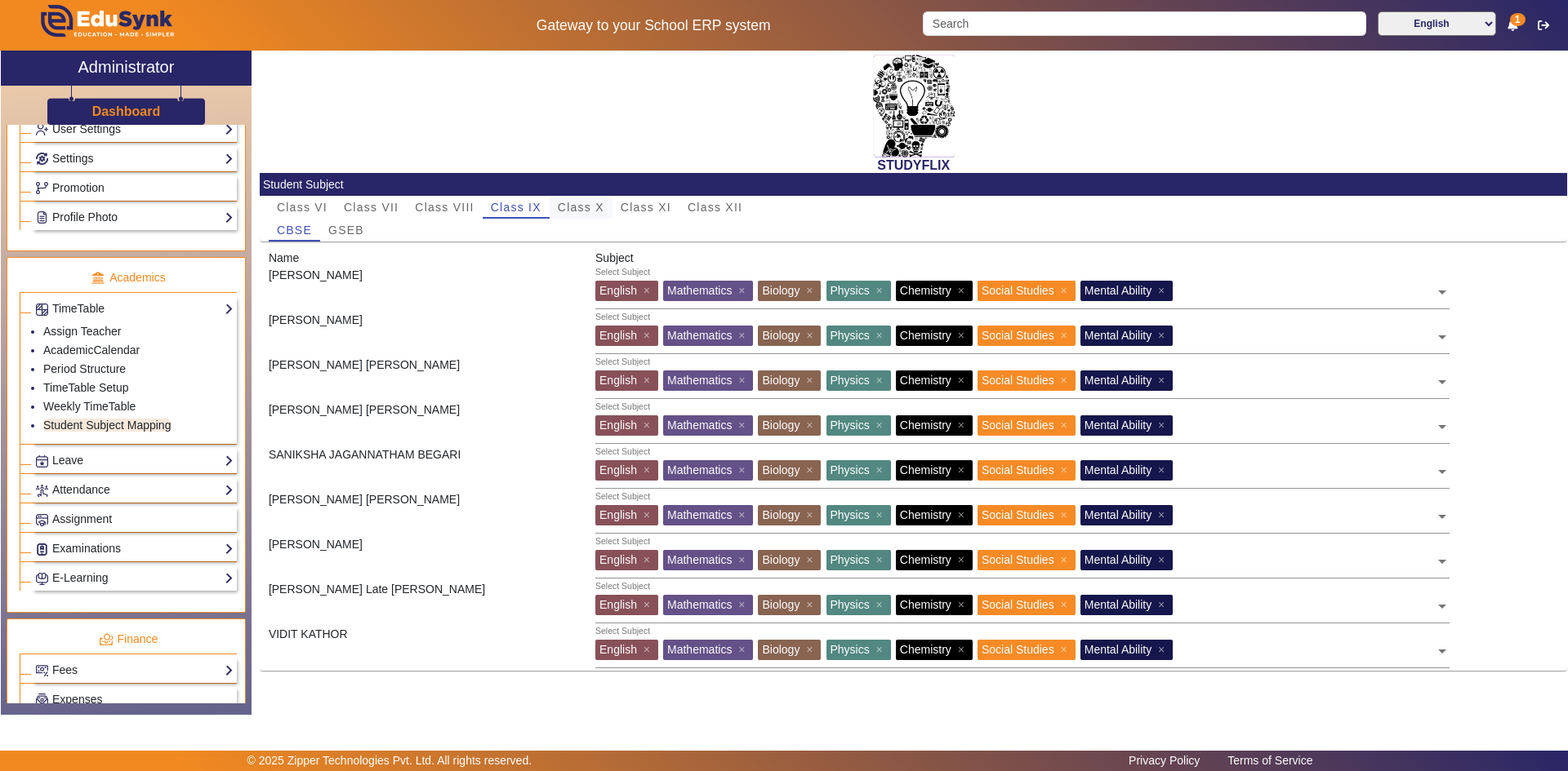
click at [572, 206] on span "Class X" at bounding box center [580, 207] width 47 height 11
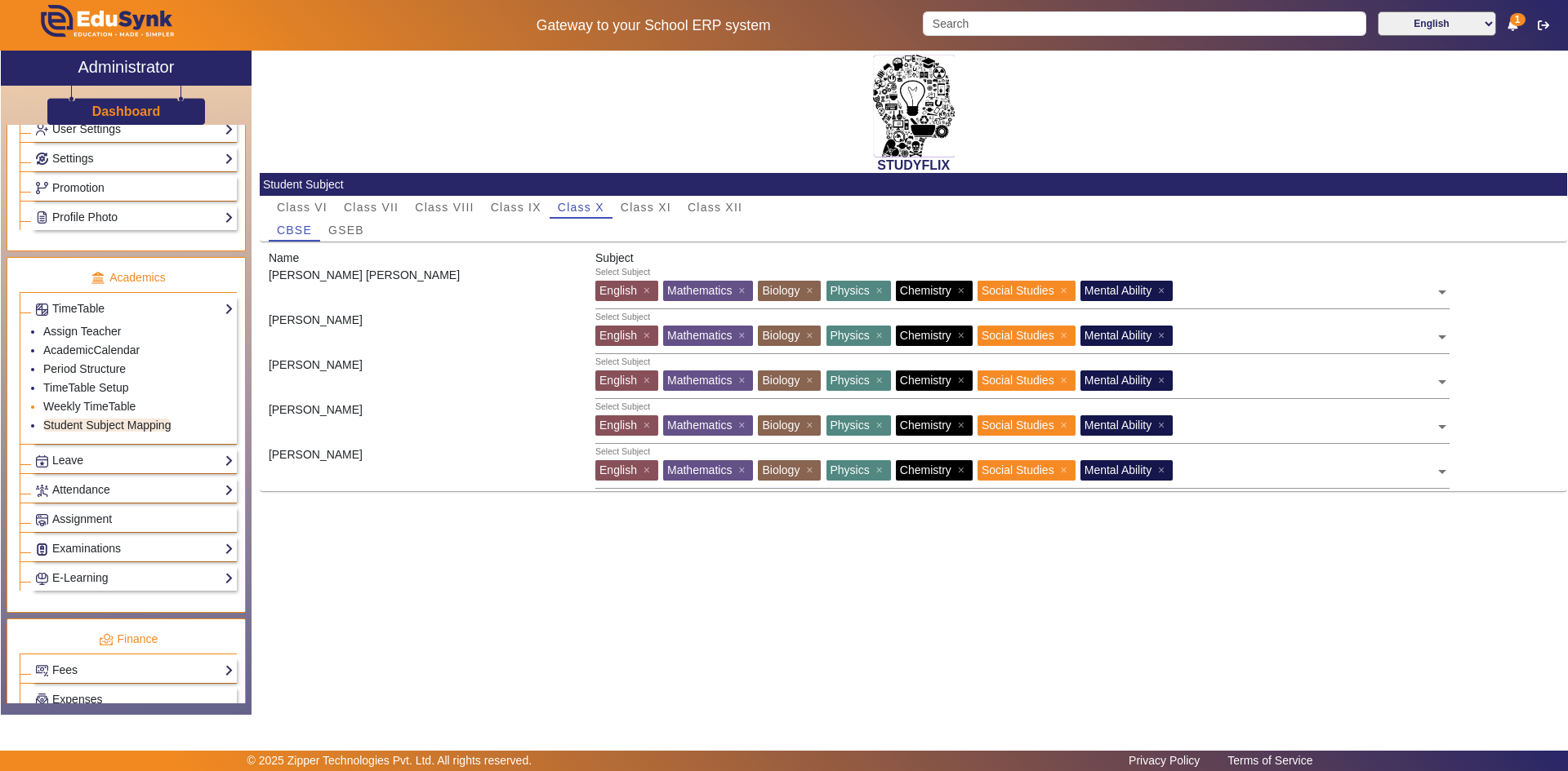
click at [80, 399] on li "Weekly TimeTable" at bounding box center [138, 408] width 190 height 19
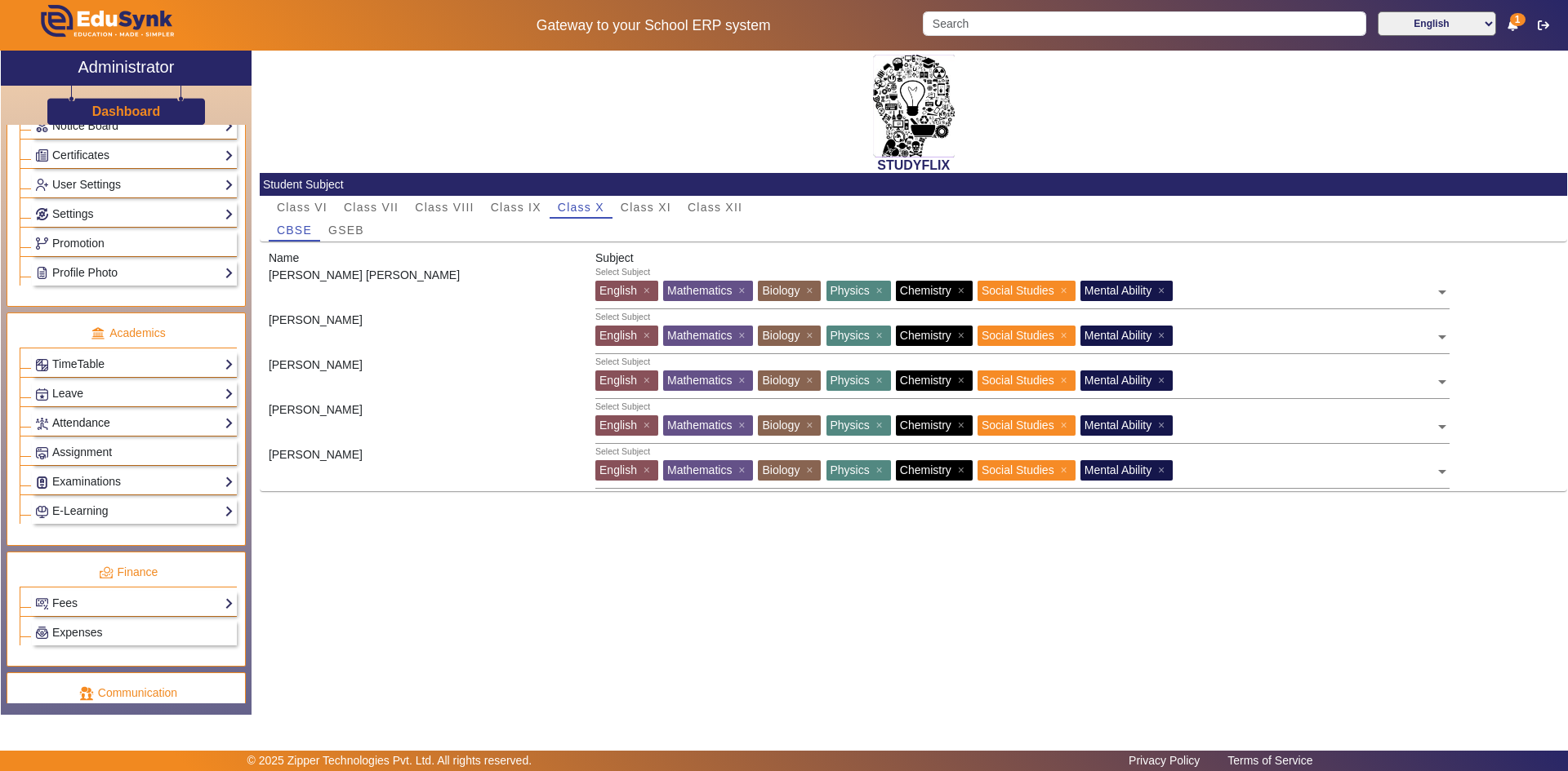
scroll to position [408, 0]
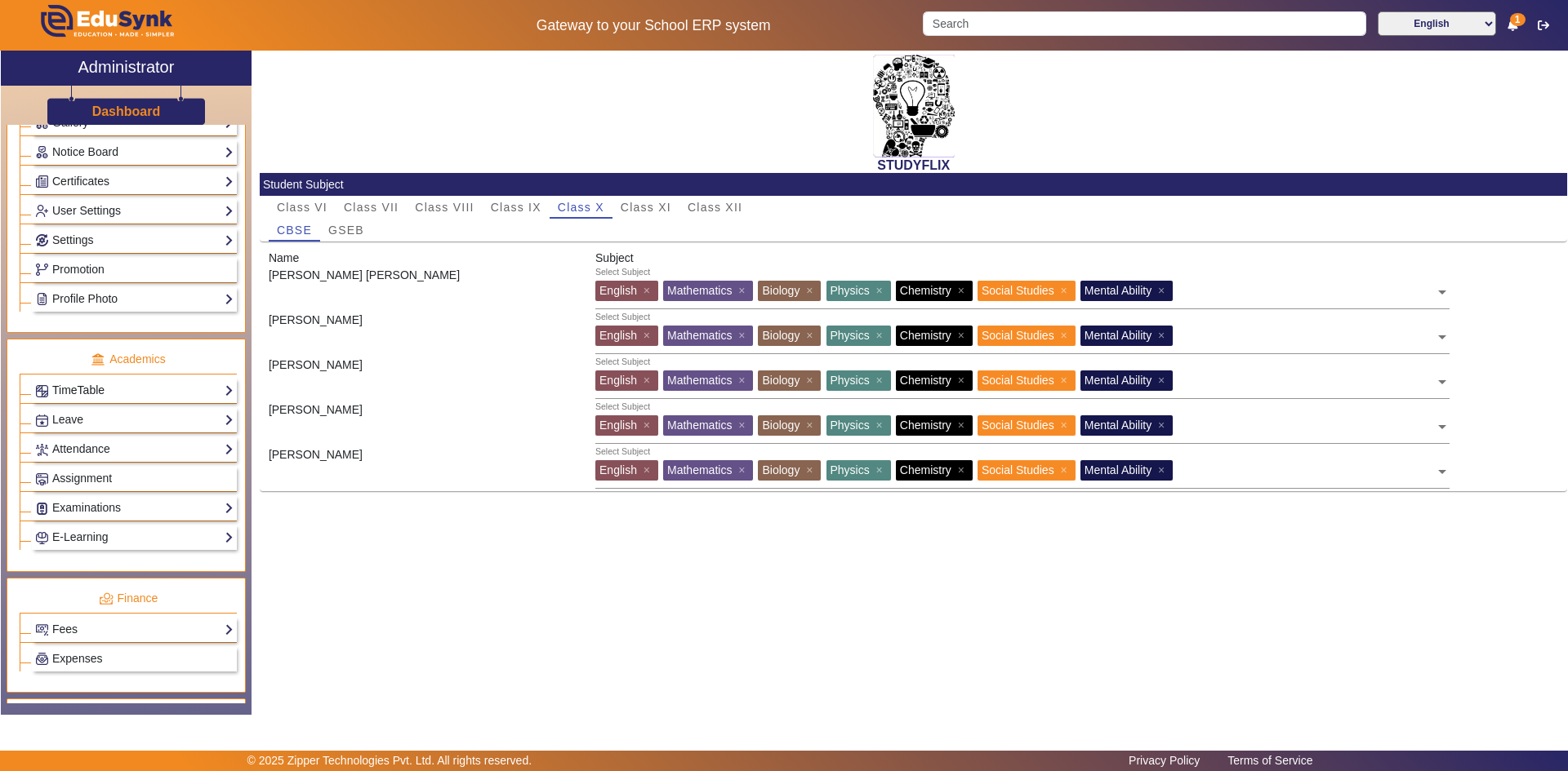
click at [85, 389] on link "TimeTable" at bounding box center [134, 390] width 199 height 19
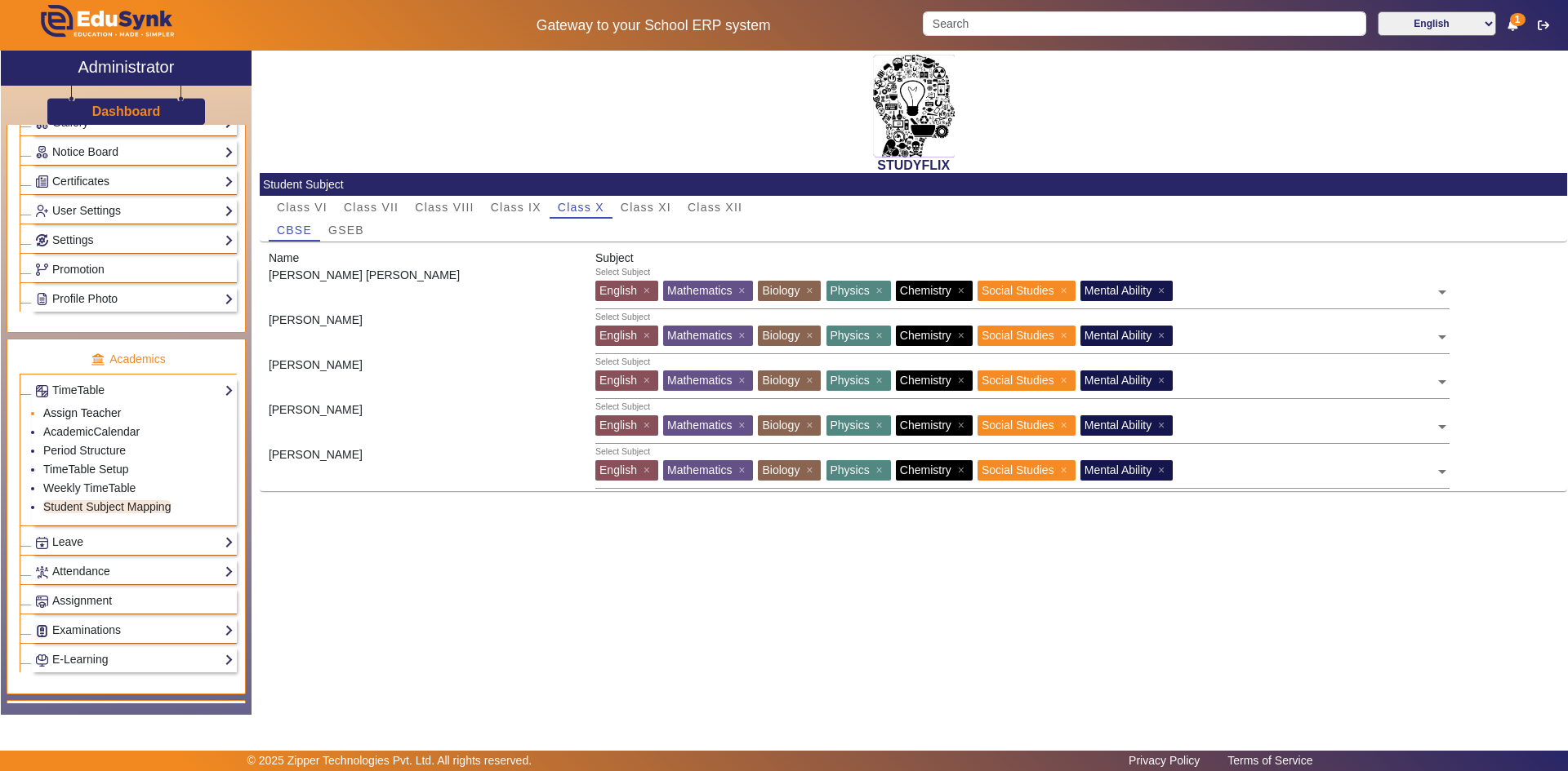
click at [70, 409] on link "Assign Teacher" at bounding box center [82, 413] width 78 height 13
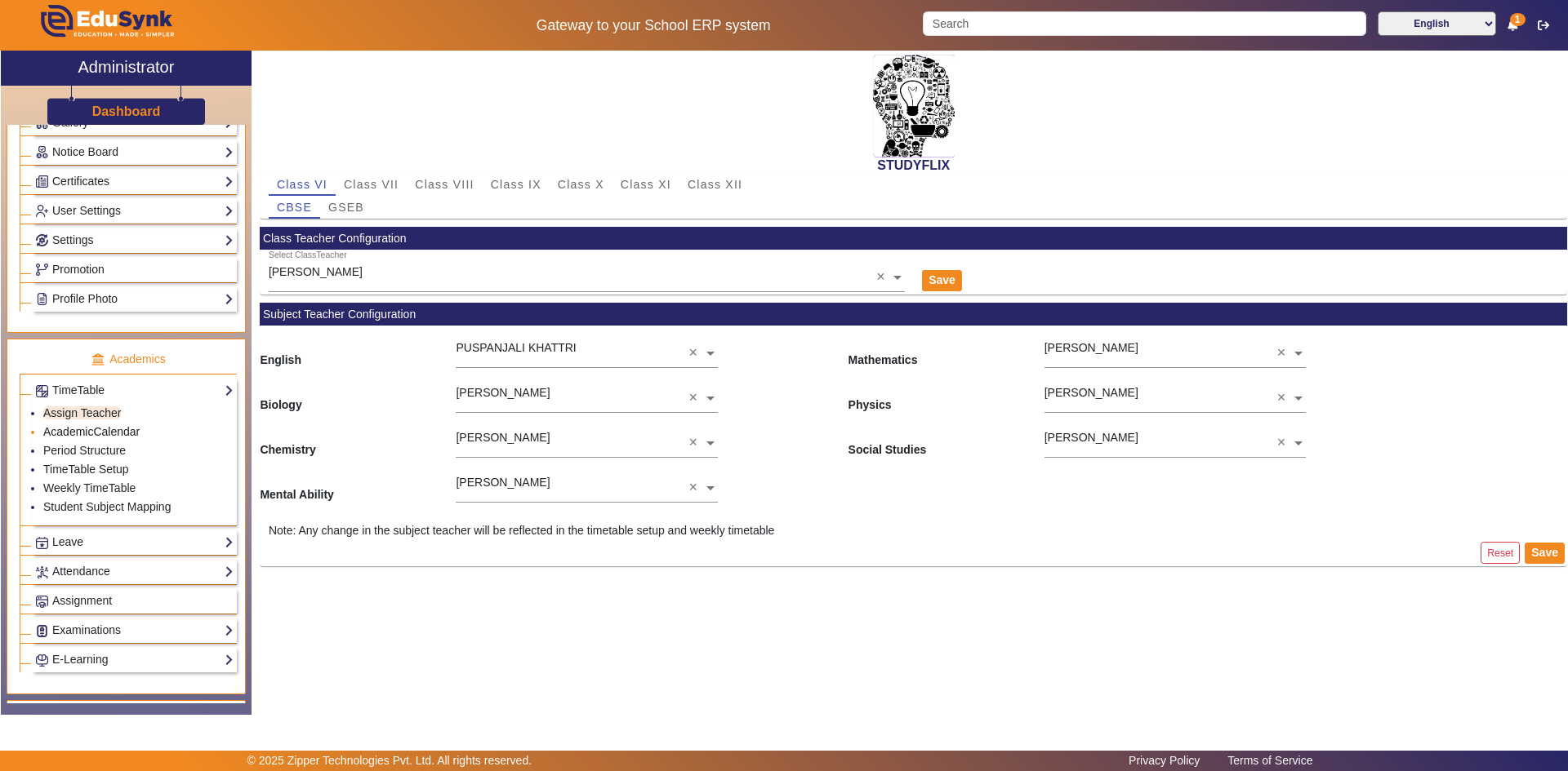
click at [74, 433] on link "AcademicCalendar" at bounding box center [92, 432] width 96 height 13
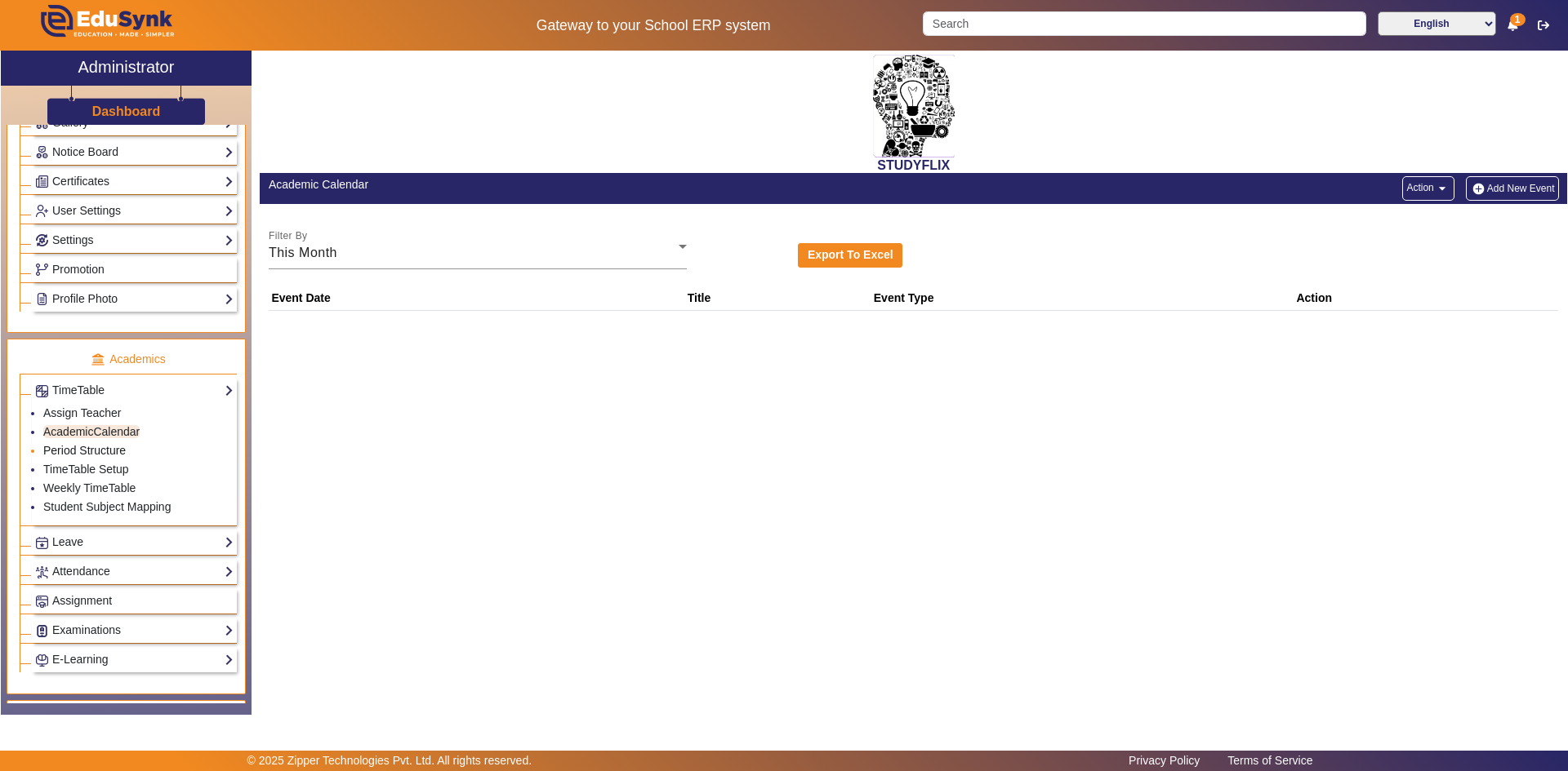
click at [74, 449] on link "Period Structure" at bounding box center [84, 451] width 83 height 13
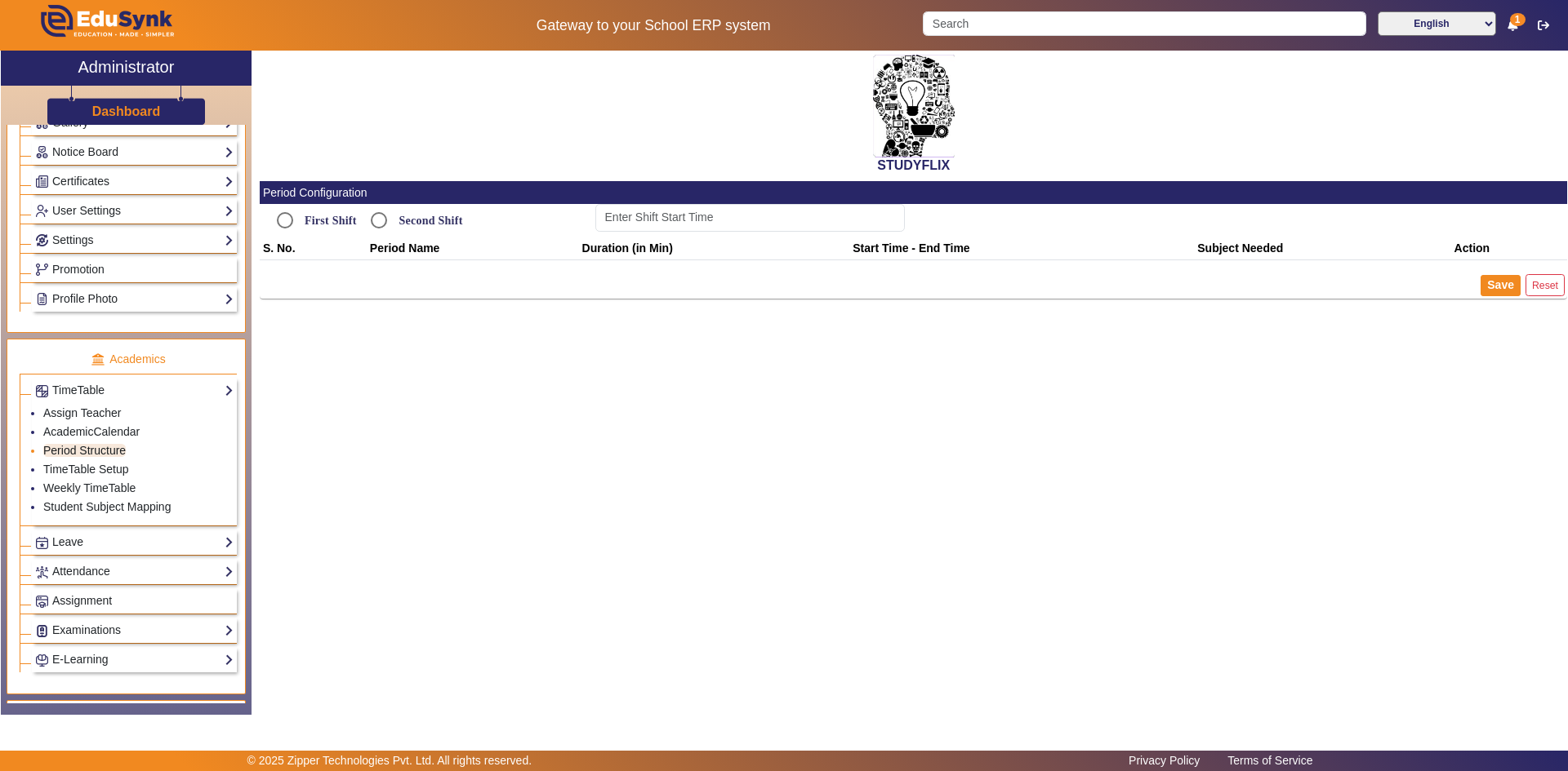
type input "12:00 PM"
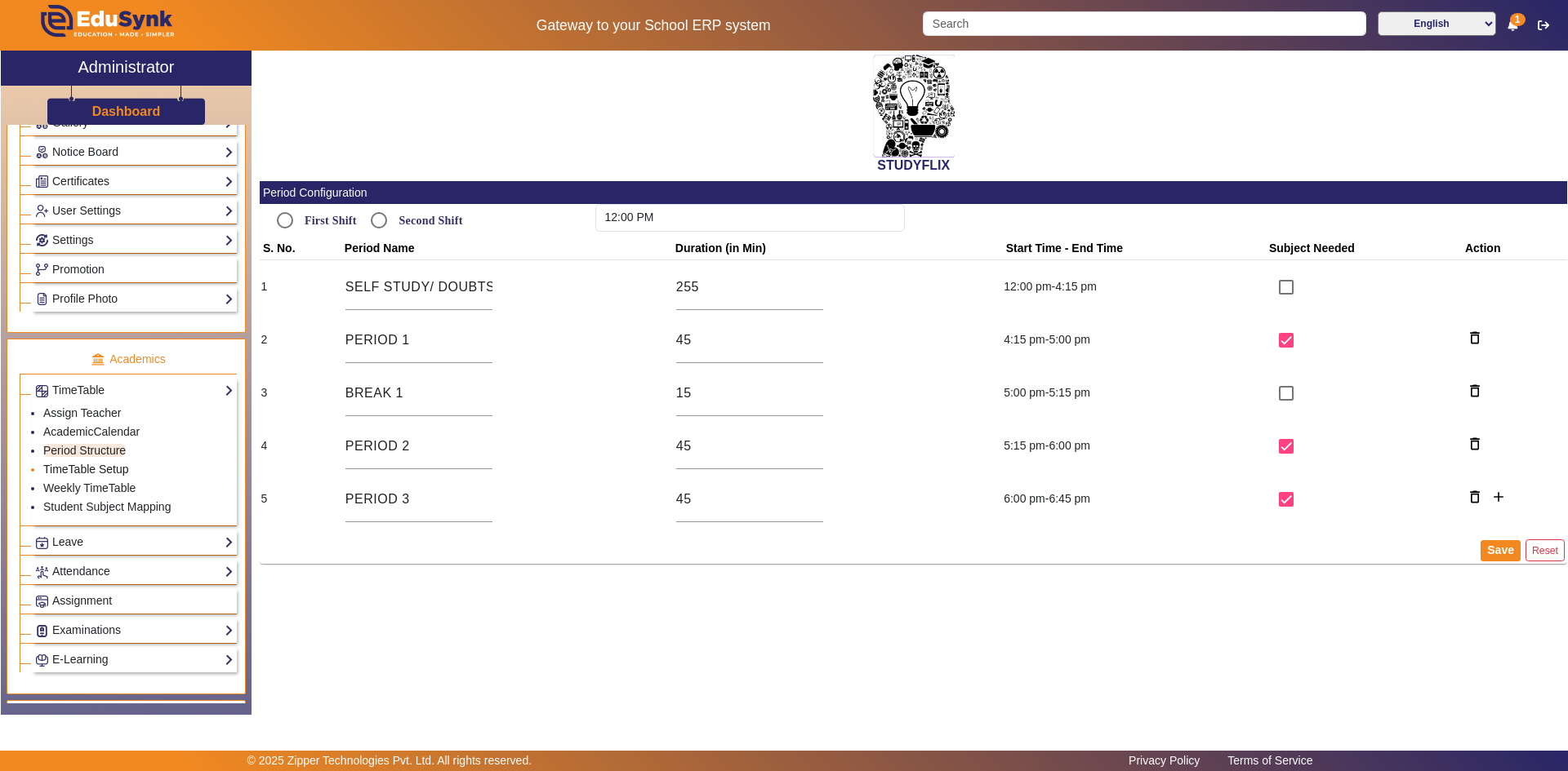
click at [74, 466] on link "TimeTable Setup" at bounding box center [86, 470] width 86 height 13
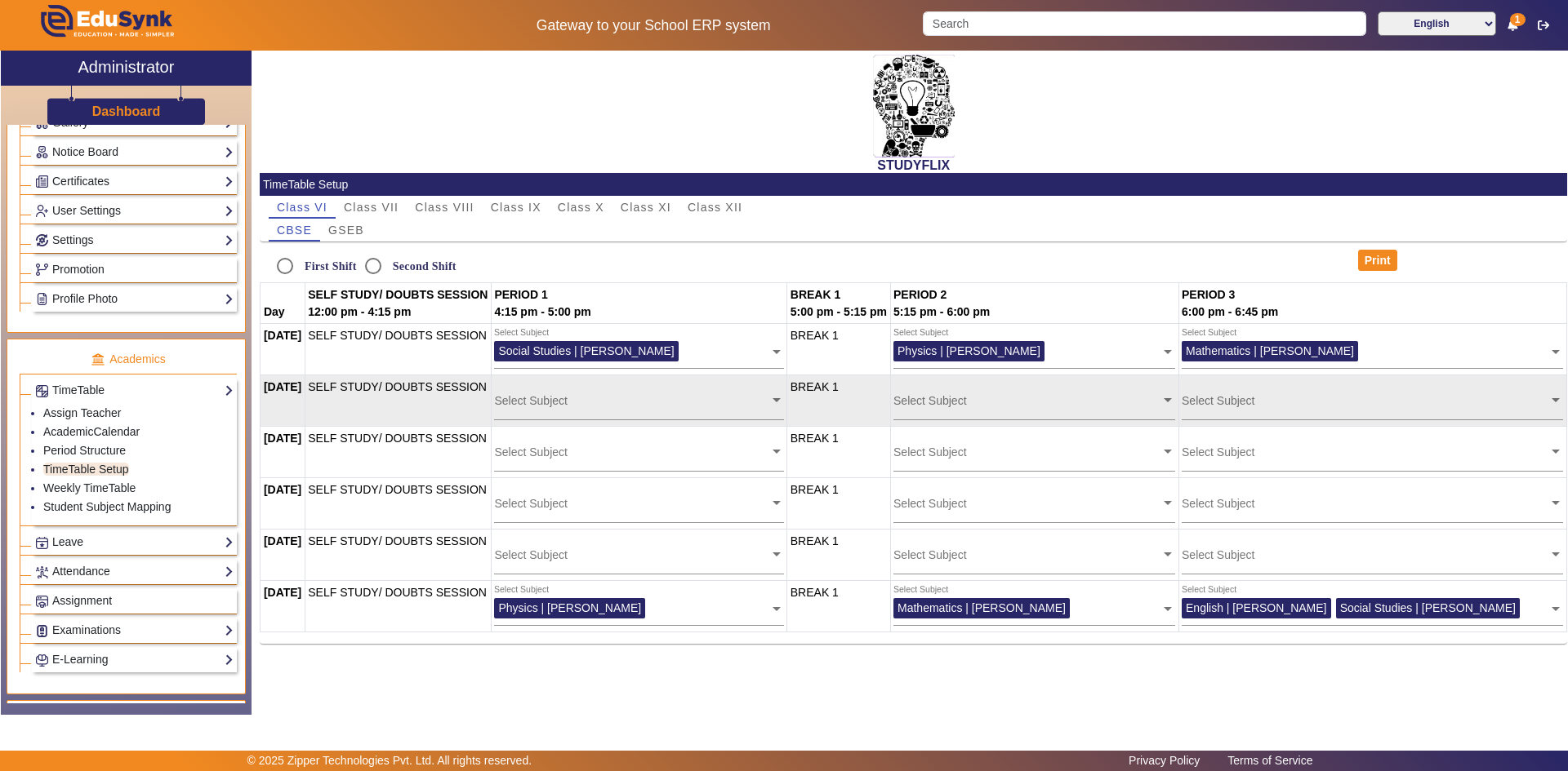
click at [609, 403] on input "text" at bounding box center [632, 400] width 275 height 16
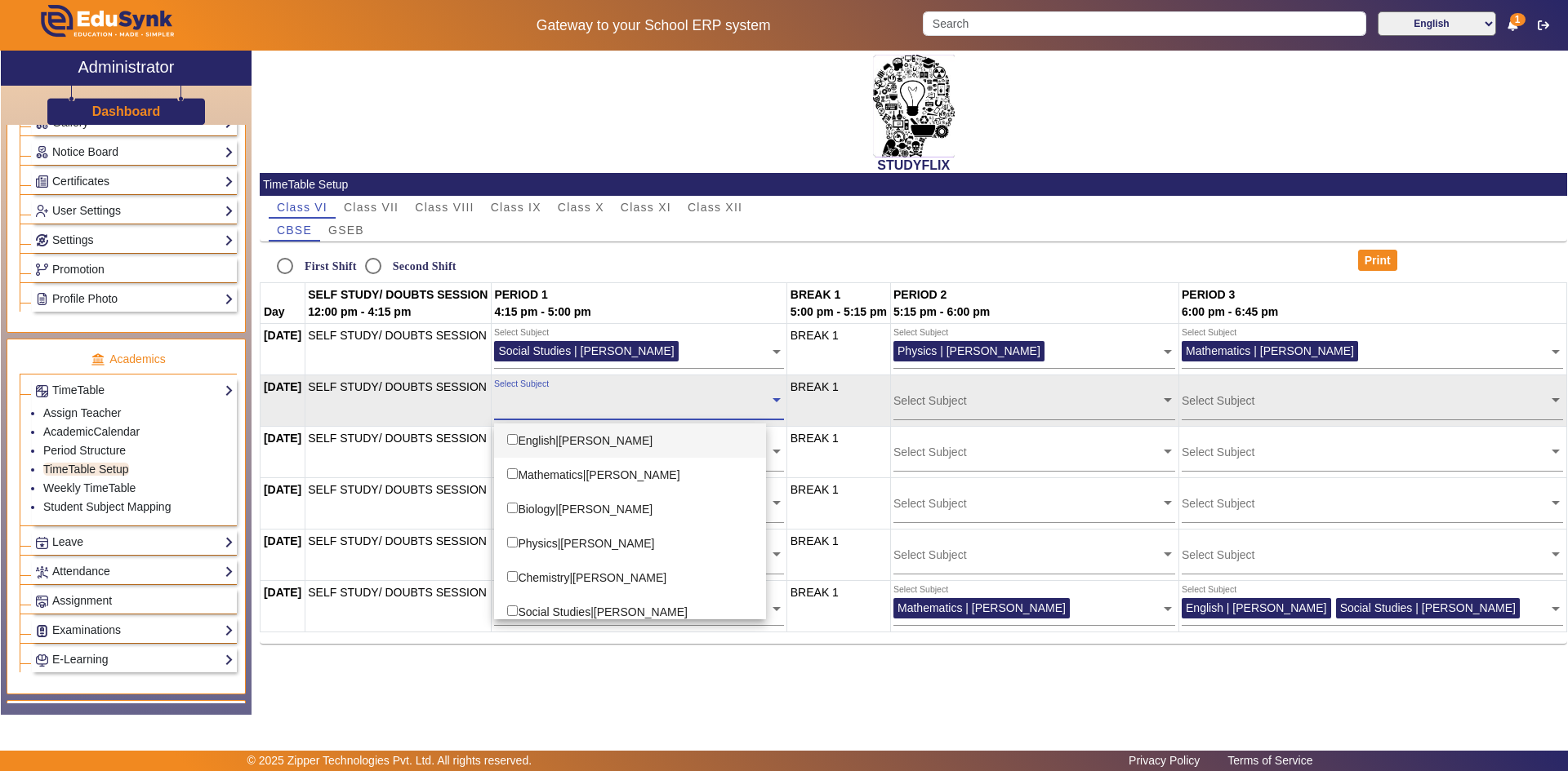
click at [609, 403] on input "text" at bounding box center [632, 400] width 275 height 16
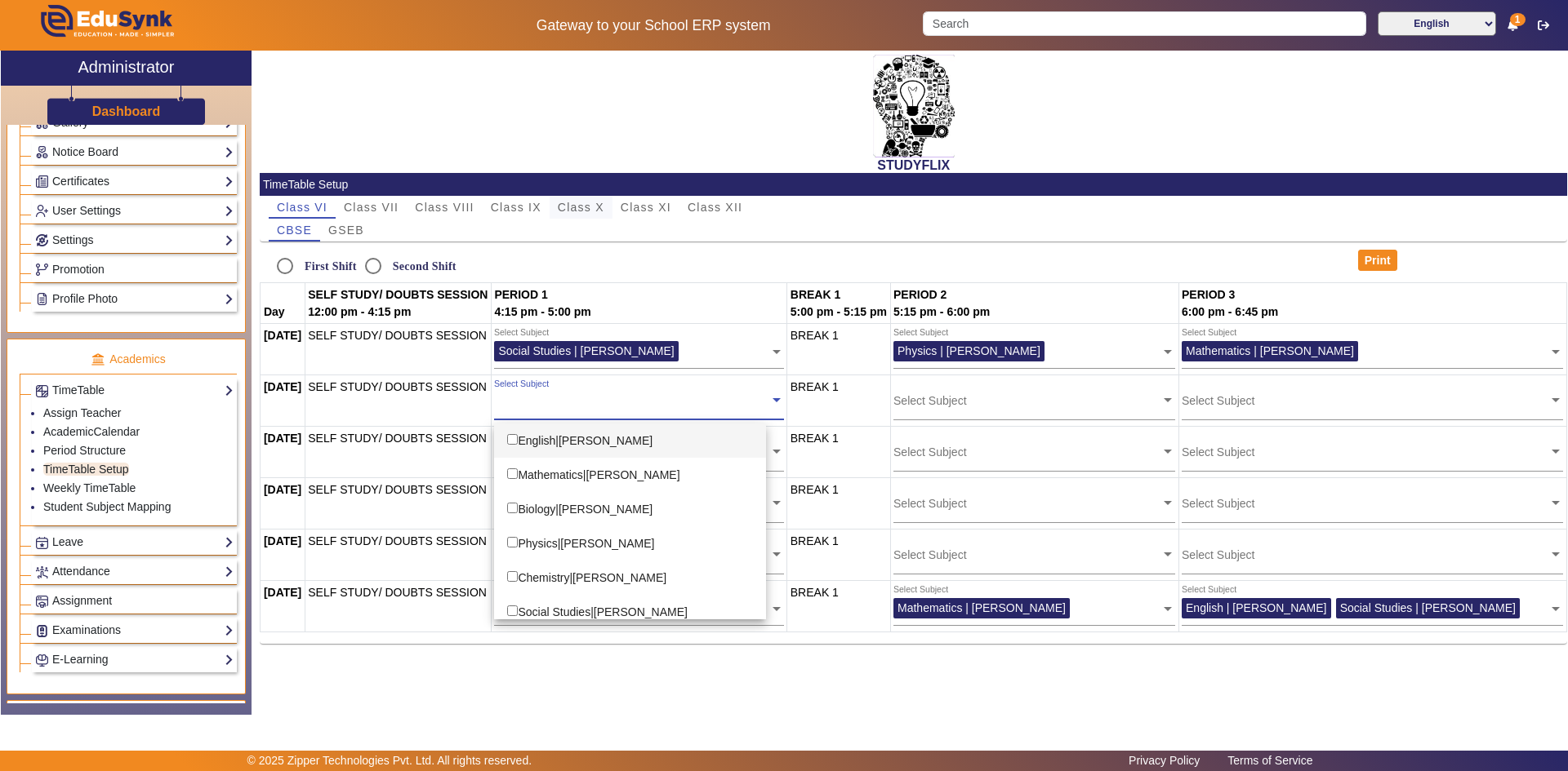
click at [591, 205] on span "Class X" at bounding box center [580, 207] width 47 height 11
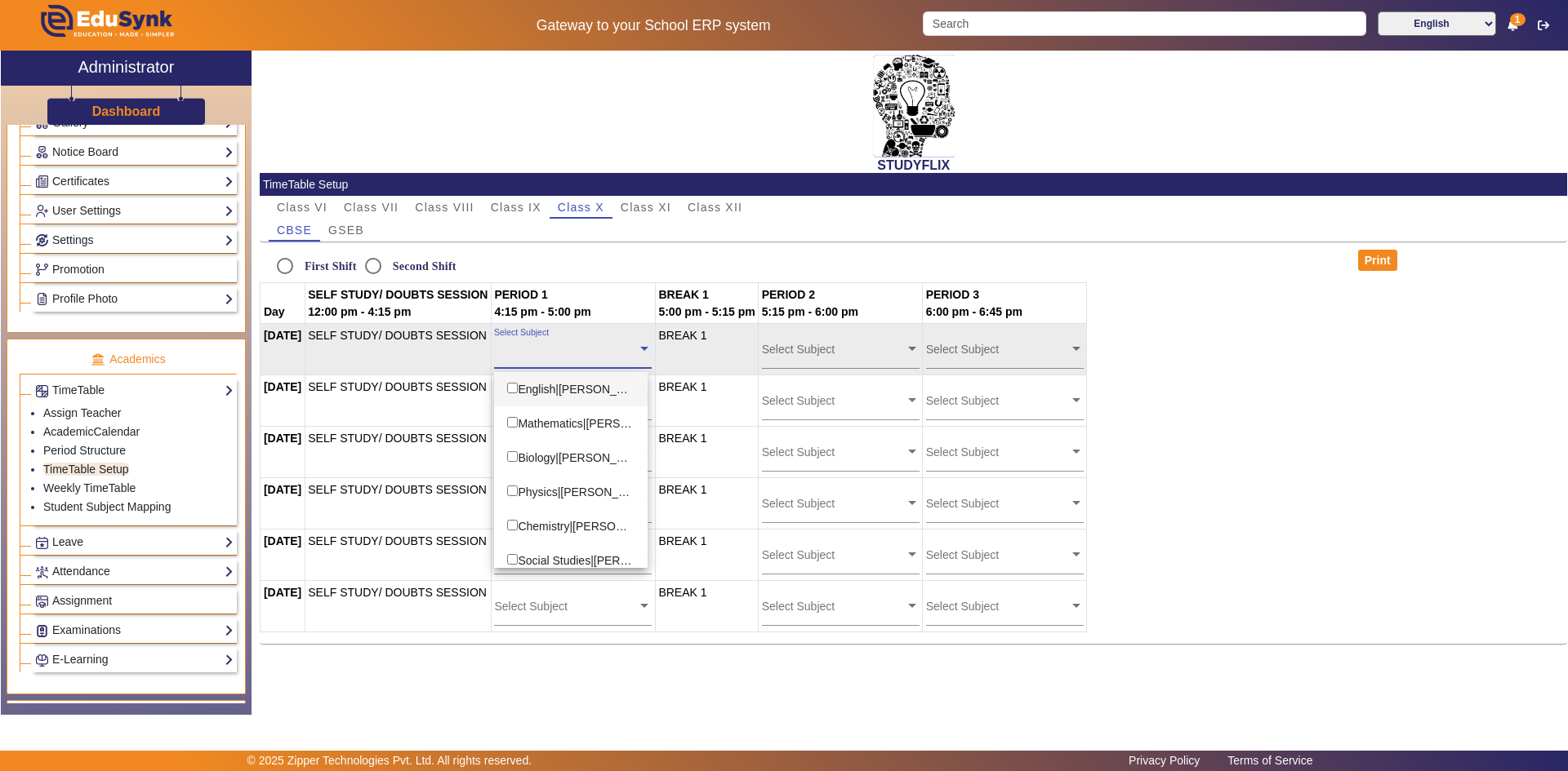
click at [587, 354] on input "text" at bounding box center [565, 349] width 143 height 16
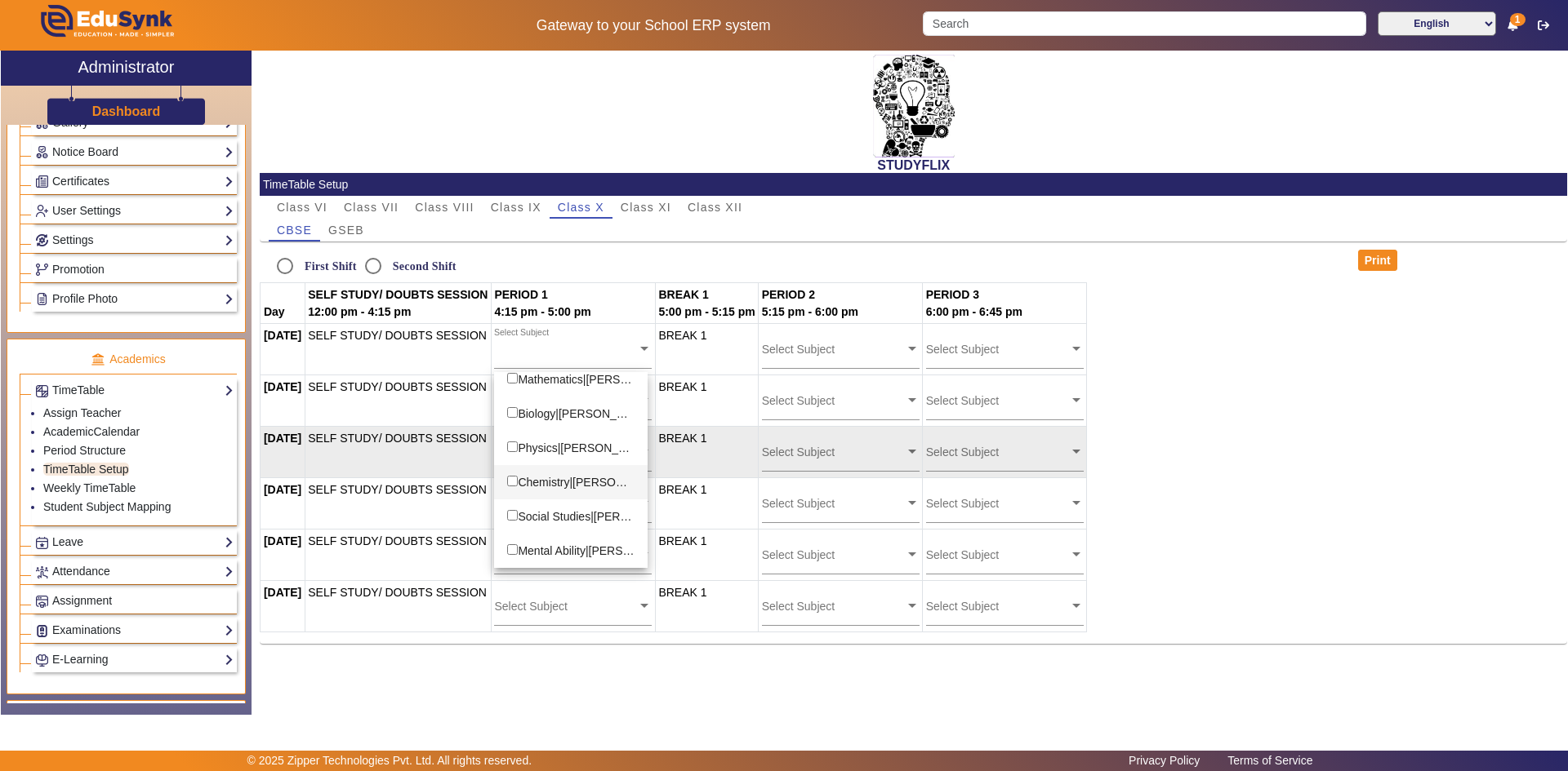
click at [706, 466] on td "BREAK 1" at bounding box center [706, 452] width 103 height 51
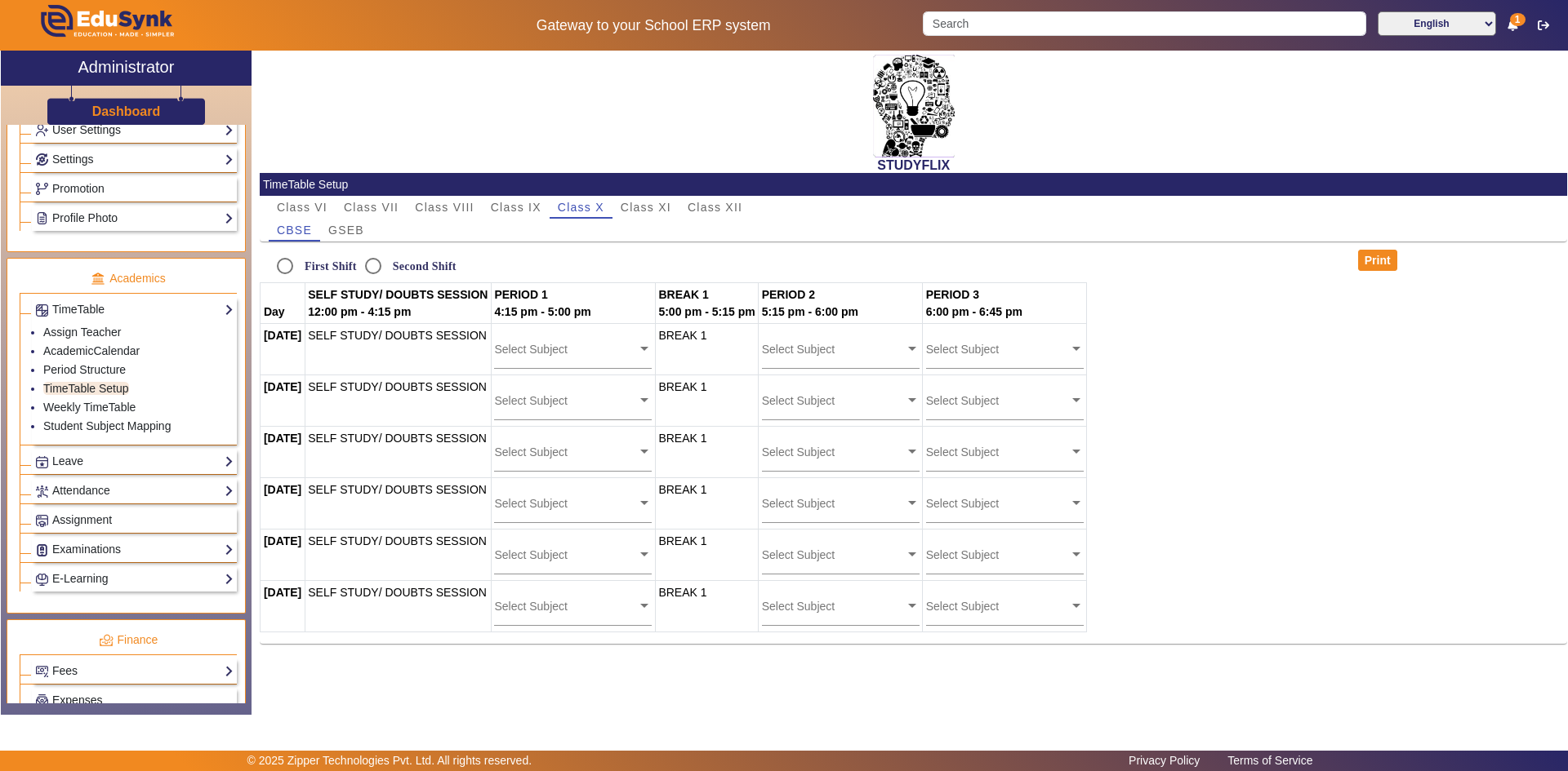
scroll to position [488, 0]
